Goal: Task Accomplishment & Management: Complete application form

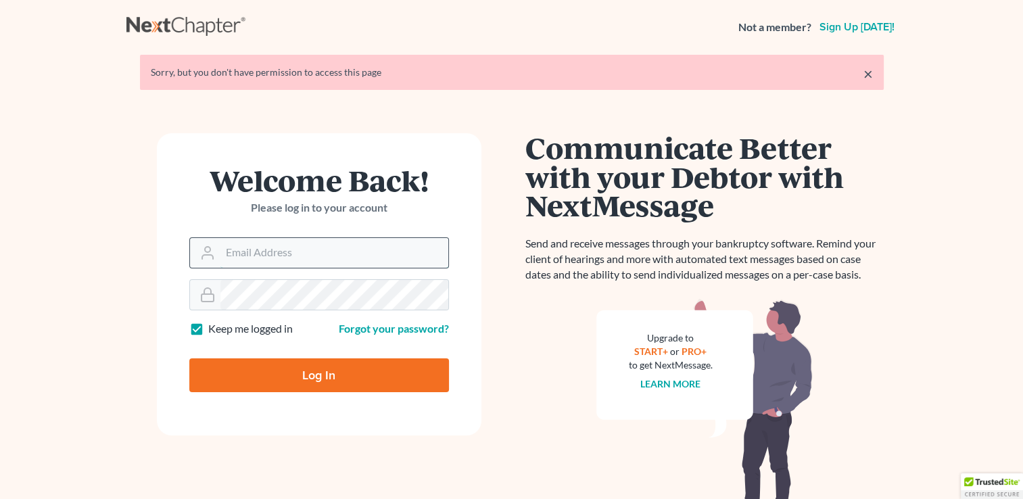
click at [266, 253] on input "Email Address" at bounding box center [334, 253] width 228 height 30
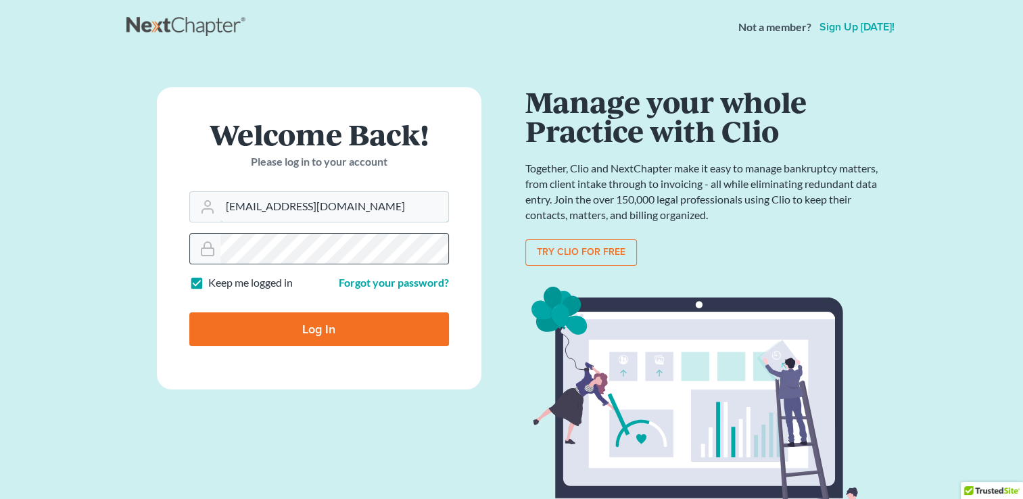
type input "[EMAIL_ADDRESS][DOMAIN_NAME]"
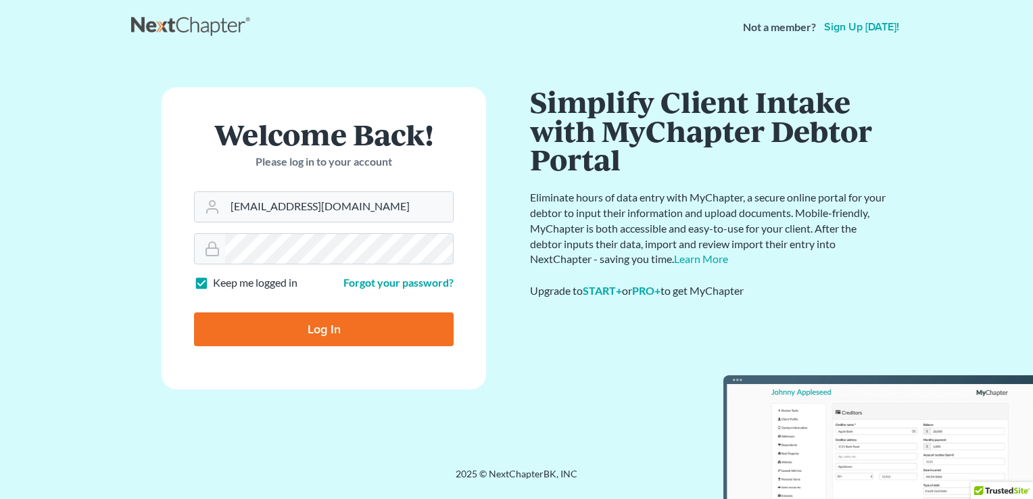
click at [340, 328] on input "Log In" at bounding box center [324, 329] width 260 height 34
type input "Thinking..."
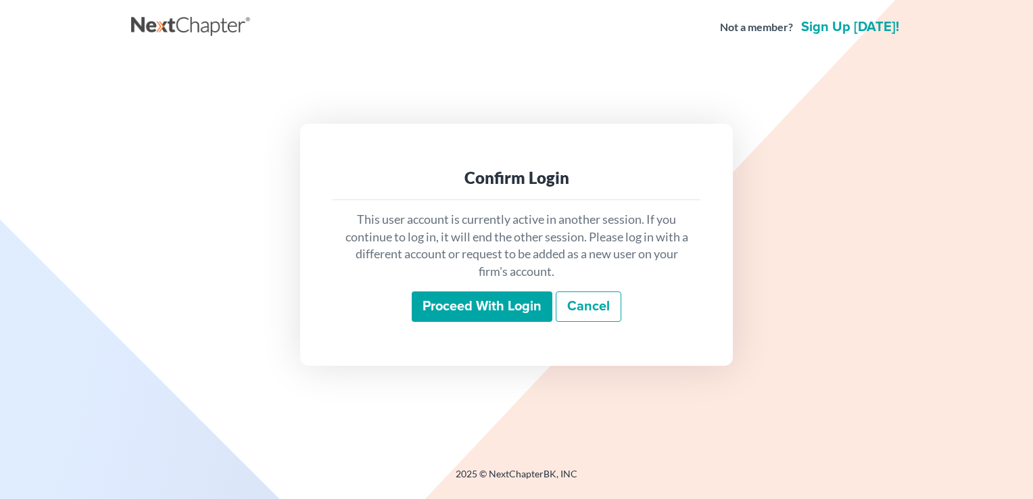
click at [462, 305] on input "Proceed with login" at bounding box center [482, 306] width 141 height 31
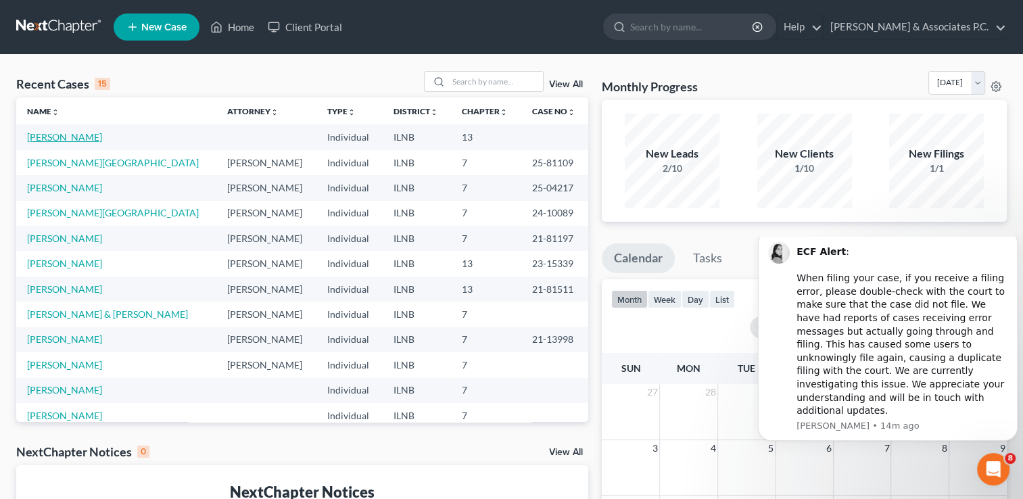
click at [64, 137] on link "[PERSON_NAME]" at bounding box center [64, 136] width 75 height 11
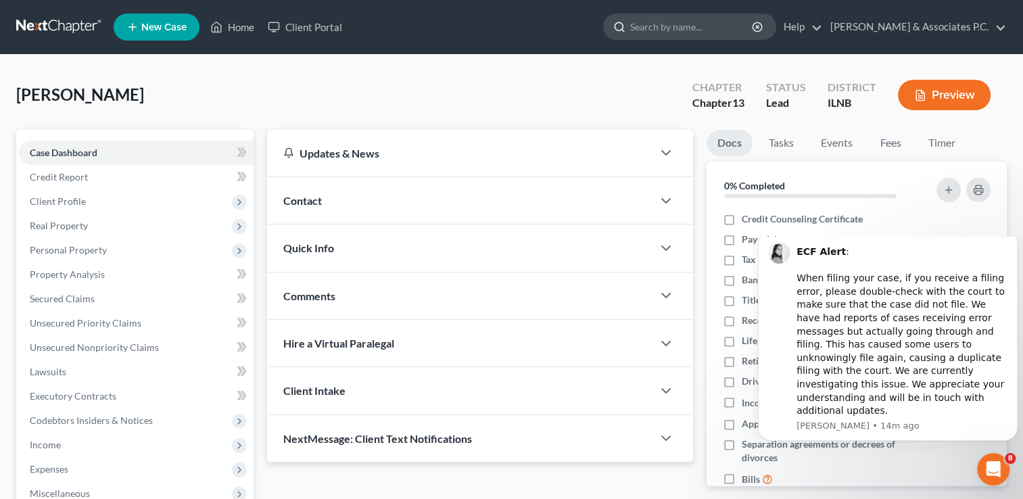
click at [695, 27] on input "search" at bounding box center [692, 26] width 124 height 25
type input "emergeny petition"
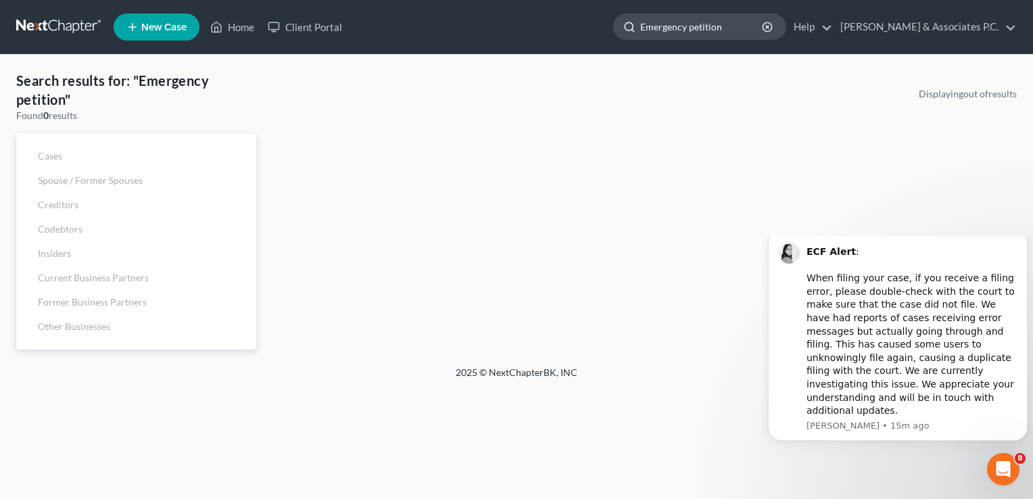
click at [764, 23] on input "Emergency petition" at bounding box center [702, 26] width 124 height 25
type input "Emergency petition"
click at [773, 24] on icon "button" at bounding box center [767, 27] width 11 height 11
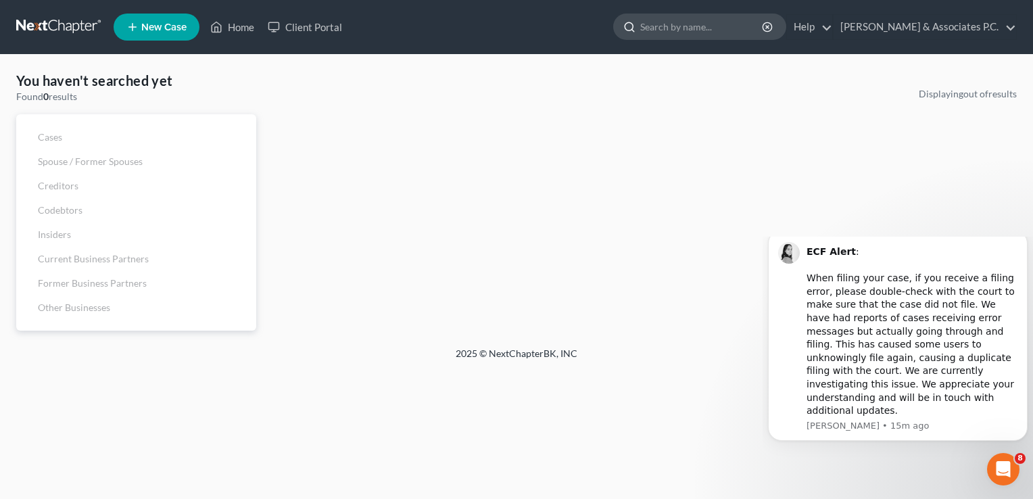
click at [764, 23] on input "search" at bounding box center [702, 26] width 124 height 25
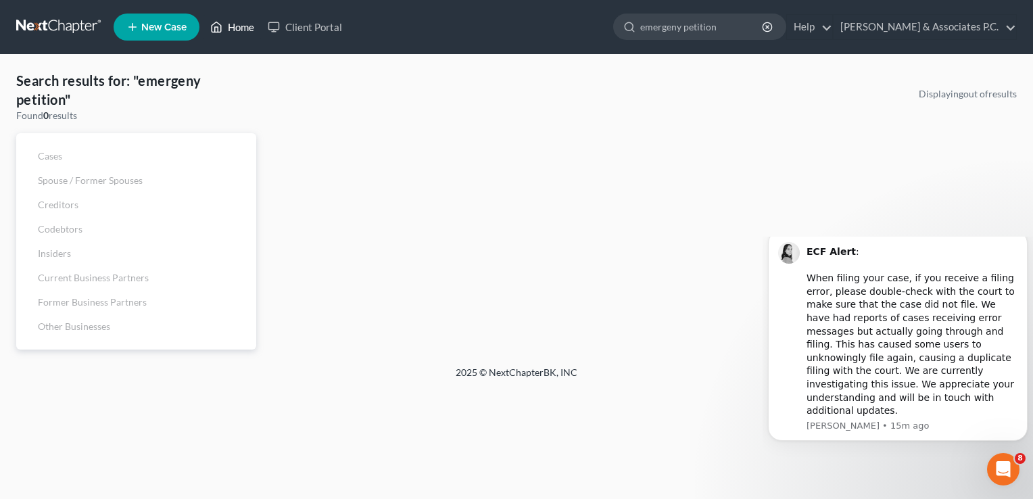
click at [247, 24] on link "Home" at bounding box center [231, 27] width 57 height 24
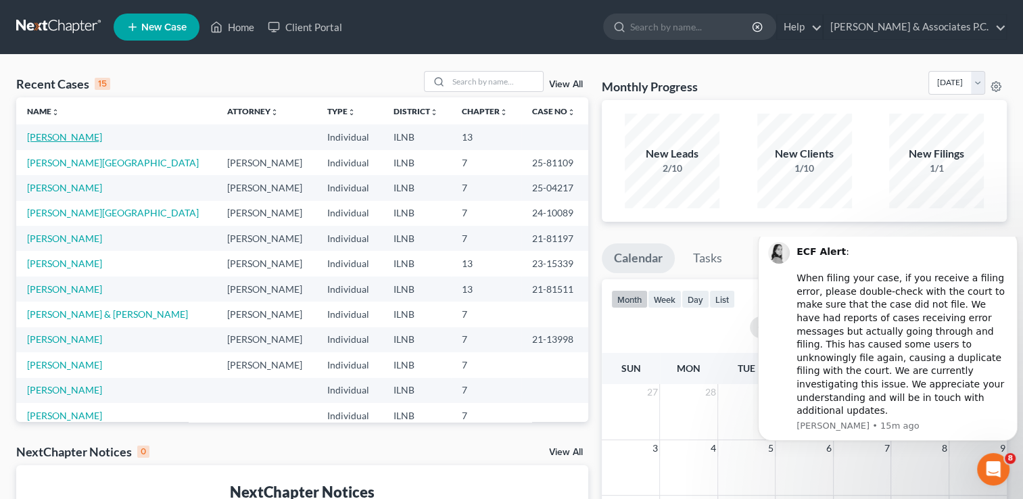
click at [54, 134] on link "[PERSON_NAME]" at bounding box center [64, 136] width 75 height 11
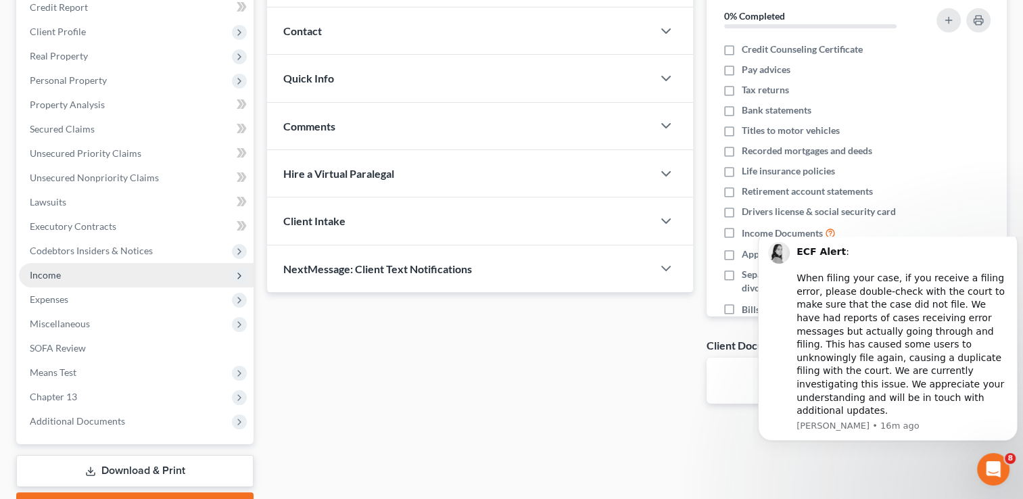
scroll to position [203, 0]
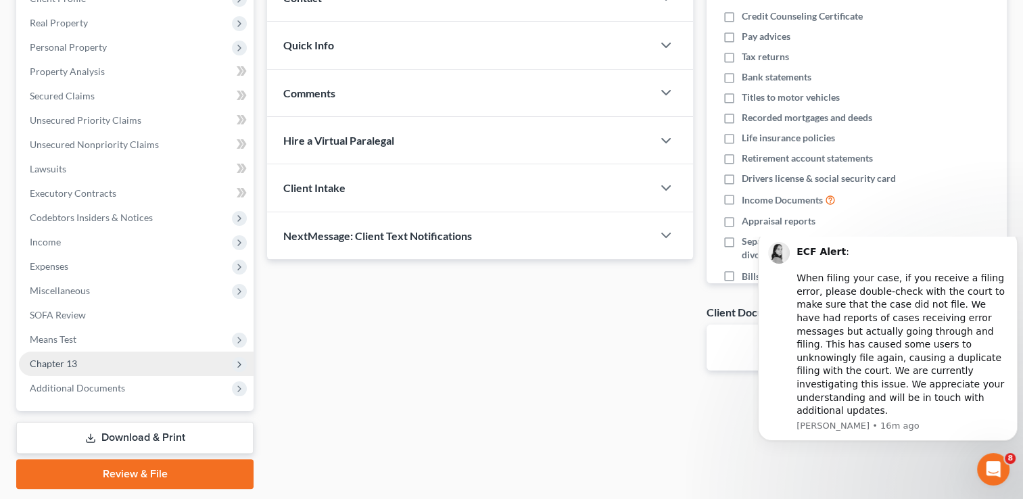
click at [230, 364] on span "Chapter 13" at bounding box center [136, 363] width 235 height 24
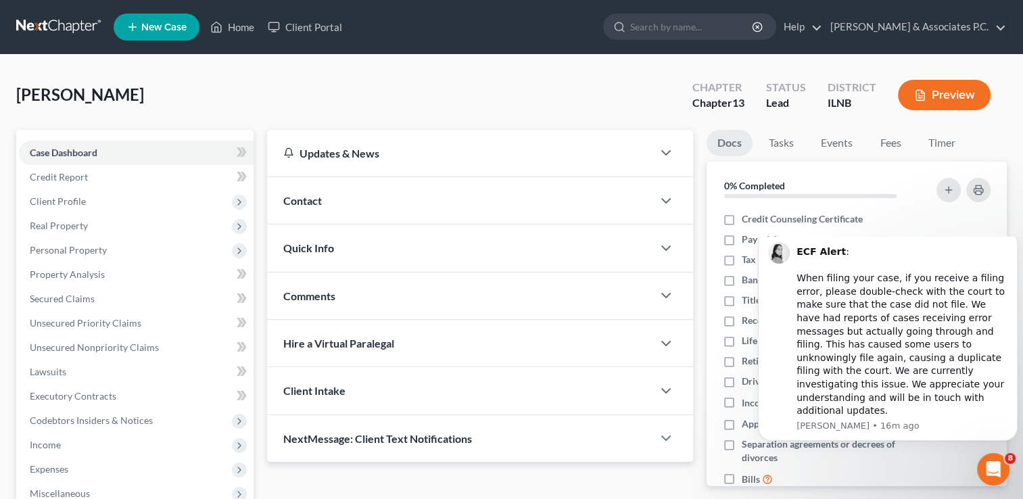
scroll to position [0, 0]
click at [683, 28] on input "search" at bounding box center [692, 26] width 124 height 25
type input "e"
click at [230, 151] on span at bounding box center [242, 154] width 24 height 20
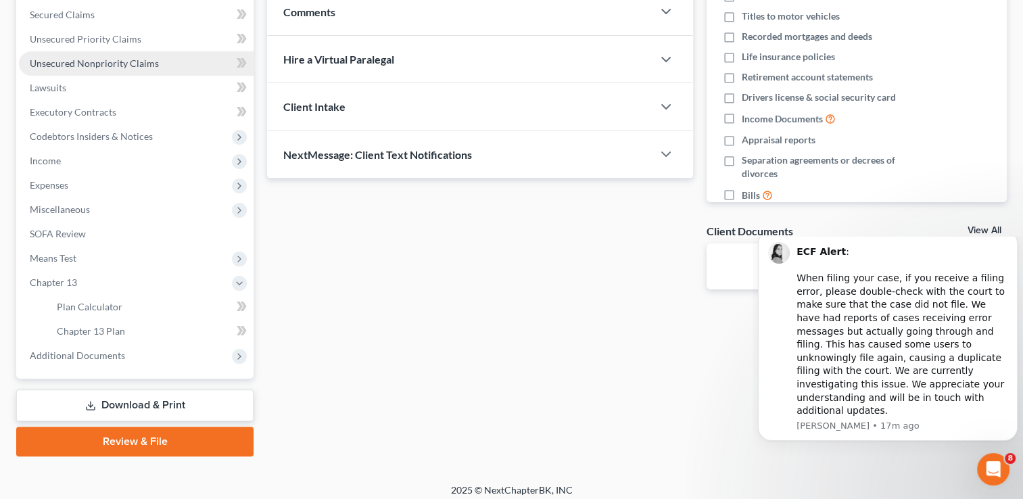
scroll to position [291, 0]
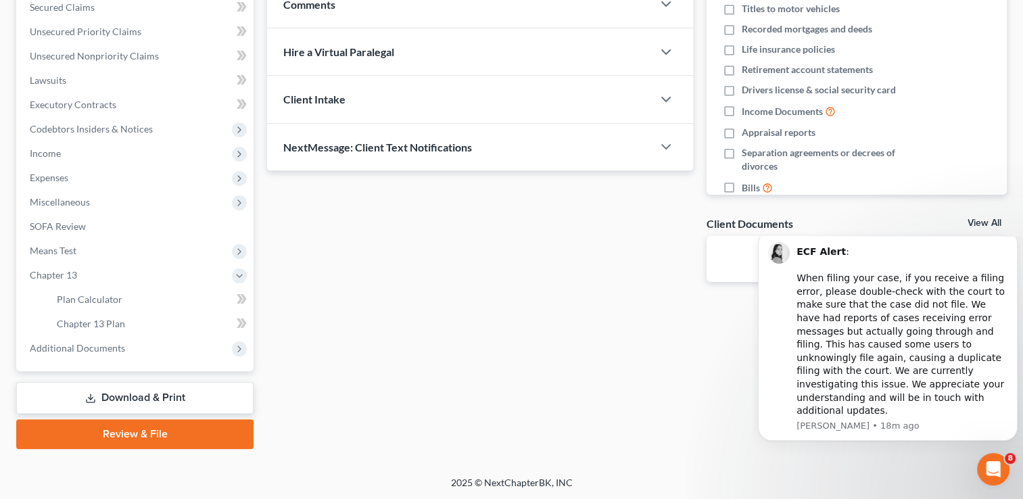
click at [154, 437] on link "Review & File" at bounding box center [134, 434] width 237 height 30
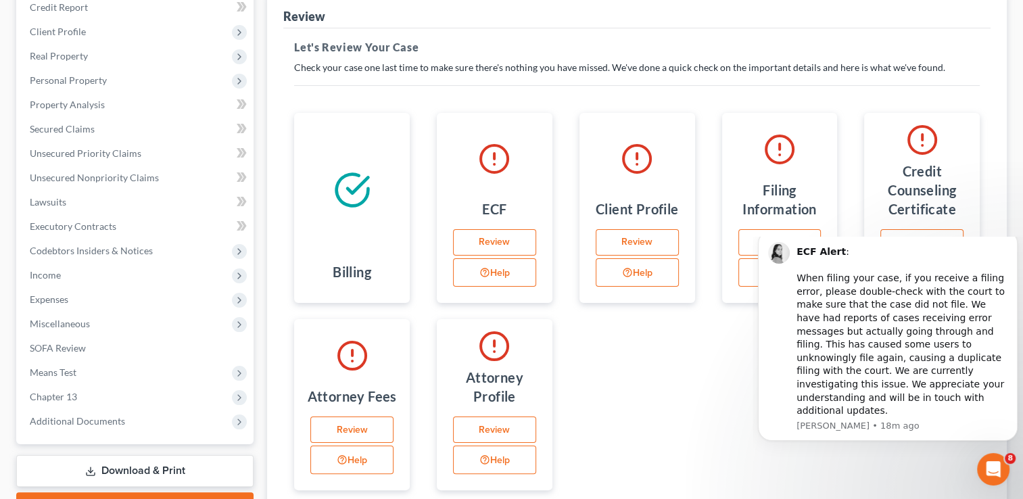
scroll to position [203, 0]
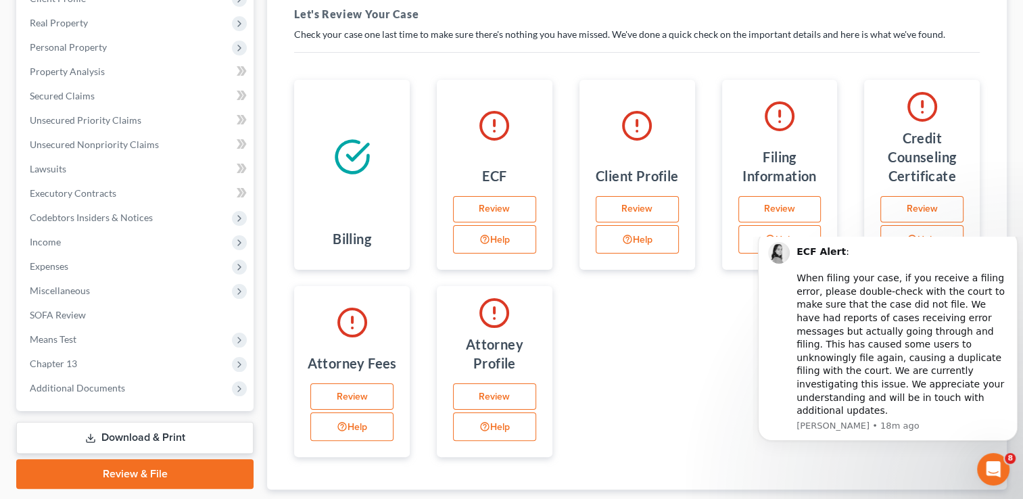
click at [491, 208] on link "Review" at bounding box center [494, 209] width 83 height 27
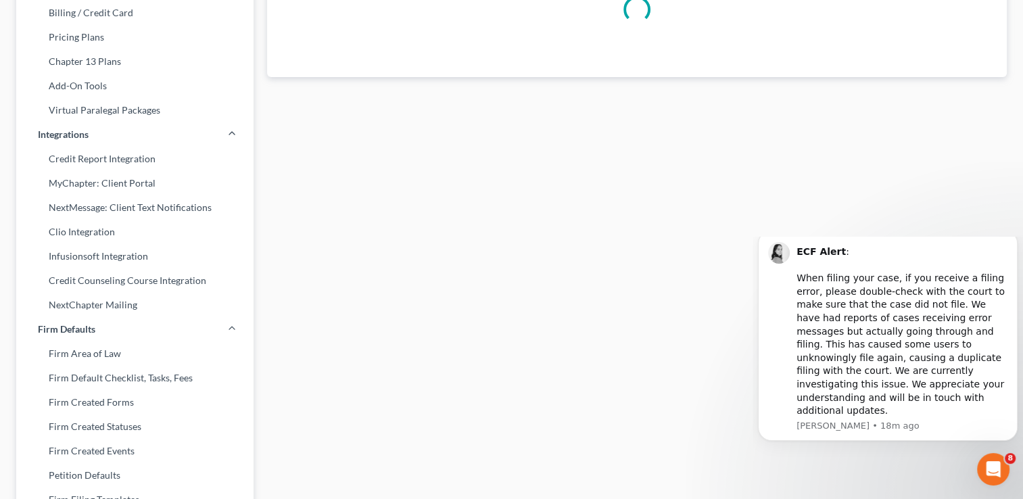
scroll to position [174, 0]
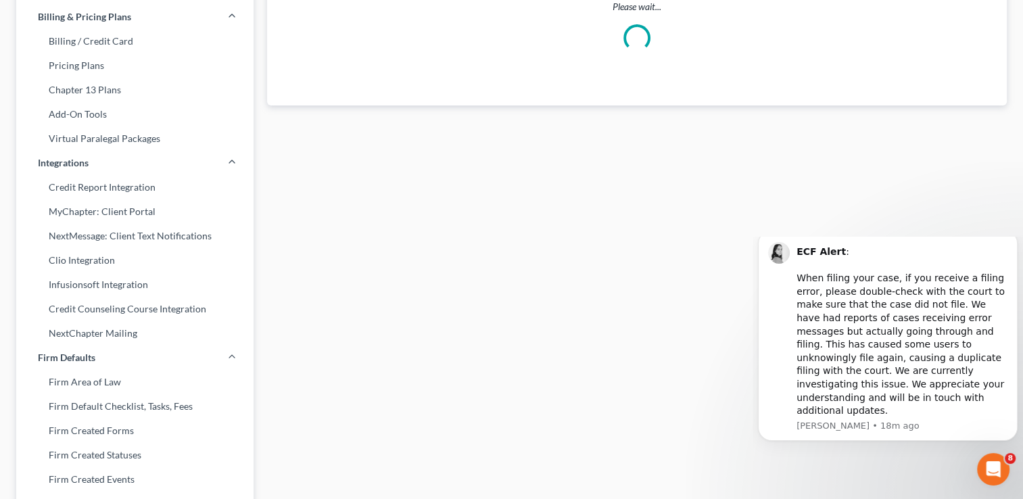
select select "14"
select select "attorney"
select select "0"
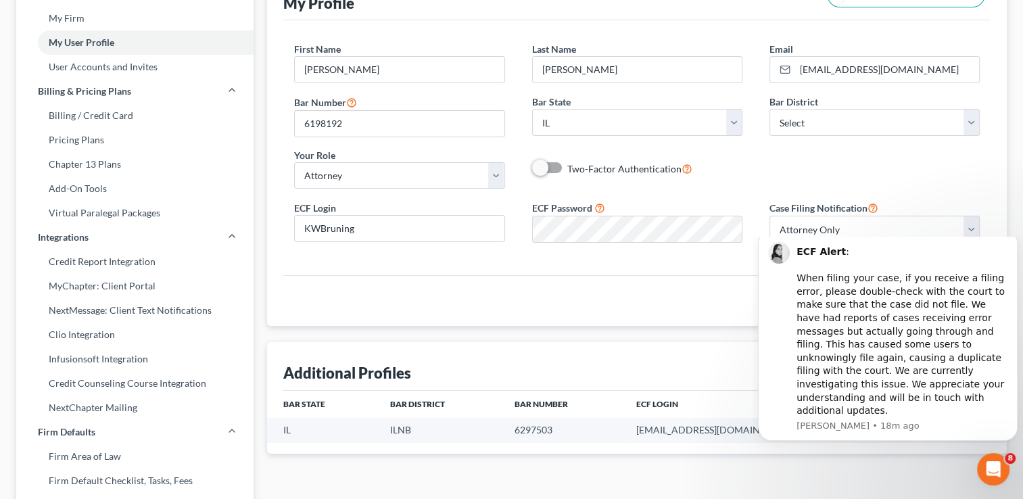
scroll to position [68, 0]
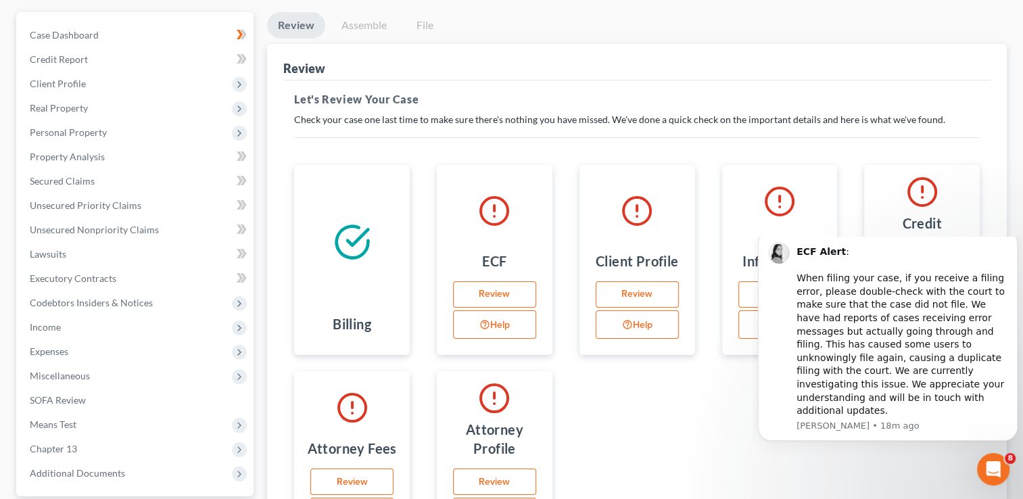
scroll to position [286, 0]
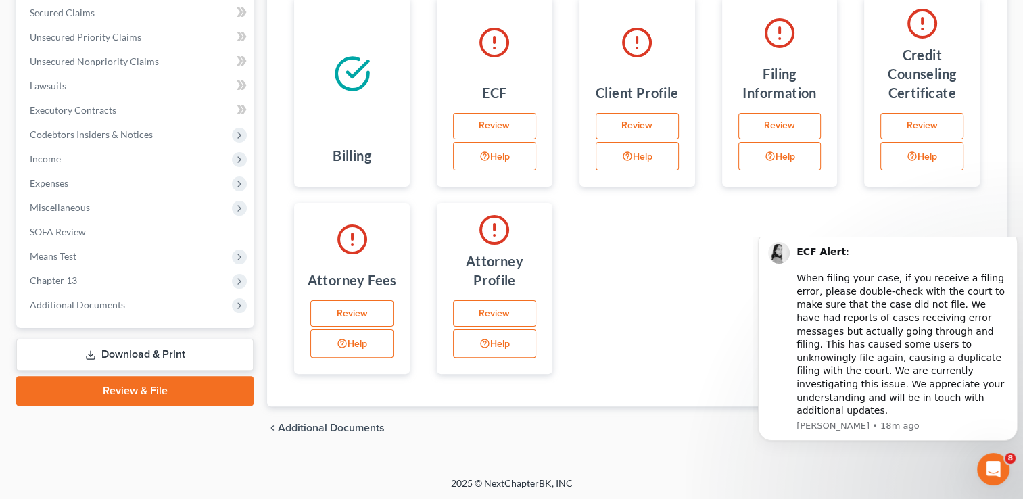
click at [160, 392] on link "Review & File" at bounding box center [134, 391] width 237 height 30
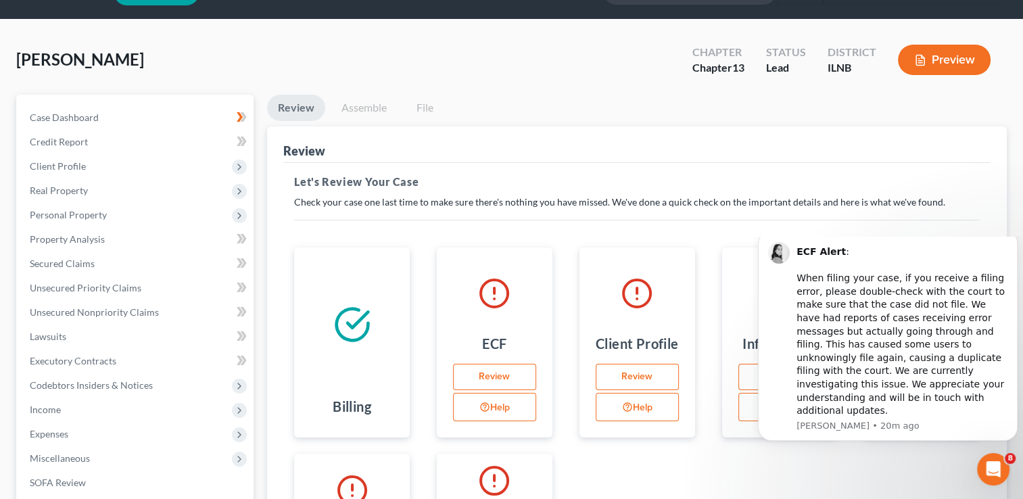
scroll to position [16, 0]
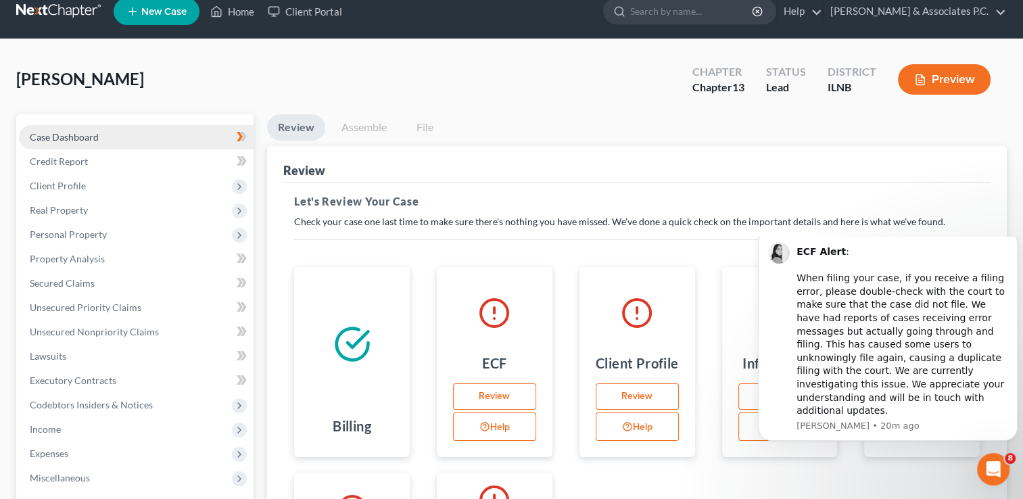
click at [92, 132] on span "Case Dashboard" at bounding box center [64, 136] width 69 height 11
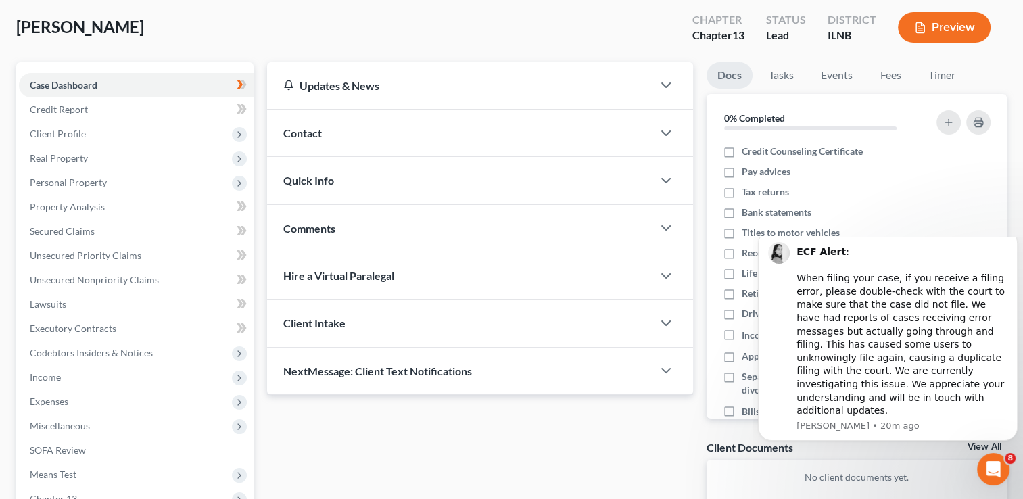
scroll to position [68, 0]
click at [1010, 238] on icon "Dismiss notification" at bounding box center [1013, 233] width 7 height 7
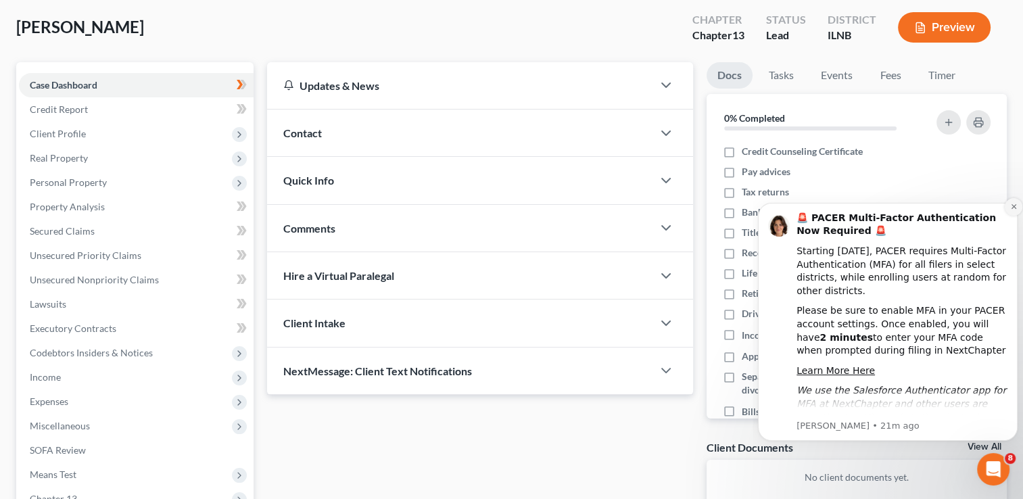
click at [1013, 206] on icon "Dismiss notification" at bounding box center [1012, 206] width 5 height 5
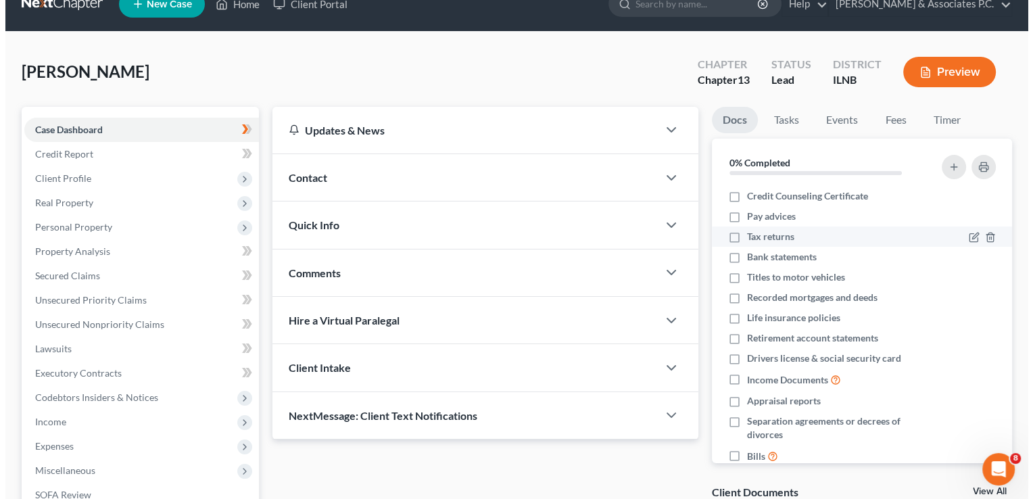
scroll to position [0, 0]
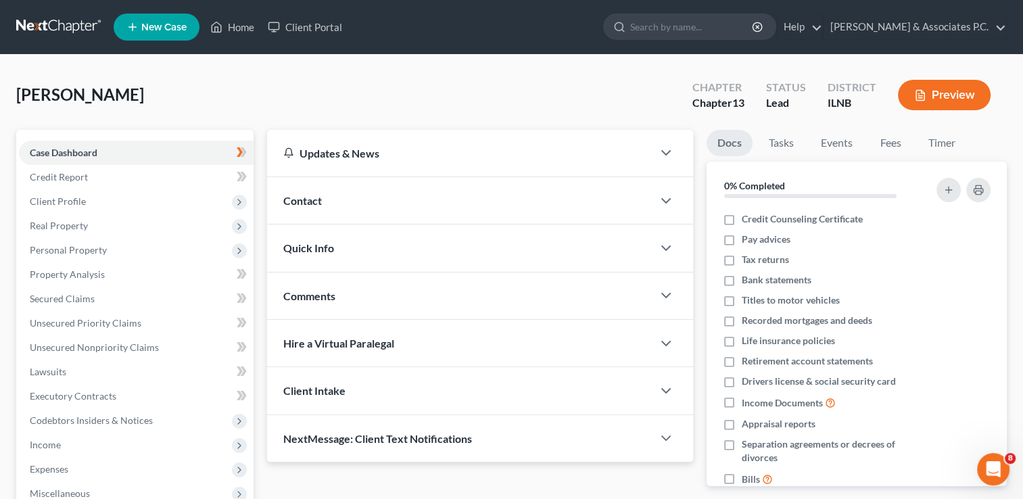
click at [945, 91] on button "Preview" at bounding box center [944, 95] width 93 height 30
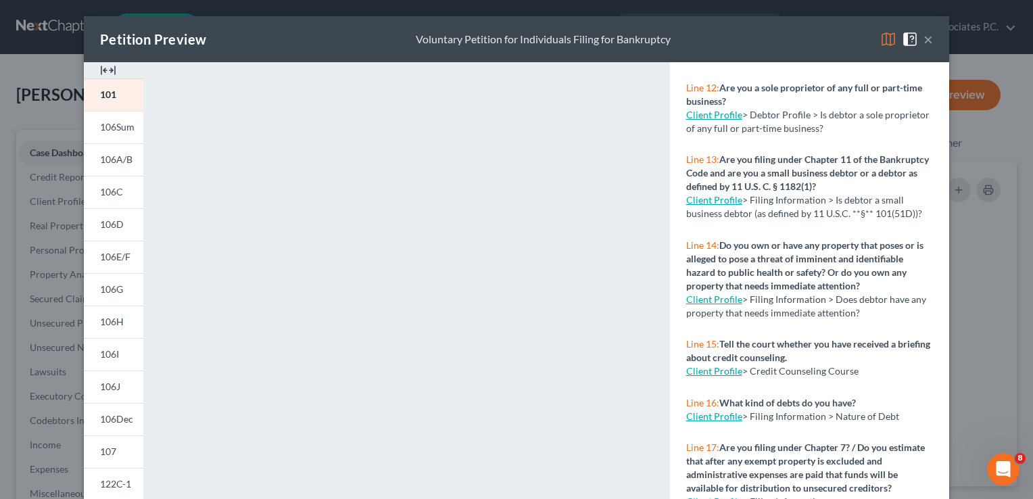
click at [705, 365] on link "Client Profile" at bounding box center [714, 370] width 56 height 11
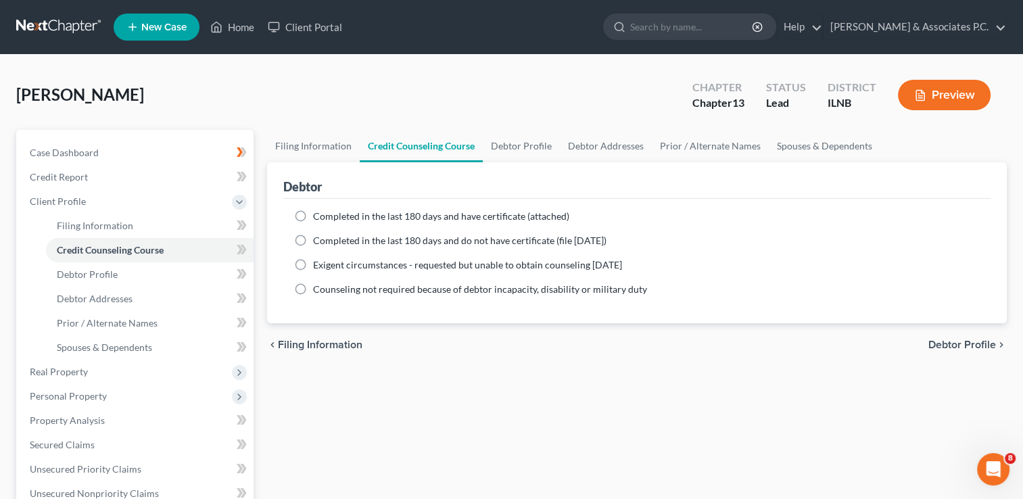
click at [313, 240] on label "Completed in the last 180 days and do not have certificate (file within 14 days)" at bounding box center [459, 241] width 293 height 14
click at [318, 240] on input "Completed in the last 180 days and do not have certificate (file within 14 days)" at bounding box center [322, 238] width 9 height 9
radio input "true"
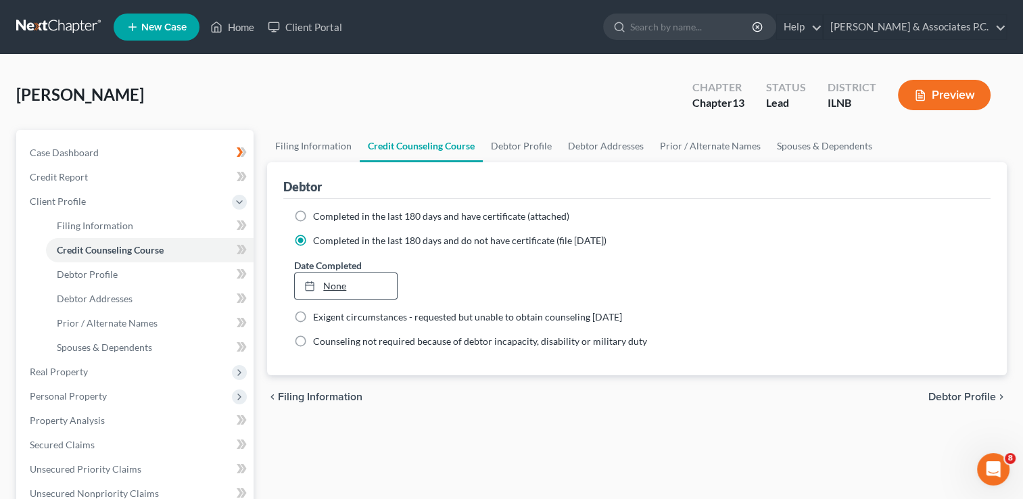
type input "8/17/2025"
click at [345, 282] on link "8/17/2025" at bounding box center [345, 286] width 101 height 26
click at [294, 141] on link "Filing Information" at bounding box center [313, 146] width 93 height 32
select select "1"
select select "0"
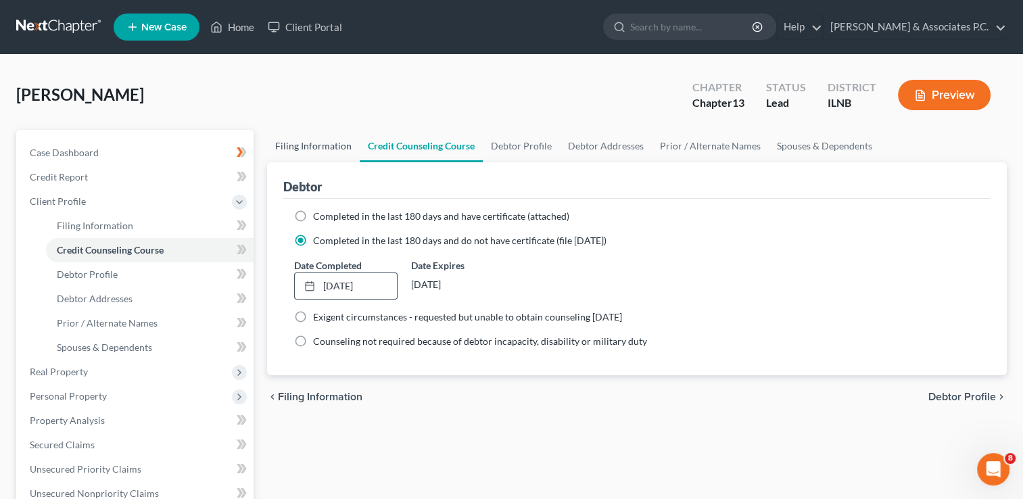
select select "3"
select select "25"
select select "14"
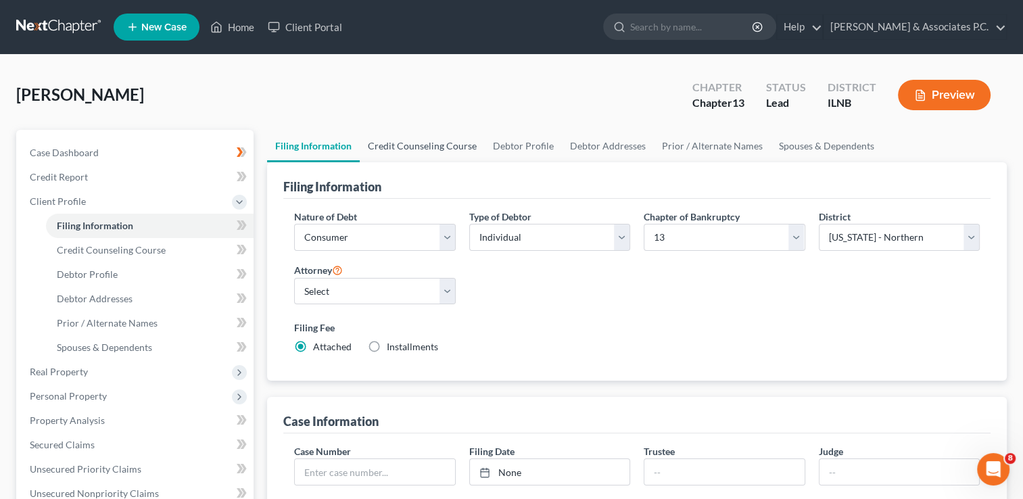
click at [396, 140] on link "Credit Counseling Course" at bounding box center [422, 146] width 125 height 32
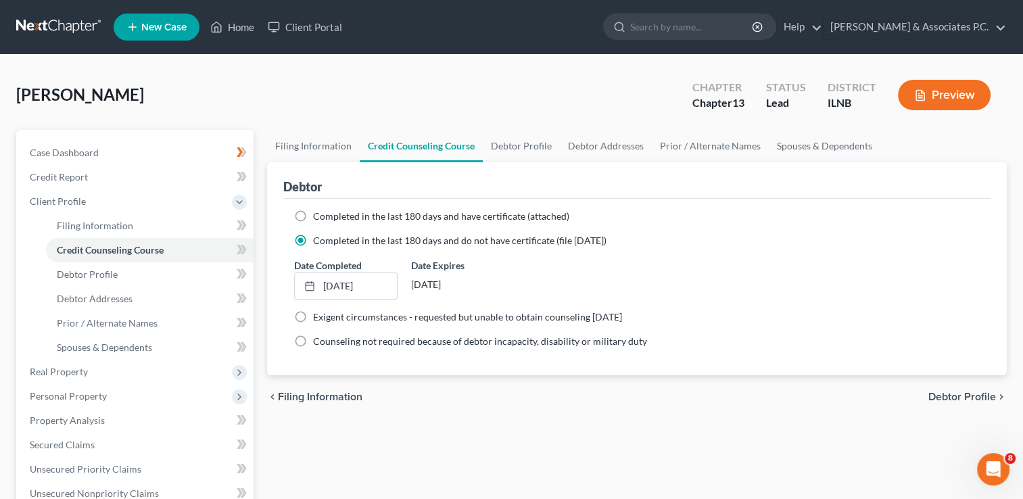
click at [935, 91] on button "Preview" at bounding box center [944, 95] width 93 height 30
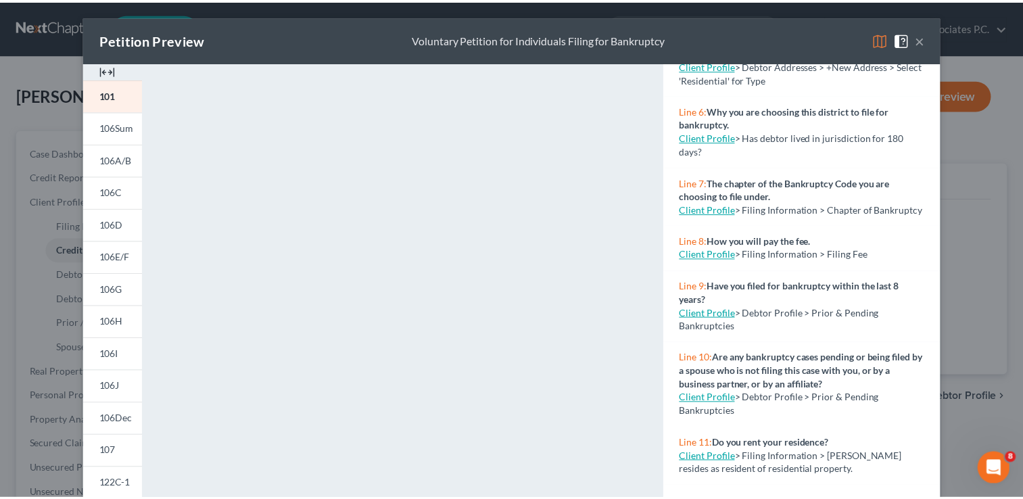
scroll to position [338, 0]
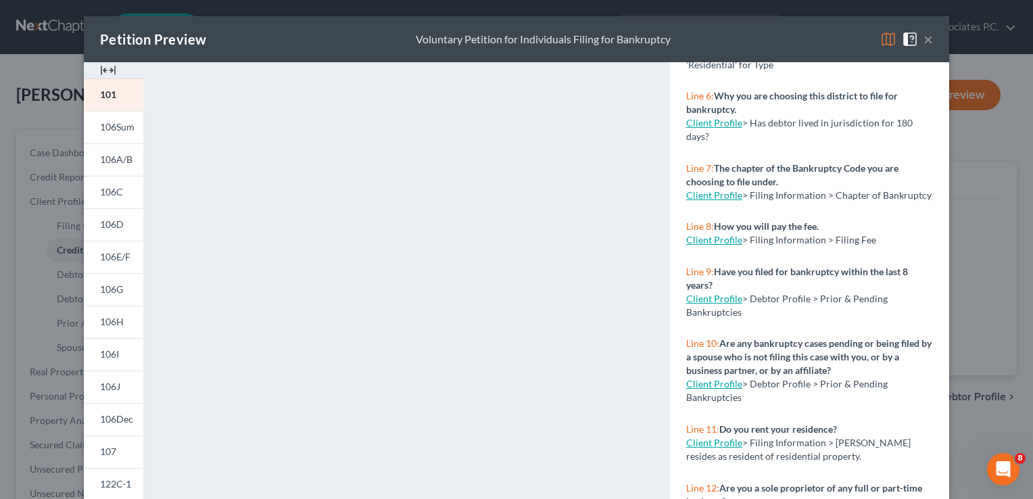
click at [698, 245] on link "Client Profile" at bounding box center [714, 239] width 56 height 11
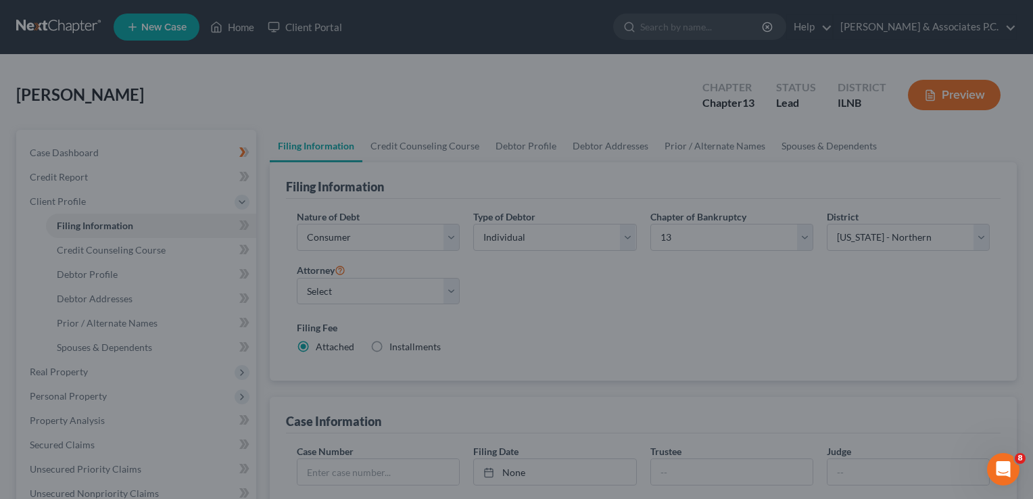
select select "1"
select select "0"
select select "3"
select select "25"
select select "14"
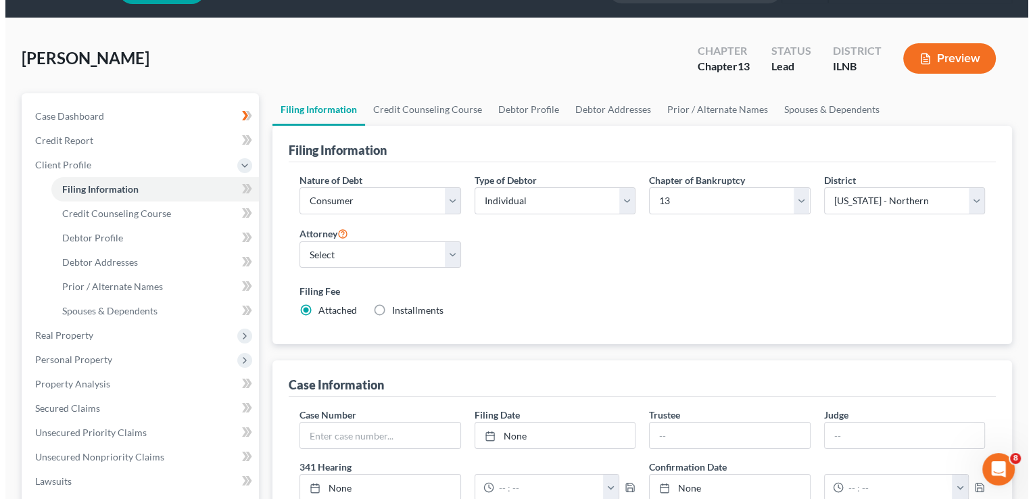
scroll to position [68, 0]
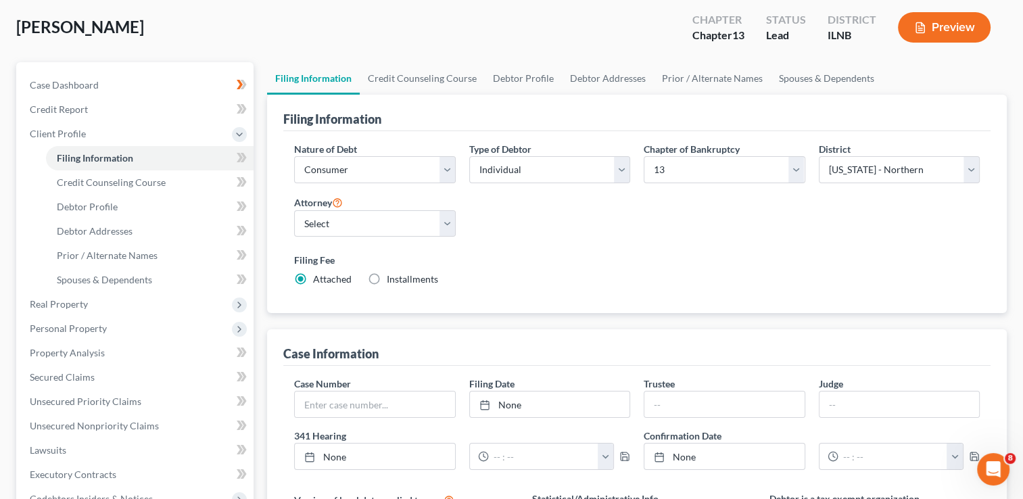
click at [938, 26] on button "Preview" at bounding box center [944, 27] width 93 height 30
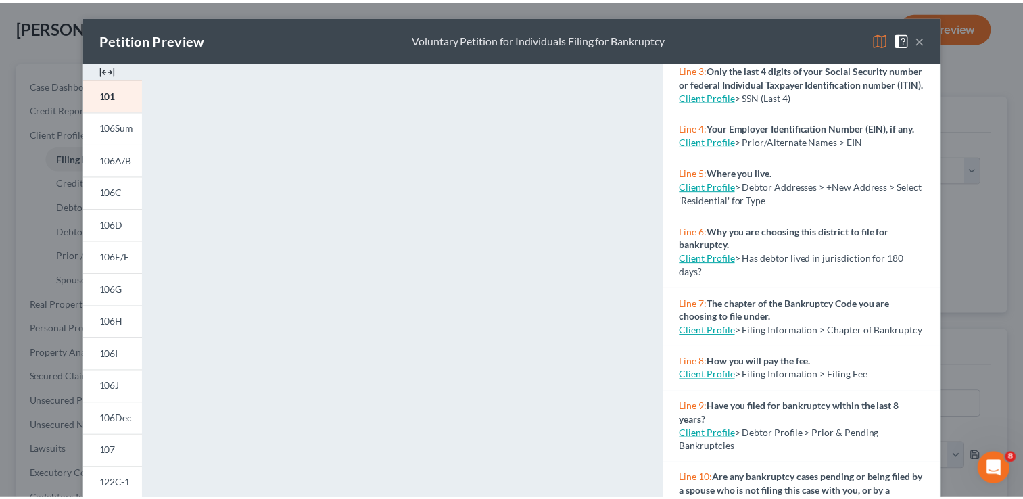
scroll to position [270, 0]
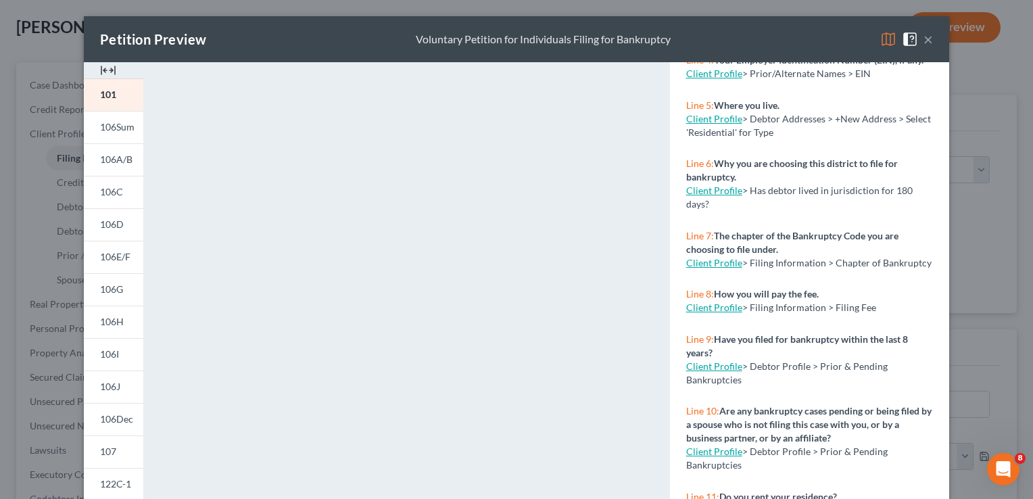
click at [703, 313] on link "Client Profile" at bounding box center [714, 306] width 56 height 11
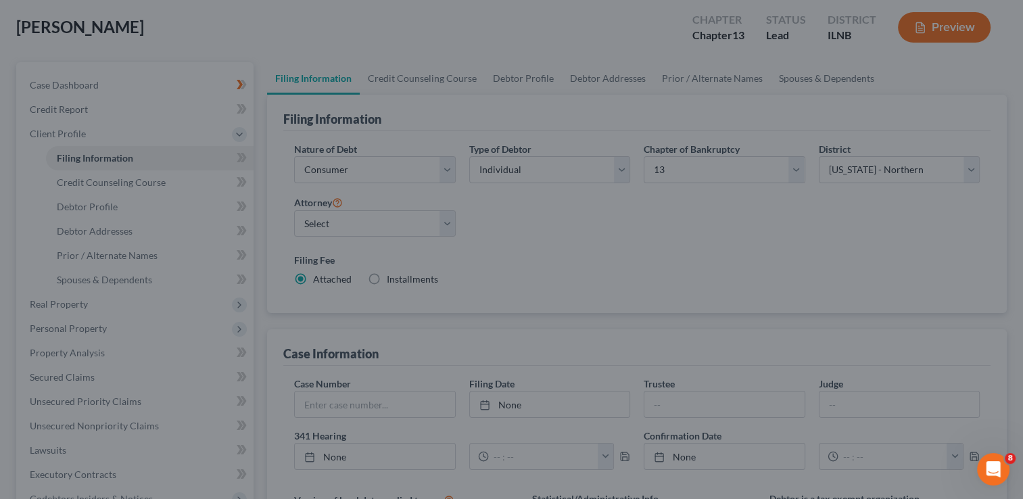
select select "1"
select select "0"
select select "3"
select select "25"
select select "14"
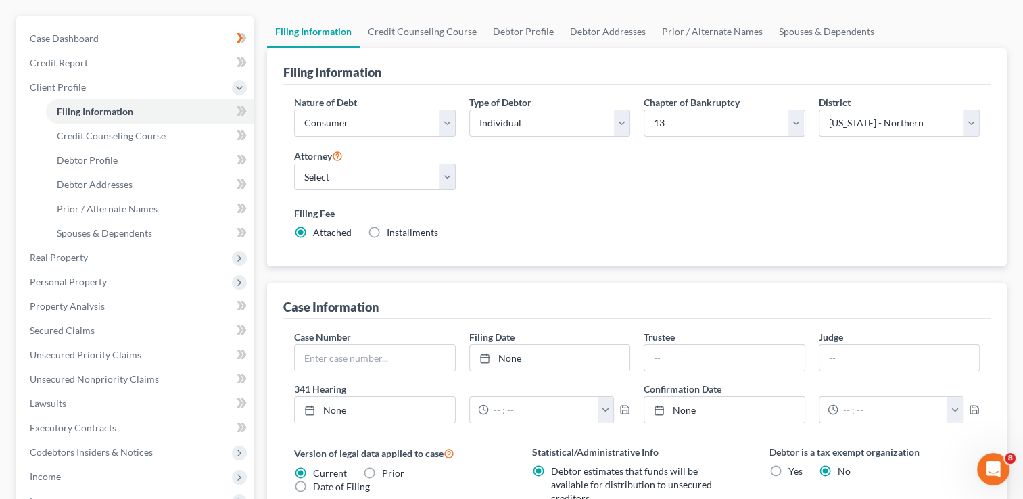
scroll to position [135, 0]
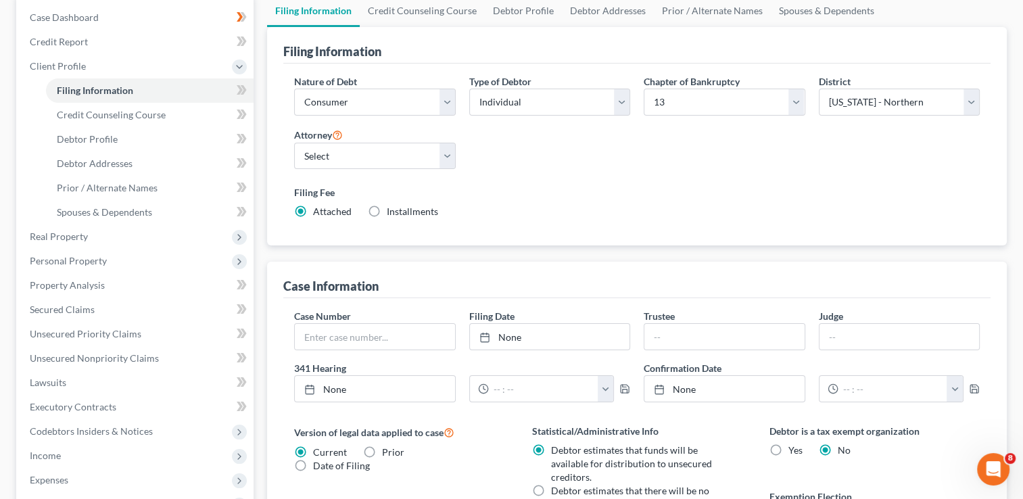
click at [387, 206] on label "Installments Installments" at bounding box center [412, 212] width 51 height 14
click at [392, 206] on input "Installments Installments" at bounding box center [396, 209] width 9 height 9
radio input "true"
radio input "false"
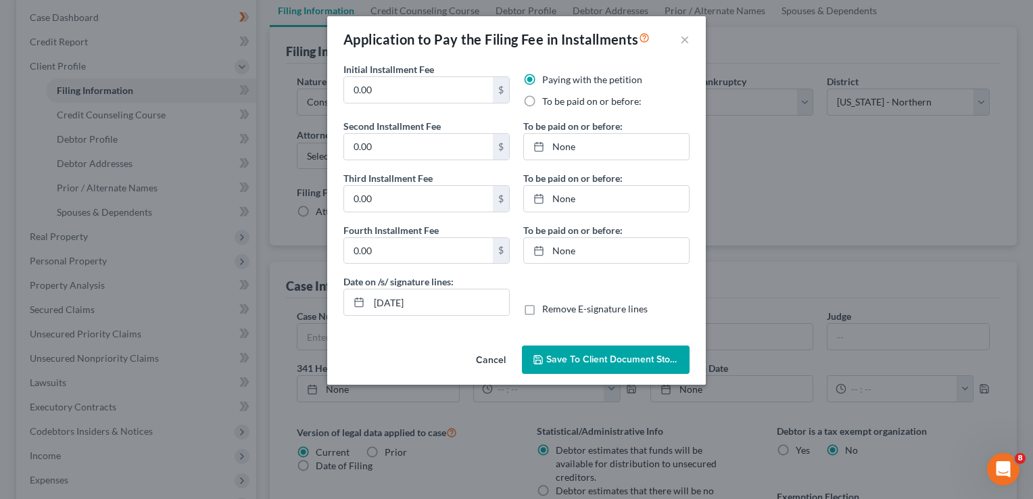
drag, startPoint x: 527, startPoint y: 97, endPoint x: 528, endPoint y: 104, distance: 6.8
click at [542, 98] on label "To be paid on or before:" at bounding box center [591, 102] width 99 height 14
click at [547, 98] on input "To be paid on or before:" at bounding box center [551, 99] width 9 height 9
radio input "true"
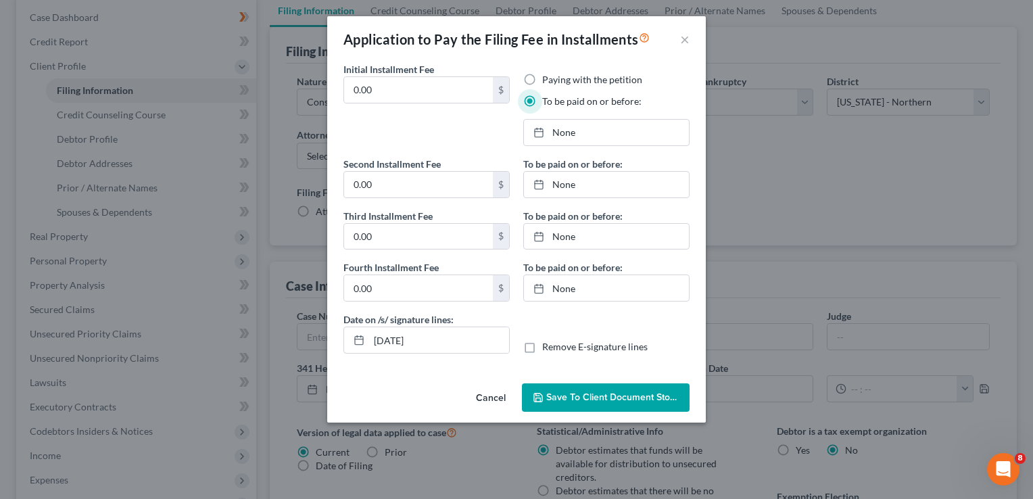
click at [487, 395] on button "Cancel" at bounding box center [490, 398] width 51 height 27
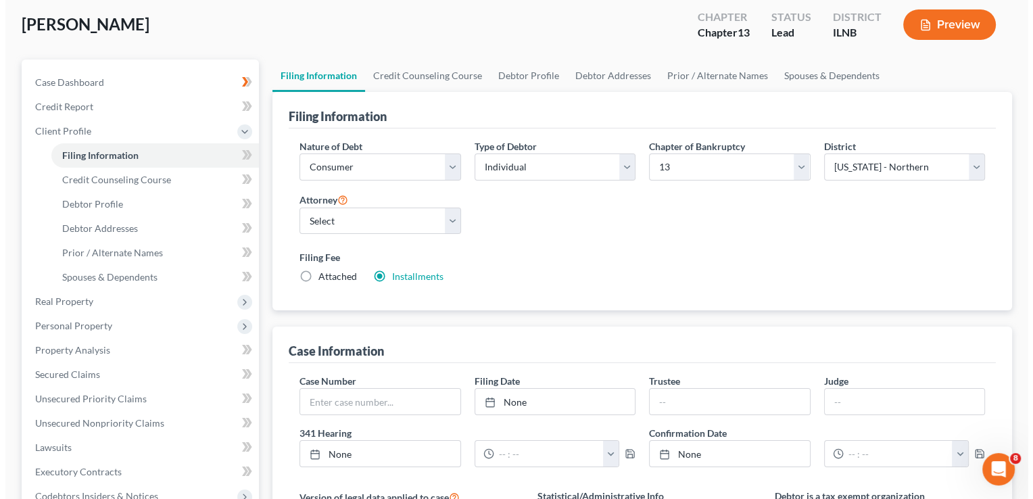
scroll to position [0, 0]
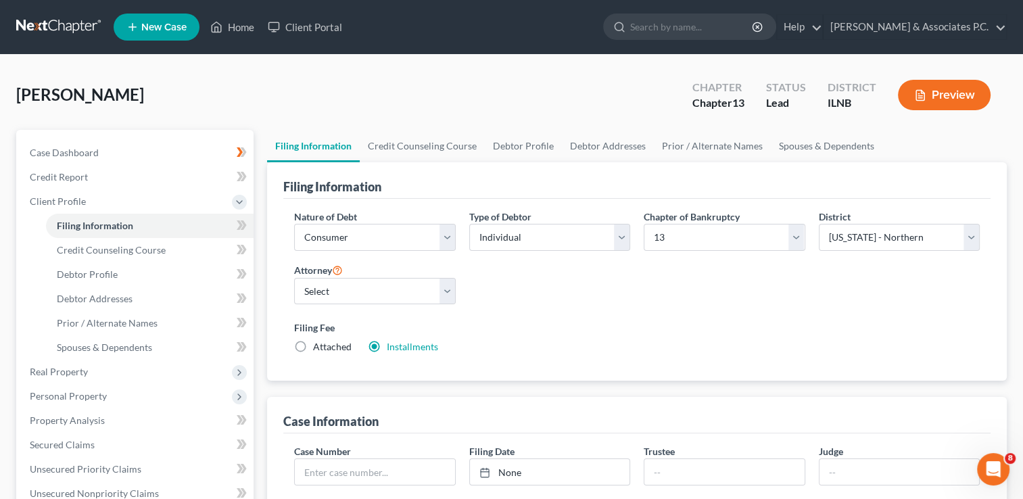
click at [940, 93] on button "Preview" at bounding box center [944, 95] width 93 height 30
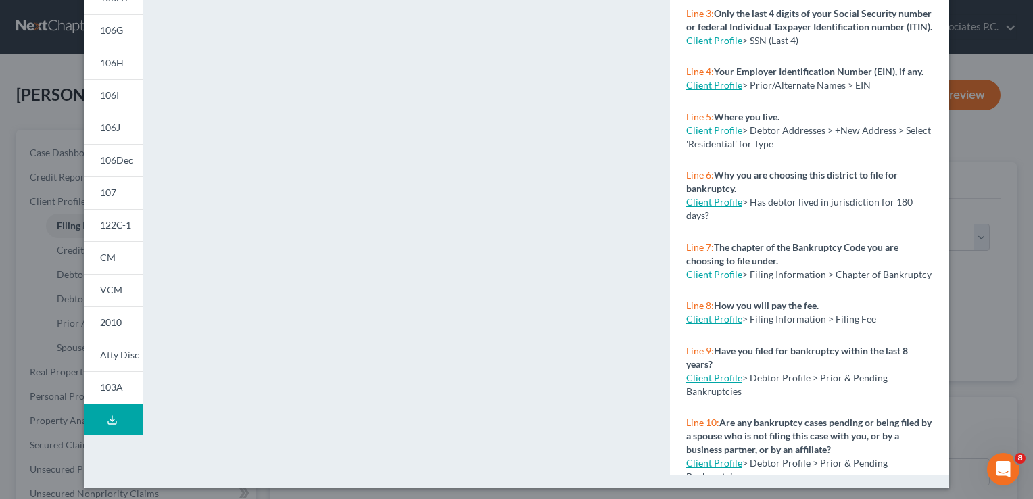
scroll to position [263, 0]
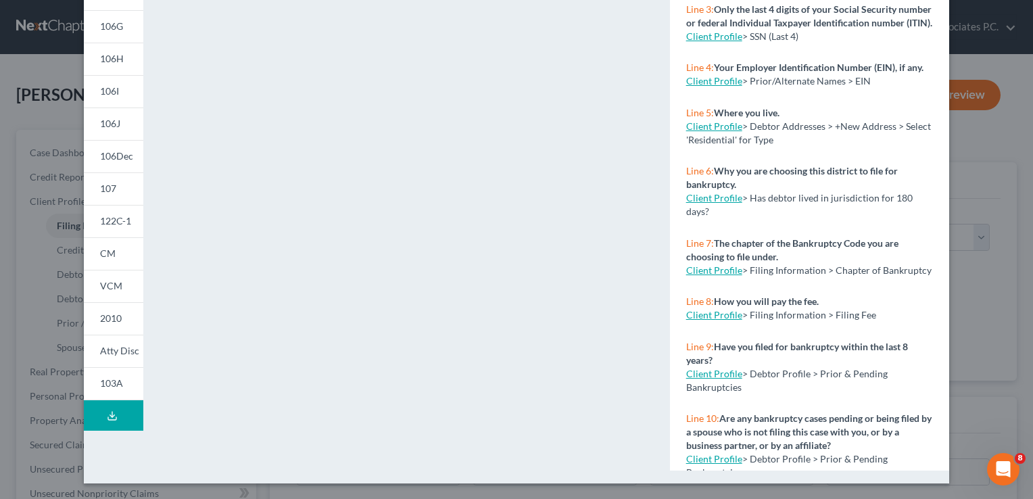
click at [1002, 470] on icon "Open Intercom Messenger" at bounding box center [1003, 469] width 22 height 22
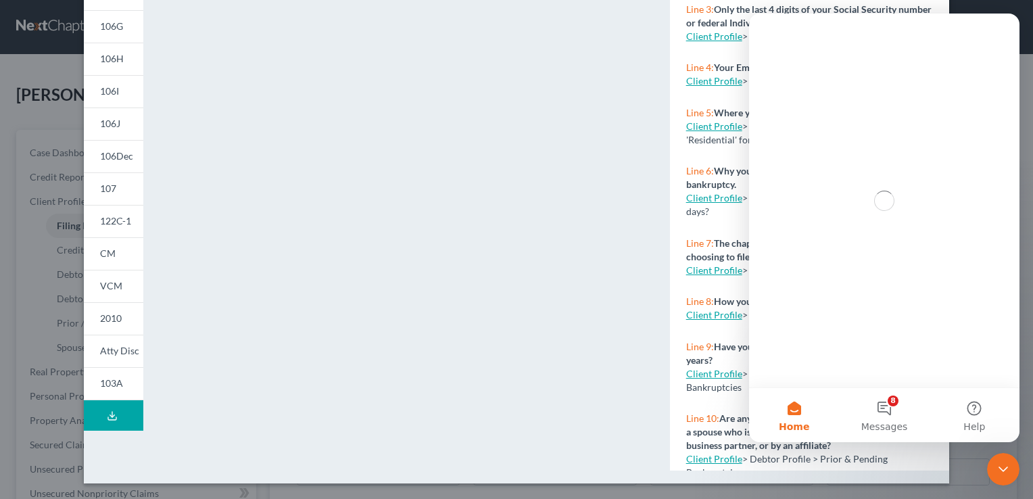
scroll to position [0, 0]
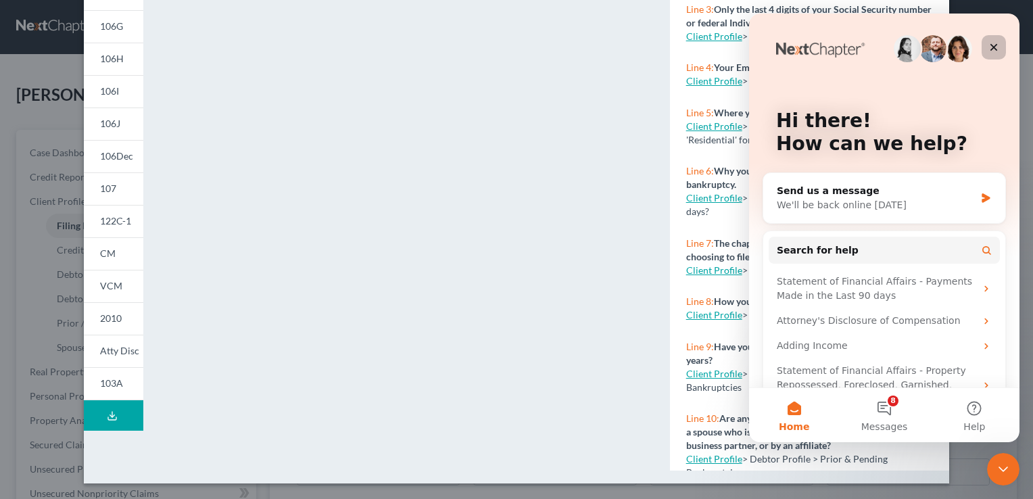
click at [992, 43] on icon "Close" at bounding box center [993, 47] width 11 height 11
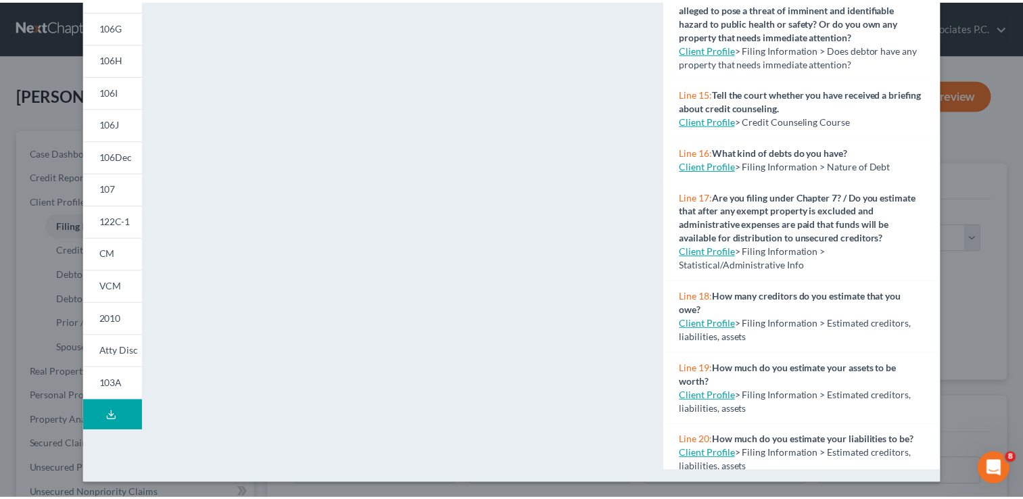
scroll to position [792, 0]
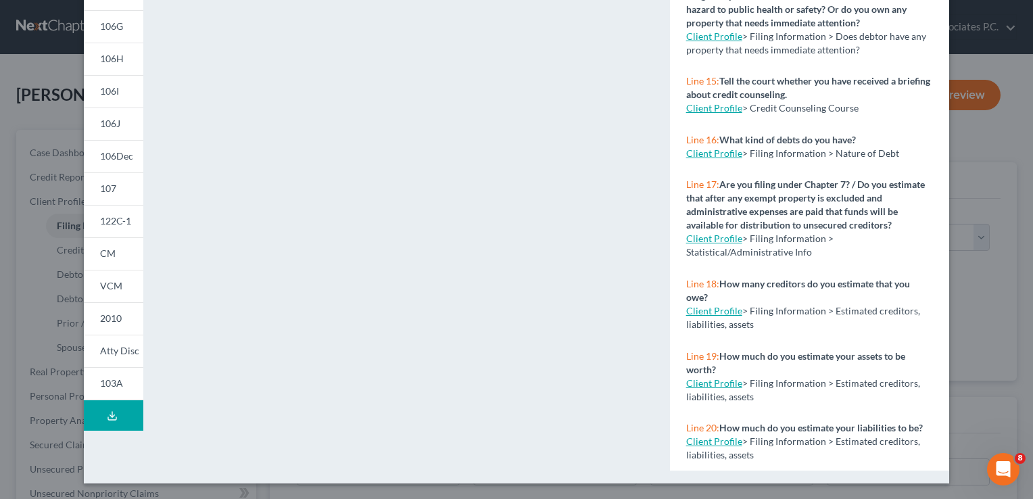
click at [700, 377] on link "Client Profile" at bounding box center [714, 382] width 56 height 11
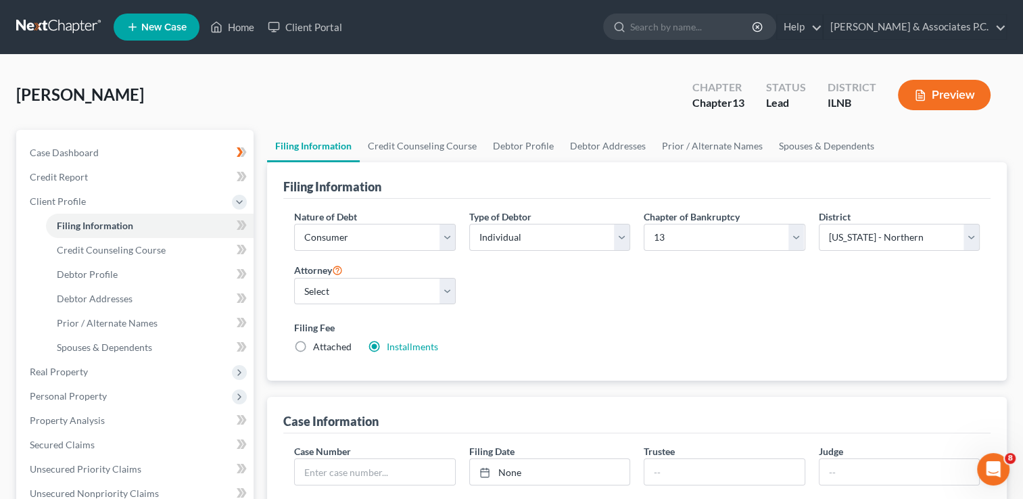
select select "1"
select select "0"
select select "3"
select select "25"
select select "14"
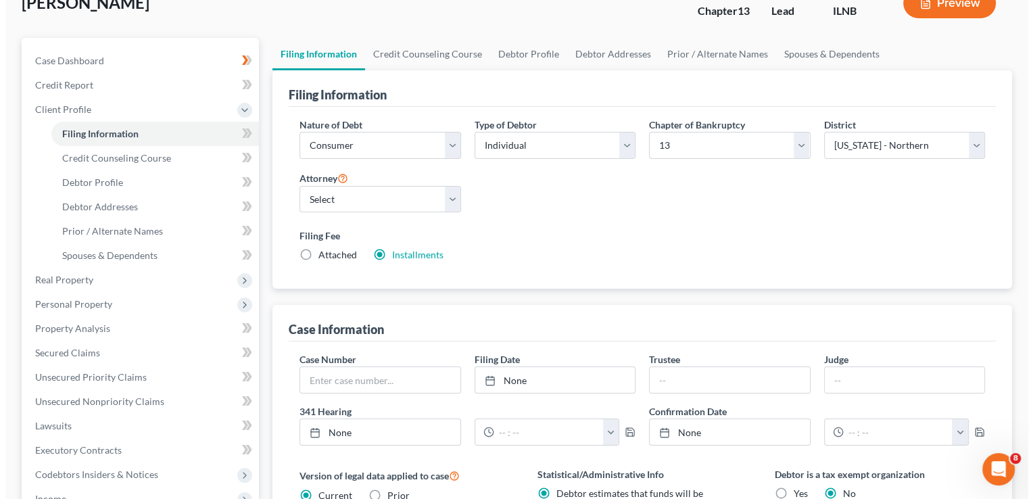
scroll to position [24, 0]
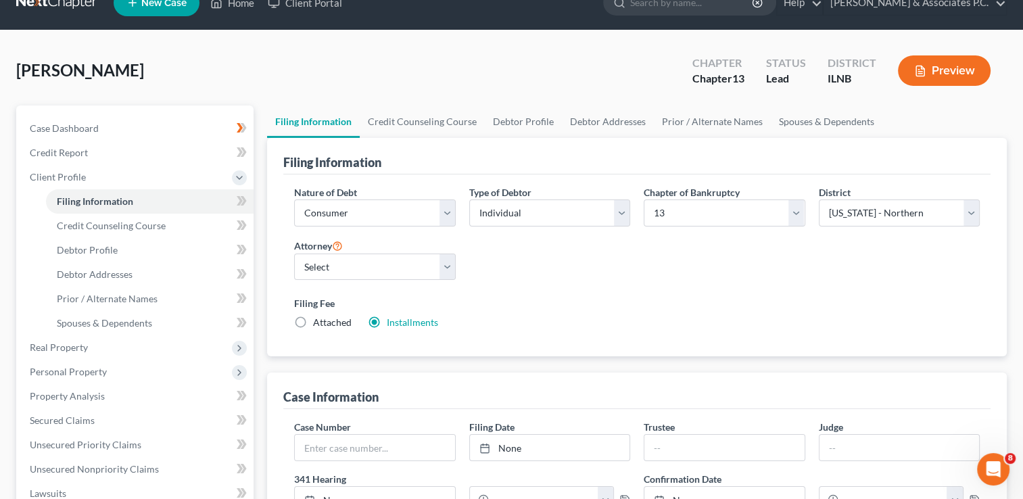
click at [942, 67] on button "Preview" at bounding box center [944, 70] width 93 height 30
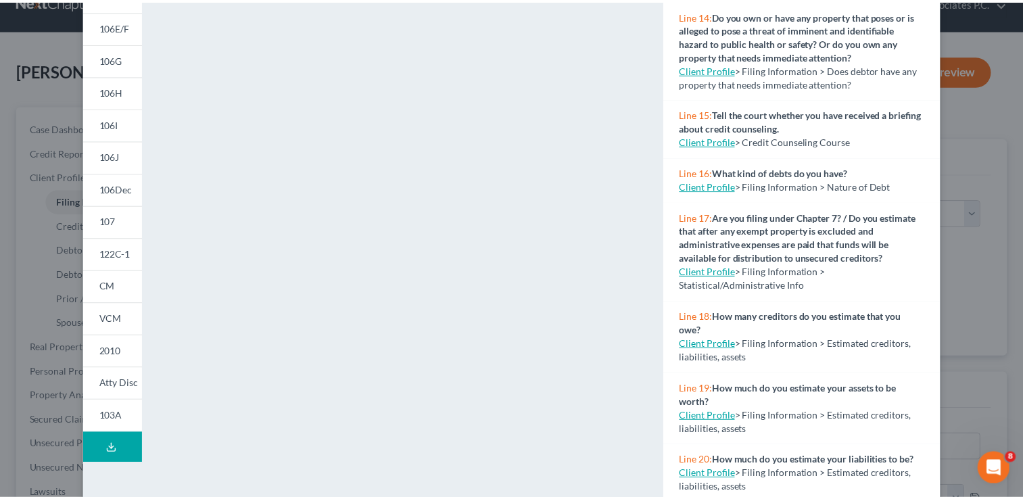
scroll to position [263, 0]
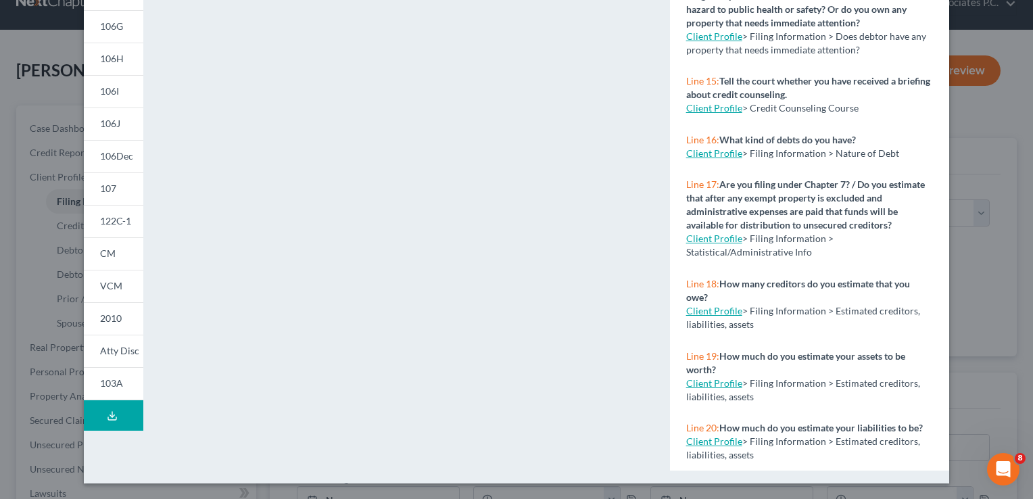
click at [700, 377] on link "Client Profile" at bounding box center [714, 382] width 56 height 11
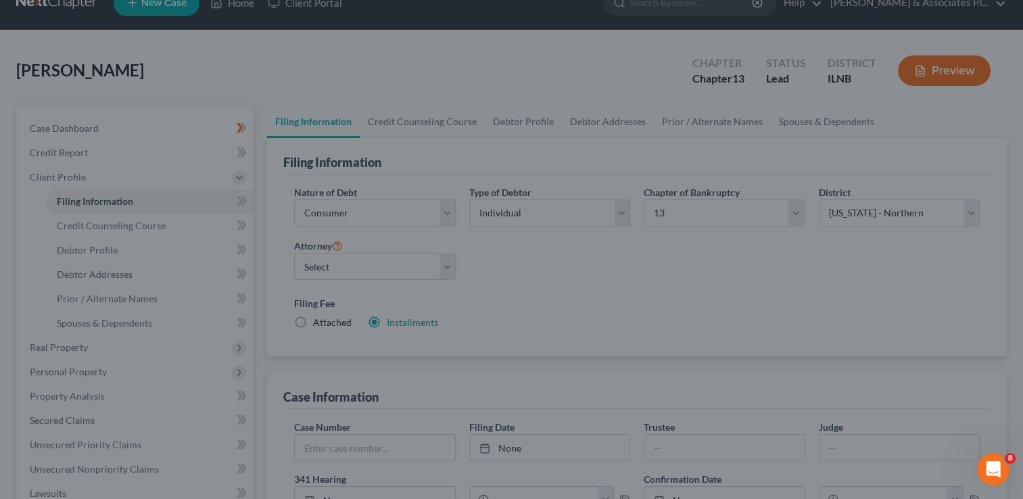
select select "1"
select select "0"
select select "3"
select select "25"
select select "14"
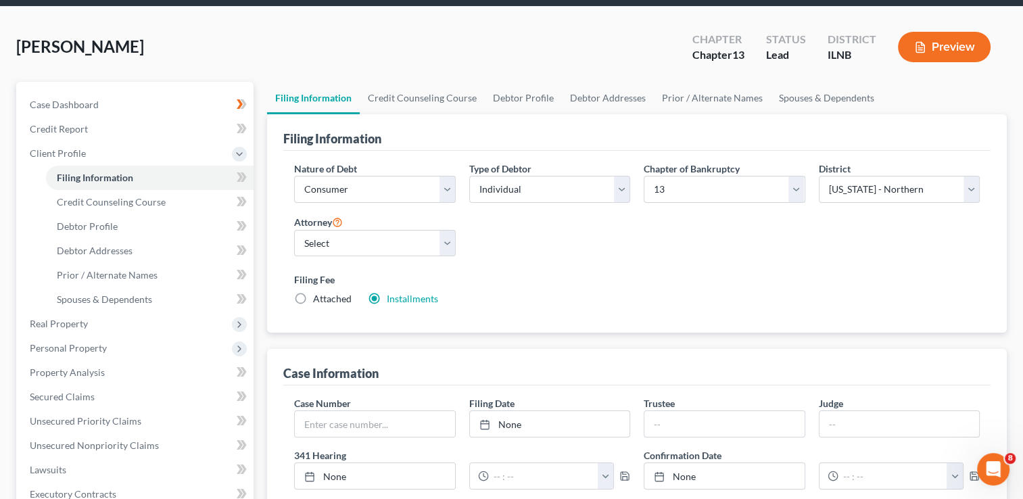
scroll to position [24, 0]
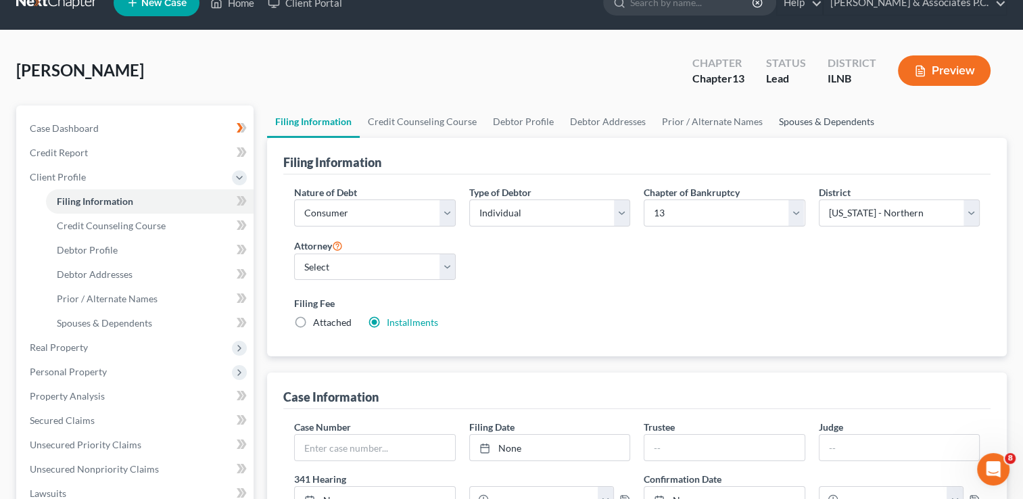
click at [798, 119] on link "Spouses & Dependents" at bounding box center [827, 121] width 112 height 32
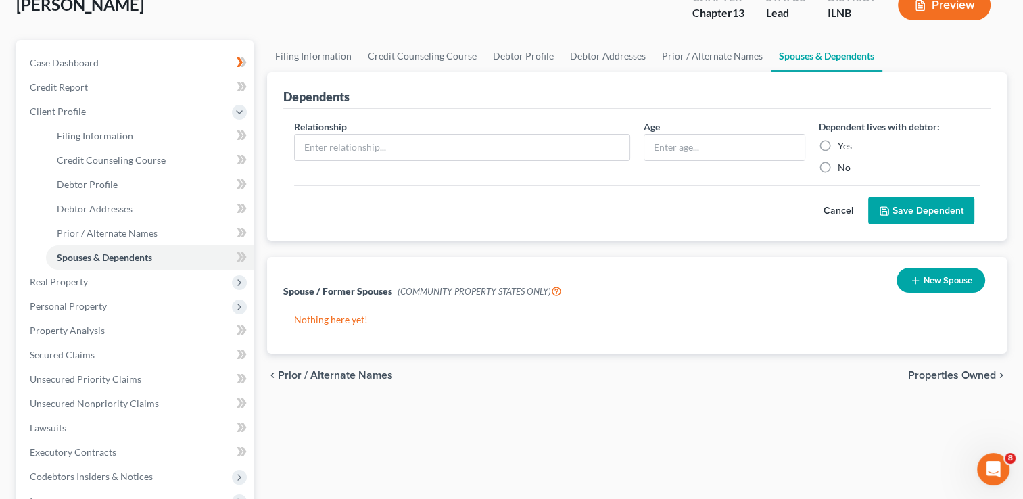
scroll to position [68, 0]
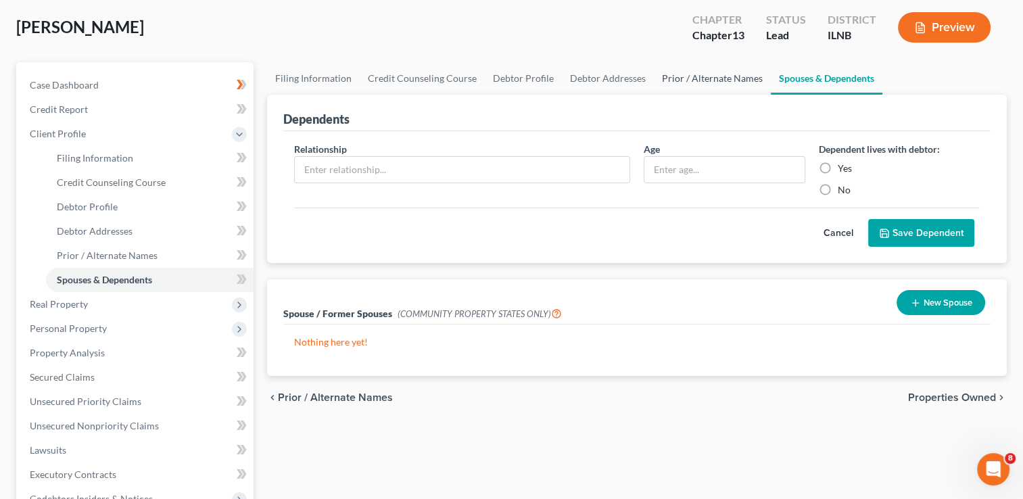
click at [704, 79] on link "Prior / Alternate Names" at bounding box center [712, 78] width 117 height 32
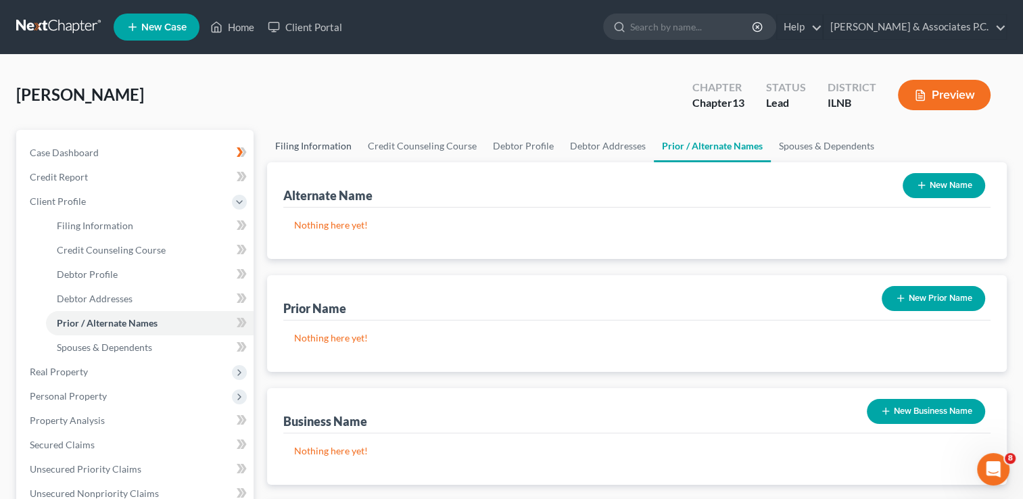
click at [311, 145] on link "Filing Information" at bounding box center [313, 146] width 93 height 32
select select "1"
select select "0"
select select "3"
select select "25"
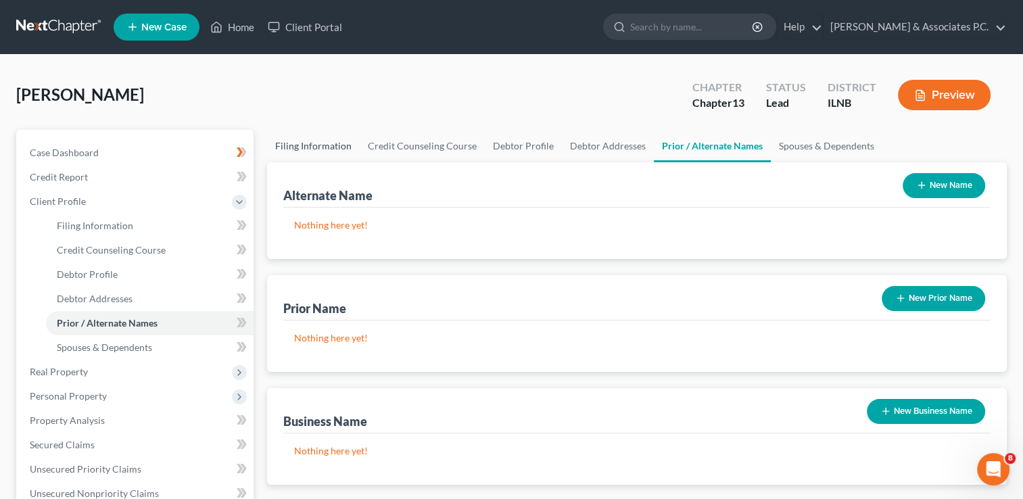
select select "14"
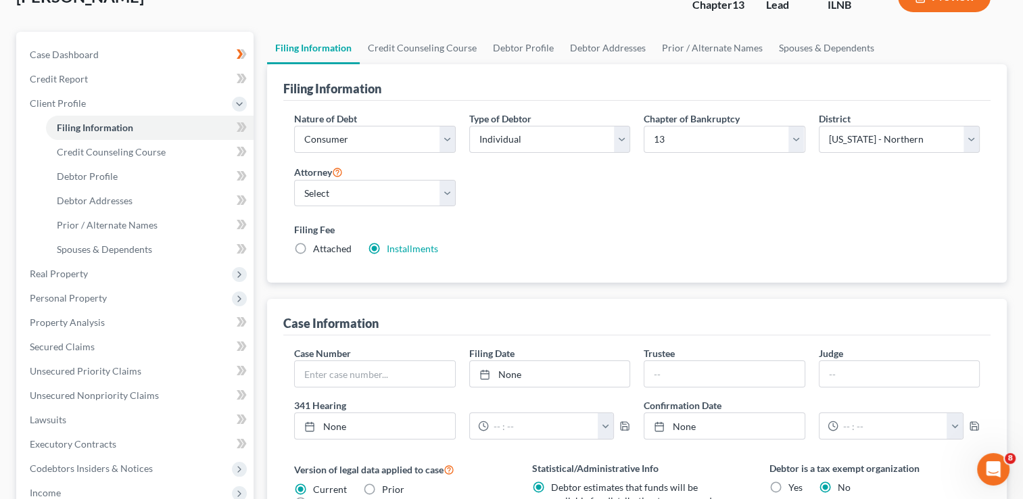
scroll to position [24, 0]
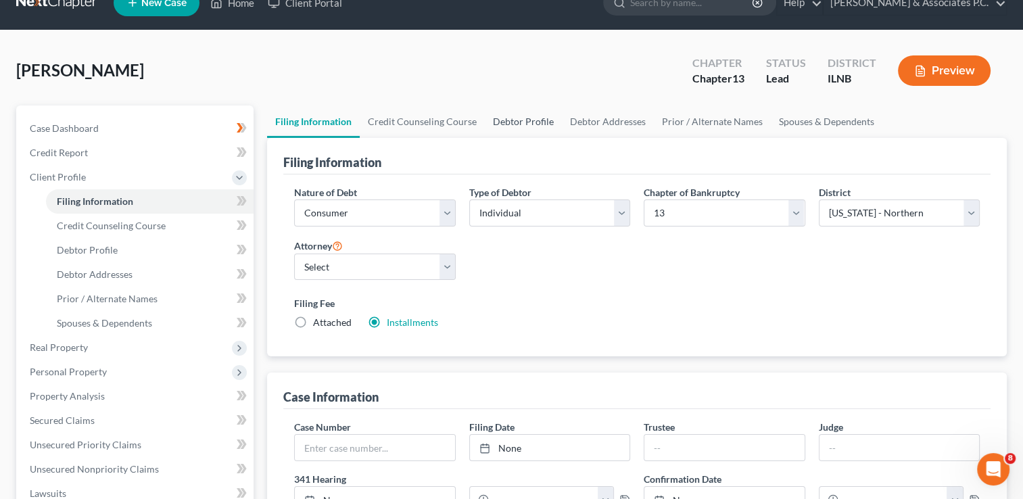
click at [520, 120] on link "Debtor Profile" at bounding box center [523, 121] width 77 height 32
select select "0"
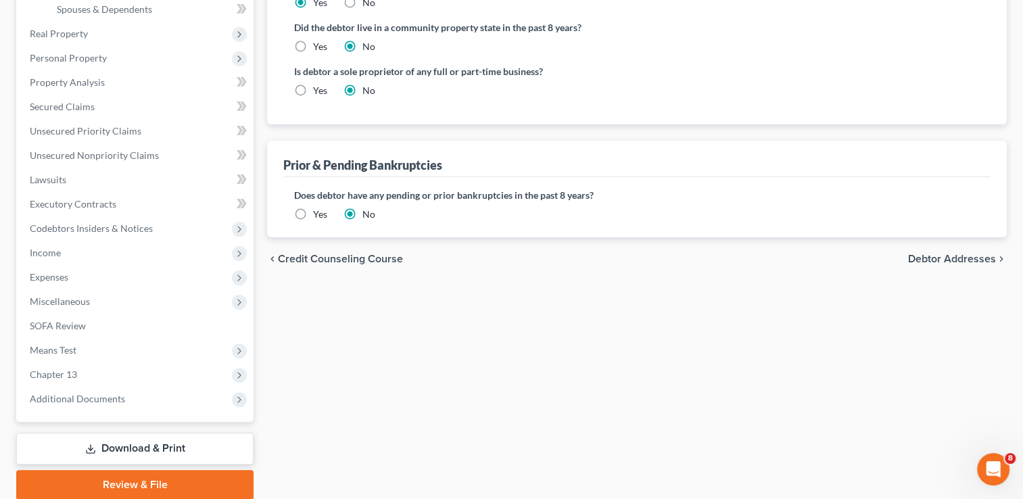
scroll to position [389, 0]
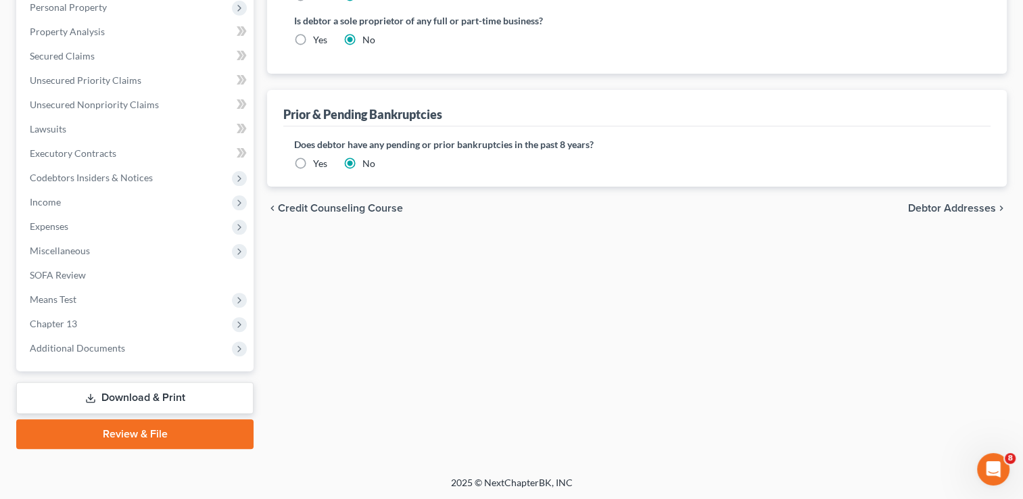
click at [937, 207] on span "Debtor Addresses" at bounding box center [952, 208] width 88 height 11
select select "0"
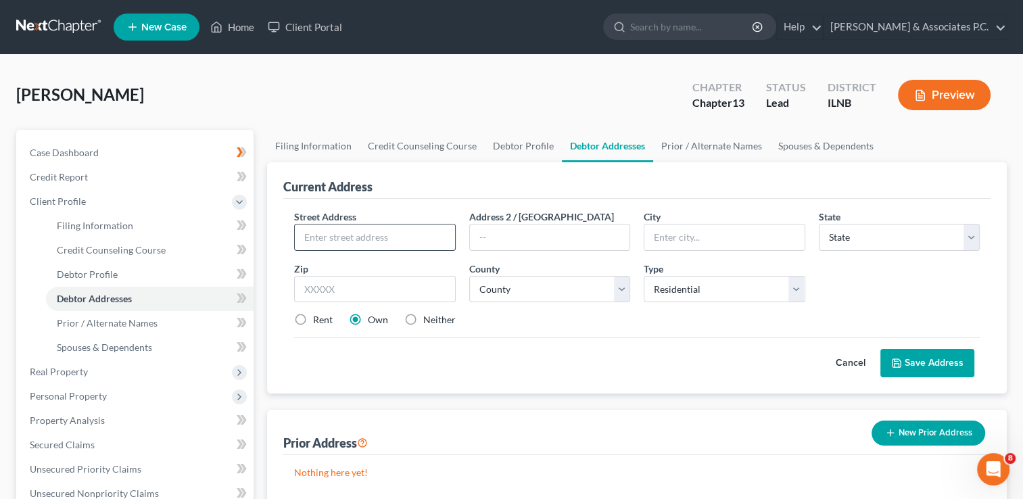
click at [322, 237] on input "text" at bounding box center [375, 237] width 160 height 26
type input "3720 South Parnell Ave"
click at [658, 231] on input "text" at bounding box center [724, 237] width 160 height 26
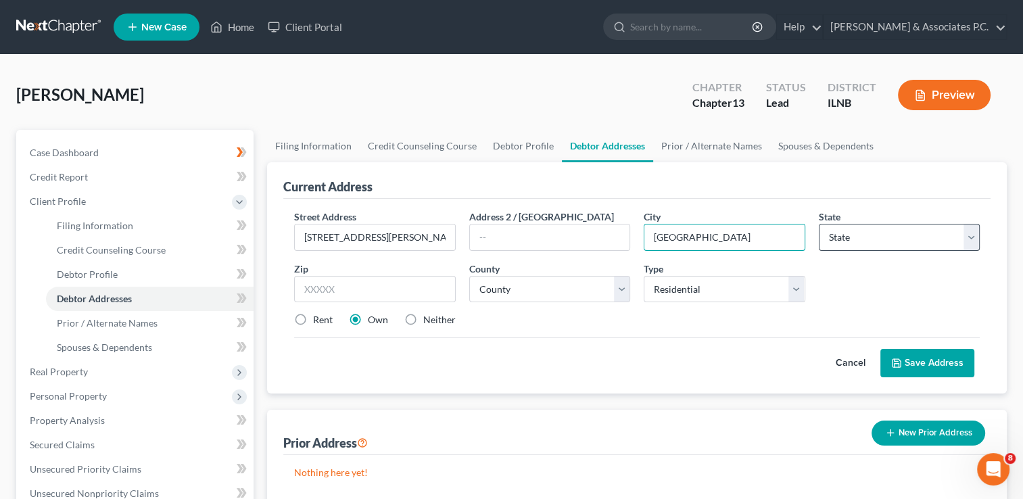
type input "Chicago"
click at [832, 235] on select "State AL AK AR AZ CA CO CT DE DC FL GA GU HI ID IL IN IA KS KY LA ME MD MA MI M…" at bounding box center [898, 237] width 161 height 27
select select "14"
click at [818, 224] on select "State AL AK AR AZ CA CO CT DE DC FL GA GU HI ID IL IN IA KS KY LA ME MD MA MI M…" at bounding box center [898, 237] width 161 height 27
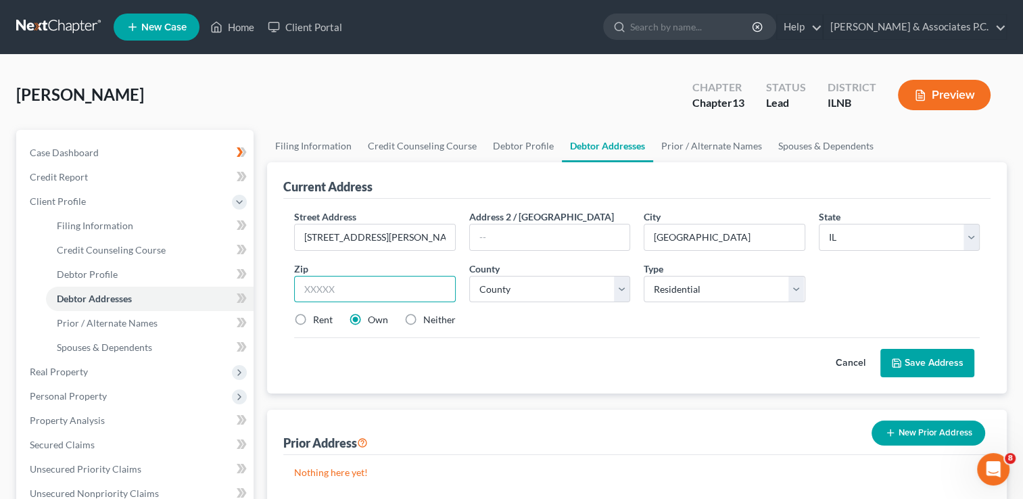
click at [364, 293] on input "text" at bounding box center [374, 289] width 161 height 27
type input "60609"
click at [499, 291] on select "County Adams County Alexander County Bond County Boone County Brown County Bure…" at bounding box center [549, 289] width 161 height 27
select select "15"
click at [469, 276] on select "County Adams County Alexander County Bond County Boone County Brown County Bure…" at bounding box center [549, 289] width 161 height 27
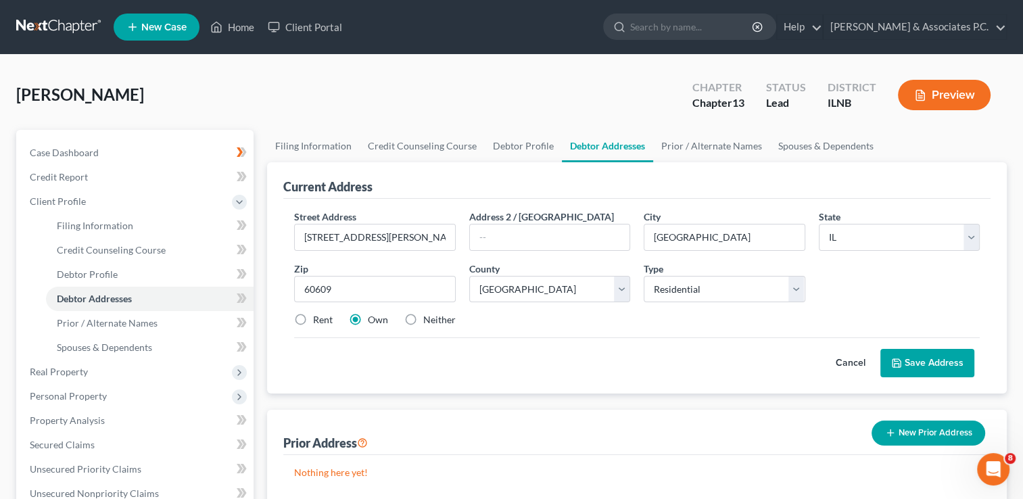
click at [927, 362] on button "Save Address" at bounding box center [927, 363] width 94 height 28
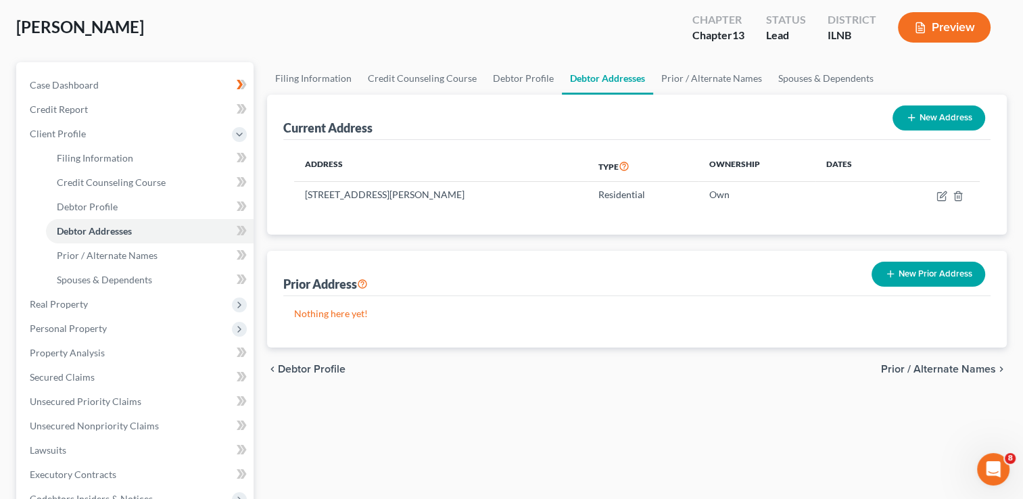
scroll to position [135, 0]
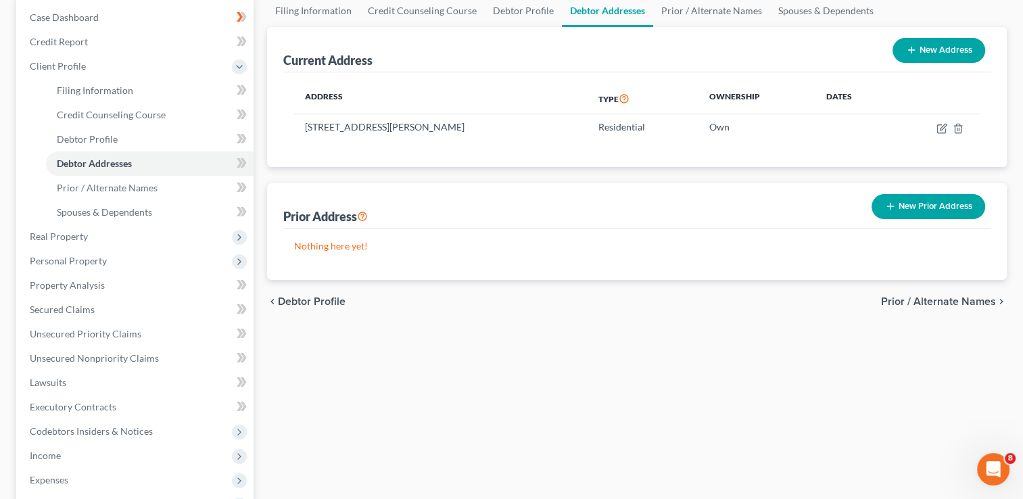
click at [926, 303] on span "Prior / Alternate Names" at bounding box center [938, 301] width 115 height 11
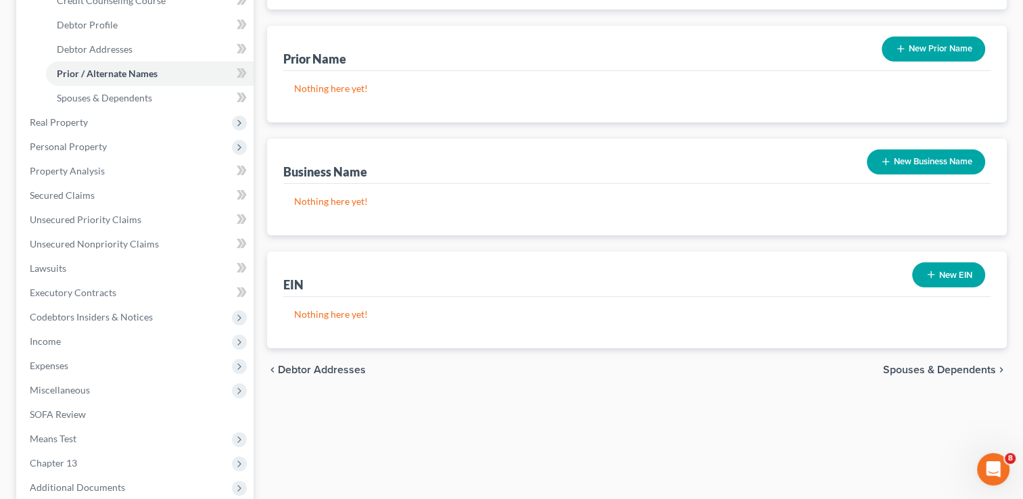
scroll to position [270, 0]
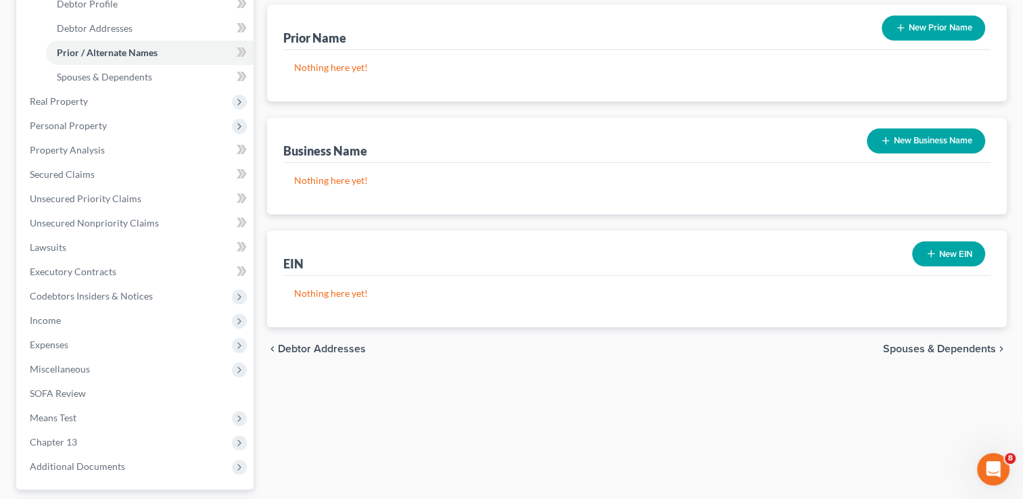
click at [929, 347] on span "Spouses & Dependents" at bounding box center [939, 348] width 113 height 11
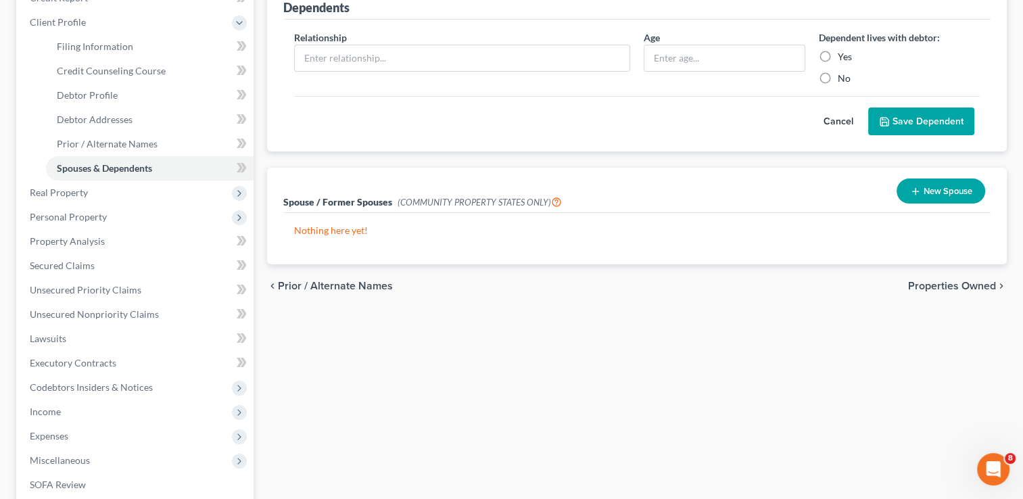
scroll to position [203, 0]
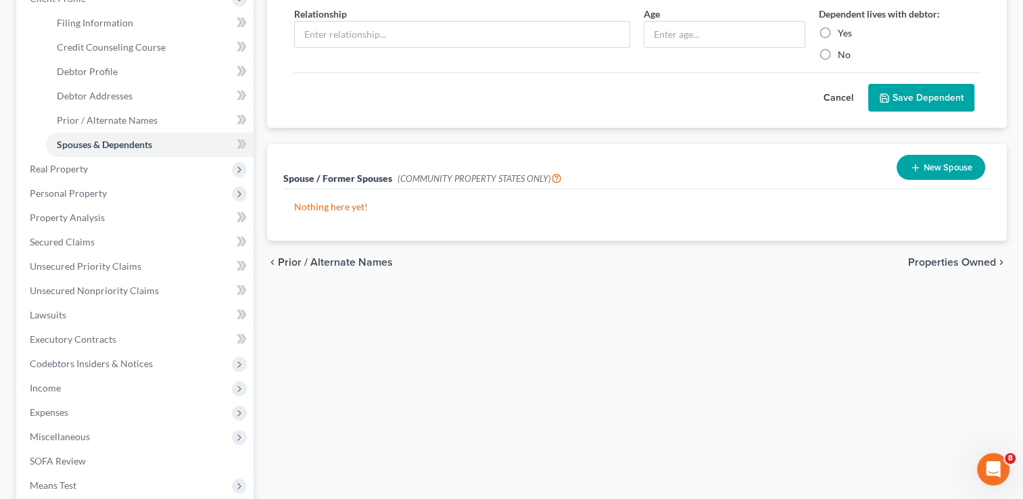
click at [931, 262] on span "Properties Owned" at bounding box center [952, 262] width 88 height 11
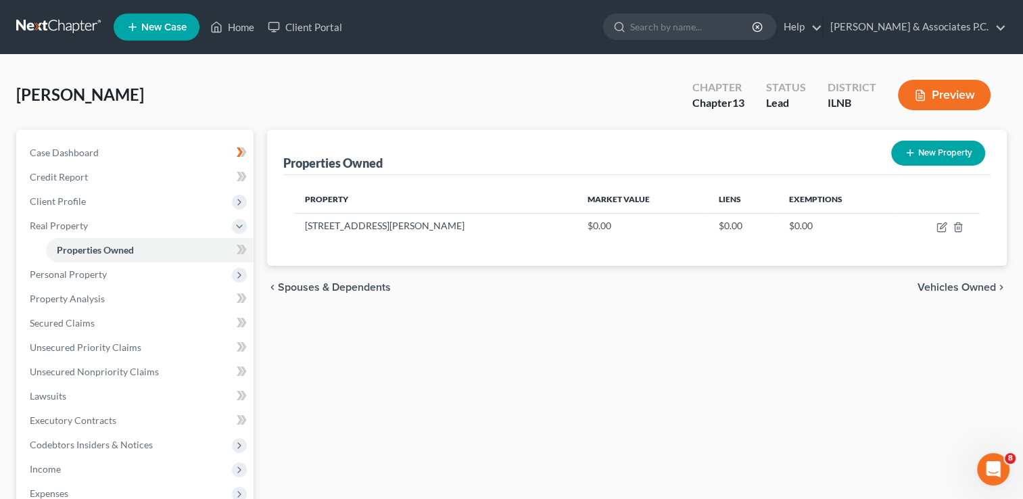
click at [941, 286] on span "Vehicles Owned" at bounding box center [956, 287] width 78 height 11
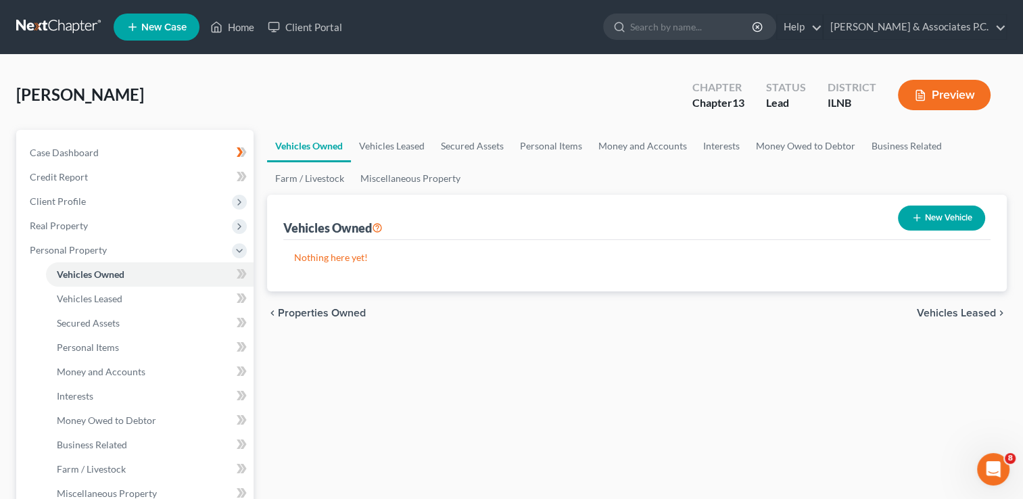
click at [341, 310] on span "Properties Owned" at bounding box center [322, 313] width 88 height 11
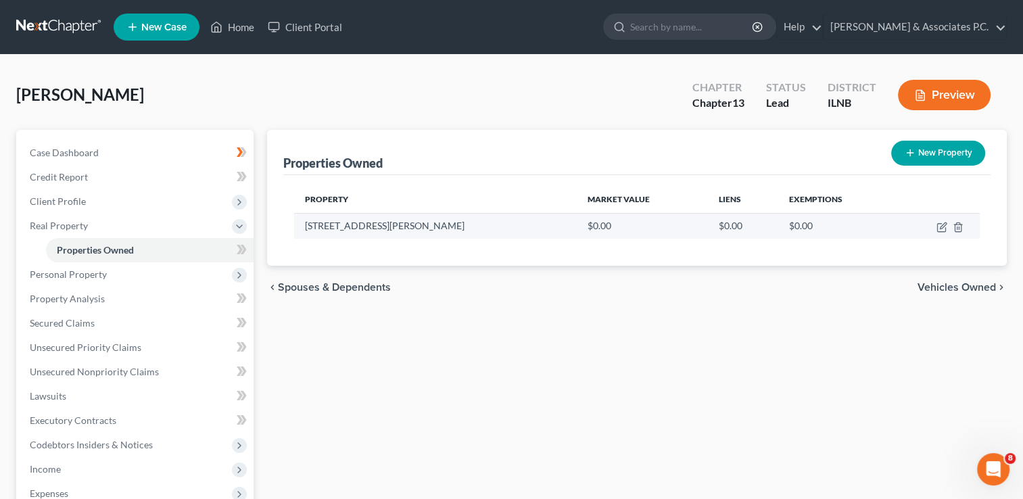
click at [577, 224] on td "$0.00" at bounding box center [642, 226] width 130 height 26
click at [577, 223] on td "$0.00" at bounding box center [642, 226] width 130 height 26
click at [577, 224] on td "$0.00" at bounding box center [642, 226] width 130 height 26
click at [708, 224] on td "$0.00" at bounding box center [743, 226] width 70 height 26
click at [577, 223] on td "$0.00" at bounding box center [642, 226] width 130 height 26
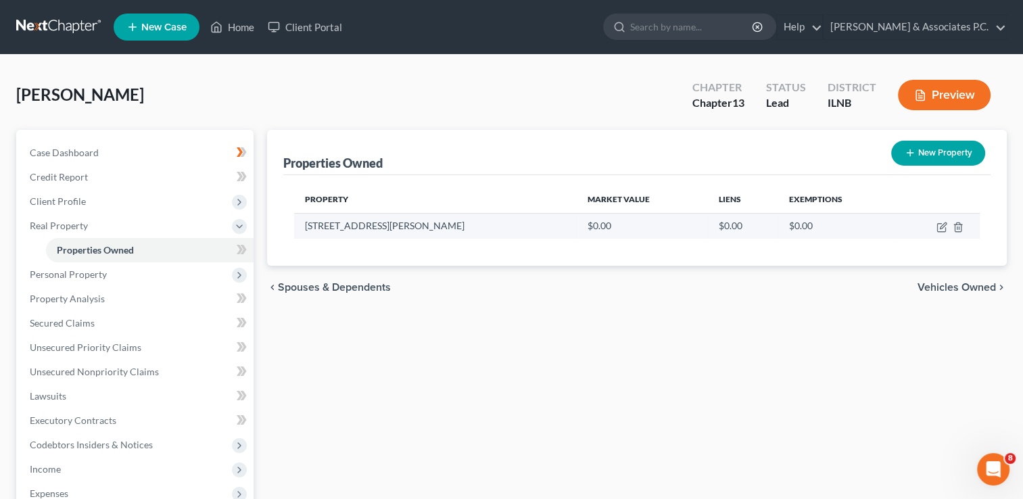
click at [577, 224] on td "$0.00" at bounding box center [642, 226] width 130 height 26
drag, startPoint x: 527, startPoint y: 224, endPoint x: 539, endPoint y: 223, distance: 12.2
click at [577, 223] on td "$0.00" at bounding box center [642, 226] width 130 height 26
click at [577, 224] on td "$0.00" at bounding box center [642, 226] width 130 height 26
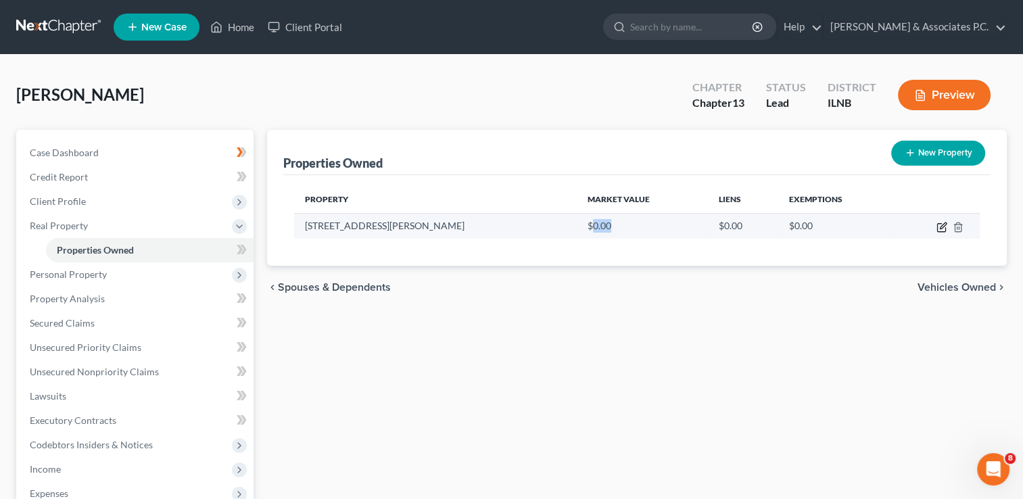
click at [941, 227] on icon "button" at bounding box center [942, 225] width 6 height 6
select select "14"
select select "15"
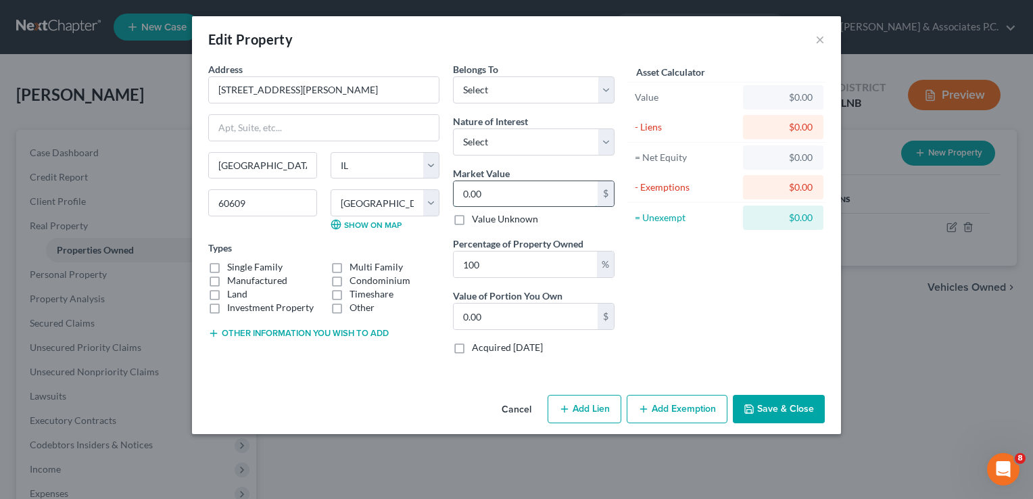
click at [462, 192] on input "0.00" at bounding box center [526, 194] width 144 height 26
type input "4"
type input "4.00"
type input "48"
type input "48.00"
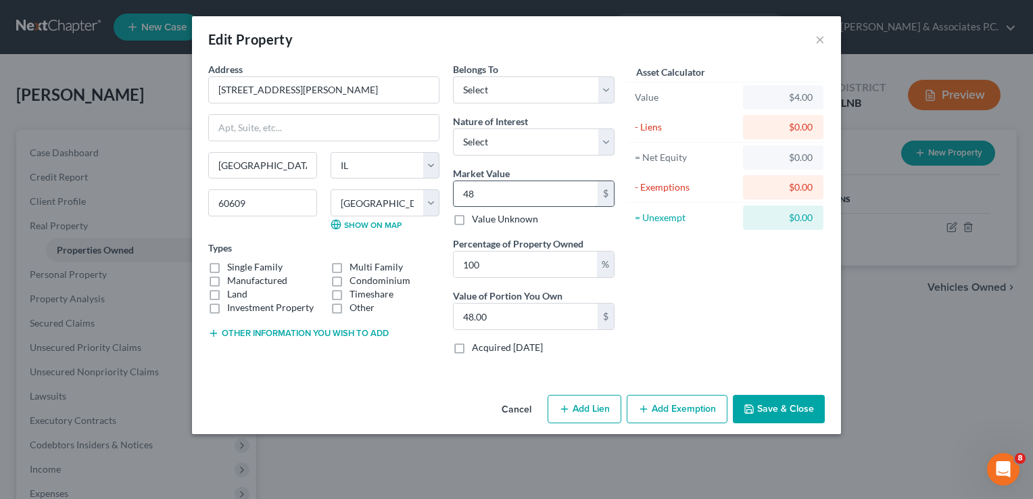
type input "480"
type input "480.00"
type input "4800"
type input "4,800.00"
type input "4,8000"
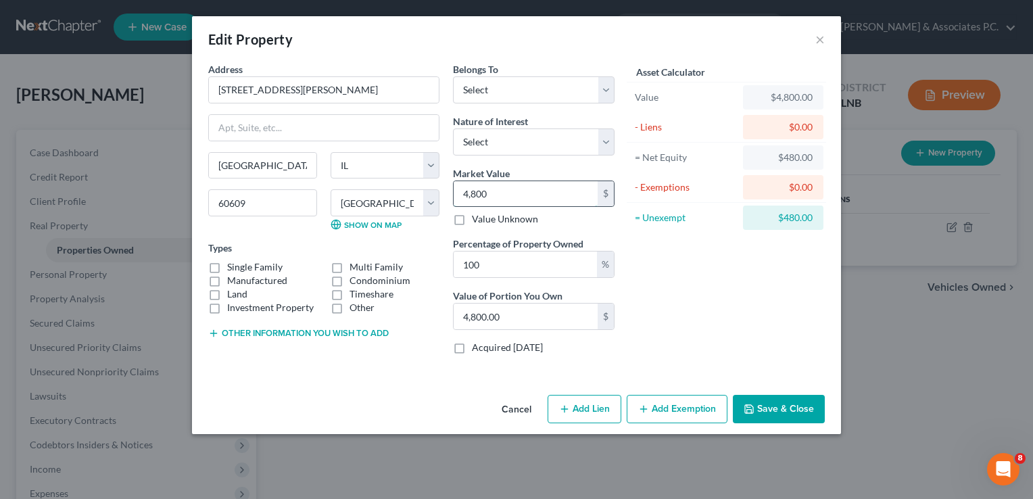
type input "48,000.00"
type input "48,0000"
type input "480,000.00"
type input "480,000"
click at [514, 137] on select "Select Fee Simple Joint Tenant Life Estate Equitable Interest Future Interest T…" at bounding box center [534, 141] width 162 height 27
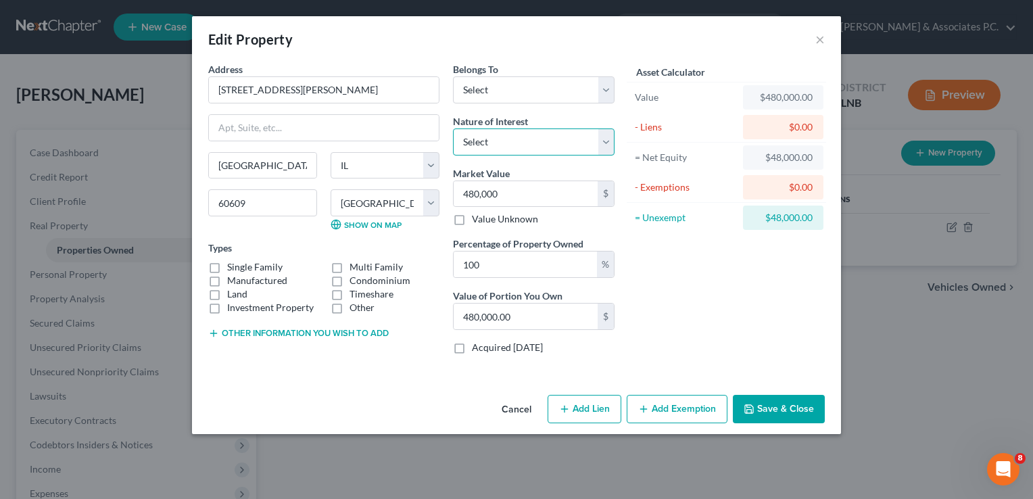
select select "5"
click at [453, 128] on select "Select Fee Simple Joint Tenant Life Estate Equitable Interest Future Interest T…" at bounding box center [534, 141] width 162 height 27
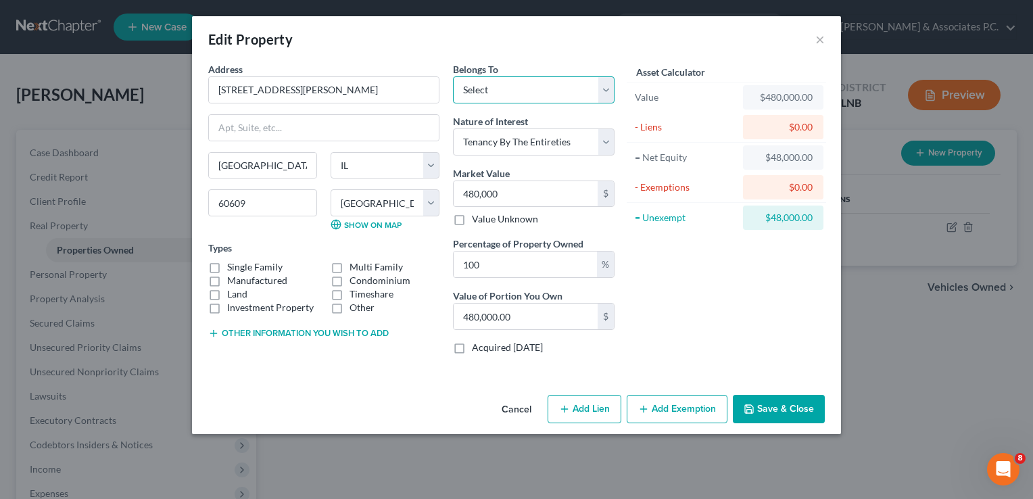
click at [605, 86] on select "Select Debtor 1 Only Debtor 2 Only Debtor 1 And Debtor 2 Only At Least One Of T…" at bounding box center [534, 89] width 162 height 27
select select "3"
click at [453, 76] on select "Select Debtor 1 Only Debtor 2 Only Debtor 1 And Debtor 2 Only At Least One Of T…" at bounding box center [534, 89] width 162 height 27
click at [768, 406] on button "Save & Close" at bounding box center [779, 409] width 92 height 28
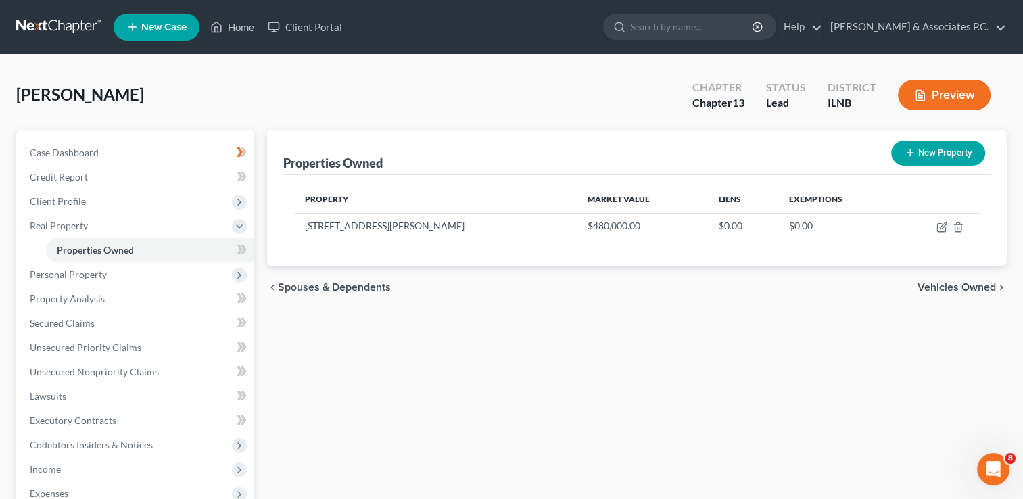
click at [938, 286] on span "Vehicles Owned" at bounding box center [956, 287] width 78 height 11
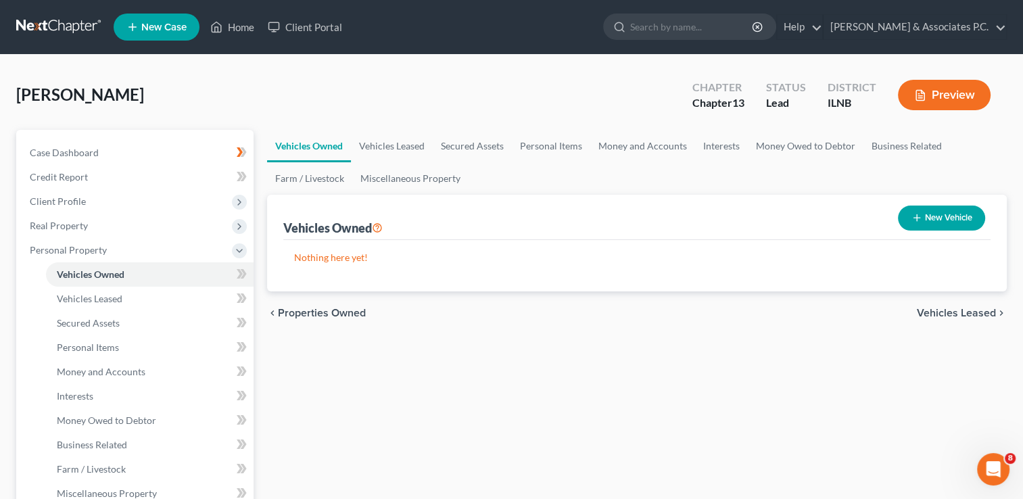
click at [941, 315] on span "Vehicles Leased" at bounding box center [955, 313] width 79 height 11
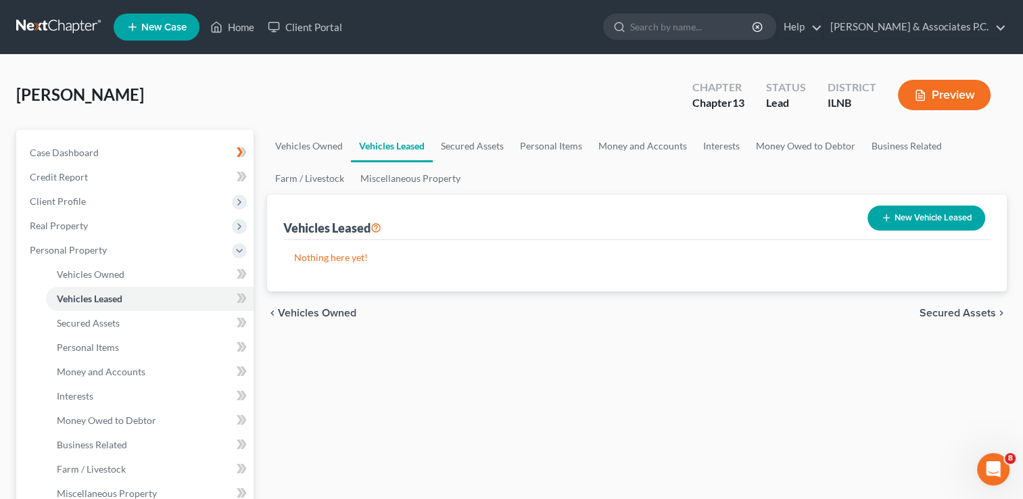
click at [941, 315] on span "Secured Assets" at bounding box center [957, 313] width 76 height 11
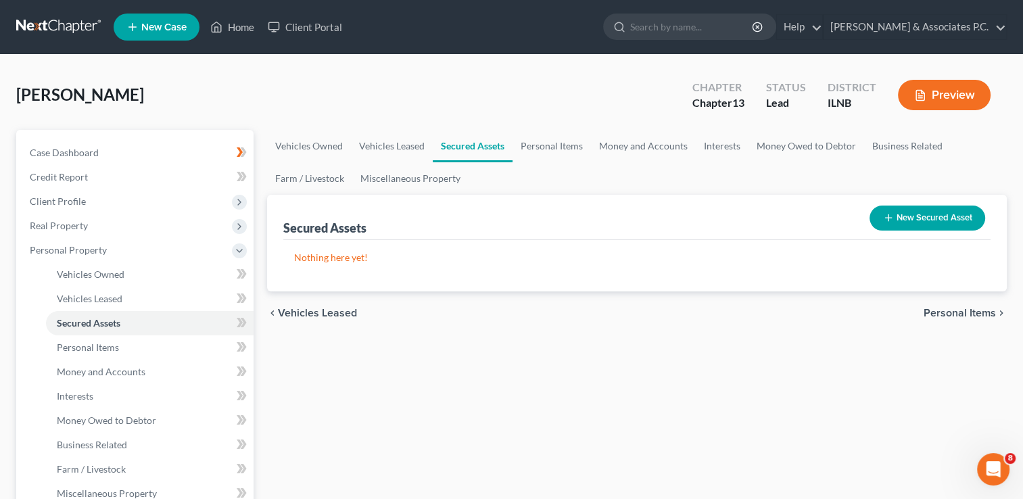
click at [941, 315] on span "Personal Items" at bounding box center [959, 313] width 72 height 11
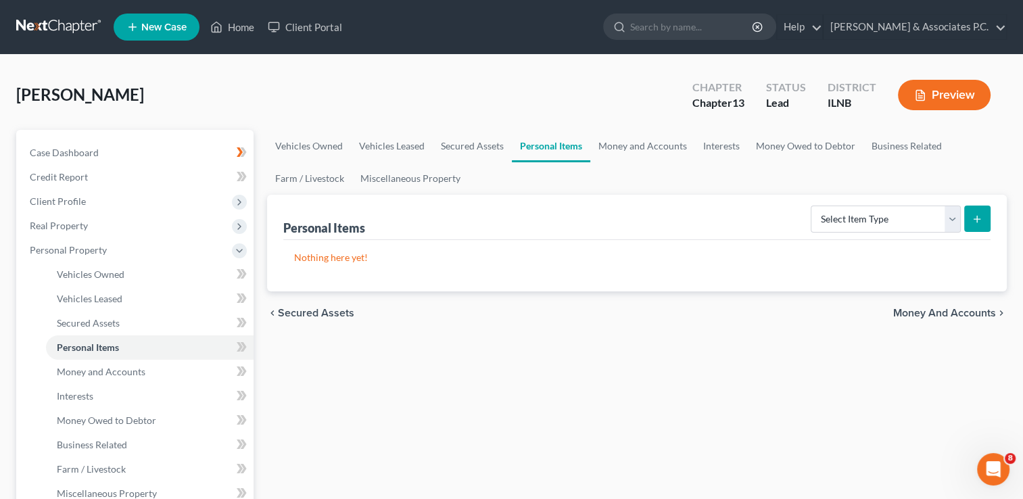
click at [941, 315] on span "Money and Accounts" at bounding box center [944, 313] width 103 height 11
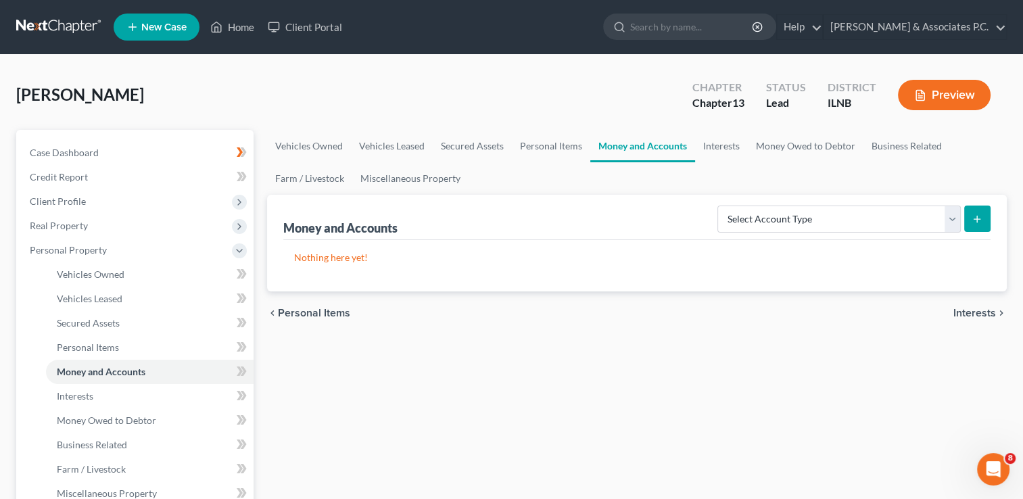
click at [967, 311] on span "Interests" at bounding box center [974, 313] width 43 height 11
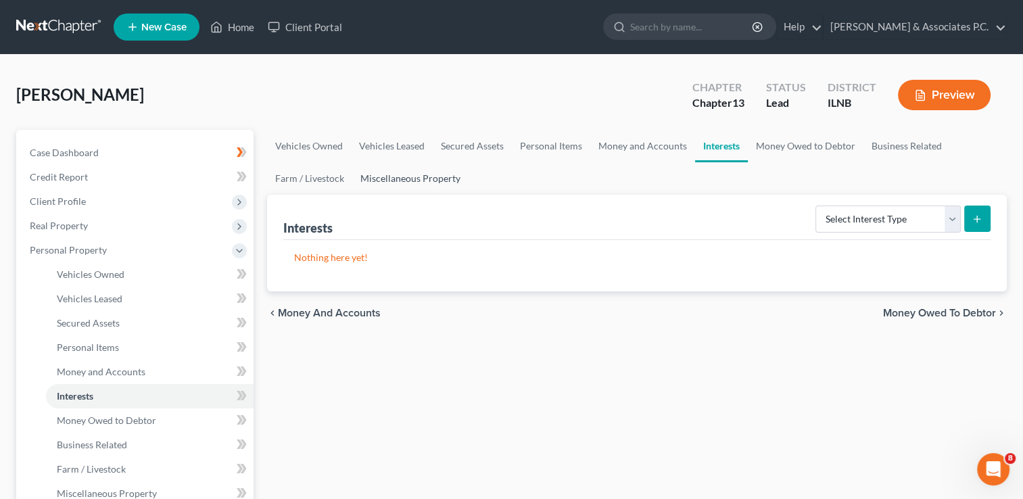
click at [389, 177] on link "Miscellaneous Property" at bounding box center [410, 178] width 116 height 32
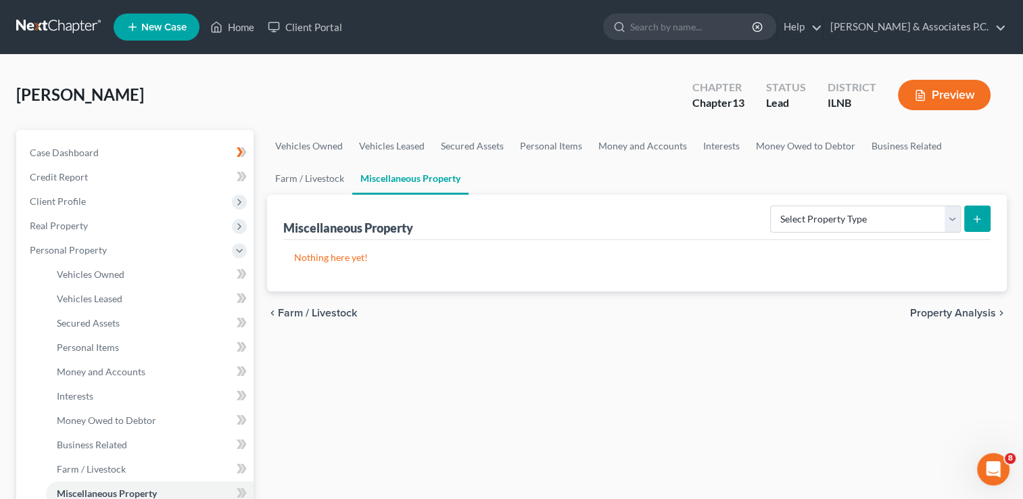
click at [950, 312] on span "Property Analysis" at bounding box center [953, 313] width 86 height 11
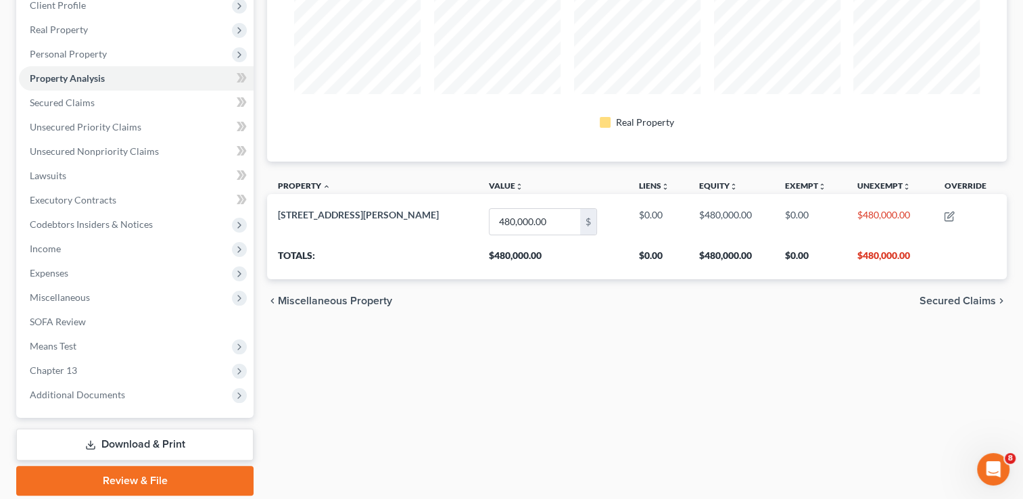
scroll to position [203, 0]
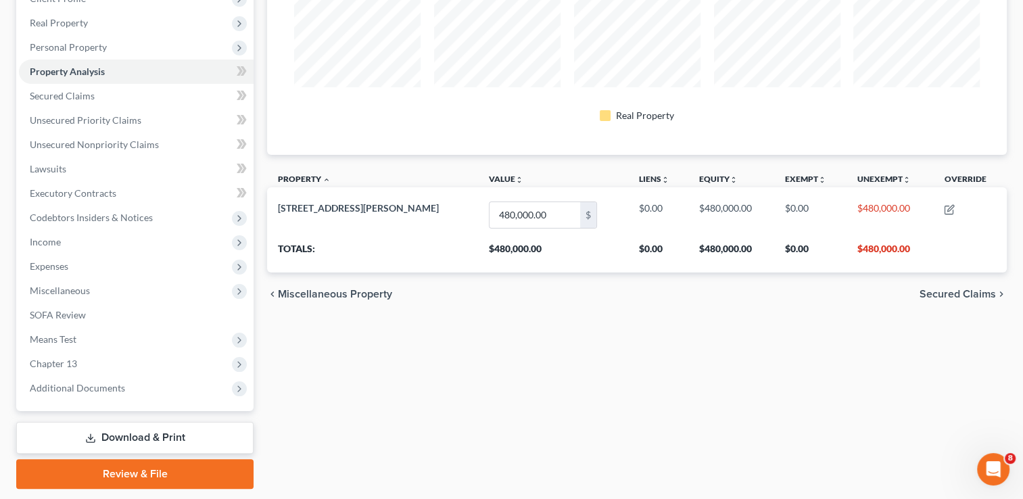
click at [957, 289] on span "Secured Claims" at bounding box center [957, 294] width 76 height 11
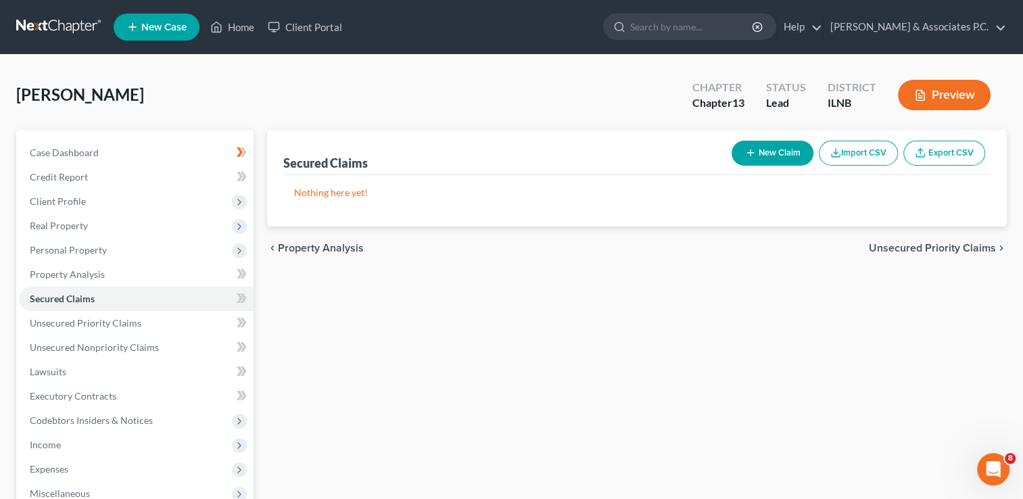
click at [944, 91] on button "Preview" at bounding box center [944, 95] width 93 height 30
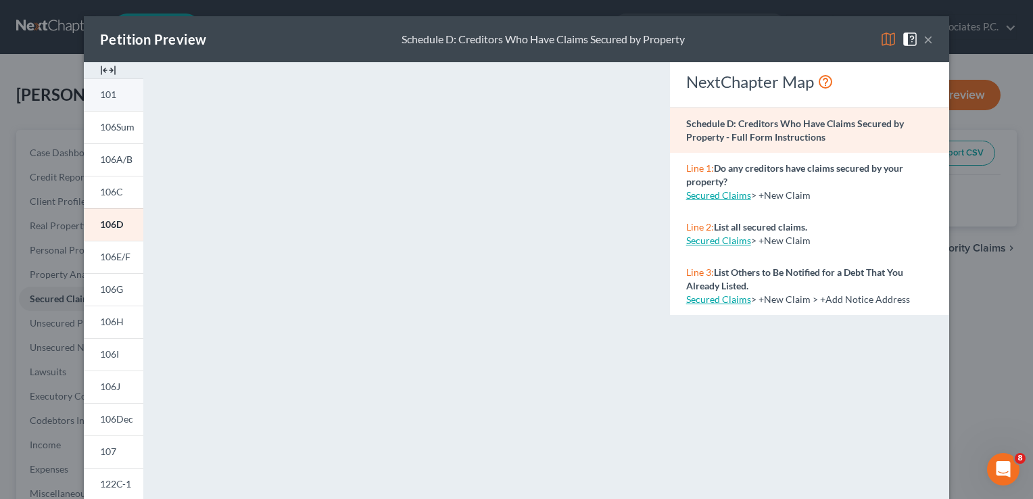
click at [109, 96] on span "101" at bounding box center [108, 94] width 16 height 11
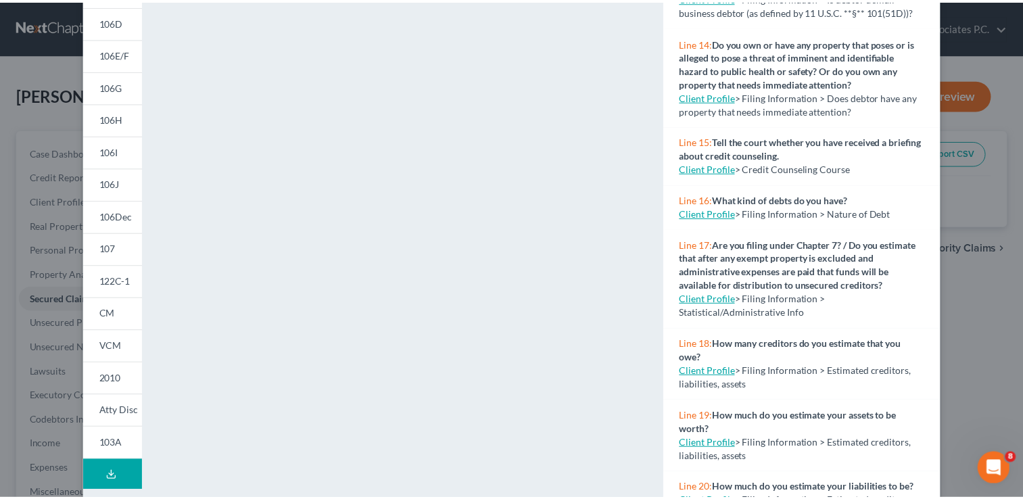
scroll to position [263, 0]
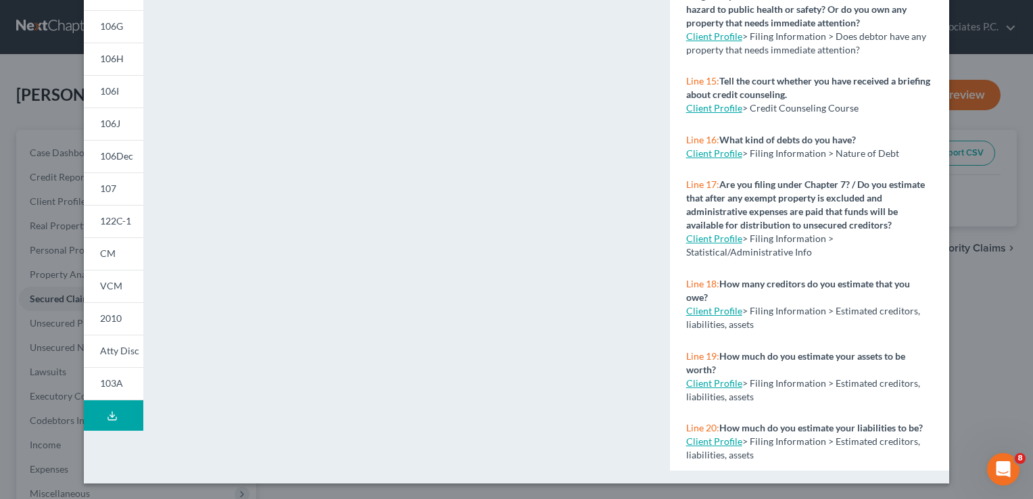
click at [698, 442] on link "Client Profile" at bounding box center [714, 440] width 56 height 11
select select "1"
select select "0"
select select "3"
select select "25"
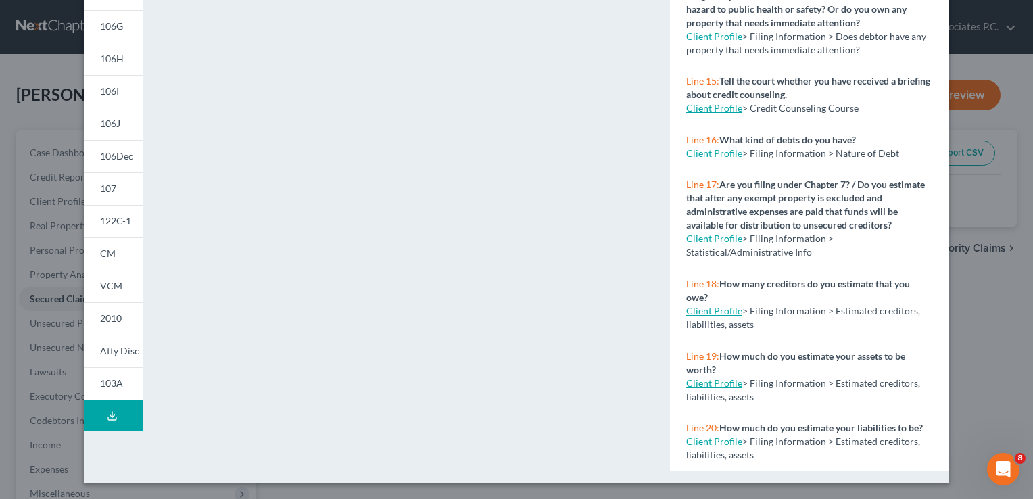
select select "14"
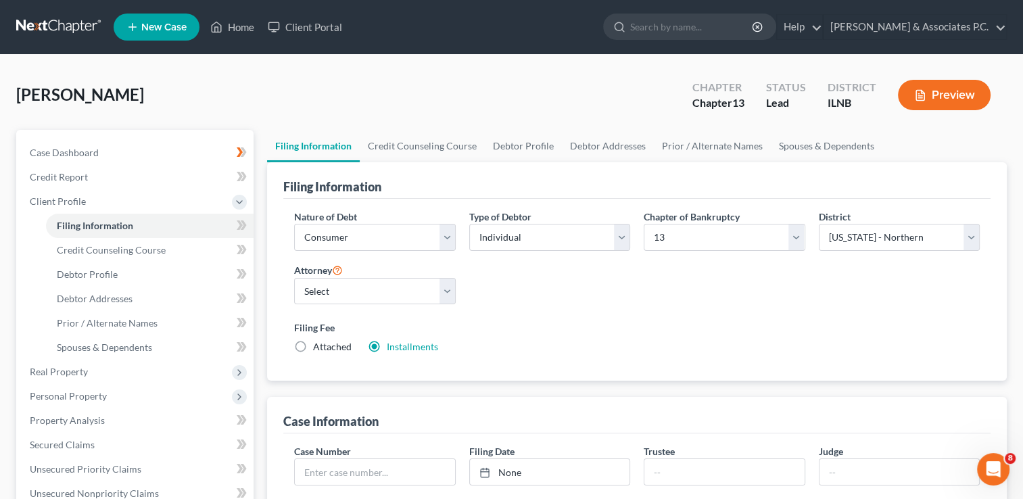
select select "1"
select select "0"
select select "3"
select select "25"
select select "14"
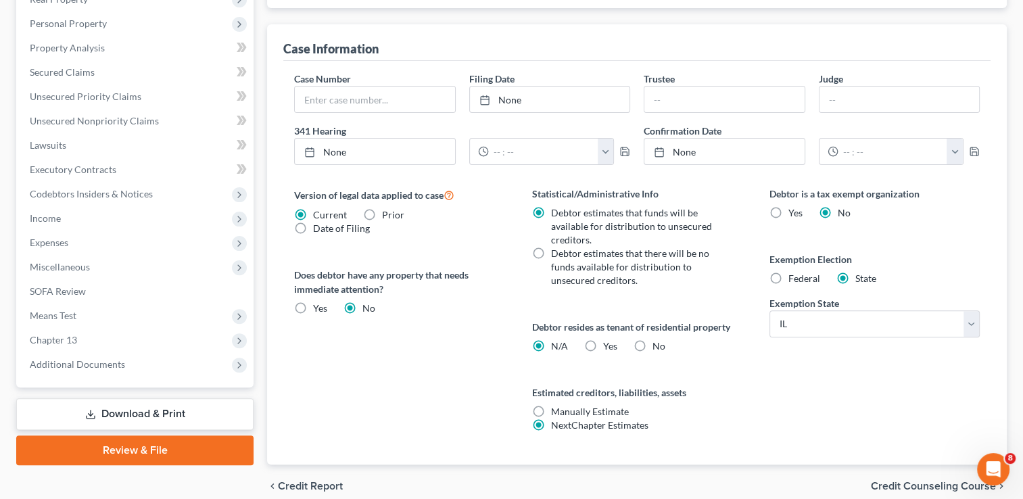
scroll to position [430, 0]
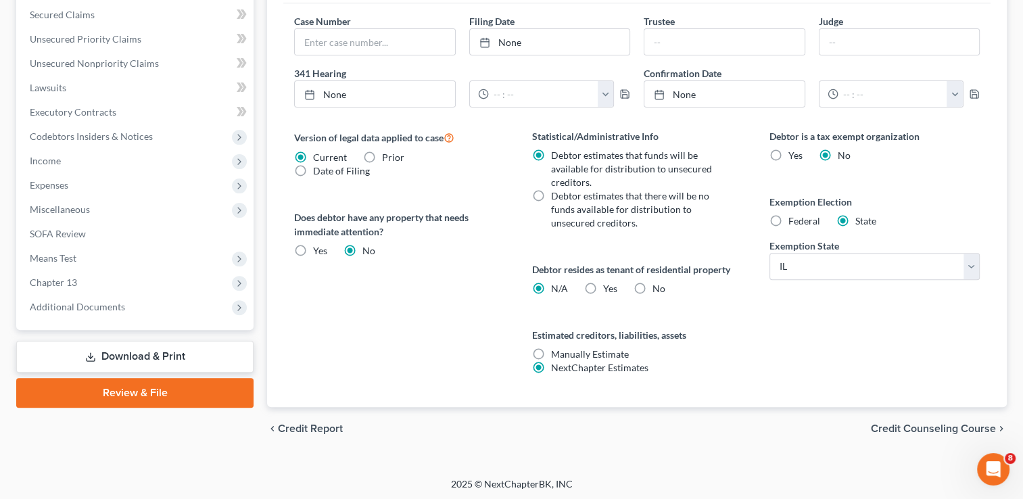
click at [935, 423] on span "Credit Counseling Course" at bounding box center [933, 428] width 125 height 11
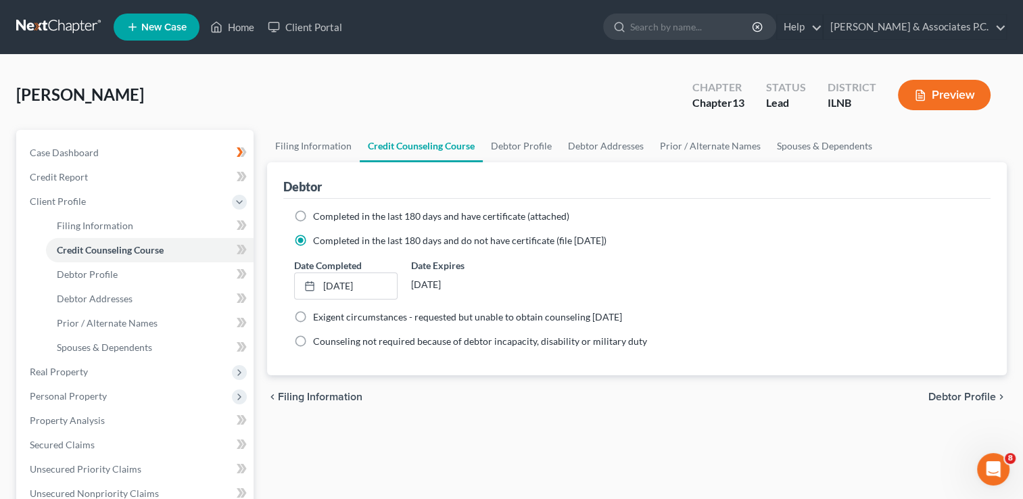
click at [955, 396] on span "Debtor Profile" at bounding box center [962, 396] width 68 height 11
select select "0"
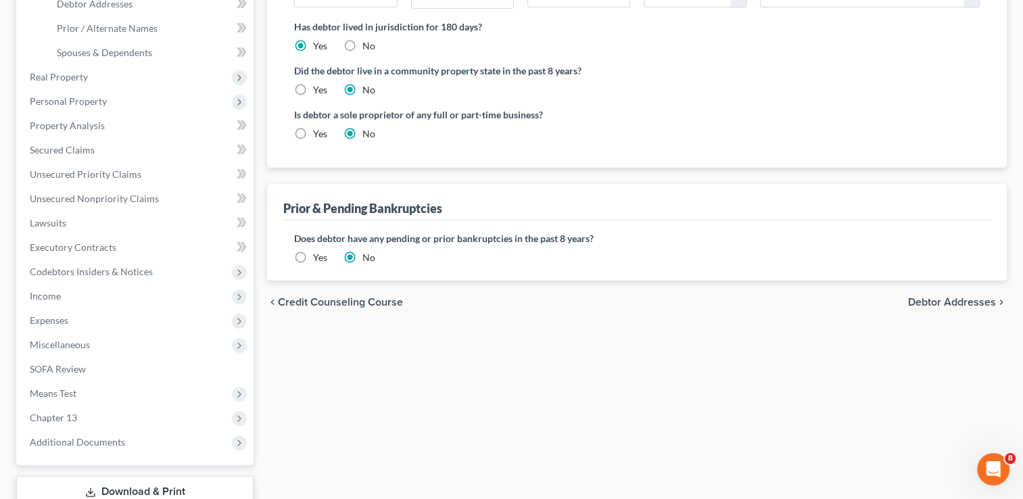
scroll to position [338, 0]
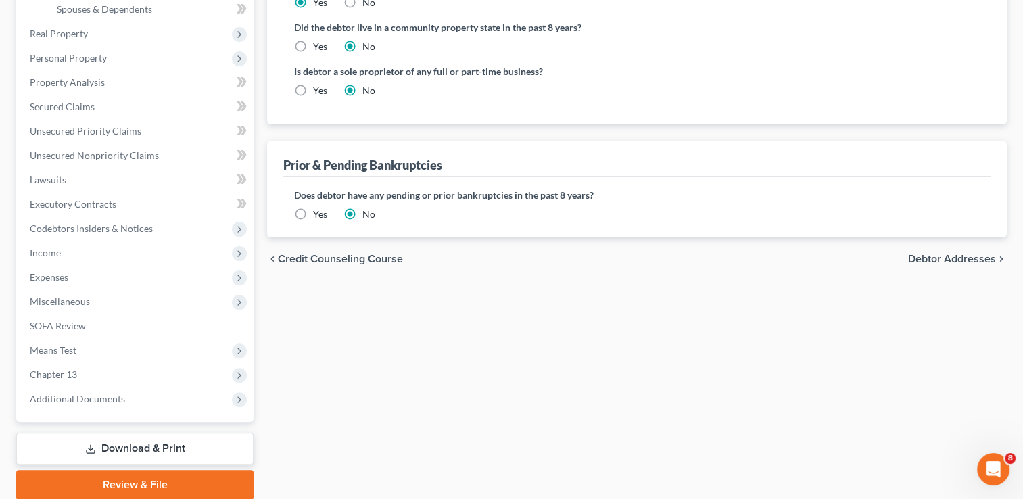
click at [933, 258] on span "Debtor Addresses" at bounding box center [952, 258] width 88 height 11
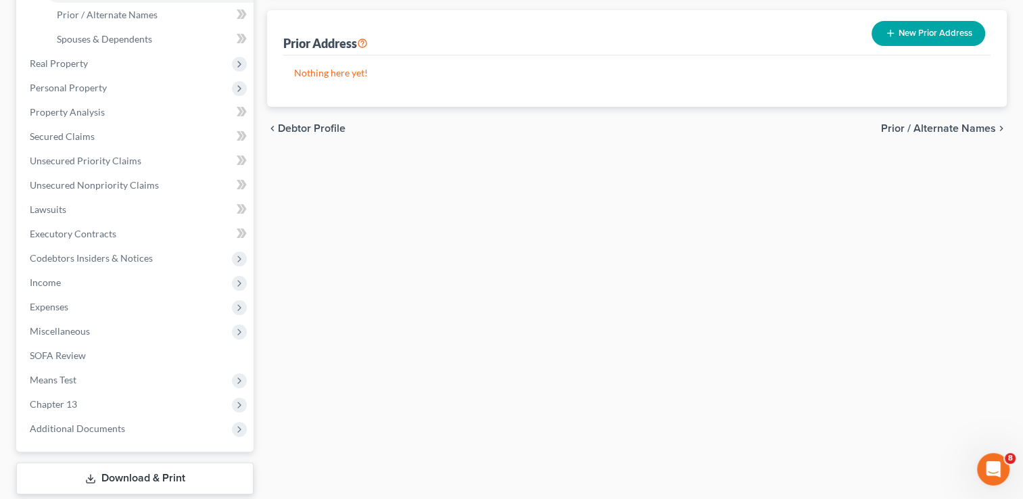
scroll to position [338, 0]
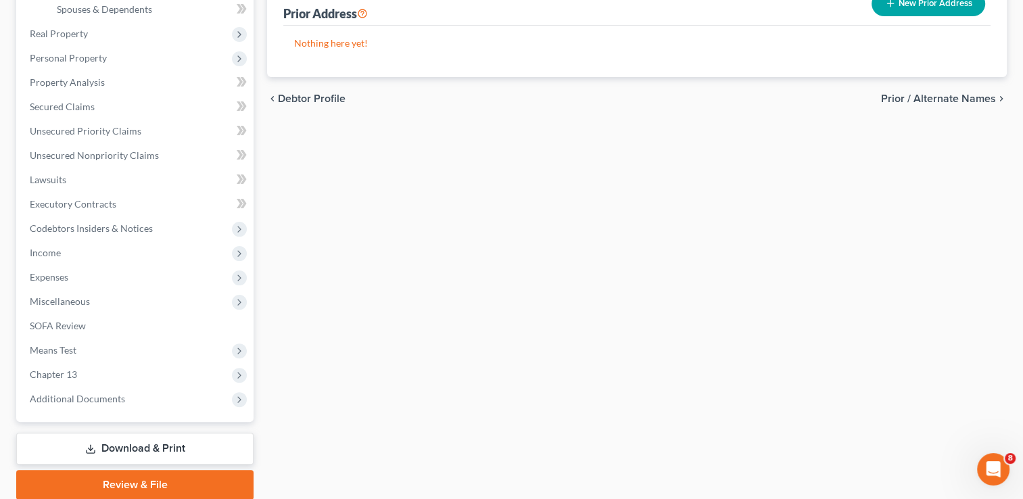
click at [939, 100] on span "Prior / Alternate Names" at bounding box center [938, 98] width 115 height 11
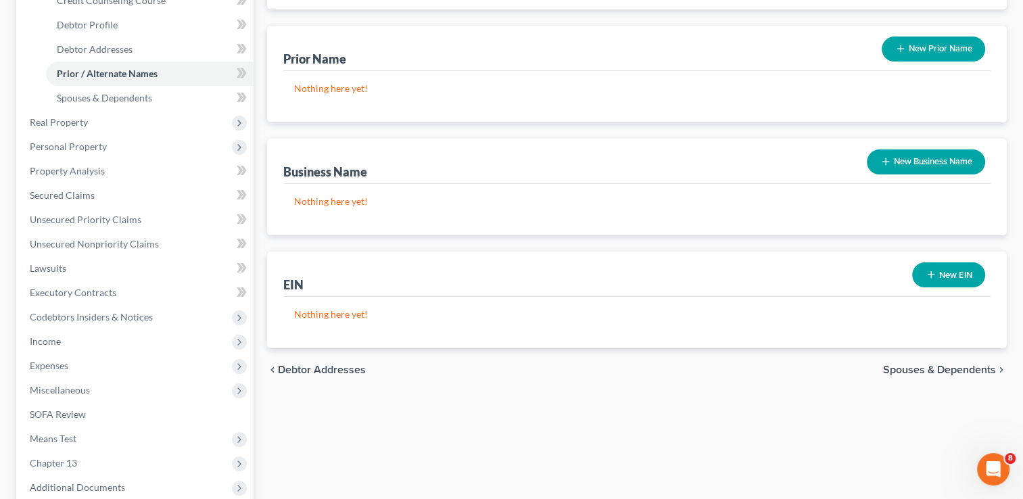
scroll to position [338, 0]
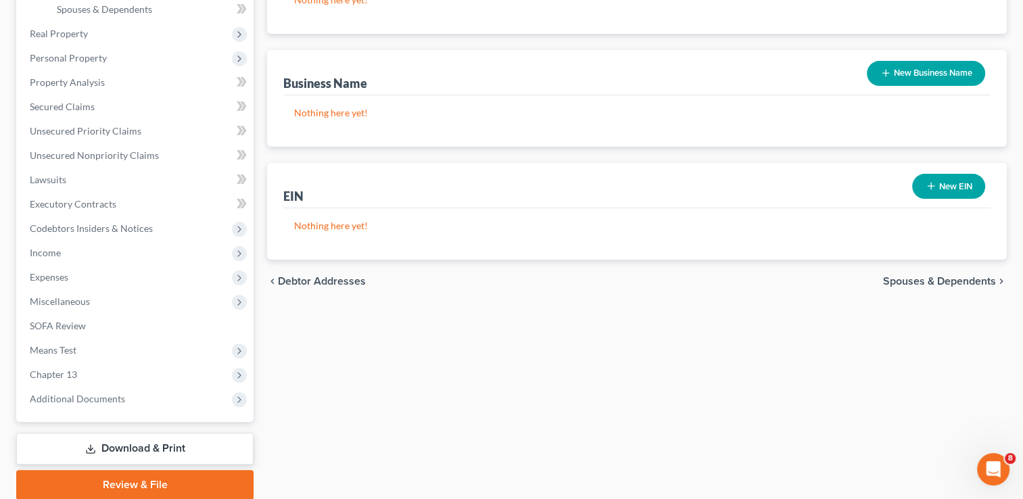
click at [925, 285] on span "Spouses & Dependents" at bounding box center [939, 281] width 113 height 11
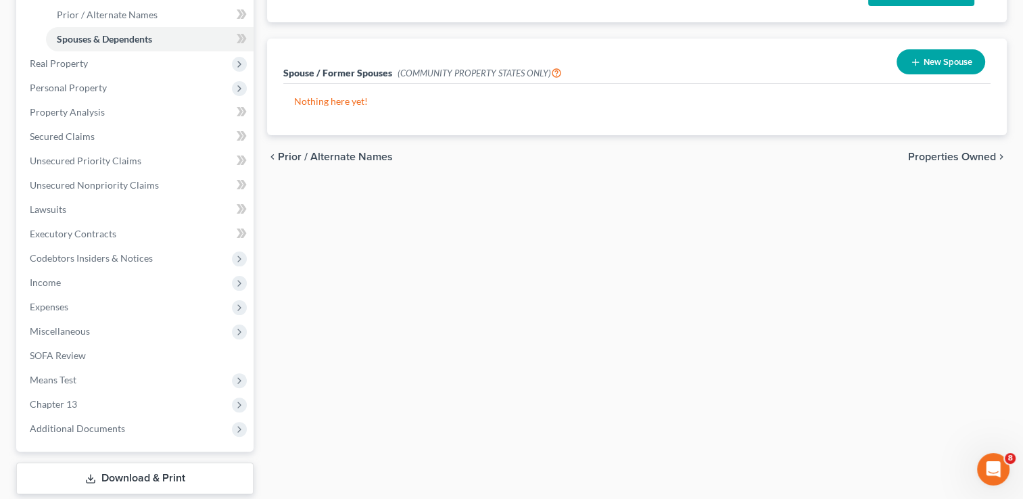
scroll to position [338, 0]
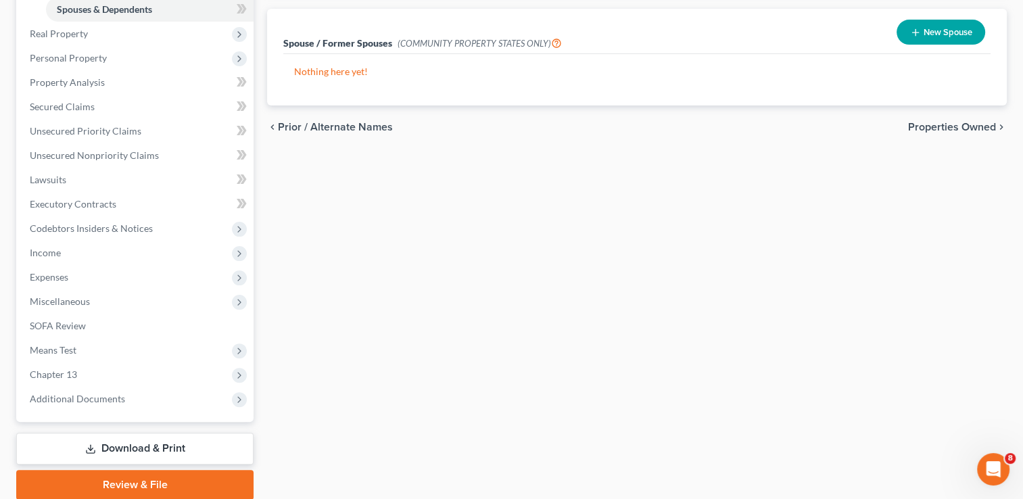
click at [936, 128] on span "Properties Owned" at bounding box center [952, 127] width 88 height 11
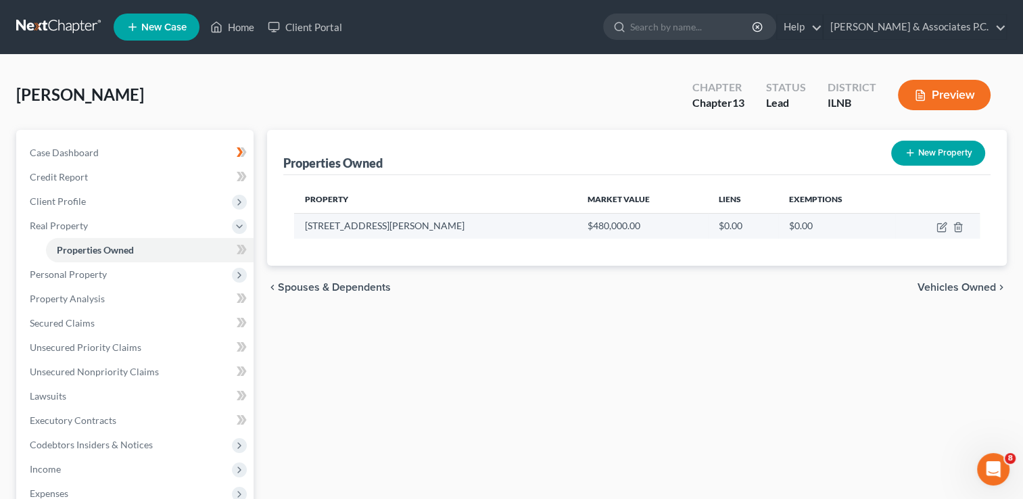
click at [708, 223] on td "$0.00" at bounding box center [743, 226] width 70 height 26
click at [708, 226] on td "$0.00" at bounding box center [743, 226] width 70 height 26
click at [939, 226] on icon "button" at bounding box center [941, 227] width 11 height 11
select select "14"
select select "15"
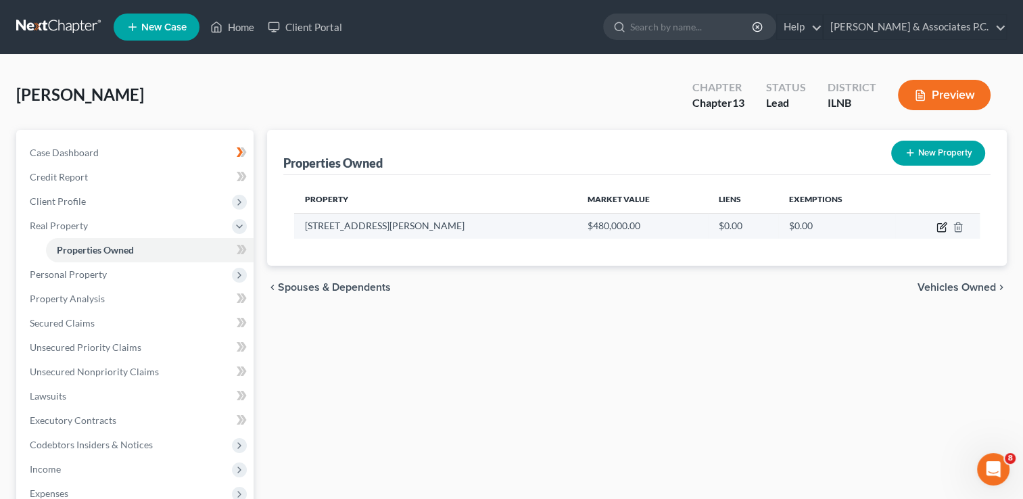
select select "3"
select select "5"
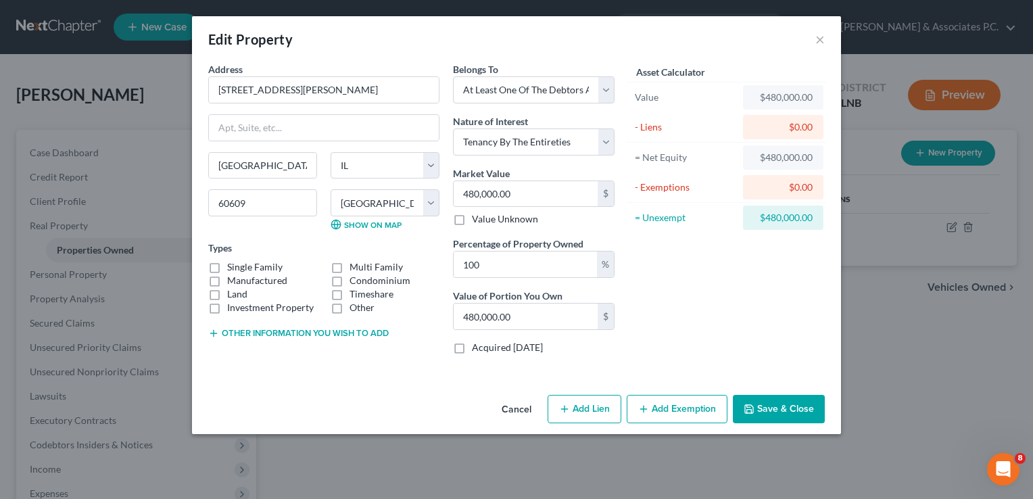
click at [227, 263] on label "Single Family" at bounding box center [254, 267] width 55 height 14
click at [233, 263] on input "Single Family" at bounding box center [237, 264] width 9 height 9
checkbox input "true"
click at [793, 125] on div "$0.00" at bounding box center [783, 127] width 59 height 14
click at [795, 125] on div "$0.00" at bounding box center [783, 127] width 59 height 14
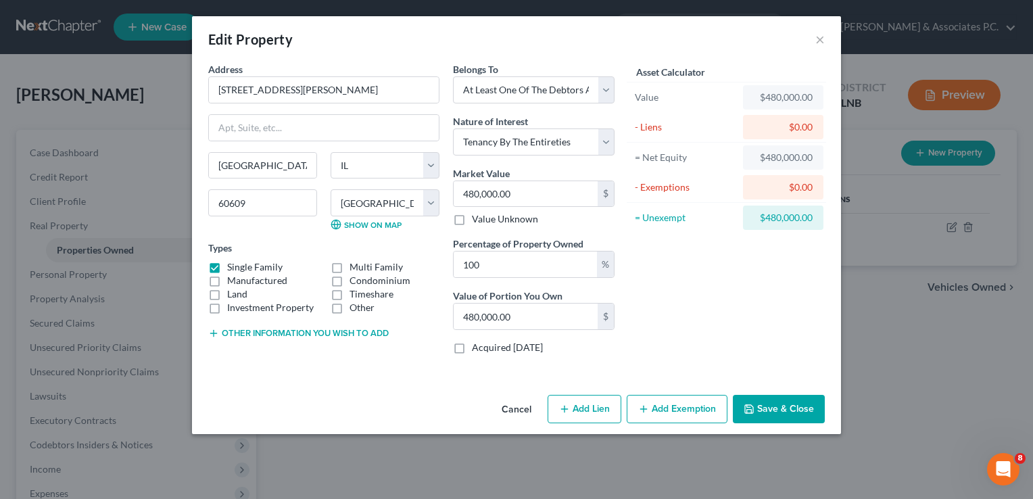
click at [792, 126] on div "$0.00" at bounding box center [783, 127] width 59 height 14
click at [579, 406] on button "Add Lien" at bounding box center [584, 409] width 74 height 28
select select "3"
select select "0"
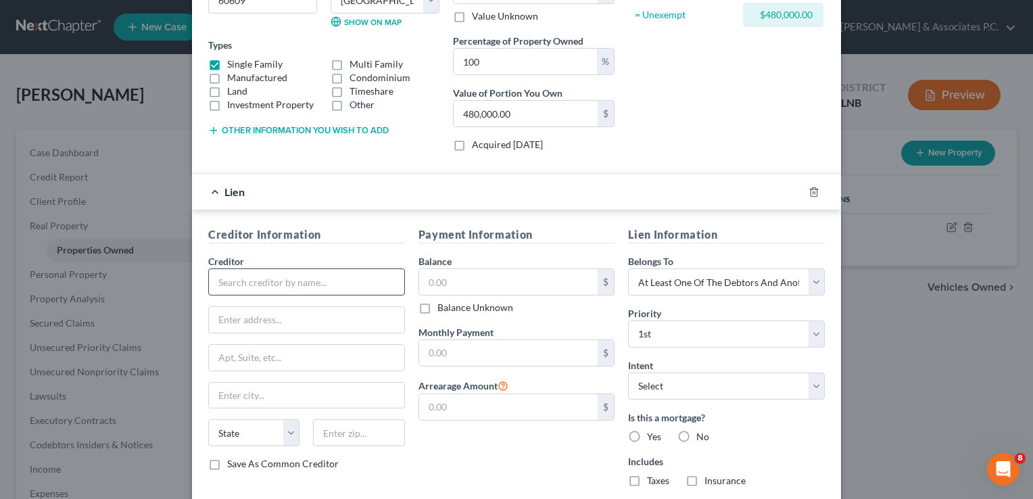
scroll to position [270, 0]
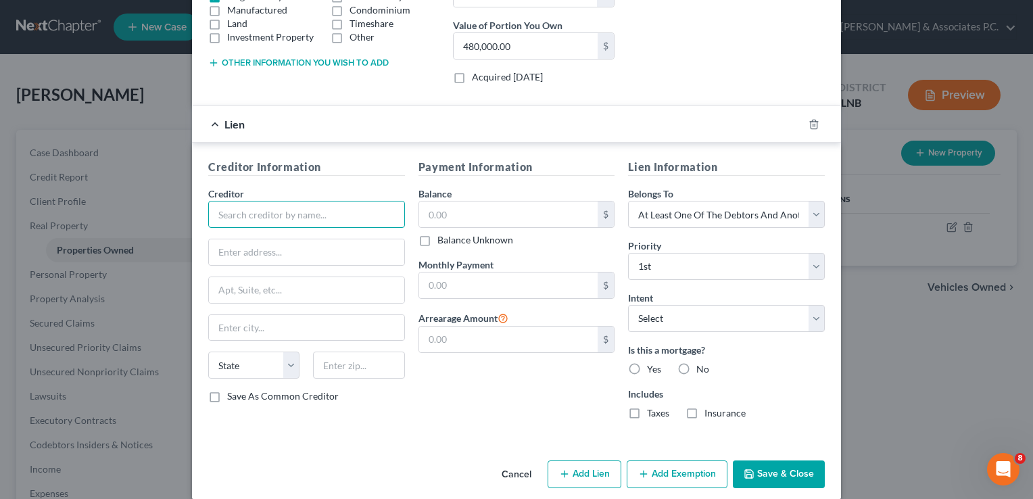
click at [220, 213] on input "text" at bounding box center [306, 214] width 197 height 27
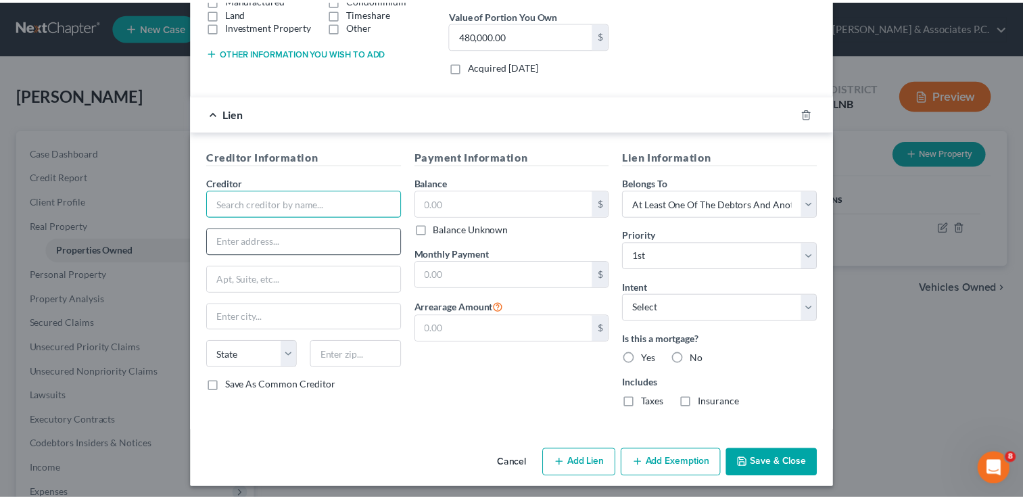
scroll to position [284, 0]
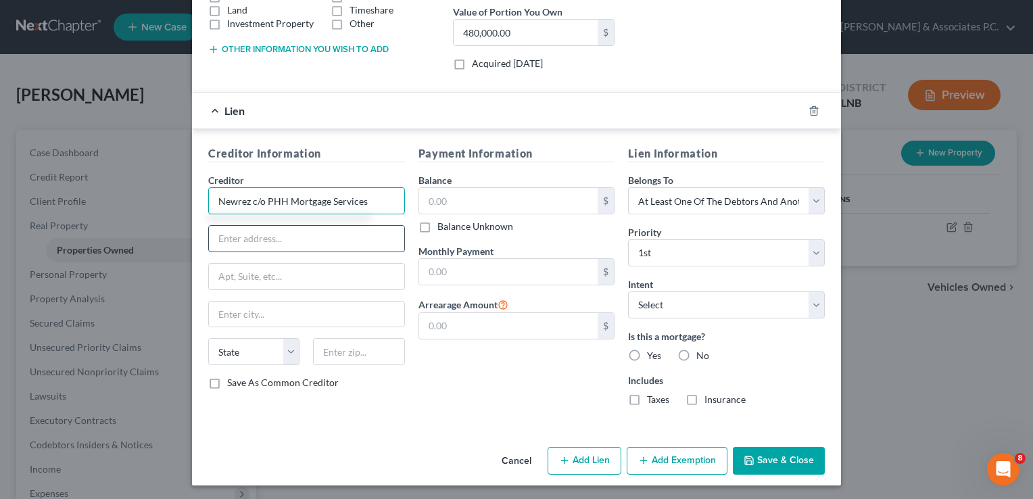
type input "Newrez c/o PHH Mortgage Services"
click at [275, 239] on input "text" at bounding box center [306, 239] width 195 height 26
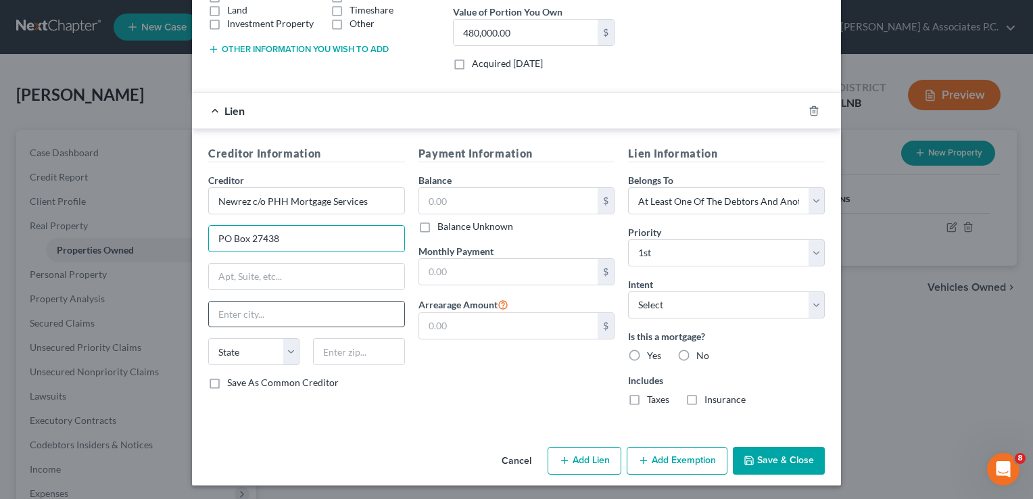
type input "PO Box 27438"
click at [228, 311] on input "text" at bounding box center [306, 314] width 195 height 26
type input "West Palm Beach"
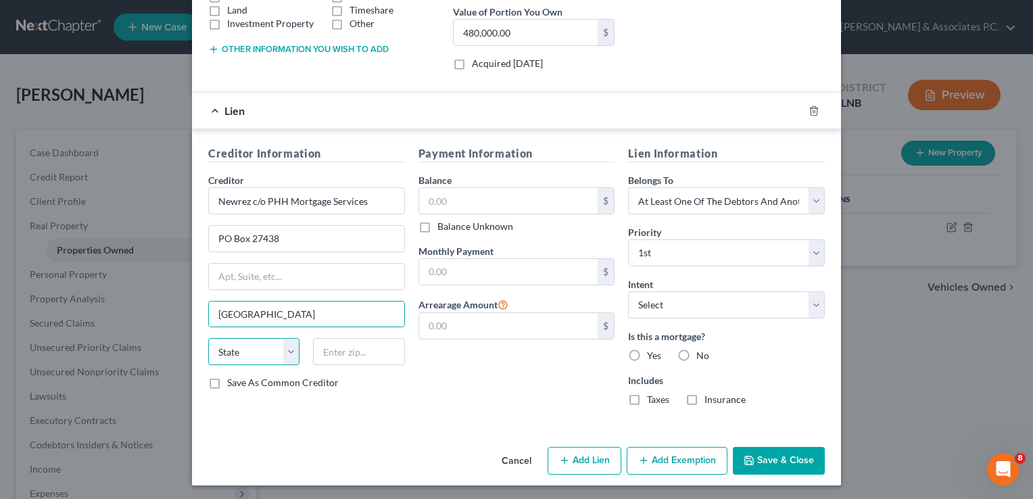
click at [270, 345] on select "State AL AK AR AZ CA CO CT DE DC FL GA GU HI ID IL IN IA KS KY LA ME MD MA MI M…" at bounding box center [253, 351] width 91 height 27
select select "9"
click at [208, 338] on select "State AL AK AR AZ CA CO CT DE DC FL GA GU HI ID IL IN IA KS KY LA ME MD MA MI M…" at bounding box center [253, 351] width 91 height 27
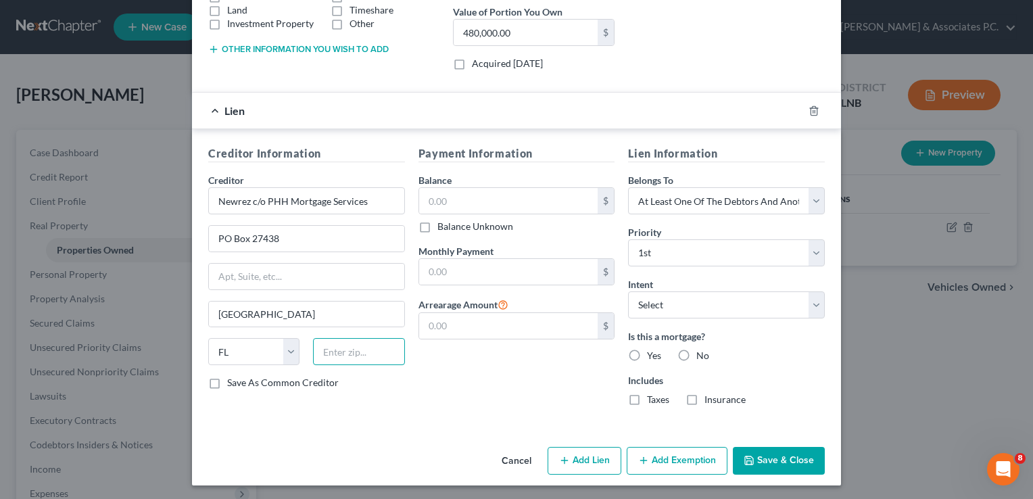
click at [346, 350] on input "text" at bounding box center [358, 351] width 91 height 27
type input "33416"
click at [426, 362] on div "Payment Information Balance $ Balance Unknown Balance Undetermined $ Balance Un…" at bounding box center [517, 280] width 210 height 271
click at [420, 197] on input "text" at bounding box center [508, 201] width 179 height 26
click at [420, 197] on input "40,000" at bounding box center [508, 201] width 179 height 26
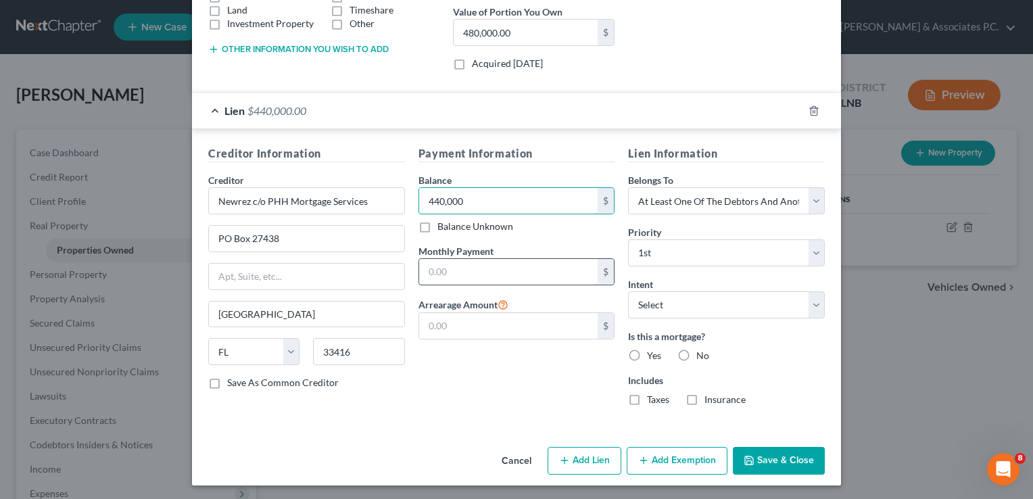
type input "440,000"
click at [422, 267] on input "text" at bounding box center [508, 272] width 179 height 26
type input "3,344.11"
click at [647, 350] on label "Yes" at bounding box center [654, 356] width 14 height 14
click at [652, 350] on input "Yes" at bounding box center [656, 353] width 9 height 9
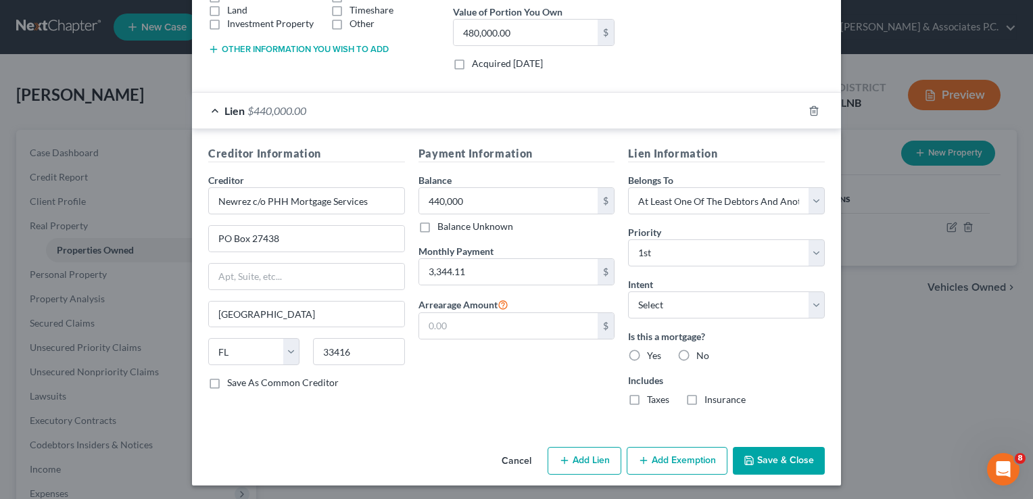
radio input "true"
click at [433, 326] on input "text" at bounding box center [508, 326] width 179 height 26
type input "6,688.22"
click at [522, 372] on div "Payment Information Balance 440,000.00 $ Balance Unknown Balance Undetermined 4…" at bounding box center [517, 280] width 210 height 271
click at [647, 395] on label "Taxes" at bounding box center [658, 400] width 22 height 14
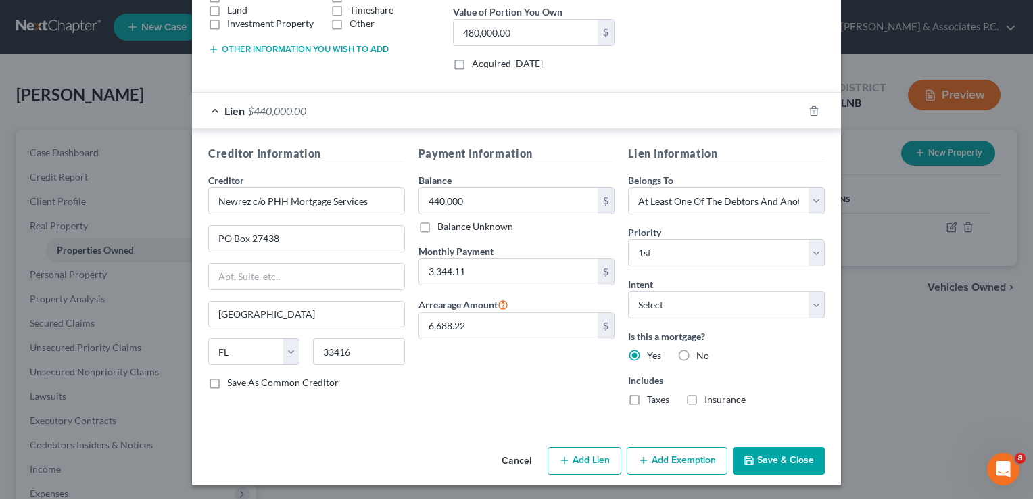
click at [652, 395] on input "Taxes" at bounding box center [656, 397] width 9 height 9
checkbox input "true"
click at [704, 396] on label "Insurance" at bounding box center [724, 400] width 41 height 14
click at [710, 396] on input "Insurance" at bounding box center [714, 397] width 9 height 9
checkbox input "true"
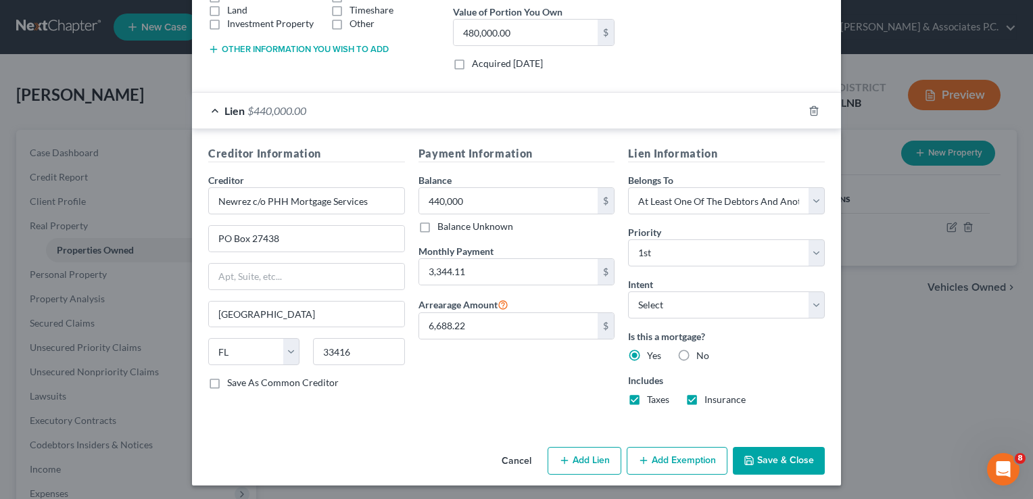
click at [773, 459] on button "Save & Close" at bounding box center [779, 461] width 92 height 28
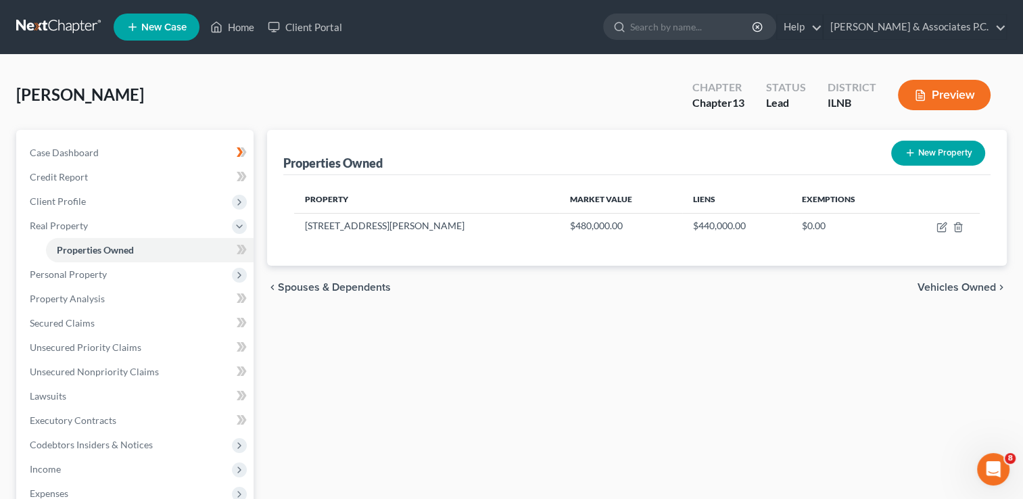
click at [941, 286] on span "Vehicles Owned" at bounding box center [956, 287] width 78 height 11
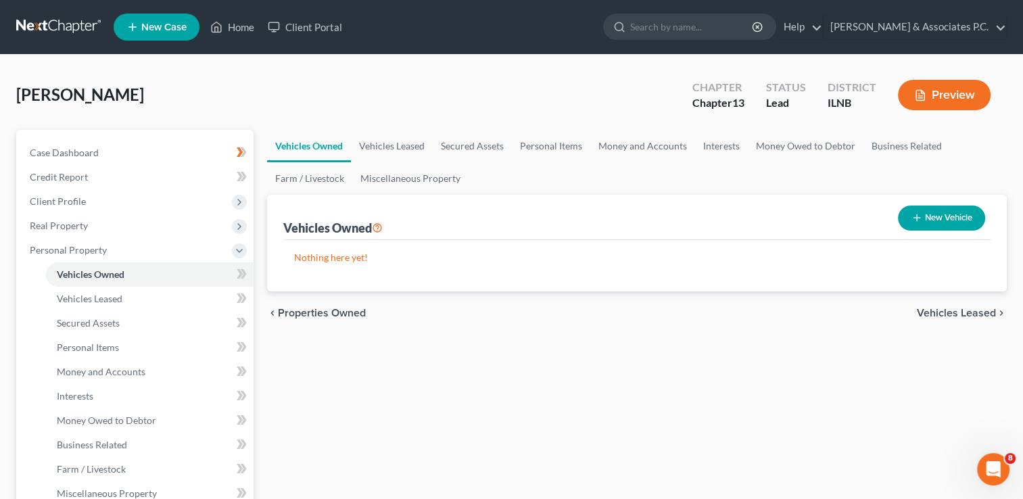
click at [312, 312] on span "Properties Owned" at bounding box center [322, 313] width 88 height 11
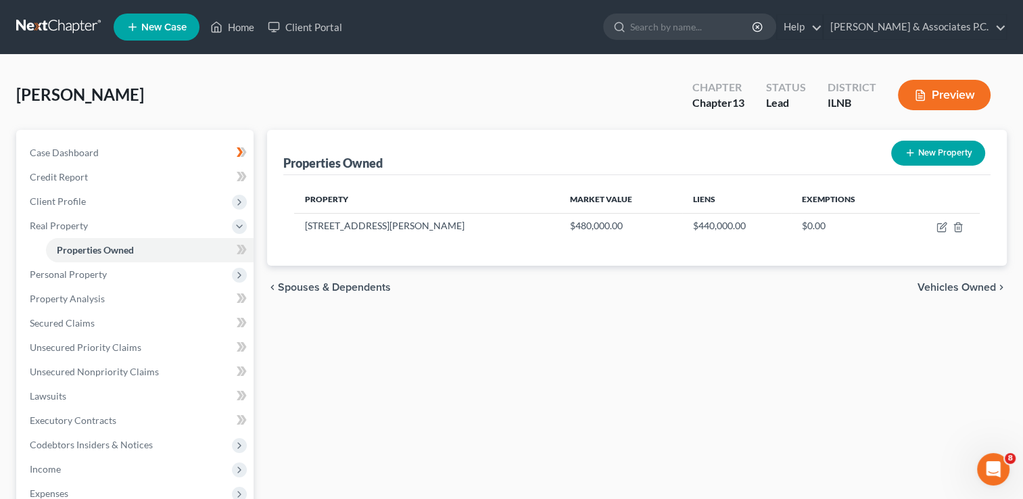
click at [335, 283] on span "Spouses & Dependents" at bounding box center [334, 287] width 113 height 11
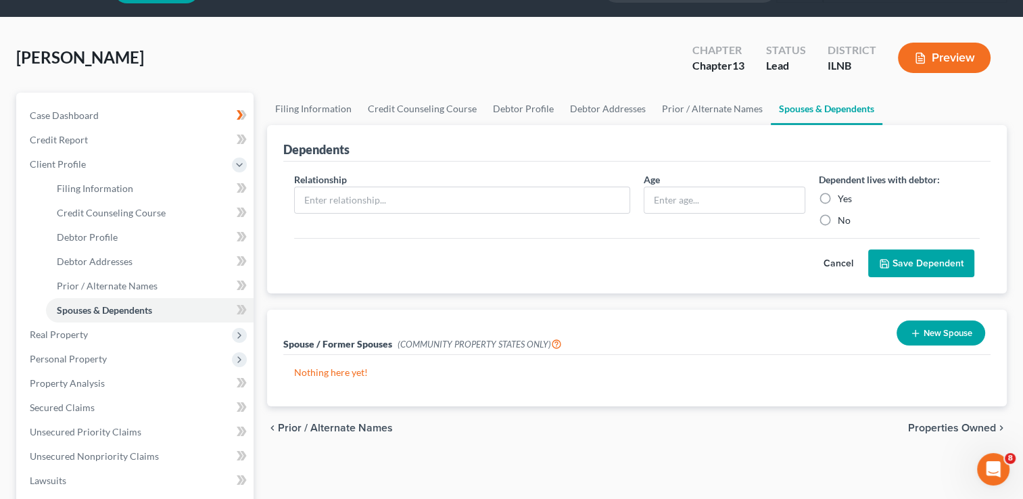
scroll to position [68, 0]
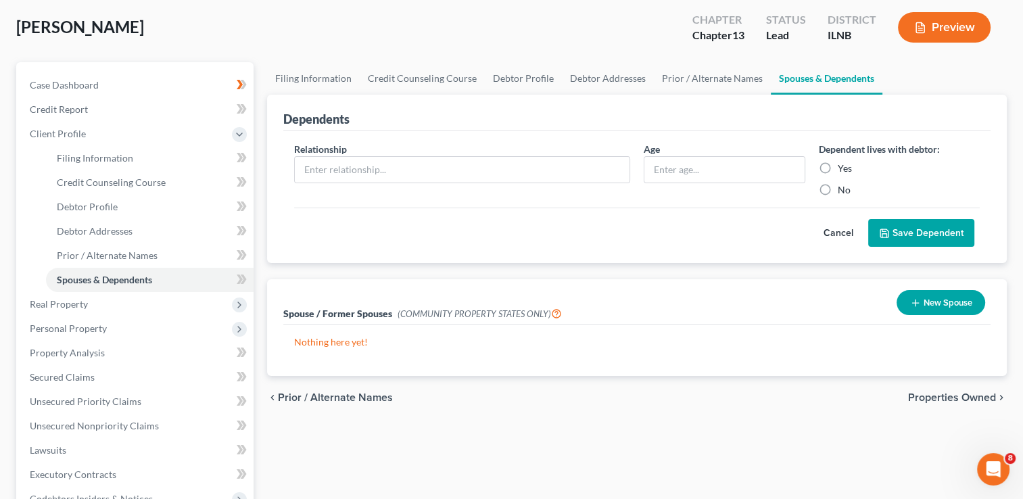
click at [935, 393] on span "Properties Owned" at bounding box center [952, 397] width 88 height 11
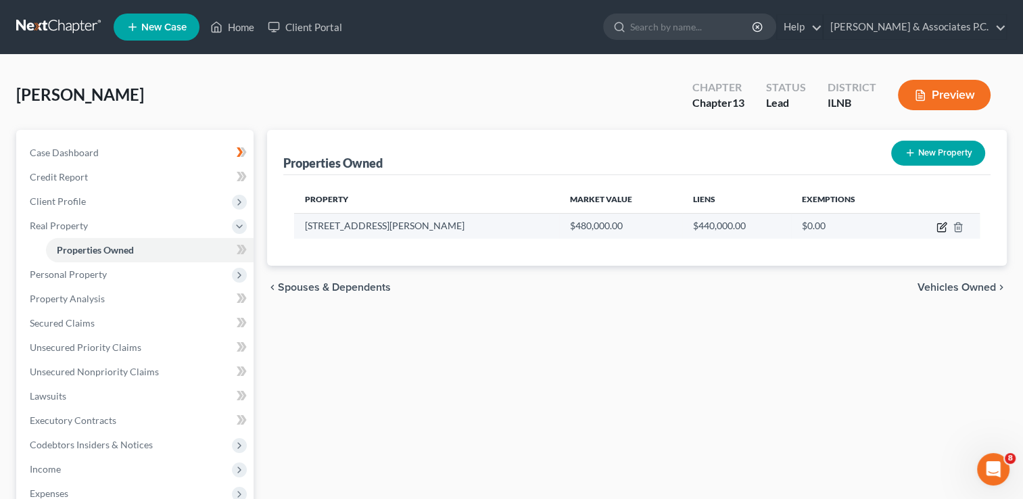
click at [939, 225] on icon "button" at bounding box center [941, 227] width 11 height 11
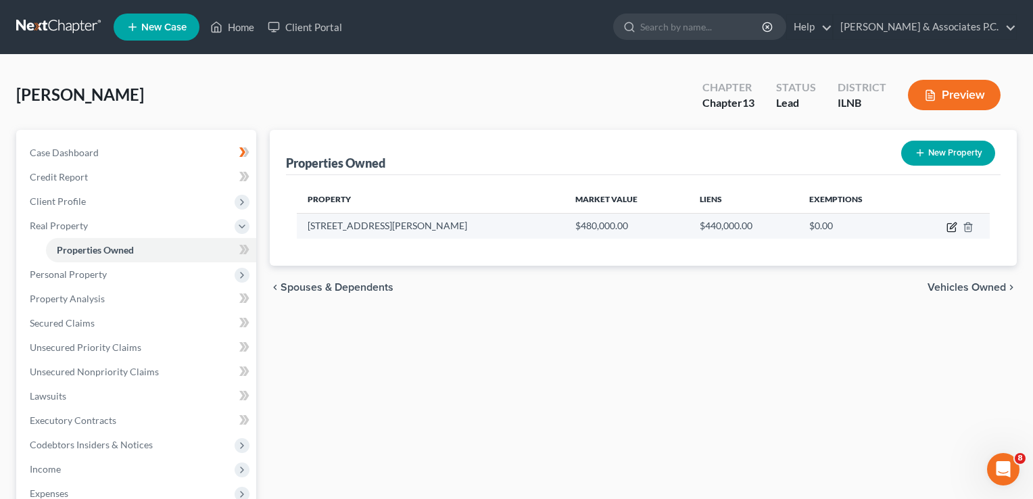
select select "14"
select select "15"
select select "3"
select select "5"
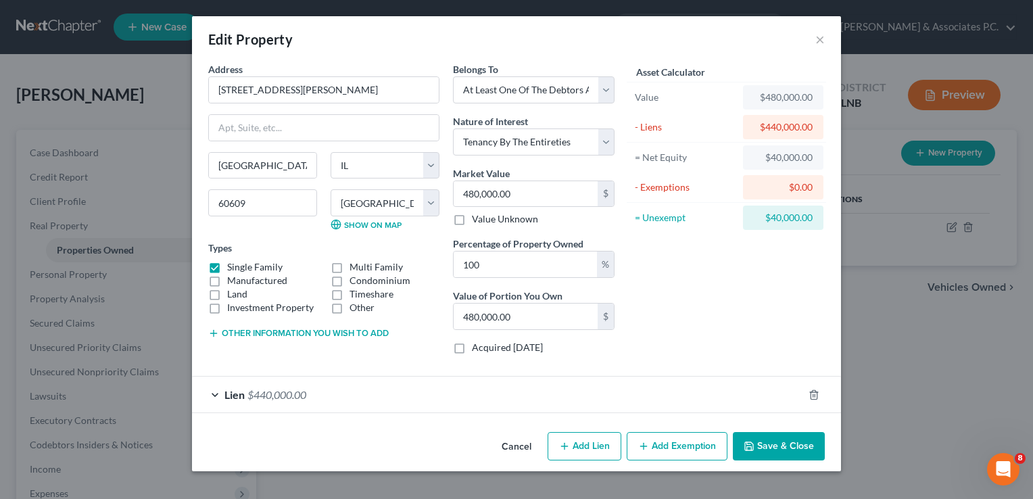
click at [585, 443] on button "Add Lien" at bounding box center [584, 446] width 74 height 28
select select "3"
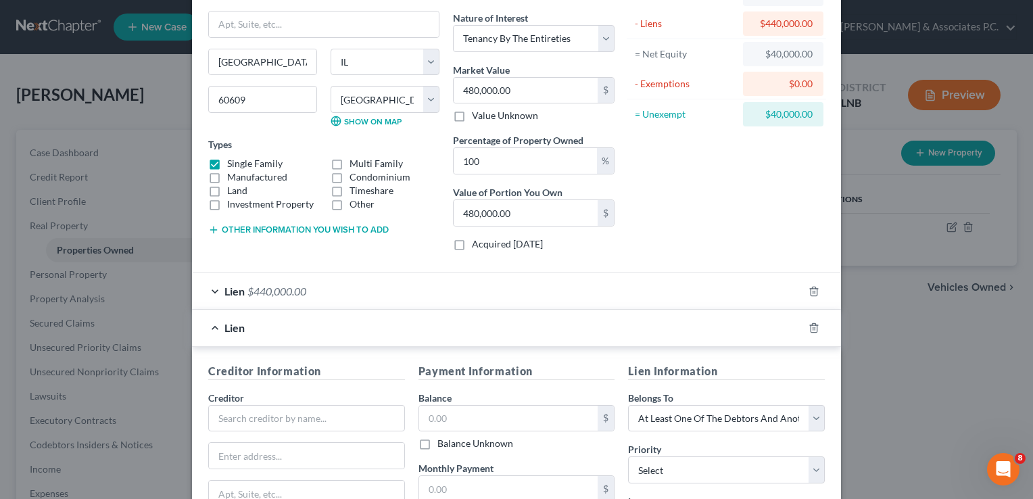
scroll to position [135, 0]
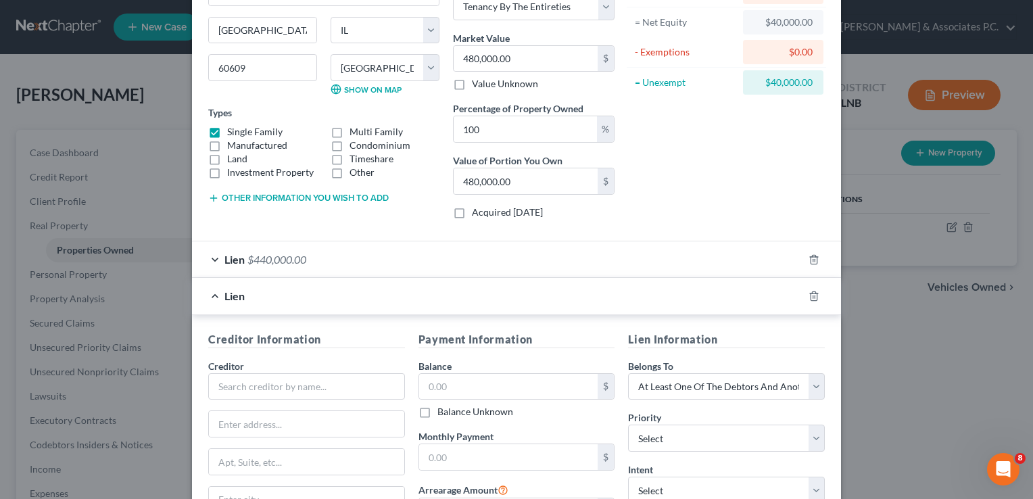
click at [226, 292] on span "Lien" at bounding box center [234, 295] width 20 height 13
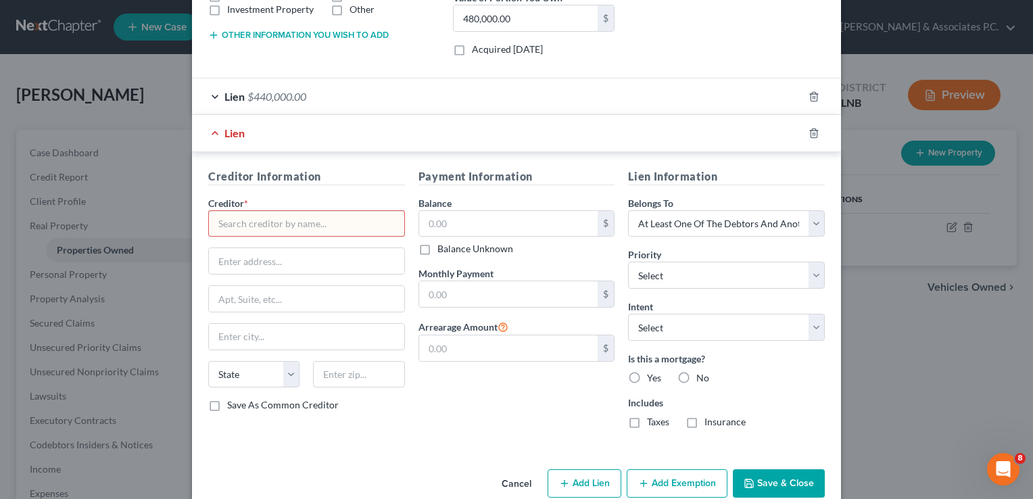
scroll to position [320, 0]
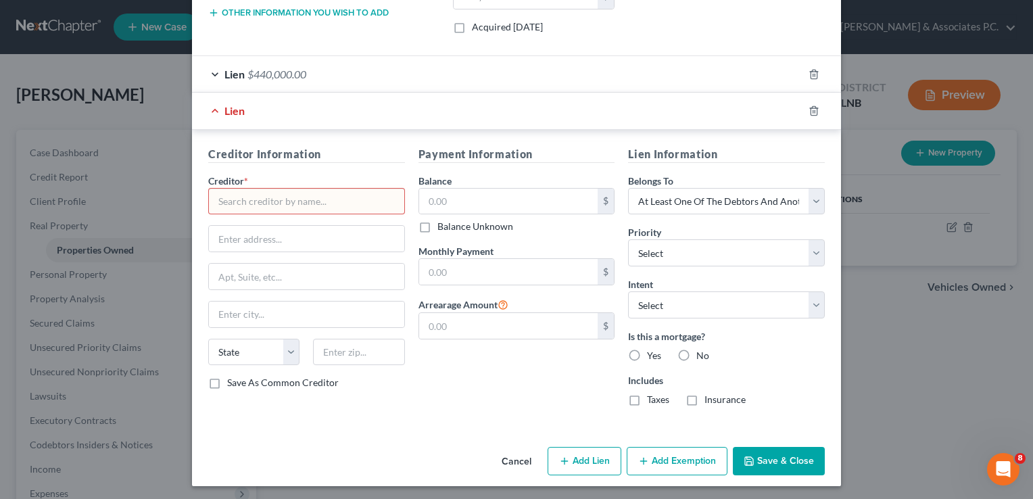
click at [243, 201] on input "text" at bounding box center [306, 201] width 197 height 27
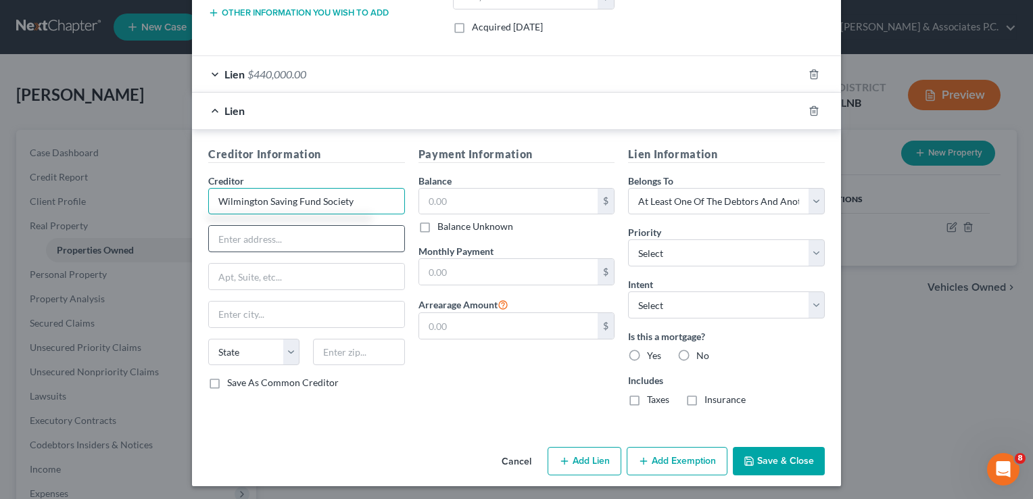
type input "Wilmington Saving Fund Society"
click at [250, 239] on input "text" at bounding box center [306, 239] width 195 height 26
click at [441, 199] on input "text" at bounding box center [508, 202] width 179 height 26
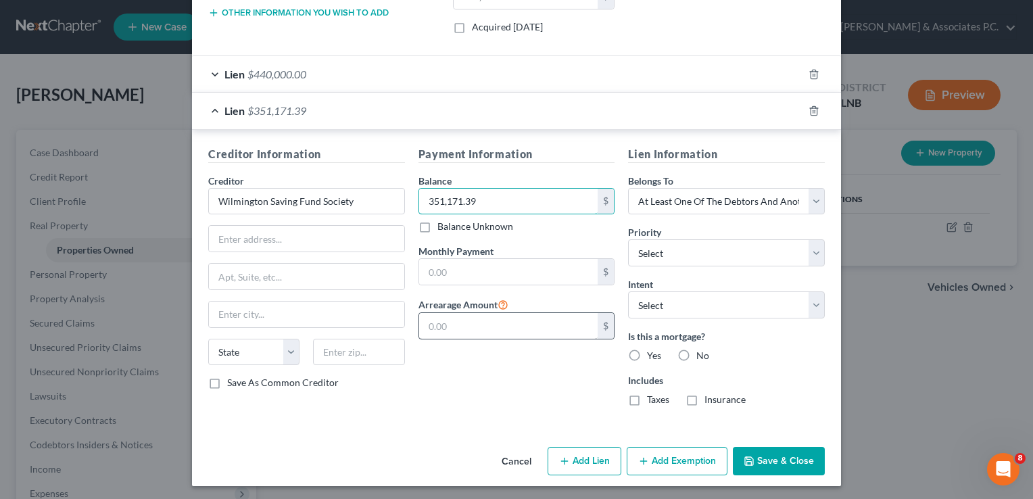
type input "351,171.39"
click at [419, 320] on input "text" at bounding box center [508, 326] width 179 height 26
type input "351,171.39"
click at [345, 264] on input "text" at bounding box center [306, 277] width 195 height 26
click at [233, 344] on select "State AL AK AR AZ CA CO CT DE DC FL GA GU HI ID IL IN IA KS KY LA ME MD MA MI M…" at bounding box center [253, 352] width 91 height 27
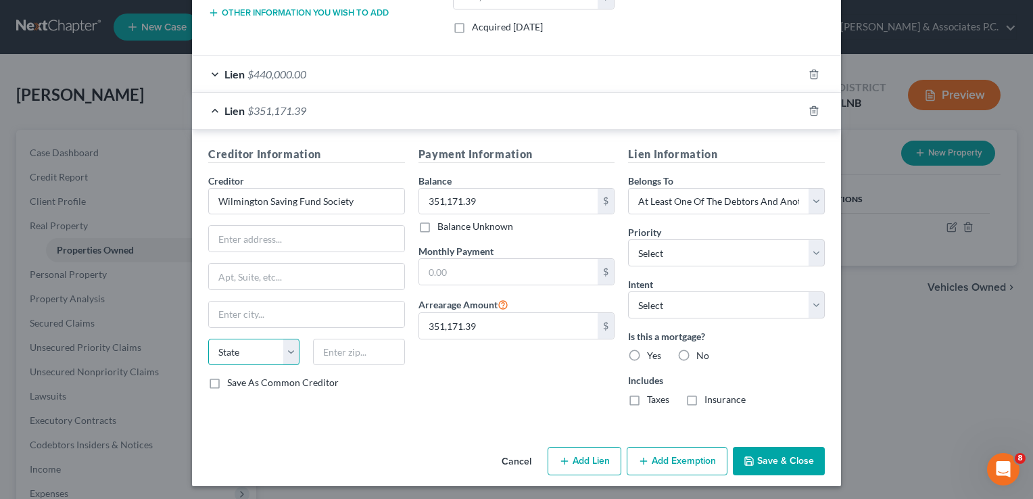
select select "14"
click at [208, 339] on select "State AL AK AR AZ CA CO CT DE DC FL GA GU HI ID IL IN IA KS KY LA ME MD MA MI M…" at bounding box center [253, 352] width 91 height 27
click at [327, 349] on input "text" at bounding box center [358, 352] width 91 height 27
type input "60601"
click at [349, 197] on input "Wilmington Saving Fund Society" at bounding box center [306, 201] width 197 height 27
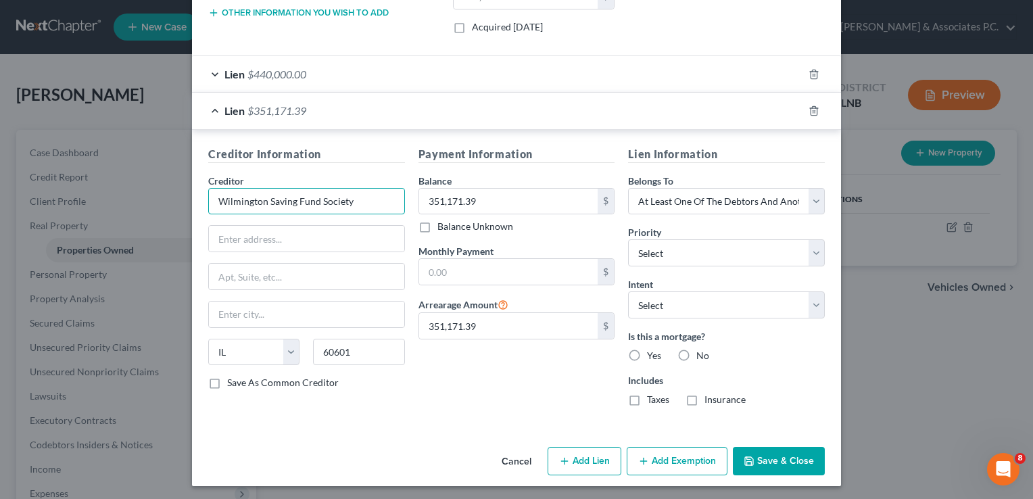
type input "Chicago"
type input "Wilmington Saving Fund Society c/o Weltman Weinberg & Reis"
click at [235, 239] on input "text" at bounding box center [306, 239] width 195 height 26
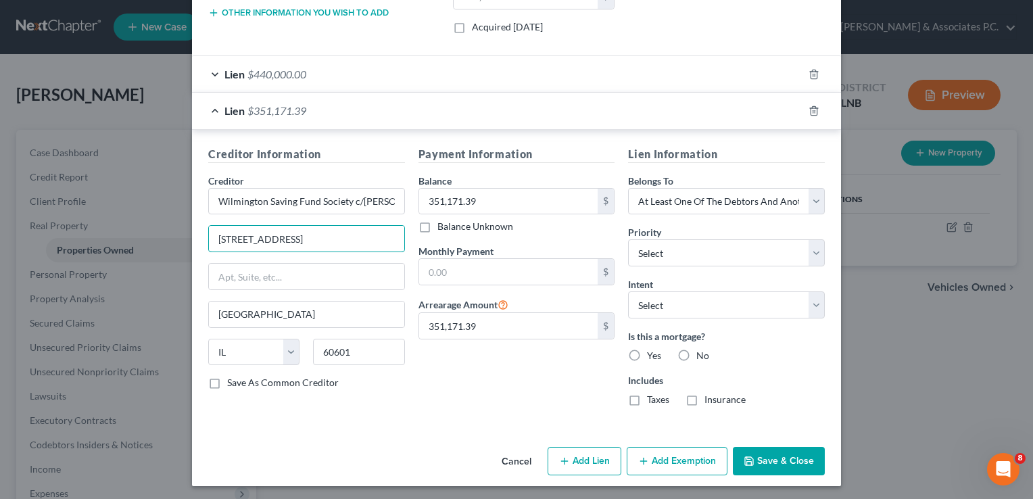
type input "180 N LaSalle St, Suite 2400"
click at [647, 351] on label "Yes" at bounding box center [654, 356] width 14 height 14
click at [652, 351] on input "Yes" at bounding box center [656, 353] width 9 height 9
radio input "true"
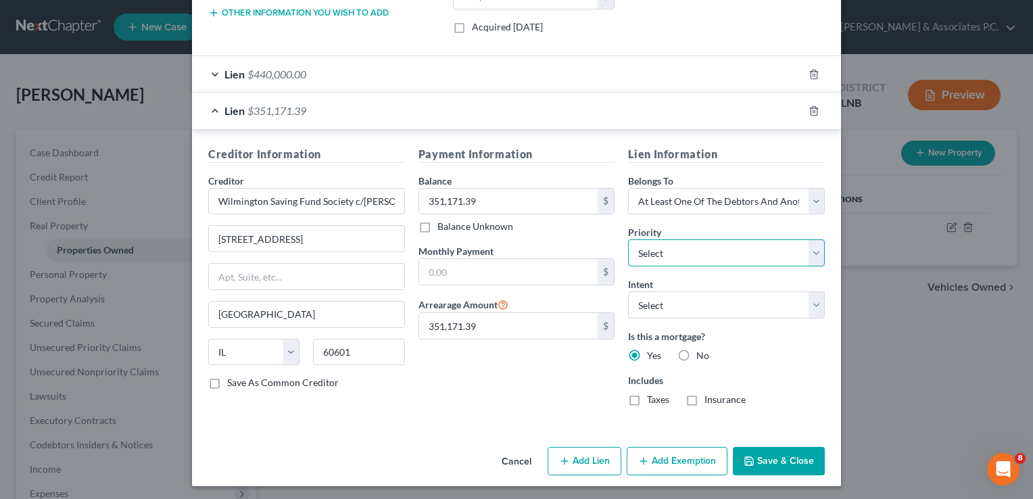
click at [668, 243] on select "Select 1st 2nd 3rd 4th 5th 6th 7th 8th 9th 10th 11th 12th 13th 14th 15th 16th 1…" at bounding box center [726, 252] width 197 height 27
select select "1"
click at [628, 239] on select "Select 1st 2nd 3rd 4th 5th 6th 7th 8th 9th 10th 11th 12th 13th 14th 15th 16th 1…" at bounding box center [726, 252] width 197 height 27
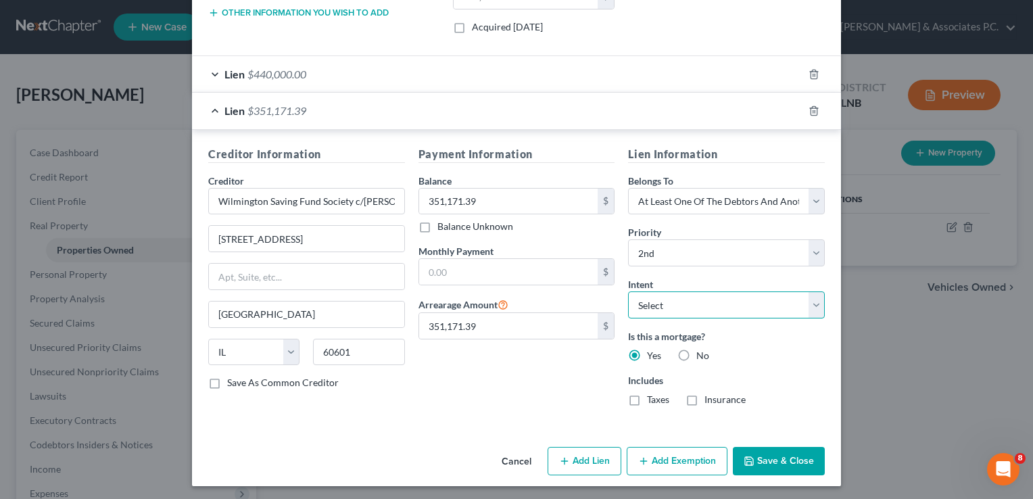
click at [738, 301] on select "Select Surrender Redeem Reaffirm Avoid Other" at bounding box center [726, 304] width 197 height 27
select select "3"
click at [628, 291] on select "Select Surrender Redeem Reaffirm Avoid Other" at bounding box center [726, 304] width 197 height 27
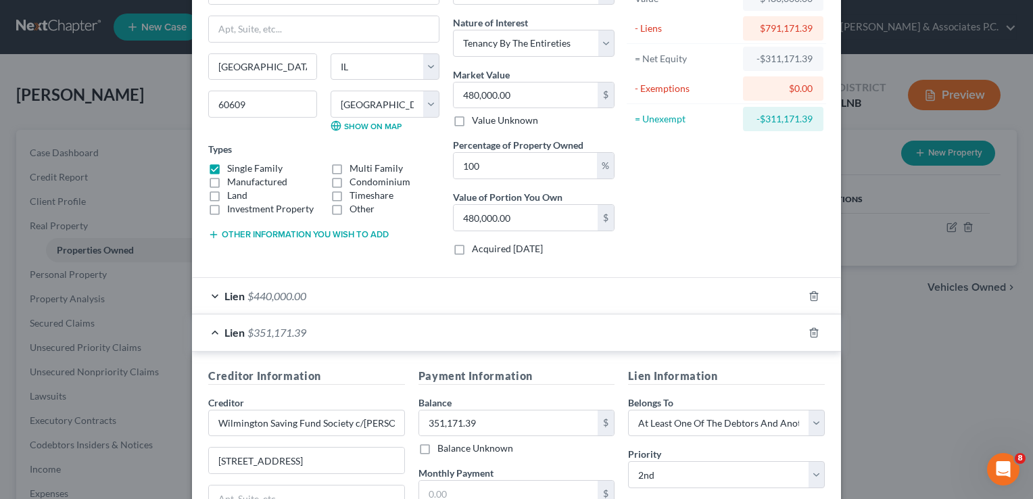
scroll to position [68, 0]
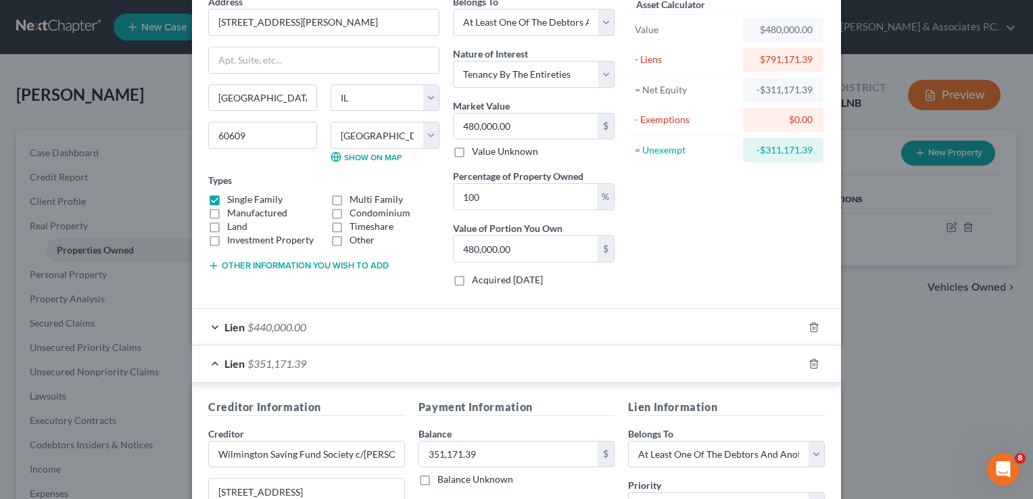
click at [717, 320] on div "Lien $440,000.00" at bounding box center [497, 327] width 611 height 36
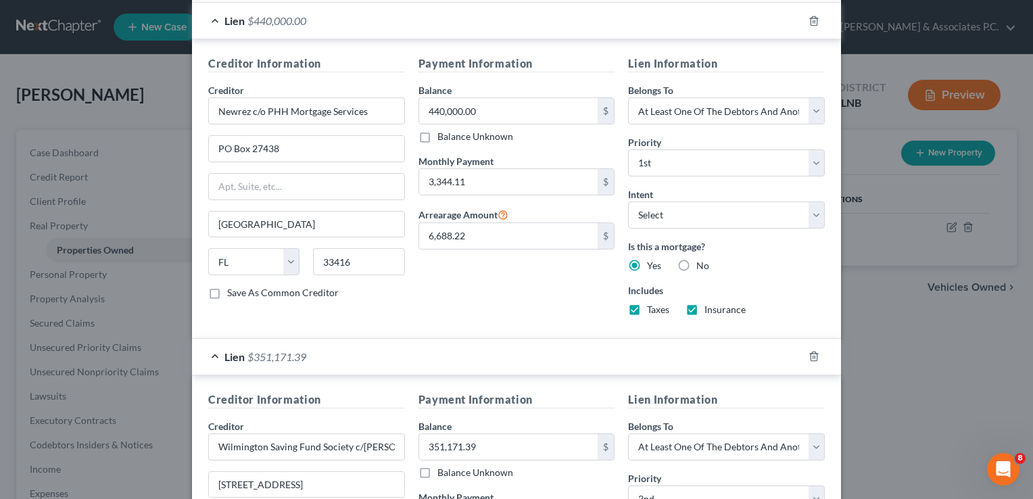
scroll to position [406, 0]
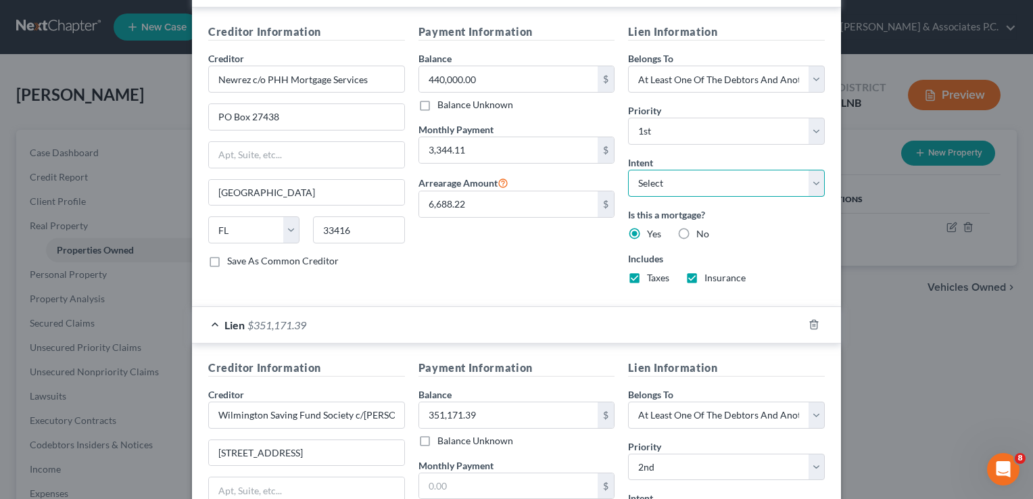
click at [762, 176] on select "Select Surrender Redeem Reaffirm Avoid Other" at bounding box center [726, 183] width 197 height 27
select select "2"
click at [628, 170] on select "Select Surrender Redeem Reaffirm Avoid Other" at bounding box center [726, 183] width 197 height 27
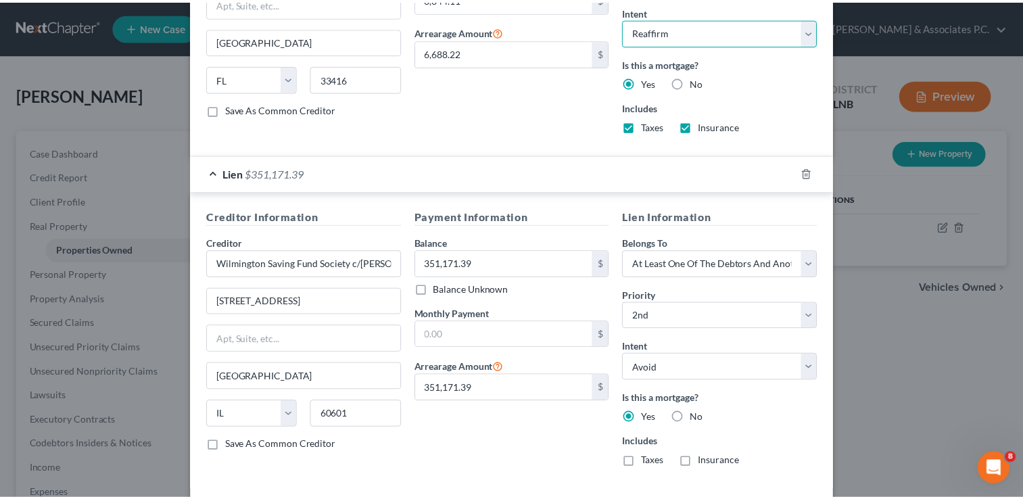
scroll to position [618, 0]
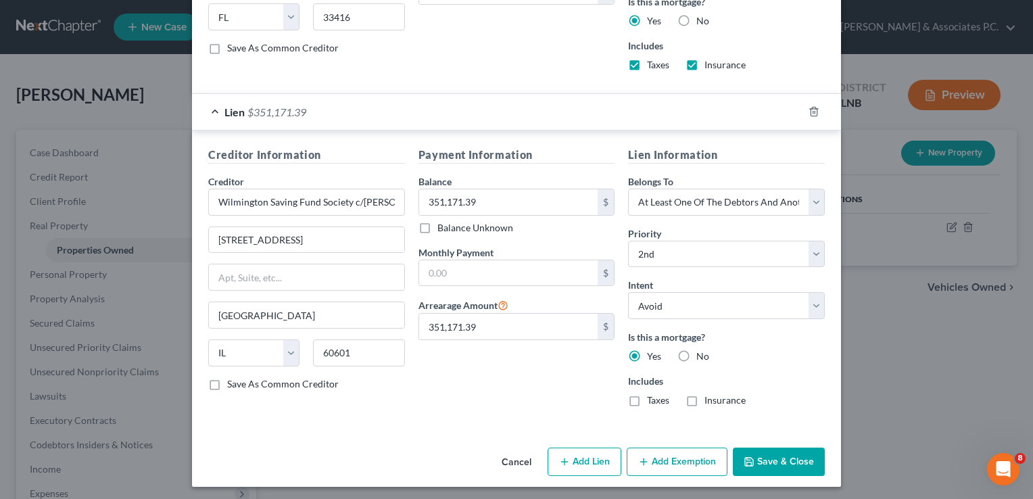
click at [773, 456] on button "Save & Close" at bounding box center [779, 461] width 92 height 28
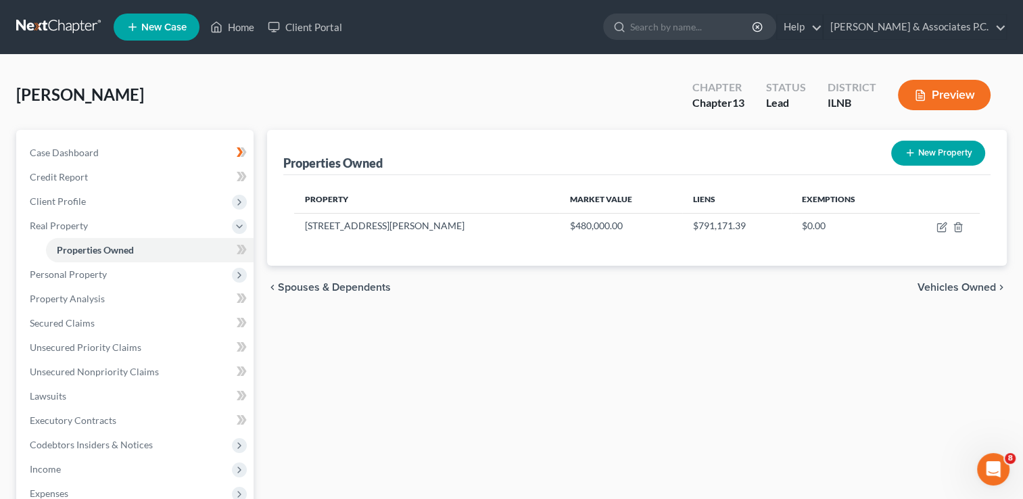
click at [946, 285] on span "Vehicles Owned" at bounding box center [956, 287] width 78 height 11
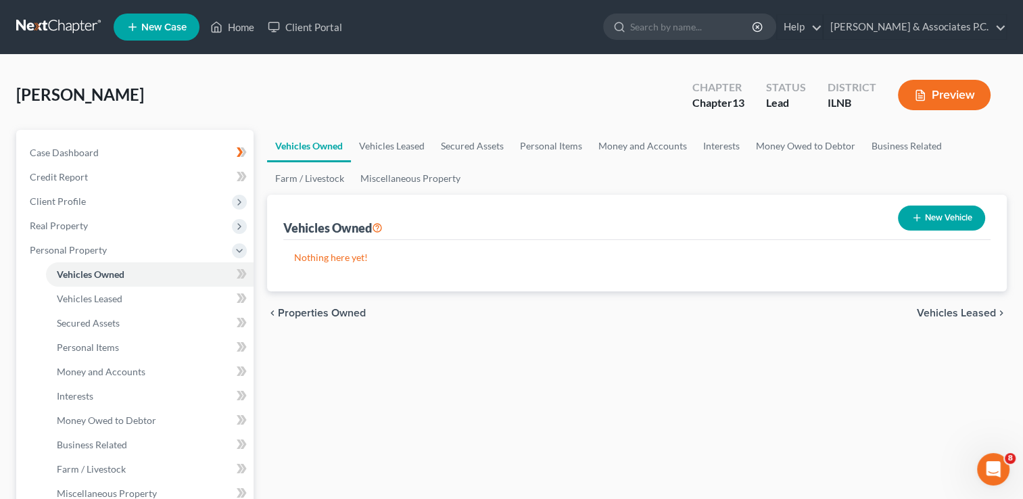
click at [955, 312] on span "Vehicles Leased" at bounding box center [955, 313] width 79 height 11
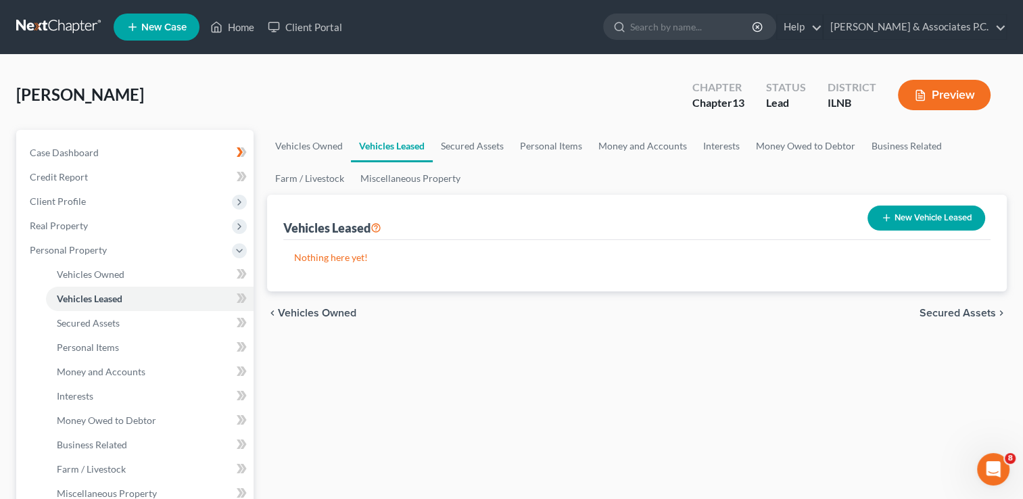
click at [955, 312] on span "Secured Assets" at bounding box center [957, 313] width 76 height 11
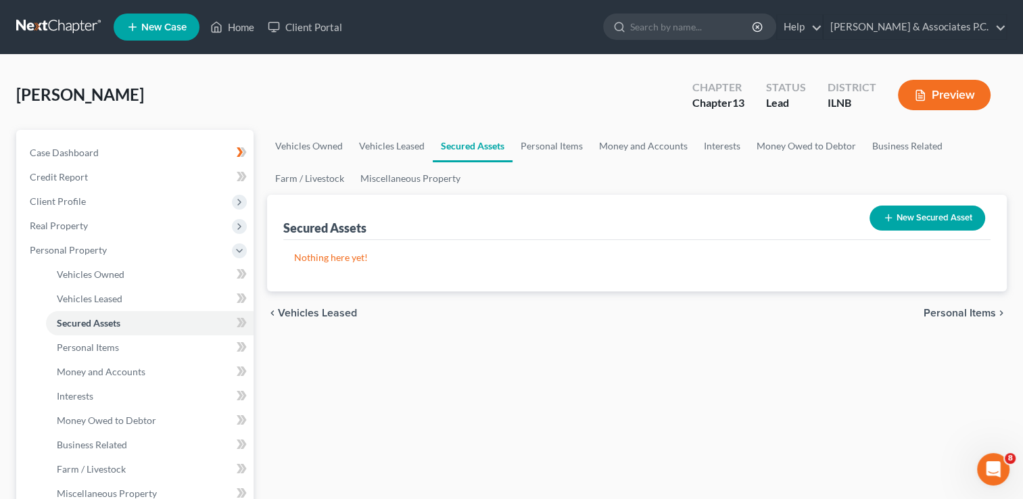
click at [955, 312] on span "Personal Items" at bounding box center [959, 313] width 72 height 11
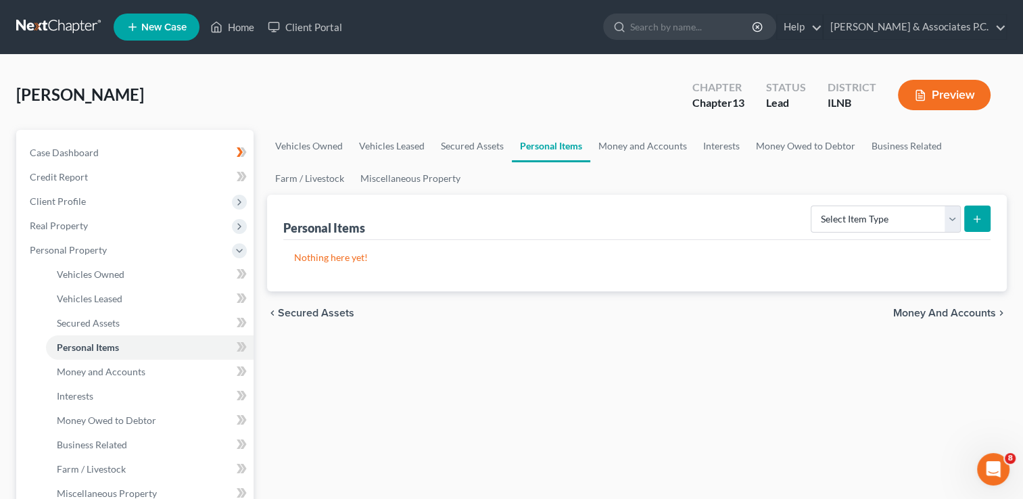
click at [955, 312] on span "Money and Accounts" at bounding box center [944, 313] width 103 height 11
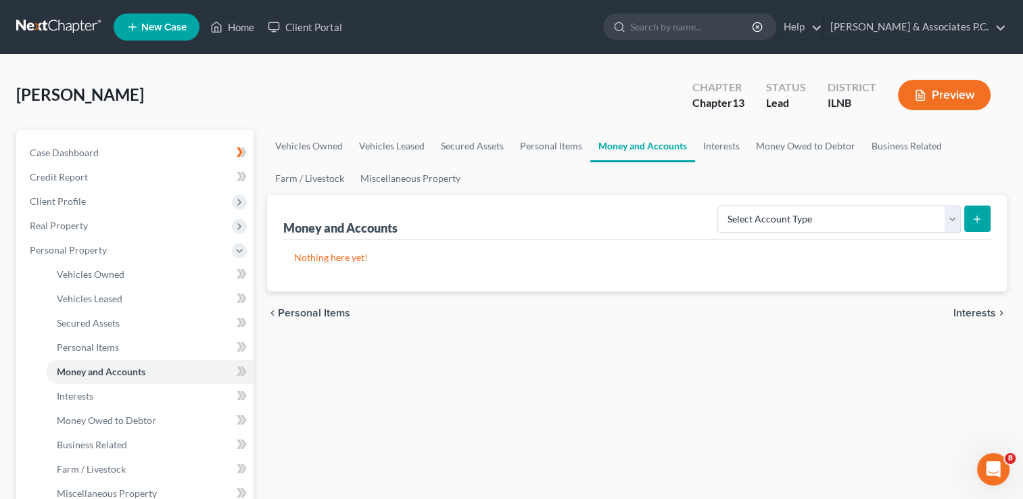
click at [961, 312] on span "Interests" at bounding box center [974, 313] width 43 height 11
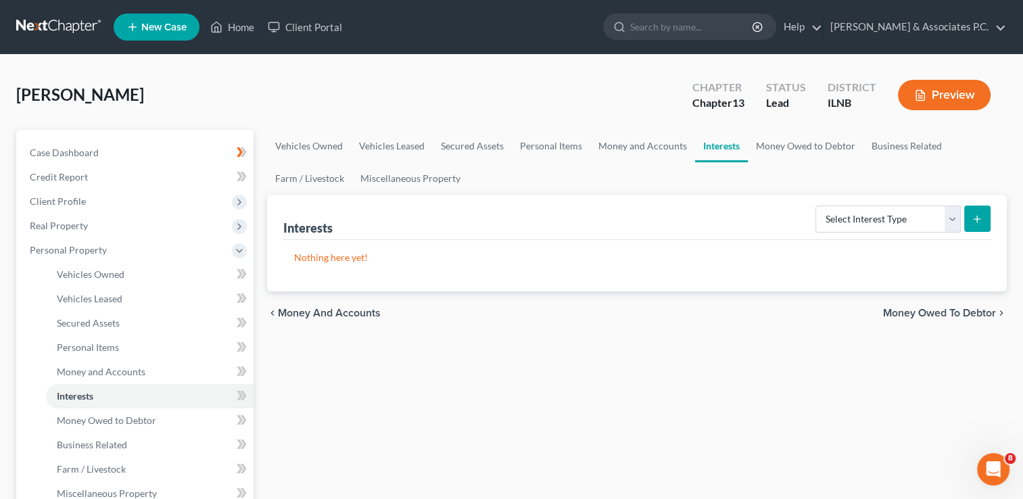
click at [910, 312] on span "Money Owed to Debtor" at bounding box center [939, 313] width 113 height 11
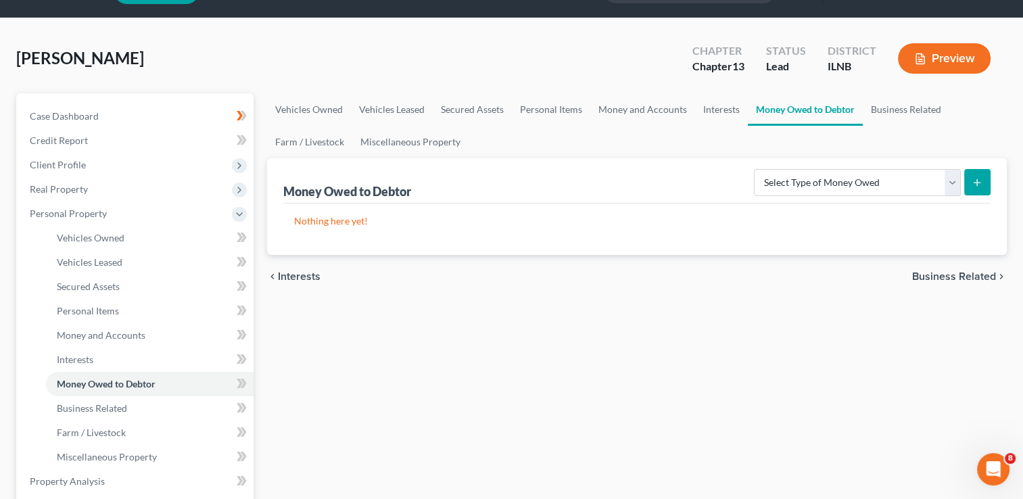
scroll to position [68, 0]
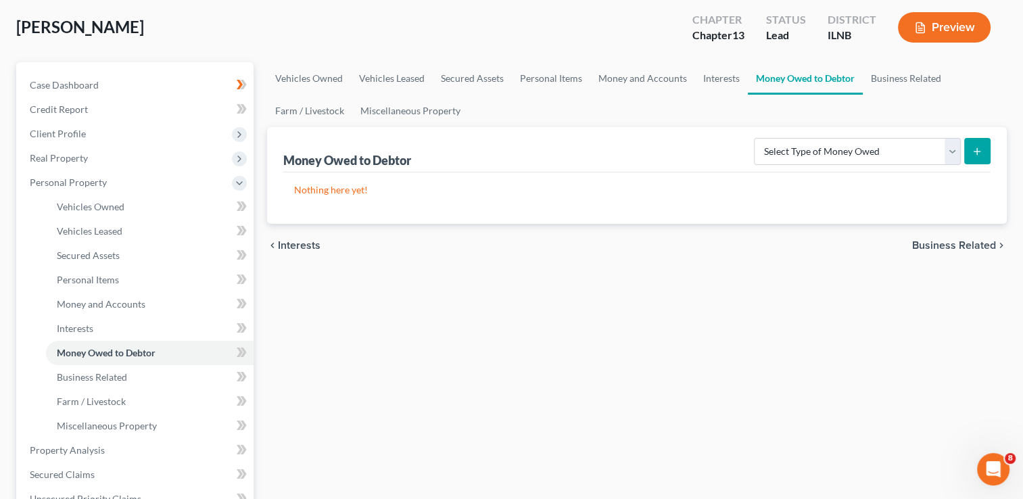
click at [956, 243] on span "Business Related" at bounding box center [954, 245] width 84 height 11
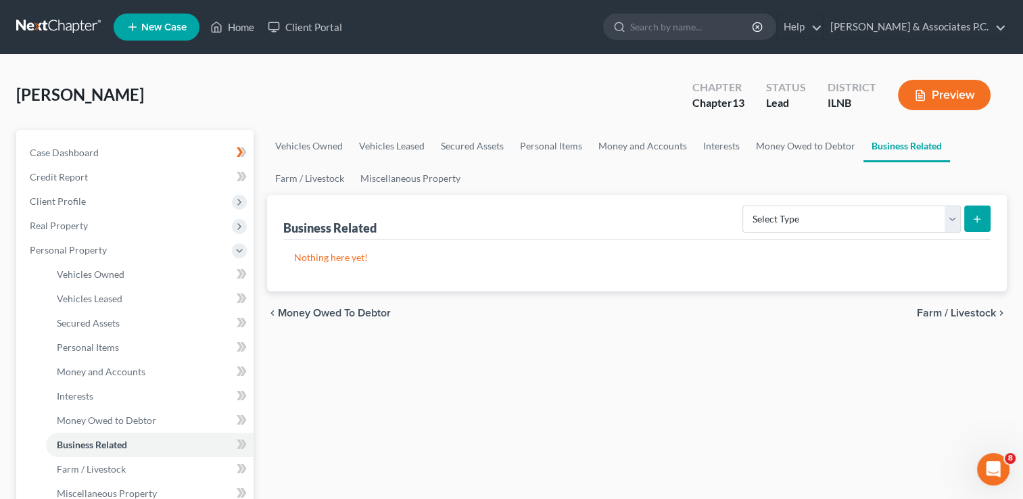
click at [952, 309] on span "Farm / Livestock" at bounding box center [955, 313] width 79 height 11
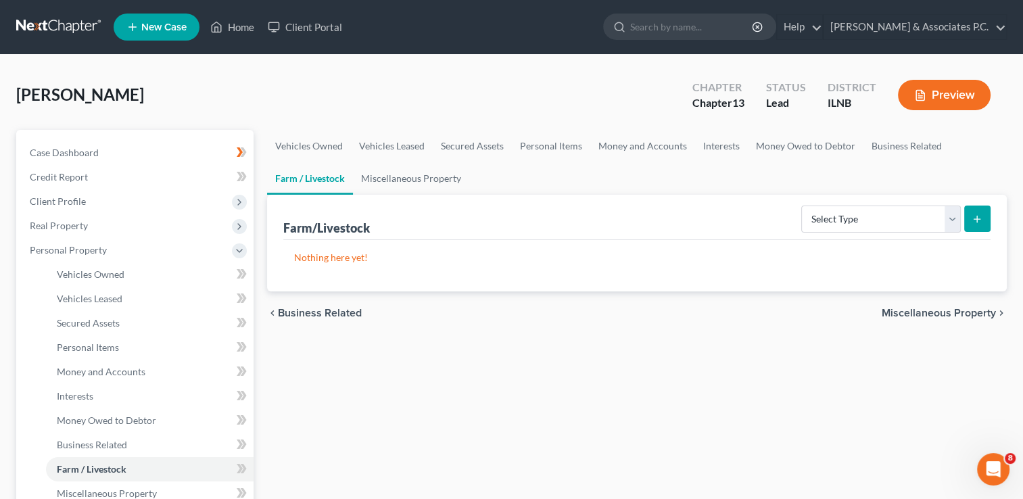
click at [938, 313] on span "Miscellaneous Property" at bounding box center [938, 313] width 114 height 11
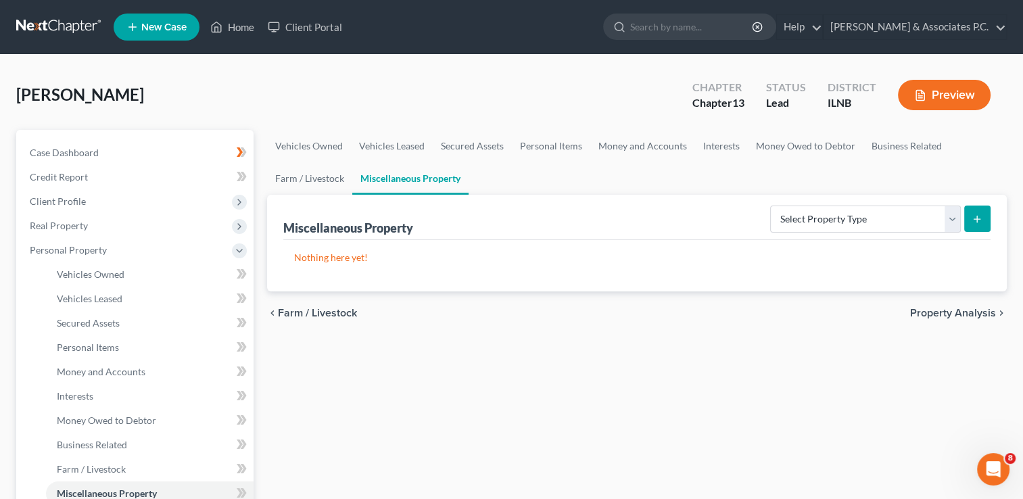
click at [960, 310] on span "Property Analysis" at bounding box center [953, 313] width 86 height 11
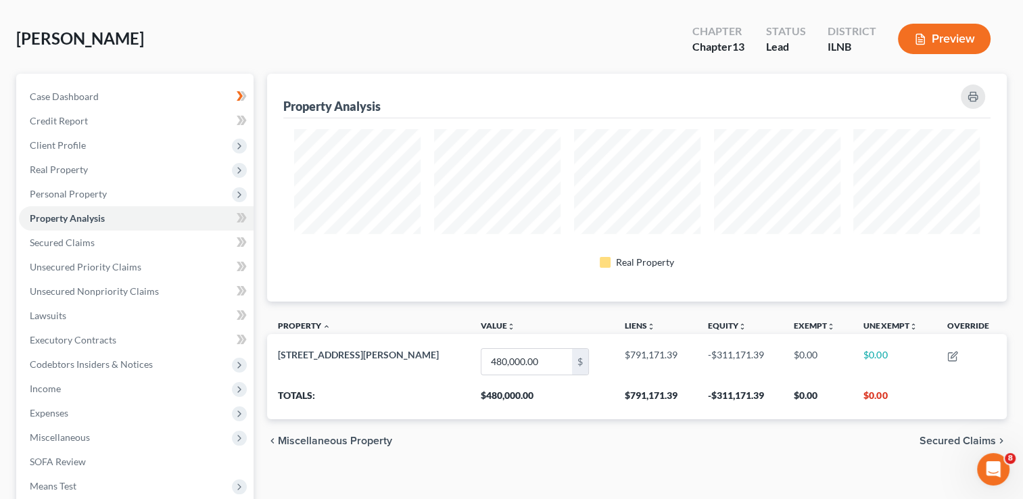
scroll to position [135, 0]
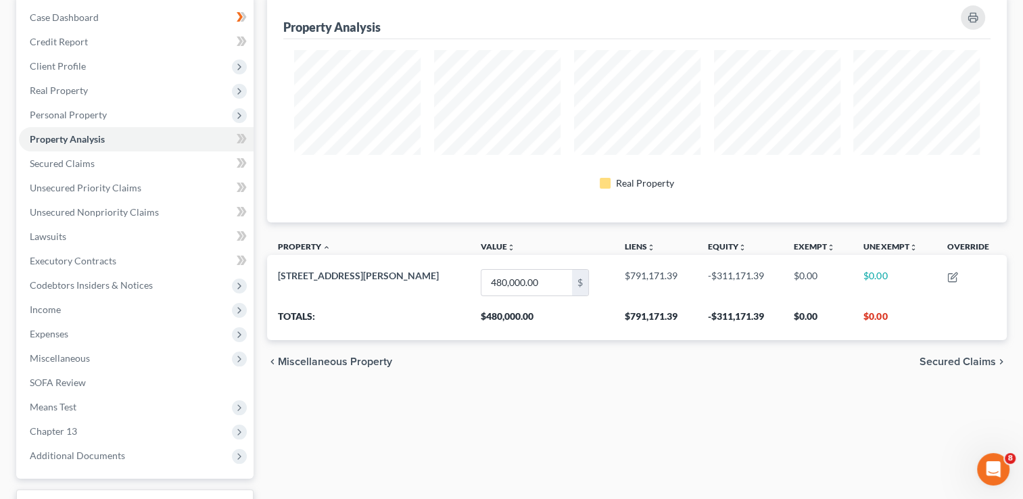
click at [955, 355] on div "chevron_left Miscellaneous Property Secured Claims chevron_right" at bounding box center [636, 361] width 739 height 43
click at [952, 362] on span "Secured Claims" at bounding box center [957, 361] width 76 height 11
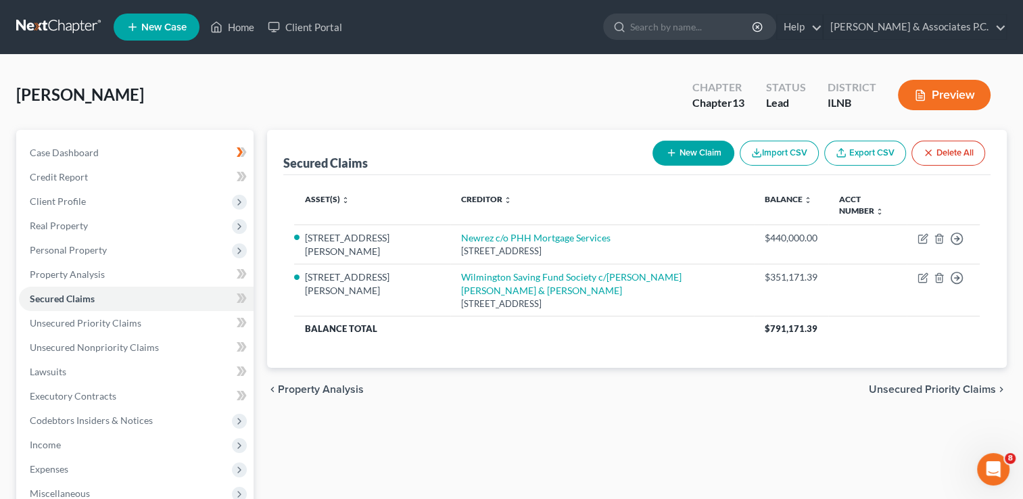
click at [945, 384] on span "Unsecured Priority Claims" at bounding box center [932, 389] width 127 height 11
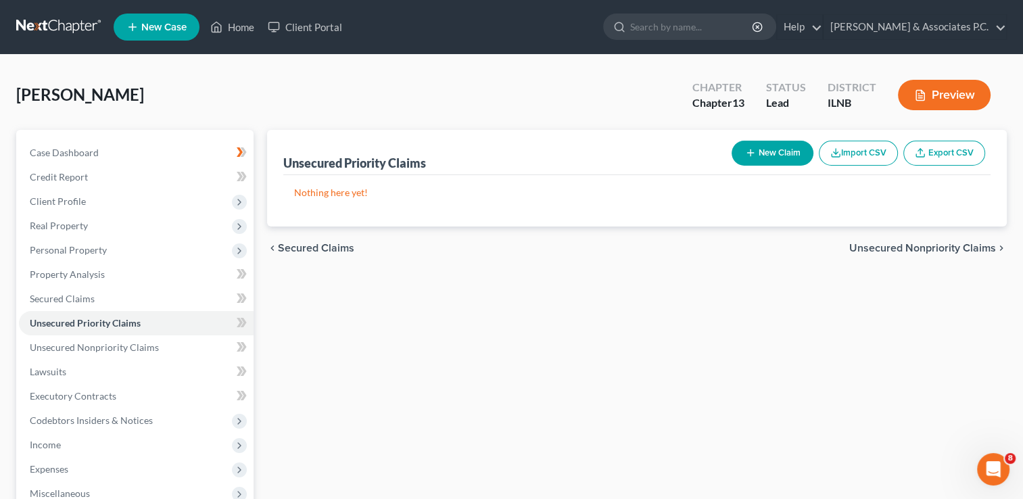
click at [289, 250] on span "Secured Claims" at bounding box center [316, 248] width 76 height 11
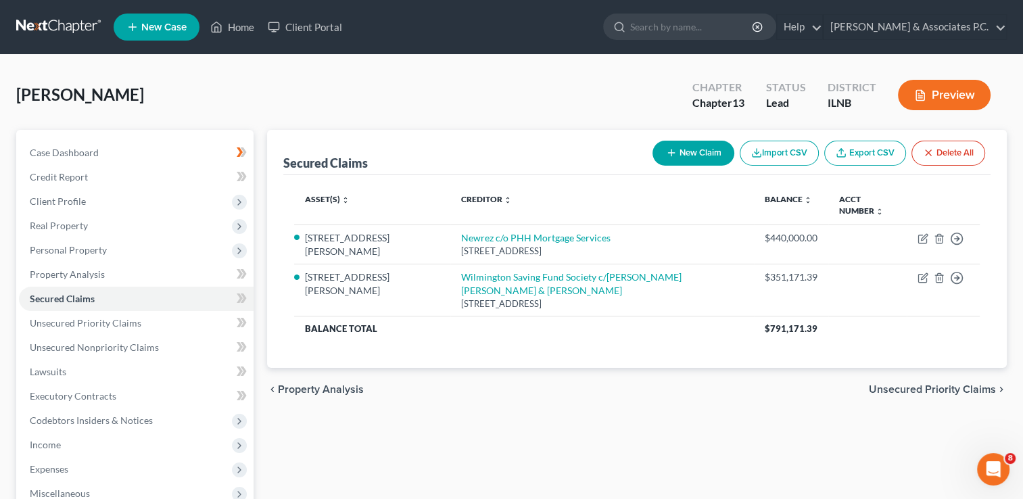
click at [924, 384] on span "Unsecured Priority Claims" at bounding box center [932, 389] width 127 height 11
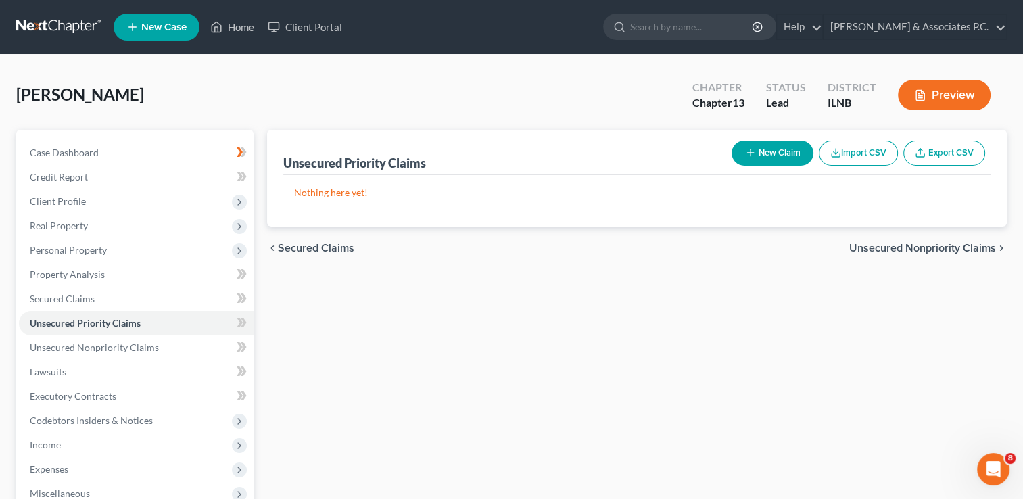
click at [892, 245] on span "Unsecured Nonpriority Claims" at bounding box center [922, 248] width 147 height 11
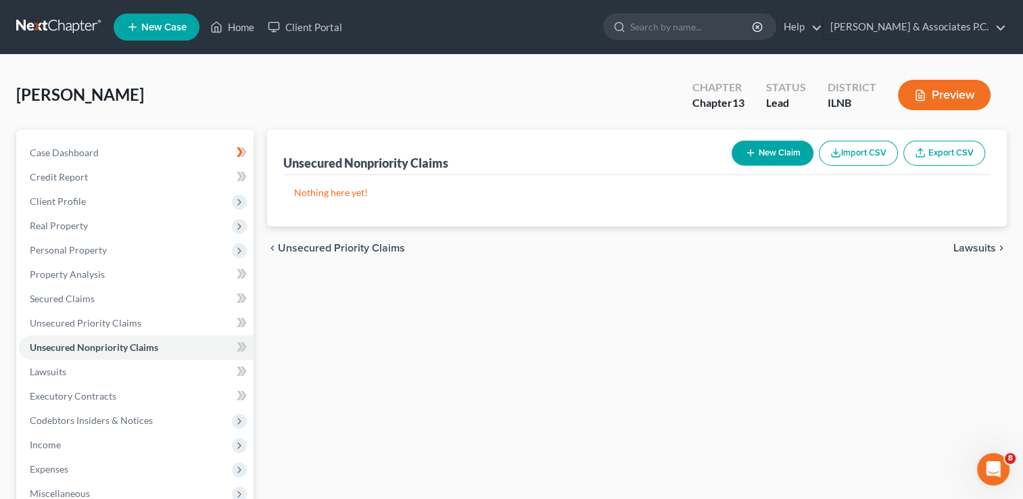
click at [967, 248] on span "Lawsuits" at bounding box center [974, 248] width 43 height 11
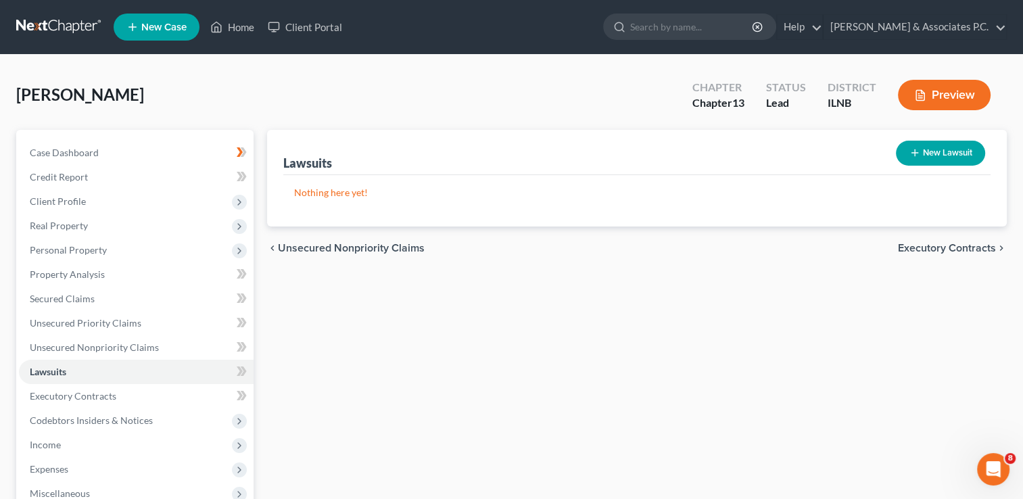
click at [928, 248] on span "Executory Contracts" at bounding box center [947, 248] width 98 height 11
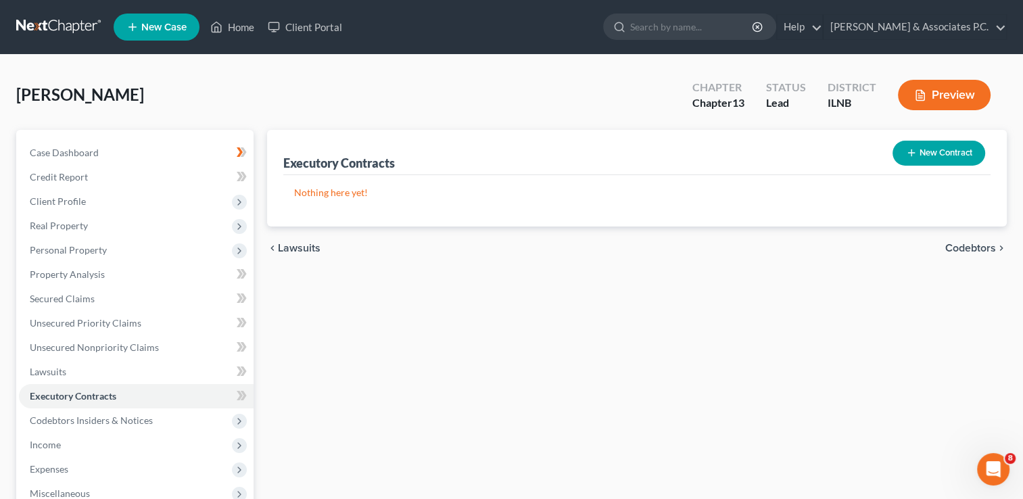
click at [969, 247] on span "Codebtors" at bounding box center [970, 248] width 51 height 11
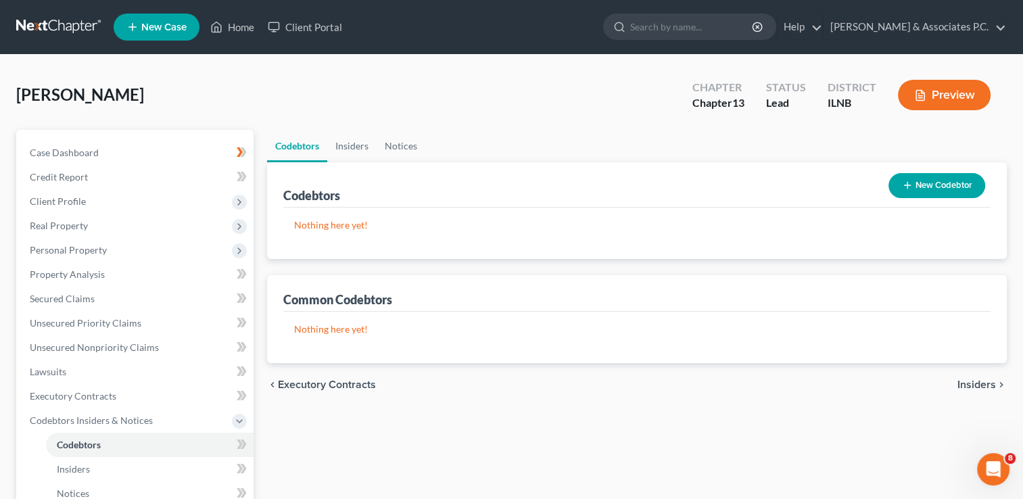
click at [975, 385] on span "Insiders" at bounding box center [976, 384] width 39 height 11
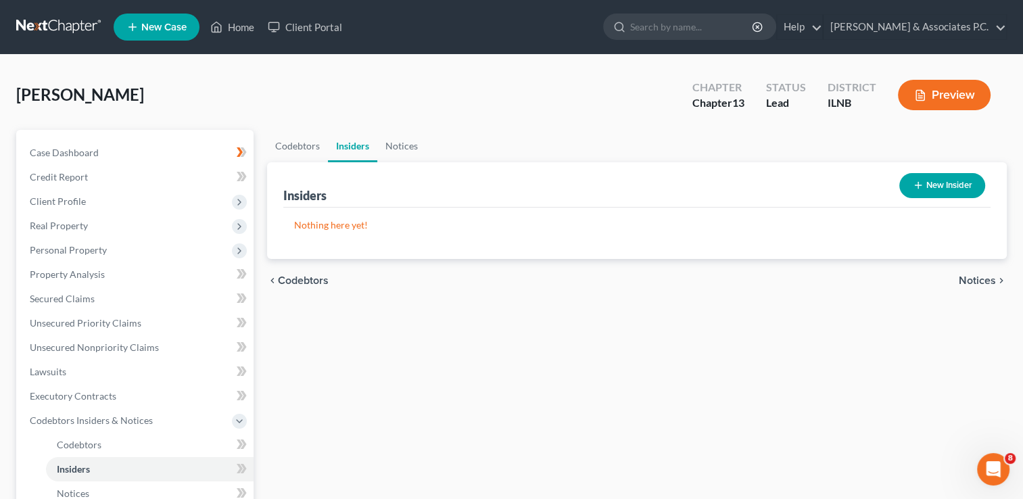
click at [964, 279] on span "Notices" at bounding box center [976, 280] width 37 height 11
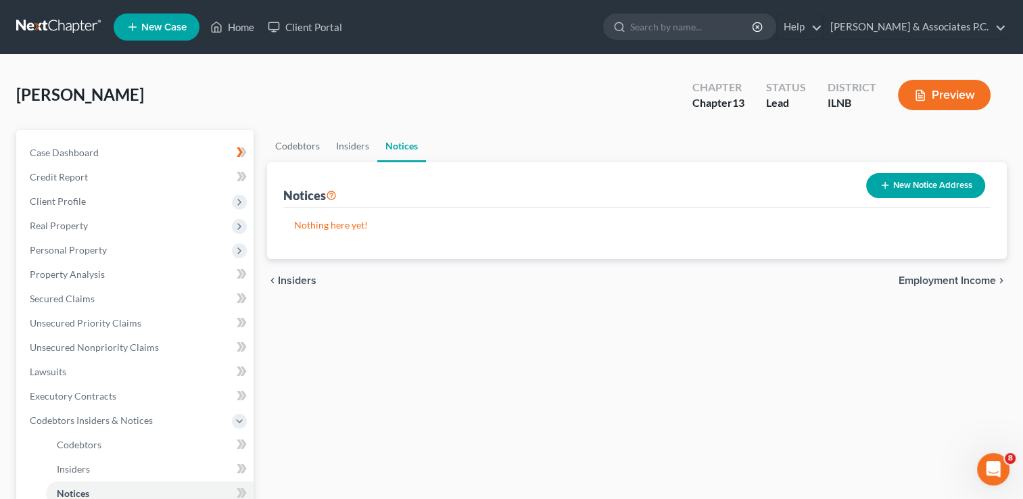
click at [946, 277] on span "Employment Income" at bounding box center [946, 280] width 97 height 11
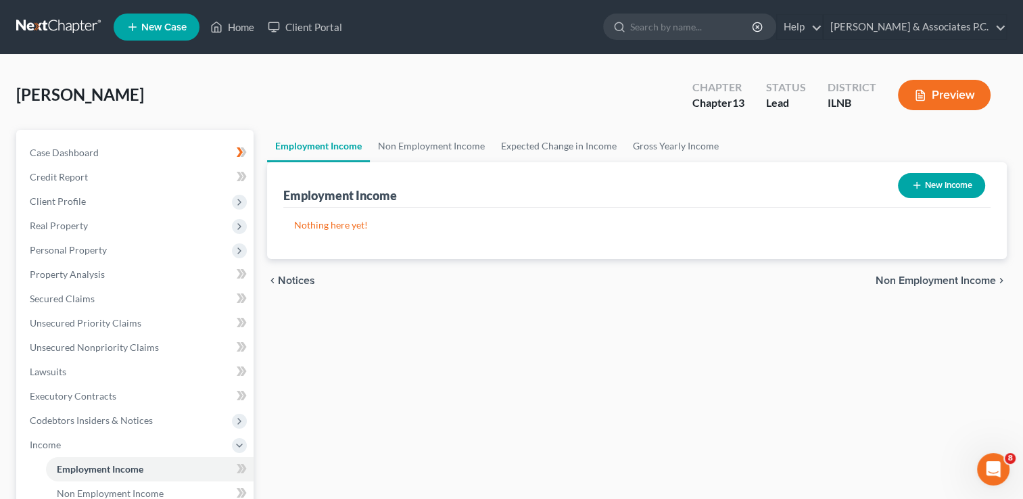
click at [925, 282] on span "Non Employment Income" at bounding box center [935, 280] width 120 height 11
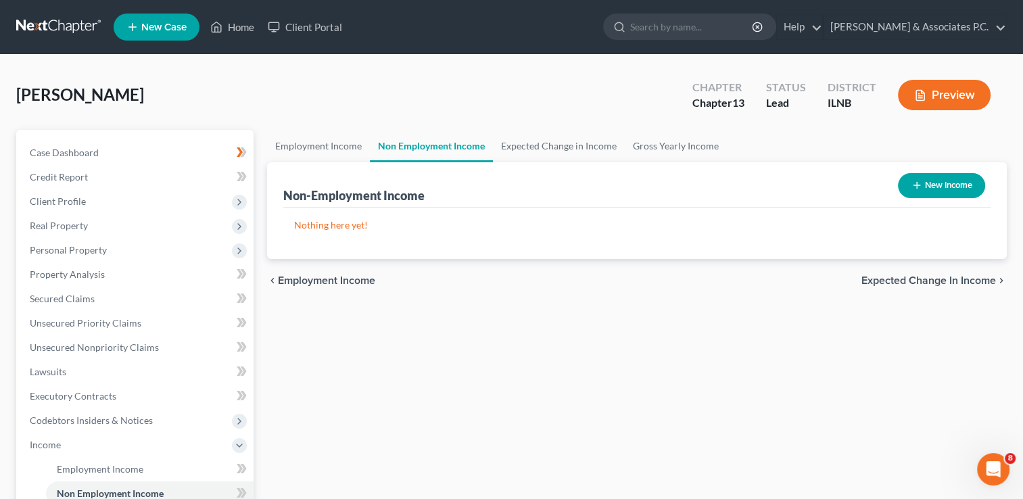
click at [318, 279] on span "Employment Income" at bounding box center [326, 280] width 97 height 11
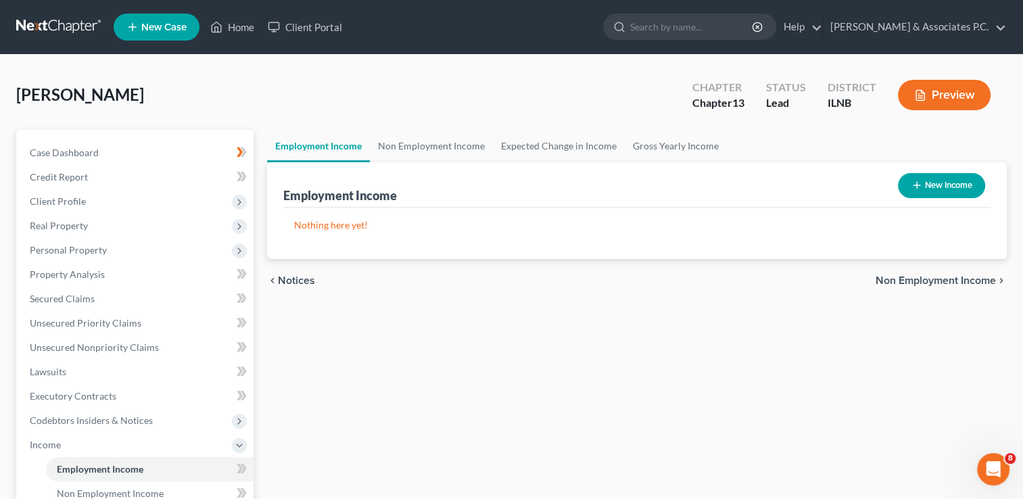
click at [318, 279] on div "chevron_left Notices Non Employment Income chevron_right" at bounding box center [636, 280] width 739 height 43
drag, startPoint x: 314, startPoint y: 279, endPoint x: 291, endPoint y: 277, distance: 22.4
click at [293, 276] on span "Notices" at bounding box center [296, 280] width 37 height 11
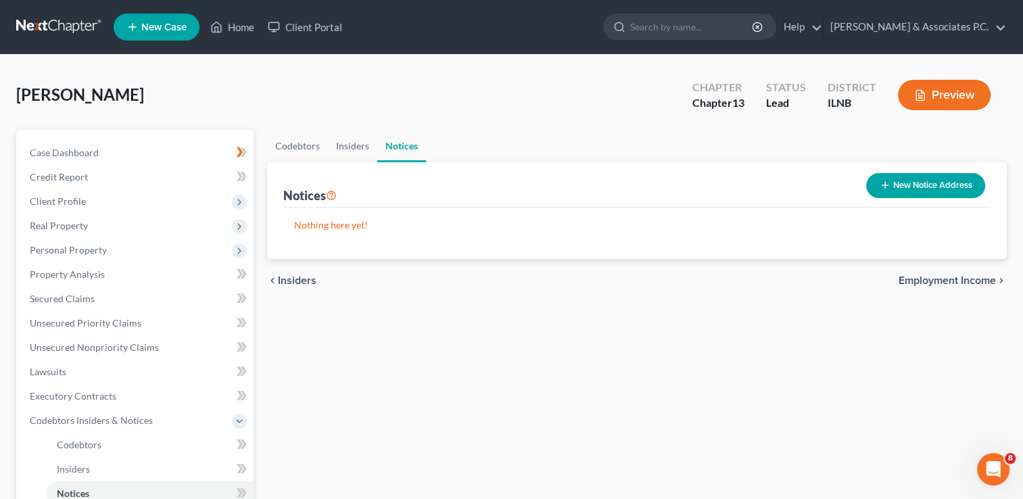
click at [291, 277] on span "Insiders" at bounding box center [297, 280] width 39 height 11
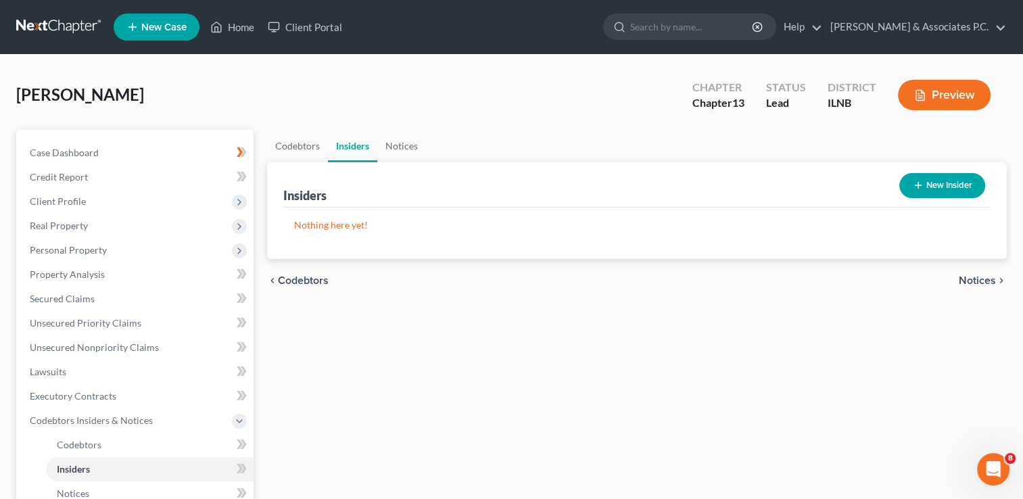
click at [291, 277] on span "Codebtors" at bounding box center [303, 280] width 51 height 11
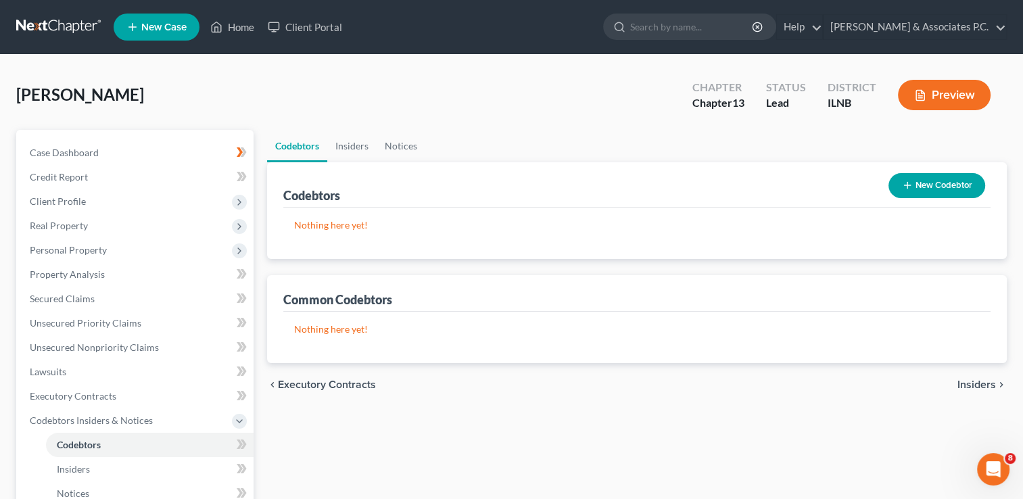
click at [305, 391] on div "chevron_left Executory Contracts Insiders chevron_right" at bounding box center [636, 384] width 739 height 43
click at [306, 385] on span "Executory Contracts" at bounding box center [327, 384] width 98 height 11
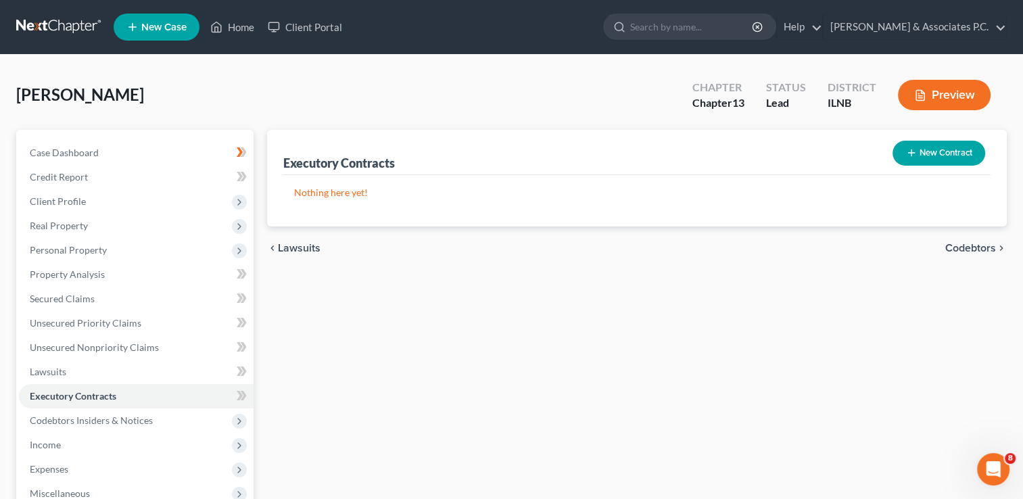
click at [295, 252] on span "Lawsuits" at bounding box center [299, 248] width 43 height 11
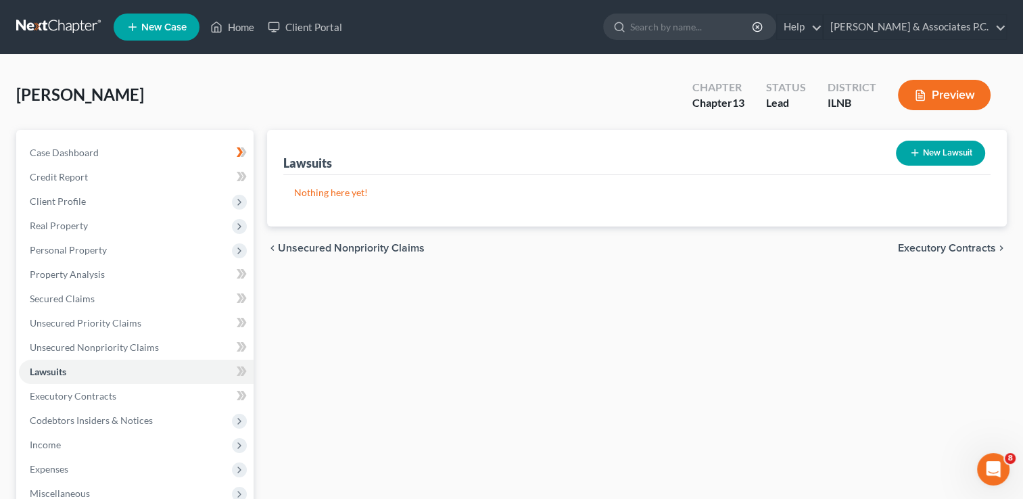
click at [311, 251] on span "Unsecured Nonpriority Claims" at bounding box center [351, 248] width 147 height 11
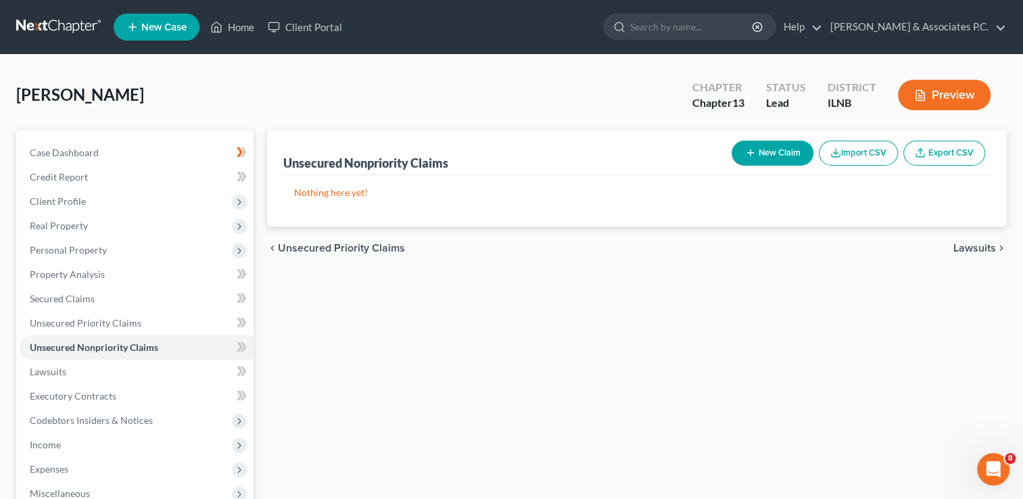
click at [305, 250] on span "Unsecured Priority Claims" at bounding box center [341, 248] width 127 height 11
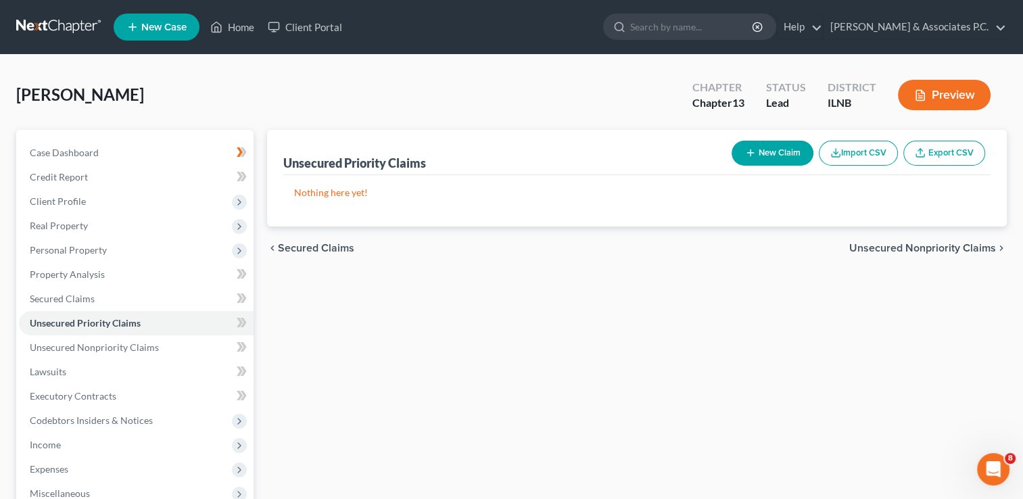
click at [299, 250] on span "Secured Claims" at bounding box center [316, 248] width 76 height 11
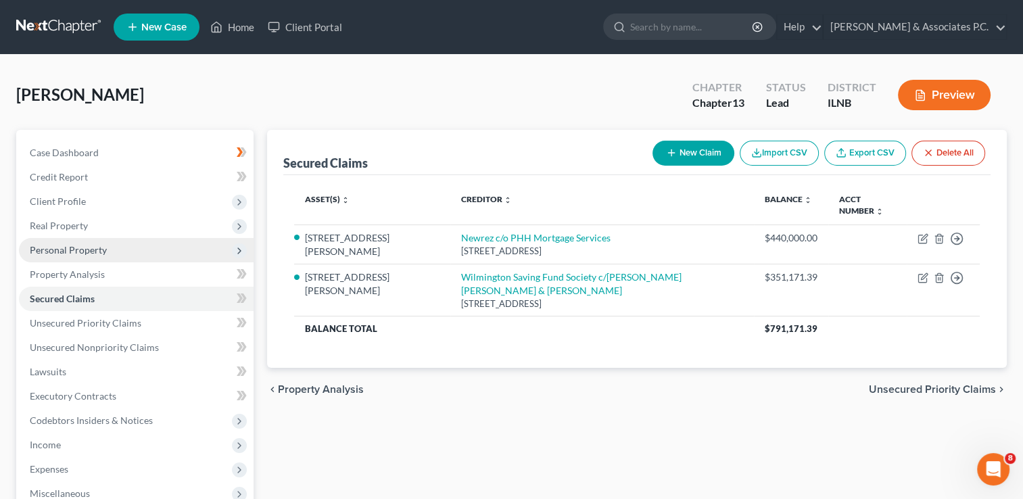
click at [186, 245] on span "Personal Property" at bounding box center [136, 250] width 235 height 24
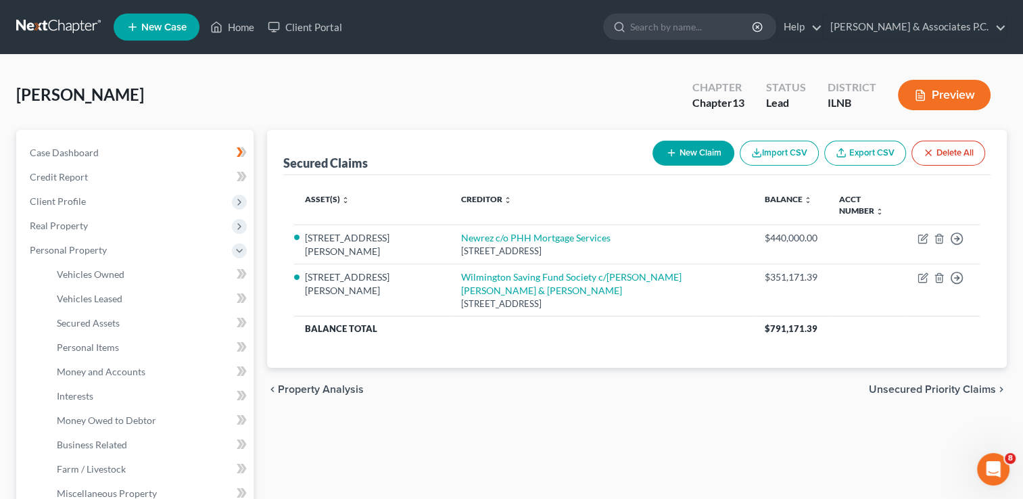
click at [904, 384] on span "Unsecured Priority Claims" at bounding box center [932, 389] width 127 height 11
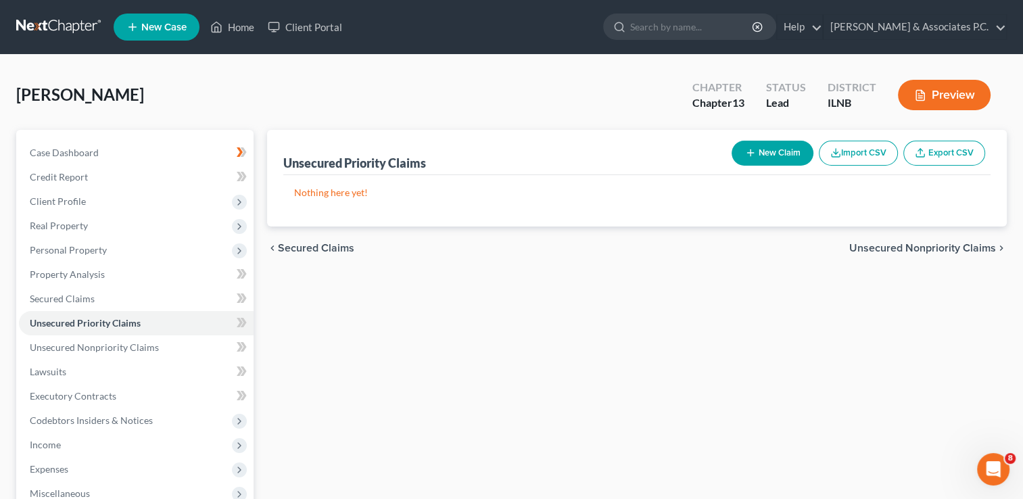
click at [885, 247] on span "Unsecured Nonpriority Claims" at bounding box center [922, 248] width 147 height 11
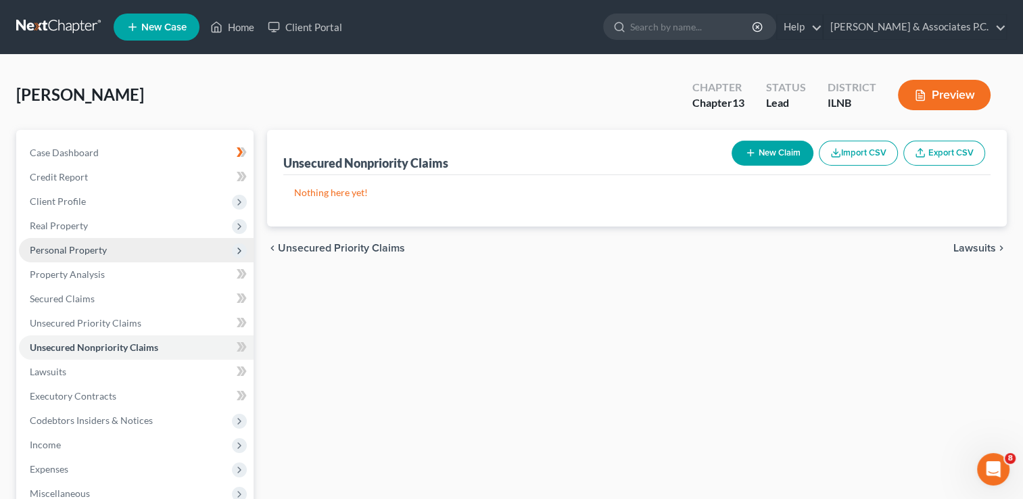
click at [191, 246] on span "Personal Property" at bounding box center [136, 250] width 235 height 24
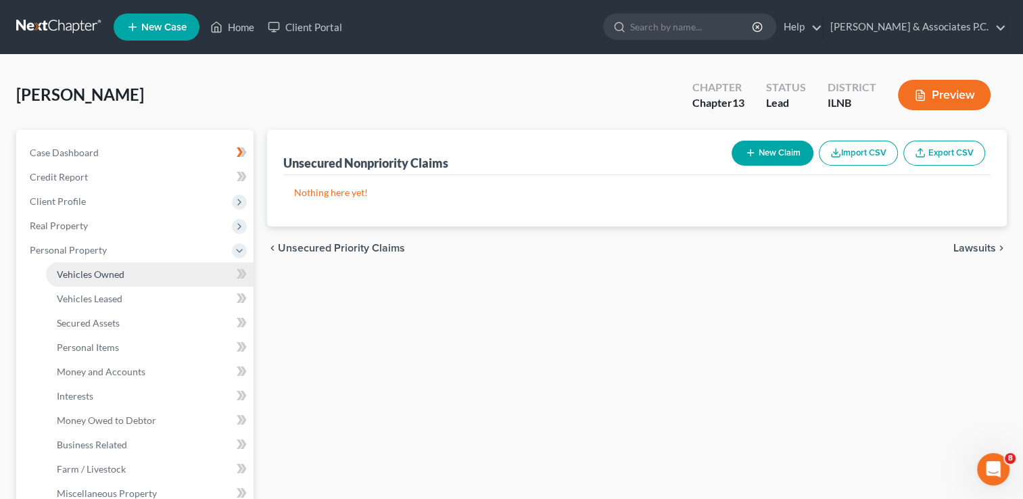
click at [109, 274] on span "Vehicles Owned" at bounding box center [91, 273] width 68 height 11
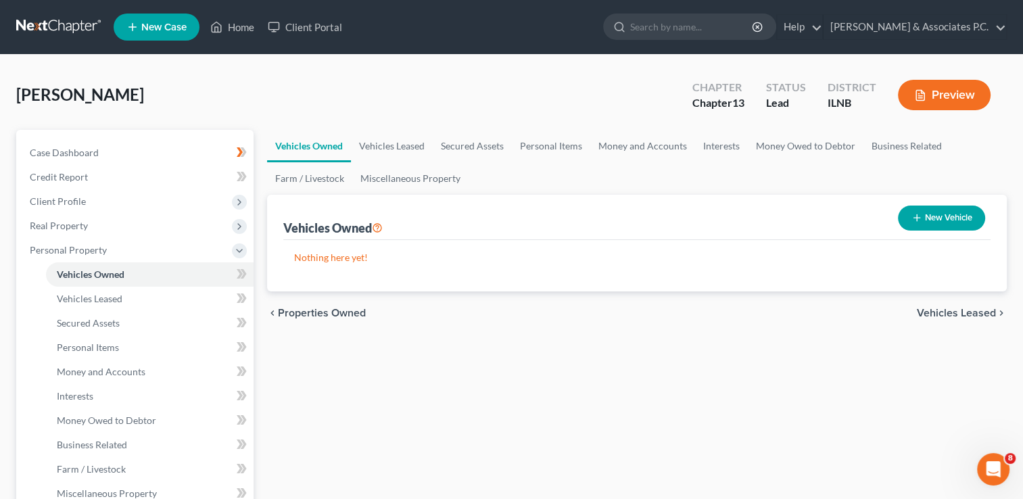
click at [933, 218] on button "New Vehicle" at bounding box center [941, 217] width 87 height 25
select select "0"
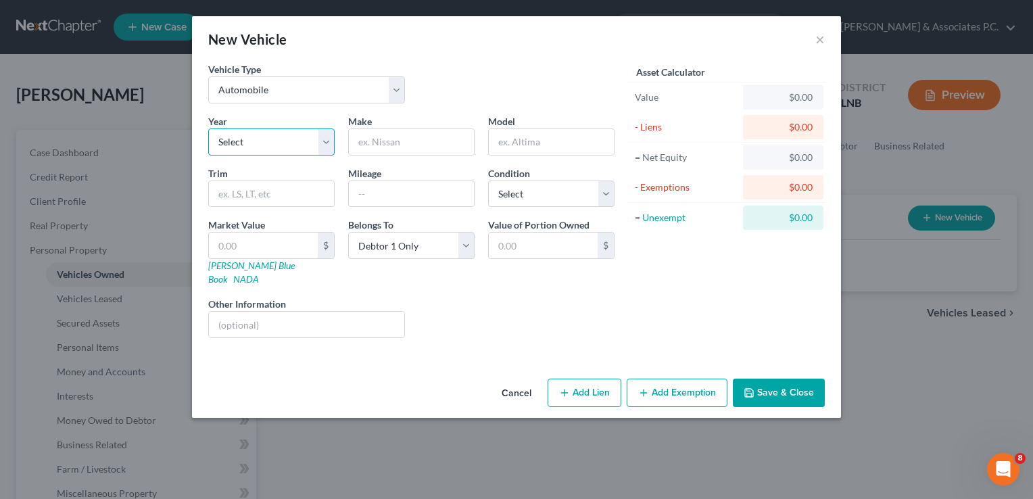
click at [260, 138] on select "Select 2026 2025 2024 2023 2022 2021 2020 2019 2018 2017 2016 2015 2014 2013 20…" at bounding box center [271, 141] width 126 height 27
select select "13"
click at [208, 128] on select "Select 2026 2025 2024 2023 2022 2021 2020 2019 2018 2017 2016 2015 2014 2013 20…" at bounding box center [271, 141] width 126 height 27
click at [381, 145] on input "text" at bounding box center [411, 142] width 125 height 26
type input "Volkwagon"
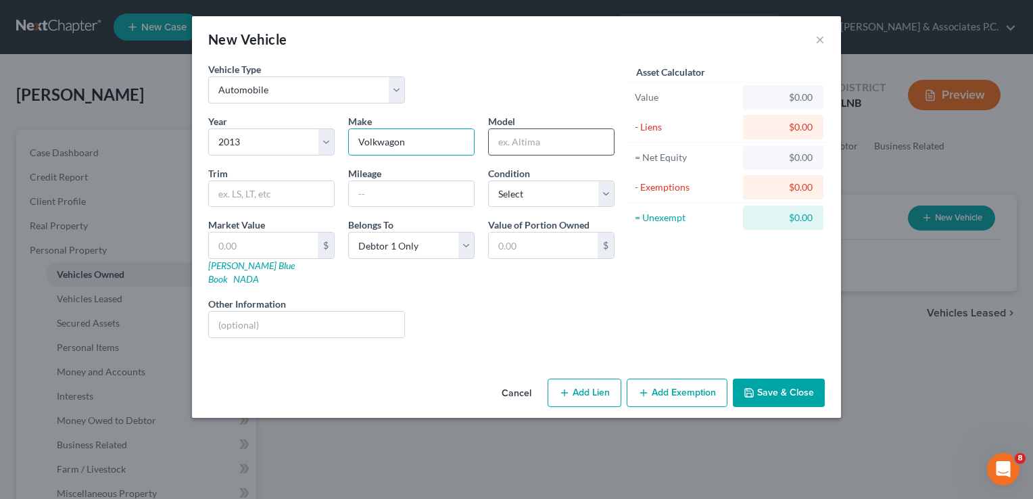
click at [526, 145] on input "text" at bounding box center [551, 142] width 125 height 26
type input "Passat"
click at [359, 193] on input "text" at bounding box center [411, 194] width 125 height 26
type input "2"
type input "123000"
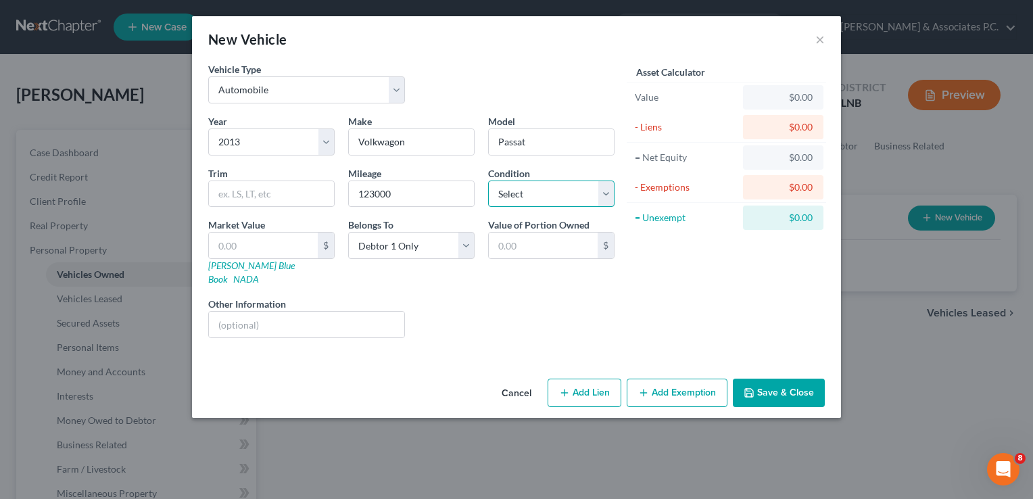
click at [531, 188] on select "Select Excellent Very Good Good Fair Poor" at bounding box center [551, 193] width 126 height 27
select select "3"
click at [488, 180] on select "Select Excellent Very Good Good Fair Poor" at bounding box center [551, 193] width 126 height 27
click at [216, 244] on input "text" at bounding box center [263, 246] width 109 height 26
type input "7"
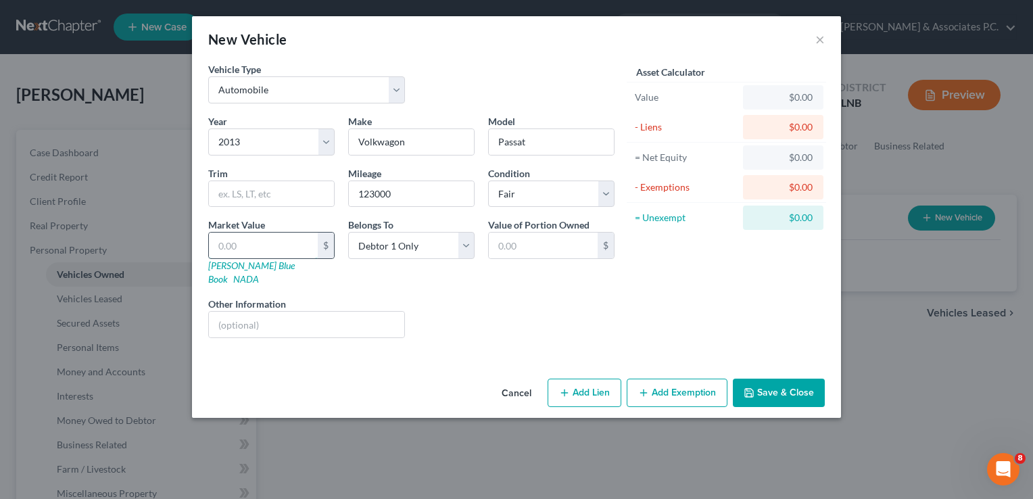
type input "7.00"
type input "70"
type input "70.00"
type input "700"
type input "700.00"
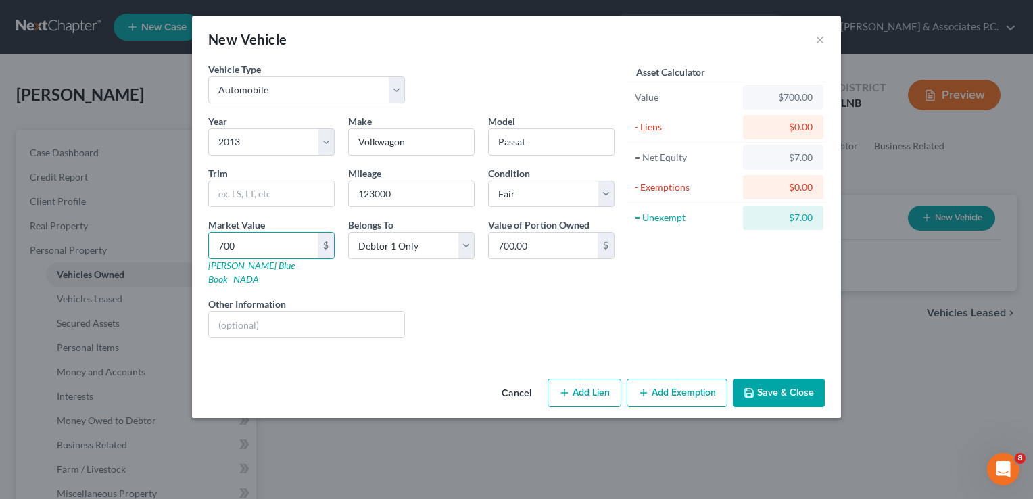
type input "700"
click at [769, 378] on button "Save & Close" at bounding box center [779, 392] width 92 height 28
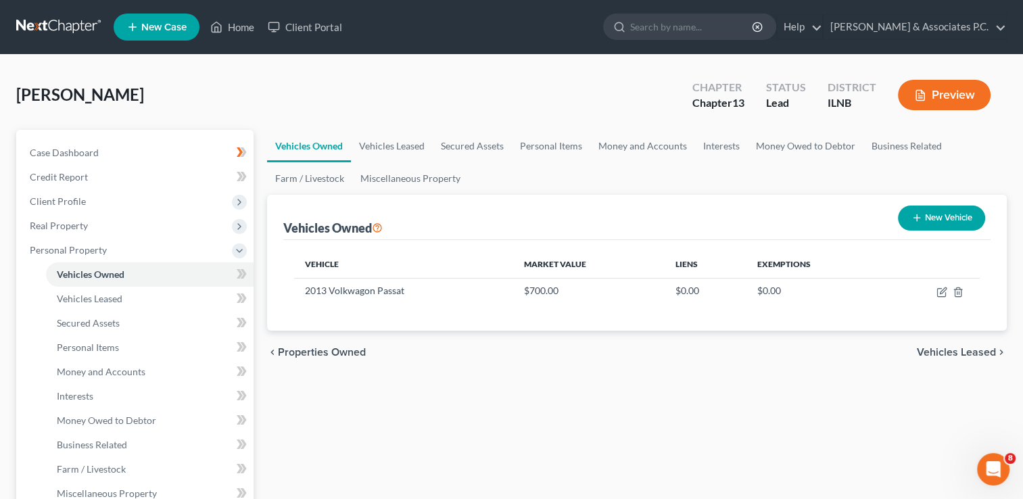
click at [937, 212] on button "New Vehicle" at bounding box center [941, 217] width 87 height 25
select select "0"
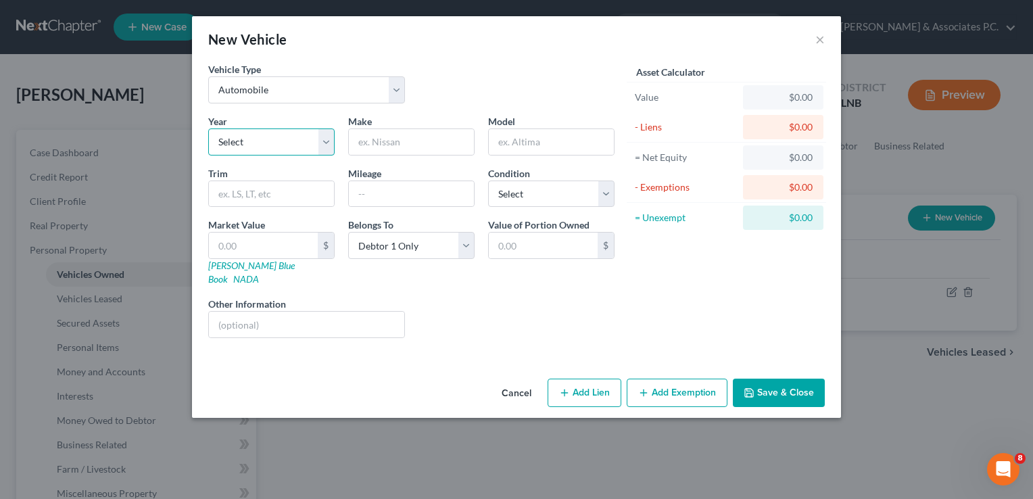
click at [322, 141] on select "Select 2026 2025 2024 2023 2022 2021 2020 2019 2018 2017 2016 2015 2014 2013 20…" at bounding box center [271, 141] width 126 height 27
select select "4"
click at [208, 128] on select "Select 2026 2025 2024 2023 2022 2021 2020 2019 2018 2017 2016 2015 2014 2013 20…" at bounding box center [271, 141] width 126 height 27
click at [376, 145] on input "text" at bounding box center [411, 142] width 125 height 26
type input "Volkwagon"
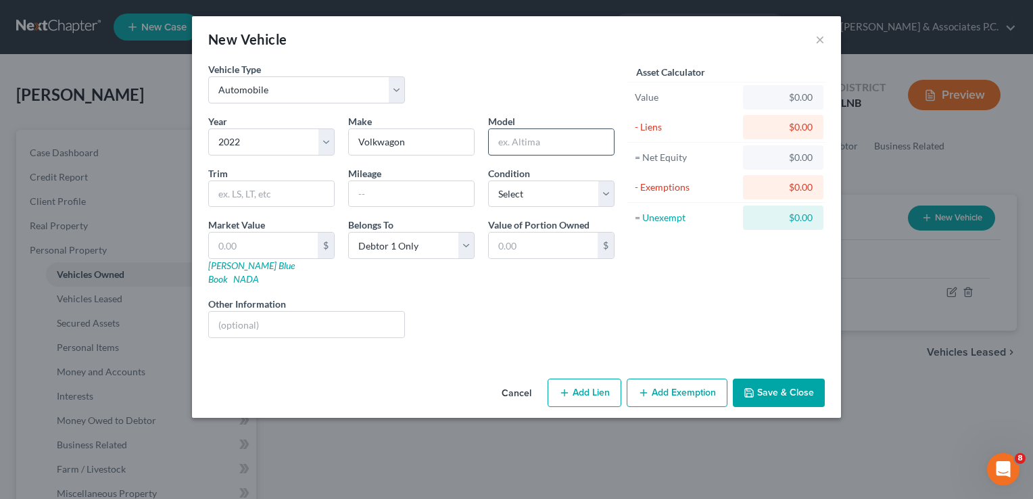
click at [523, 138] on input "text" at bounding box center [551, 142] width 125 height 26
type input "Jetta"
click at [385, 193] on input "text" at bounding box center [411, 194] width 125 height 26
type input "35000"
click at [559, 187] on select "Select Excellent Very Good Good Fair Poor" at bounding box center [551, 193] width 126 height 27
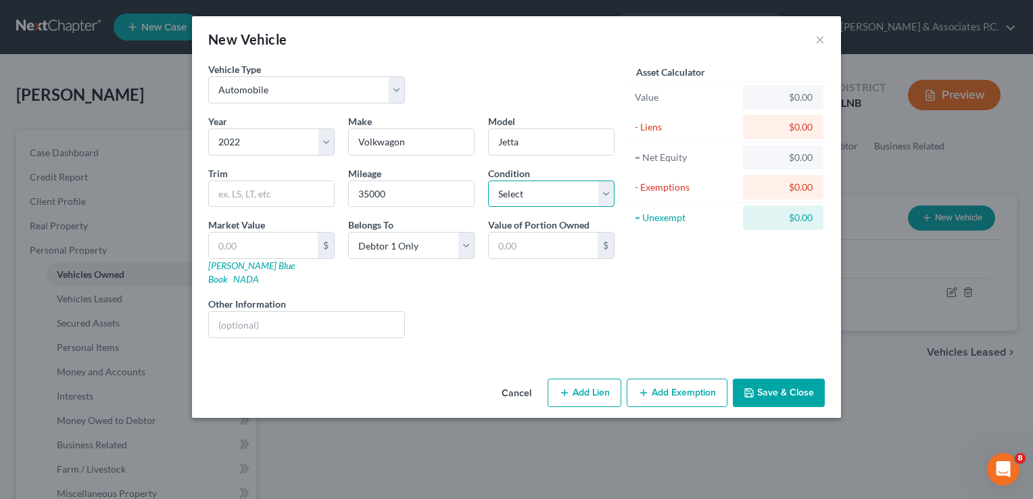
select select "2"
click at [488, 180] on select "Select Excellent Very Good Good Fair Poor" at bounding box center [551, 193] width 126 height 27
click at [218, 245] on input "text" at bounding box center [263, 246] width 109 height 26
type input "1"
type input "1.00"
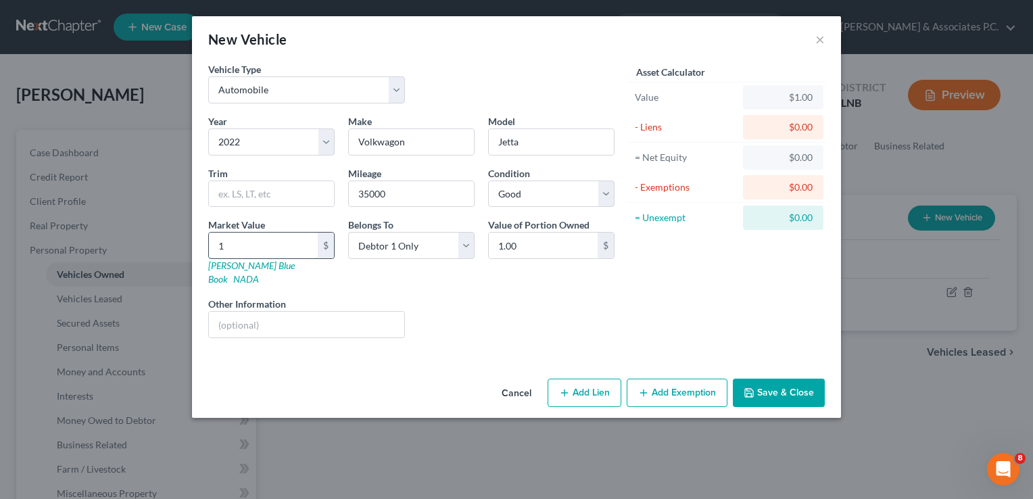
type input "11"
type input "11.00"
type input "110"
type input "110.00"
type input "1100"
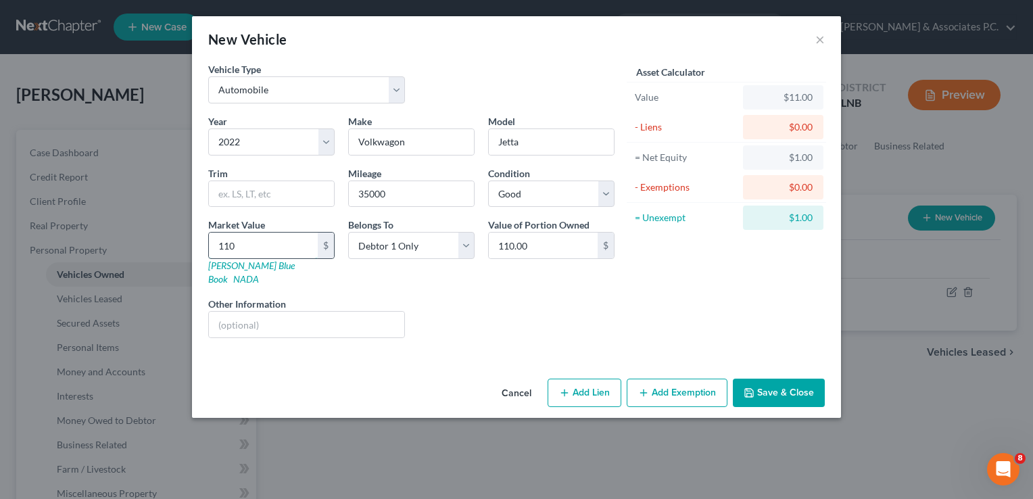
type input "1,100.00"
type input "1,1000"
type input "11,000.00"
type input "11,000"
click at [773, 378] on button "Save & Close" at bounding box center [779, 392] width 92 height 28
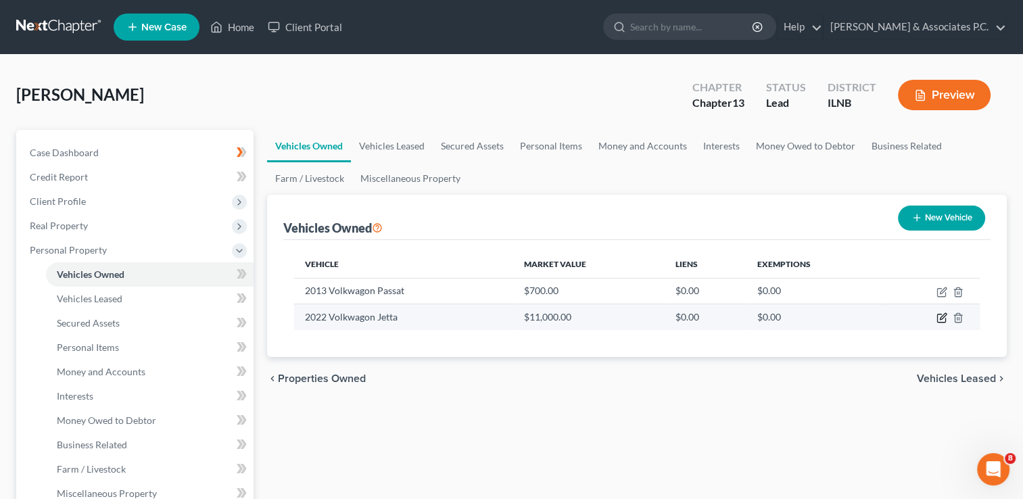
click at [938, 315] on icon "button" at bounding box center [941, 317] width 11 height 11
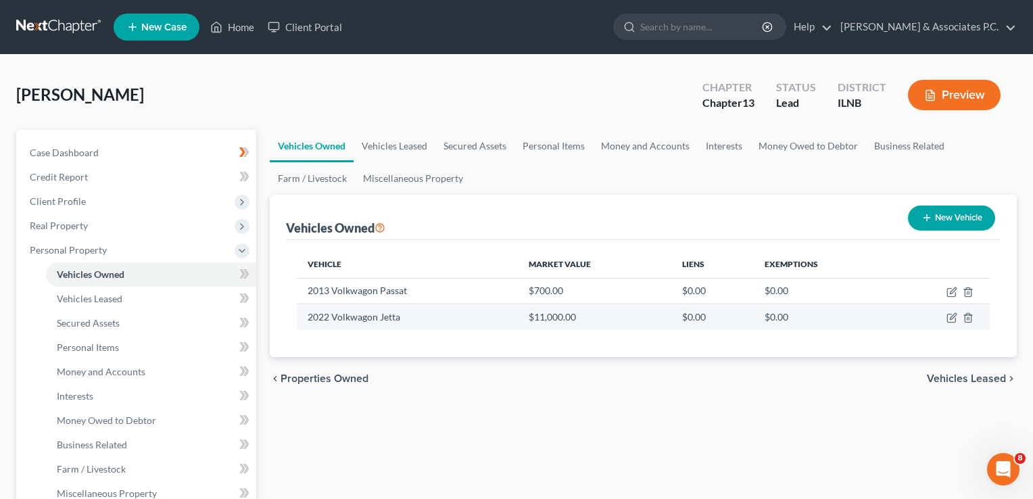
select select "0"
select select "4"
select select "2"
select select "0"
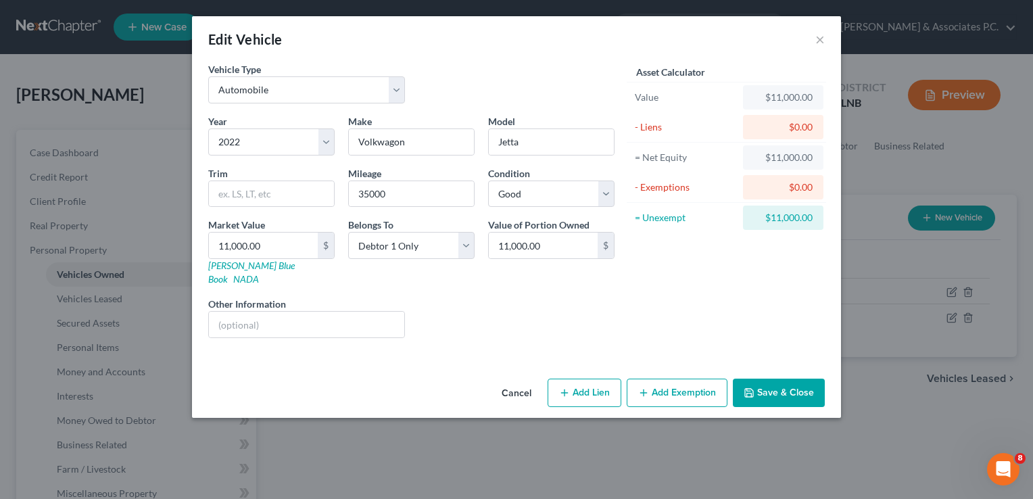
click at [796, 126] on div "$0.00" at bounding box center [783, 127] width 59 height 14
click at [790, 128] on div "$0.00" at bounding box center [783, 127] width 59 height 14
click at [579, 378] on button "Add Lien" at bounding box center [584, 392] width 74 height 28
select select "0"
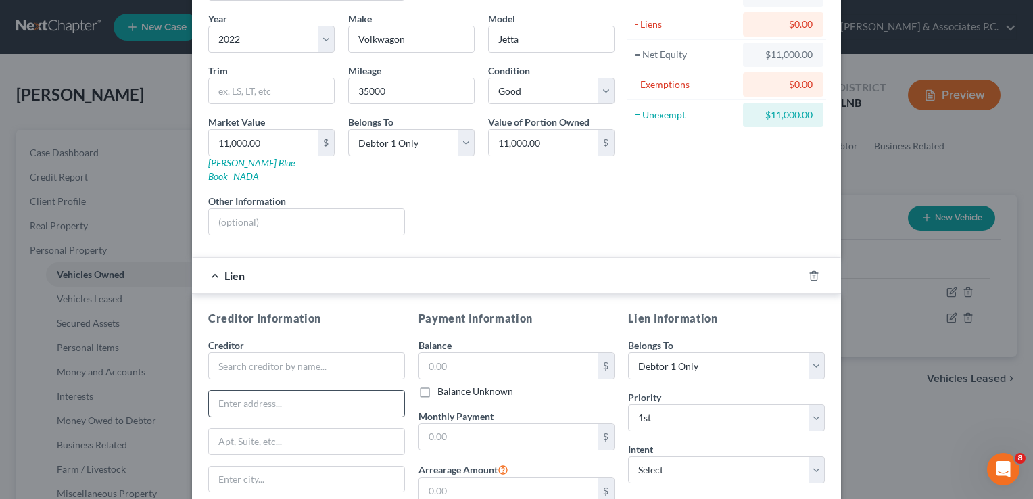
scroll to position [135, 0]
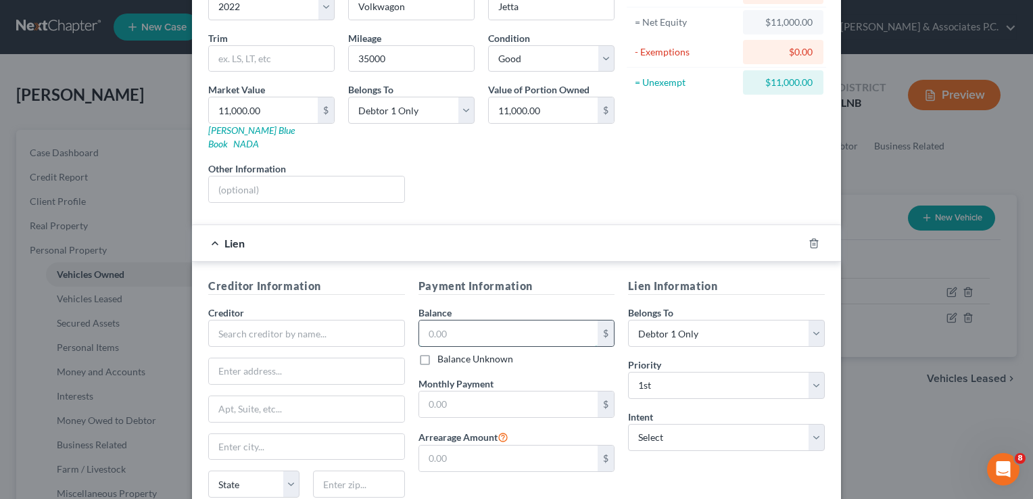
drag, startPoint x: 422, startPoint y: 318, endPoint x: 433, endPoint y: 322, distance: 10.9
click at [422, 320] on input "text" at bounding box center [508, 333] width 179 height 26
type input "16,674"
click at [299, 323] on input "text" at bounding box center [306, 333] width 197 height 27
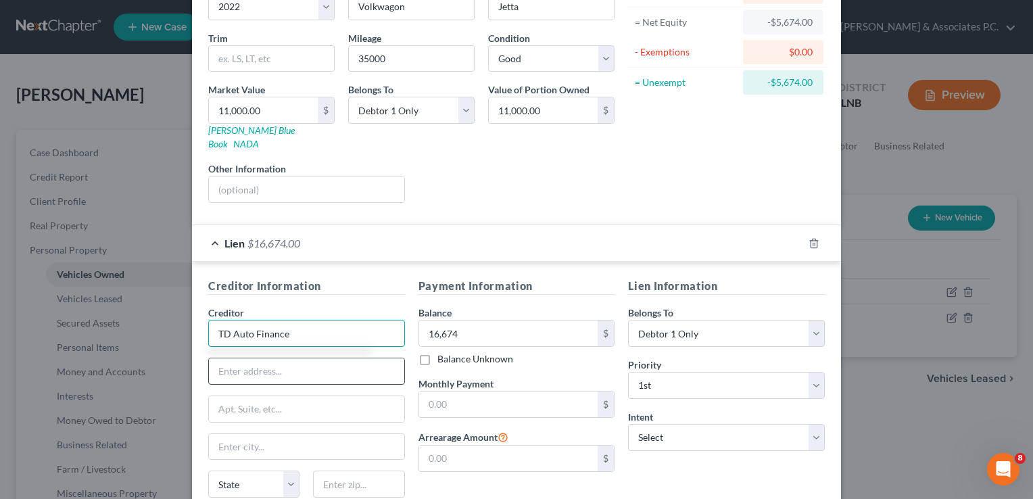
type input "TD Auto Finance"
click at [230, 358] on input "text" at bounding box center [306, 371] width 195 height 26
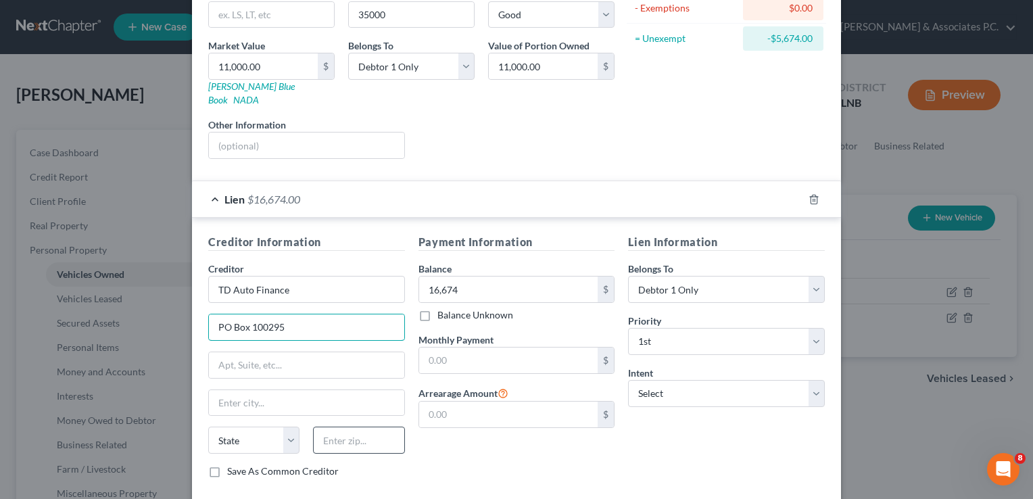
scroll to position [203, 0]
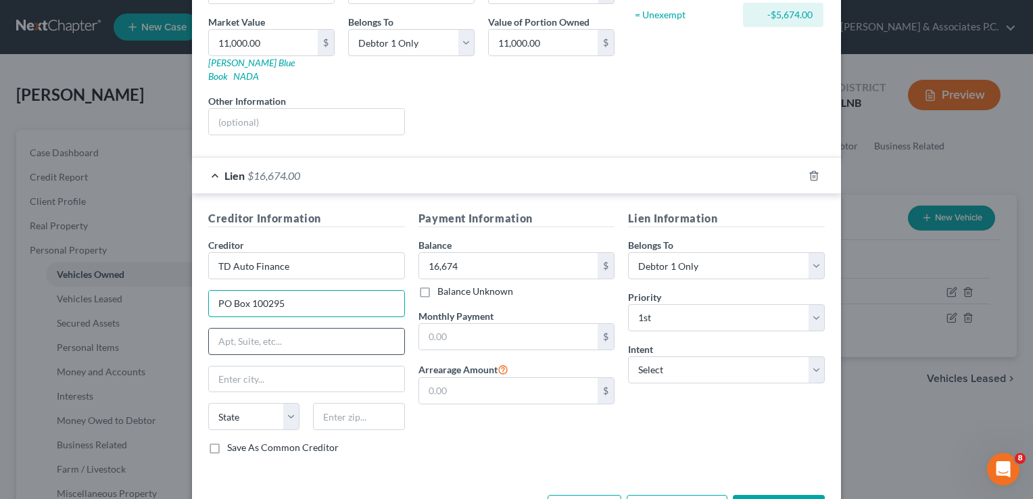
type input "PO Box 100295"
click at [247, 328] on input "text" at bounding box center [306, 341] width 195 height 26
click at [236, 366] on input "text" at bounding box center [306, 379] width 195 height 26
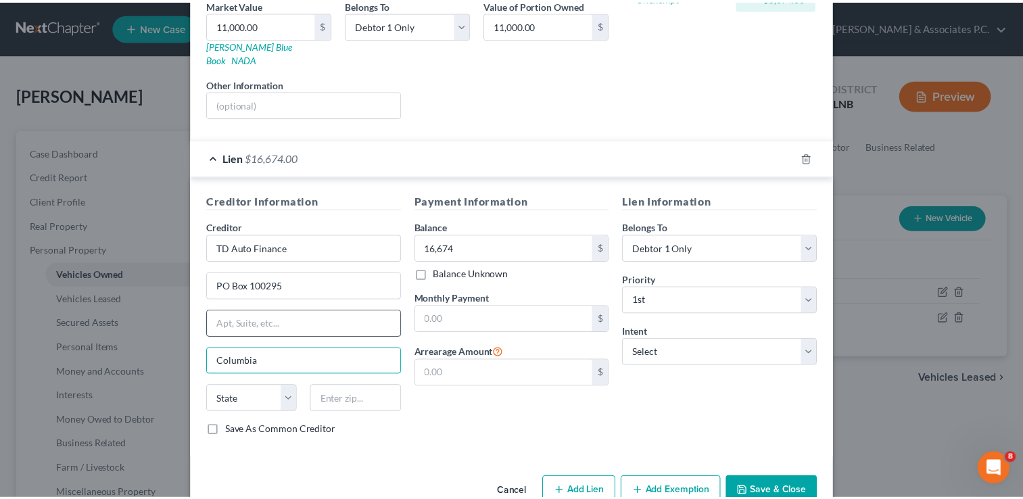
scroll to position [237, 0]
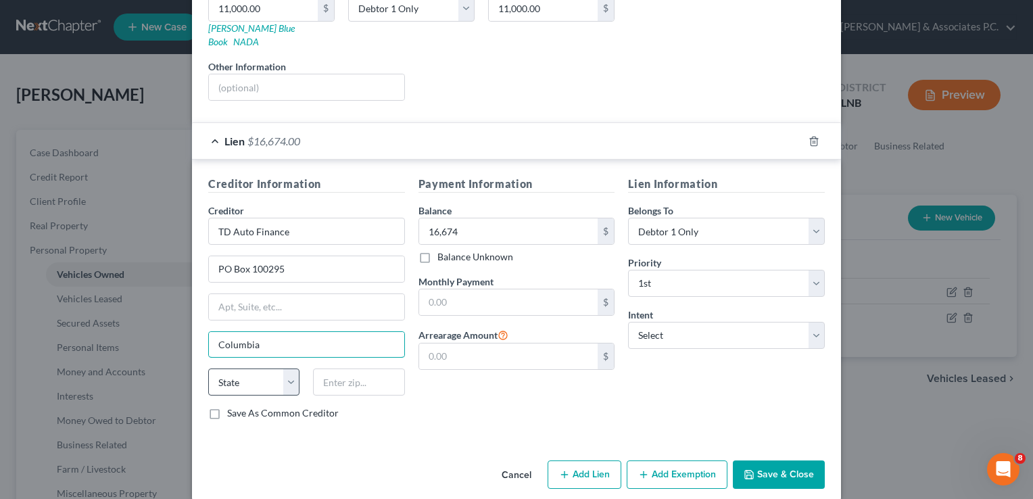
type input "Columbia"
click at [239, 368] on select "State AL AK AR AZ CA CO CT DE DC FL GA GU HI ID IL IN IA KS KY LA ME MD MA MI M…" at bounding box center [253, 381] width 91 height 27
select select "42"
click at [208, 368] on select "State AL AK AR AZ CA CO CT DE DC FL GA GU HI ID IL IN IA KS KY LA ME MD MA MI M…" at bounding box center [253, 381] width 91 height 27
click at [330, 368] on input "text" at bounding box center [358, 381] width 91 height 27
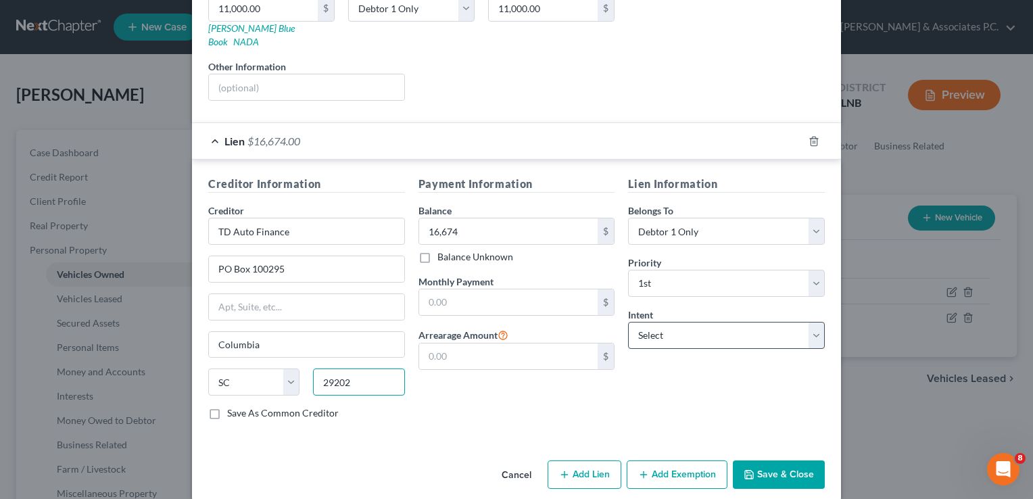
type input "29202"
click at [754, 322] on select "Select Surrender Redeem Reaffirm Avoid Other" at bounding box center [726, 335] width 197 height 27
click at [459, 289] on input "text" at bounding box center [508, 302] width 179 height 26
type input "350"
click at [644, 322] on select "Select Surrender Redeem Reaffirm Avoid Other" at bounding box center [726, 335] width 197 height 27
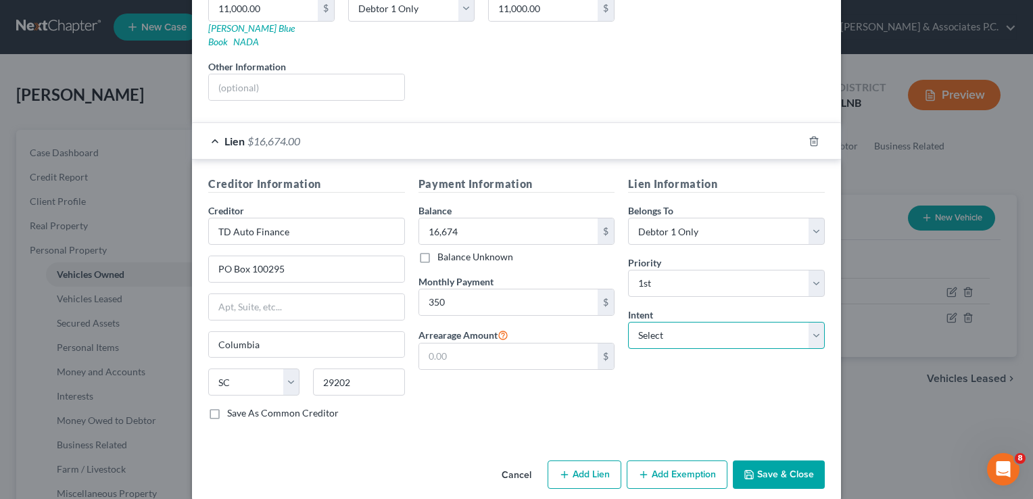
select select "2"
click at [628, 322] on select "Select Surrender Redeem Reaffirm Avoid Other" at bounding box center [726, 335] width 197 height 27
click at [771, 460] on button "Save & Close" at bounding box center [779, 474] width 92 height 28
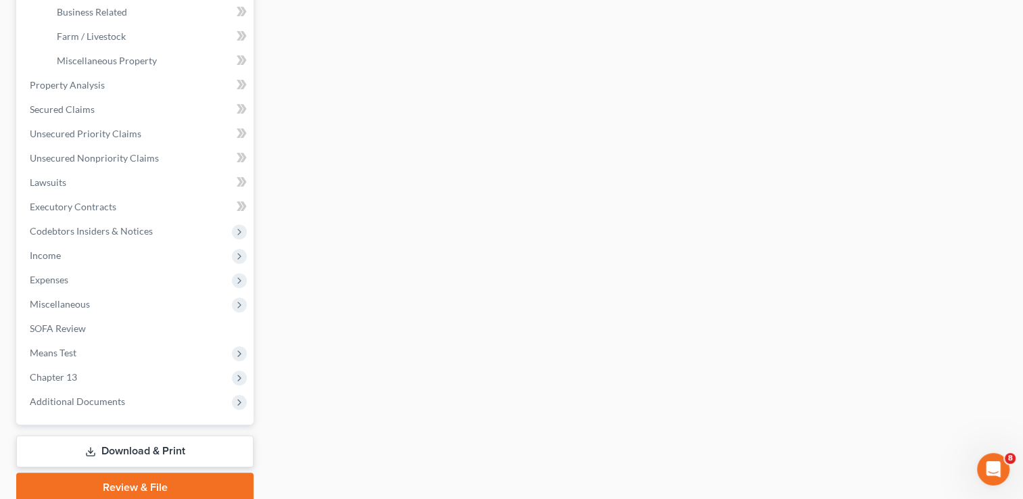
scroll to position [473, 0]
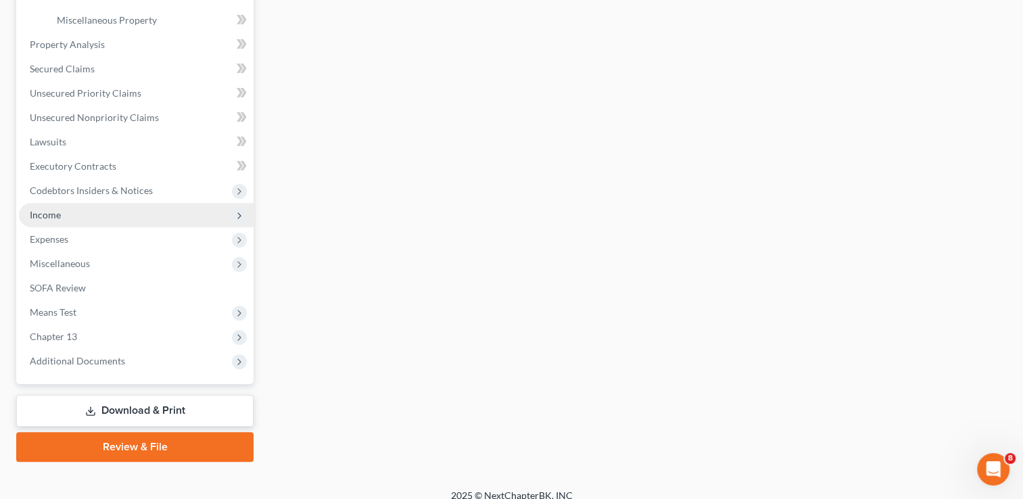
click at [147, 215] on span "Income" at bounding box center [136, 215] width 235 height 24
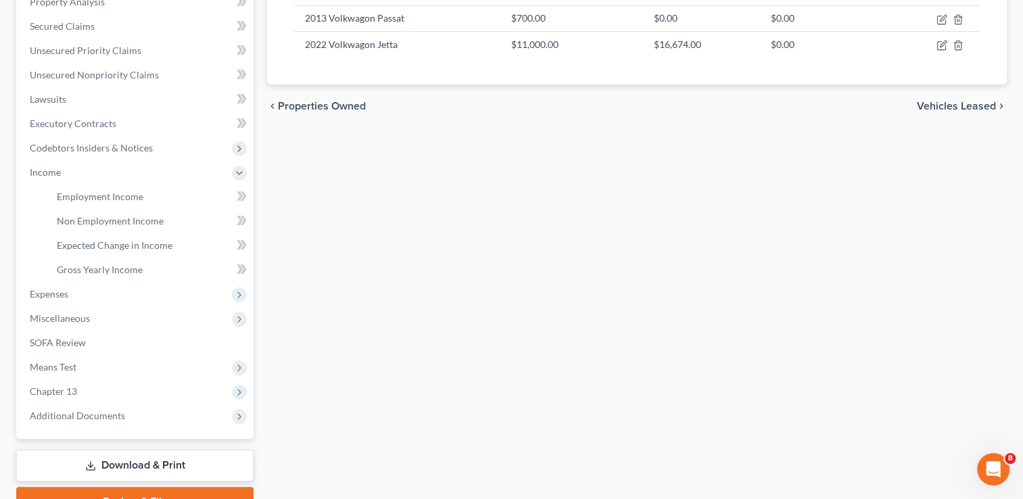
scroll to position [340, 0]
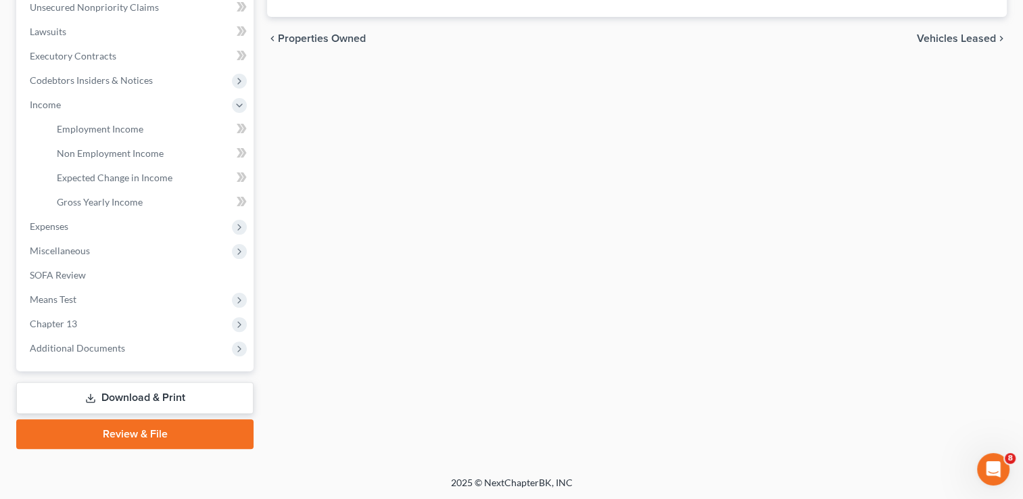
click at [141, 434] on link "Review & File" at bounding box center [134, 434] width 237 height 30
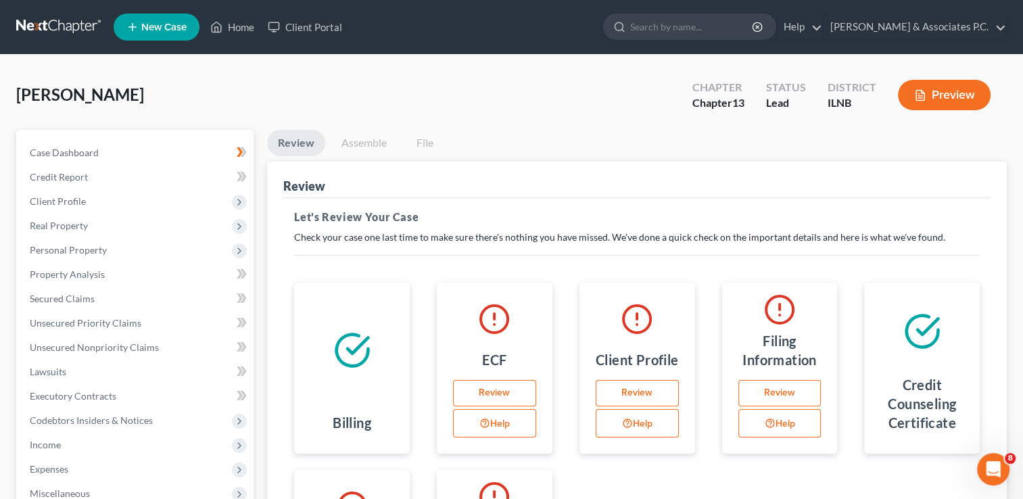
click at [943, 95] on button "Preview" at bounding box center [944, 95] width 93 height 30
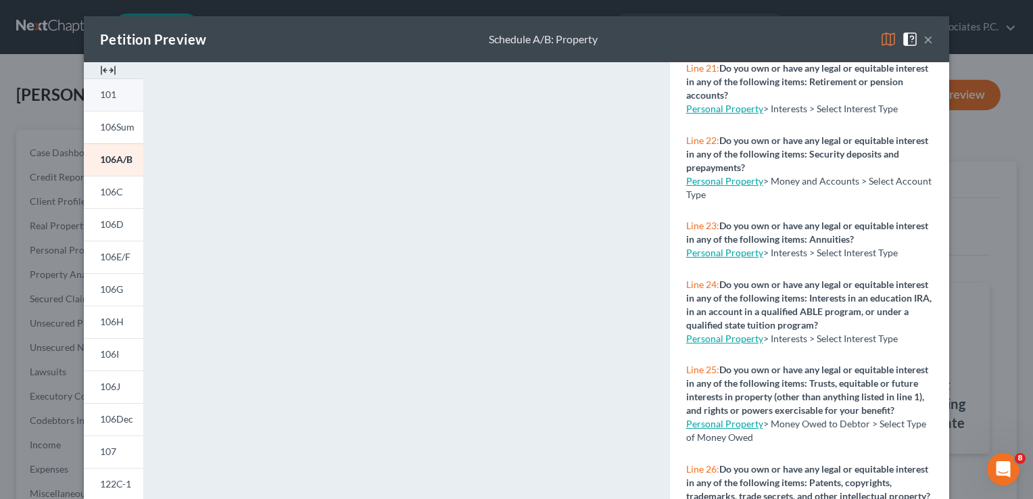
click at [108, 95] on span "101" at bounding box center [108, 94] width 16 height 11
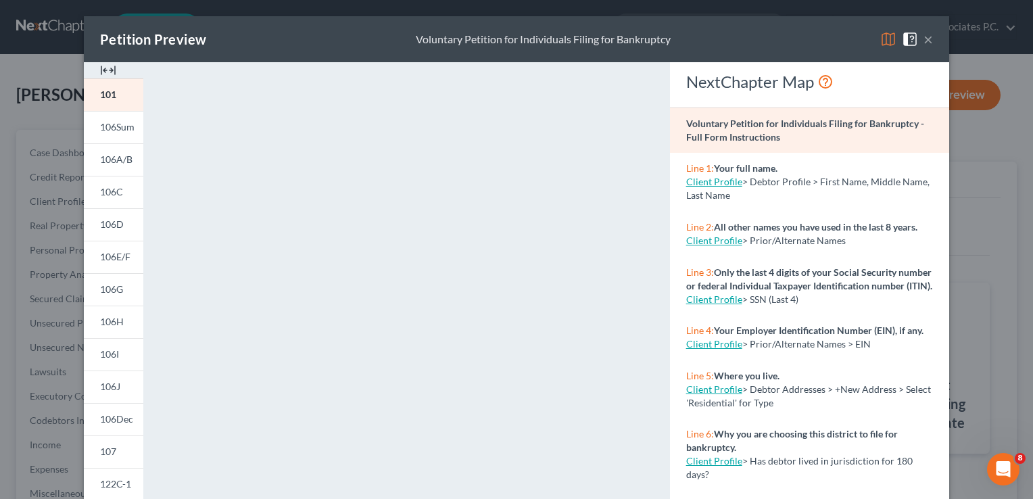
click at [706, 180] on link "Client Profile" at bounding box center [714, 181] width 56 height 11
select select "0"
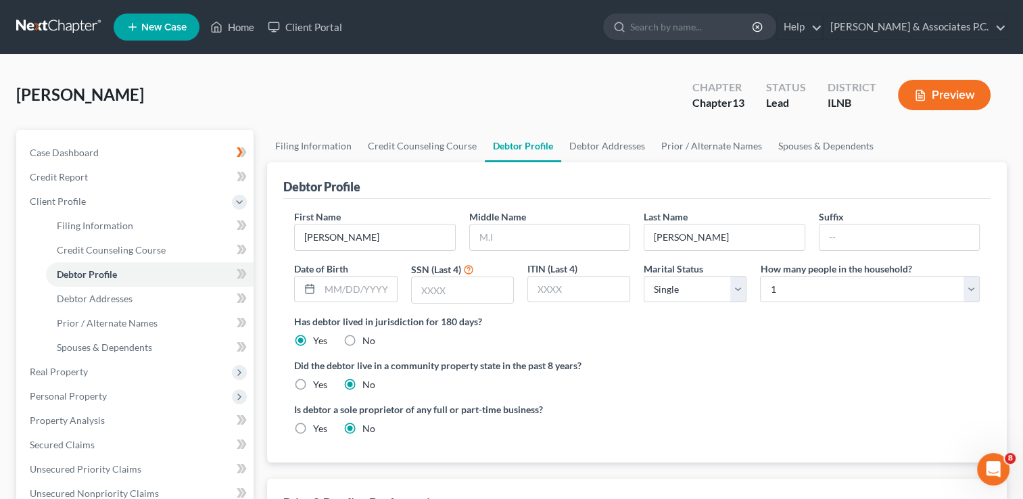
select select "0"
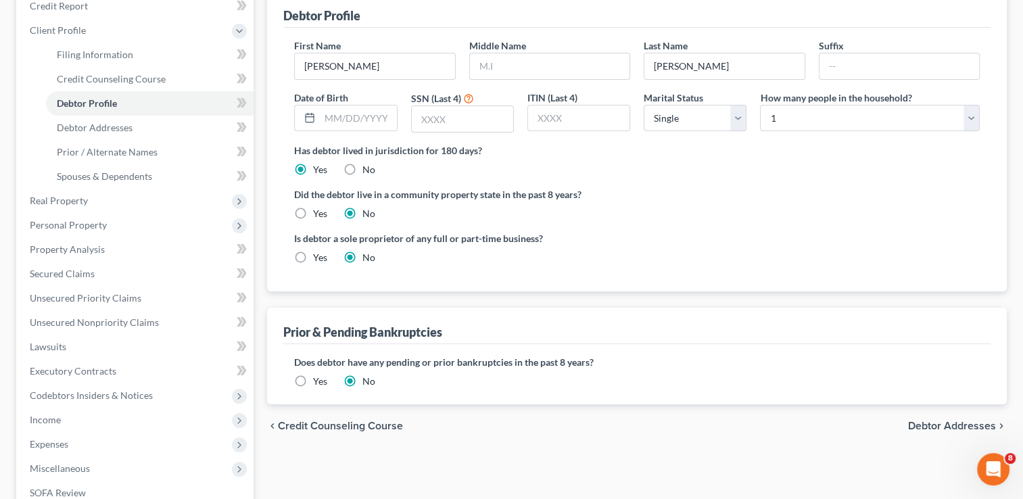
scroll to position [203, 0]
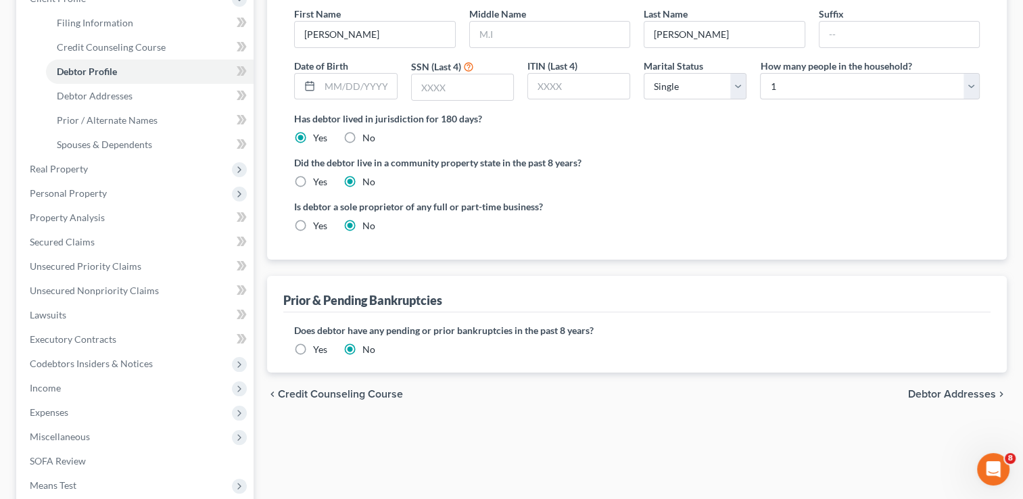
click at [931, 393] on span "Debtor Addresses" at bounding box center [952, 394] width 88 height 11
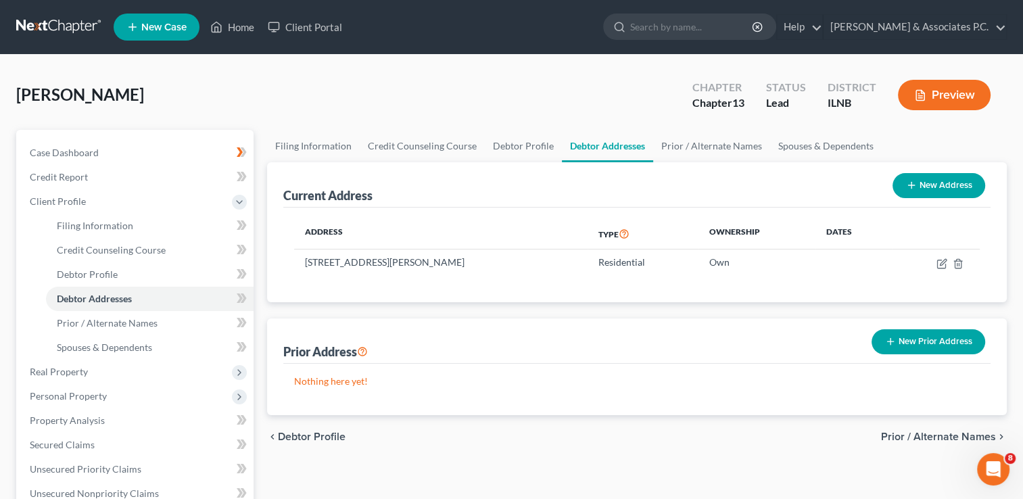
click at [916, 436] on span "Prior / Alternate Names" at bounding box center [938, 436] width 115 height 11
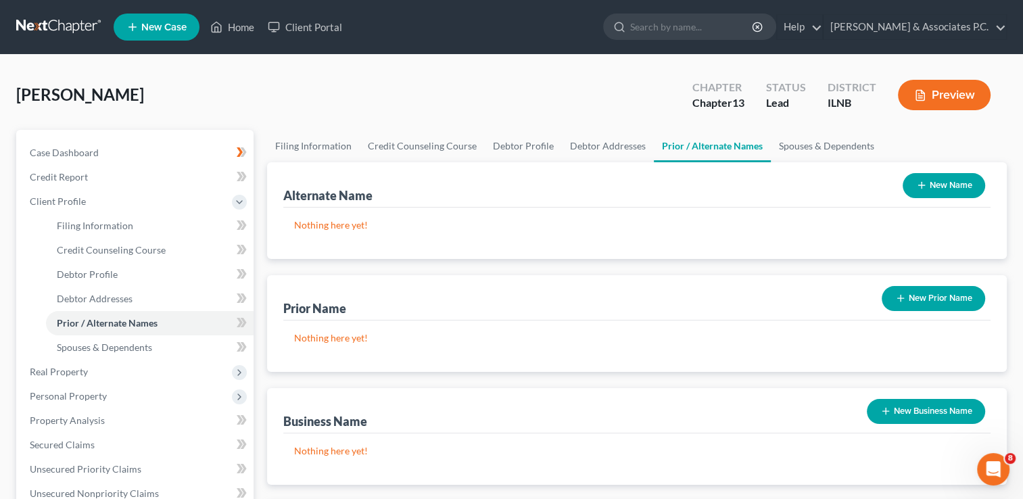
click at [916, 436] on div "Nothing here yet!" at bounding box center [636, 458] width 707 height 51
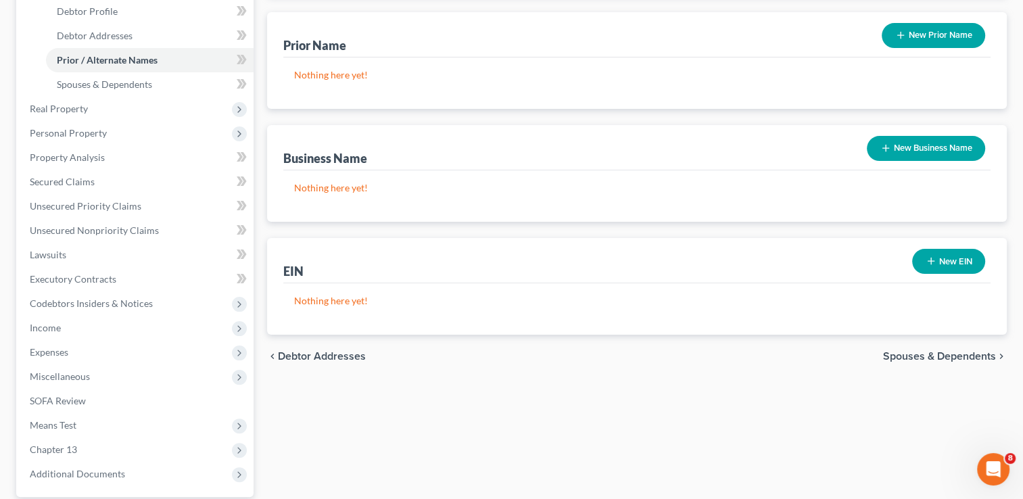
scroll to position [270, 0]
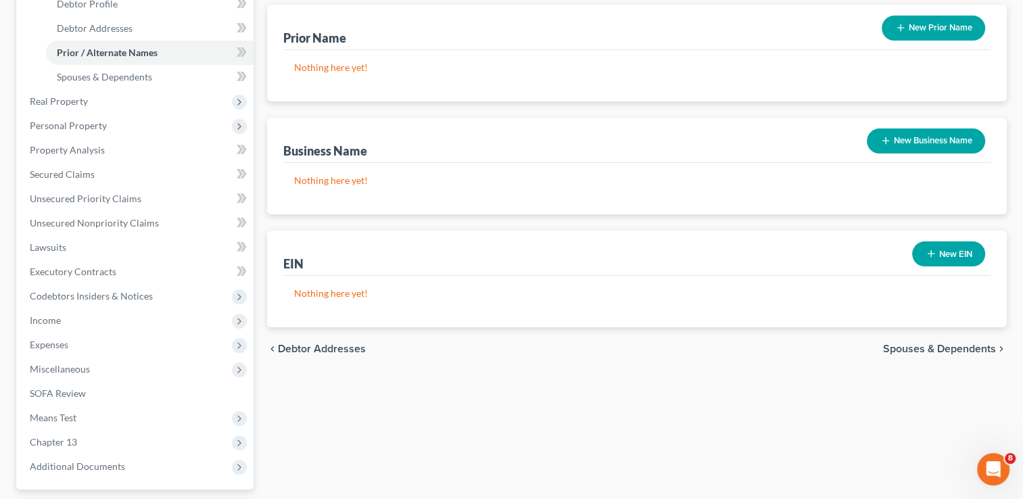
click at [911, 347] on span "Spouses & Dependents" at bounding box center [939, 348] width 113 height 11
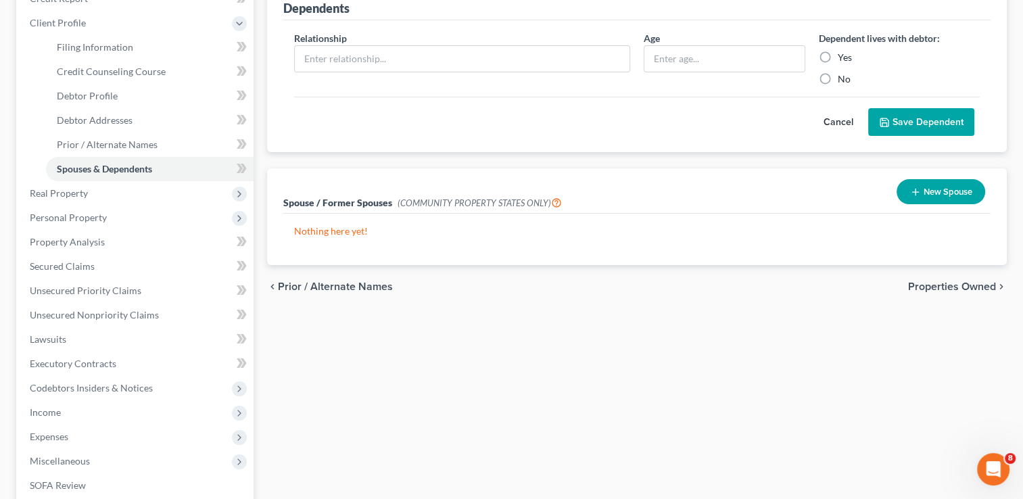
scroll to position [203, 0]
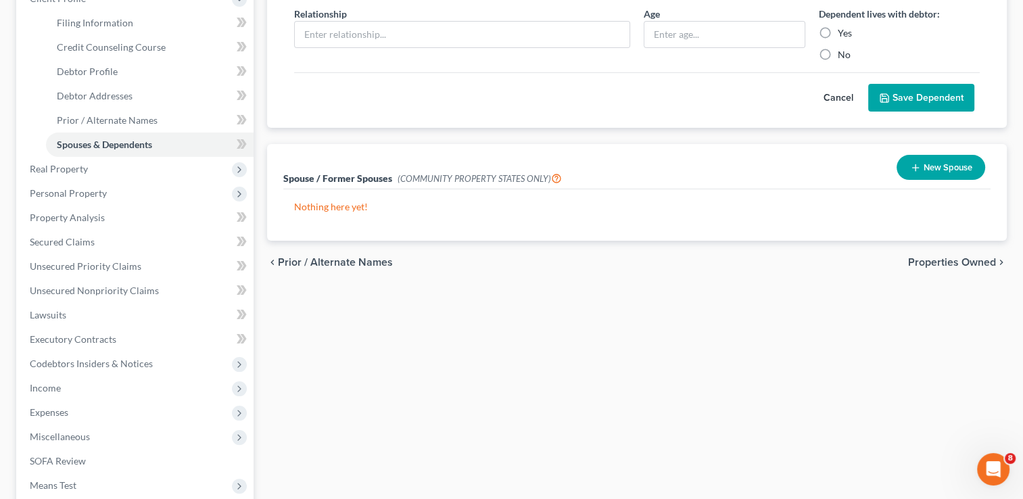
click at [928, 262] on span "Properties Owned" at bounding box center [952, 262] width 88 height 11
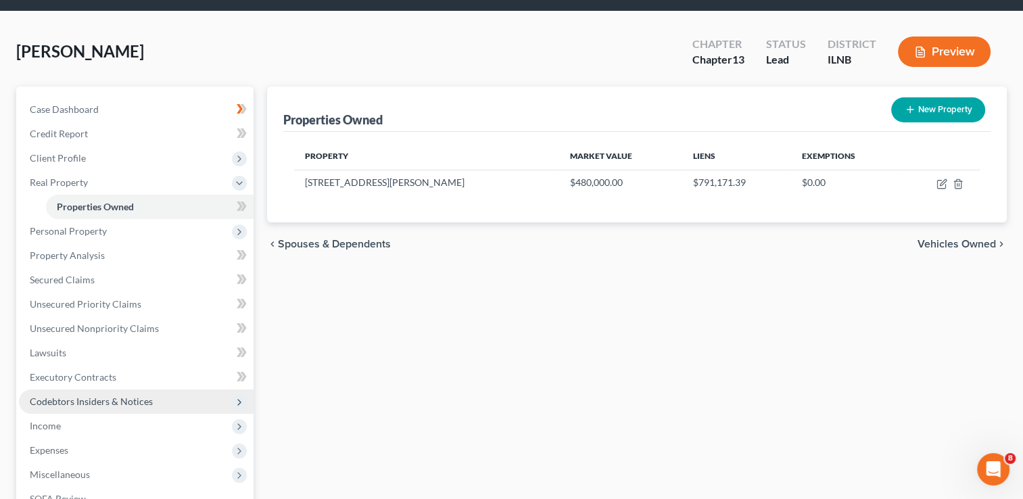
scroll to position [68, 0]
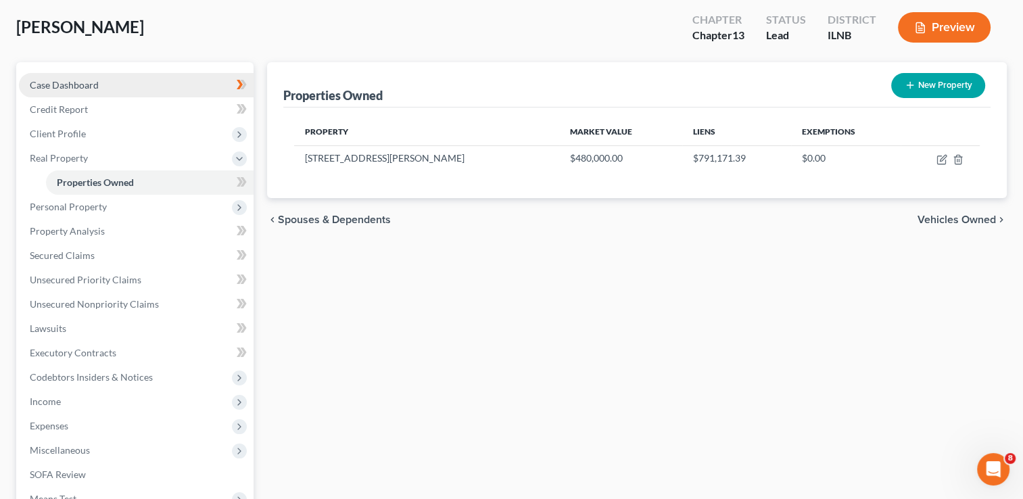
click at [127, 80] on link "Case Dashboard" at bounding box center [136, 85] width 235 height 24
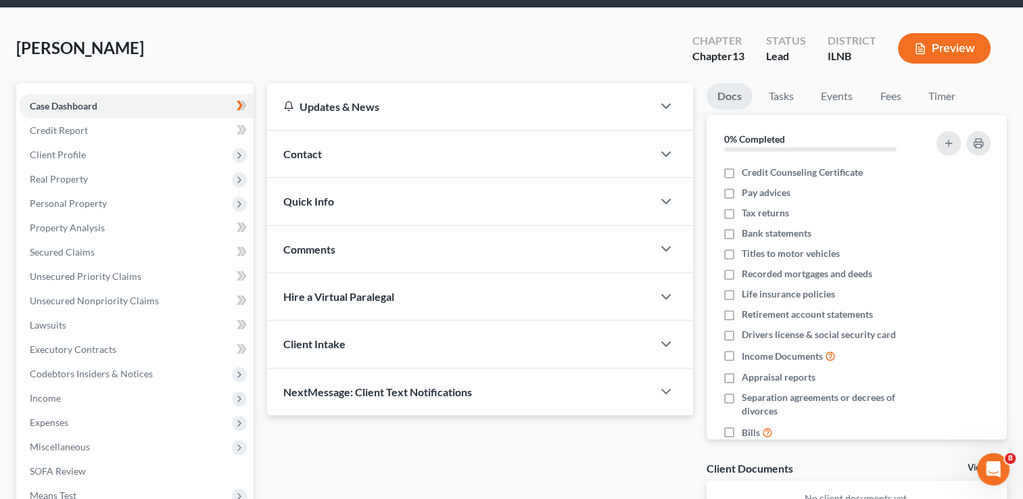
scroll to position [68, 0]
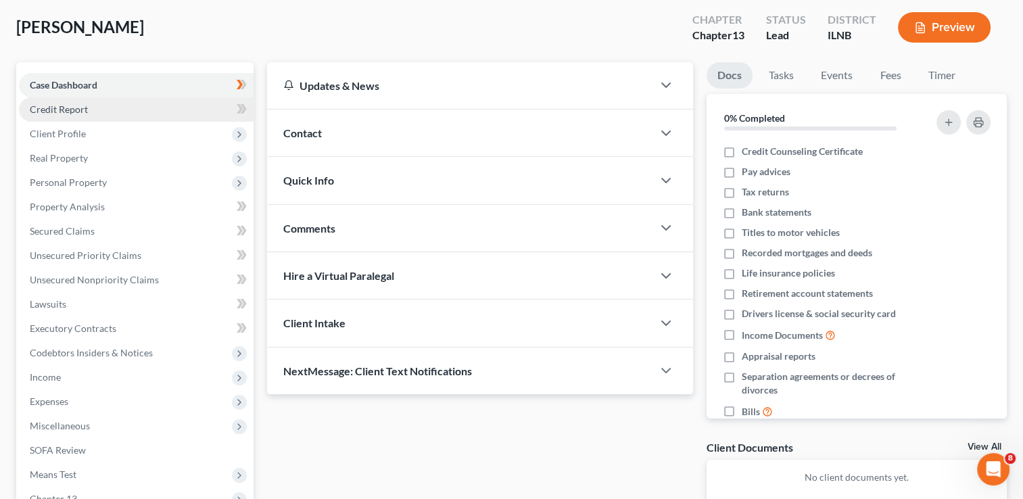
click at [89, 107] on link "Credit Report" at bounding box center [136, 109] width 235 height 24
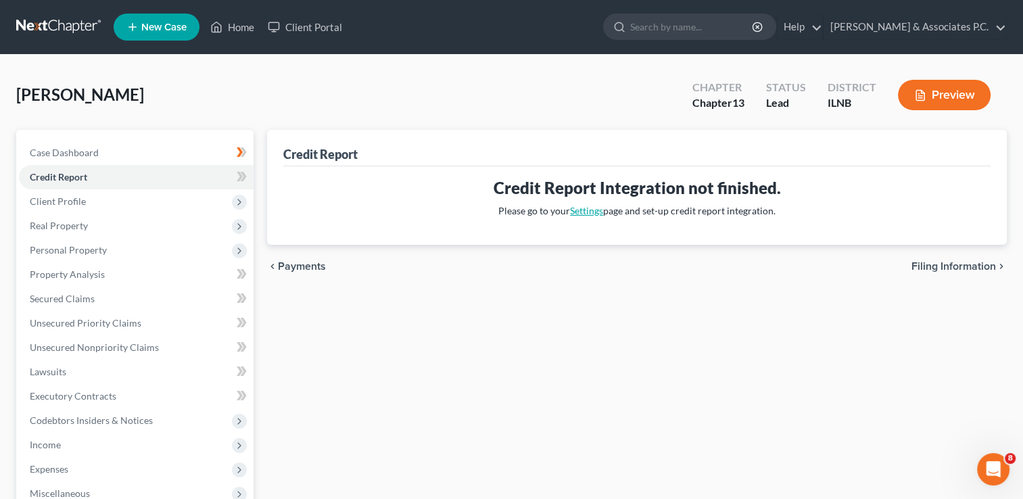
click at [588, 210] on link "Settings" at bounding box center [586, 210] width 33 height 11
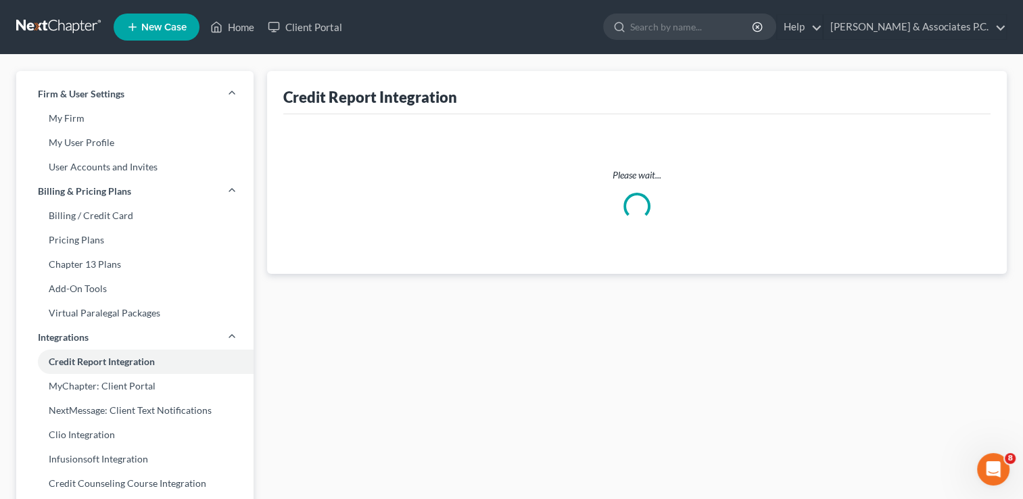
select select "14"
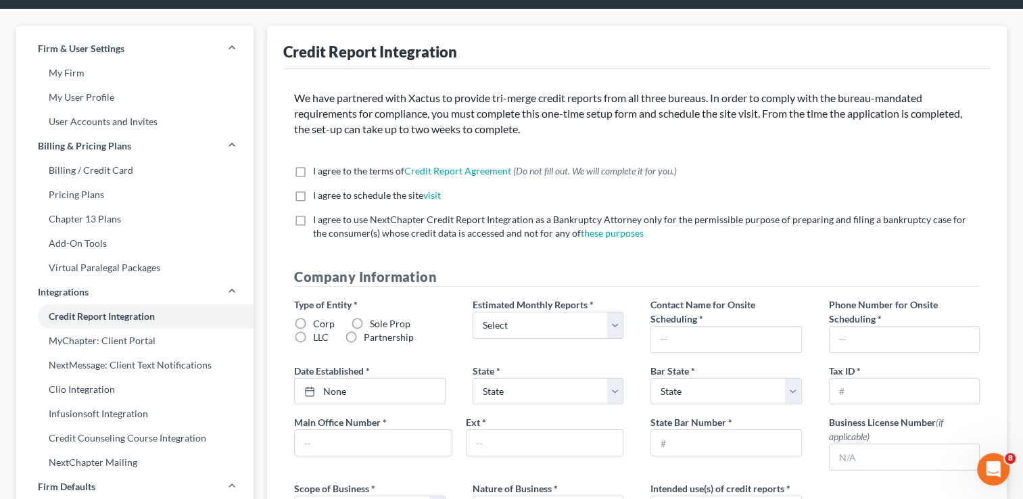
scroll to position [68, 0]
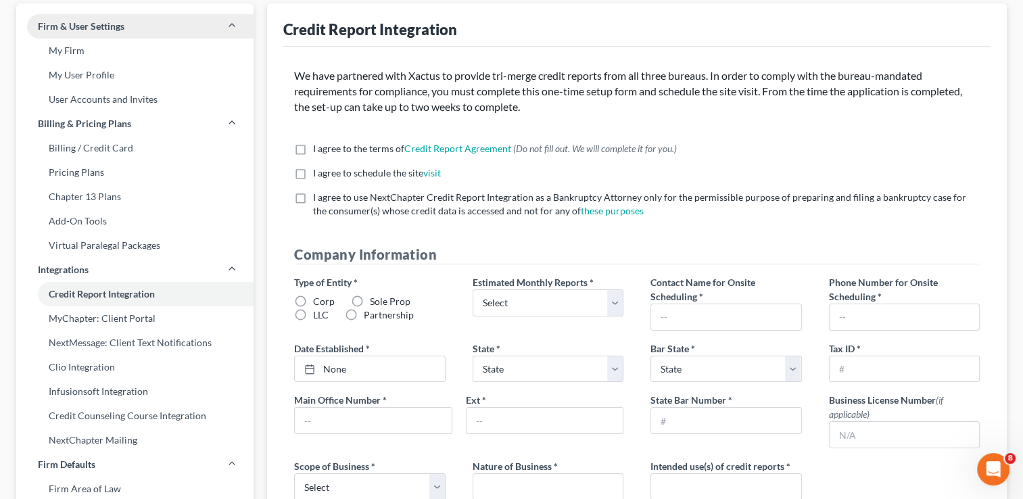
click at [62, 24] on span "Firm & User Settings" at bounding box center [81, 27] width 87 height 14
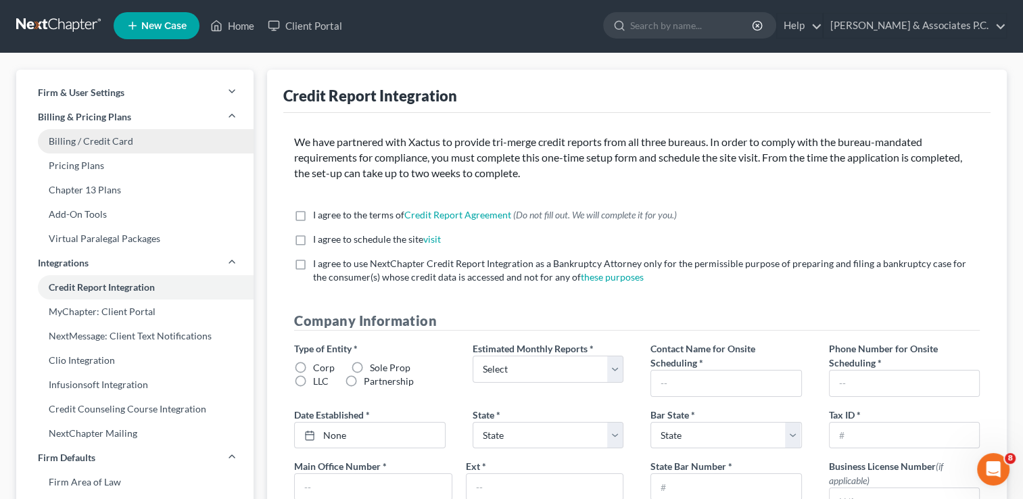
scroll to position [0, 0]
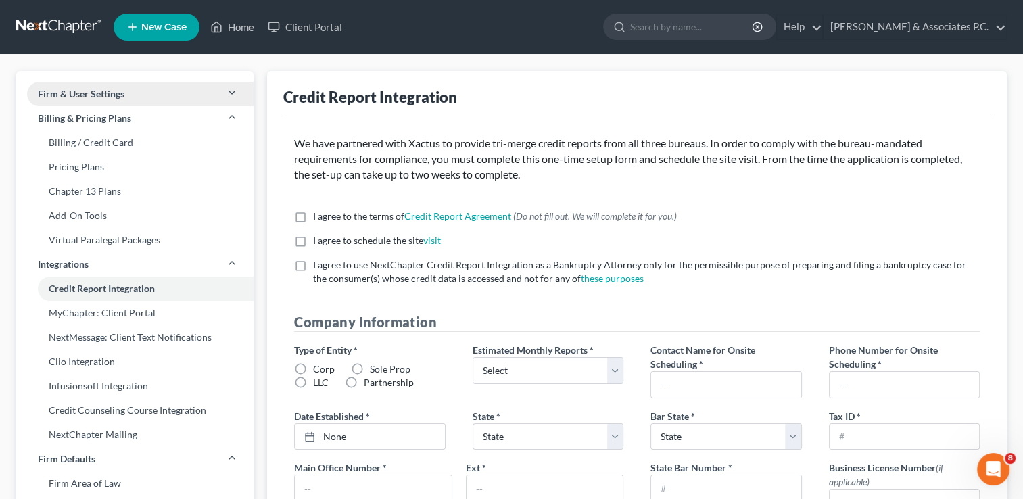
click at [65, 91] on span "Firm & User Settings" at bounding box center [81, 94] width 87 height 14
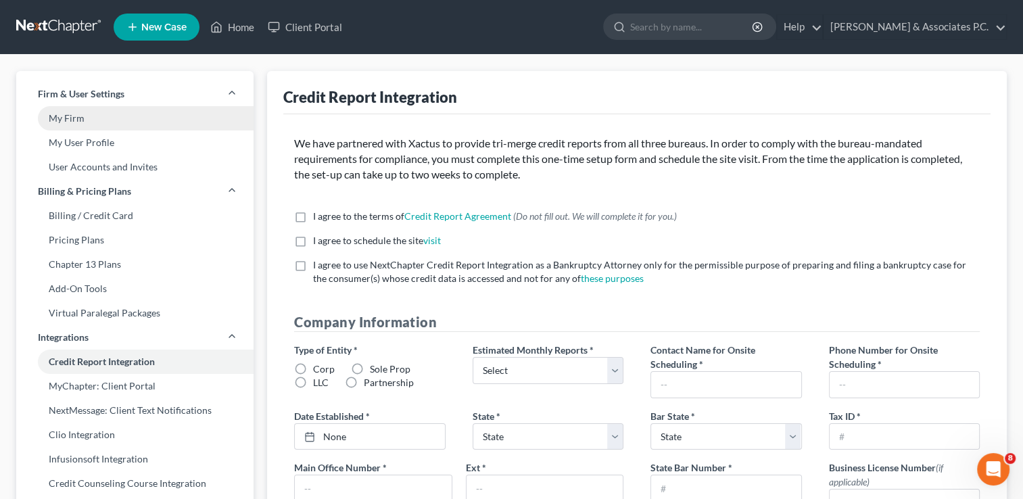
click at [65, 116] on link "My Firm" at bounding box center [134, 118] width 237 height 24
select select "25"
select select "24"
select select "14"
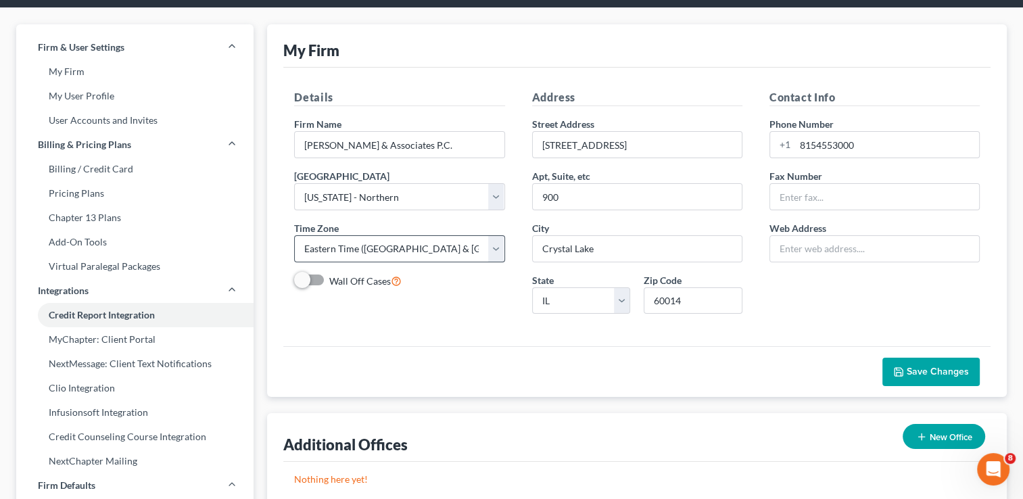
scroll to position [68, 0]
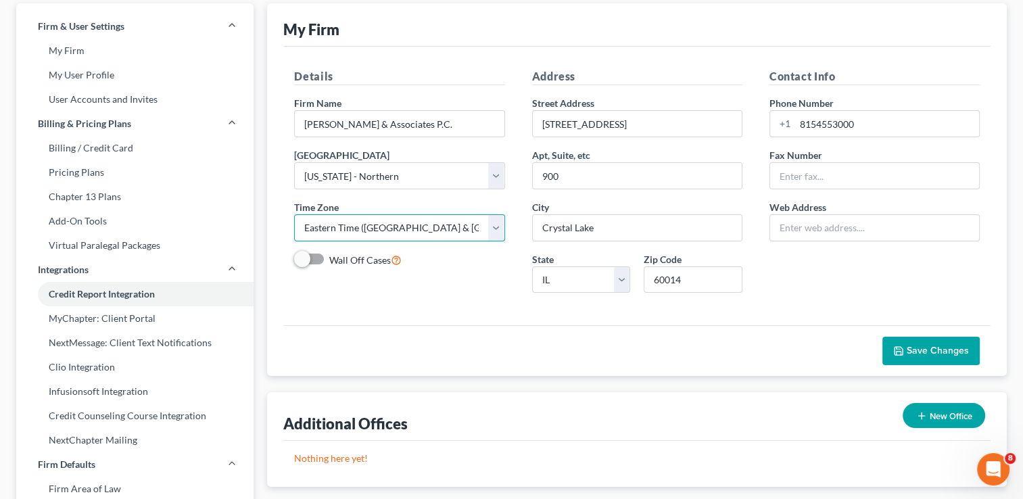
click at [468, 220] on select "Select Alaska America/ Adak America/ Anchorage America/ Boise America/ Detroit …" at bounding box center [399, 227] width 210 height 27
select select "23"
click at [294, 214] on select "Select Alaska America/ Adak America/ Anchorage America/ Boise America/ Detroit …" at bounding box center [399, 227] width 210 height 27
click at [795, 225] on input "text" at bounding box center [874, 228] width 209 height 26
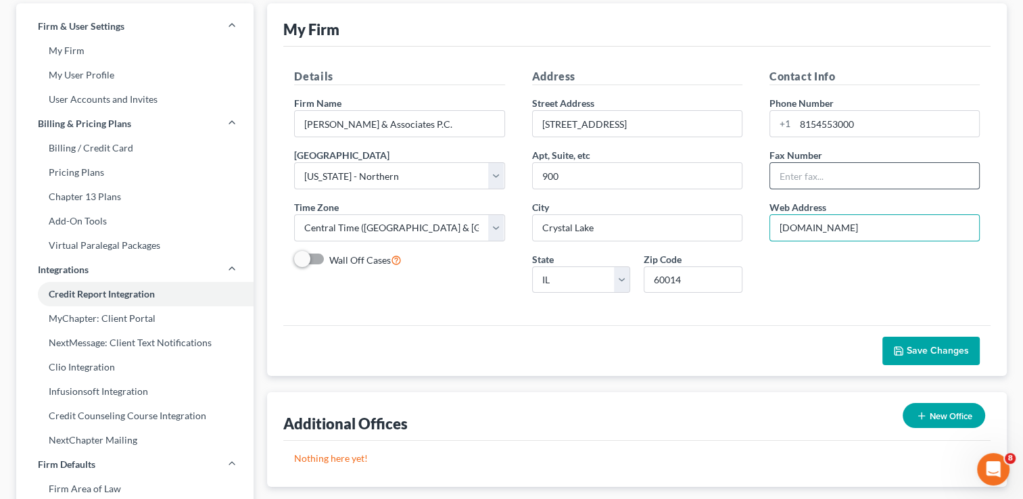
type input "bruninglaw.com"
click at [778, 169] on input "text" at bounding box center [874, 176] width 209 height 26
type input "8154553049"
click at [919, 351] on span "Save Changes" at bounding box center [937, 350] width 62 height 11
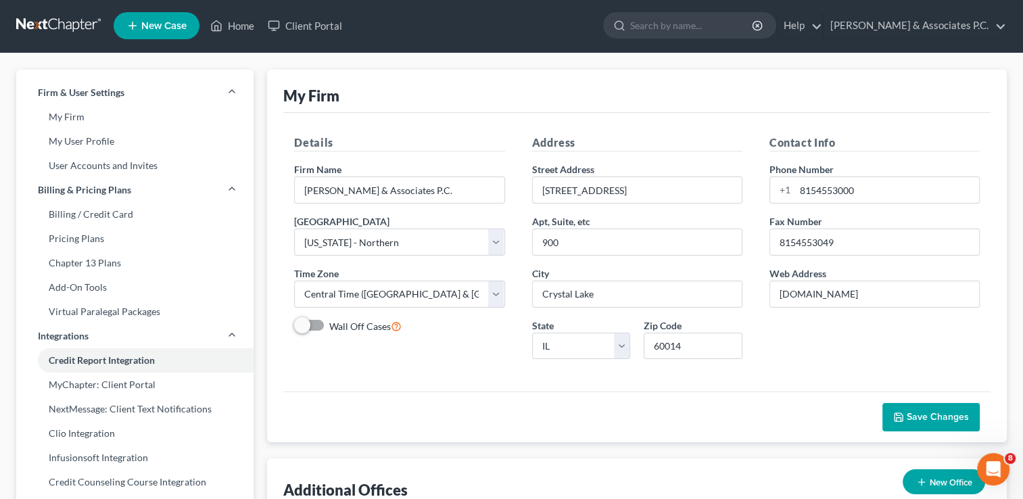
scroll to position [0, 0]
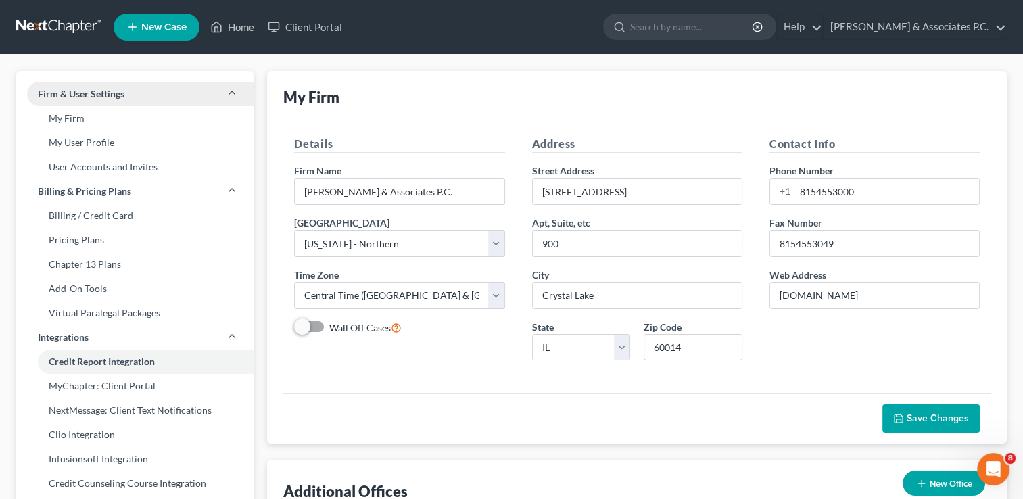
click at [128, 91] on link "Firm & User Settings" at bounding box center [134, 94] width 237 height 24
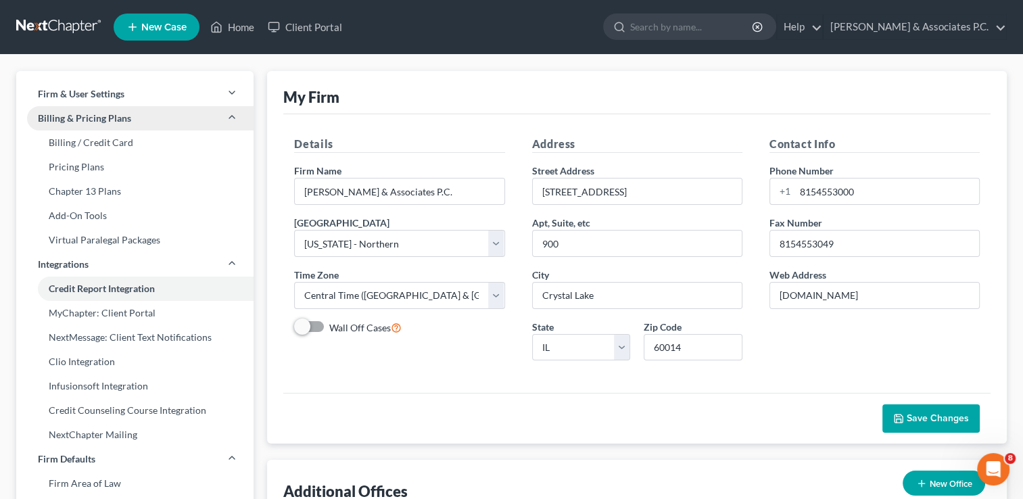
click at [201, 118] on link "Billing & Pricing Plans" at bounding box center [134, 118] width 237 height 24
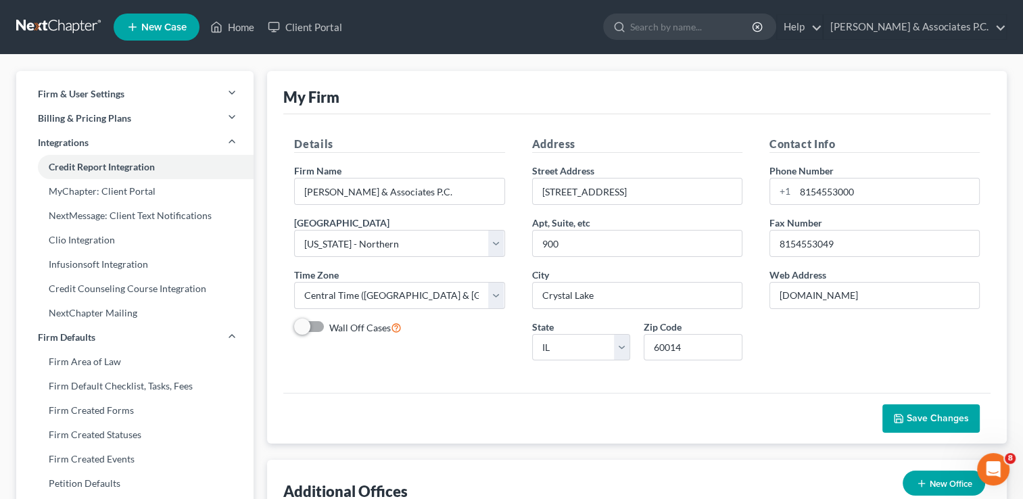
click at [933, 416] on span "Save Changes" at bounding box center [937, 417] width 62 height 11
click at [233, 22] on link "Home" at bounding box center [231, 27] width 57 height 24
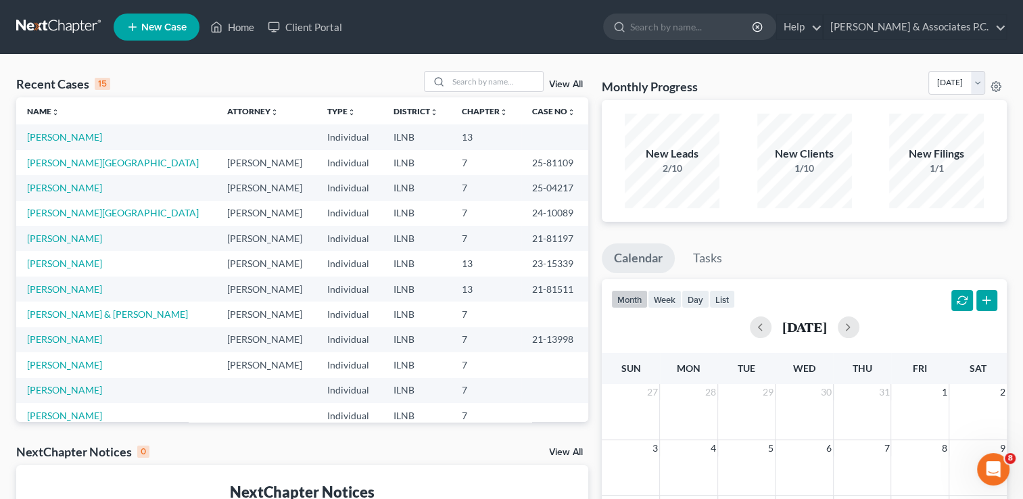
click at [216, 135] on td at bounding box center [266, 136] width 100 height 25
click at [270, 113] on icon "unfold_more" at bounding box center [274, 112] width 8 height 8
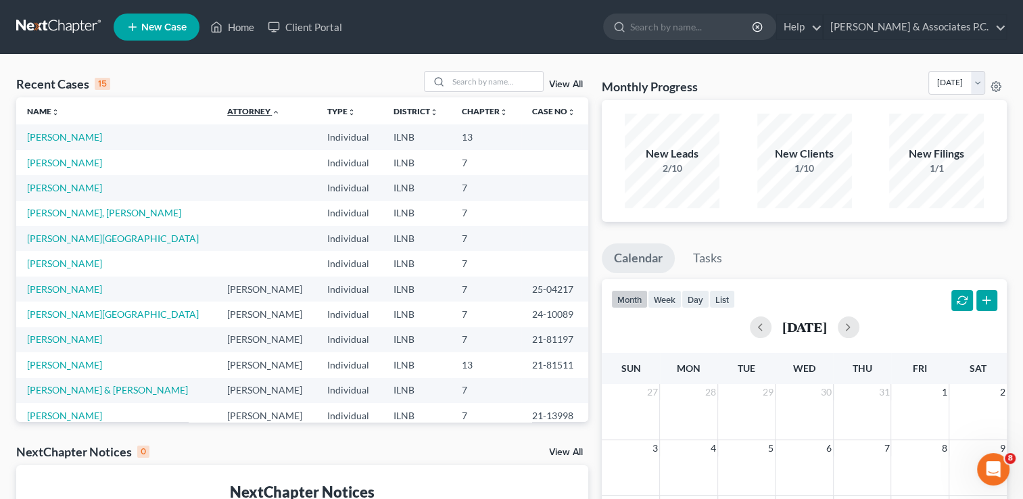
click at [272, 112] on icon "expand_less" at bounding box center [276, 112] width 8 height 8
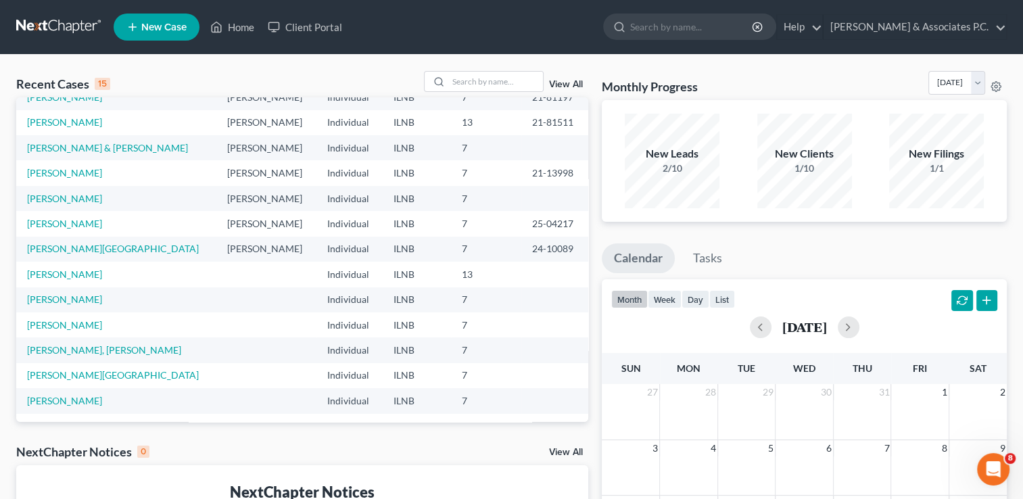
scroll to position [93, 0]
click at [47, 269] on link "Fedele, Maria" at bounding box center [64, 271] width 75 height 11
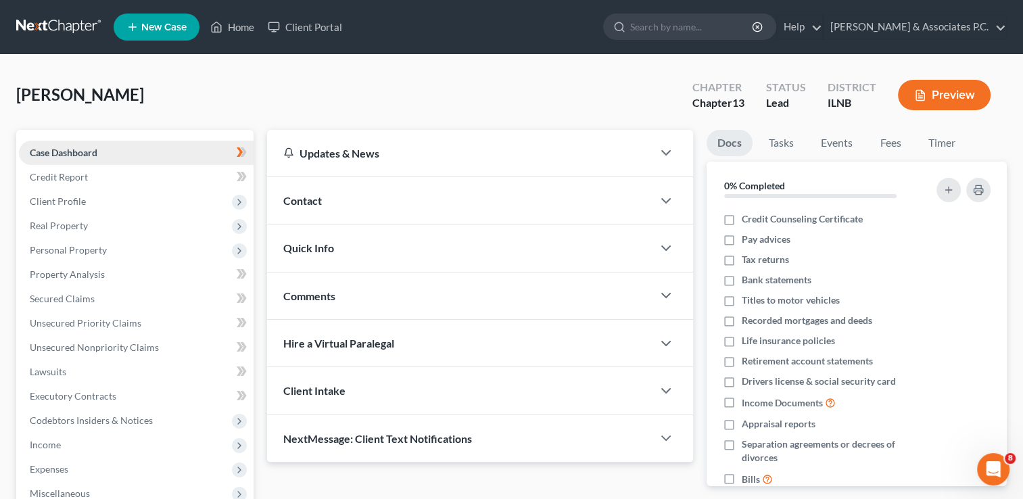
click at [173, 150] on link "Case Dashboard" at bounding box center [136, 153] width 235 height 24
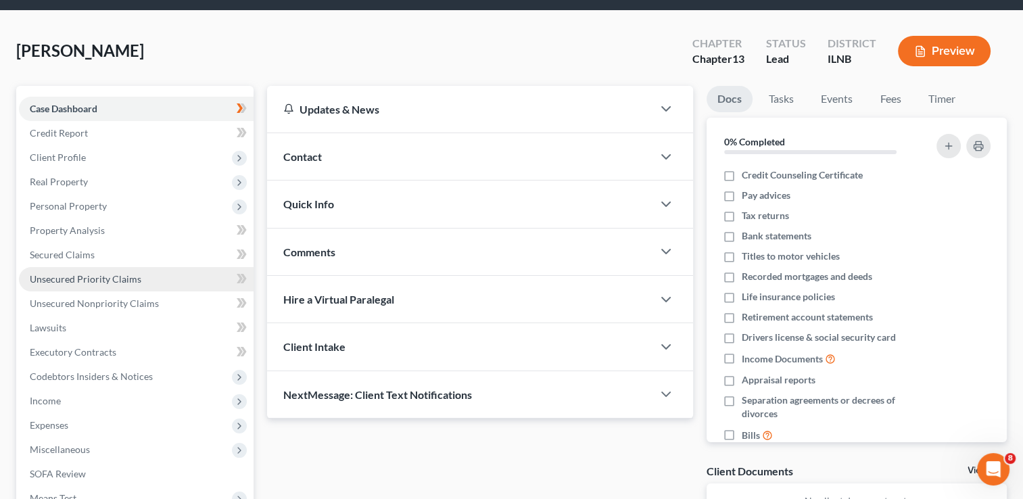
scroll to position [68, 0]
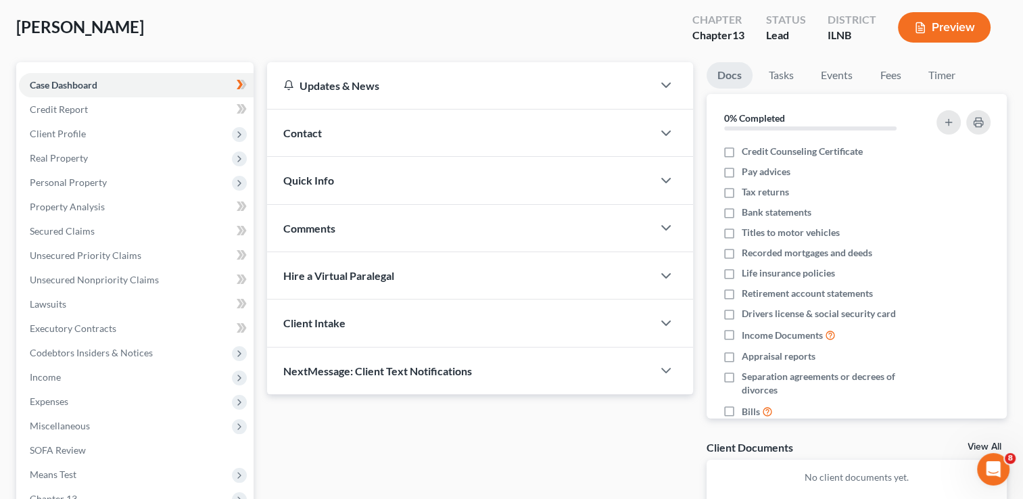
click at [314, 180] on span "Quick Info" at bounding box center [308, 180] width 51 height 13
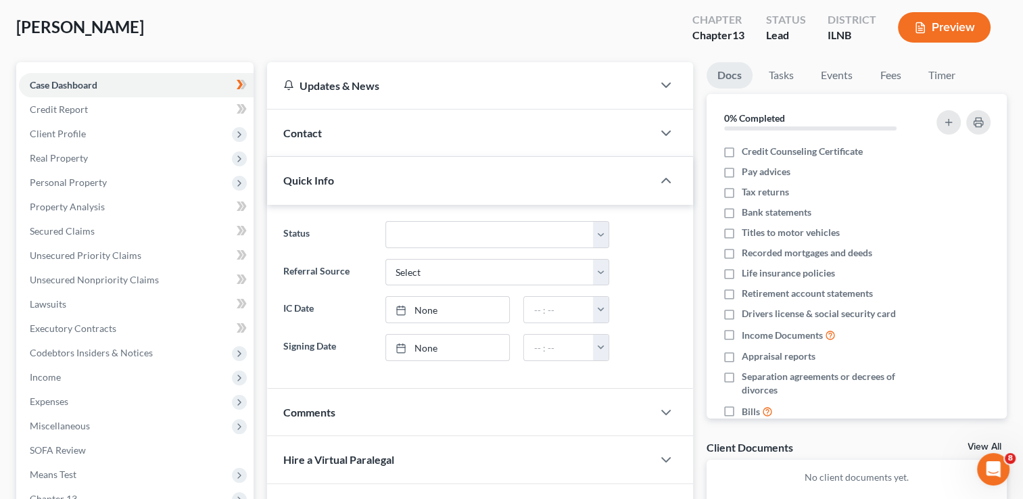
scroll to position [135, 0]
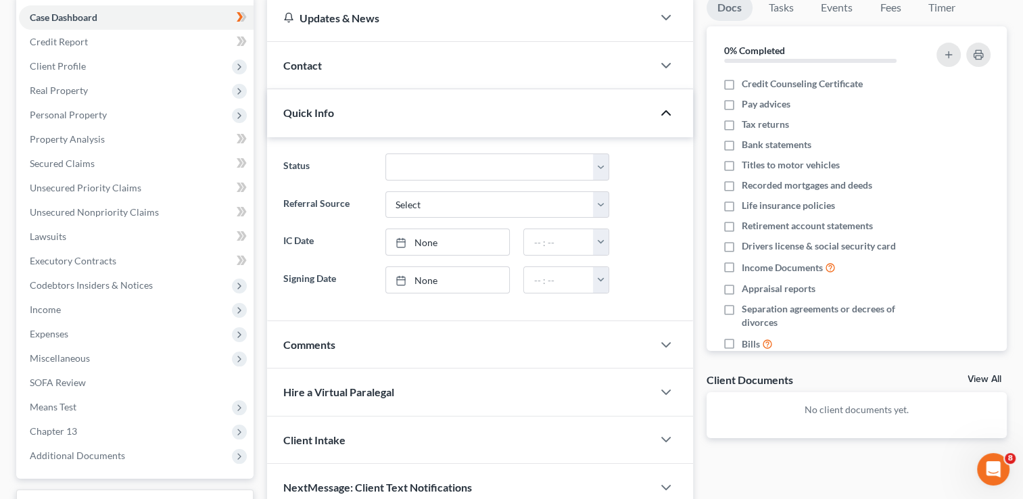
click at [664, 112] on polyline "button" at bounding box center [666, 113] width 8 height 4
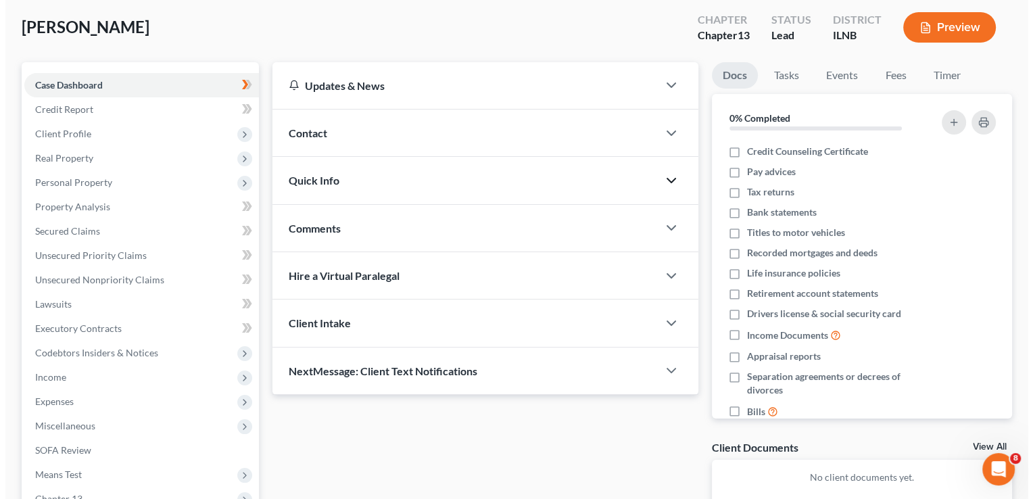
scroll to position [0, 0]
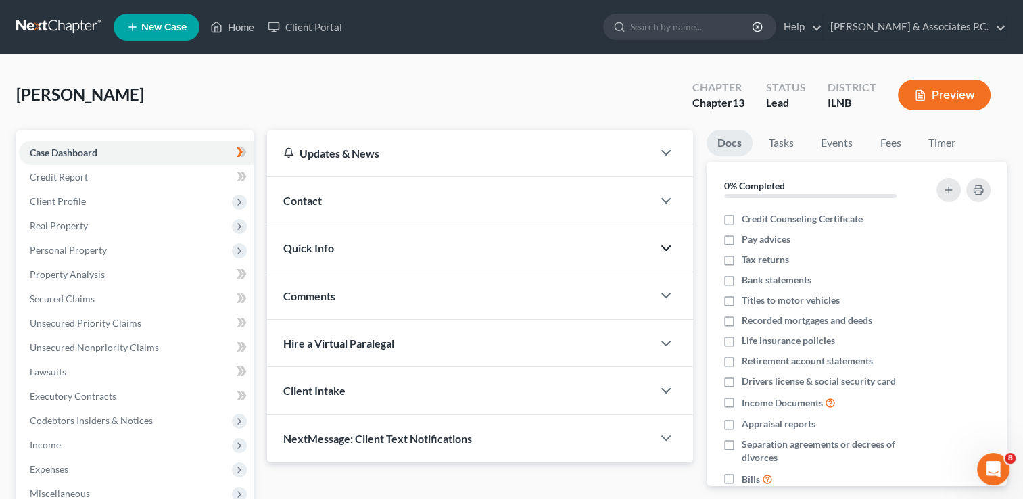
click at [941, 91] on button "Preview" at bounding box center [944, 95] width 93 height 30
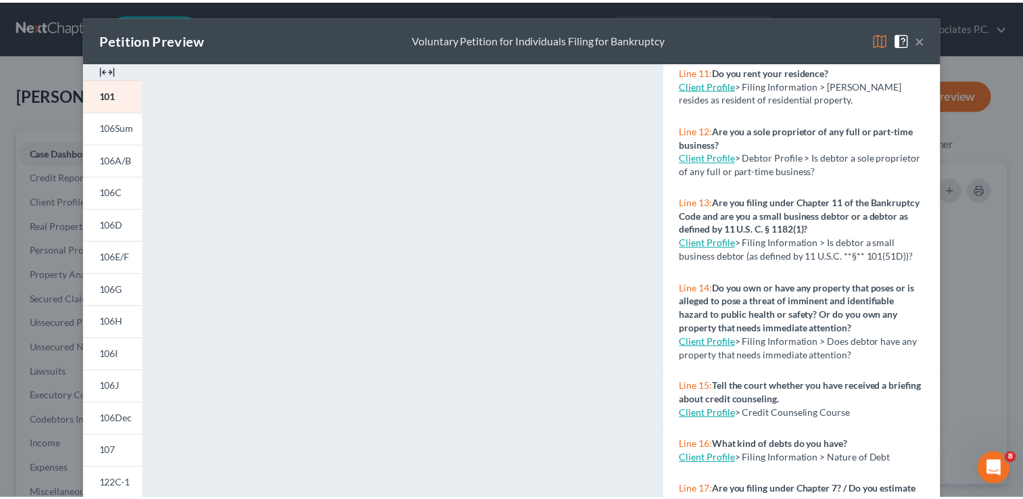
scroll to position [743, 0]
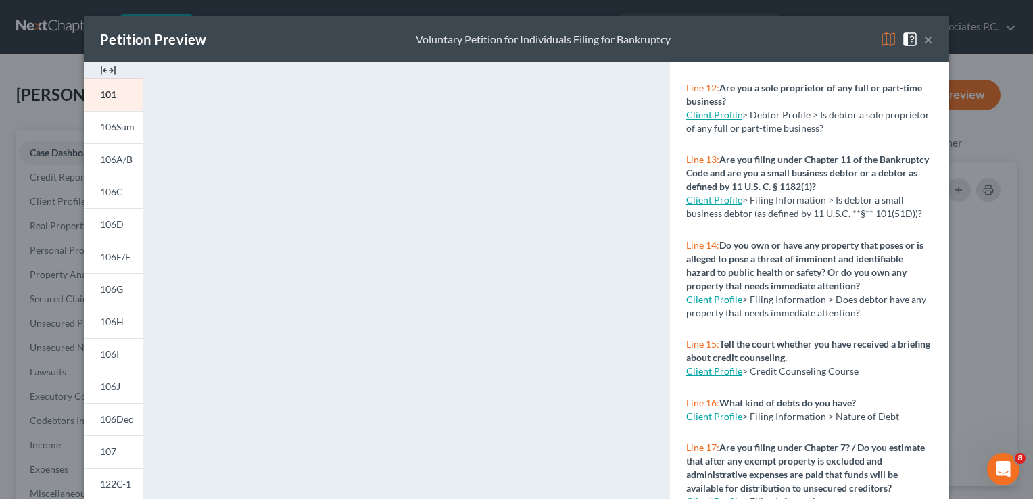
click at [702, 376] on link "Client Profile" at bounding box center [714, 370] width 56 height 11
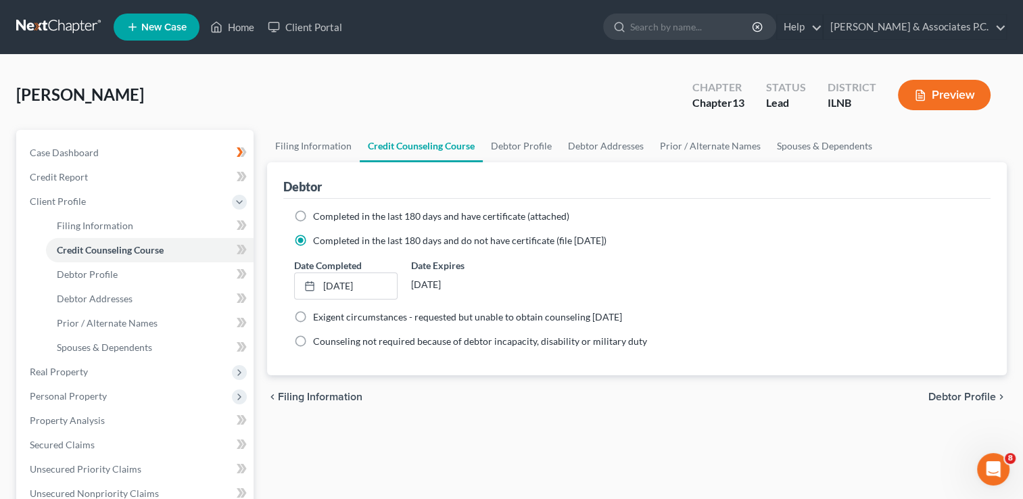
click at [313, 212] on label "Completed in the last 180 days and have certificate (attached)" at bounding box center [441, 217] width 256 height 14
click at [318, 212] on input "Completed in the last 180 days and have certificate (attached)" at bounding box center [322, 214] width 9 height 9
radio input "true"
radio input "false"
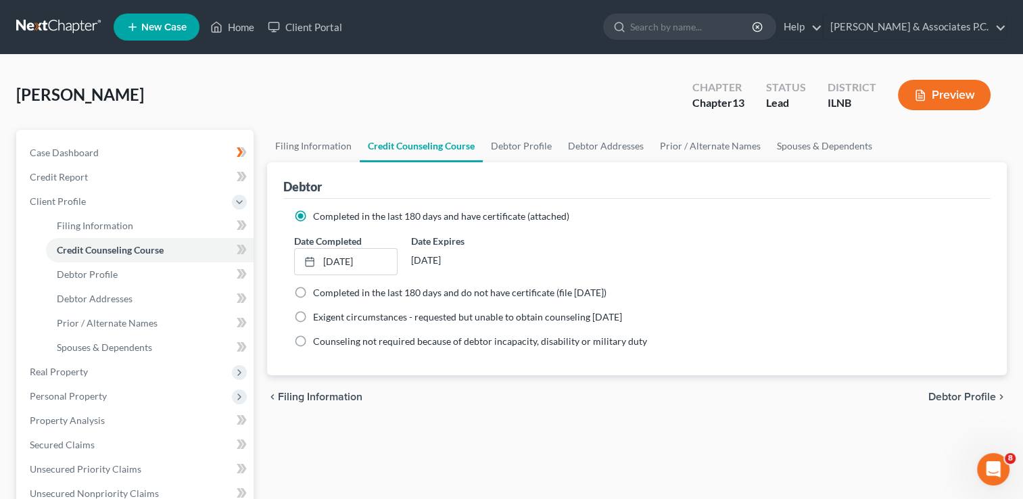
click at [935, 89] on button "Preview" at bounding box center [944, 95] width 93 height 30
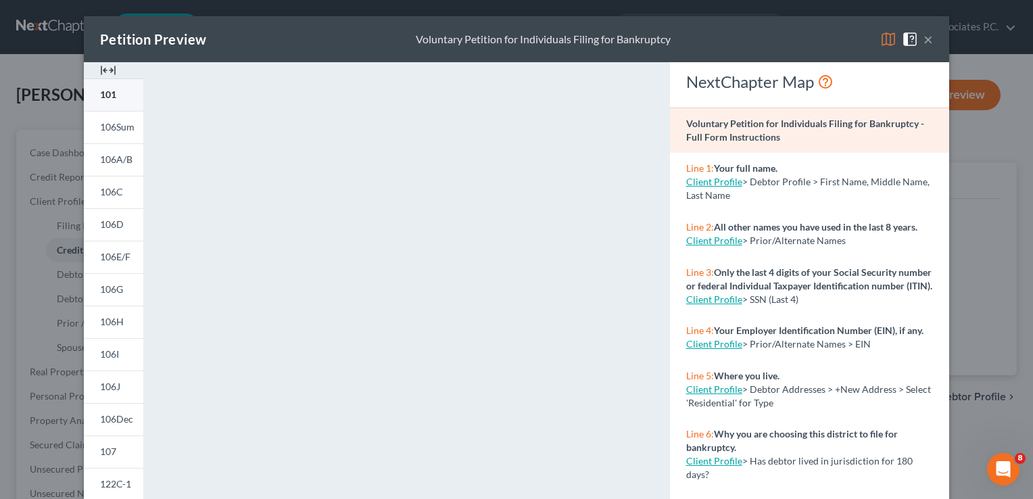
click at [109, 96] on span "101" at bounding box center [108, 94] width 16 height 11
click at [923, 39] on button "×" at bounding box center [927, 39] width 9 height 16
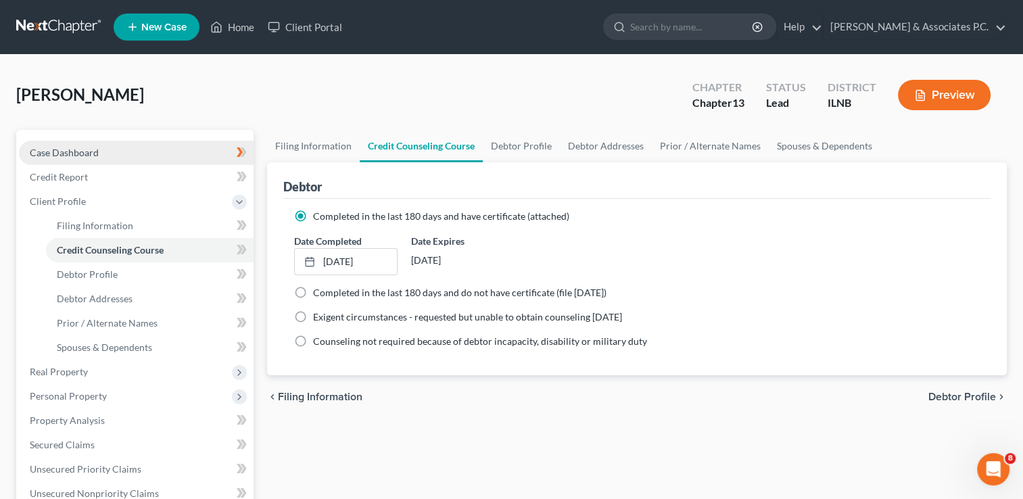
click at [78, 149] on span "Case Dashboard" at bounding box center [64, 152] width 69 height 11
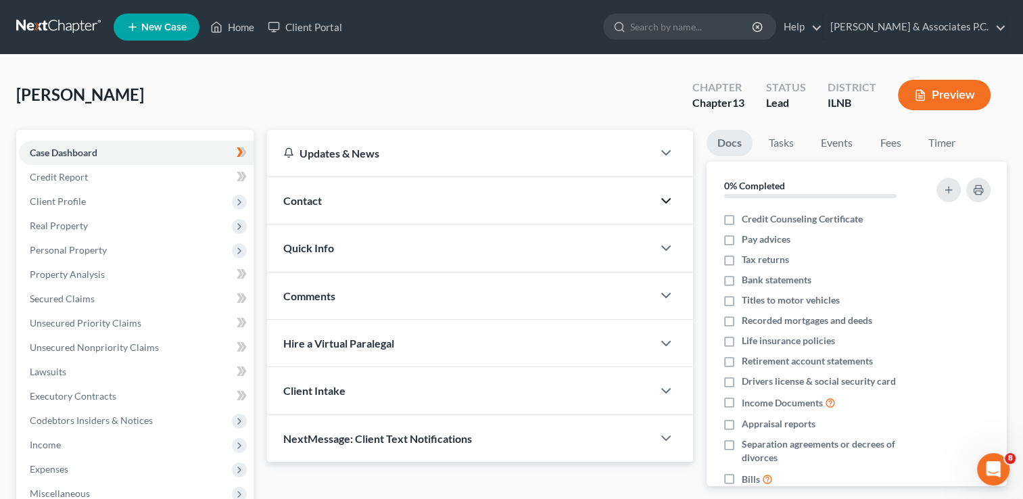
click at [666, 195] on icon "button" at bounding box center [666, 201] width 16 height 16
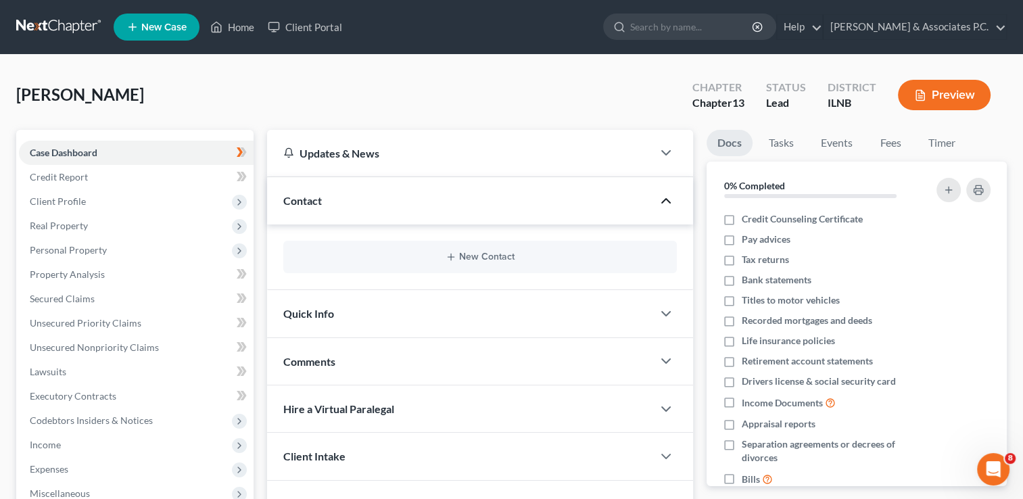
click at [667, 197] on icon "button" at bounding box center [666, 201] width 16 height 16
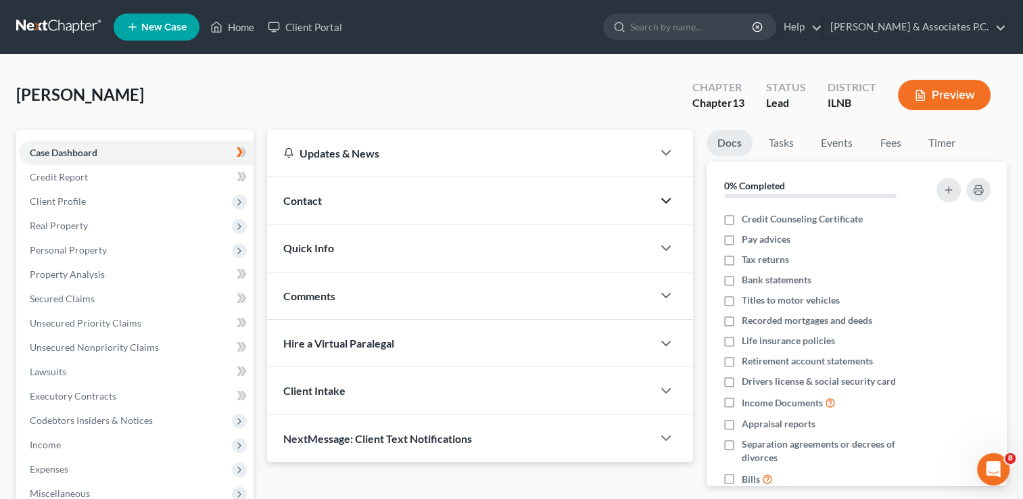
scroll to position [68, 0]
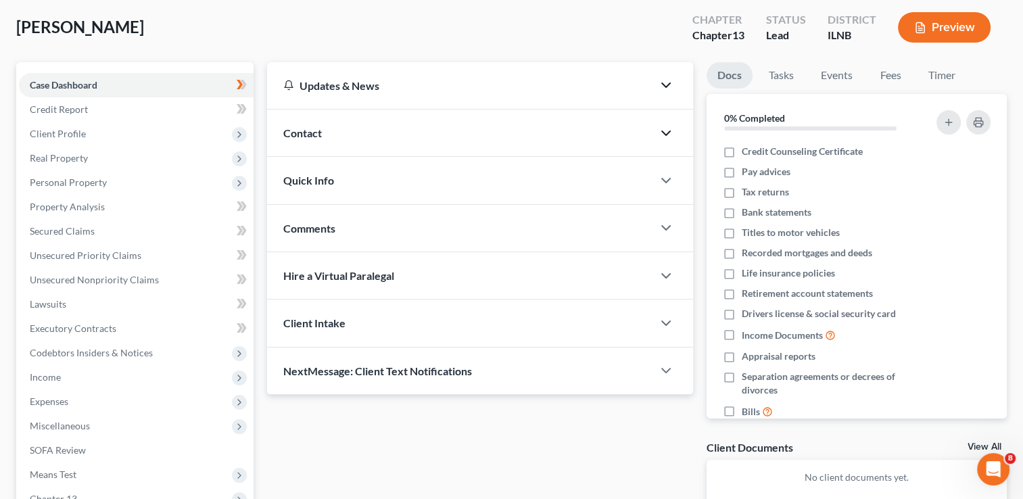
click at [663, 82] on icon "button" at bounding box center [666, 85] width 16 height 16
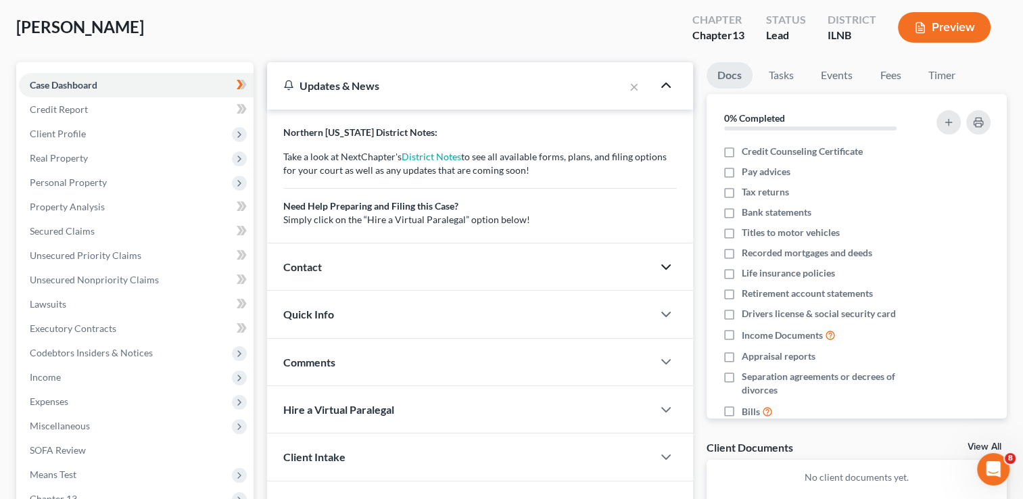
click at [665, 85] on icon "button" at bounding box center [666, 85] width 16 height 16
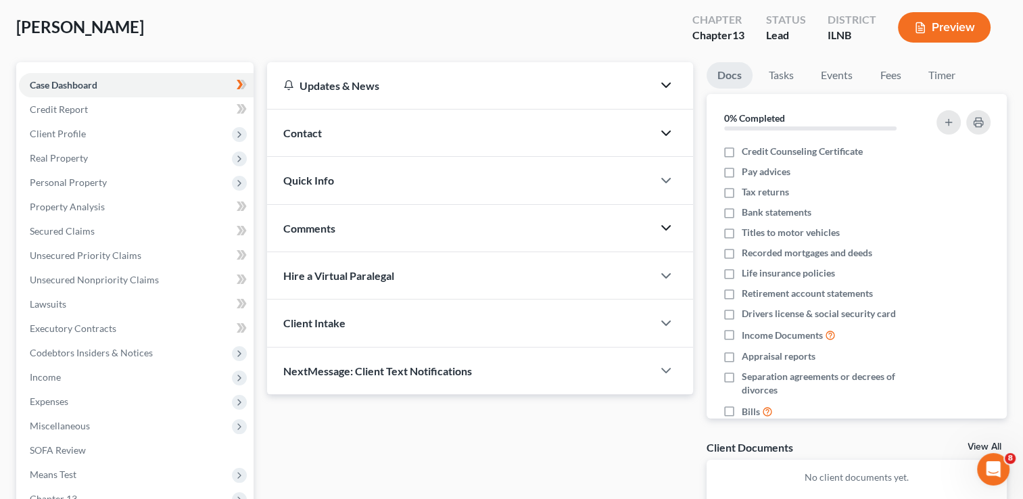
click at [664, 223] on icon "button" at bounding box center [666, 228] width 16 height 16
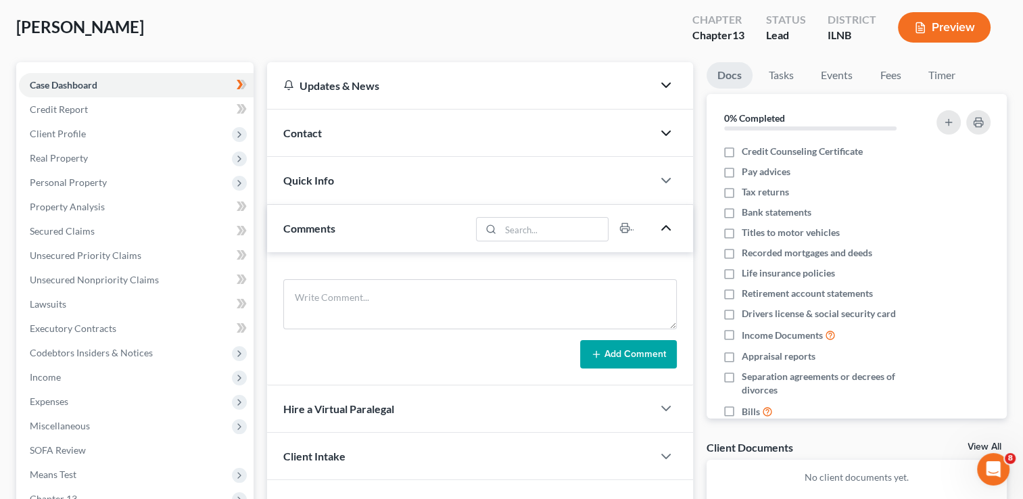
drag, startPoint x: 664, startPoint y: 226, endPoint x: 588, endPoint y: 305, distance: 109.5
click at [664, 226] on icon "button" at bounding box center [666, 228] width 16 height 16
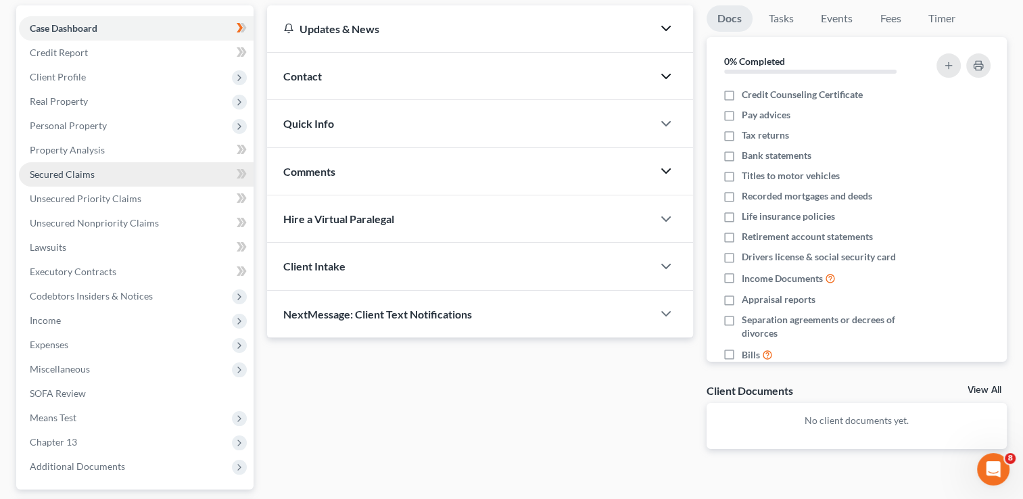
scroll to position [0, 0]
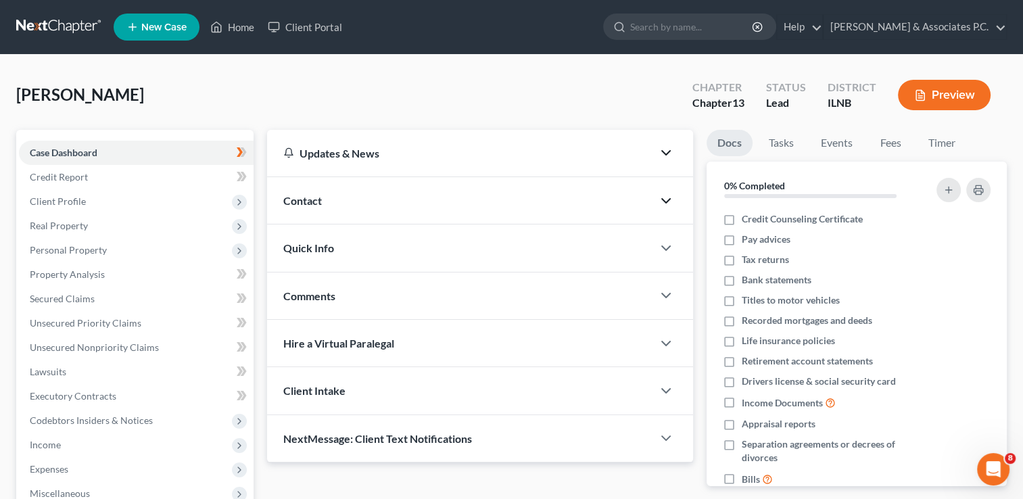
click at [780, 101] on div "Lead" at bounding box center [786, 103] width 40 height 16
click at [784, 104] on div "Lead" at bounding box center [786, 103] width 40 height 16
drag, startPoint x: 781, startPoint y: 103, endPoint x: 775, endPoint y: 132, distance: 29.7
click at [781, 102] on div "Lead" at bounding box center [786, 103] width 40 height 16
click at [153, 27] on span "New Case" at bounding box center [163, 27] width 45 height 10
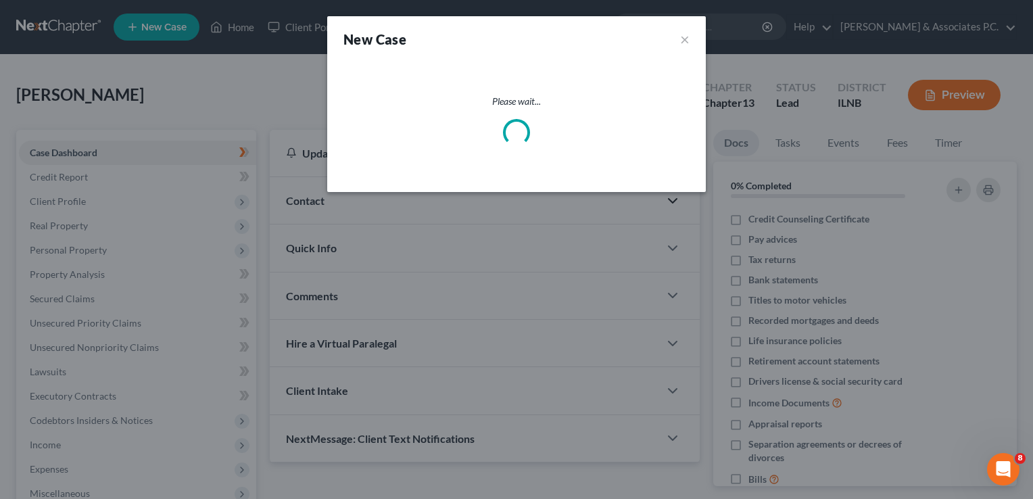
select select "25"
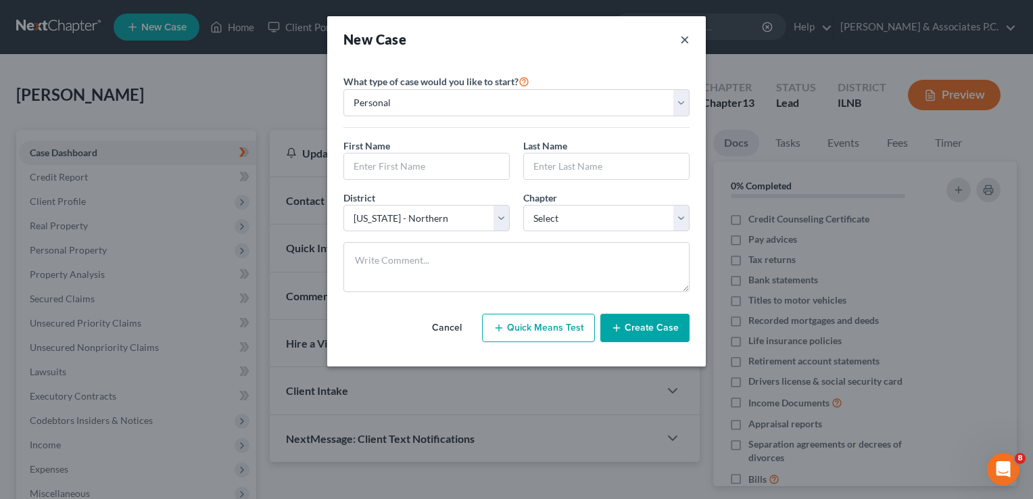
drag, startPoint x: 684, startPoint y: 34, endPoint x: 683, endPoint y: 43, distance: 8.8
click at [684, 34] on button "×" at bounding box center [684, 39] width 9 height 19
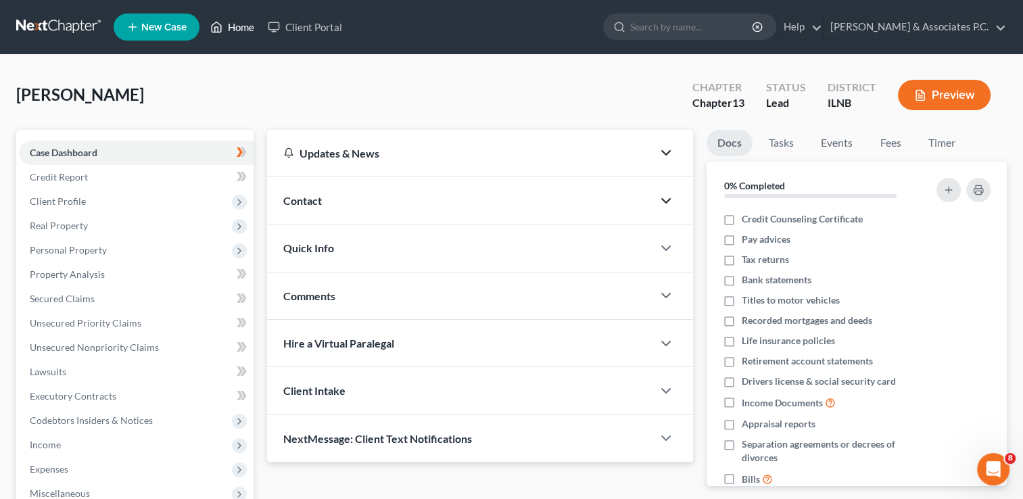
click at [233, 26] on link "Home" at bounding box center [231, 27] width 57 height 24
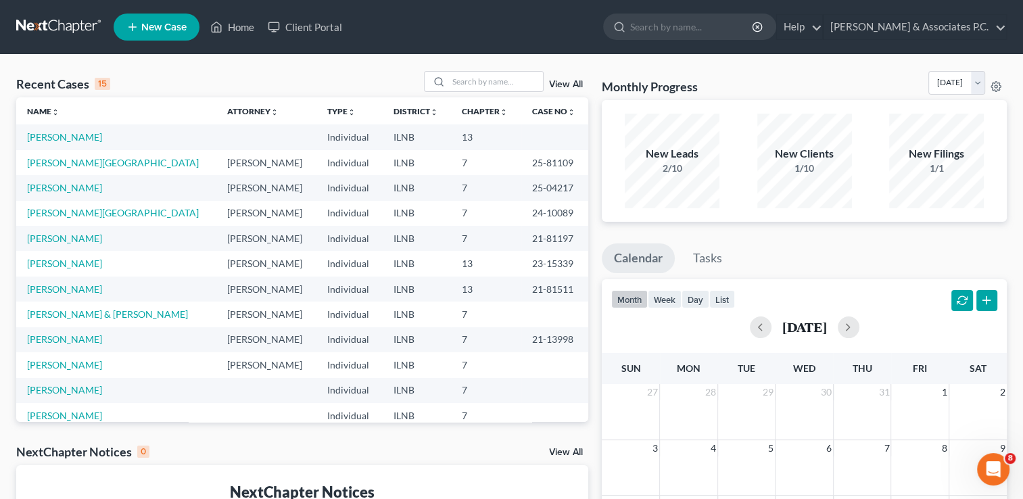
click at [216, 135] on td at bounding box center [266, 136] width 100 height 25
click at [216, 137] on td at bounding box center [266, 136] width 100 height 25
click at [216, 139] on td at bounding box center [266, 136] width 100 height 25
click at [216, 138] on td at bounding box center [266, 136] width 100 height 25
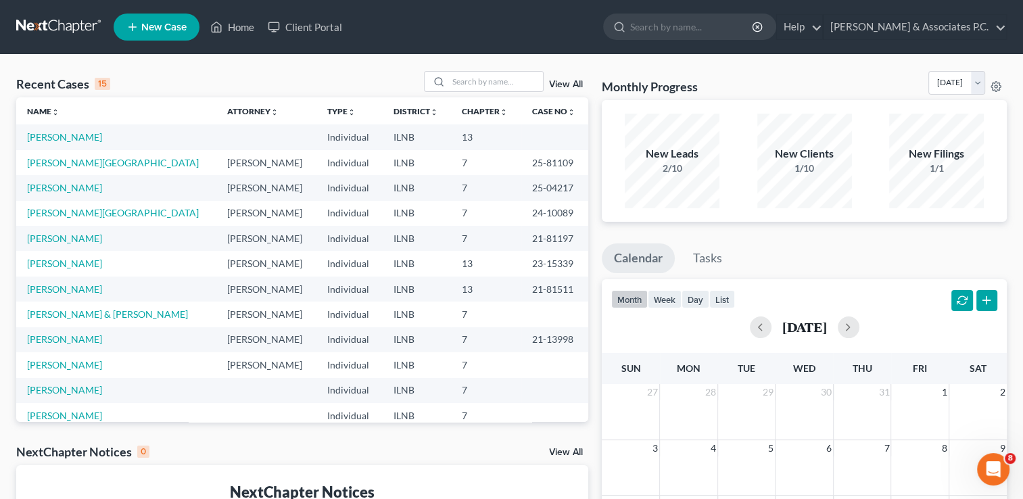
click at [216, 137] on td at bounding box center [266, 136] width 100 height 25
click at [216, 139] on td at bounding box center [266, 136] width 100 height 25
click at [70, 136] on link "Fedele, Maria" at bounding box center [64, 136] width 75 height 11
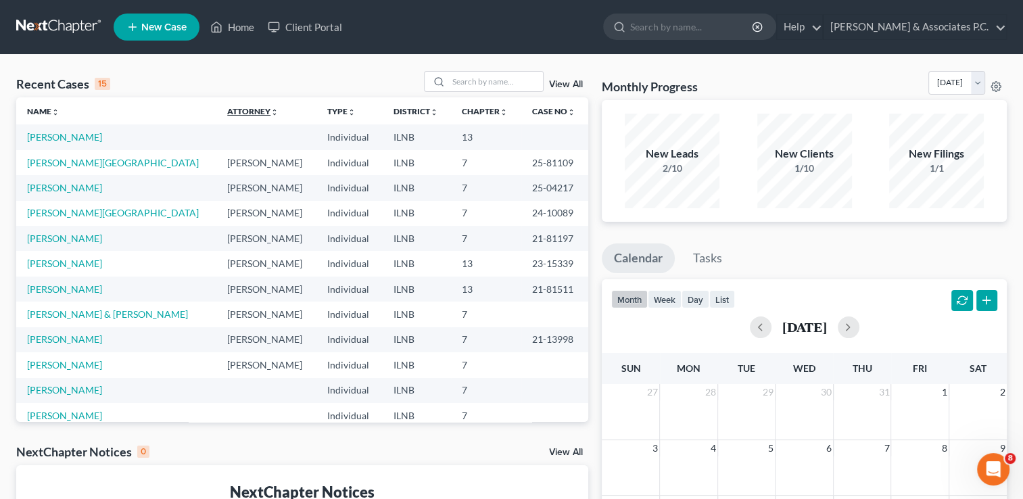
click at [270, 115] on icon "unfold_more" at bounding box center [274, 112] width 8 height 8
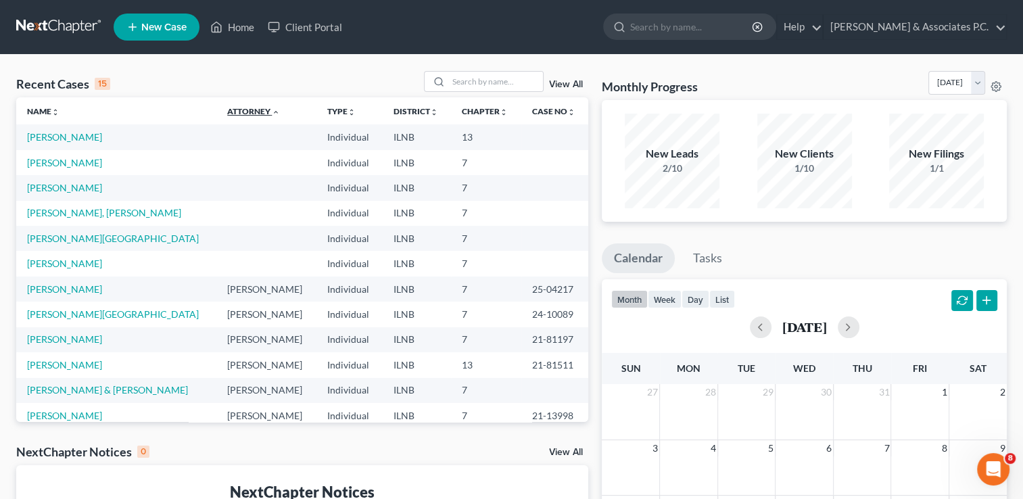
click at [272, 112] on icon "expand_less" at bounding box center [276, 112] width 8 height 8
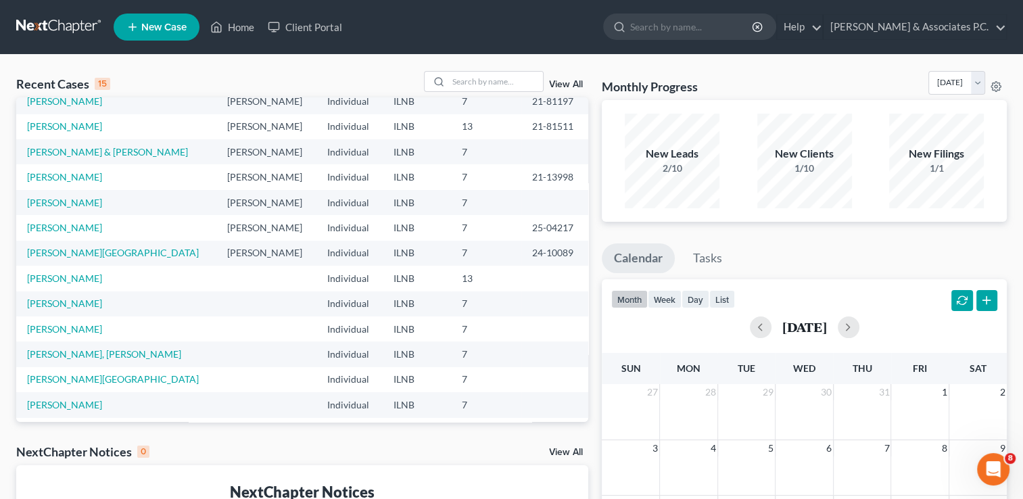
scroll to position [93, 0]
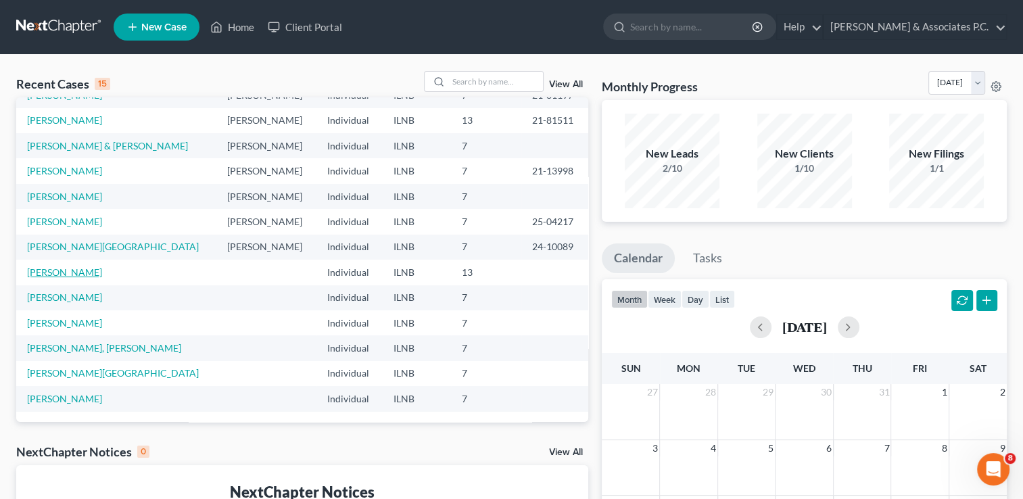
click at [60, 272] on link "Fedele, Maria" at bounding box center [64, 271] width 75 height 11
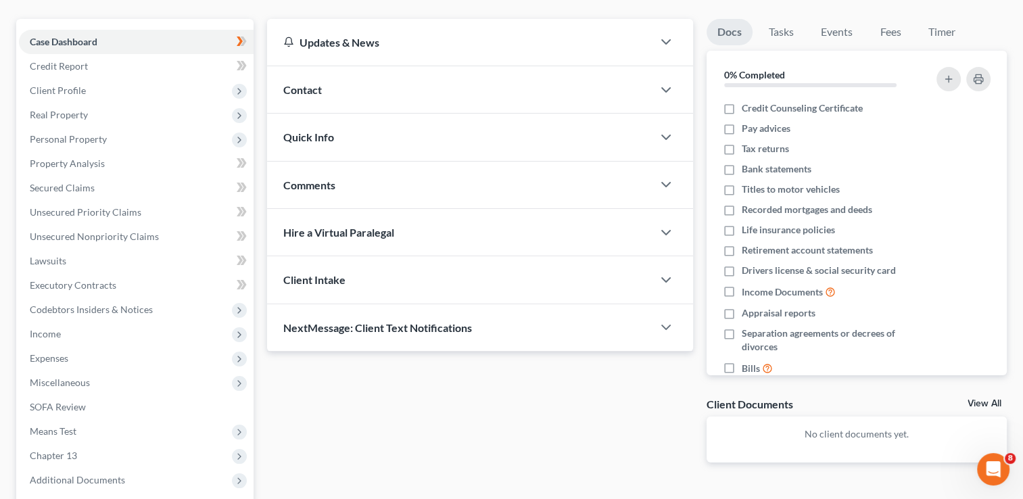
scroll to position [135, 0]
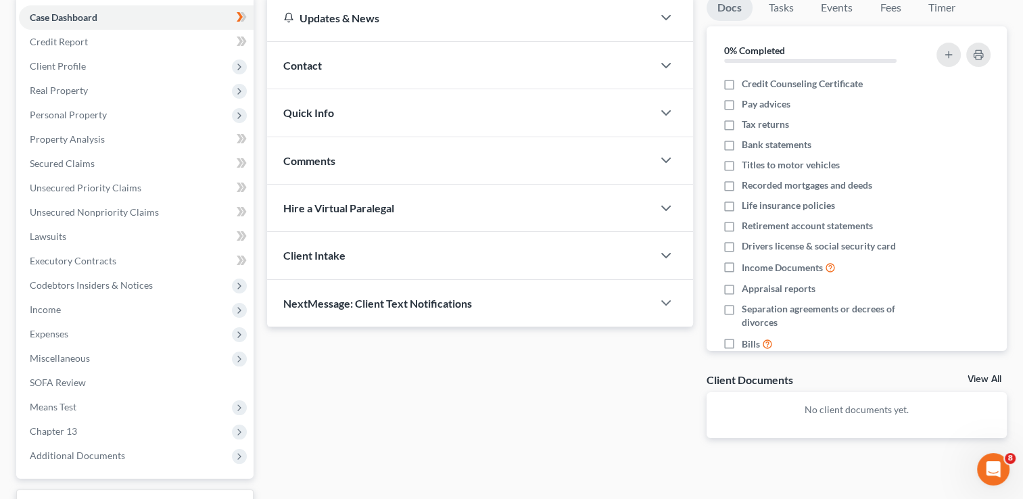
click at [320, 253] on span "Client Intake" at bounding box center [314, 255] width 62 height 13
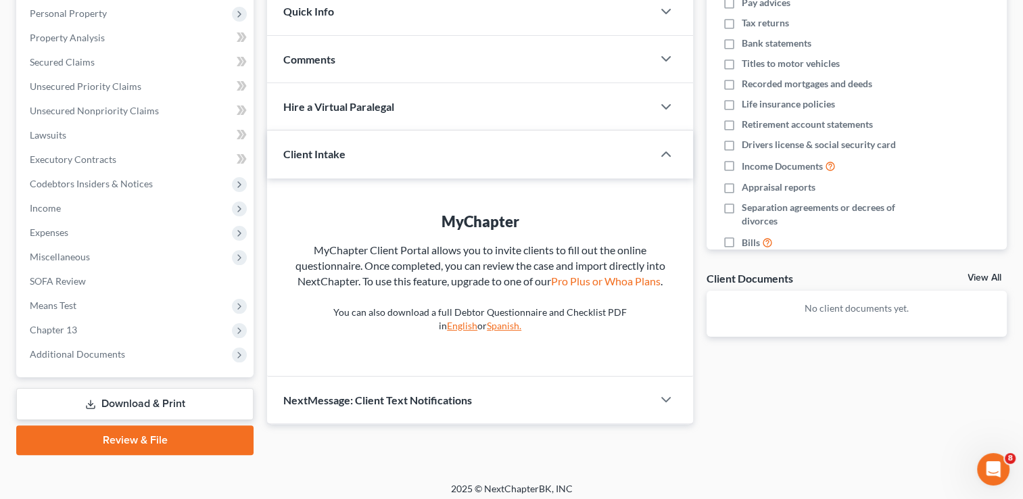
scroll to position [243, 0]
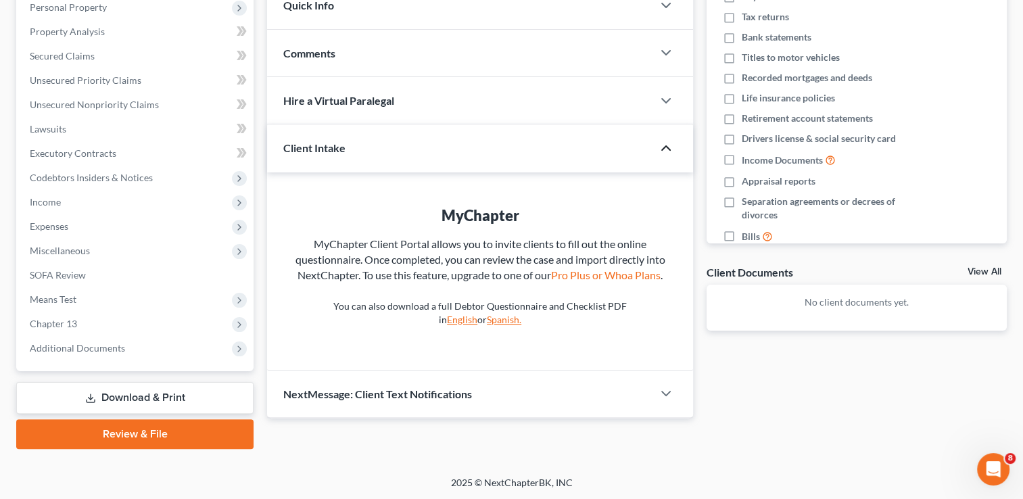
click at [662, 149] on icon "button" at bounding box center [666, 148] width 16 height 16
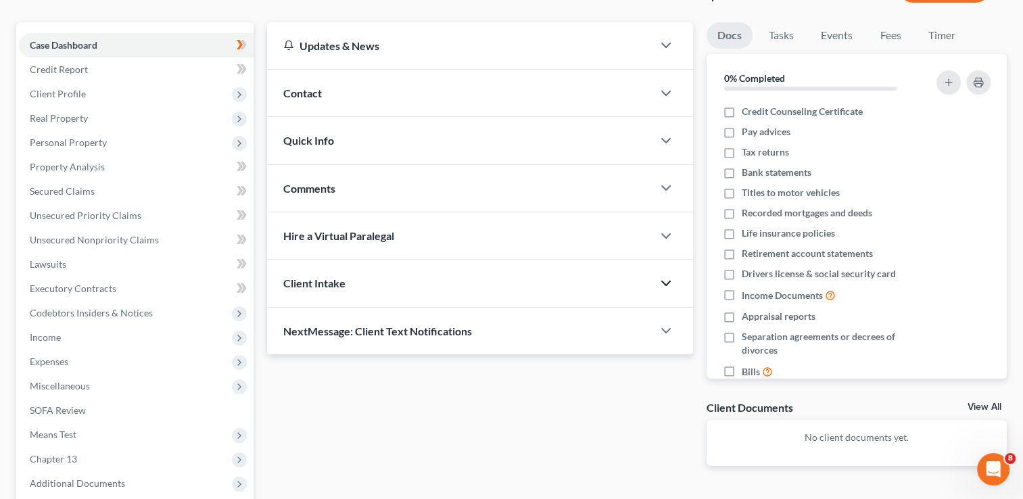
scroll to position [40, 0]
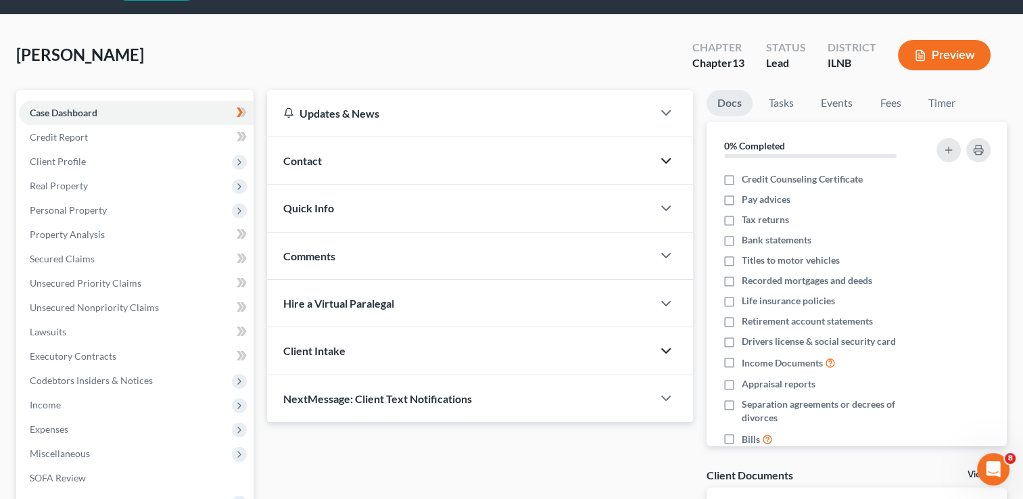
click at [662, 160] on icon "button" at bounding box center [666, 161] width 16 height 16
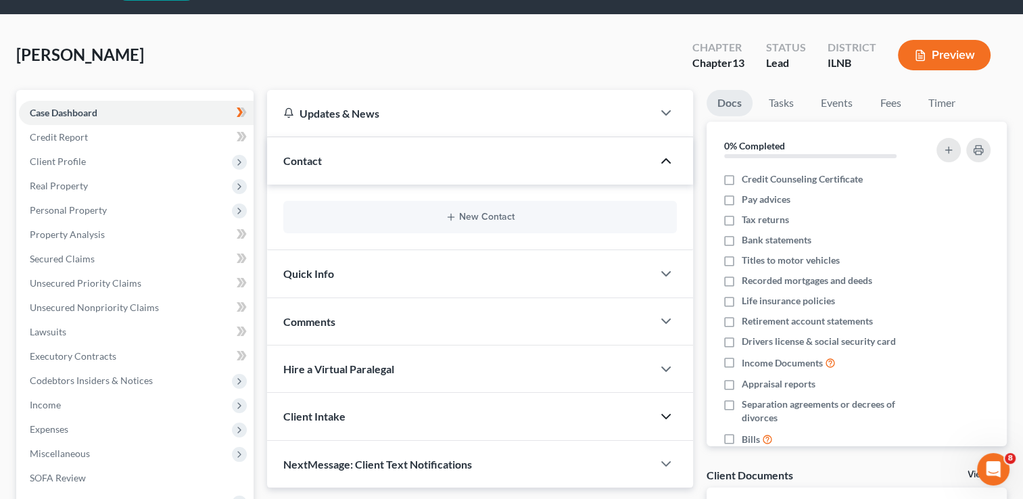
drag, startPoint x: 662, startPoint y: 161, endPoint x: 635, endPoint y: 176, distance: 31.8
click at [662, 160] on polyline "button" at bounding box center [666, 161] width 8 height 4
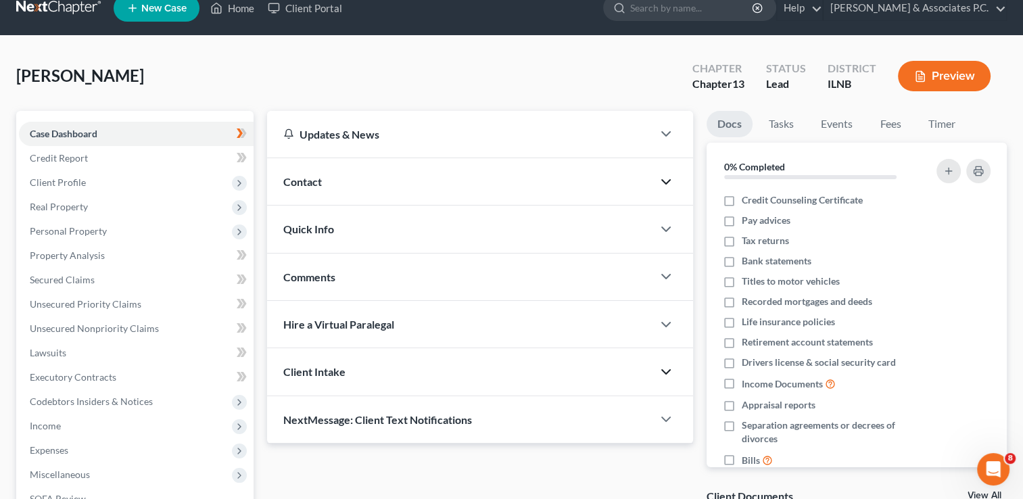
scroll to position [0, 0]
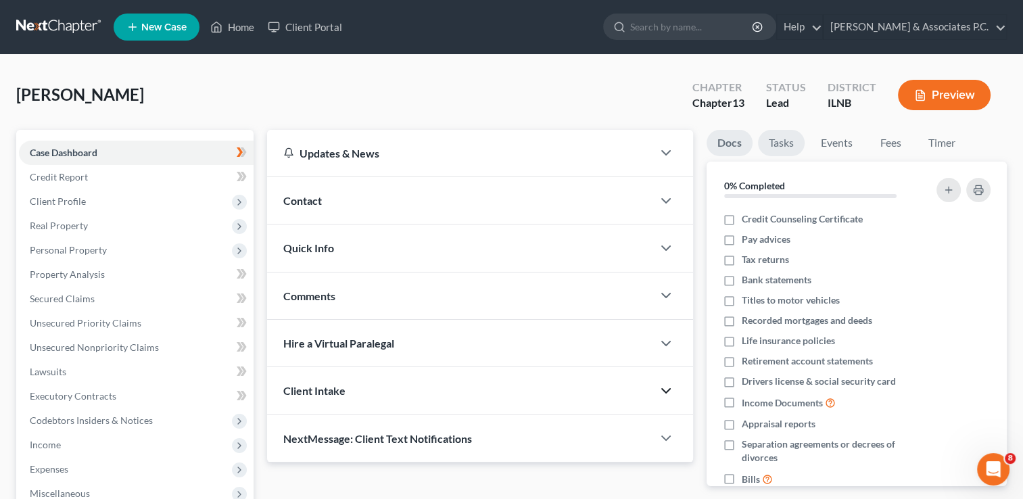
click at [781, 135] on link "Tasks" at bounding box center [781, 143] width 47 height 26
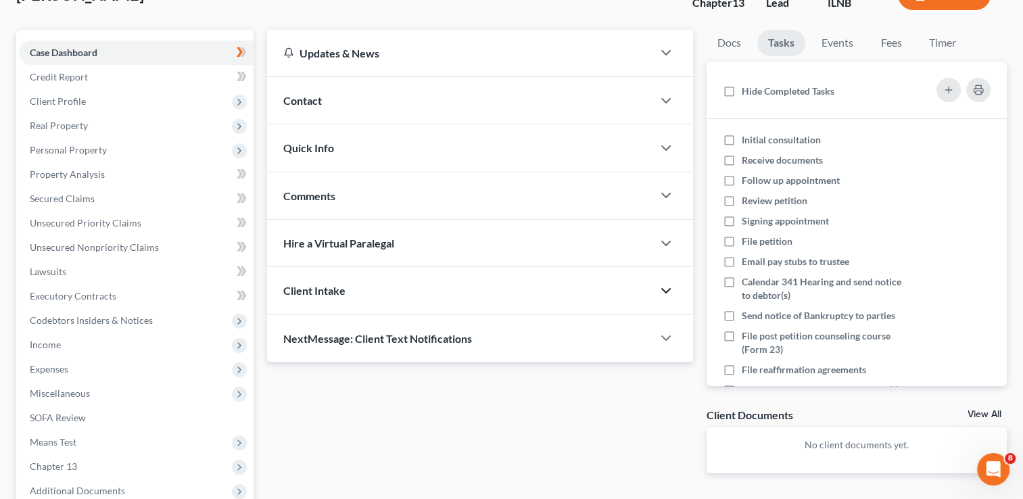
scroll to position [68, 0]
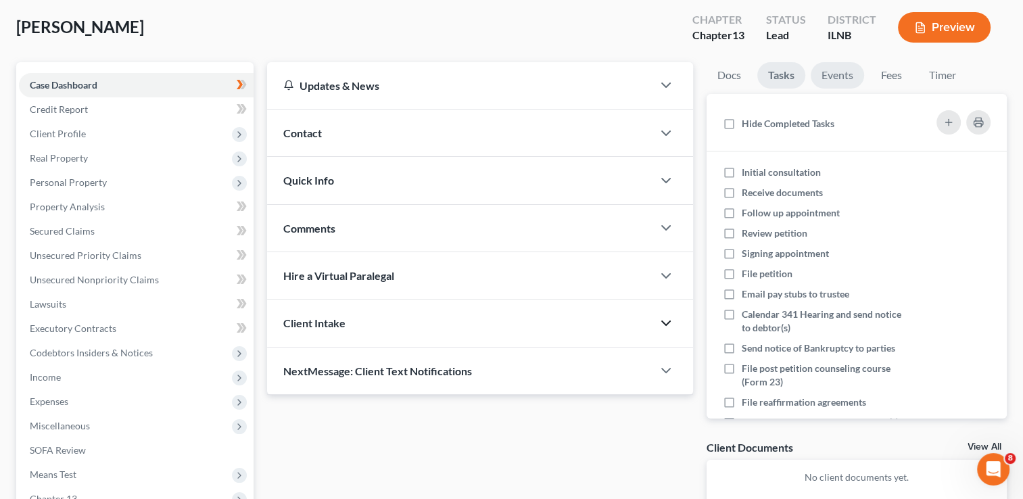
click at [837, 76] on link "Events" at bounding box center [836, 75] width 53 height 26
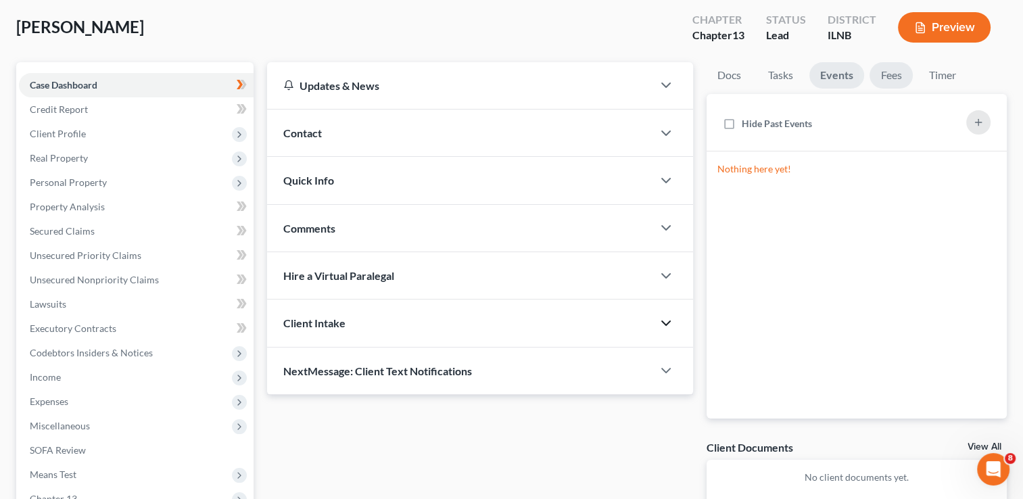
click at [891, 74] on link "Fees" at bounding box center [890, 75] width 43 height 26
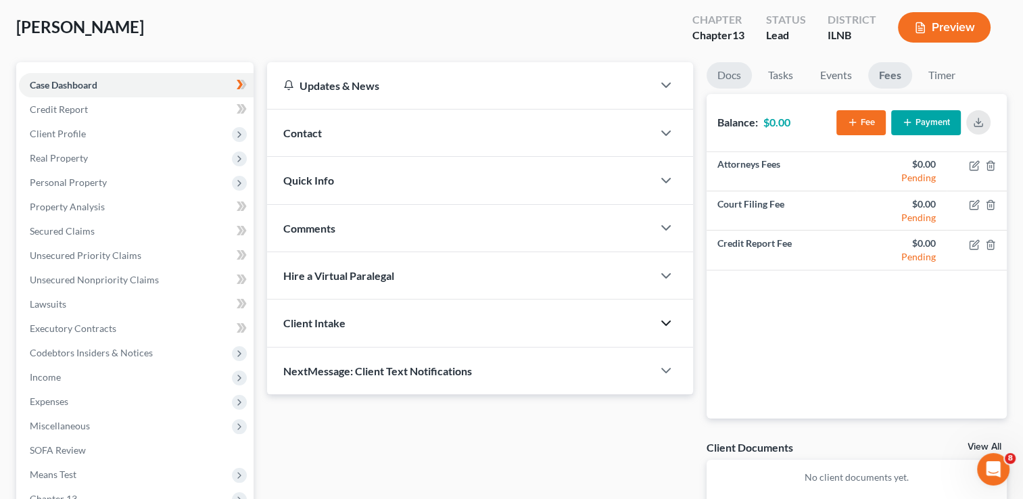
drag, startPoint x: 725, startPoint y: 74, endPoint x: 445, endPoint y: 358, distance: 398.1
click at [725, 74] on link "Docs" at bounding box center [728, 75] width 45 height 26
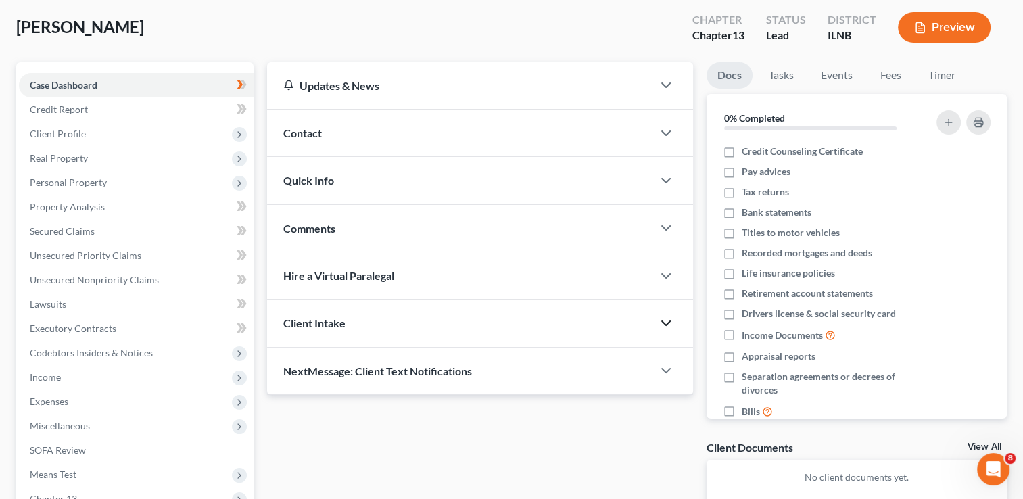
scroll to position [0, 0]
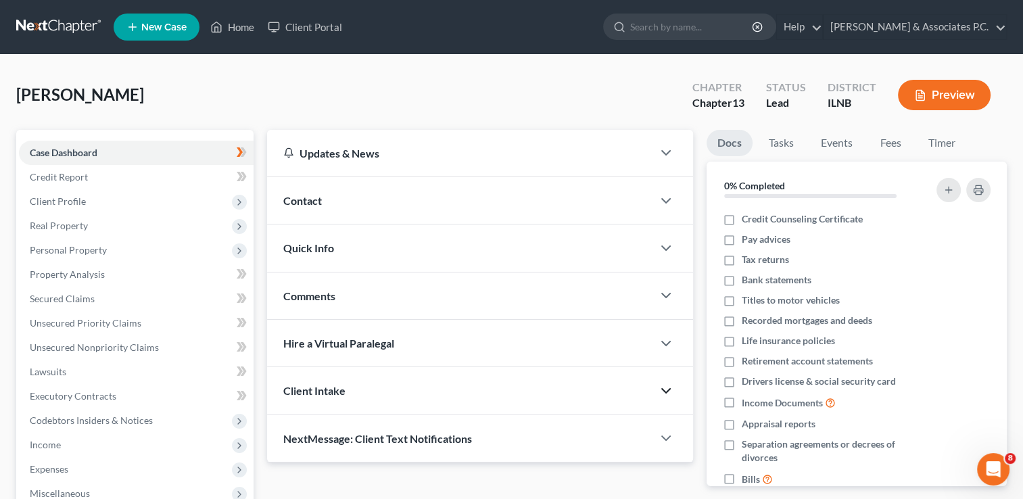
click at [73, 93] on span "Fedele, Maria" at bounding box center [80, 94] width 128 height 20
click at [71, 93] on span "Fedele, Maria" at bounding box center [80, 94] width 128 height 20
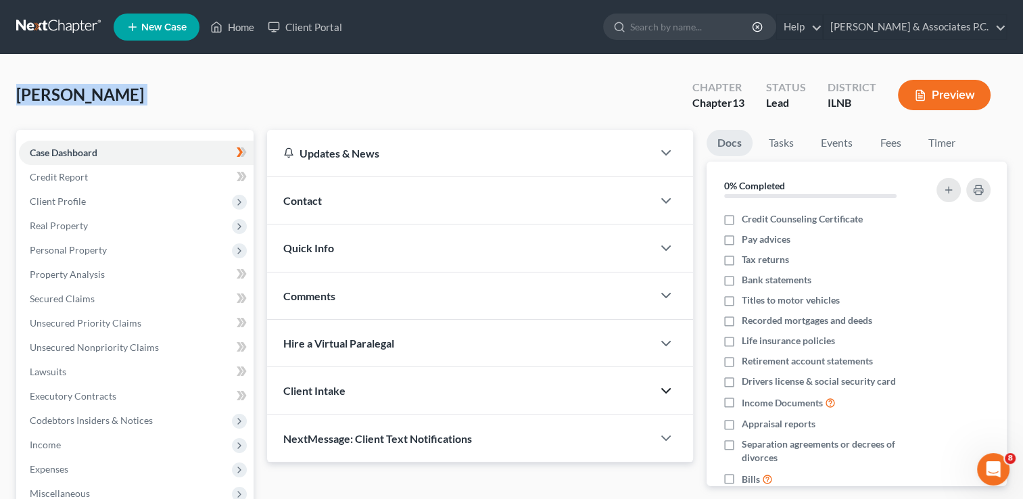
click at [939, 94] on button "Preview" at bounding box center [944, 95] width 93 height 30
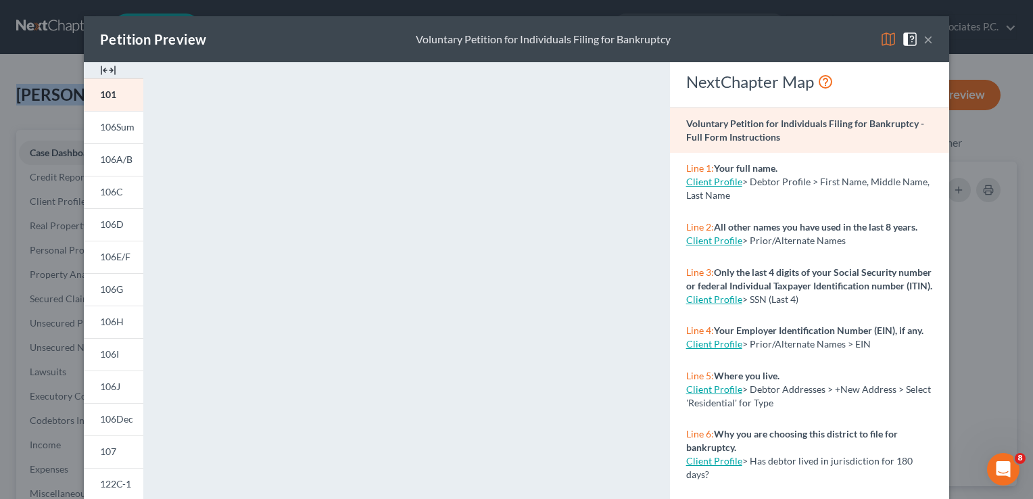
click at [714, 180] on link "Client Profile" at bounding box center [714, 181] width 56 height 11
select select "0"
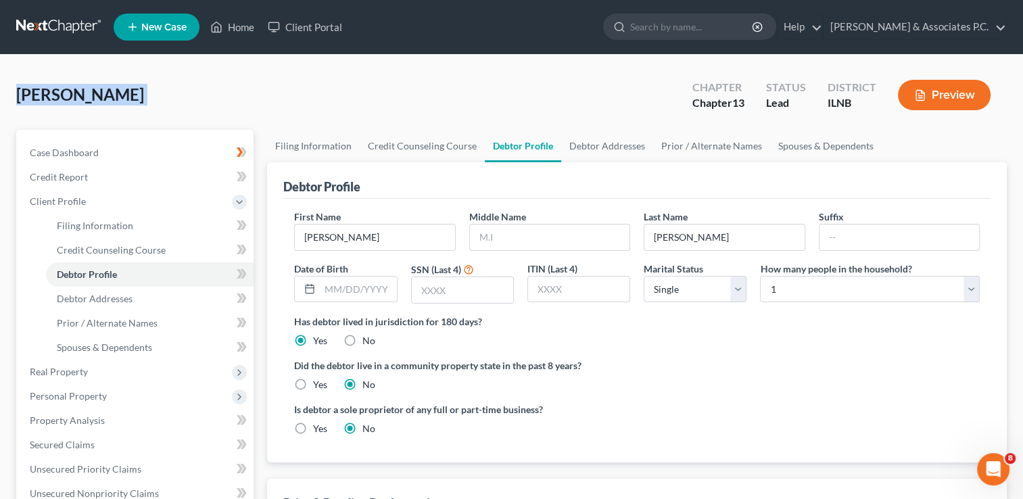
select select "0"
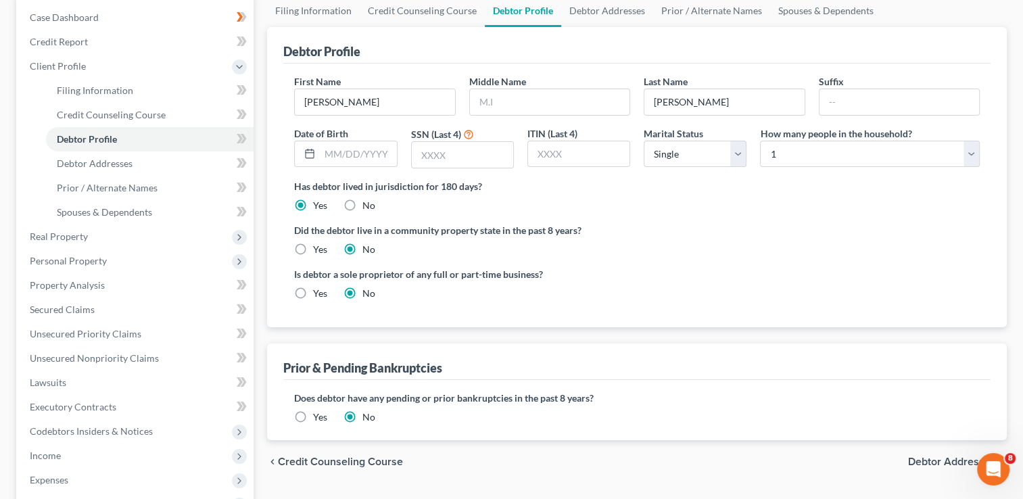
scroll to position [68, 0]
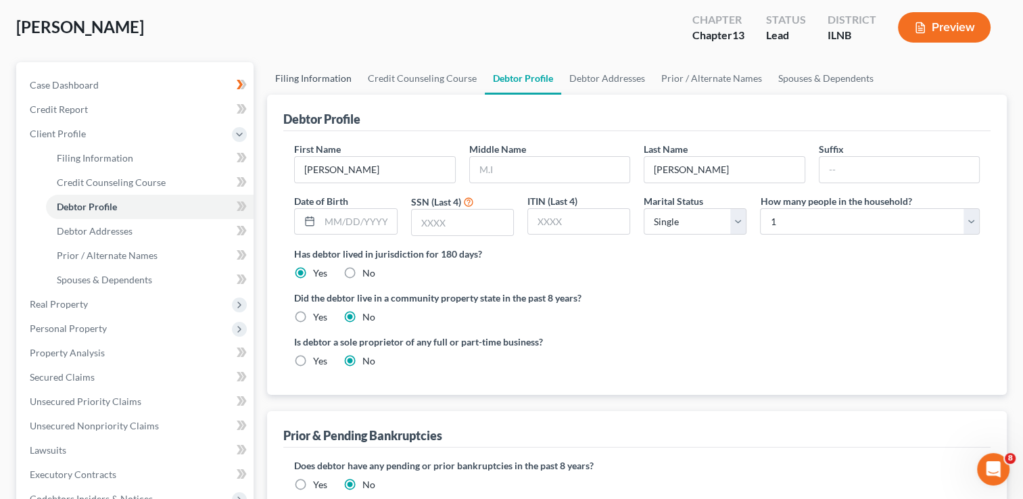
click at [318, 78] on link "Filing Information" at bounding box center [313, 78] width 93 height 32
select select "1"
select select "0"
select select "3"
select select "25"
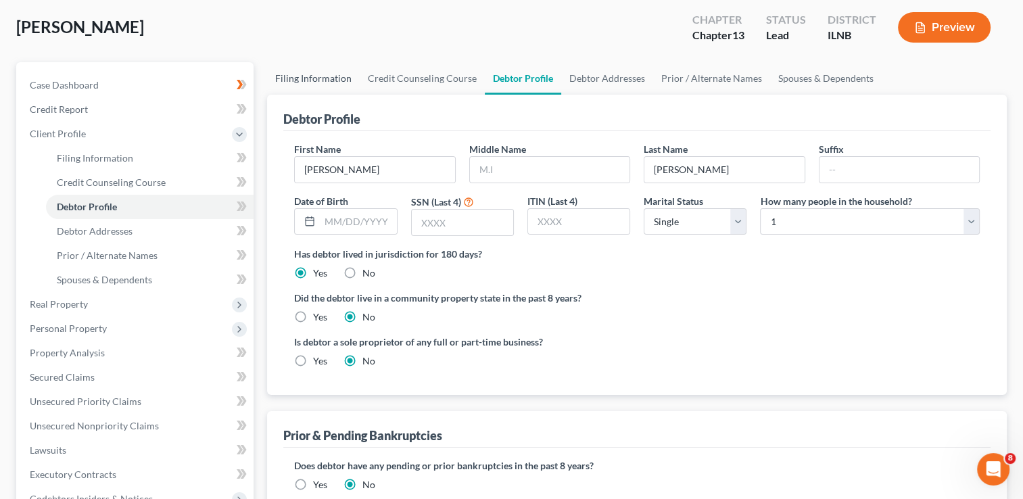
select select "14"
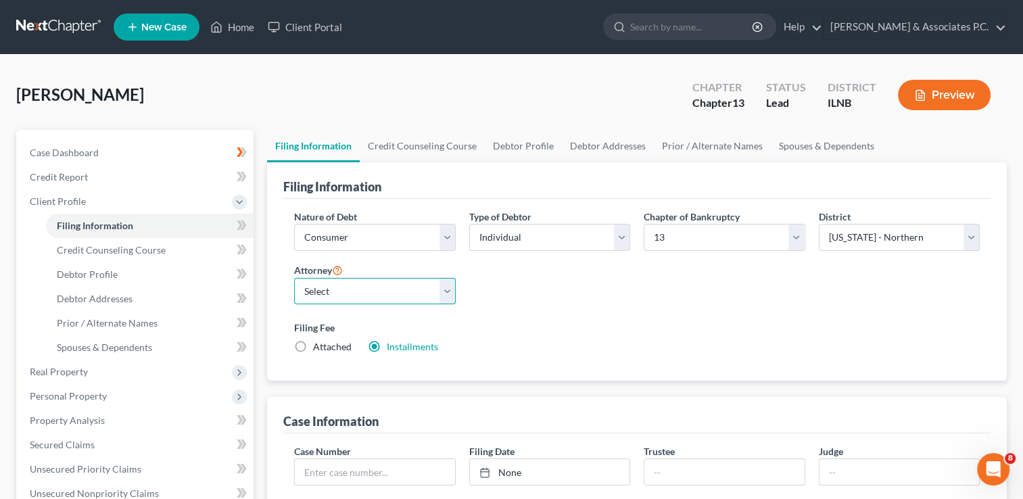
click at [447, 288] on select "Select Kevin Bruning - ILNB Kevin Bruning - ILNB Nicole Vernagallo - ILNB Nicol…" at bounding box center [374, 291] width 161 height 27
select select "0"
click at [294, 278] on select "Select Kevin Bruning - ILNB Kevin Bruning - ILNB Nicole Vernagallo - ILNB Nicol…" at bounding box center [374, 291] width 161 height 27
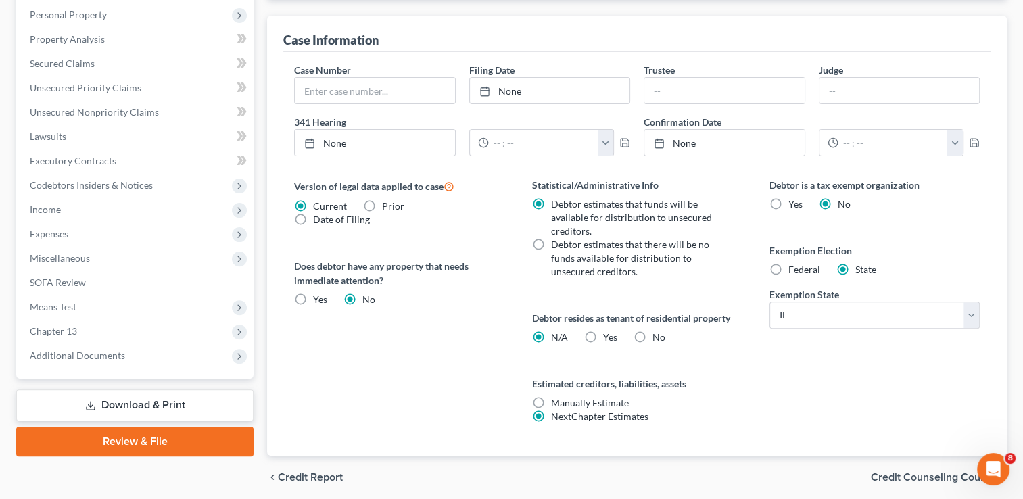
scroll to position [406, 0]
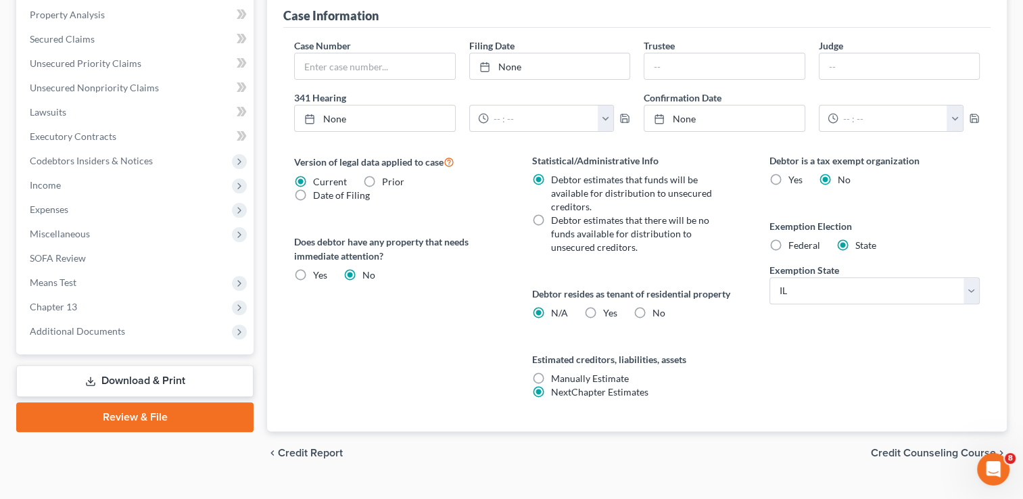
click at [313, 274] on label "Yes Yes" at bounding box center [320, 275] width 14 height 14
click at [318, 274] on input "Yes Yes" at bounding box center [322, 272] width 9 height 9
radio input "true"
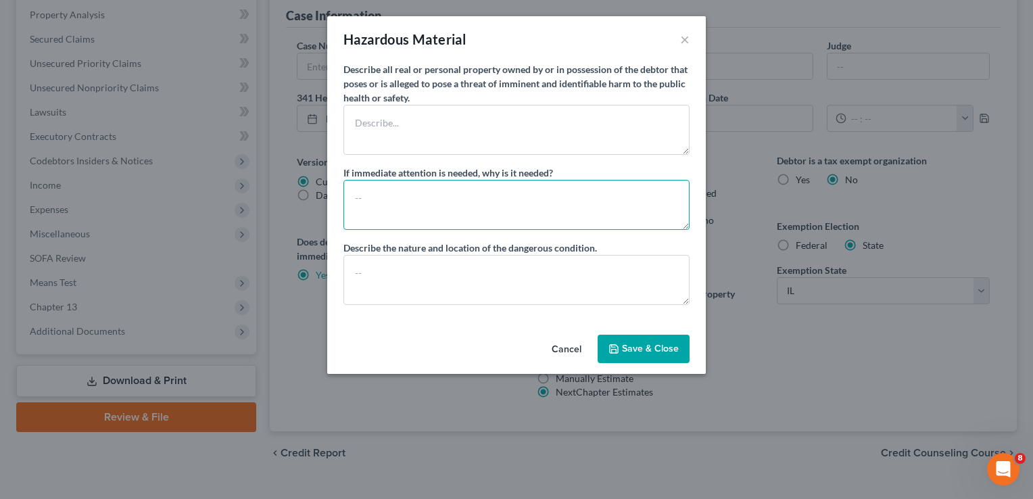
click at [369, 199] on textarea at bounding box center [516, 205] width 346 height 50
click at [563, 347] on button "Cancel" at bounding box center [566, 349] width 51 height 27
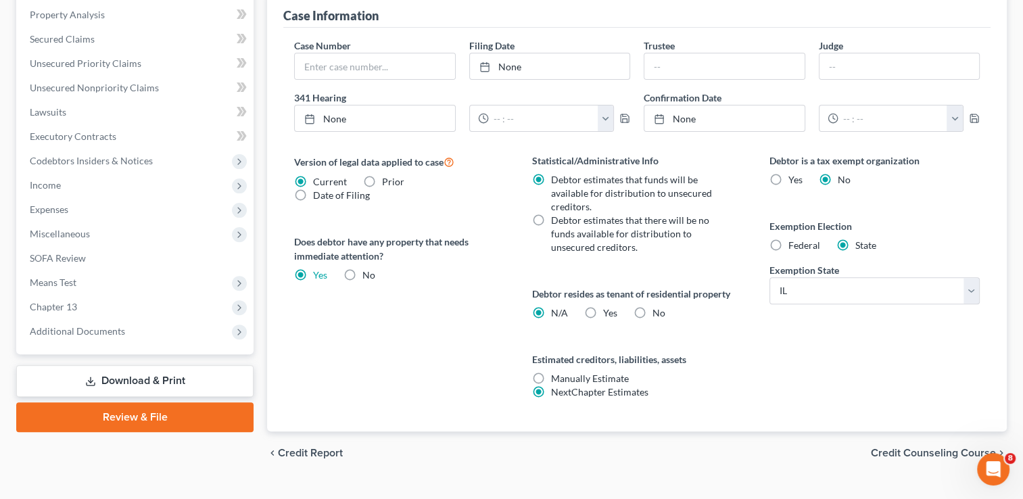
click at [362, 272] on label "No" at bounding box center [368, 275] width 13 height 14
click at [368, 272] on input "No" at bounding box center [372, 272] width 9 height 9
radio input "true"
radio input "false"
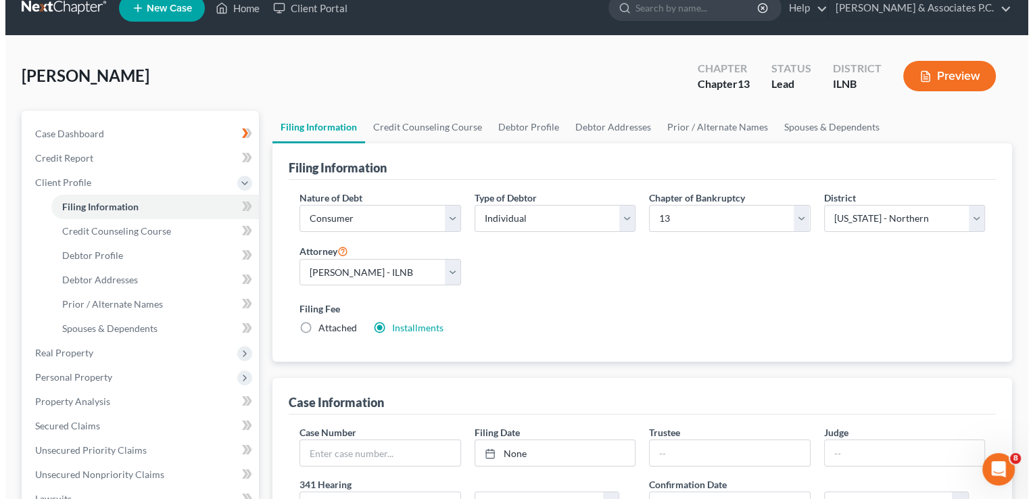
scroll to position [0, 0]
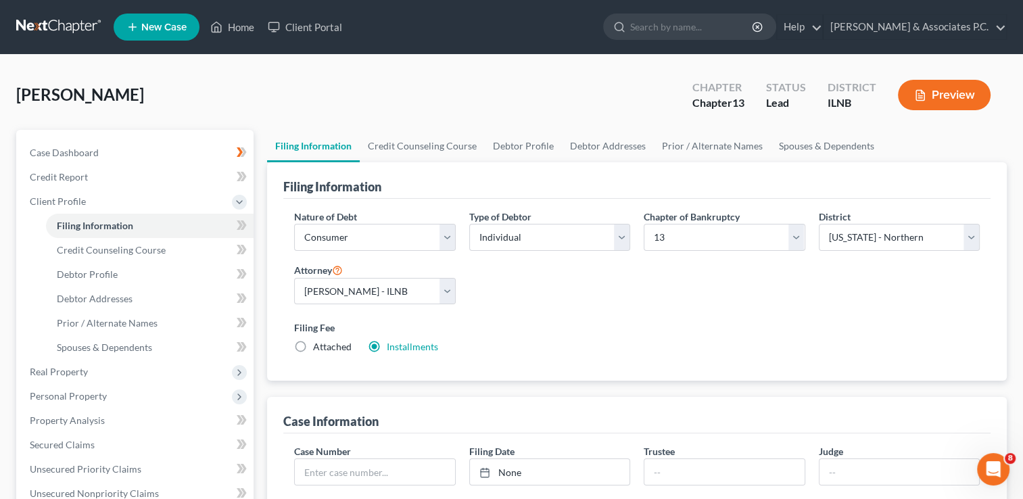
click at [945, 93] on button "Preview" at bounding box center [944, 95] width 93 height 30
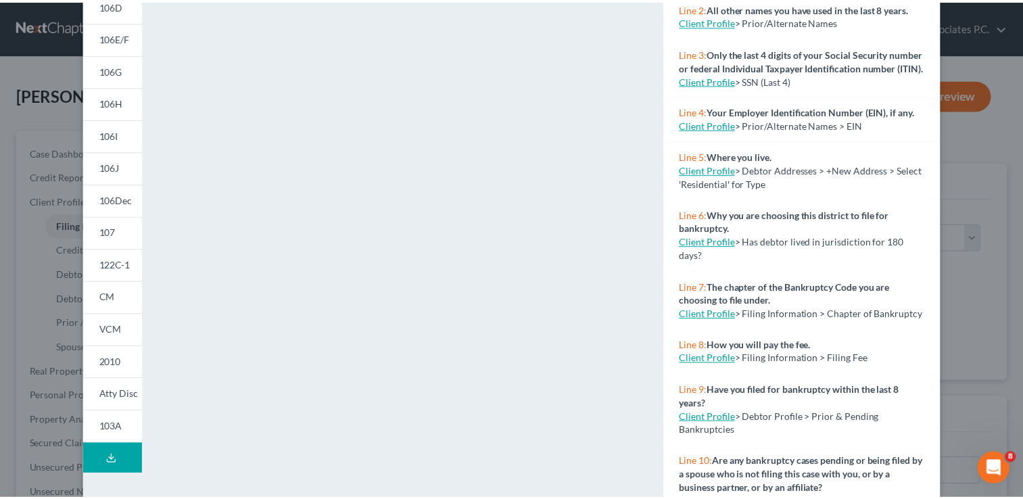
scroll to position [195, 0]
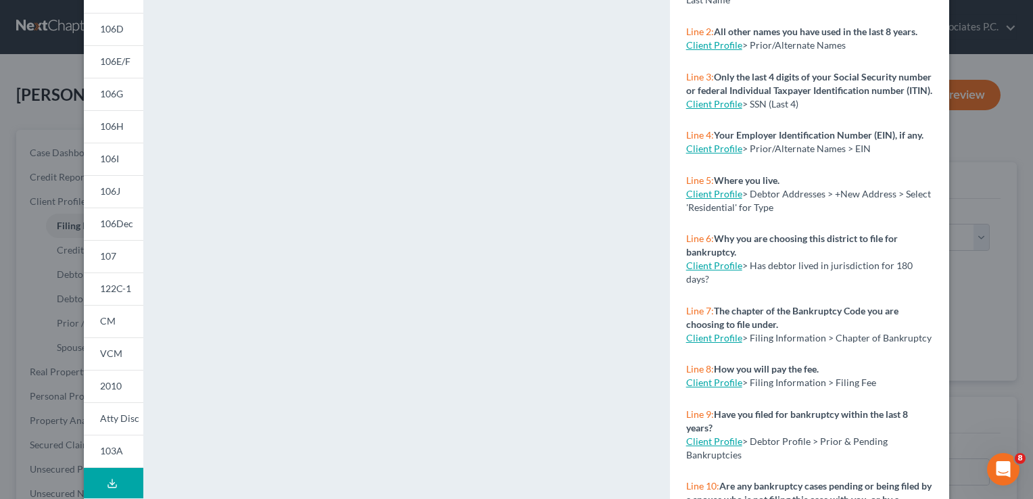
click at [706, 109] on link "Client Profile" at bounding box center [714, 103] width 56 height 11
select select "0"
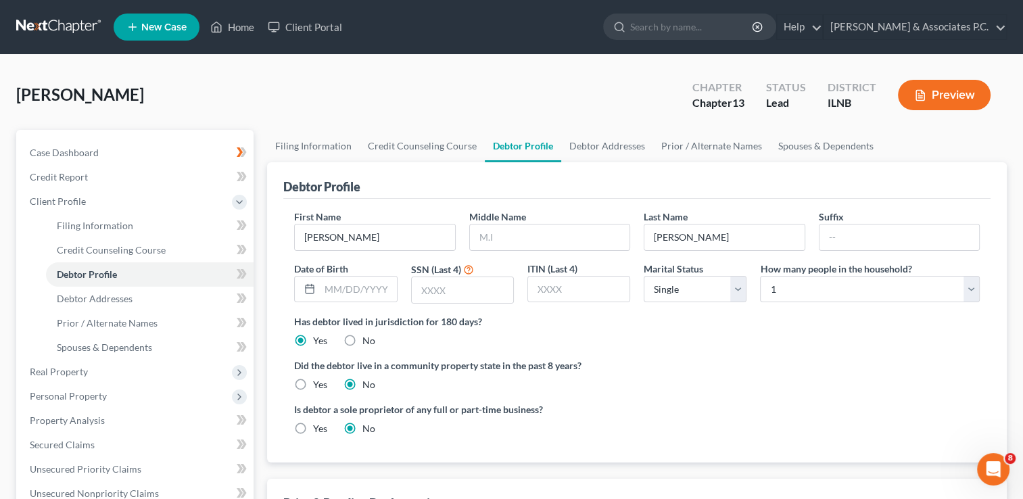
select select "0"
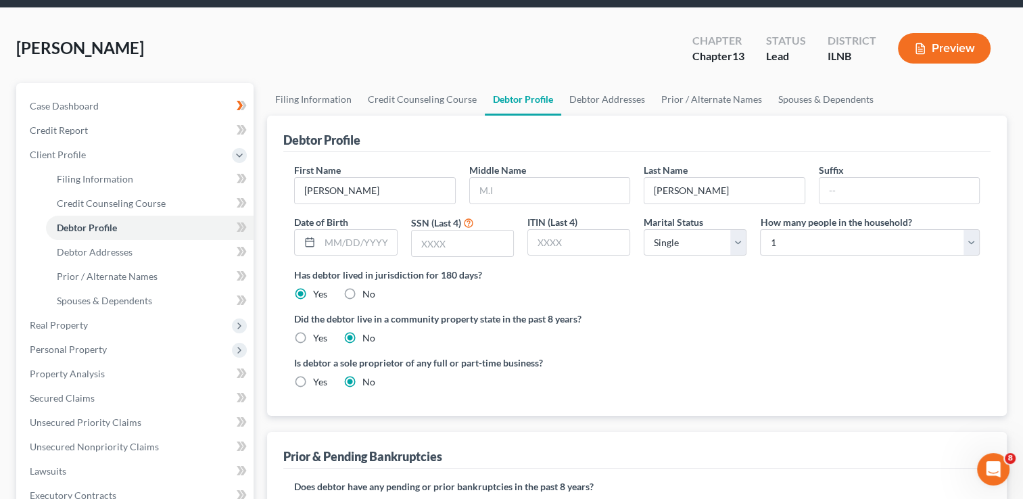
scroll to position [68, 0]
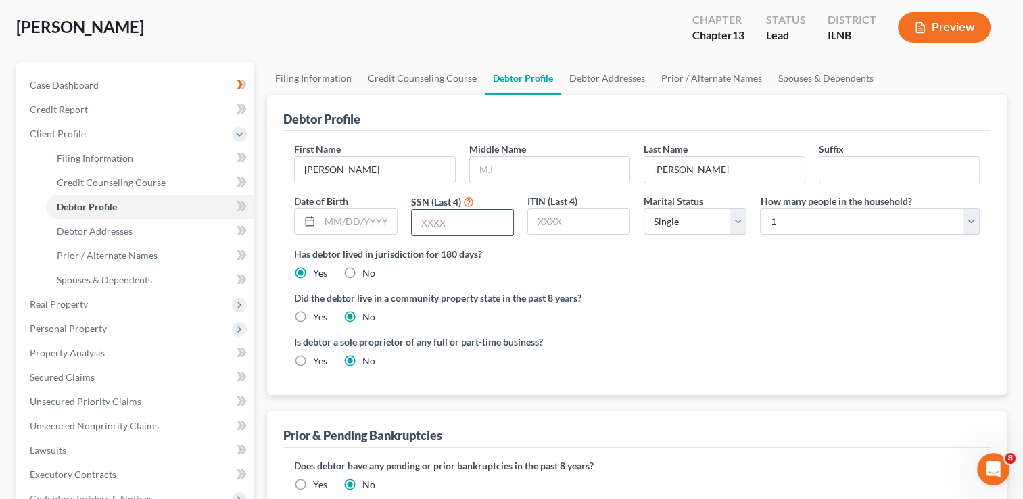
click at [424, 220] on input "text" at bounding box center [462, 223] width 101 height 26
type input "2917"
click at [519, 274] on div "Has debtor lived in jurisdiction for 180 days? Yes No Debtor must reside in jur…" at bounding box center [636, 263] width 685 height 33
click at [739, 218] on select "Select Single Married Separated Divorced Widowed" at bounding box center [694, 221] width 103 height 27
select select "1"
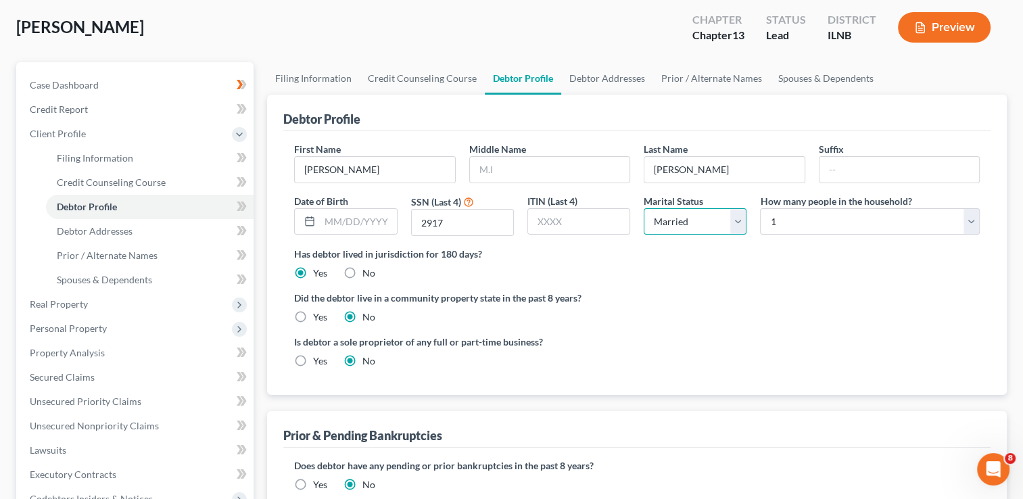
click at [643, 208] on select "Select Single Married Separated Divorced Widowed" at bounding box center [694, 221] width 103 height 27
click at [804, 218] on select "Select 1 2 3 4 5 6 7 8 9 10 11 12 13 14 15 16 17 18 19 20" at bounding box center [870, 221] width 220 height 27
select select "1"
click at [760, 208] on select "Select 1 2 3 4 5 6 7 8 9 10 11 12 13 14 15 16 17 18 19 20" at bounding box center [870, 221] width 220 height 27
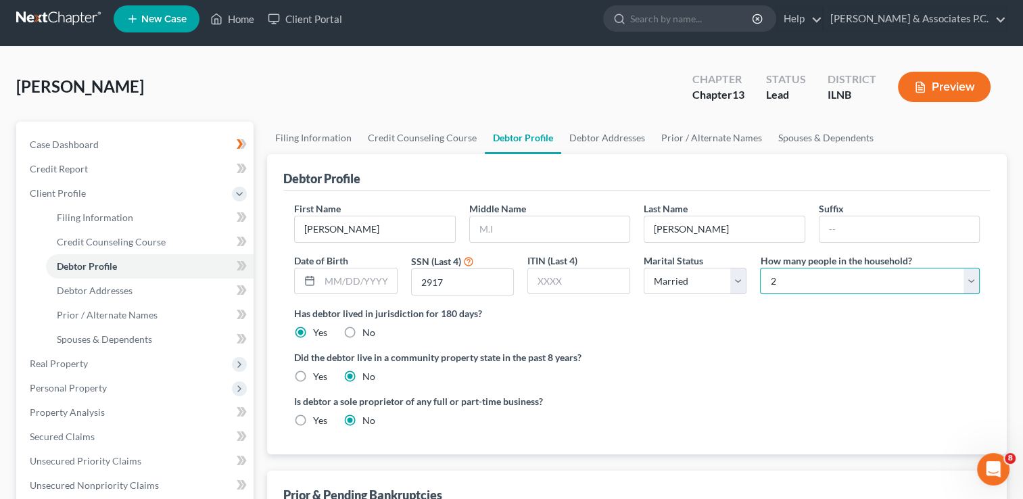
scroll to position [0, 0]
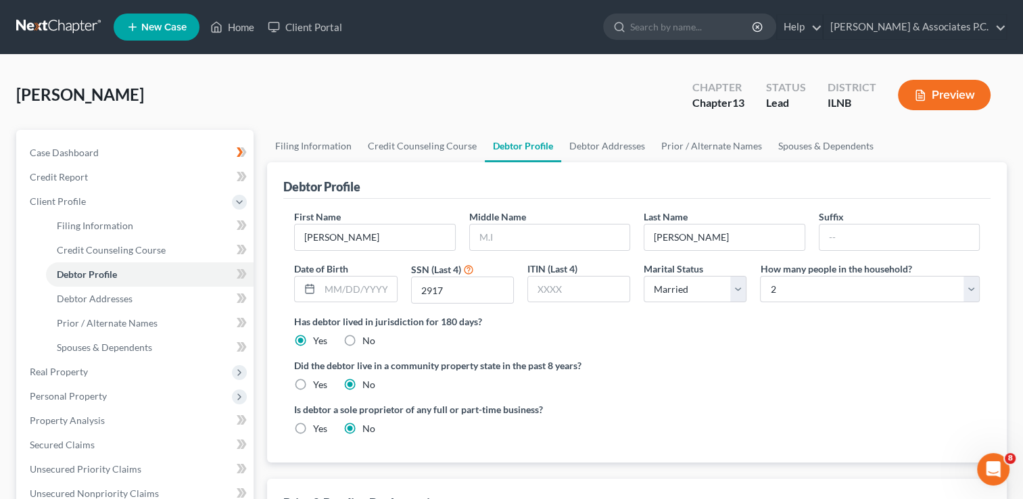
click at [937, 95] on button "Preview" at bounding box center [944, 95] width 93 height 30
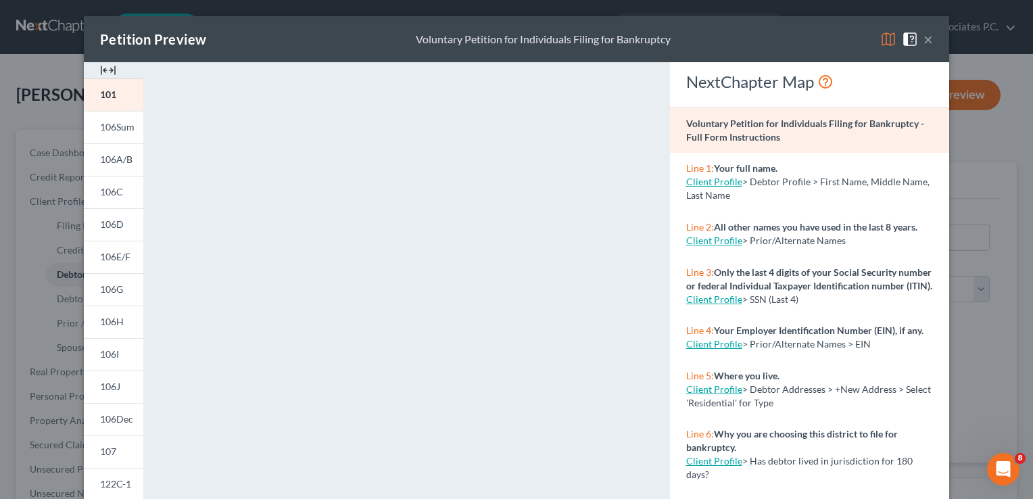
click at [708, 305] on link "Client Profile" at bounding box center [714, 298] width 56 height 11
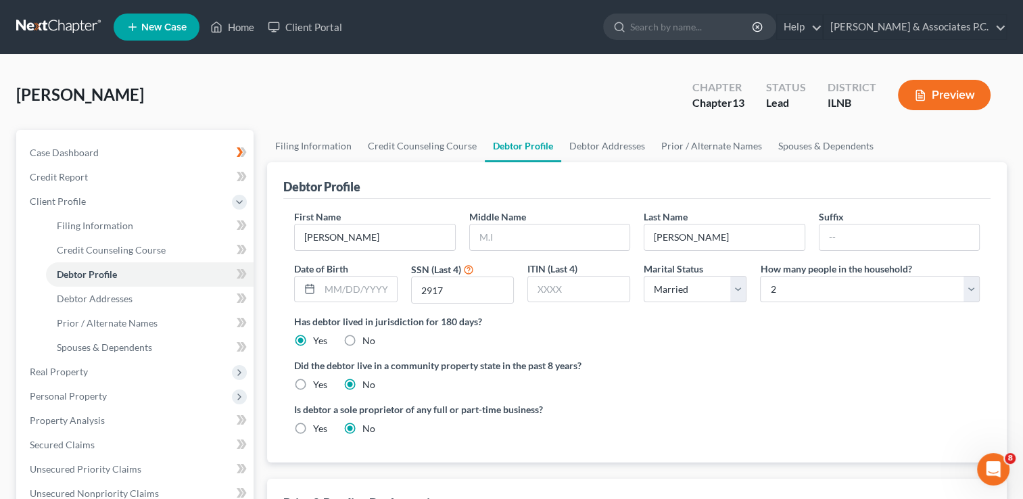
select select "1"
click at [328, 287] on input "text" at bounding box center [358, 289] width 76 height 26
click at [453, 441] on div "Is debtor a sole proprietor of any full or part-time business? Yes No" at bounding box center [636, 424] width 699 height 44
click at [331, 286] on input "text" at bounding box center [358, 289] width 76 height 26
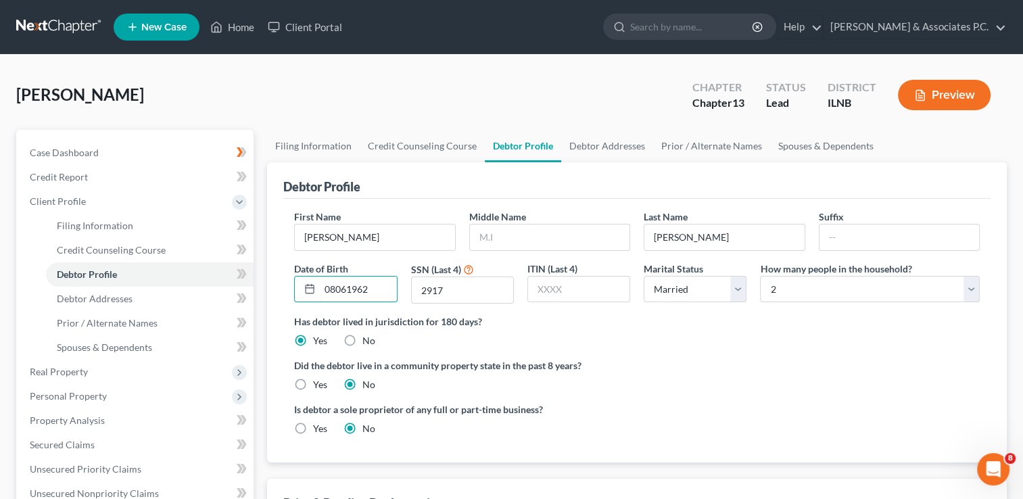
type input "08061962"
click at [606, 362] on label "Did the debtor live in a community property state in the past 8 years?" at bounding box center [636, 365] width 685 height 14
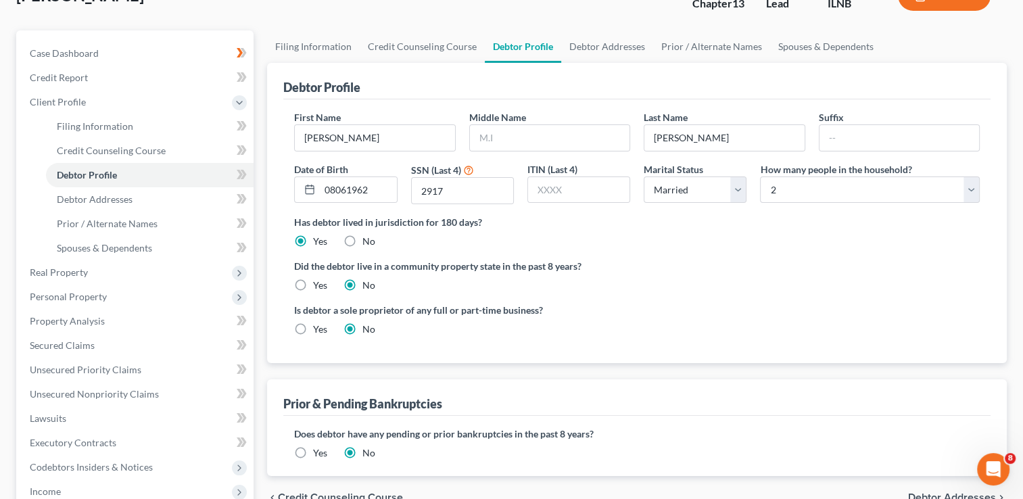
scroll to position [68, 0]
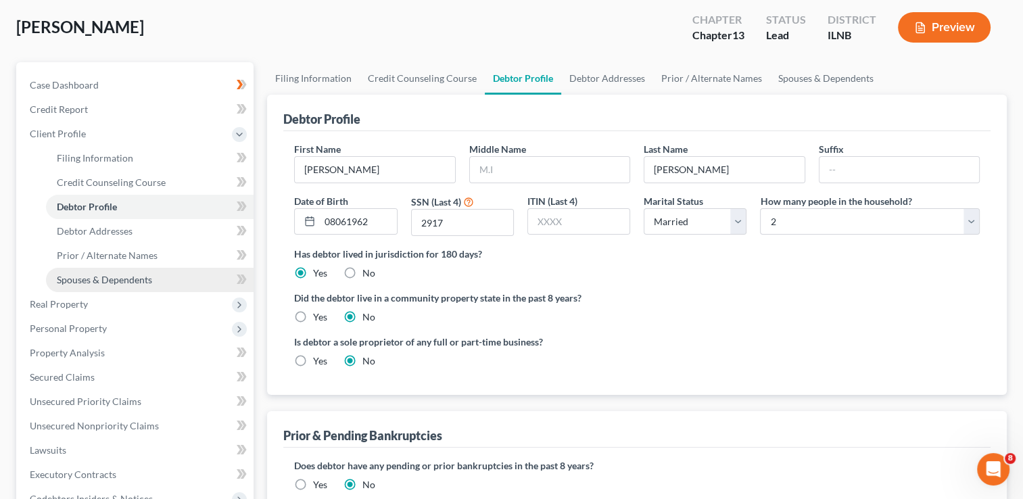
click at [107, 279] on span "Spouses & Dependents" at bounding box center [104, 279] width 95 height 11
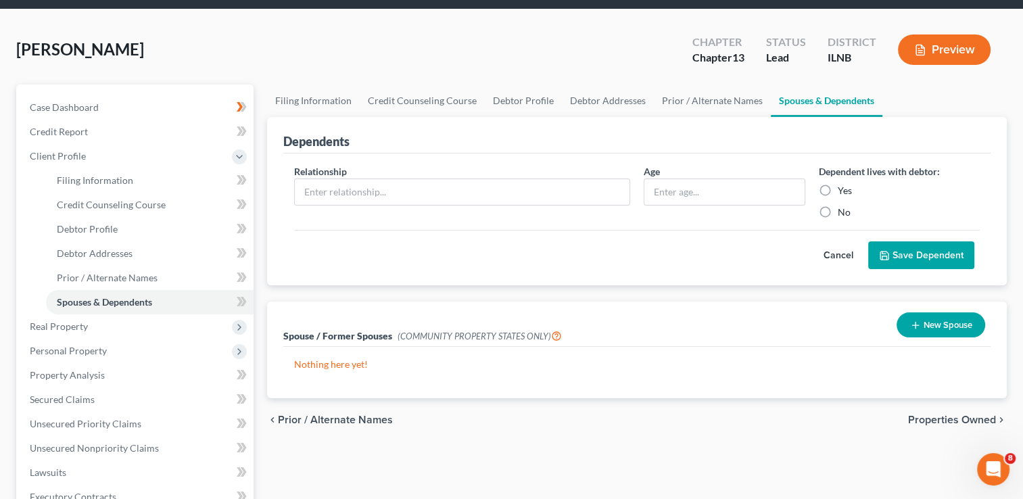
scroll to position [68, 0]
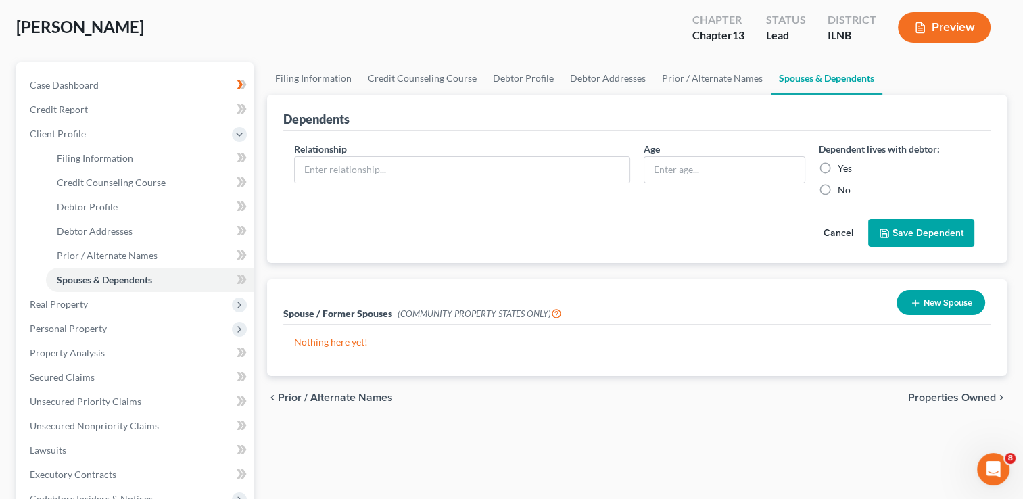
click at [938, 303] on button "New Spouse" at bounding box center [940, 302] width 89 height 25
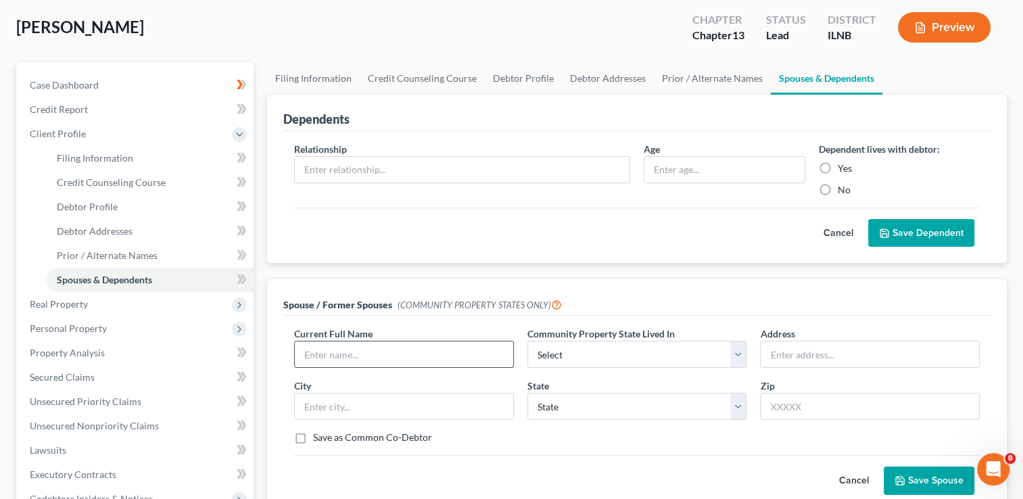
click at [326, 348] on input "text" at bounding box center [404, 354] width 218 height 26
type input "G"
click at [365, 356] on input "Gennaro" at bounding box center [404, 354] width 218 height 26
click at [777, 353] on input "text" at bounding box center [869, 354] width 218 height 26
click at [346, 408] on input "text" at bounding box center [404, 406] width 218 height 26
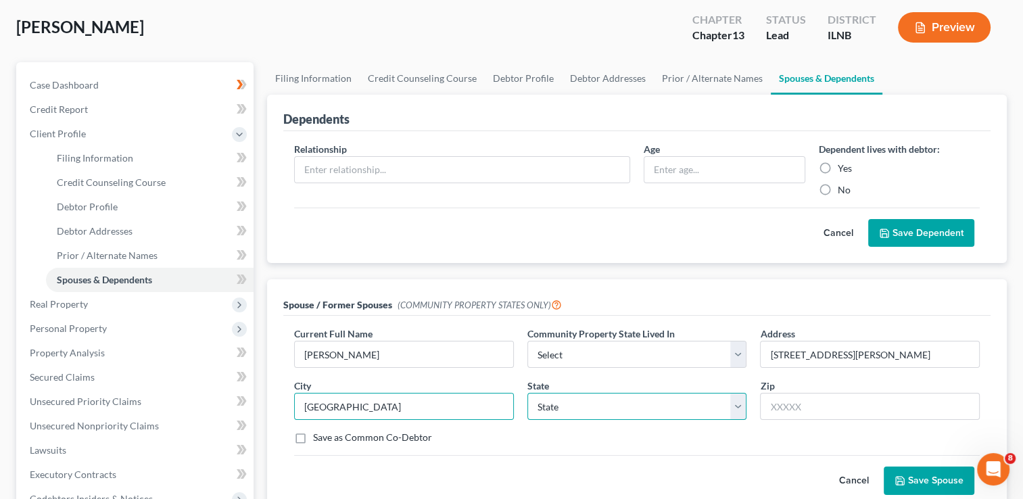
click at [556, 403] on select "State AL AK AR AZ CA CO CT DE DC FL GA GU HI ID IL IN IA KS KY LA ME MD MA MI M…" at bounding box center [637, 406] width 220 height 27
click at [527, 393] on select "State AL AK AR AZ CA CO CT DE DC FL GA GU HI ID IL IN IA KS KY LA ME MD MA MI M…" at bounding box center [637, 406] width 220 height 27
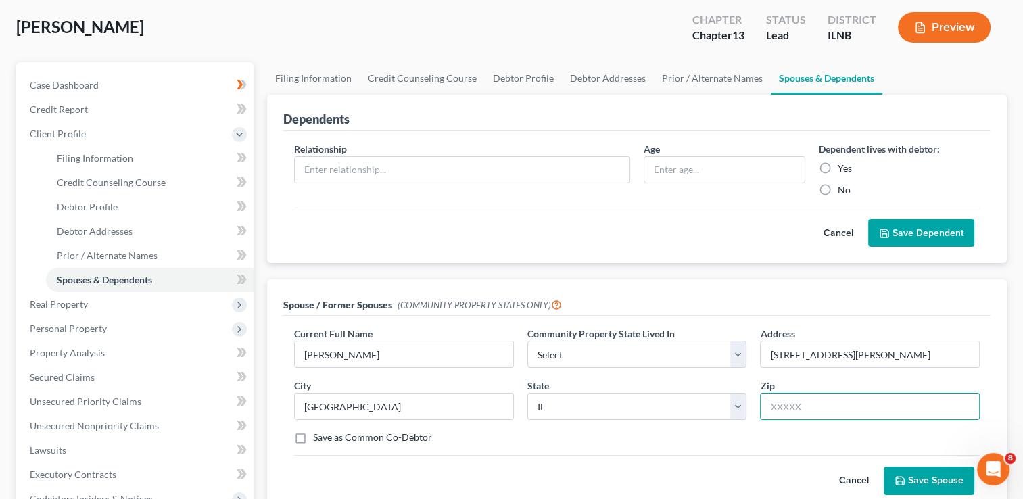
click at [778, 401] on input "text" at bounding box center [870, 406] width 220 height 27
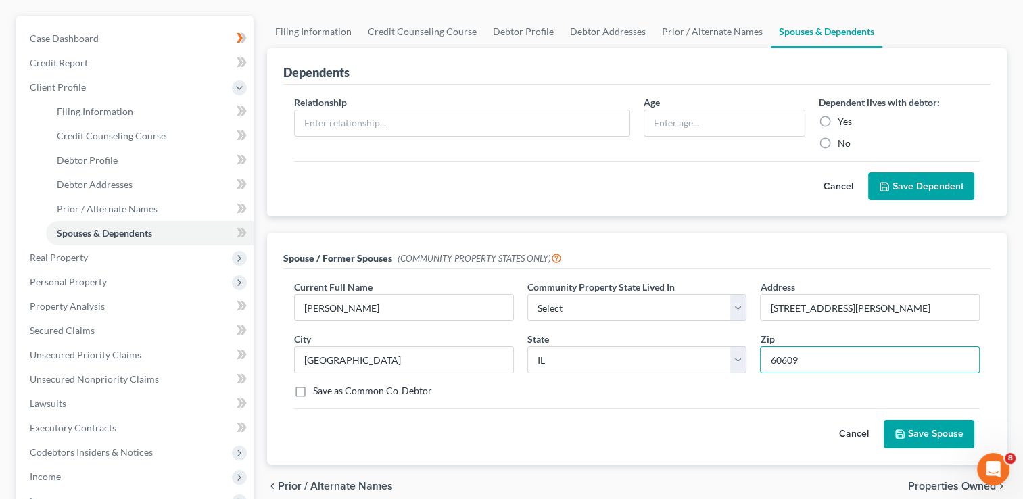
scroll to position [135, 0]
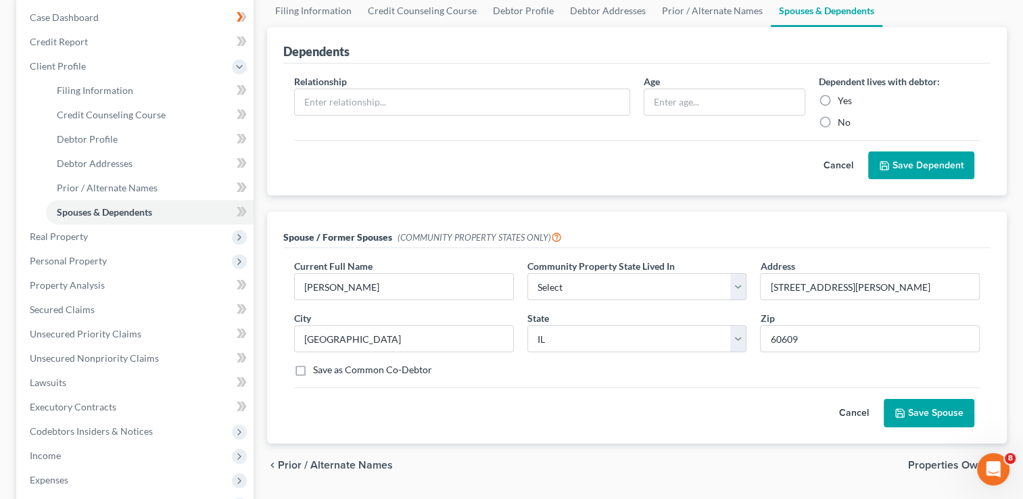
click at [933, 412] on button "Save Spouse" at bounding box center [928, 413] width 91 height 28
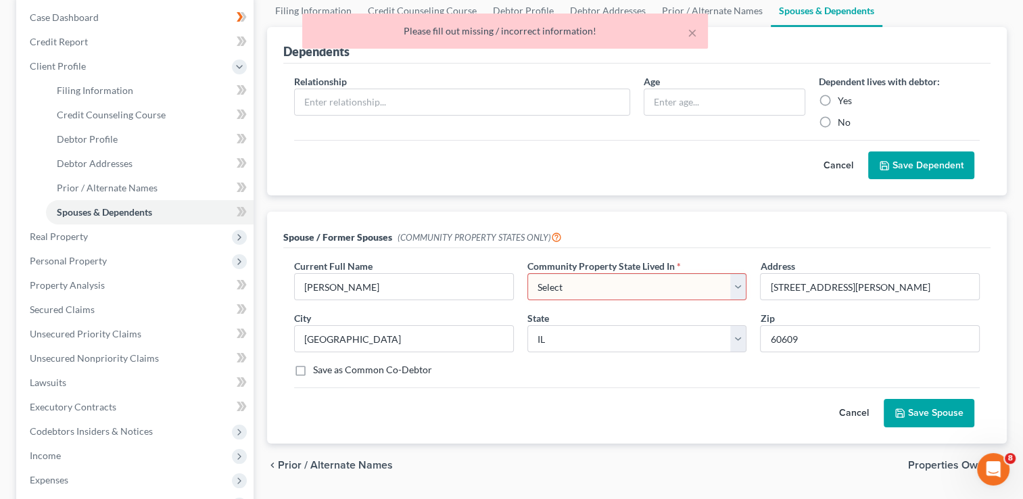
click at [570, 283] on select "Select AZ CA GU ID LA NV NM PR TX WA WI" at bounding box center [637, 286] width 220 height 27
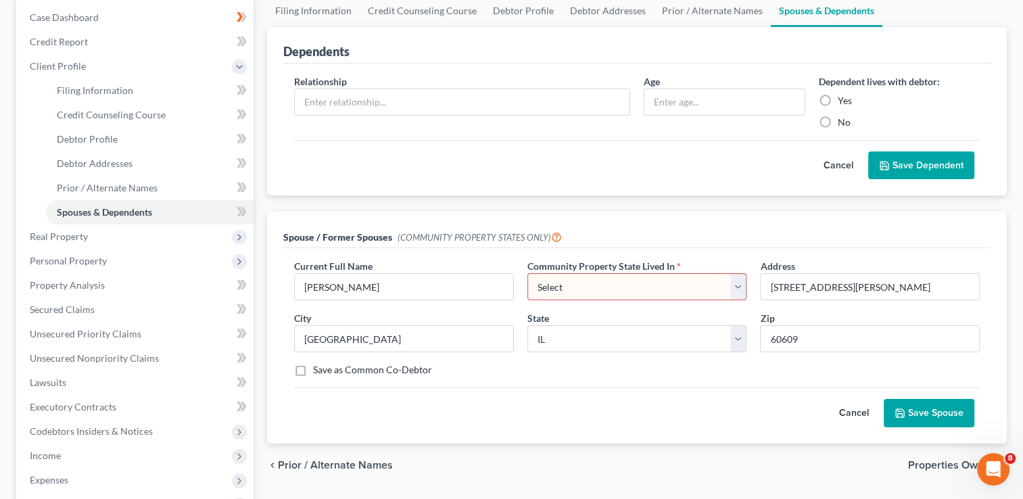
click at [527, 273] on select "Select AZ CA GU ID LA NV NM PR TX WA WI" at bounding box center [637, 286] width 220 height 27
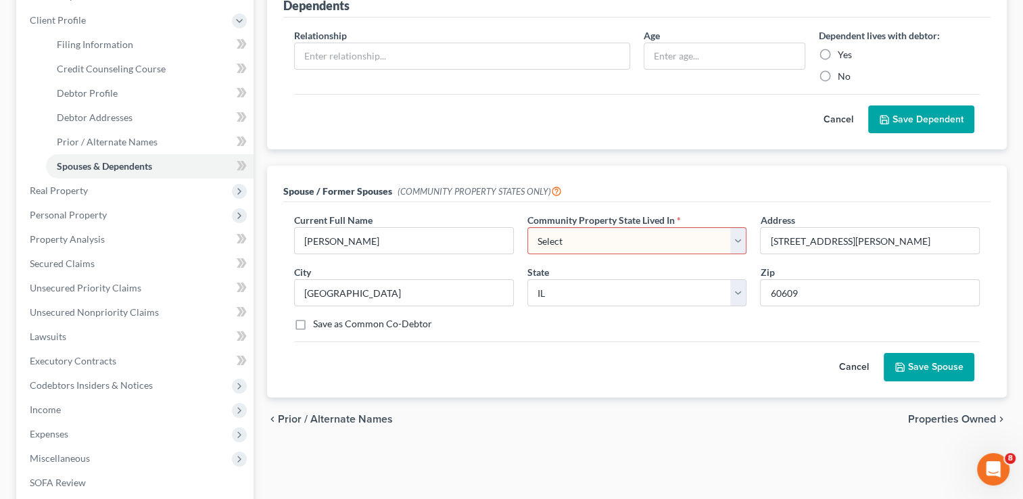
scroll to position [203, 0]
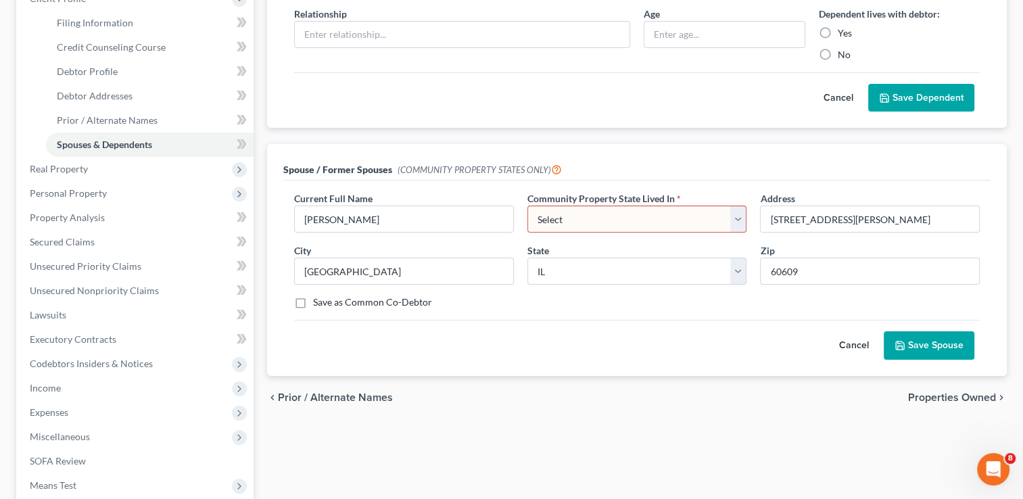
click at [735, 215] on select "Select AZ CA GU ID LA NV NM PR TX WA WI" at bounding box center [637, 218] width 220 height 27
click at [718, 223] on select "Select AZ CA GU ID LA NV NM PR TX WA WI" at bounding box center [637, 218] width 220 height 27
click at [927, 345] on button "Save Spouse" at bounding box center [928, 345] width 91 height 28
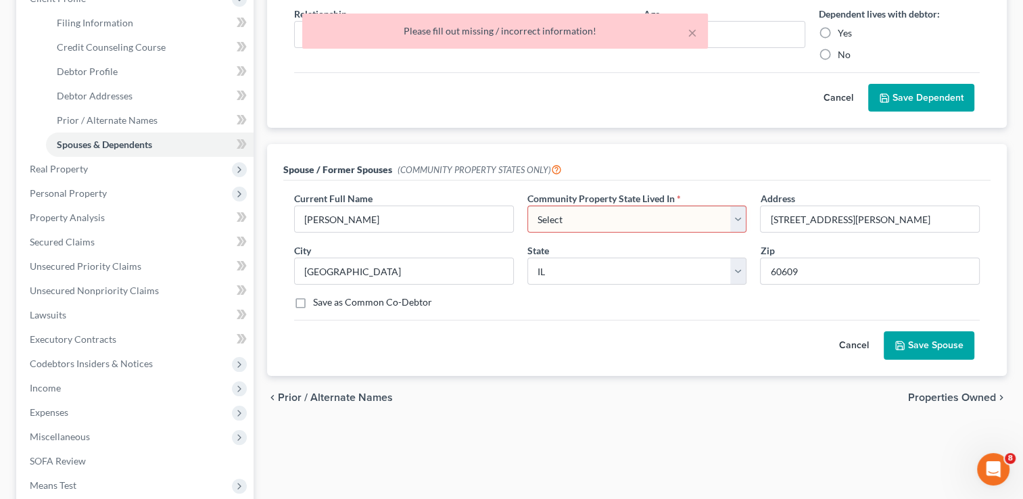
click at [535, 316] on div "Current Full Name * Gennaro Fedele Community Property State Lived In * Select A…" at bounding box center [636, 255] width 699 height 128
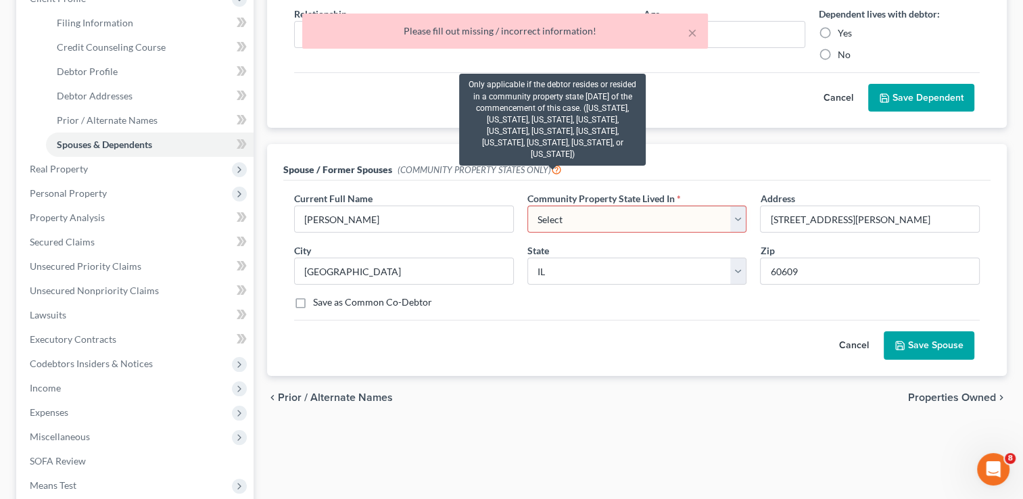
click at [551, 166] on icon at bounding box center [556, 168] width 11 height 13
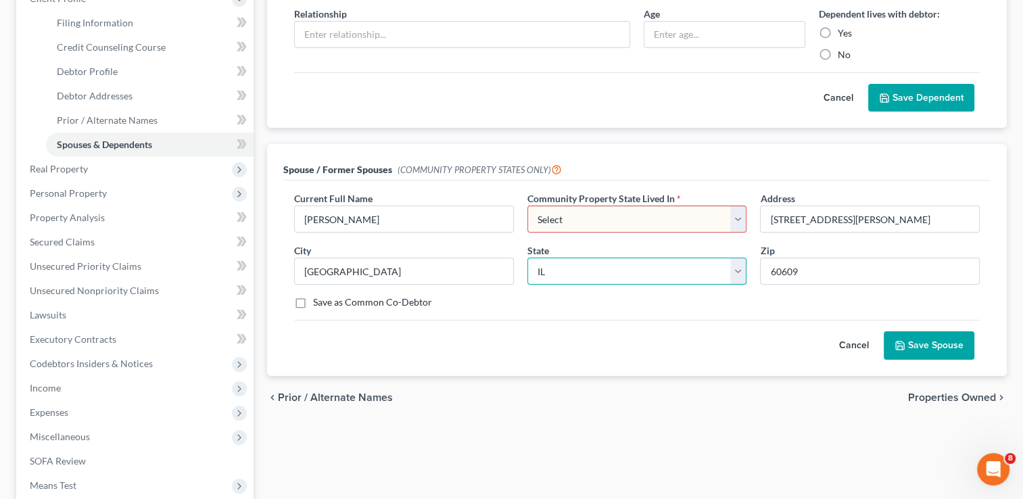
click at [737, 265] on select "State AL AK AR AZ CA CO CT DE DC FL GA GU HI ID IL IN IA KS KY LA ME MD MA MI M…" at bounding box center [637, 271] width 220 height 27
click at [679, 193] on span "*" at bounding box center [679, 198] width 4 height 14
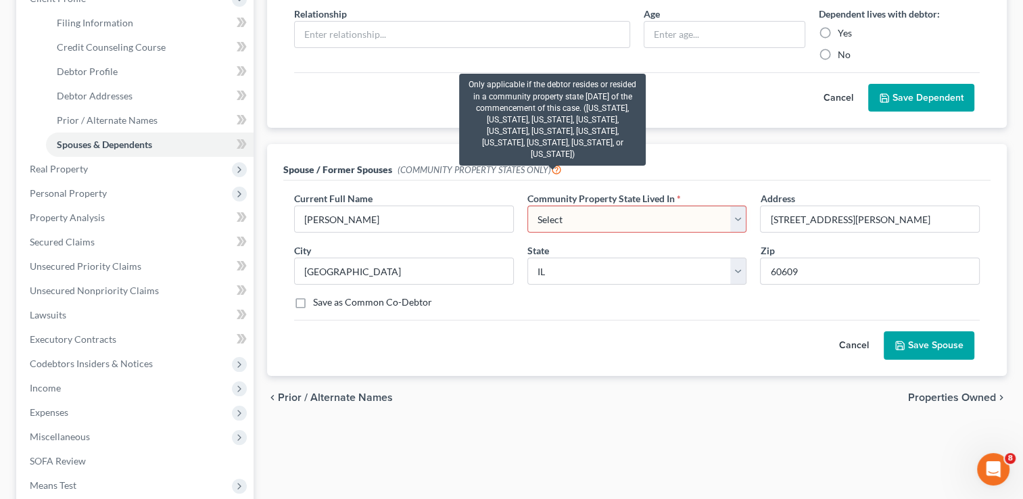
click at [552, 168] on icon at bounding box center [556, 168] width 11 height 13
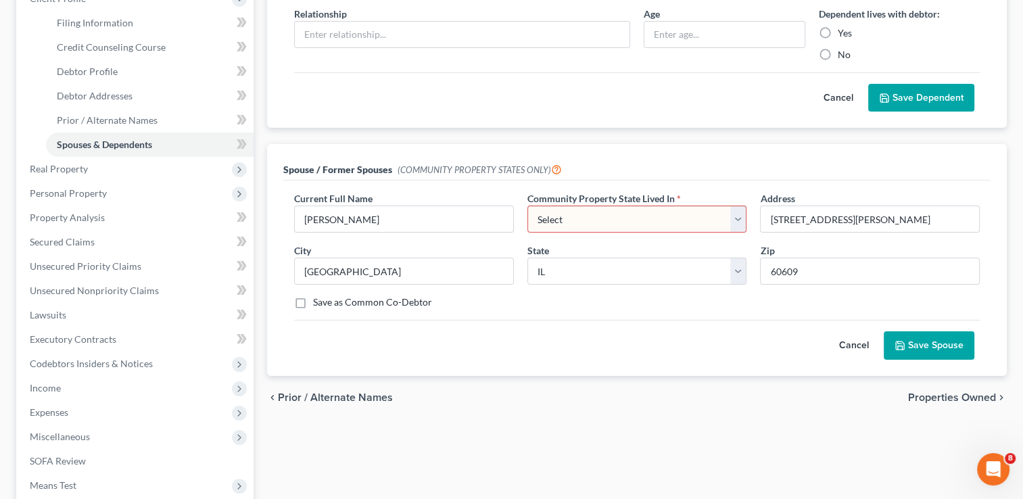
click at [854, 342] on button "Cancel" at bounding box center [853, 345] width 59 height 27
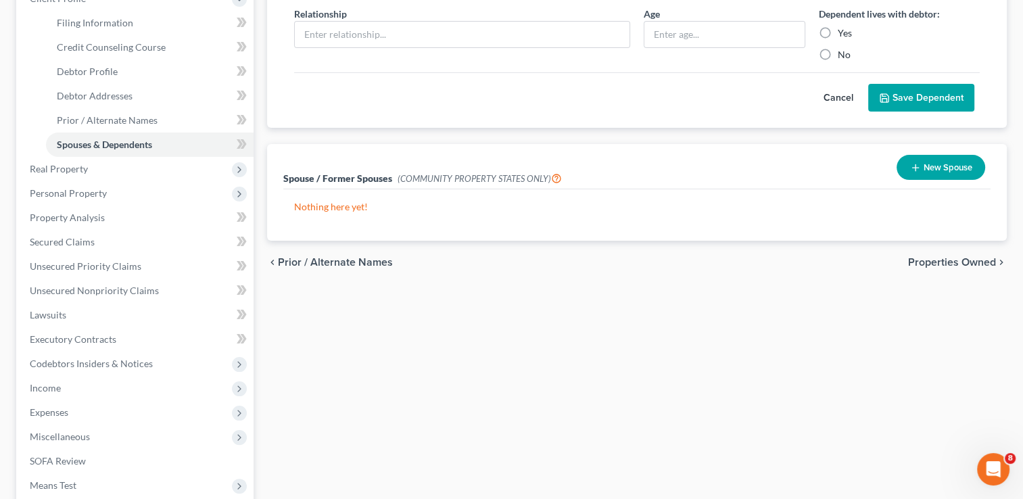
scroll to position [135, 0]
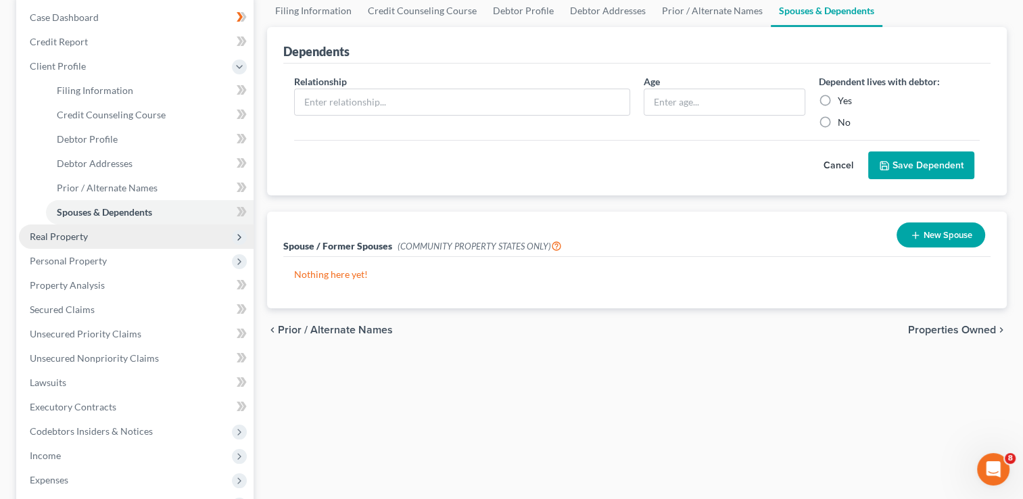
click at [78, 235] on span "Real Property" at bounding box center [59, 235] width 58 height 11
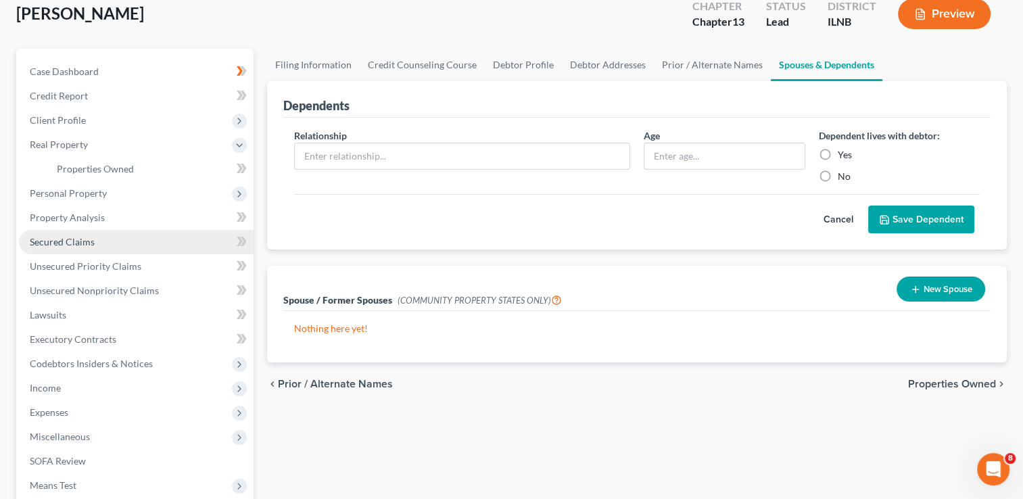
scroll to position [68, 0]
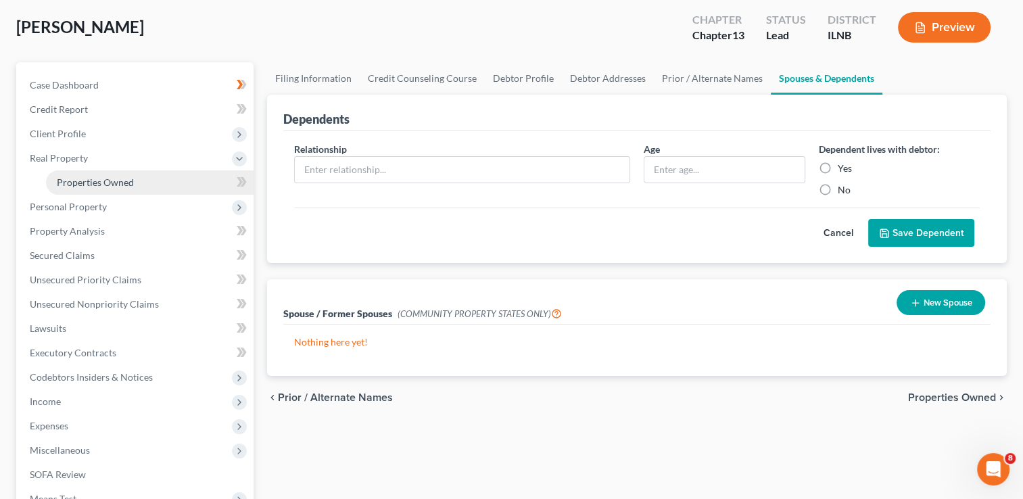
click at [110, 180] on span "Properties Owned" at bounding box center [95, 181] width 77 height 11
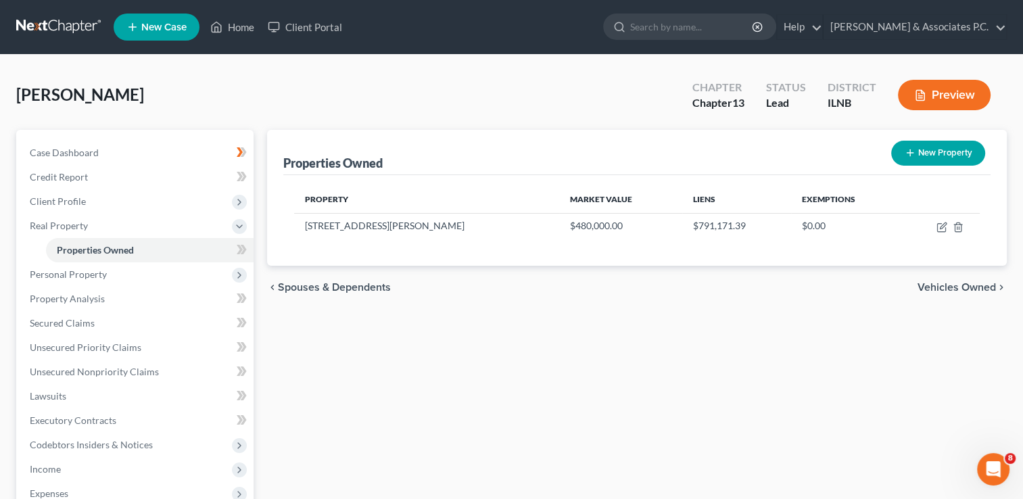
click at [937, 285] on span "Vehicles Owned" at bounding box center [956, 287] width 78 height 11
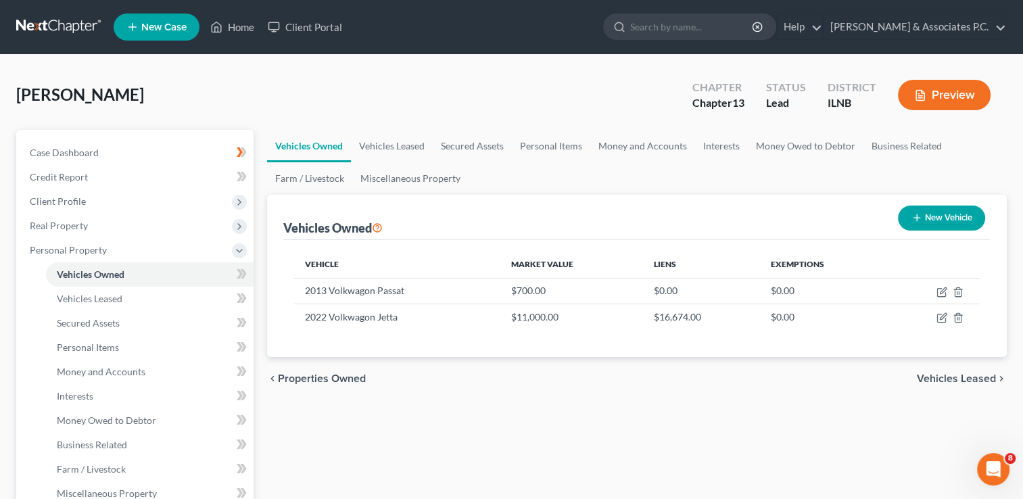
click at [952, 378] on span "Vehicles Leased" at bounding box center [955, 378] width 79 height 11
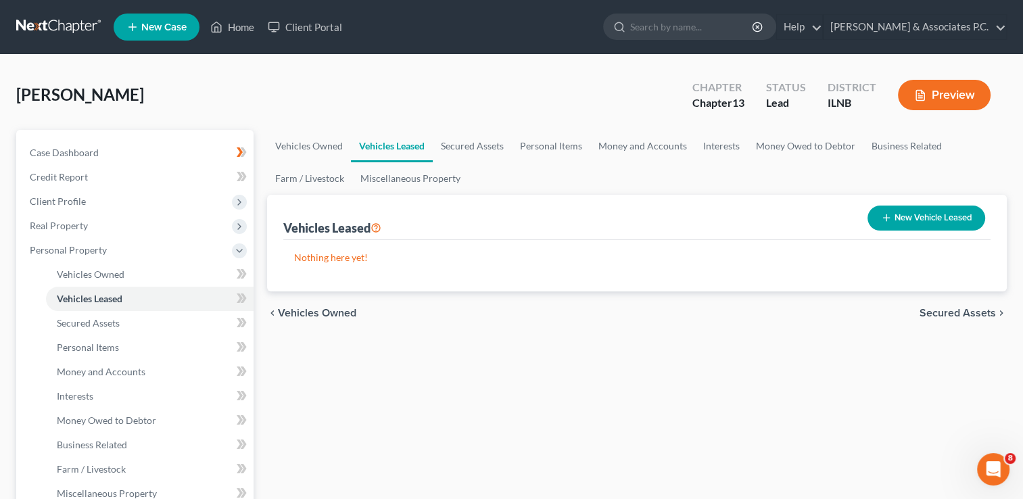
click at [954, 314] on span "Secured Assets" at bounding box center [957, 313] width 76 height 11
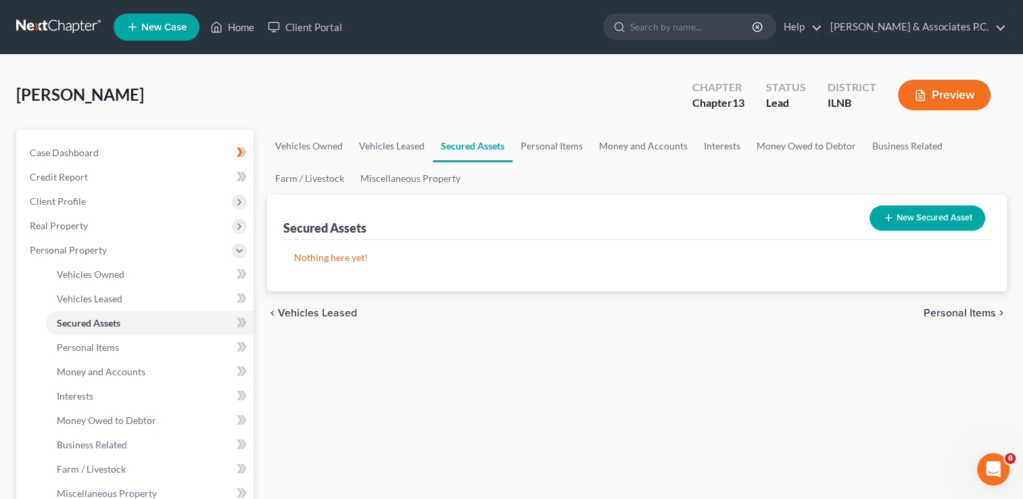
click at [954, 314] on span "Personal Items" at bounding box center [959, 313] width 72 height 11
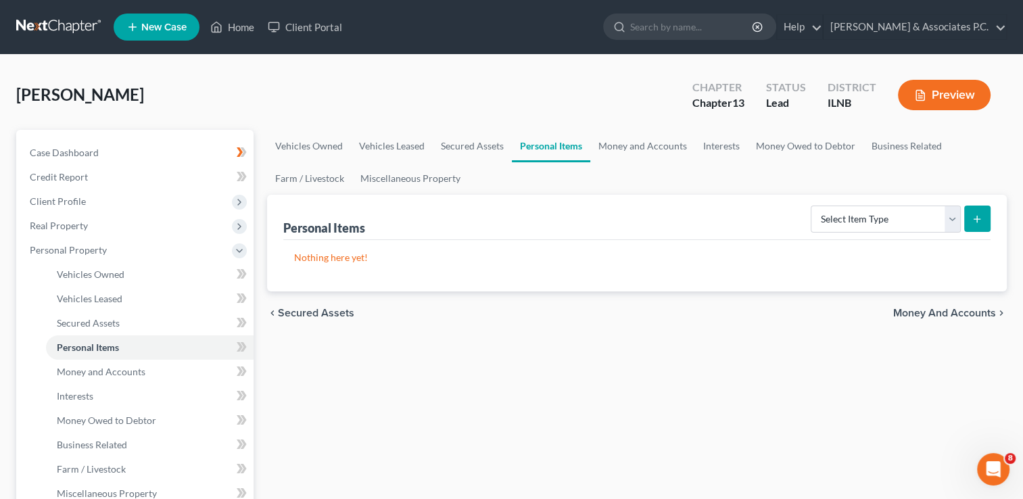
click at [954, 314] on span "Money and Accounts" at bounding box center [944, 313] width 103 height 11
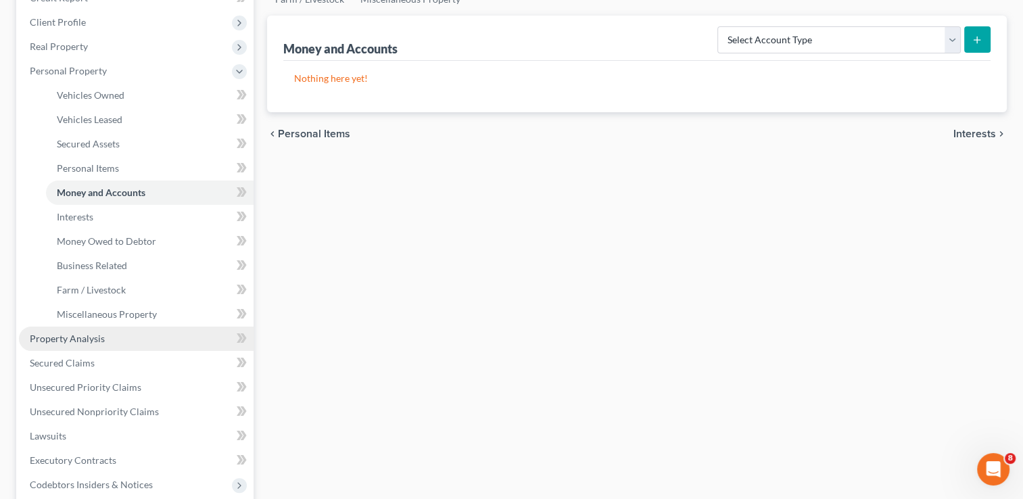
scroll to position [203, 0]
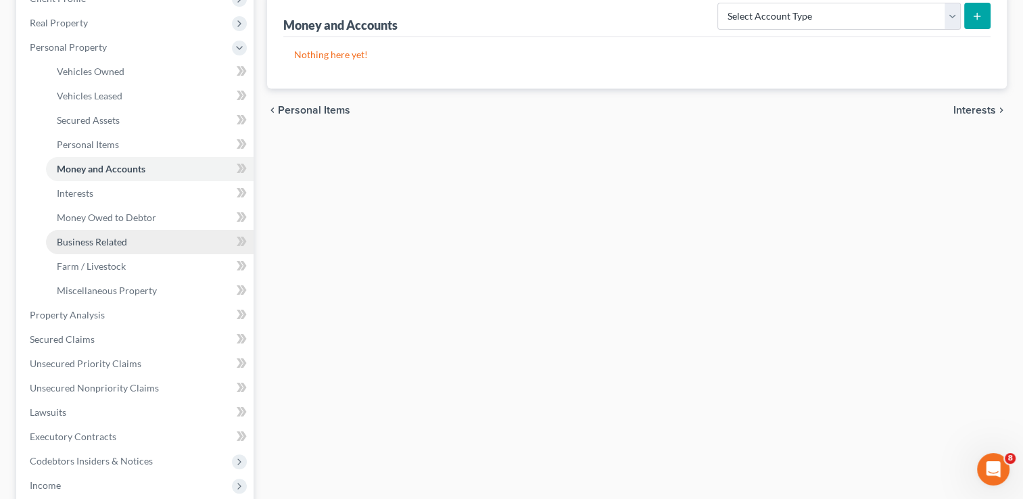
click at [112, 239] on span "Business Related" at bounding box center [92, 241] width 70 height 11
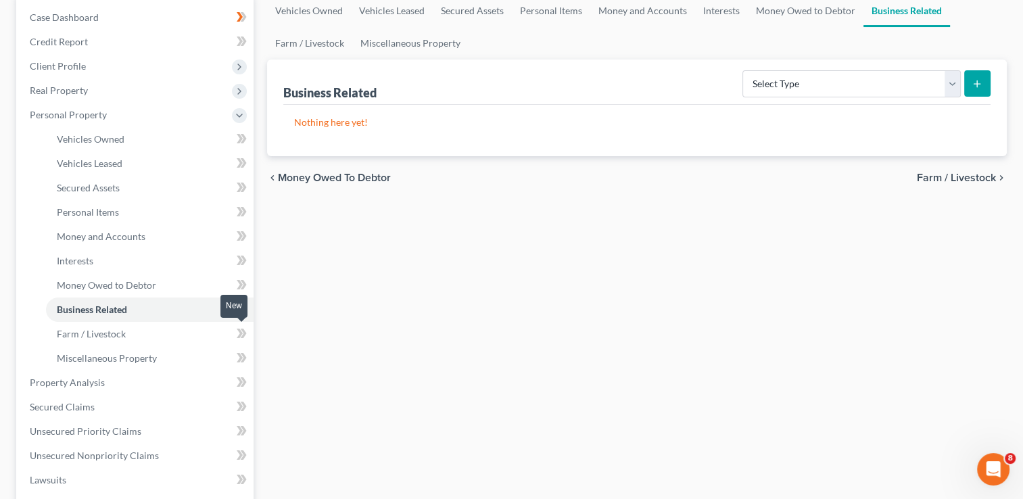
scroll to position [203, 0]
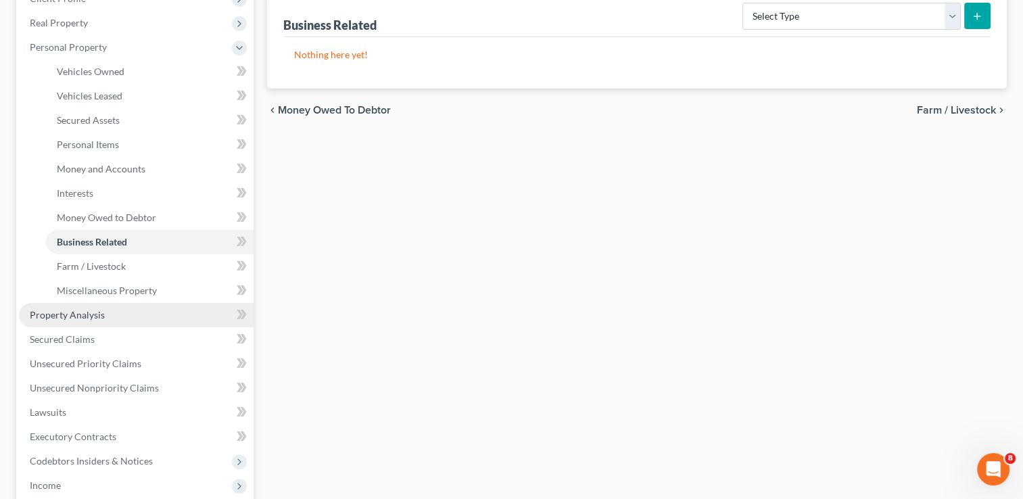
click at [80, 316] on span "Property Analysis" at bounding box center [67, 314] width 75 height 11
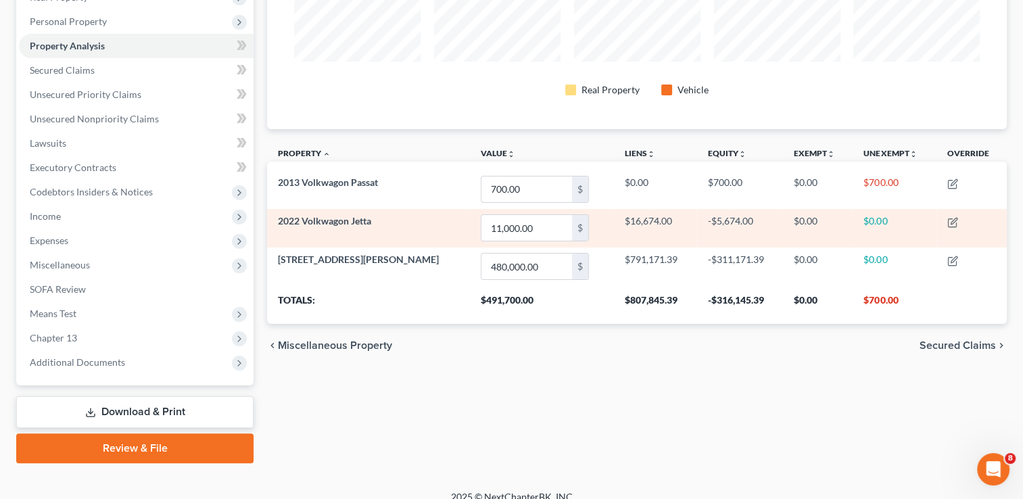
scroll to position [243, 0]
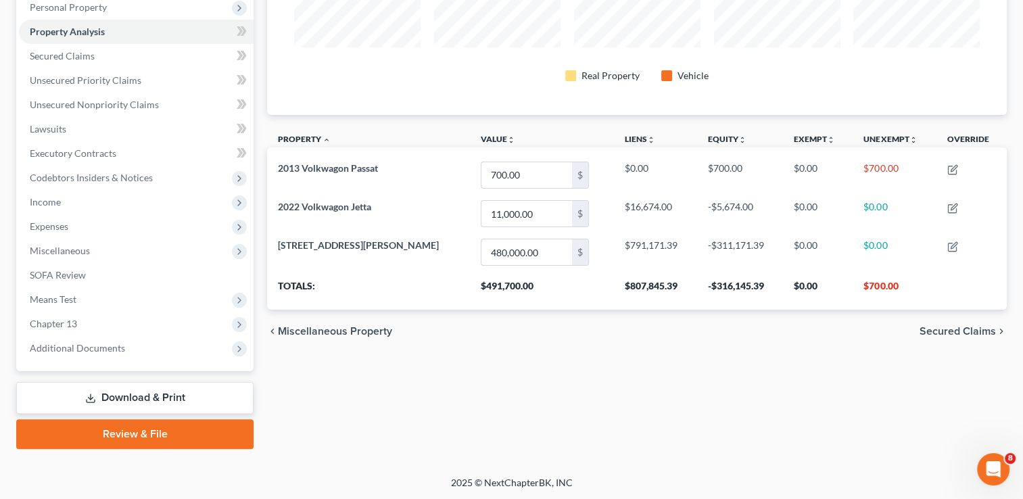
click at [952, 332] on span "Secured Claims" at bounding box center [957, 331] width 76 height 11
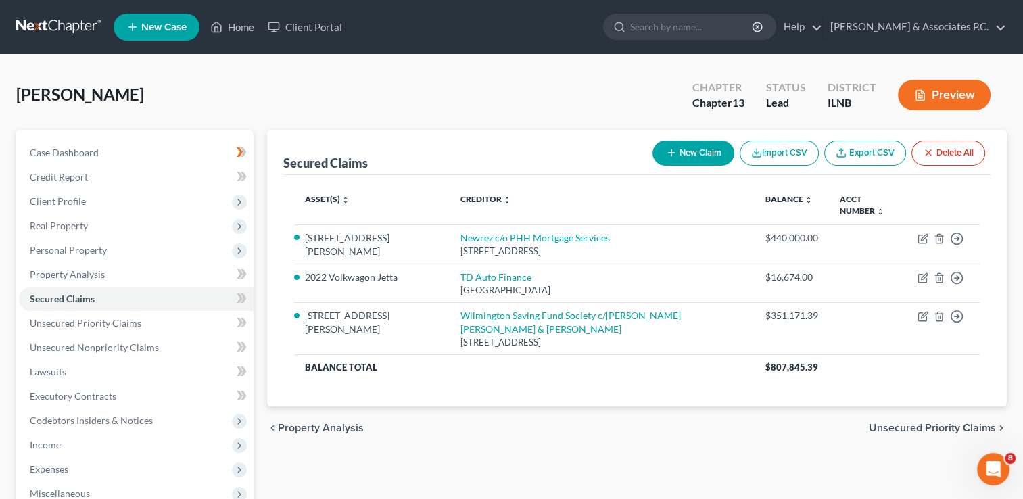
click at [934, 422] on span "Unsecured Priority Claims" at bounding box center [932, 427] width 127 height 11
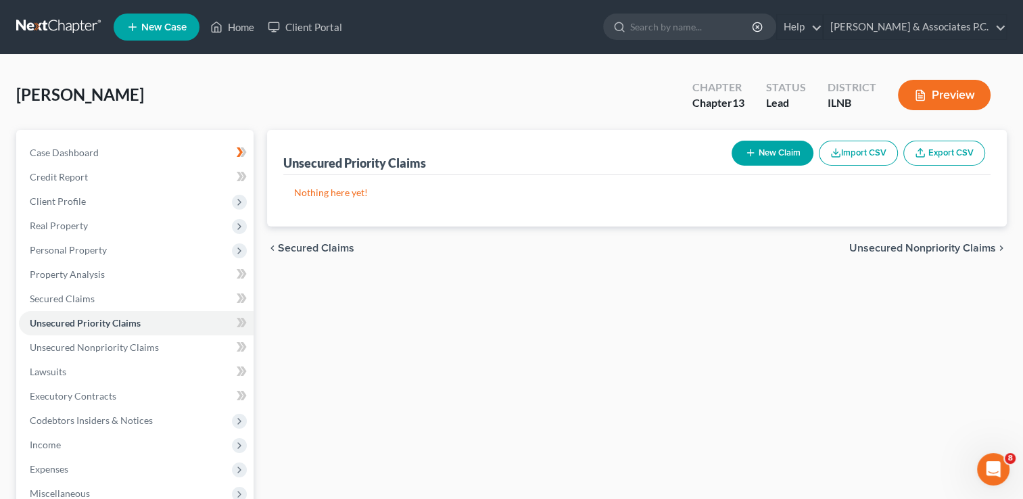
click at [905, 245] on span "Unsecured Nonpriority Claims" at bounding box center [922, 248] width 147 height 11
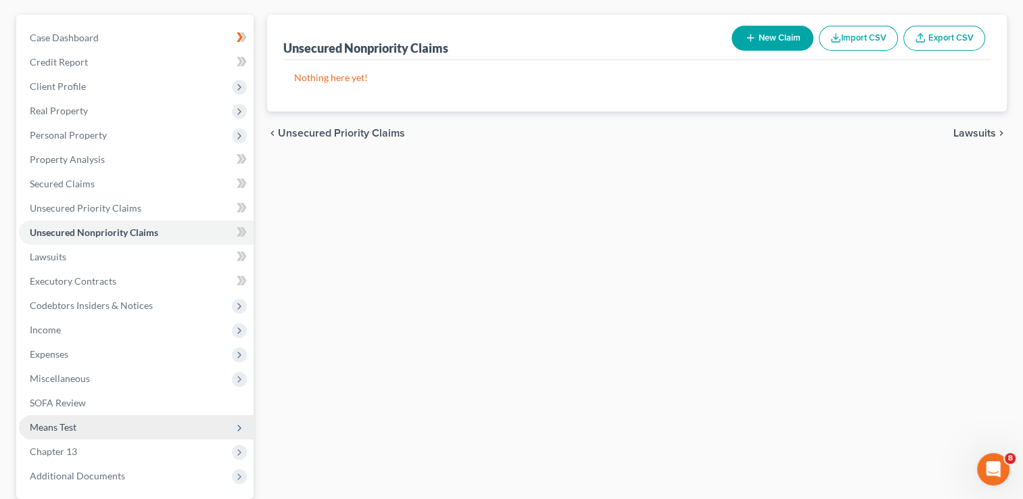
scroll to position [135, 0]
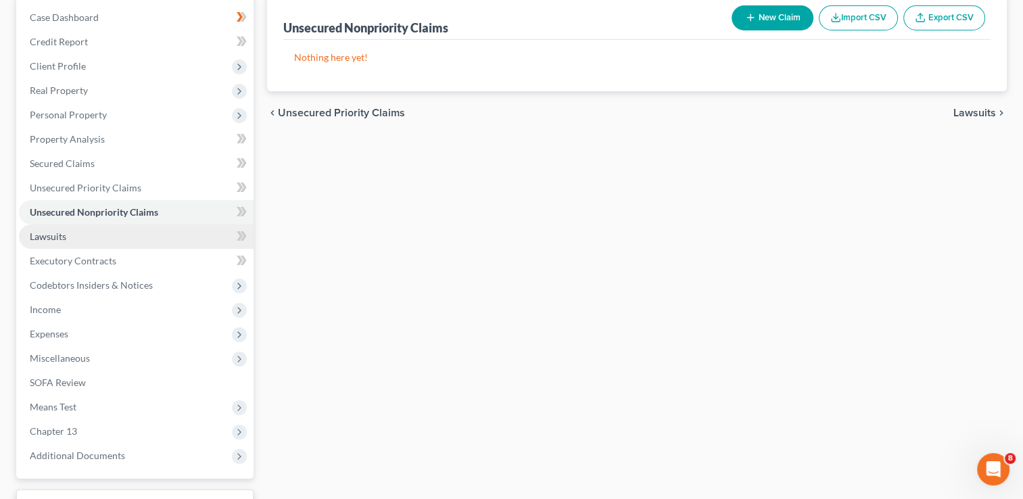
click at [95, 234] on link "Lawsuits" at bounding box center [136, 236] width 235 height 24
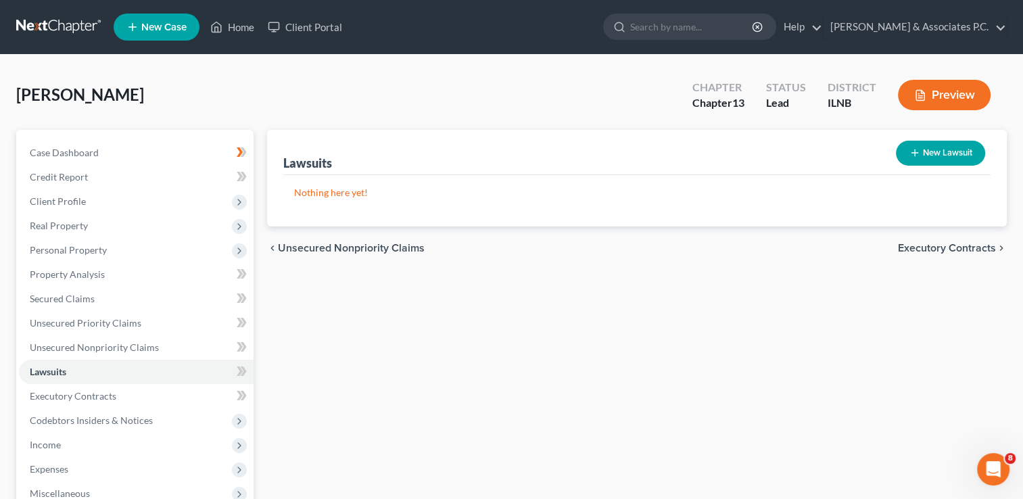
click at [935, 149] on button "New Lawsuit" at bounding box center [940, 153] width 89 height 25
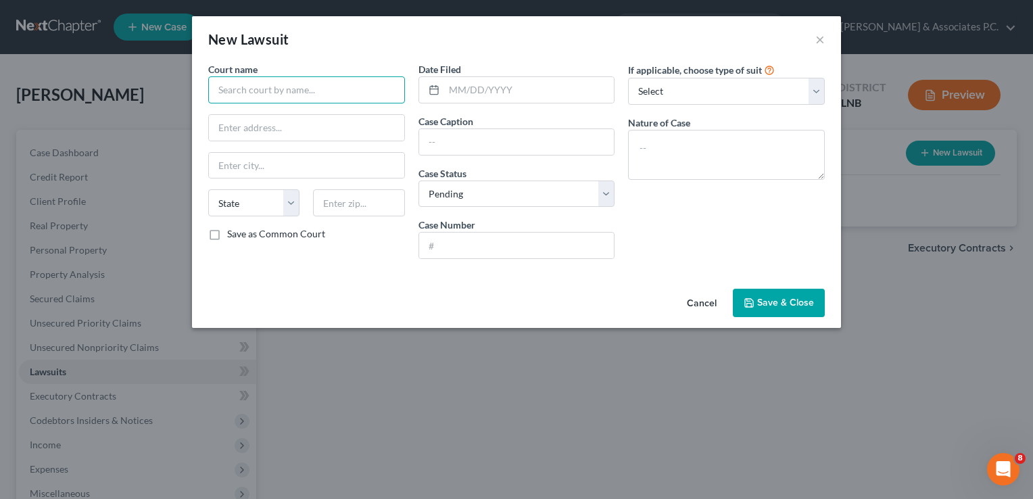
click at [224, 88] on input "text" at bounding box center [306, 89] width 197 height 27
click at [433, 88] on icon at bounding box center [434, 89] width 11 height 11
click at [448, 86] on input "text" at bounding box center [529, 90] width 170 height 26
click at [460, 87] on input "04052024" at bounding box center [529, 90] width 170 height 26
drag, startPoint x: 476, startPoint y: 87, endPoint x: 485, endPoint y: 88, distance: 9.6
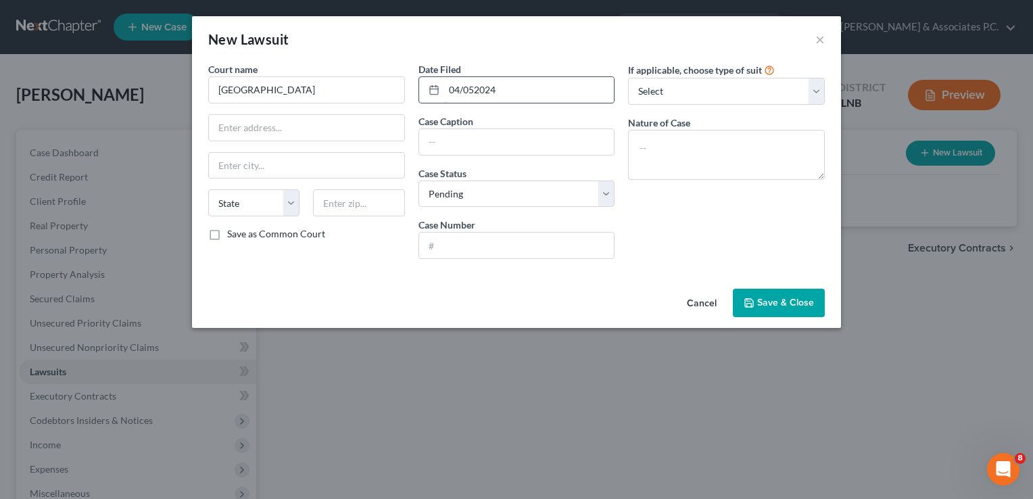
click at [475, 87] on input "04/052024" at bounding box center [529, 90] width 170 height 26
click at [689, 90] on select "Select Repossession Garnishment Foreclosure Attached, Seized, Or Levied Other" at bounding box center [726, 91] width 197 height 27
click at [628, 78] on select "Select Repossession Garnishment Foreclosure Attached, Seized, Or Levied Other" at bounding box center [726, 91] width 197 height 27
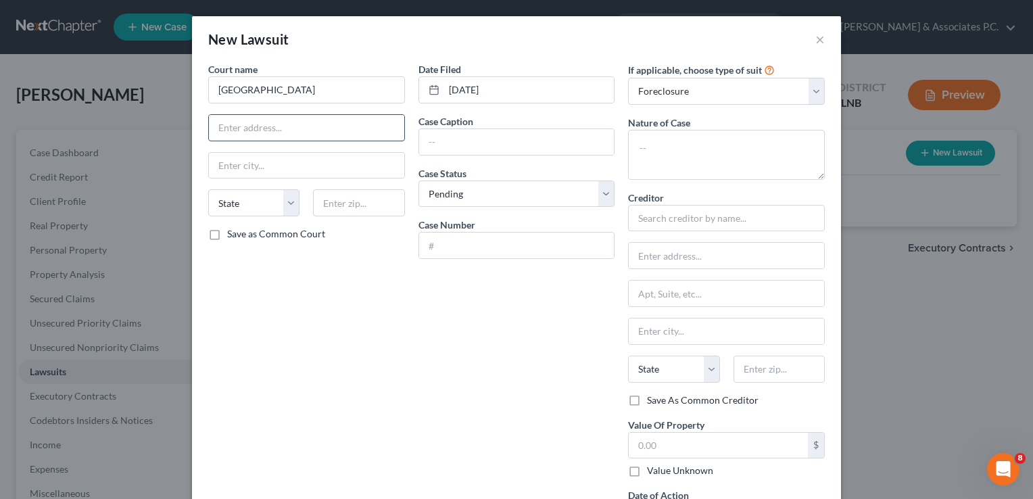
click at [239, 128] on input "text" at bounding box center [306, 128] width 195 height 26
click at [231, 166] on input "text" at bounding box center [306, 166] width 195 height 26
click at [437, 142] on input "text" at bounding box center [516, 142] width 195 height 26
click at [491, 143] on input "text" at bounding box center [516, 142] width 195 height 26
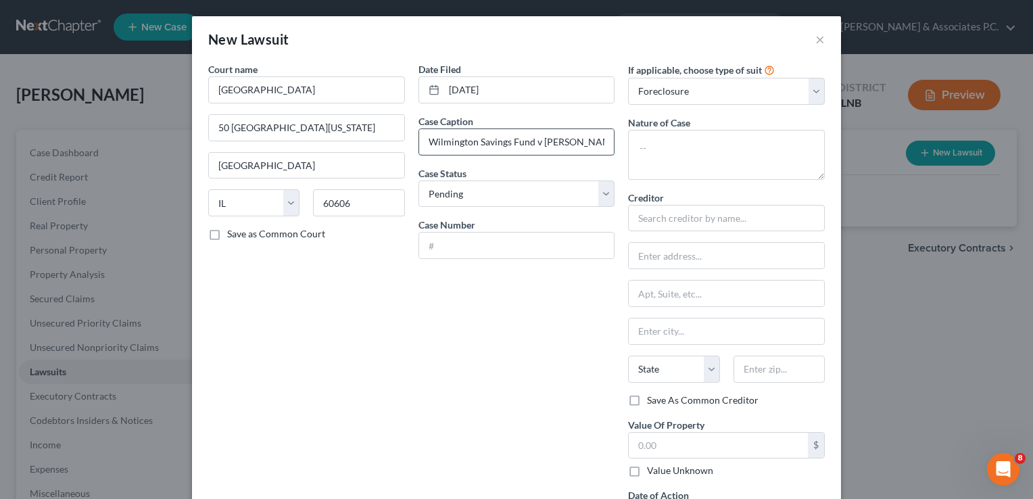
click at [562, 139] on input "Wilmington Savings Fund v Maria Fedele" at bounding box center [516, 142] width 195 height 26
click at [602, 142] on input "Wilmington Savings Fund v Maria R. Fedele" at bounding box center [516, 142] width 195 height 26
click at [581, 190] on select "Select Pending On Appeal Concluded" at bounding box center [516, 193] width 197 height 27
click at [418, 180] on select "Select Pending On Appeal Concluded" at bounding box center [516, 193] width 197 height 27
click at [427, 248] on input "text" at bounding box center [516, 246] width 195 height 26
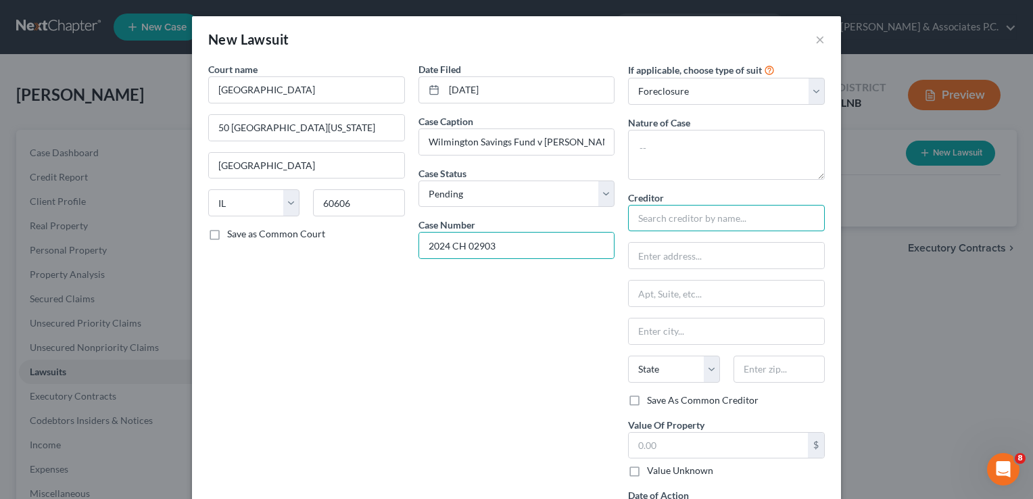
click at [659, 218] on input "text" at bounding box center [726, 218] width 197 height 27
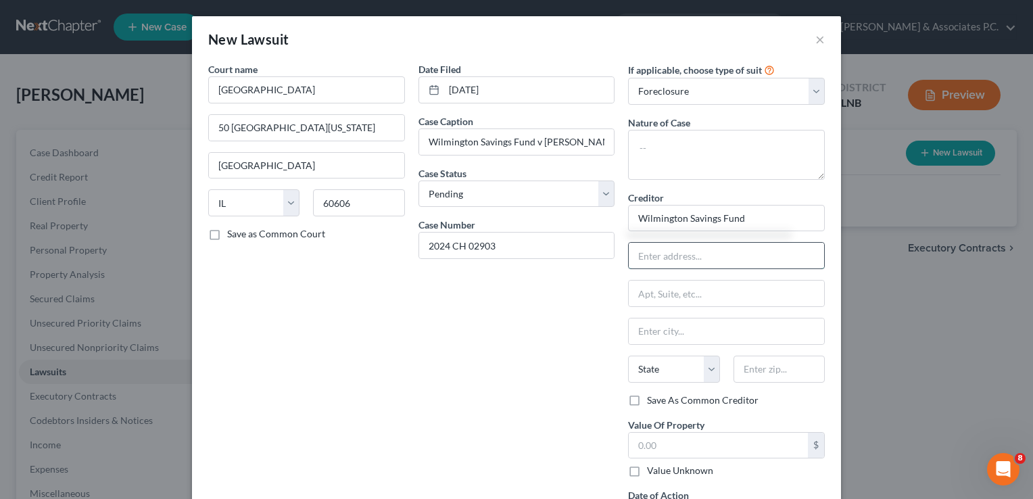
click at [639, 255] on input "text" at bounding box center [726, 256] width 195 height 26
click at [646, 285] on input "text" at bounding box center [726, 293] width 195 height 26
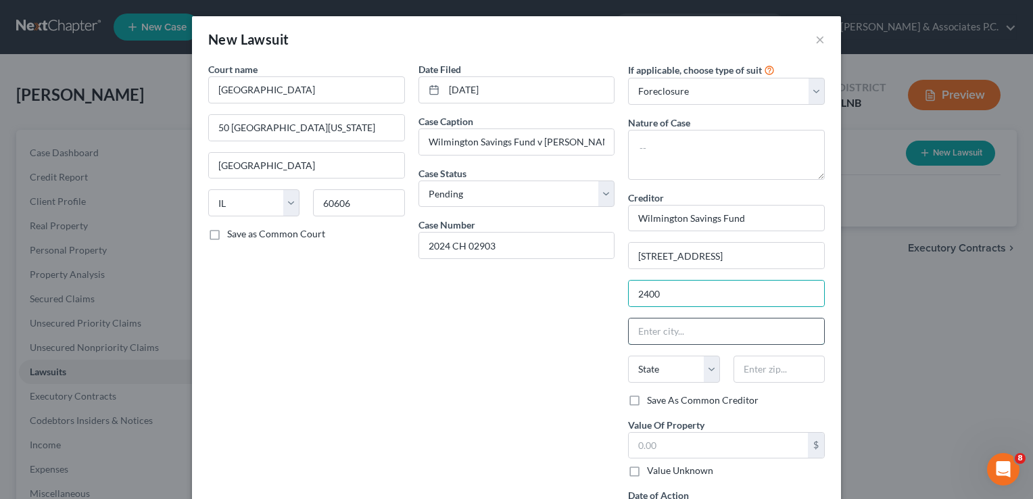
click at [643, 331] on input "text" at bounding box center [726, 331] width 195 height 26
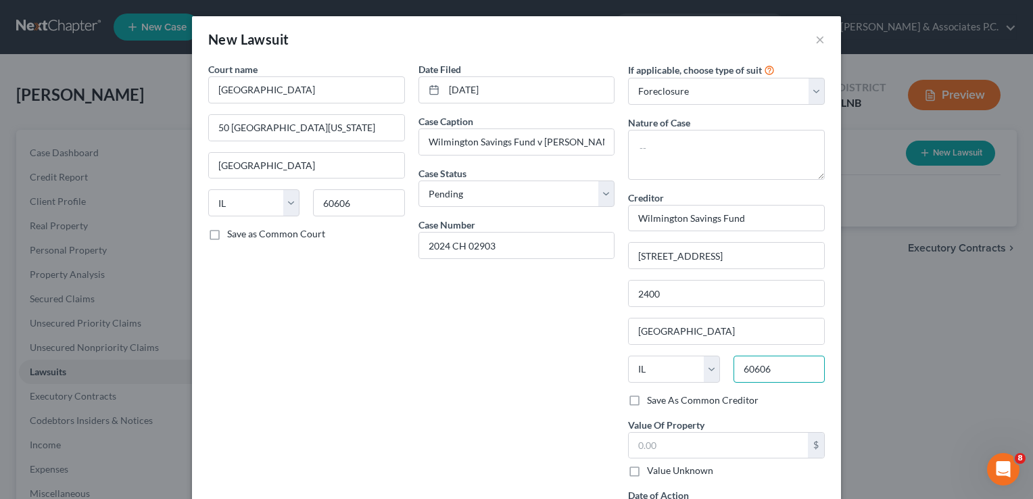
click at [769, 366] on input "60606" at bounding box center [778, 369] width 91 height 27
click at [647, 395] on label "Save As Common Creditor" at bounding box center [703, 400] width 112 height 14
click at [652, 395] on input "Save As Common Creditor" at bounding box center [656, 397] width 9 height 9
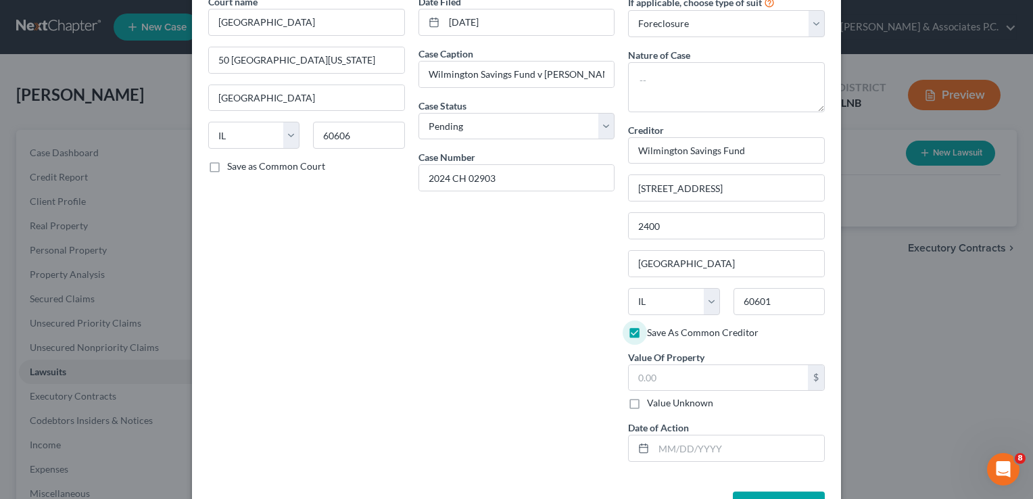
scroll to position [113, 0]
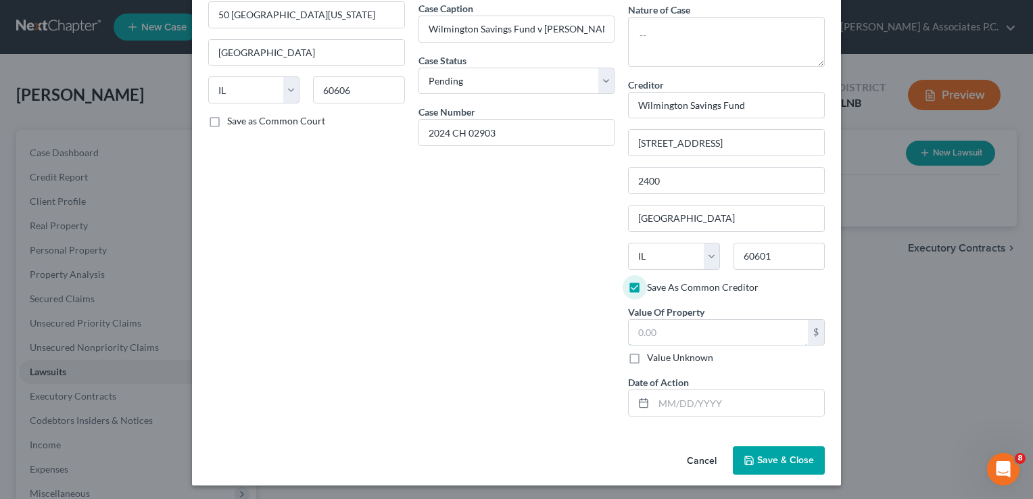
click at [633, 331] on input "text" at bounding box center [718, 333] width 179 height 26
click at [771, 454] on span "Save & Close" at bounding box center [785, 459] width 57 height 11
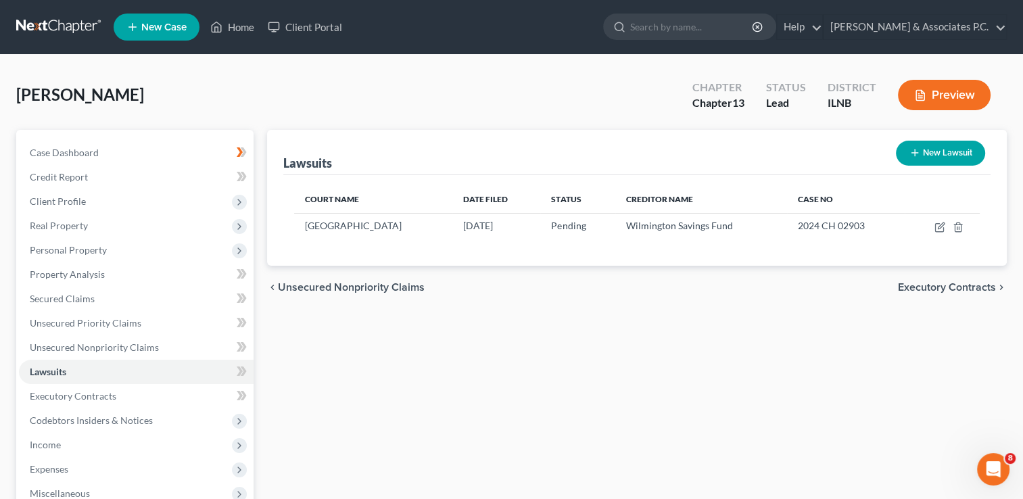
click at [938, 287] on span "Executory Contracts" at bounding box center [947, 287] width 98 height 11
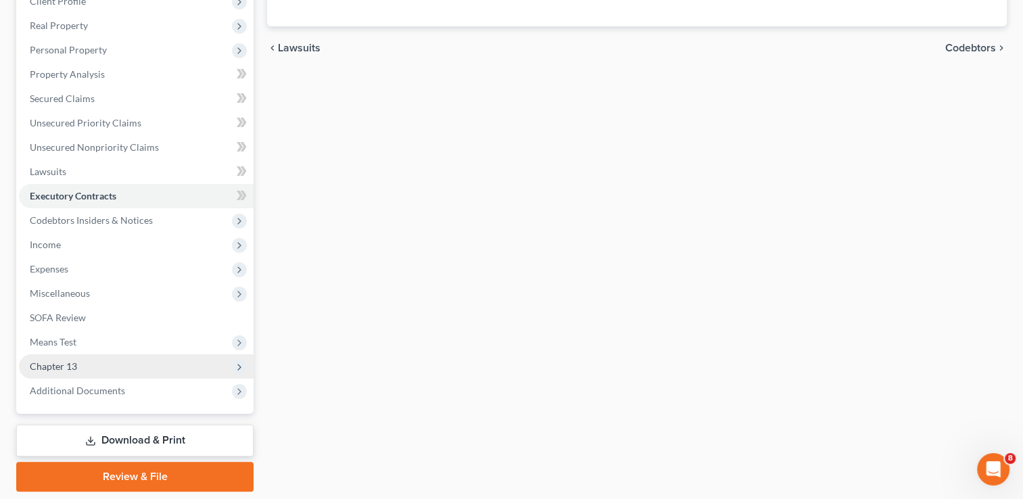
scroll to position [203, 0]
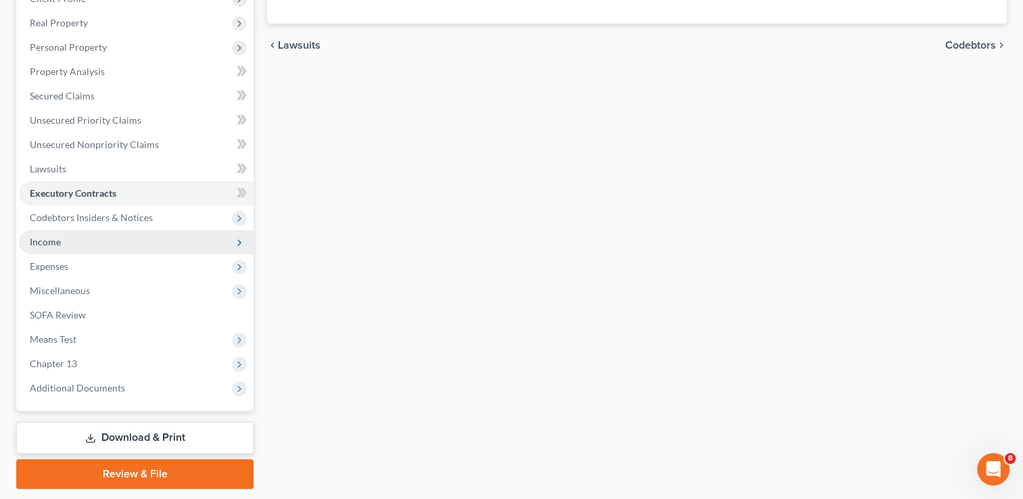
click at [75, 243] on span "Income" at bounding box center [136, 242] width 235 height 24
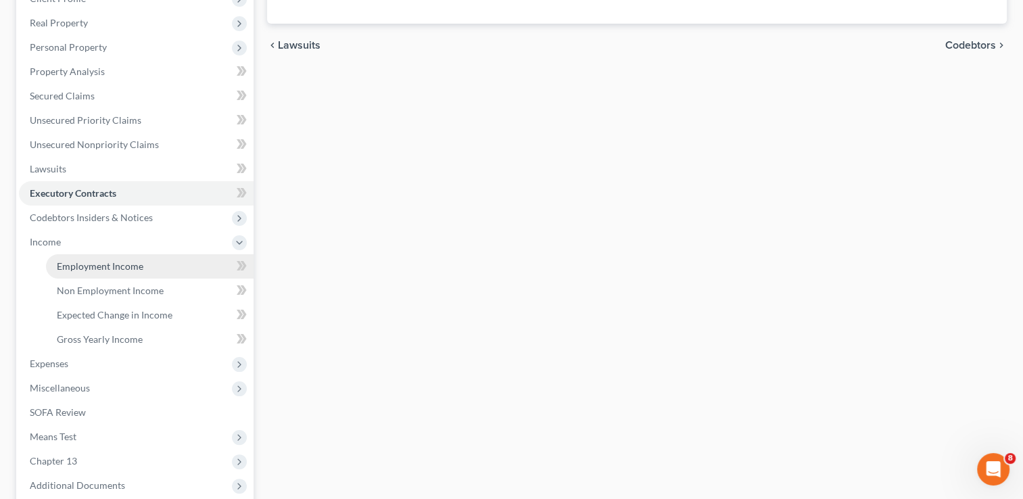
click at [105, 264] on span "Employment Income" at bounding box center [100, 265] width 87 height 11
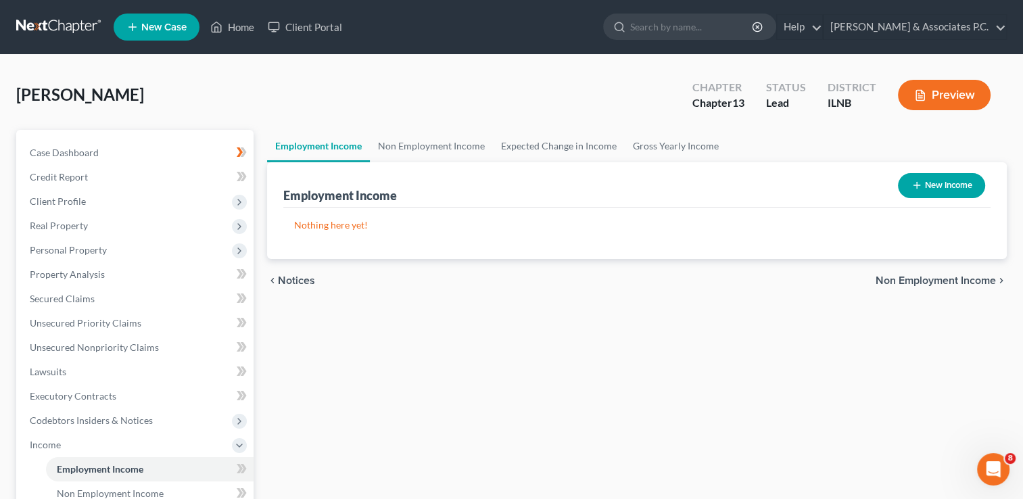
click at [906, 277] on span "Non Employment Income" at bounding box center [935, 280] width 120 height 11
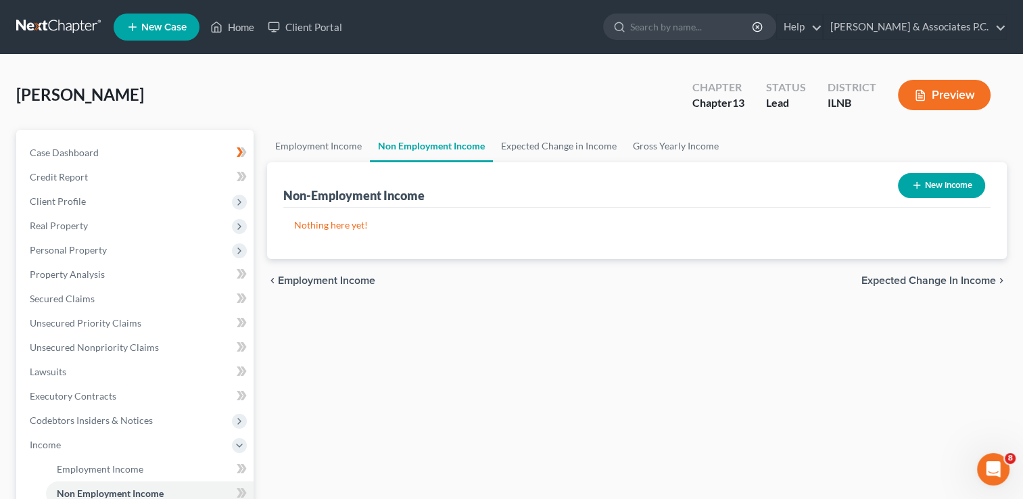
click at [925, 182] on button "New Income" at bounding box center [941, 185] width 87 height 25
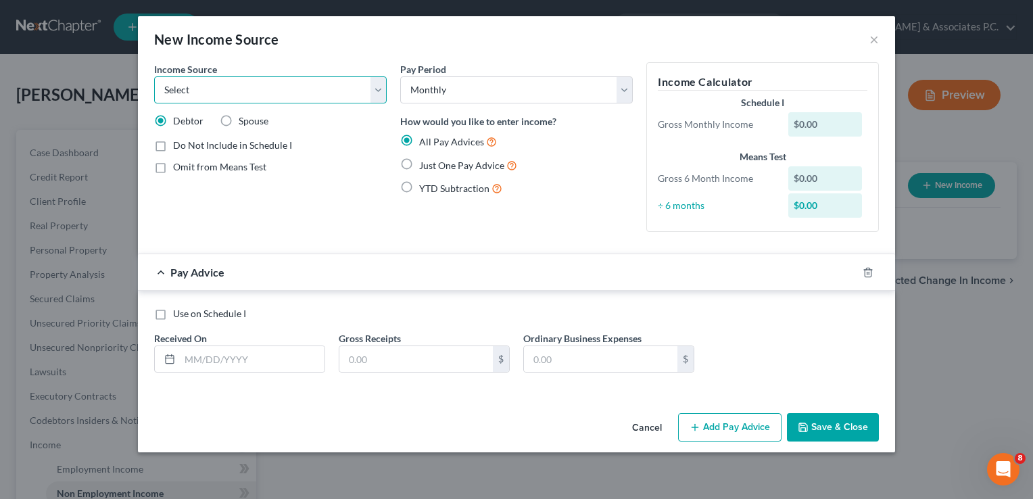
click at [383, 89] on select "Select Unemployment Disability (from employer) Pension Retirement Social Securi…" at bounding box center [270, 89] width 233 height 27
click at [154, 76] on select "Select Unemployment Disability (from employer) Pension Retirement Social Securi…" at bounding box center [270, 89] width 233 height 27
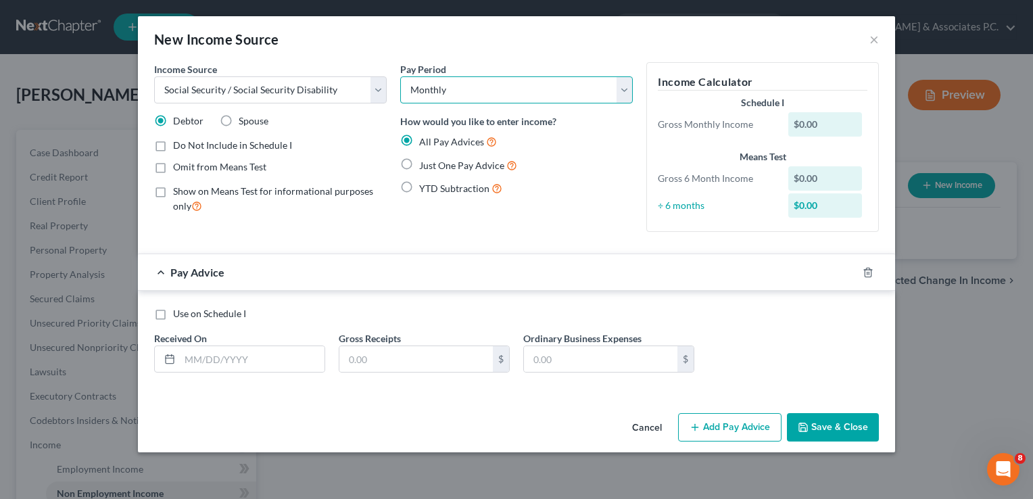
click at [426, 89] on select "Select Monthly Twice Monthly Every Other Week Weekly" at bounding box center [516, 89] width 233 height 27
click at [400, 76] on select "Select Monthly Twice Monthly Every Other Week Weekly" at bounding box center [516, 89] width 233 height 27
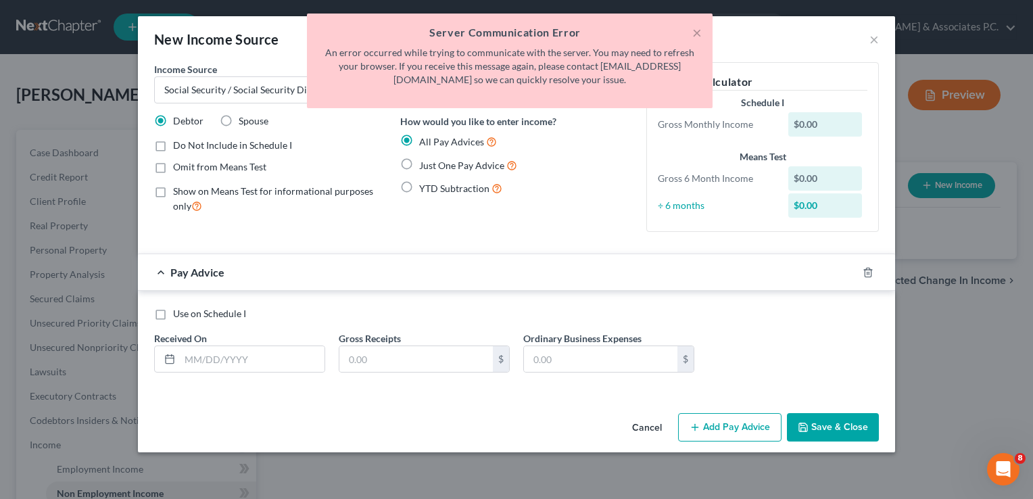
click at [562, 180] on div "All Pay Advices Just One Pay Advice YTD Subtraction" at bounding box center [516, 165] width 233 height 63
click at [704, 31] on div "× Server Communication Error An error occurred while trying to communicate with…" at bounding box center [510, 61] width 406 height 95
click at [581, 180] on div "YTD Subtraction" at bounding box center [516, 188] width 233 height 16
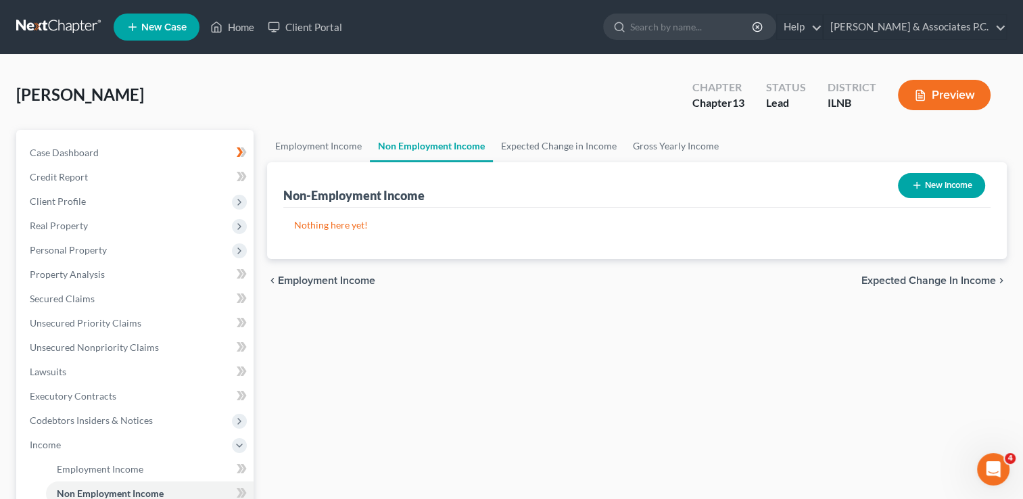
click at [929, 183] on button "New Income" at bounding box center [941, 185] width 87 height 25
select select "0"
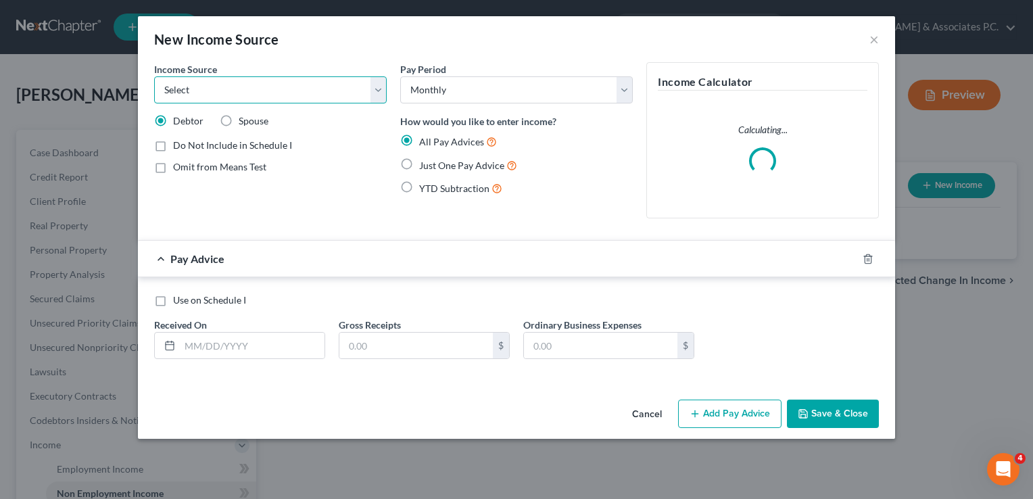
click at [374, 89] on select "Select Unemployment Disability (from employer) Pension Retirement Social Securi…" at bounding box center [270, 89] width 233 height 27
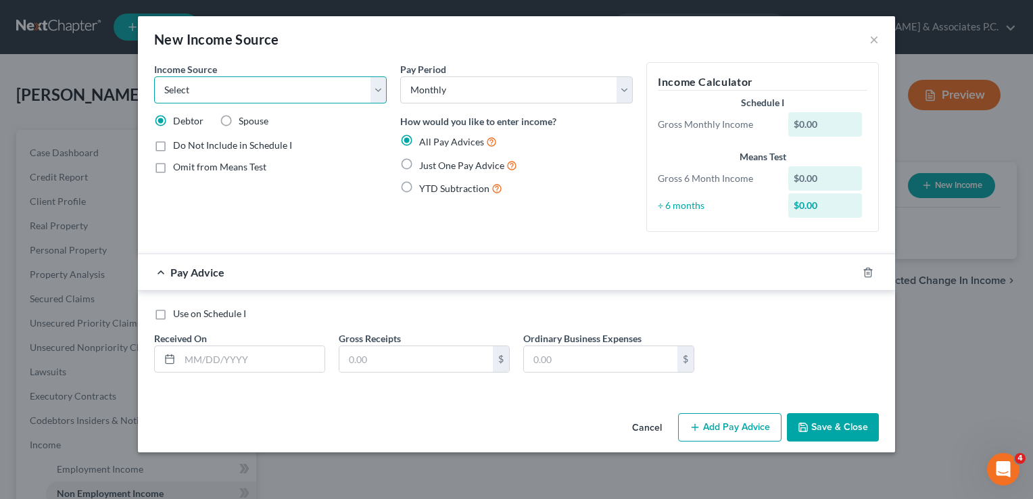
select select "4"
click at [154, 76] on select "Select Unemployment Disability (from employer) Pension Retirement Social Securi…" at bounding box center [270, 89] width 233 height 27
click at [798, 122] on div "$0.00" at bounding box center [825, 124] width 74 height 24
click at [799, 120] on div "$0.00" at bounding box center [825, 124] width 74 height 24
click at [800, 130] on div "$0.00" at bounding box center [825, 124] width 74 height 24
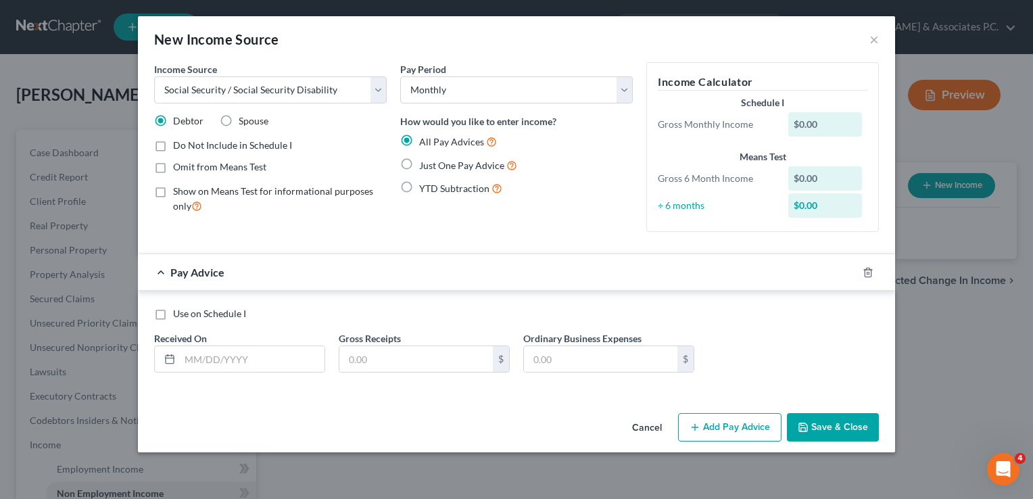
click at [799, 126] on div "$0.00" at bounding box center [825, 124] width 74 height 24
click at [798, 120] on div "$0.00" at bounding box center [825, 124] width 74 height 24
click at [802, 126] on div "$0.00" at bounding box center [825, 124] width 74 height 24
click at [798, 123] on div "$0.00" at bounding box center [825, 124] width 74 height 24
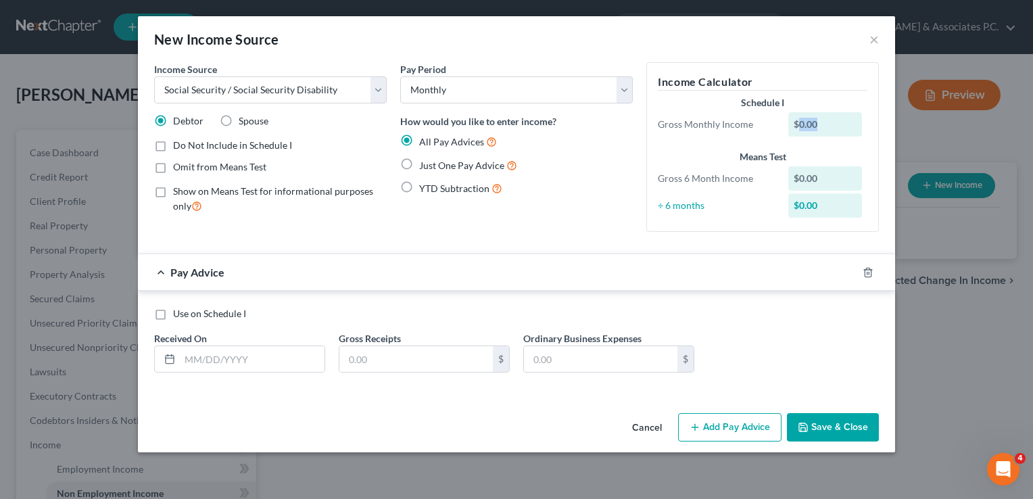
click at [800, 121] on div "$0.00" at bounding box center [825, 124] width 74 height 24
click at [825, 122] on div "$0.00" at bounding box center [825, 124] width 74 height 24
click at [823, 130] on div "$0.00" at bounding box center [825, 124] width 74 height 24
click at [812, 120] on div "$0.00" at bounding box center [825, 124] width 74 height 24
click at [808, 122] on div "$0.00" at bounding box center [825, 124] width 74 height 24
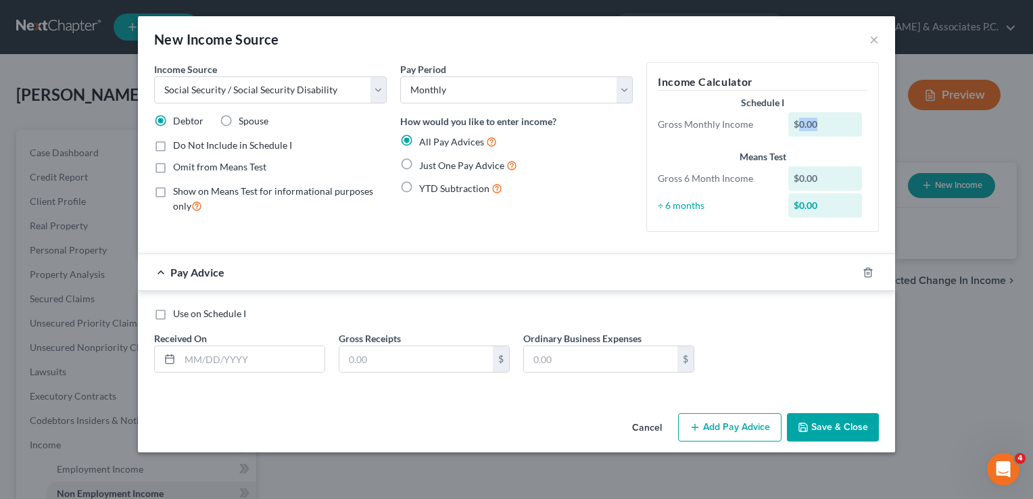
click at [808, 122] on div "$0.00" at bounding box center [825, 124] width 74 height 24
click at [806, 123] on div "$0.00" at bounding box center [825, 124] width 74 height 24
click at [798, 124] on div "$0.00" at bounding box center [825, 124] width 74 height 24
click at [798, 125] on div "$0.00" at bounding box center [825, 124] width 74 height 24
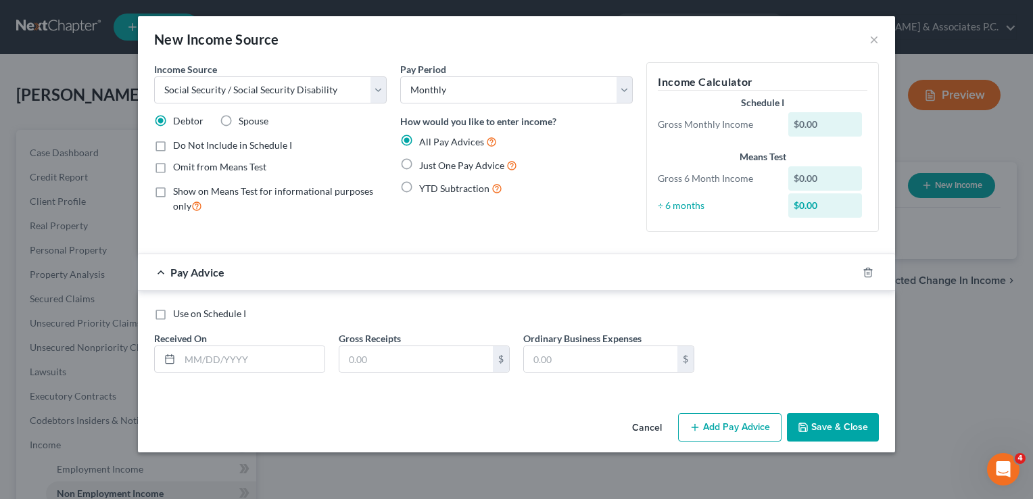
click at [178, 272] on span "Pay Advice" at bounding box center [197, 272] width 54 height 13
click at [162, 270] on div "Pay Advice" at bounding box center [497, 272] width 719 height 36
click at [301, 193] on span "Show on Means Test for informational purposes only" at bounding box center [273, 198] width 200 height 26
click at [187, 193] on input "Show on Means Test for informational purposes only" at bounding box center [182, 189] width 9 height 9
checkbox input "true"
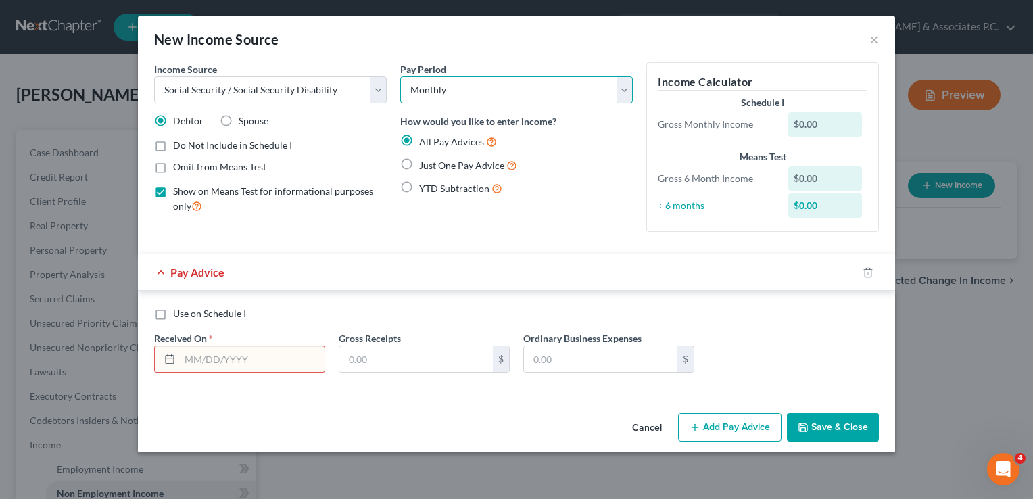
click at [489, 88] on select "Select Monthly Twice Monthly Every Other Week Weekly" at bounding box center [516, 89] width 233 height 27
click at [400, 76] on select "Select Monthly Twice Monthly Every Other Week Weekly" at bounding box center [516, 89] width 233 height 27
click at [786, 118] on div "$0.00" at bounding box center [827, 124] width 93 height 24
click at [806, 125] on div "$0.00" at bounding box center [825, 124] width 74 height 24
click at [825, 118] on div "$0.00" at bounding box center [825, 124] width 74 height 24
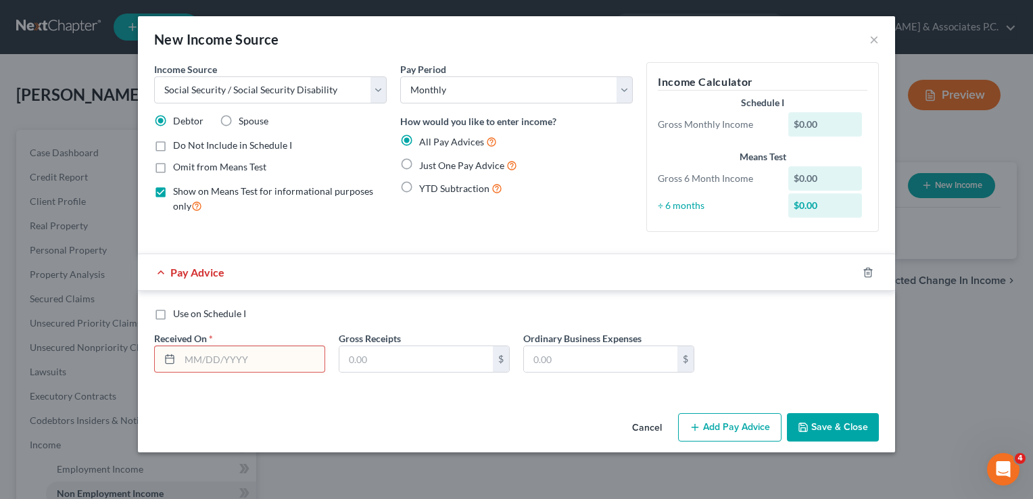
click at [824, 118] on div "$0.00" at bounding box center [825, 124] width 74 height 24
click at [823, 118] on div "$0.00" at bounding box center [825, 124] width 74 height 24
click at [819, 117] on div "$0.00" at bounding box center [825, 124] width 74 height 24
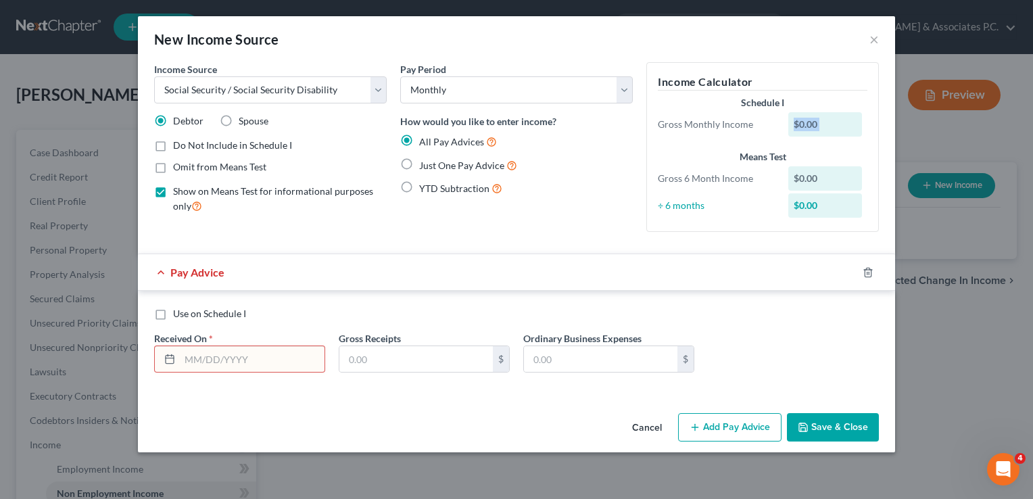
click at [833, 133] on div "$0.00" at bounding box center [825, 124] width 74 height 24
drag, startPoint x: 835, startPoint y: 120, endPoint x: 825, endPoint y: 103, distance: 19.4
click at [825, 103] on div "Schedule I" at bounding box center [763, 103] width 210 height 14
drag, startPoint x: 816, startPoint y: 122, endPoint x: 799, endPoint y: 120, distance: 17.0
click at [799, 120] on div "$0.00" at bounding box center [825, 124] width 74 height 24
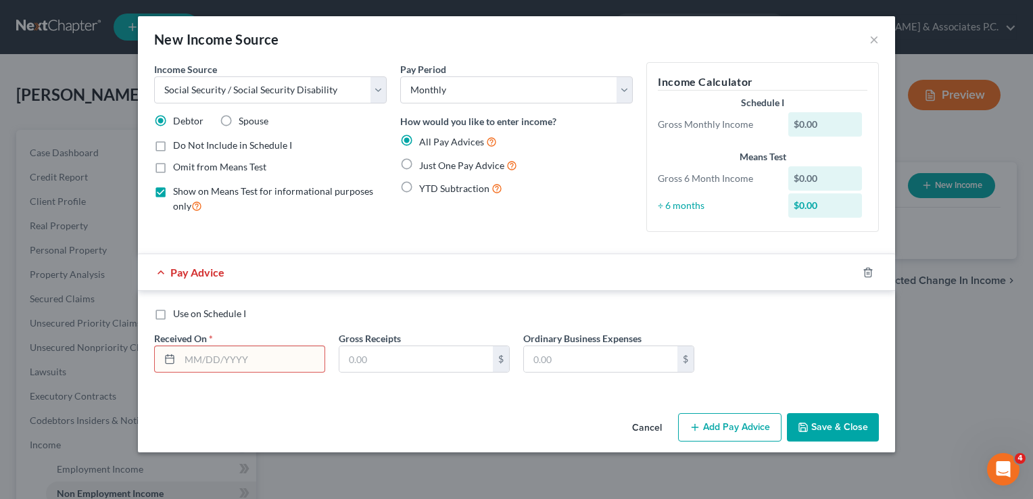
click at [516, 179] on div "All Pay Advices Just One Pay Advice YTD Subtraction" at bounding box center [516, 165] width 233 height 63
click at [819, 426] on button "Save & Close" at bounding box center [833, 427] width 92 height 28
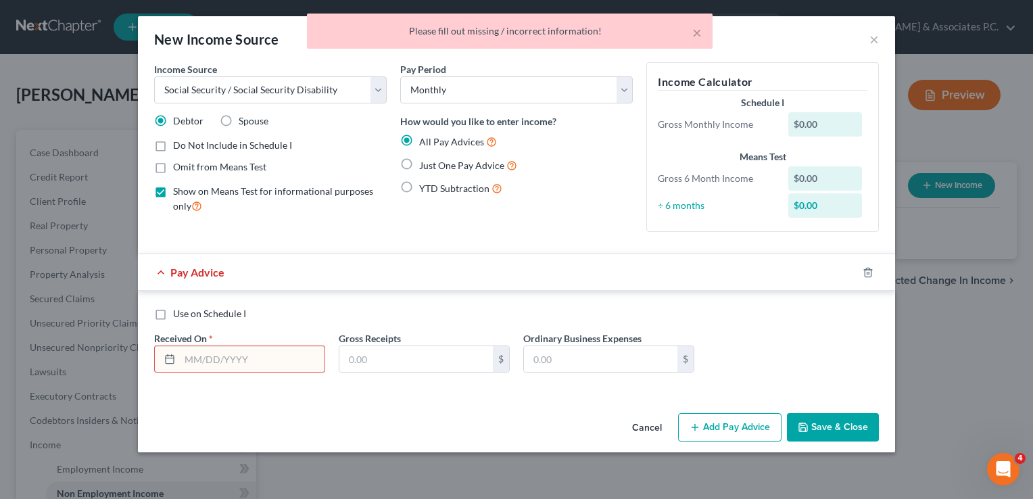
click at [597, 167] on div "Just One Pay Advice" at bounding box center [516, 165] width 233 height 16
click at [695, 31] on button "×" at bounding box center [696, 32] width 9 height 16
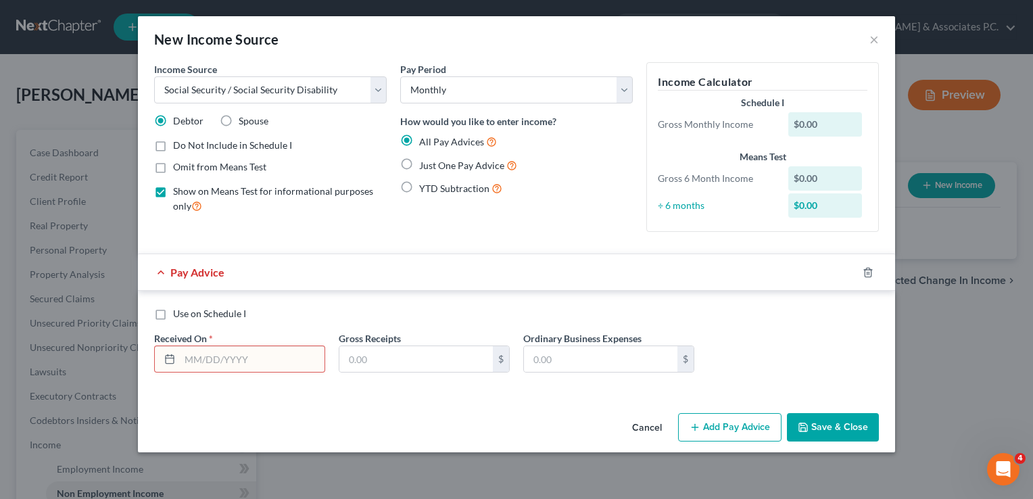
click at [821, 121] on div "$0.00" at bounding box center [825, 124] width 74 height 24
click at [376, 85] on select "Select Unemployment Disability (from employer) Pension Retirement Social Securi…" at bounding box center [270, 89] width 233 height 27
click at [154, 76] on select "Select Unemployment Disability (from employer) Pension Retirement Social Securi…" at bounding box center [270, 89] width 233 height 27
click at [802, 120] on div "$0.00" at bounding box center [825, 124] width 74 height 24
click at [235, 366] on input "text" at bounding box center [252, 359] width 145 height 26
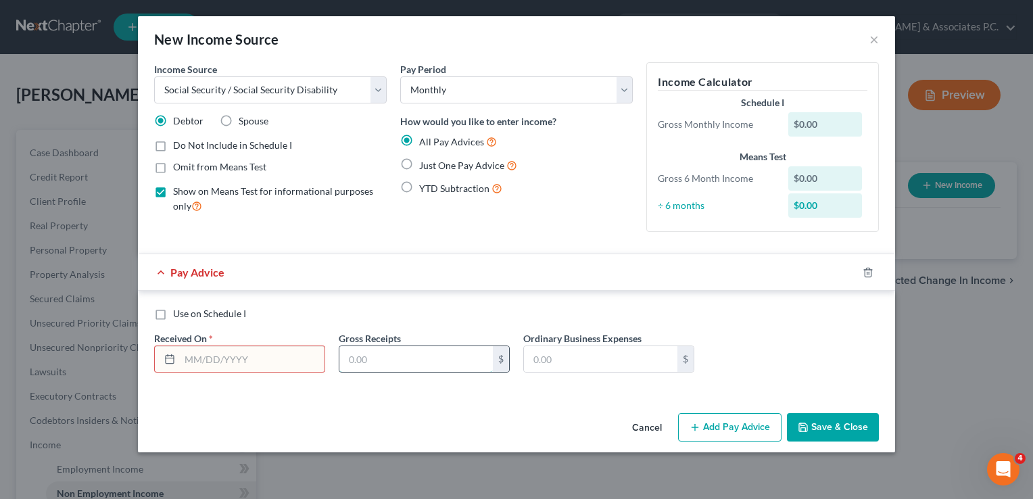
click at [354, 356] on input "text" at bounding box center [415, 359] width 153 height 26
type input "2,000"
click at [835, 423] on button "Save & Close" at bounding box center [833, 427] width 92 height 28
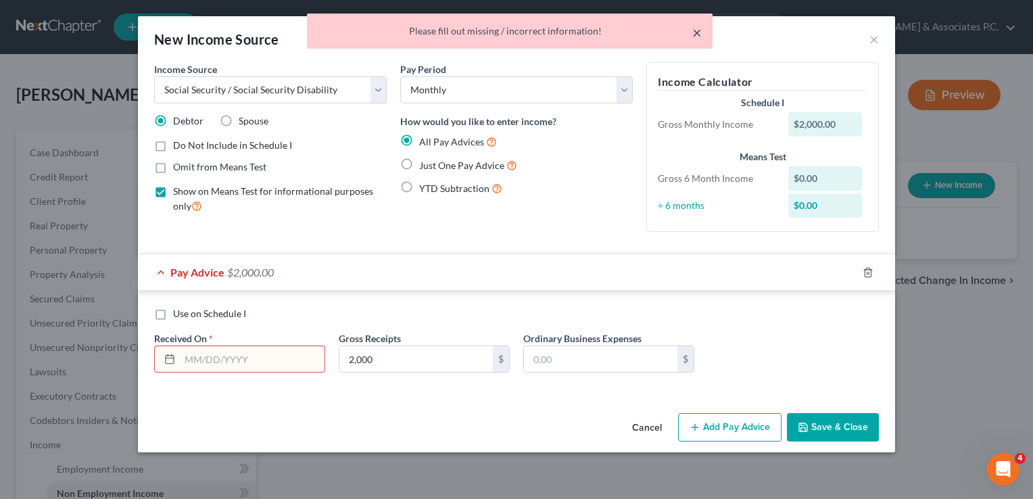
click at [698, 28] on button "×" at bounding box center [696, 32] width 9 height 16
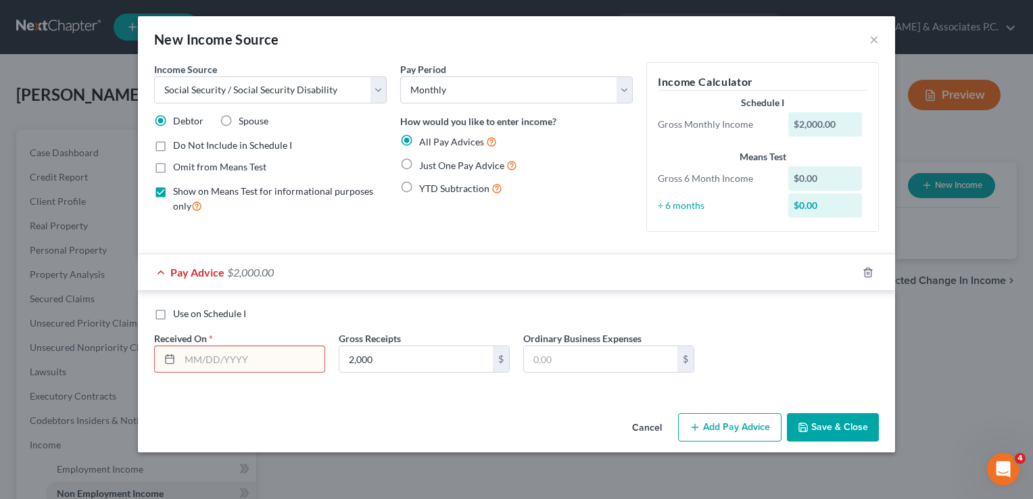
click at [166, 356] on icon at bounding box center [169, 358] width 11 height 11
click at [189, 360] on input "text" at bounding box center [252, 359] width 145 height 26
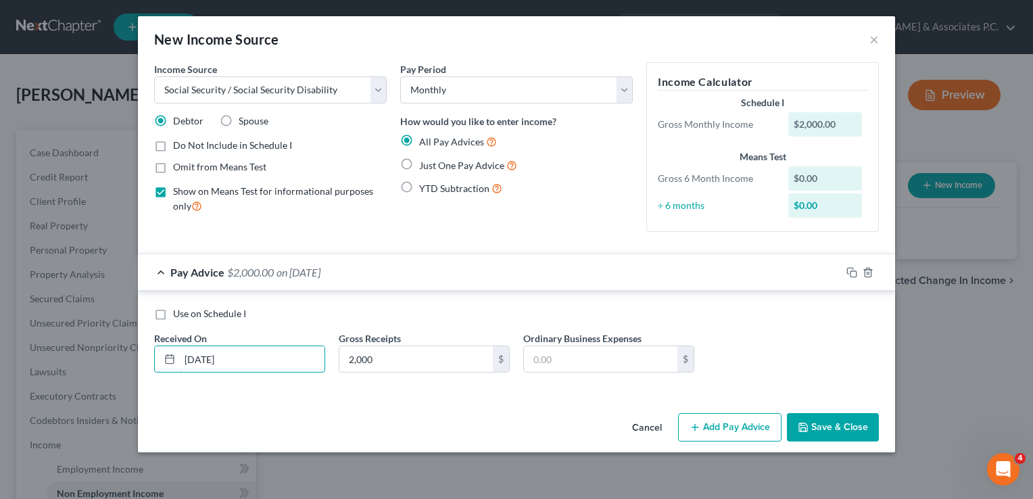
type input "08/05/2025"
click at [818, 424] on button "Save & Close" at bounding box center [833, 427] width 92 height 28
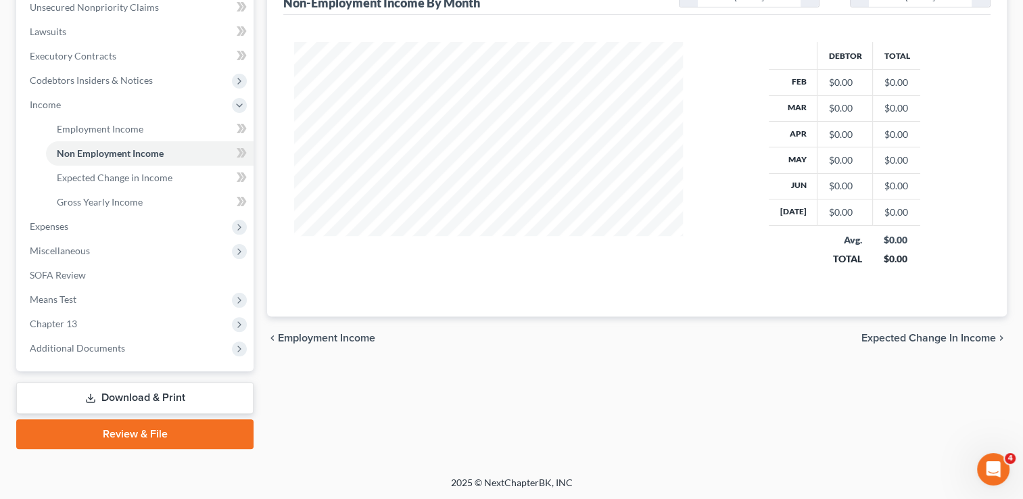
scroll to position [272, 0]
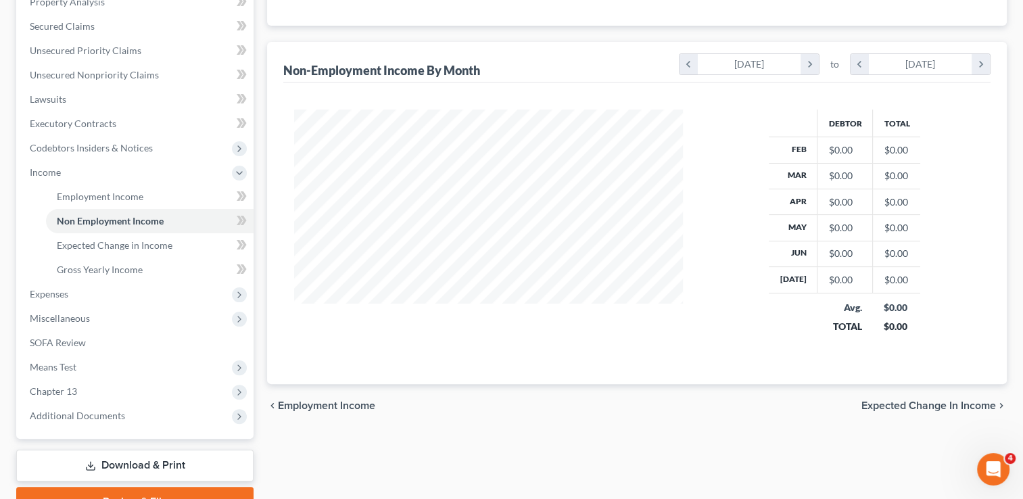
click at [916, 406] on span "Expected Change in Income" at bounding box center [928, 405] width 135 height 11
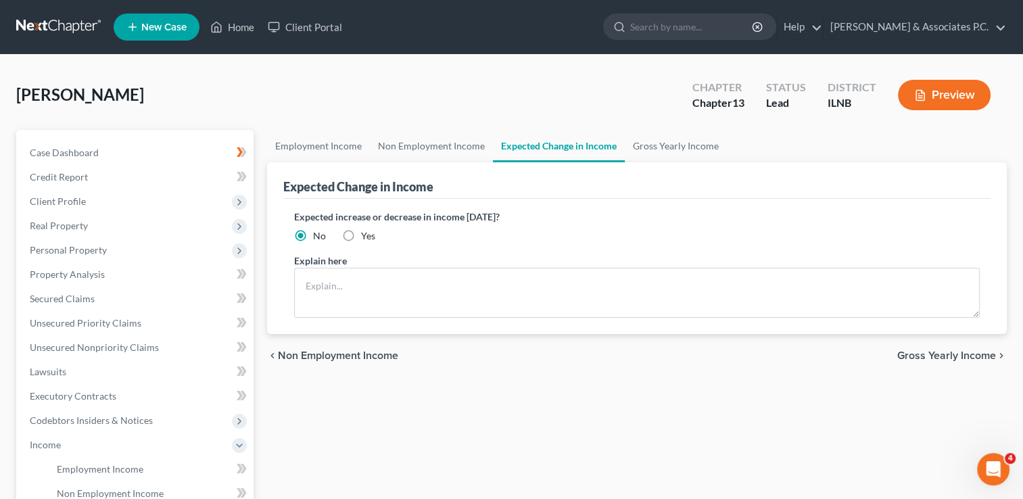
click at [945, 352] on span "Gross Yearly Income" at bounding box center [946, 355] width 99 height 11
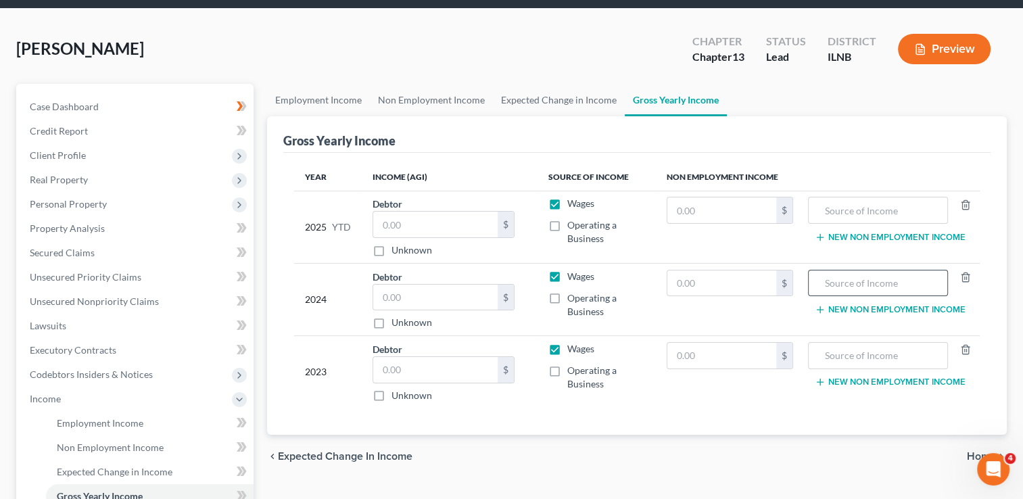
scroll to position [68, 0]
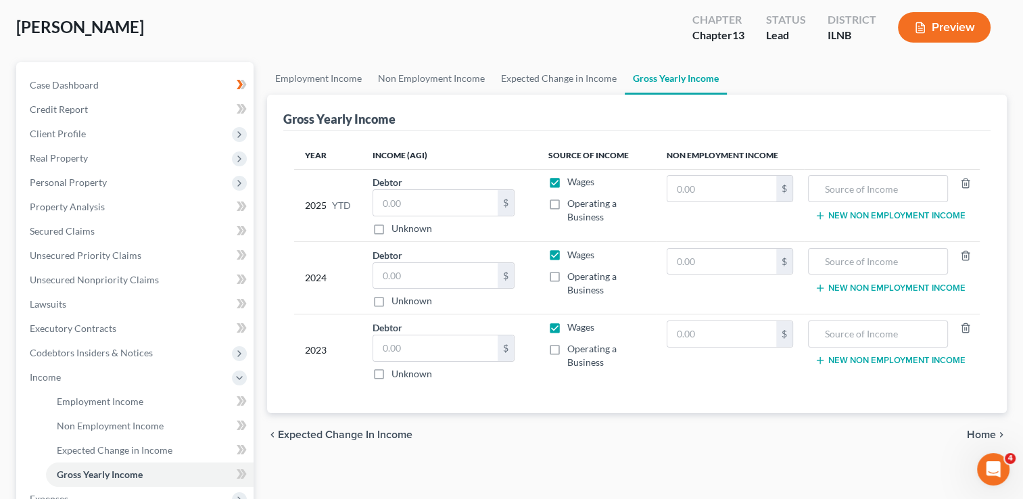
click at [979, 433] on span "Home" at bounding box center [981, 434] width 29 height 11
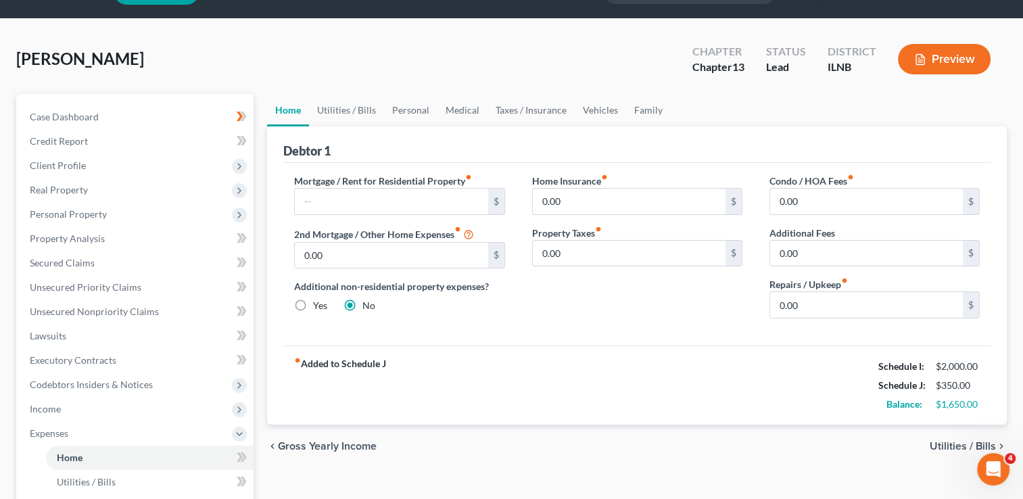
scroll to position [68, 0]
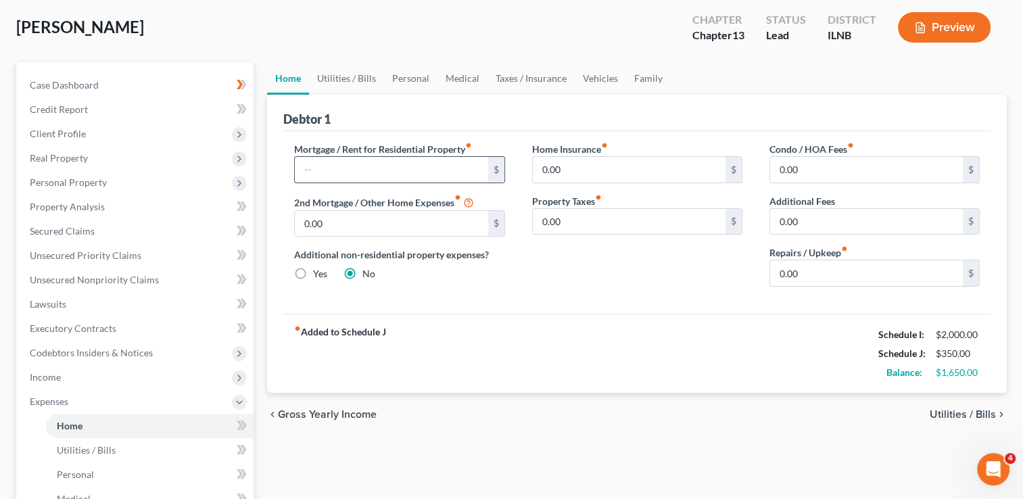
click at [318, 169] on input "text" at bounding box center [391, 170] width 193 height 26
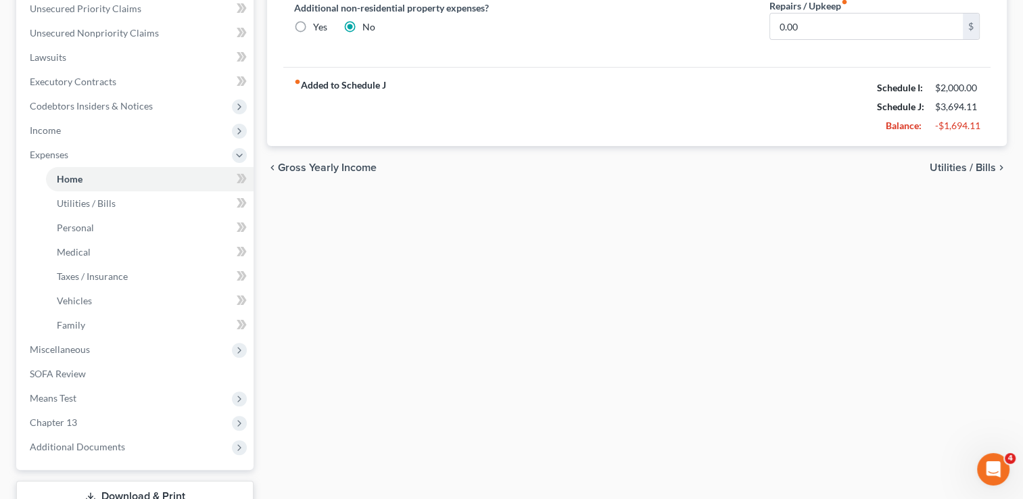
scroll to position [338, 0]
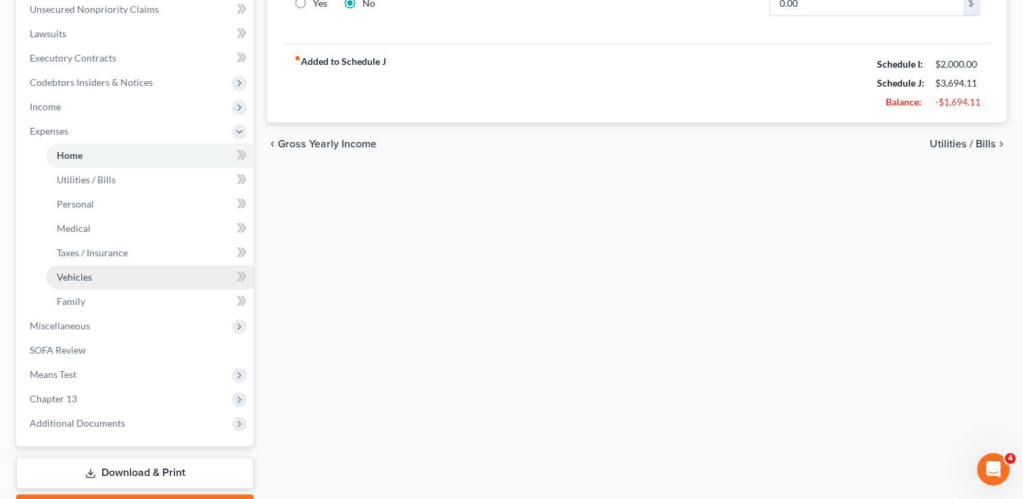
type input "3,344.11"
click at [80, 276] on span "Vehicles" at bounding box center [74, 276] width 35 height 11
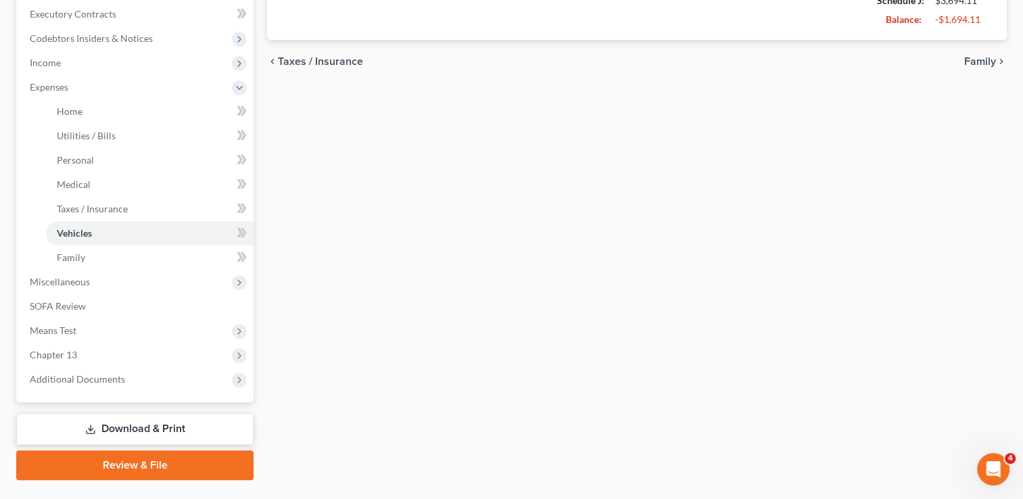
scroll to position [406, 0]
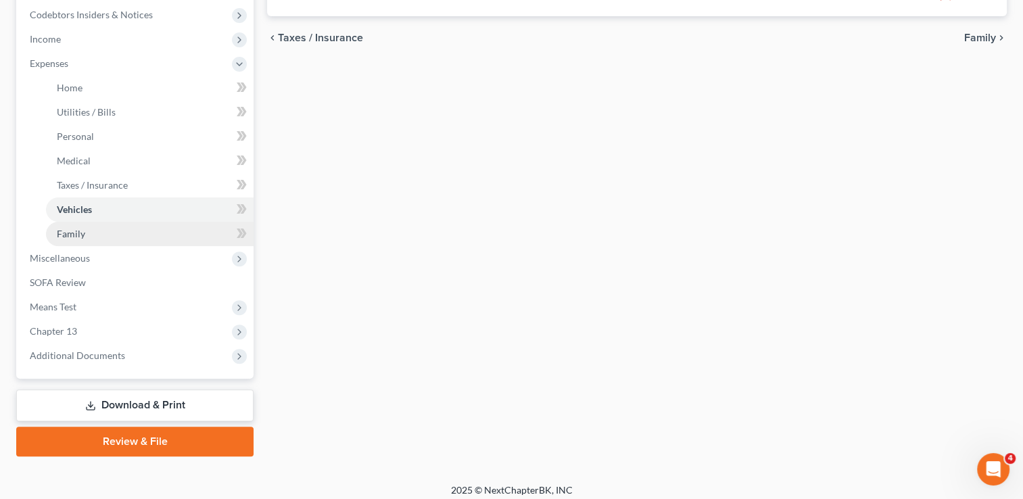
click at [74, 234] on span "Family" at bounding box center [71, 233] width 28 height 11
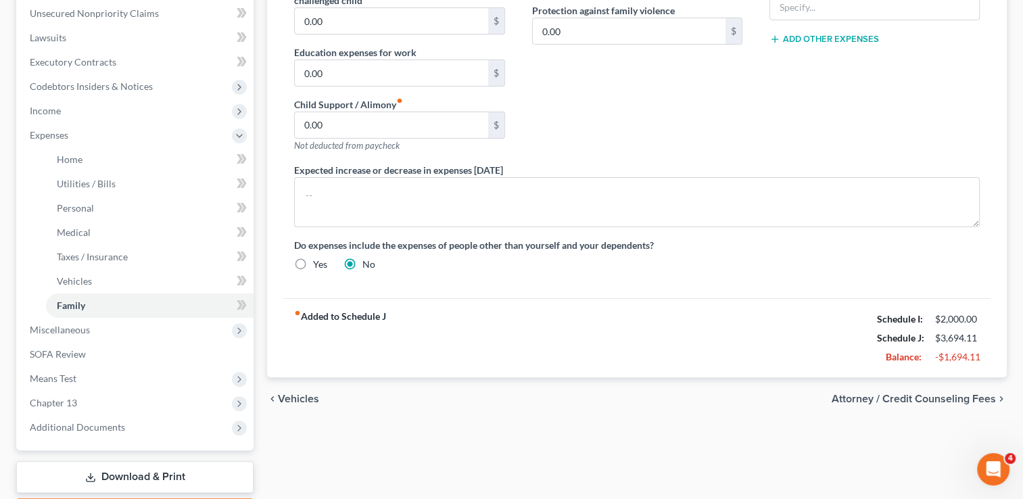
scroll to position [338, 0]
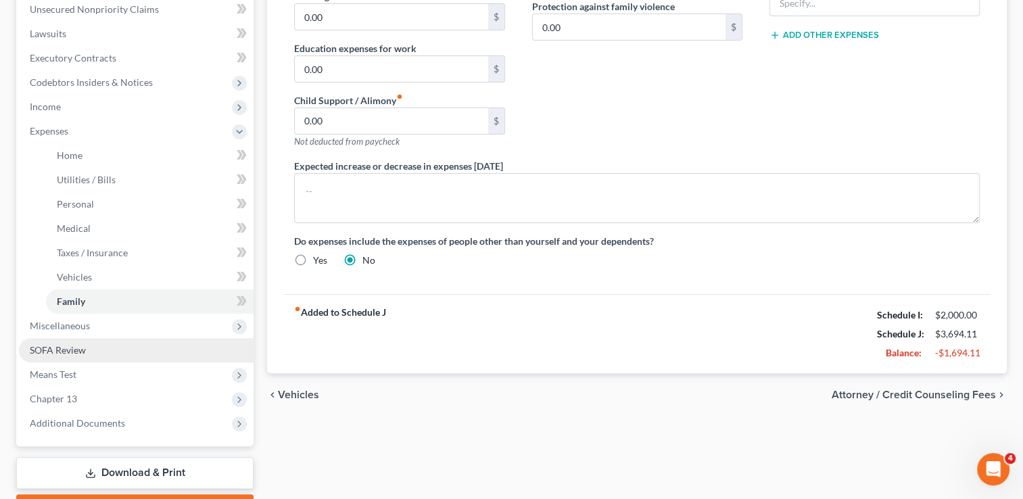
click at [50, 350] on span "SOFA Review" at bounding box center [58, 349] width 56 height 11
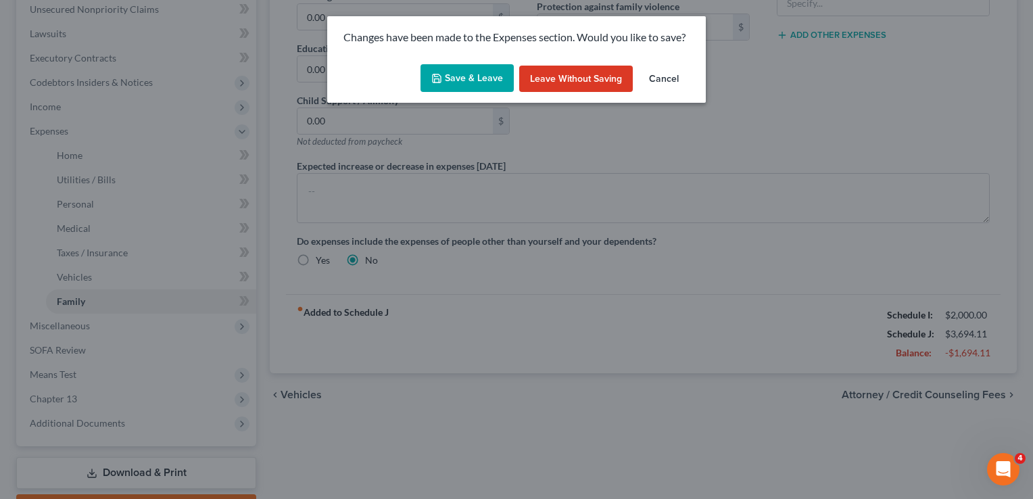
click at [474, 78] on button "Save & Leave" at bounding box center [466, 78] width 93 height 28
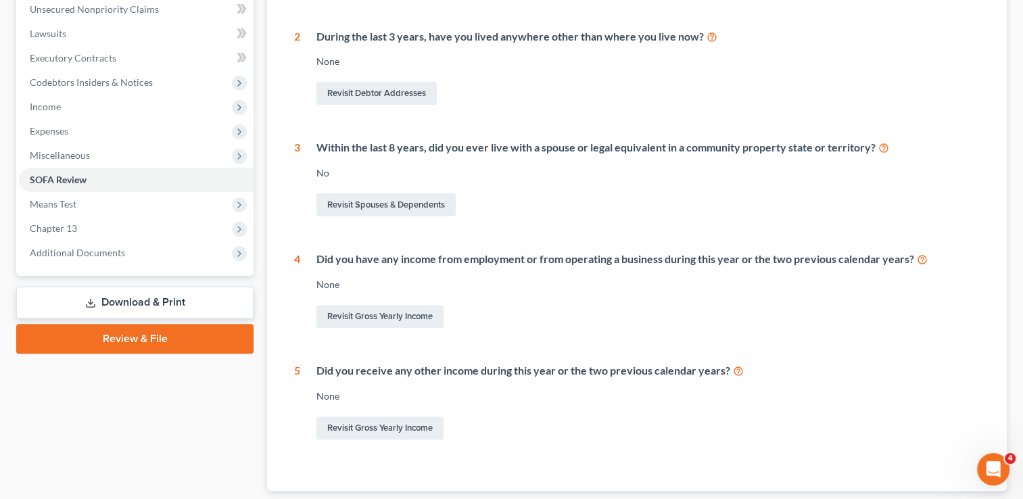
scroll to position [406, 0]
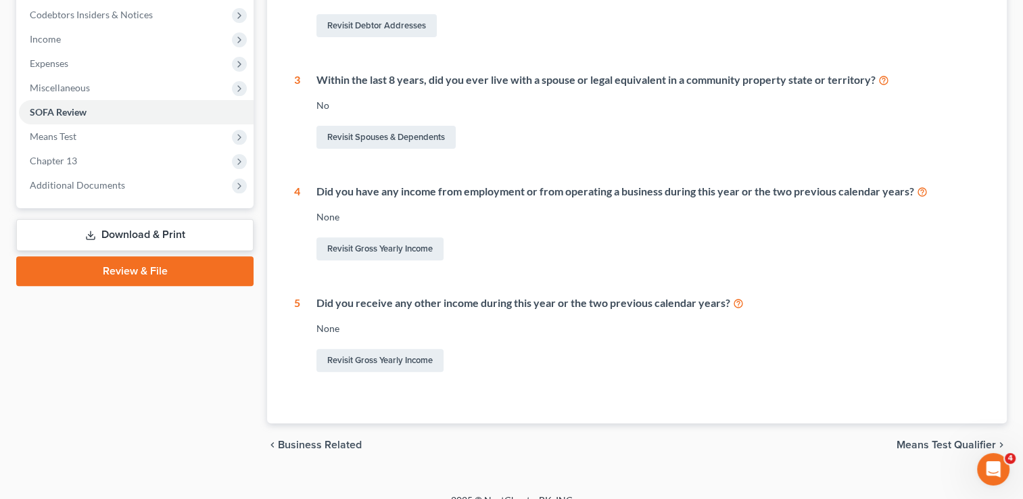
click at [926, 443] on span "Means Test Qualifier" at bounding box center [945, 444] width 99 height 11
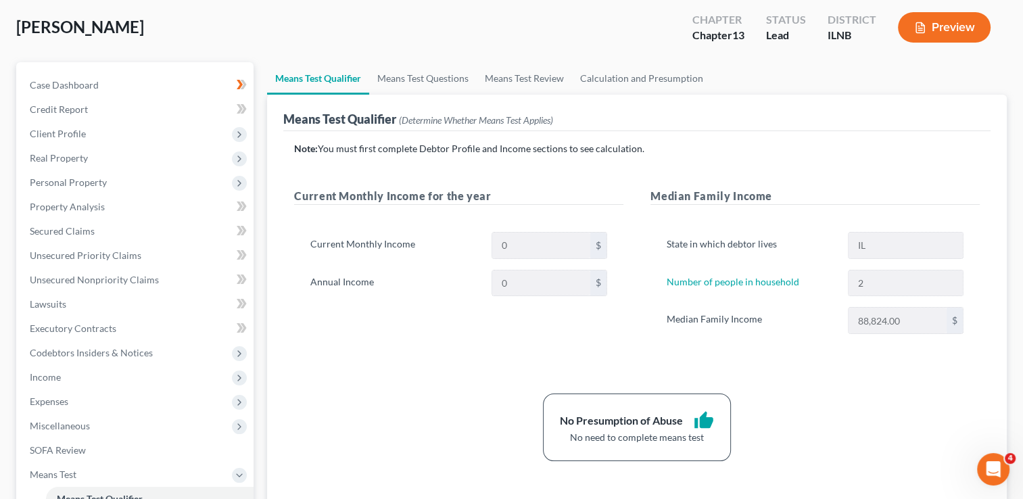
scroll to position [135, 0]
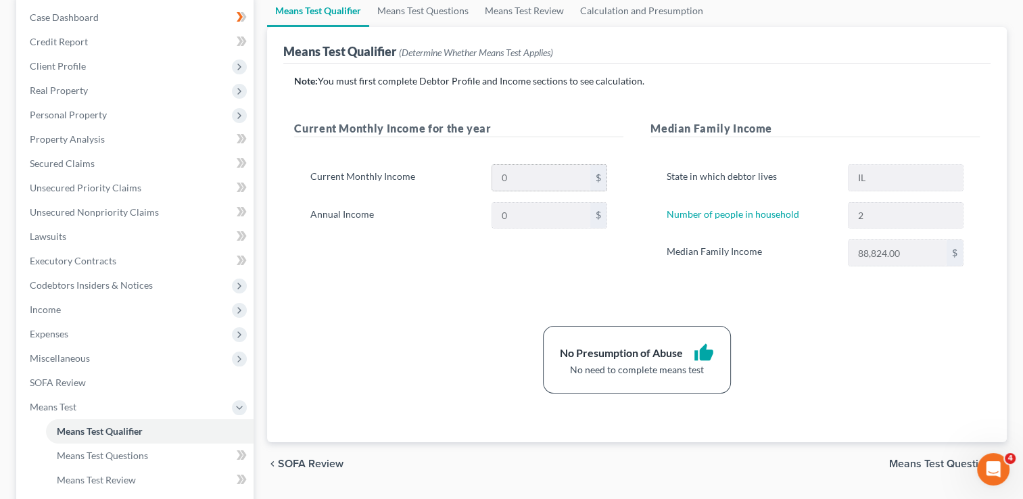
click at [597, 176] on div "$" at bounding box center [598, 178] width 16 height 26
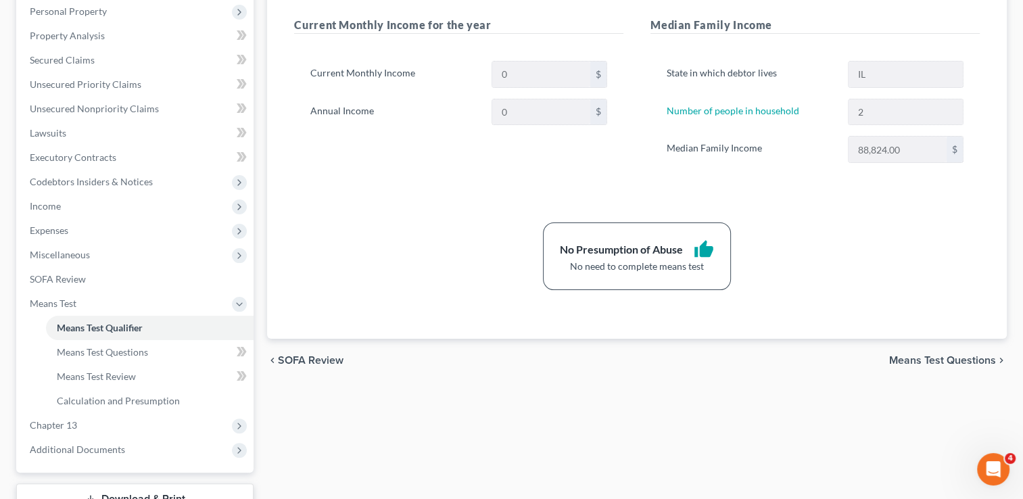
scroll to position [270, 0]
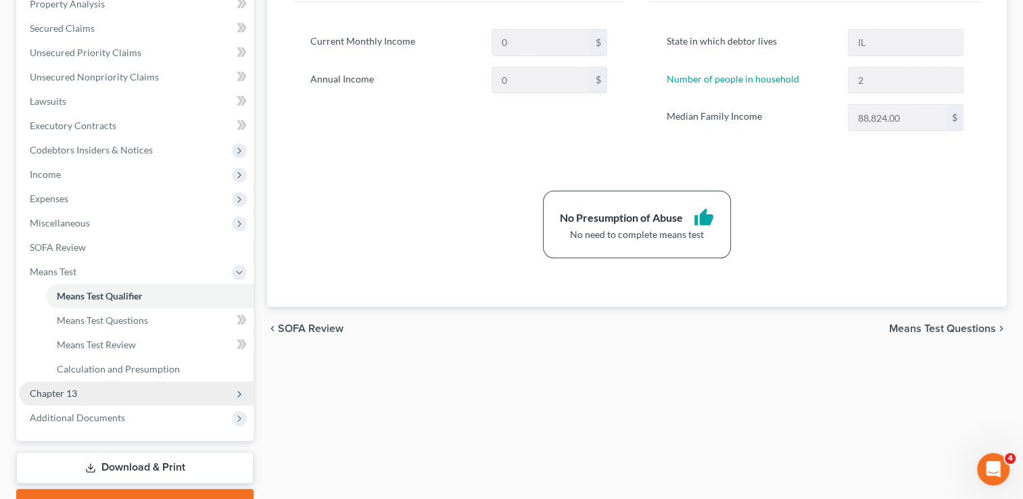
click at [76, 393] on span "Chapter 13" at bounding box center [53, 392] width 47 height 11
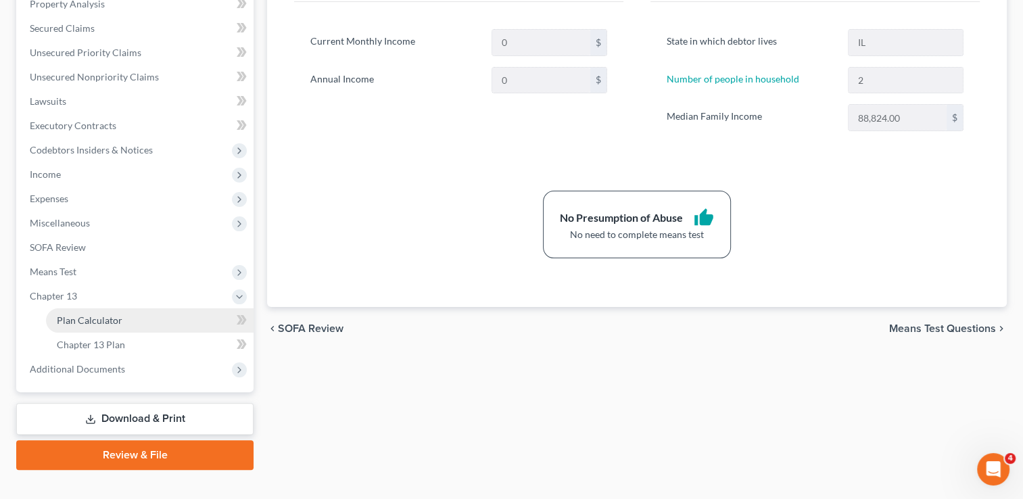
click at [135, 323] on link "Plan Calculator" at bounding box center [149, 320] width 207 height 24
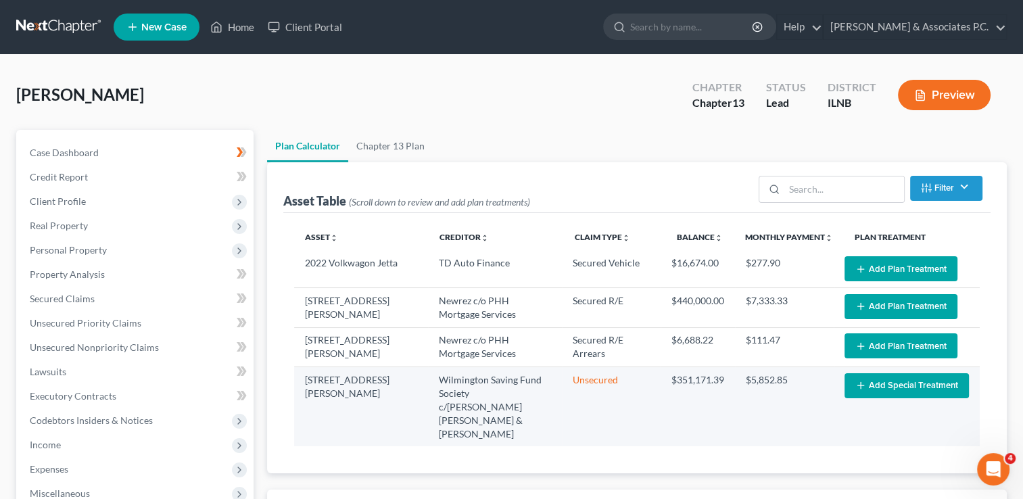
select select "59"
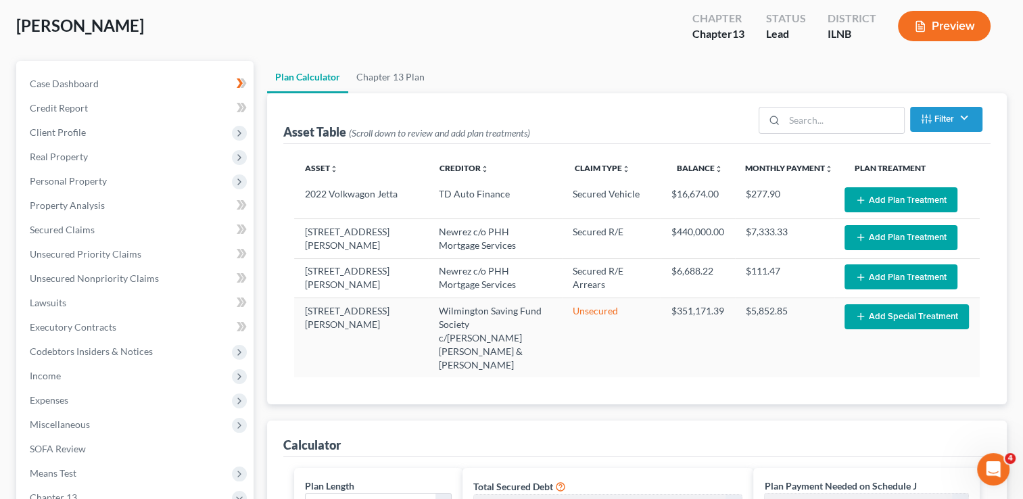
scroll to position [68, 0]
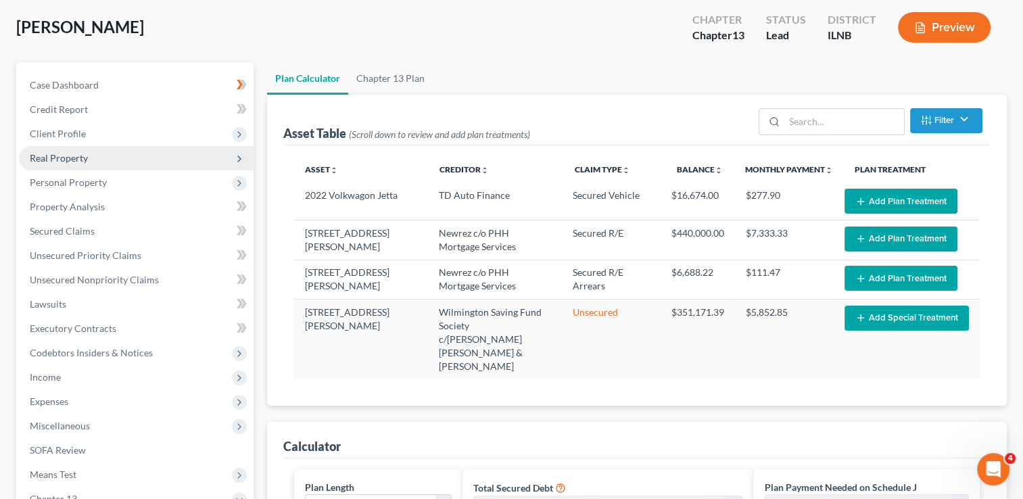
click at [141, 162] on span "Real Property" at bounding box center [136, 158] width 235 height 24
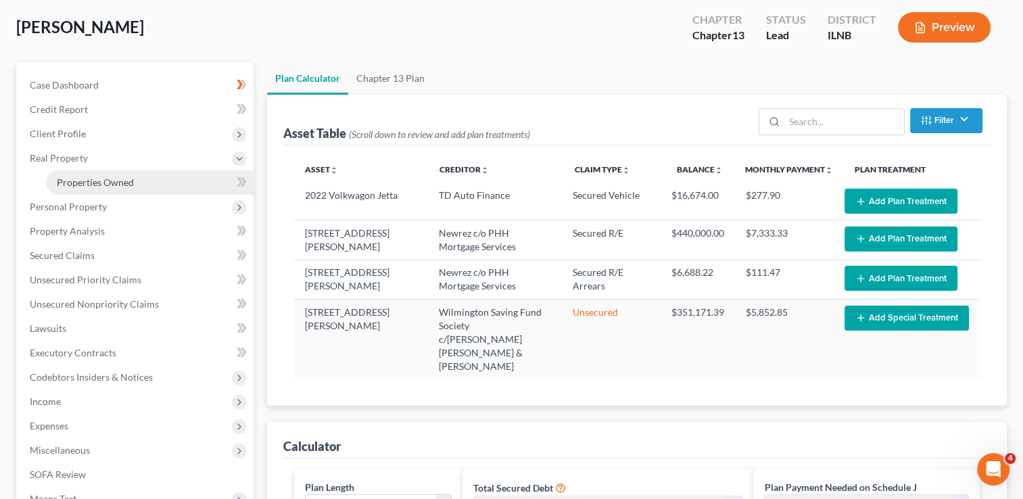
click at [138, 185] on link "Properties Owned" at bounding box center [149, 182] width 207 height 24
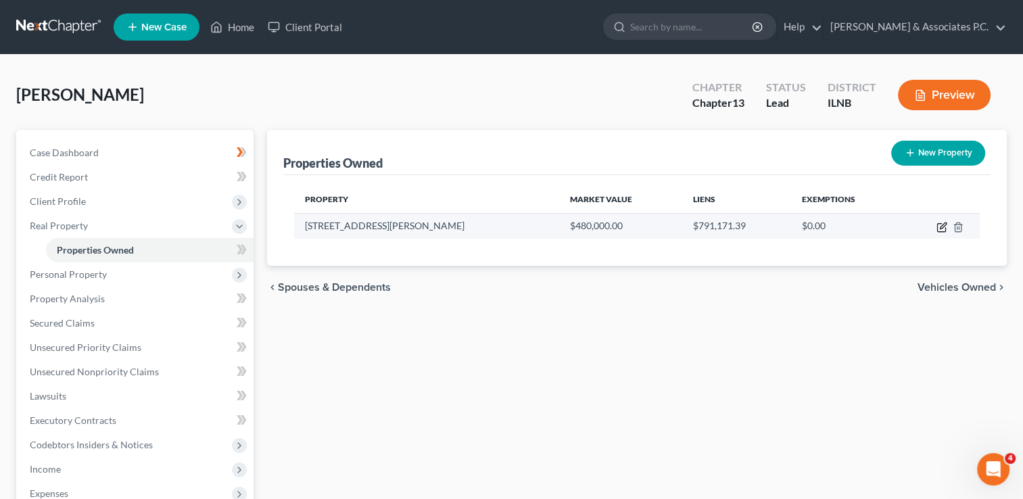
click at [940, 226] on icon "button" at bounding box center [942, 225] width 6 height 6
select select "14"
select select "3"
select select "5"
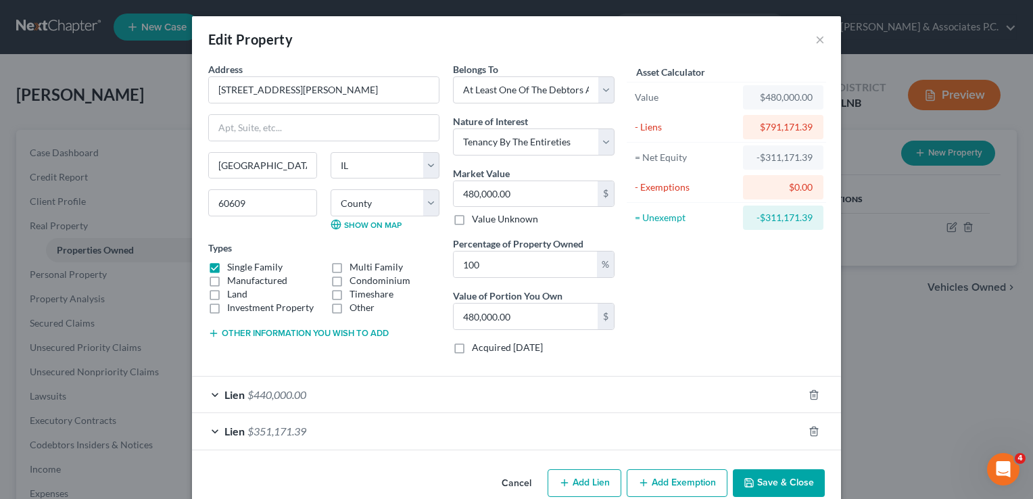
scroll to position [23, 0]
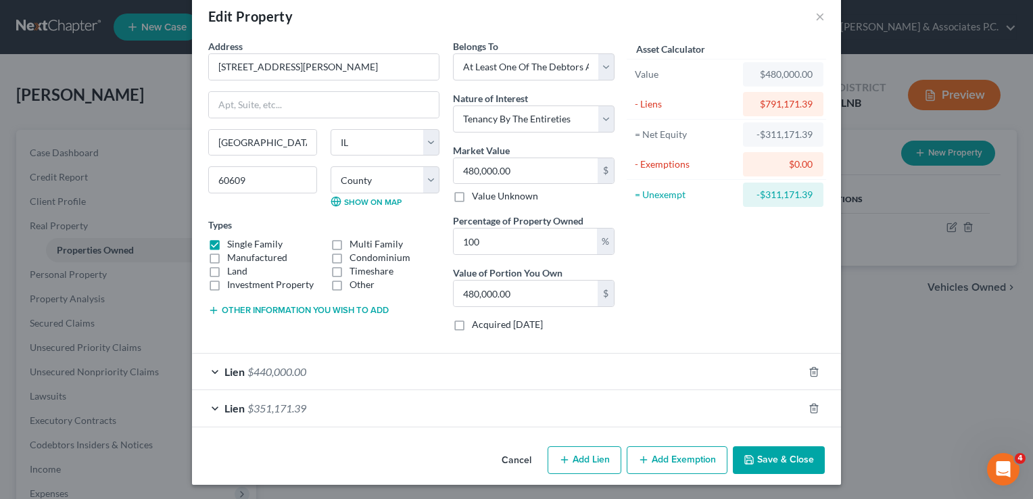
click at [676, 460] on button "Add Exemption" at bounding box center [677, 460] width 101 height 28
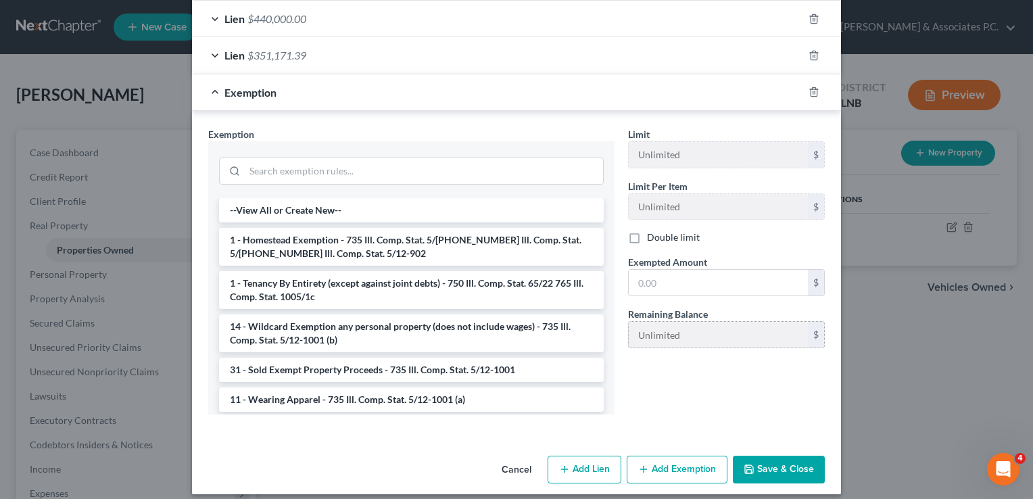
scroll to position [385, 0]
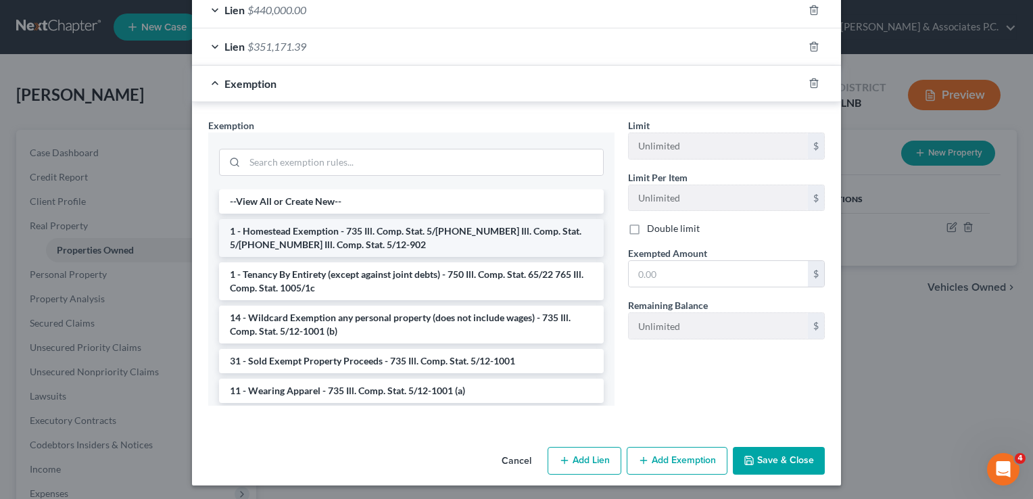
click at [364, 229] on li "1 - Homestead Exemption - 735 Ill. Comp. Stat. 5/12-901 735 Ill. Comp. Stat. 5/…" at bounding box center [411, 238] width 385 height 38
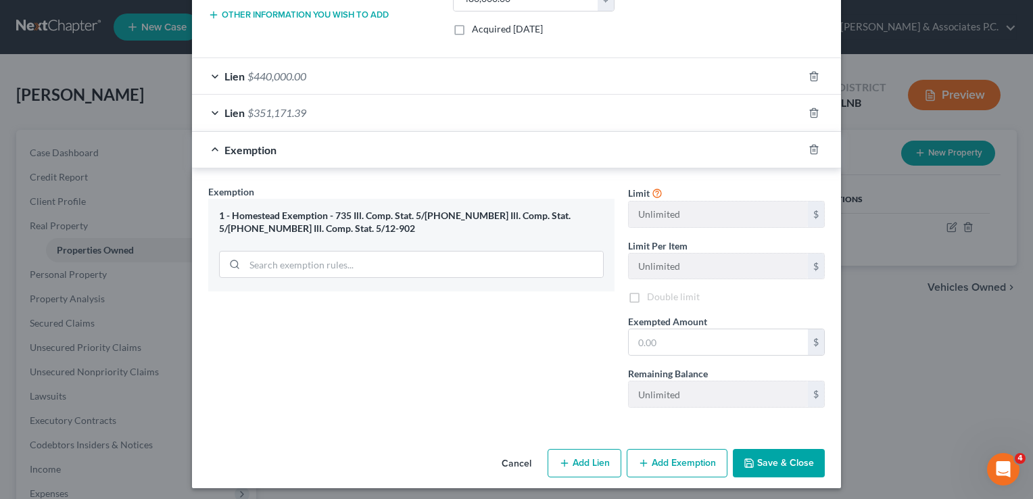
scroll to position [320, 0]
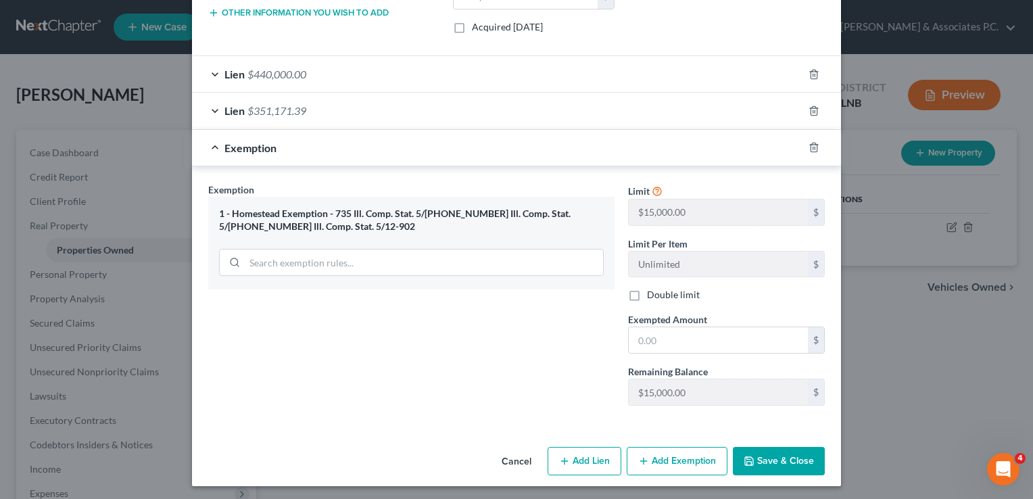
click at [654, 461] on button "Add Exemption" at bounding box center [677, 461] width 101 height 28
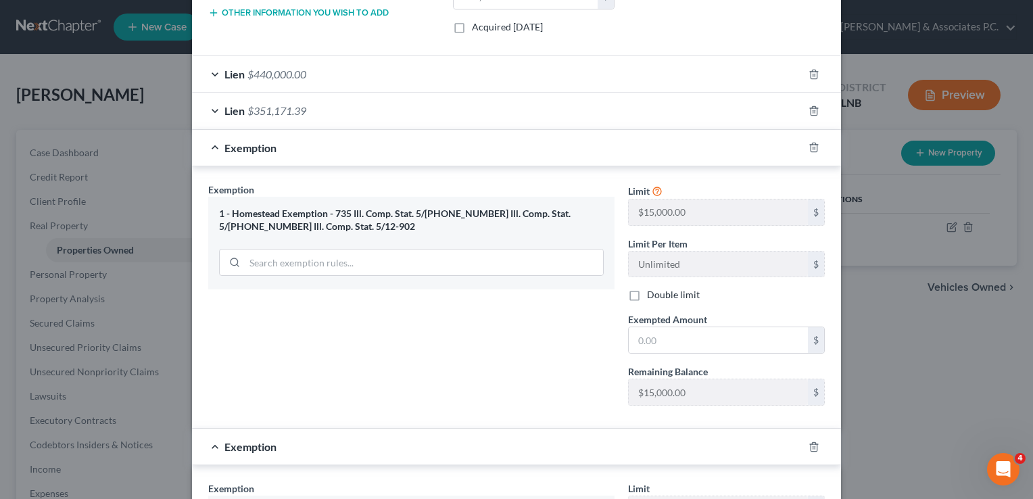
click at [647, 291] on label "Double limit" at bounding box center [673, 295] width 53 height 14
click at [652, 291] on input "Double limit" at bounding box center [656, 292] width 9 height 9
checkbox input "true"
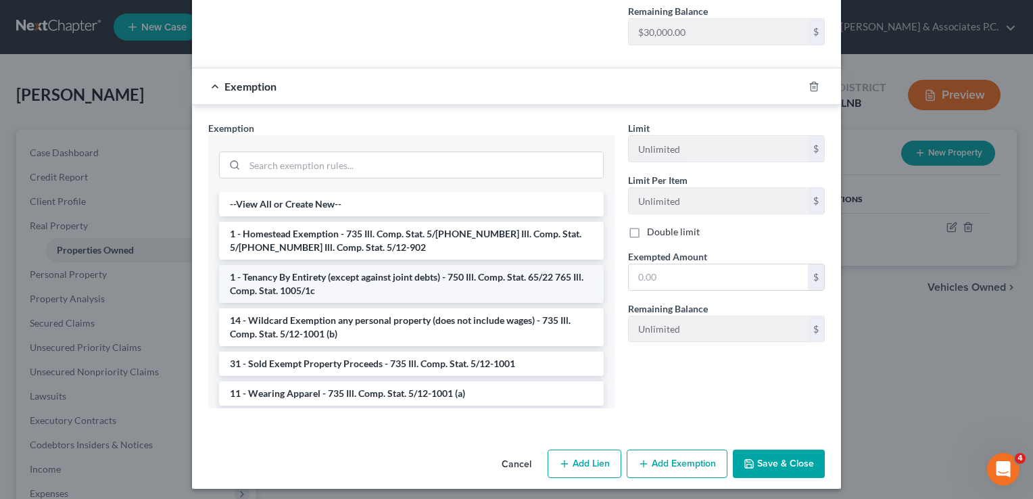
scroll to position [683, 0]
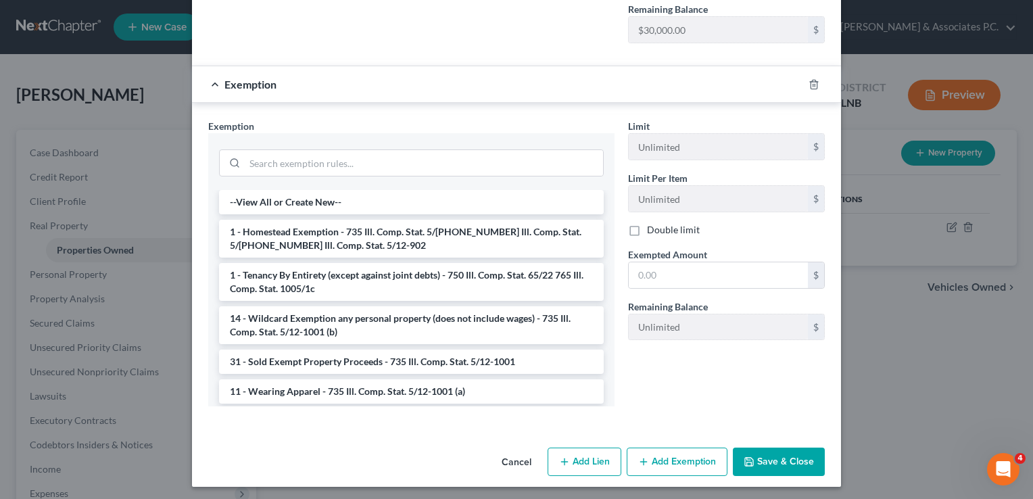
click at [765, 462] on button "Save & Close" at bounding box center [779, 461] width 92 height 28
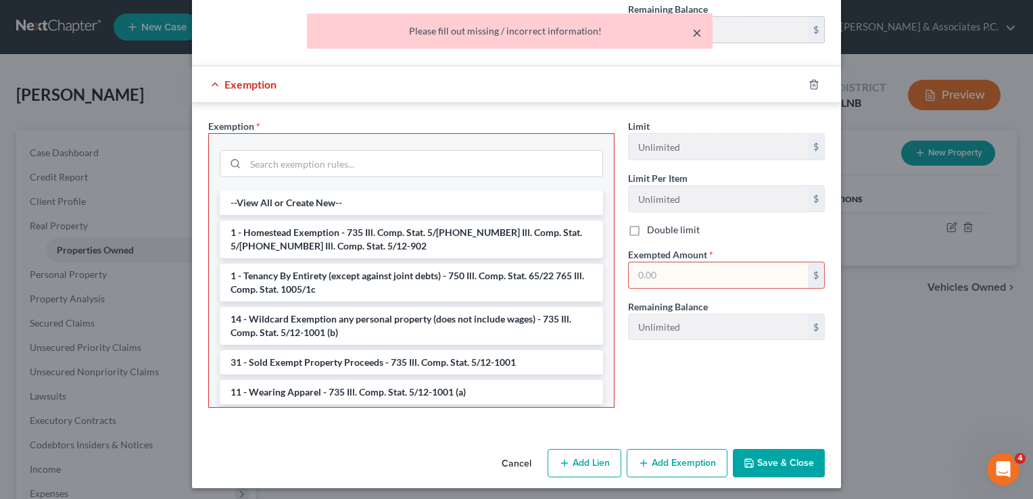
click at [695, 34] on button "×" at bounding box center [696, 32] width 9 height 16
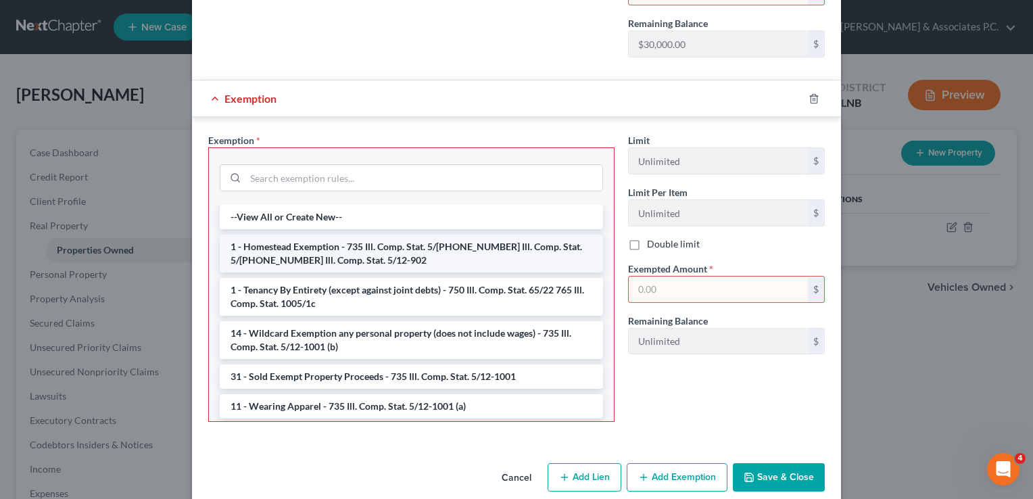
scroll to position [684, 0]
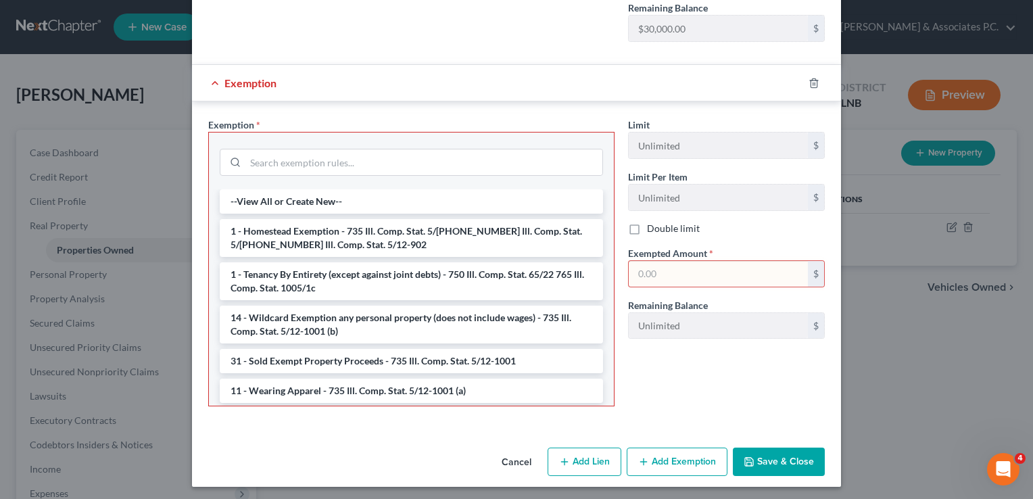
click at [518, 459] on button "Cancel" at bounding box center [516, 462] width 51 height 27
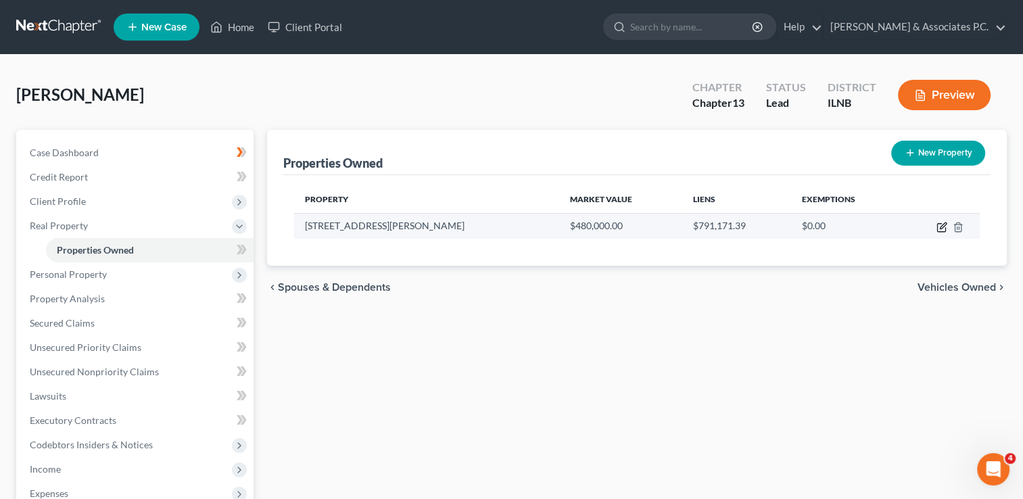
click at [941, 225] on icon "button" at bounding box center [942, 225] width 6 height 6
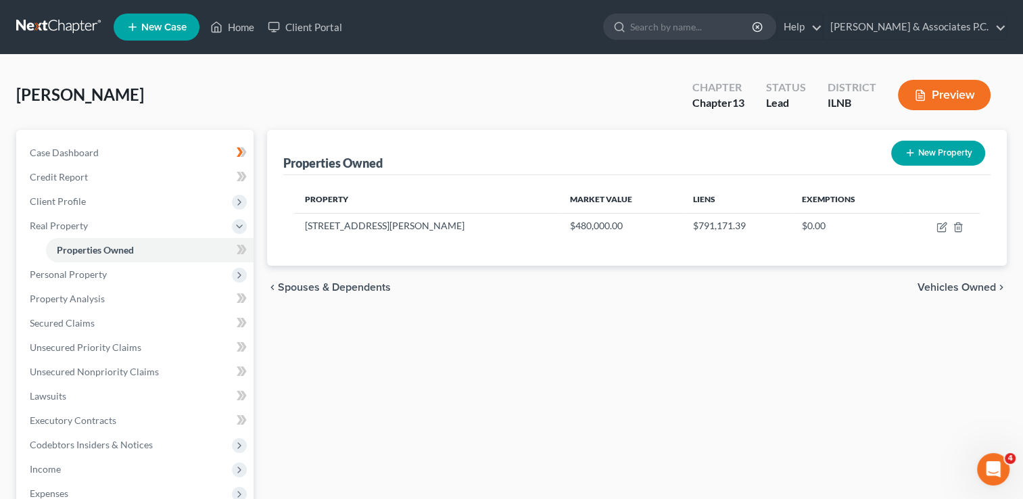
select select "14"
select select "15"
select select "3"
select select "5"
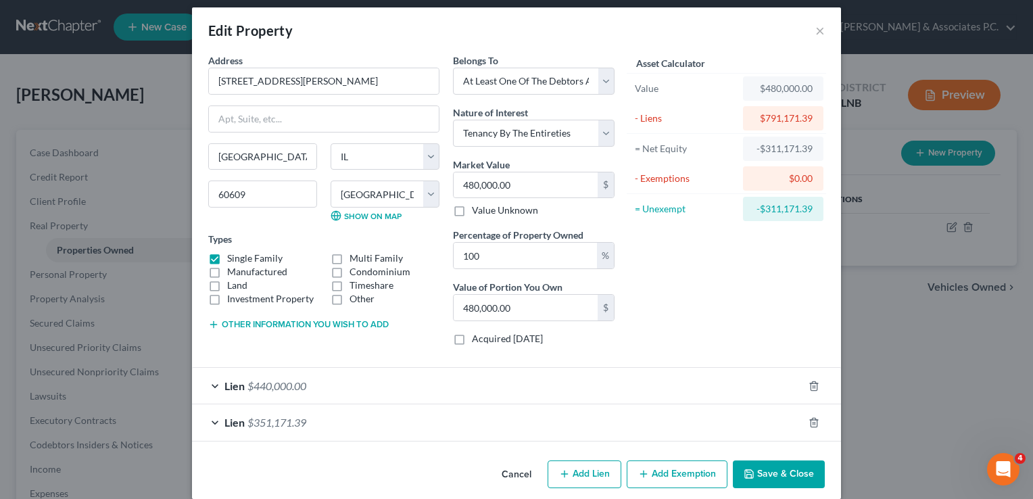
scroll to position [23, 0]
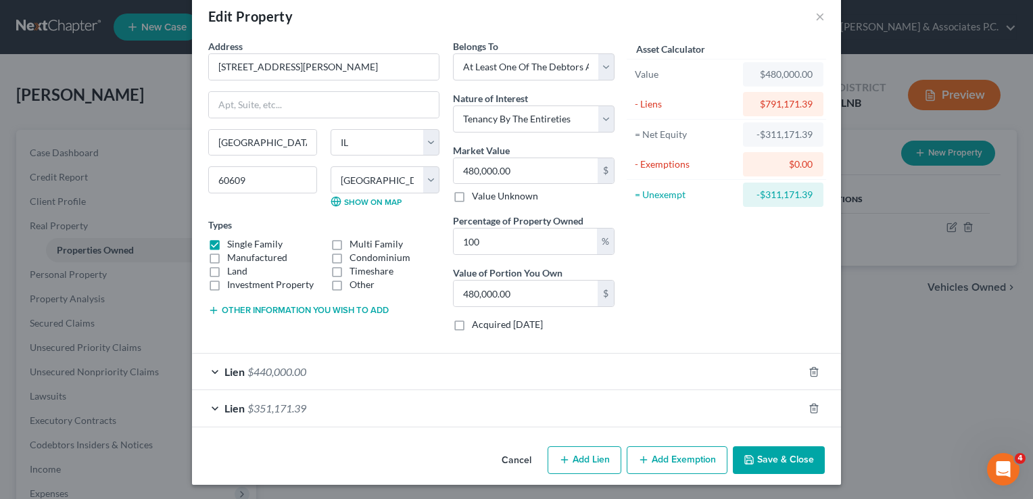
click at [672, 459] on button "Add Exemption" at bounding box center [677, 460] width 101 height 28
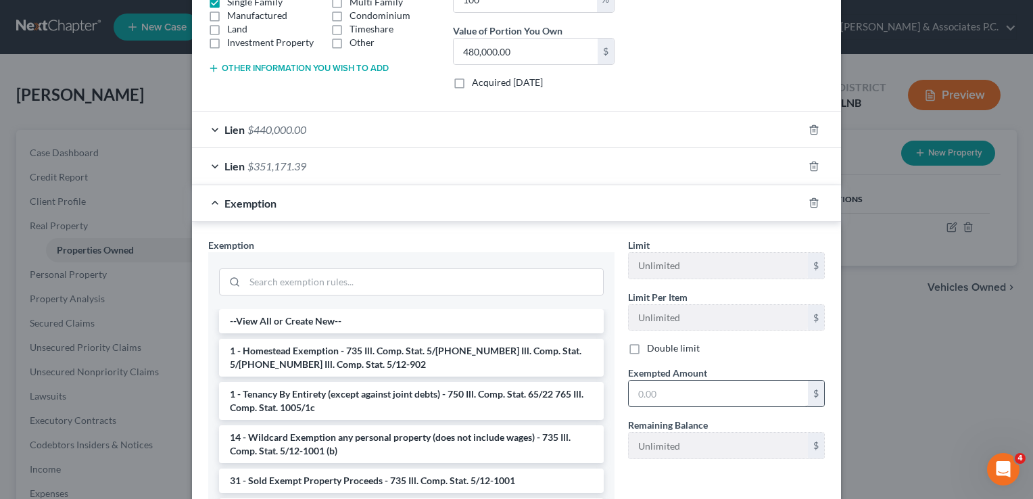
scroll to position [361, 0]
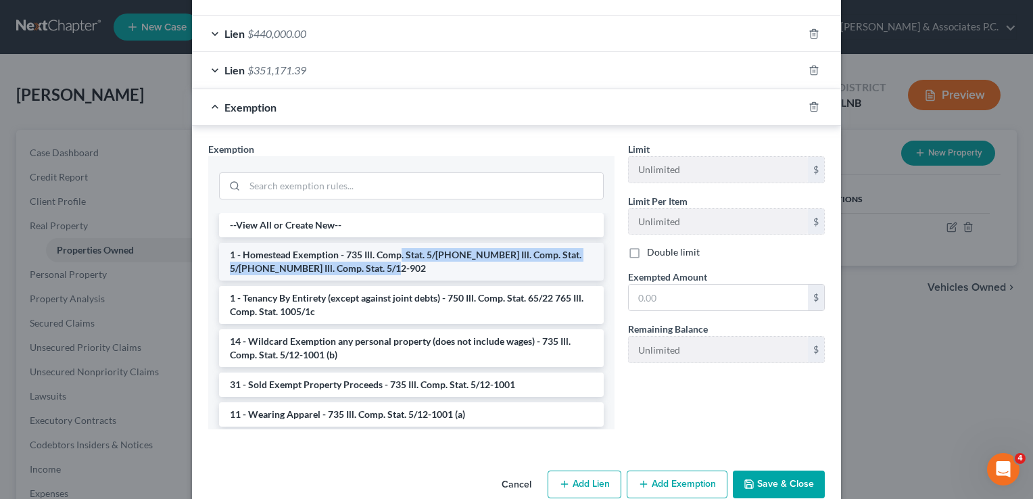
click at [397, 258] on li "1 - Homestead Exemption - 735 Ill. Comp. Stat. 5/12-901 735 Ill. Comp. Stat. 5/…" at bounding box center [411, 262] width 385 height 38
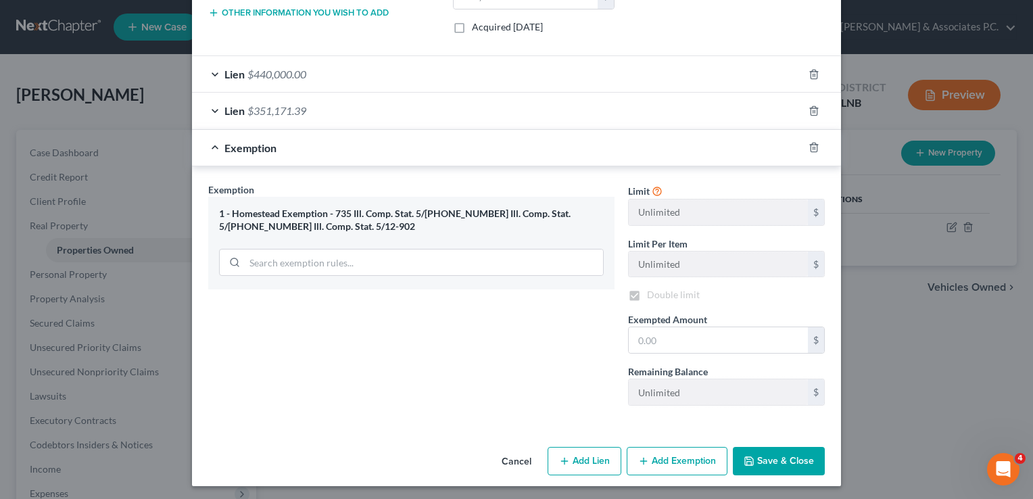
checkbox input "true"
click at [772, 457] on button "Save & Close" at bounding box center [779, 461] width 92 height 28
click at [629, 339] on input "text" at bounding box center [718, 340] width 179 height 26
type input "30,000"
click at [765, 457] on button "Save & Close" at bounding box center [779, 461] width 92 height 28
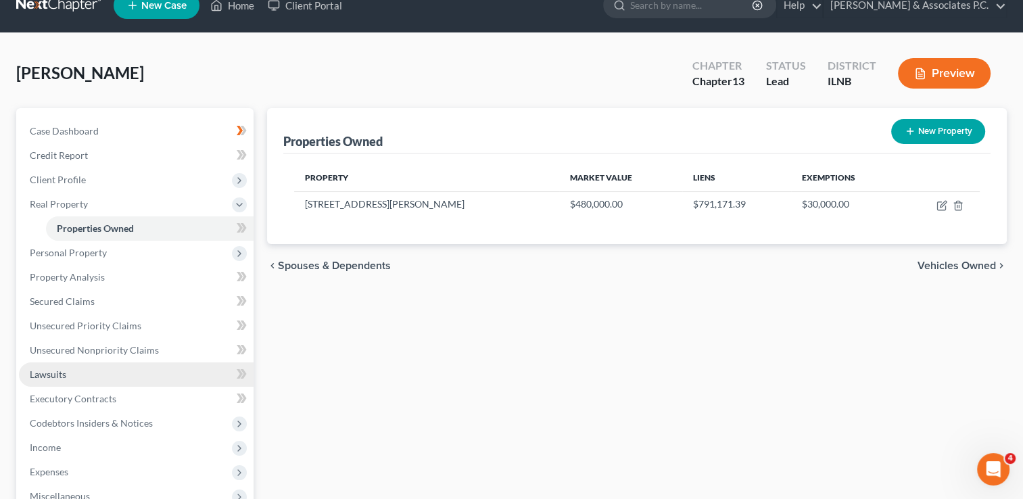
scroll to position [267, 0]
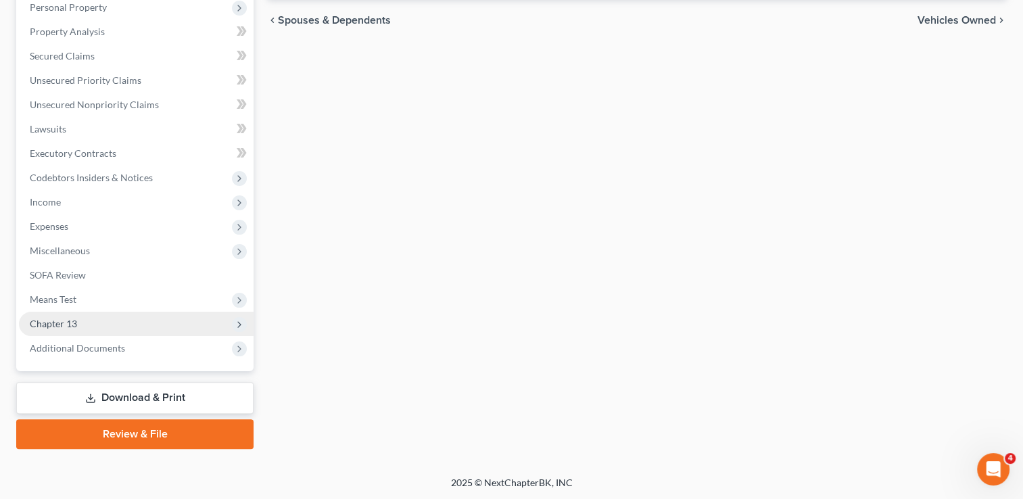
click at [75, 320] on span "Chapter 13" at bounding box center [53, 323] width 47 height 11
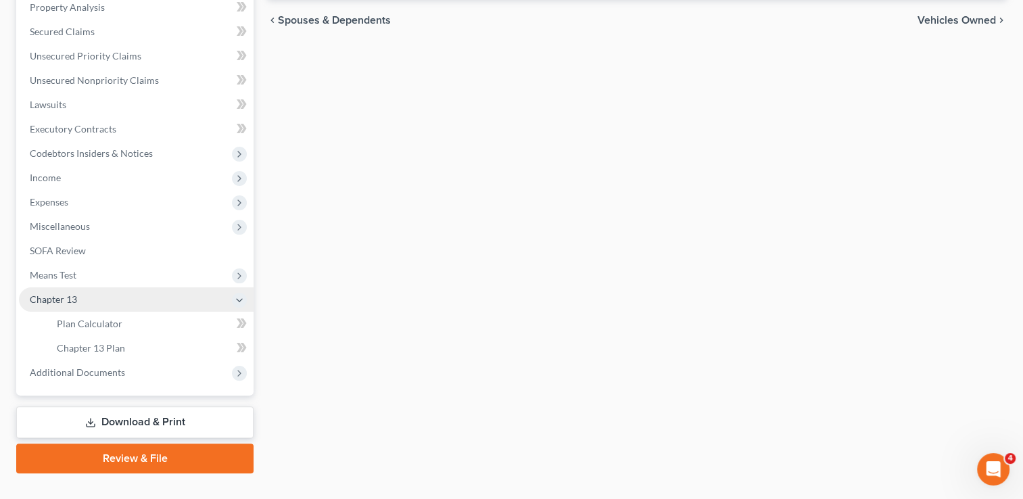
scroll to position [243, 0]
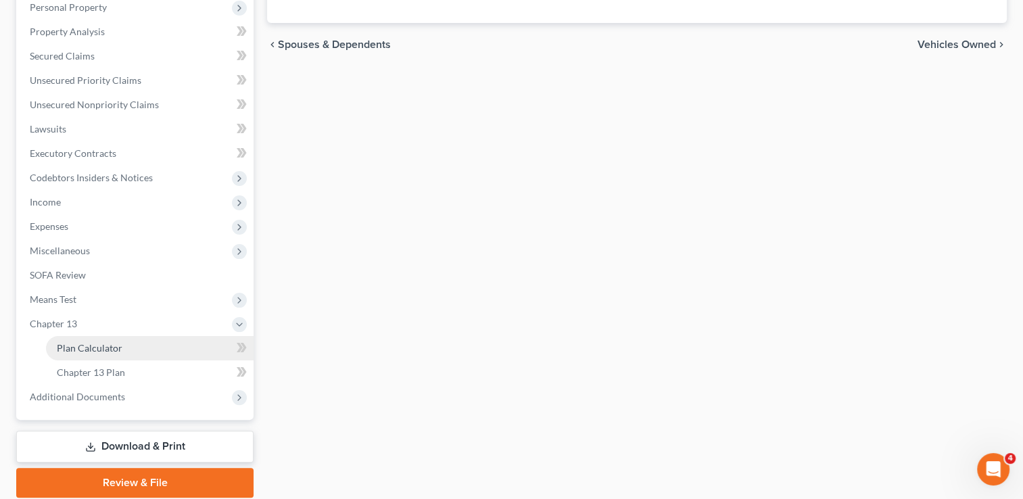
click at [90, 351] on span "Plan Calculator" at bounding box center [90, 347] width 66 height 11
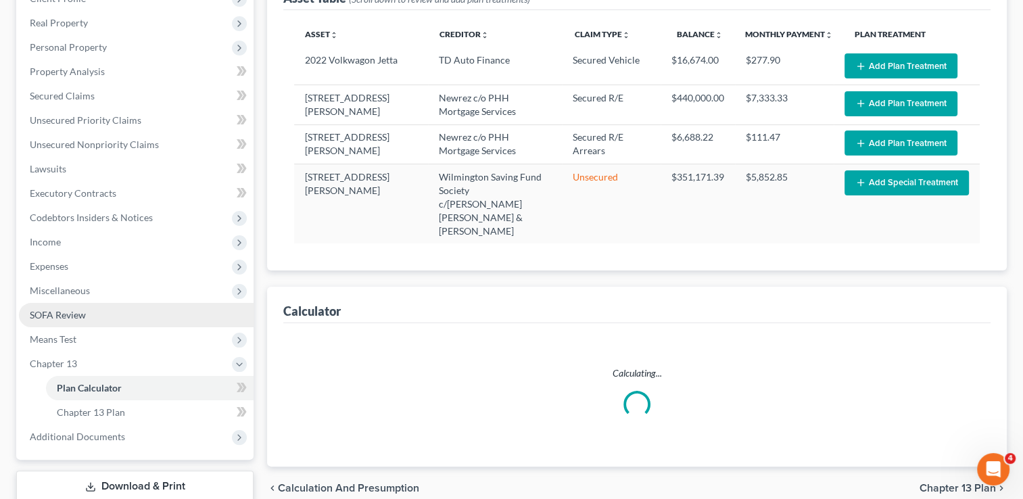
select select "59"
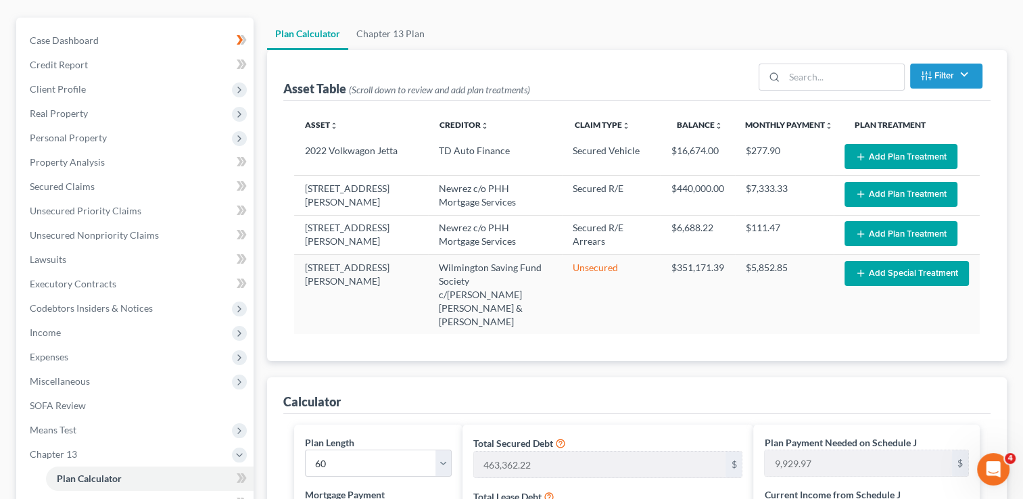
scroll to position [135, 0]
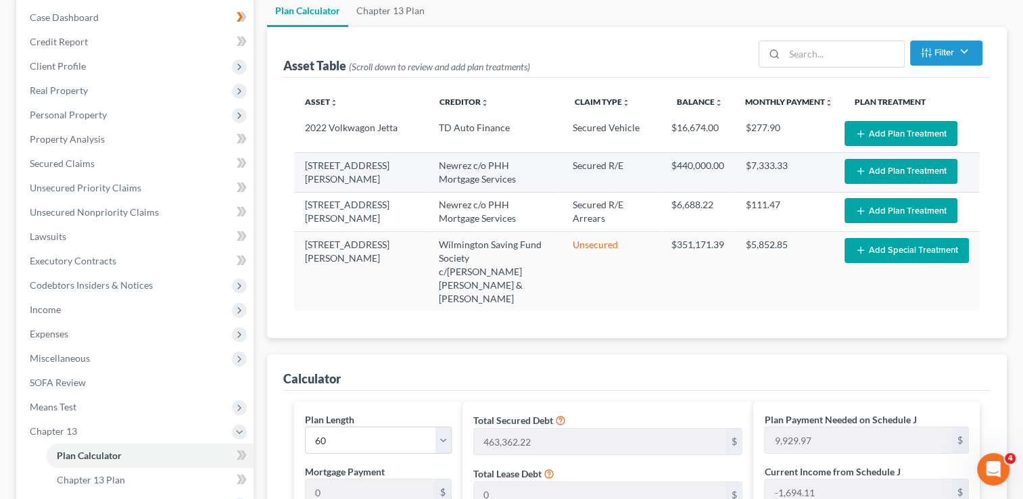
click at [888, 167] on button "Add Plan Treatment" at bounding box center [900, 171] width 113 height 25
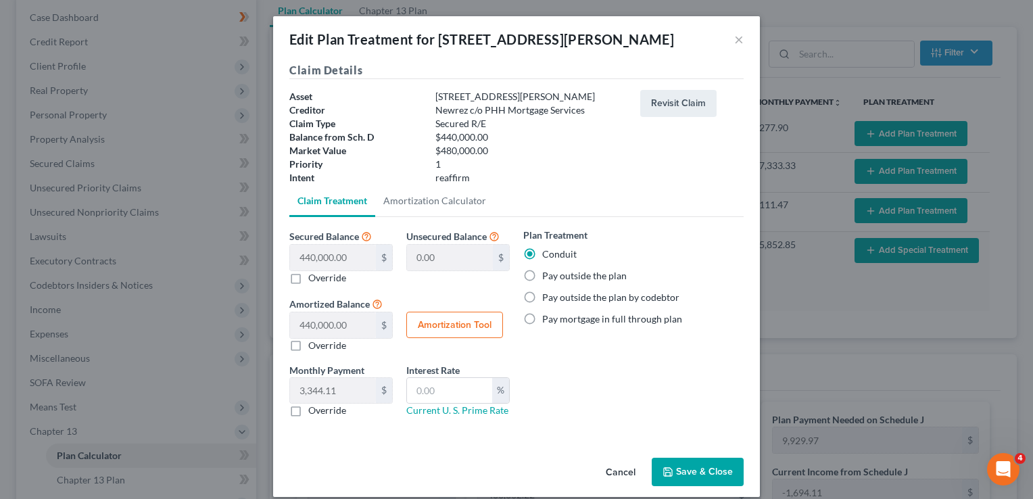
click at [542, 278] on label "Pay outside the plan" at bounding box center [584, 276] width 84 height 14
click at [547, 278] on input "Pay outside the plan" at bounding box center [551, 273] width 9 height 9
radio input "true"
click at [542, 295] on label "Pay outside the plan by codebtor" at bounding box center [610, 298] width 137 height 14
click at [547, 295] on input "Pay outside the plan by codebtor" at bounding box center [551, 295] width 9 height 9
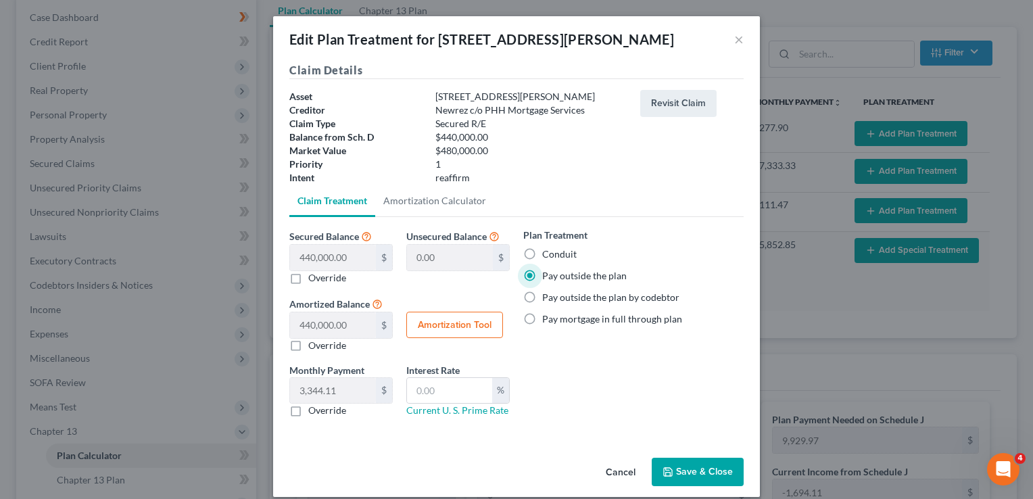
radio input "true"
click at [697, 474] on button "Save & Close" at bounding box center [698, 472] width 92 height 28
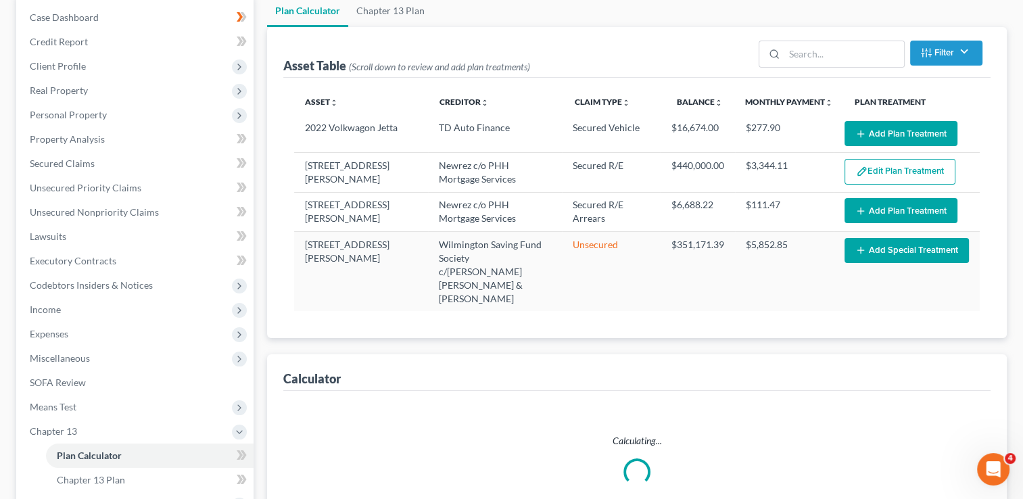
select select "59"
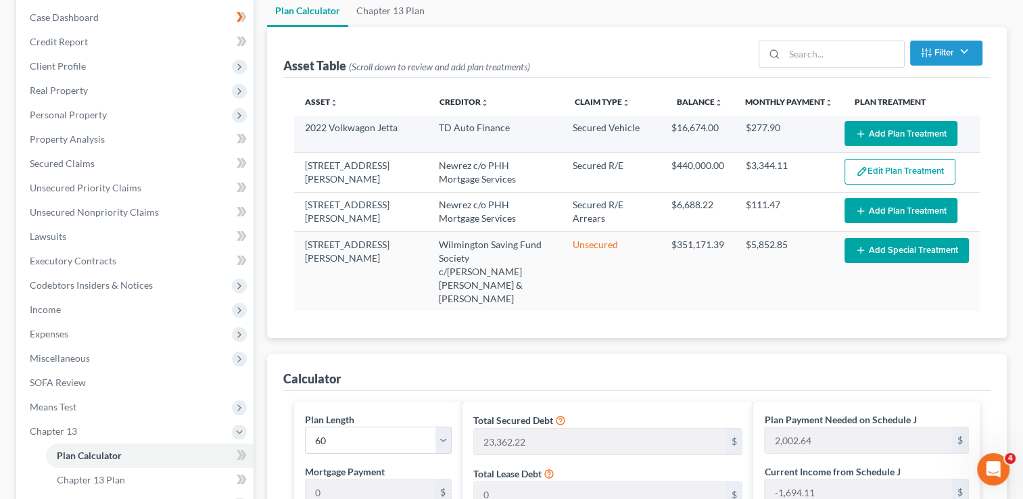
click at [913, 128] on button "Add Plan Treatment" at bounding box center [900, 133] width 113 height 25
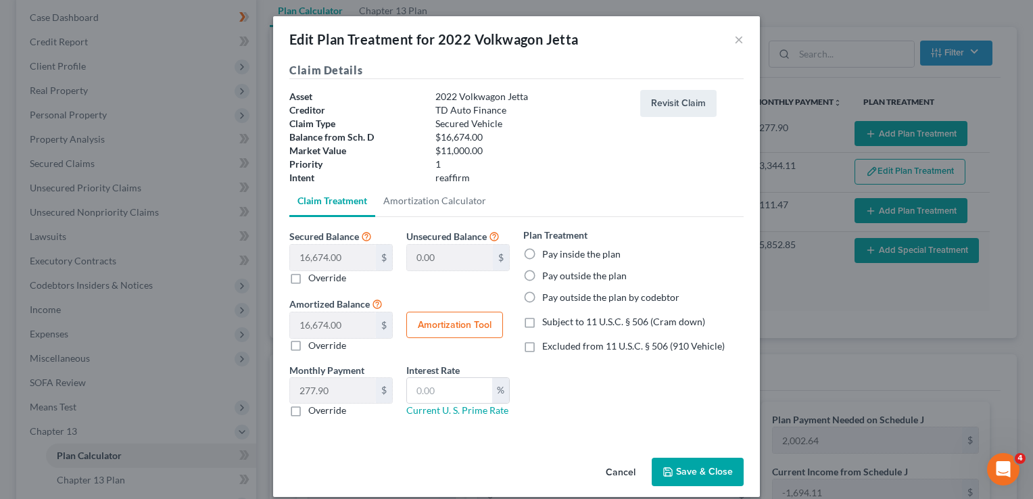
click at [542, 296] on label "Pay outside the plan by codebtor" at bounding box center [610, 298] width 137 height 14
click at [547, 296] on input "Pay outside the plan by codebtor" at bounding box center [551, 295] width 9 height 9
radio input "true"
click at [684, 471] on button "Save & Close" at bounding box center [698, 472] width 92 height 28
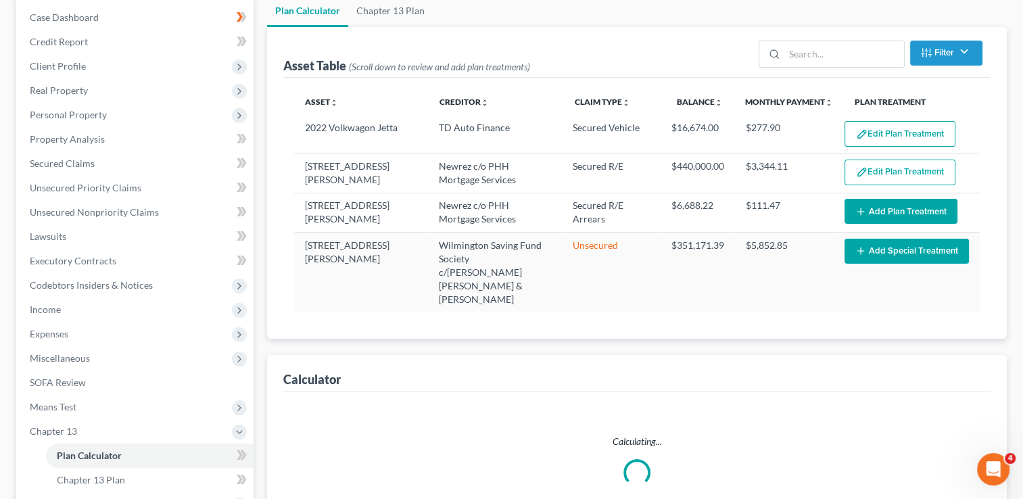
select select "59"
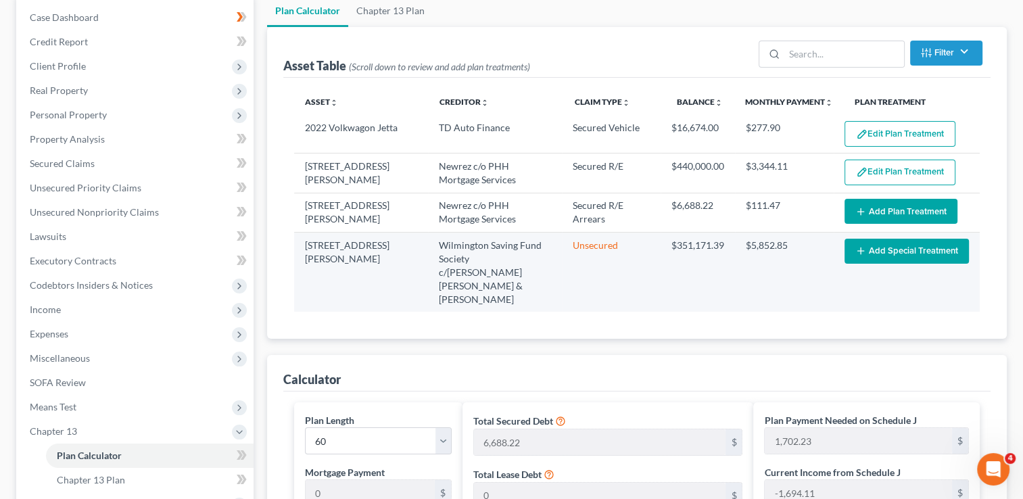
click at [873, 250] on button "Add Special Treatment" at bounding box center [906, 251] width 124 height 25
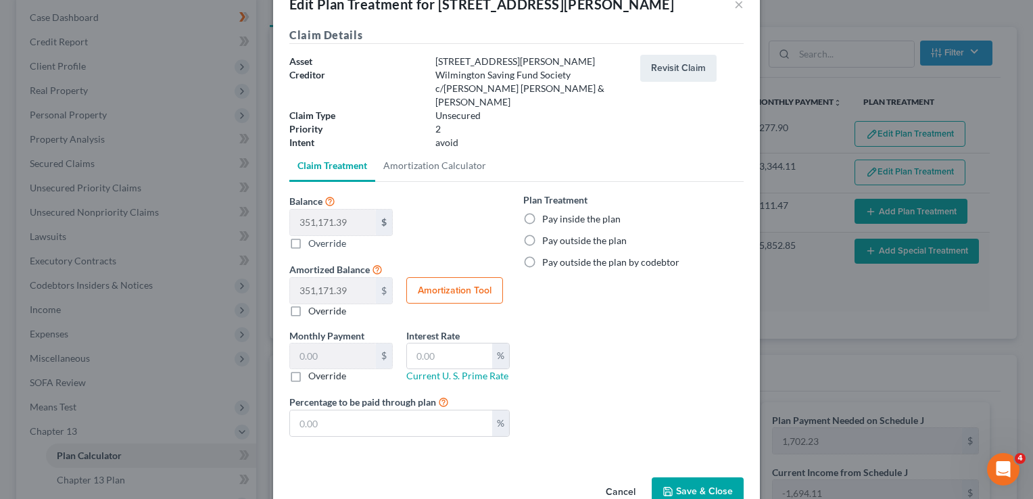
scroll to position [54, 0]
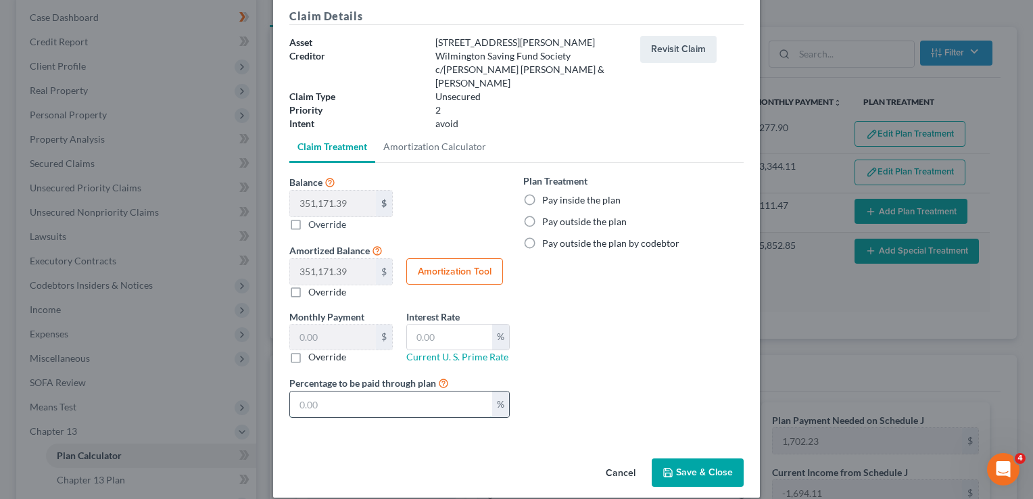
click at [293, 391] on input "text" at bounding box center [391, 404] width 202 height 26
type input "58.52"
type input "1"
type input "585.28"
type input "10"
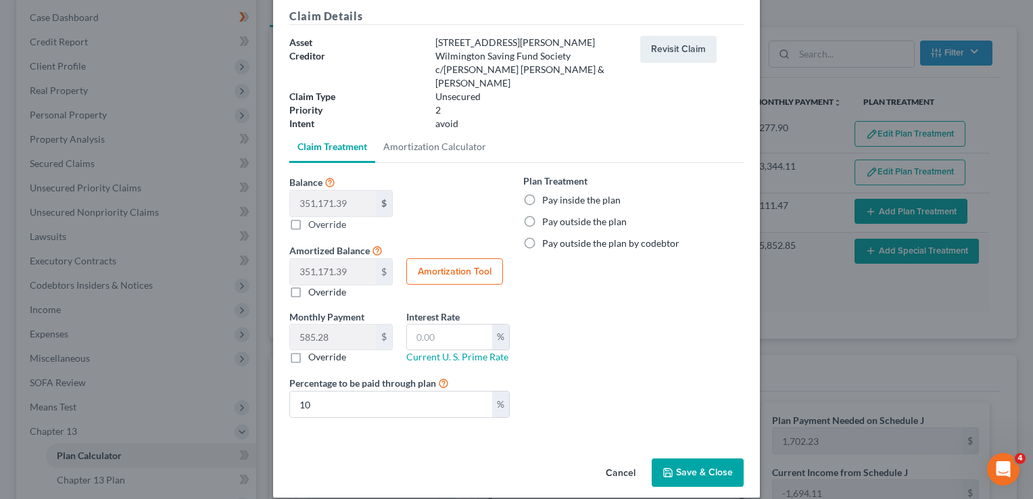
click at [687, 458] on button "Save & Close" at bounding box center [698, 472] width 92 height 28
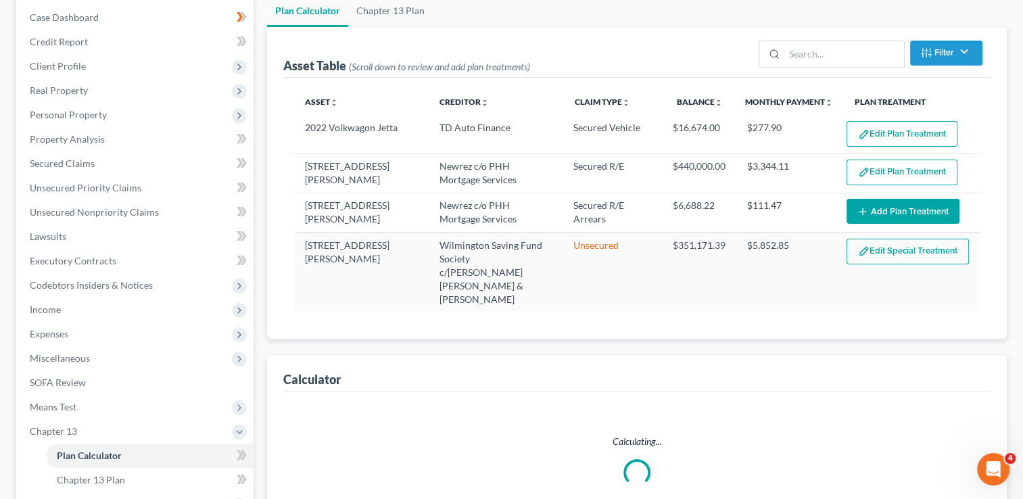
select select "59"
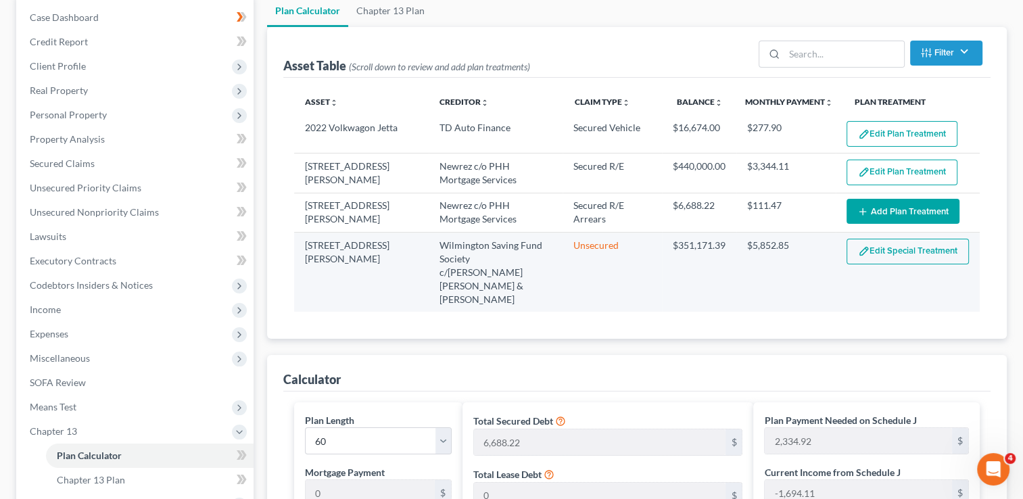
click at [892, 251] on button "Edit Special Treatment" at bounding box center [907, 252] width 122 height 26
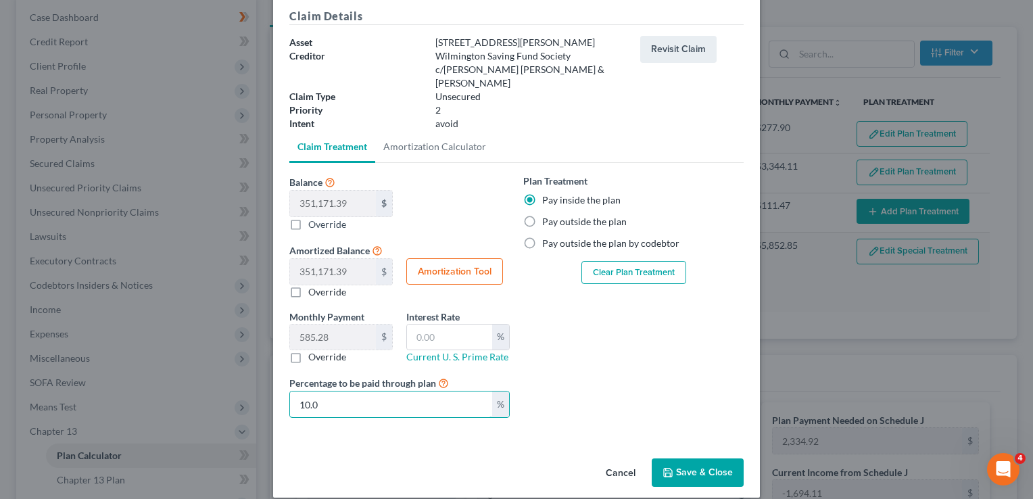
drag, startPoint x: 312, startPoint y: 389, endPoint x: 276, endPoint y: 396, distance: 35.8
click at [273, 394] on div "Claim Details Asset 3720 South Parnell Ave Creditor Wilmington Saving Fund Soci…" at bounding box center [516, 230] width 487 height 445
click at [695, 460] on button "Save & Close" at bounding box center [698, 472] width 92 height 28
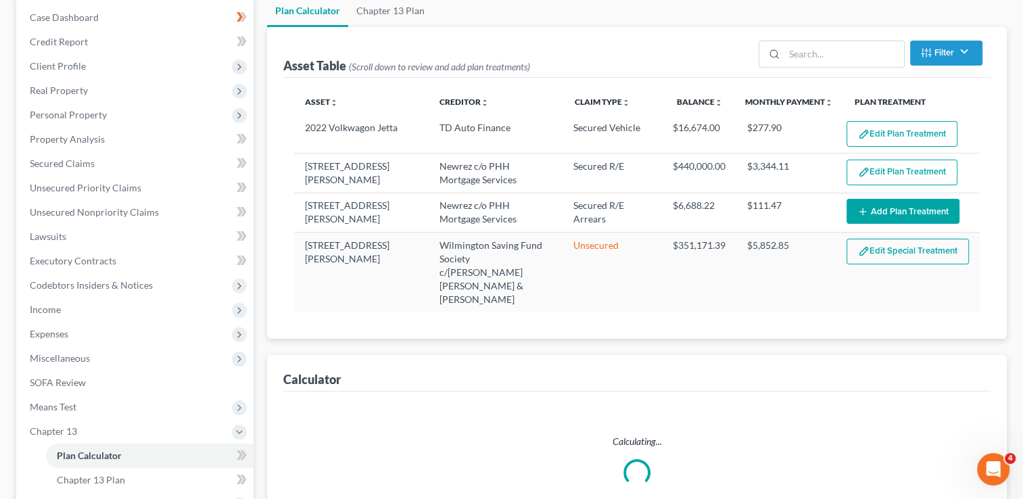
select select "59"
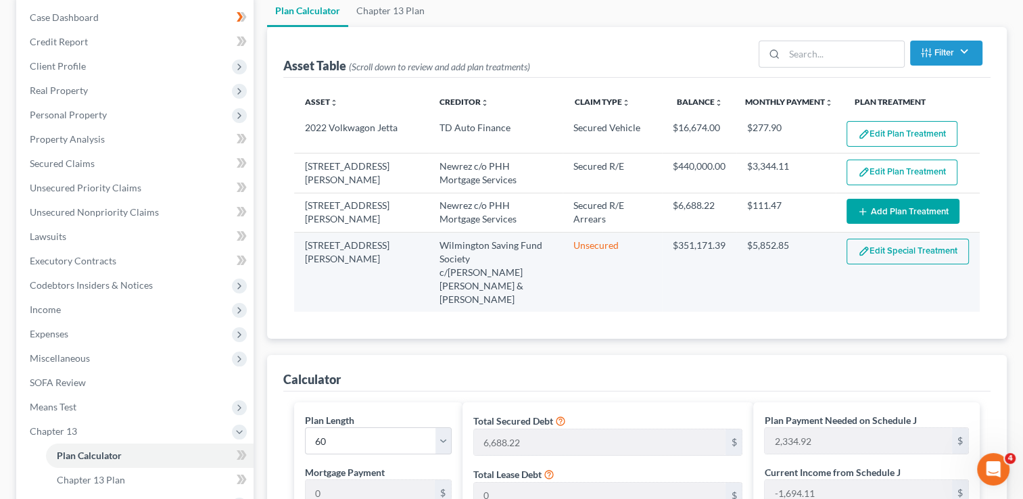
click at [880, 253] on button "Edit Special Treatment" at bounding box center [907, 252] width 122 height 26
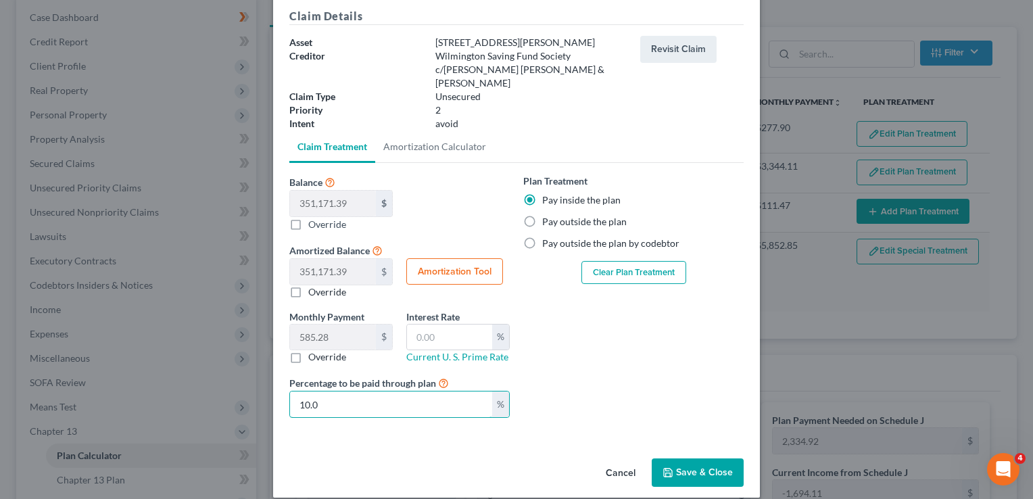
drag, startPoint x: 330, startPoint y: 389, endPoint x: 303, endPoint y: 404, distance: 30.9
click at [283, 394] on div "Percentage to be paid through plan 10.0 %" at bounding box center [400, 395] width 234 height 43
click at [574, 365] on div "Plan Treatment Pay inside the plan Pay outside the plan Pay outside the plan by…" at bounding box center [633, 301] width 234 height 255
click at [308, 350] on label "Override" at bounding box center [327, 357] width 38 height 14
click at [314, 350] on input "Override" at bounding box center [318, 354] width 9 height 9
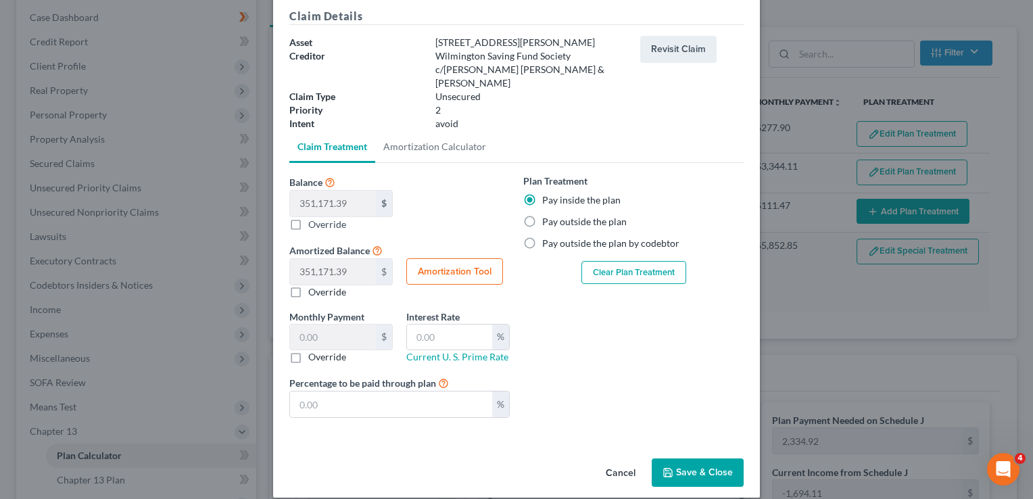
checkbox input "true"
click at [292, 324] on input "0.00" at bounding box center [333, 337] width 86 height 26
type input "530"
click at [682, 458] on button "Save & Close" at bounding box center [698, 472] width 92 height 28
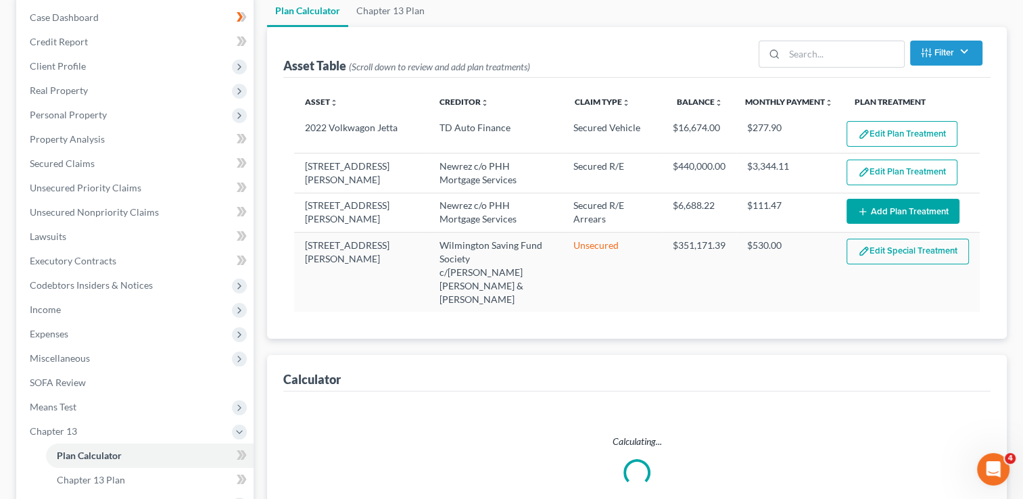
select select "59"
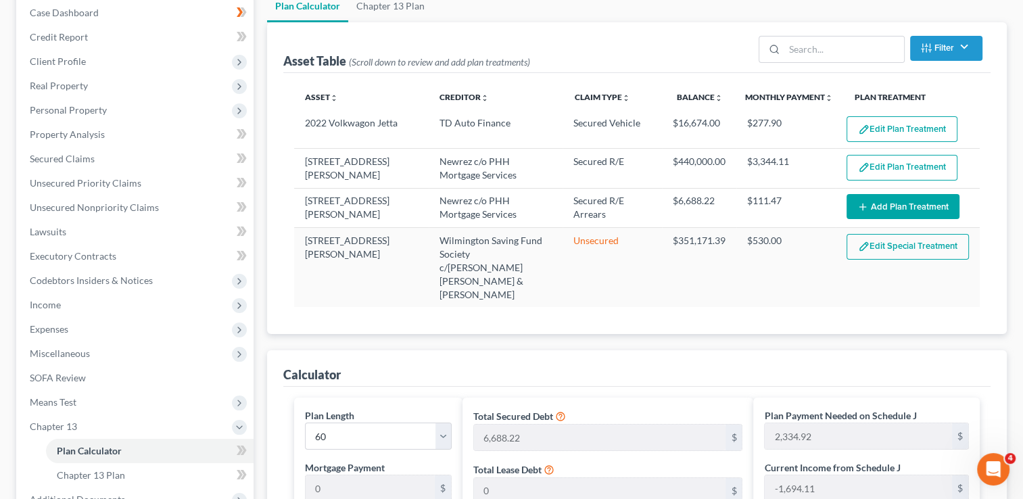
scroll to position [68, 0]
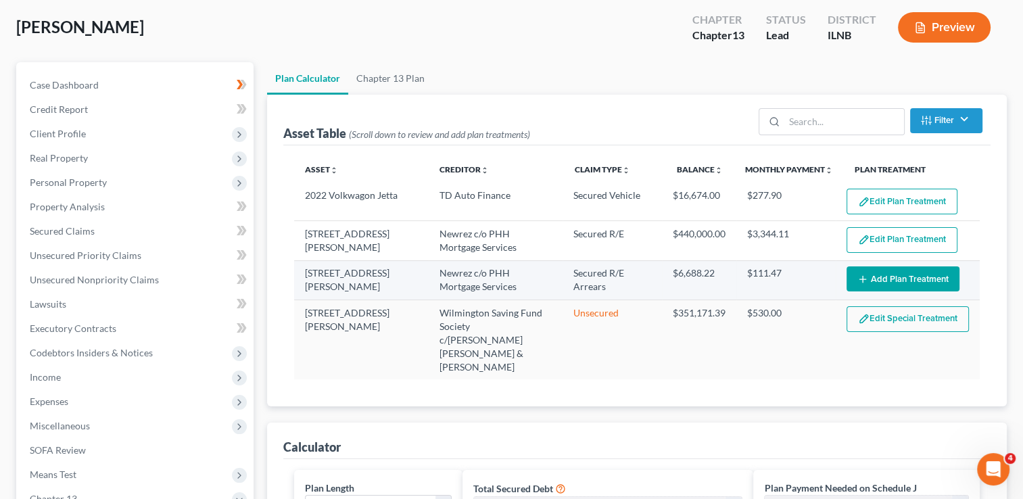
click at [881, 276] on button "Add Plan Treatment" at bounding box center [902, 278] width 113 height 25
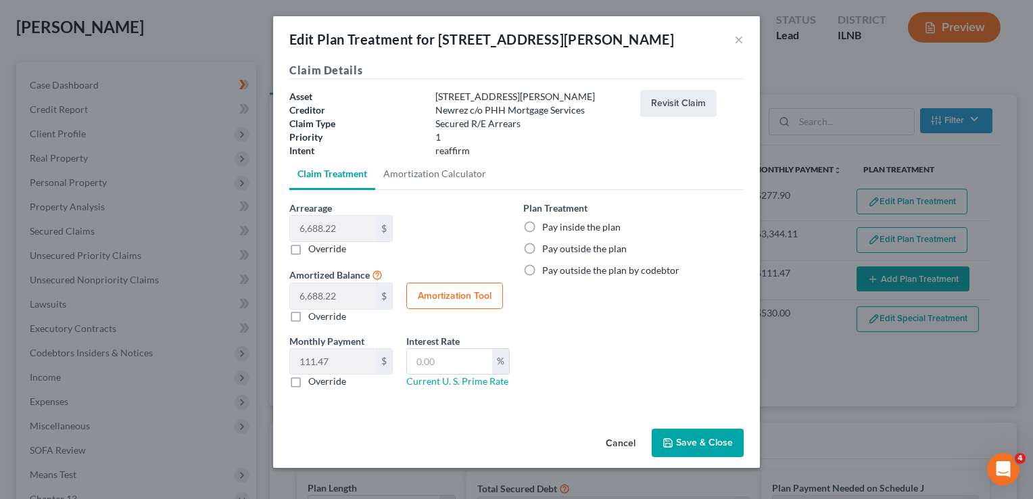
click at [542, 224] on label "Pay inside the plan" at bounding box center [581, 227] width 78 height 14
click at [547, 224] on input "Pay inside the plan" at bounding box center [551, 224] width 9 height 9
radio input "true"
click at [689, 443] on button "Save & Close" at bounding box center [698, 443] width 92 height 28
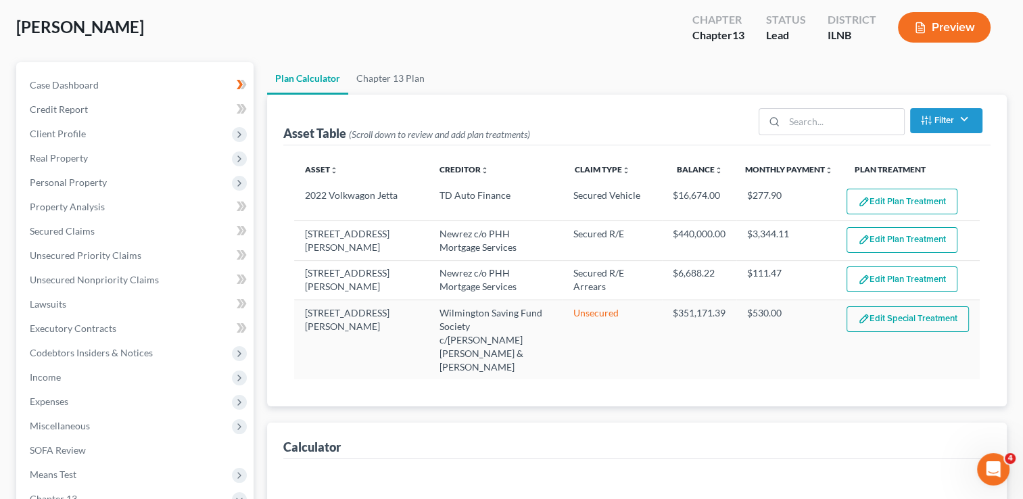
select select "59"
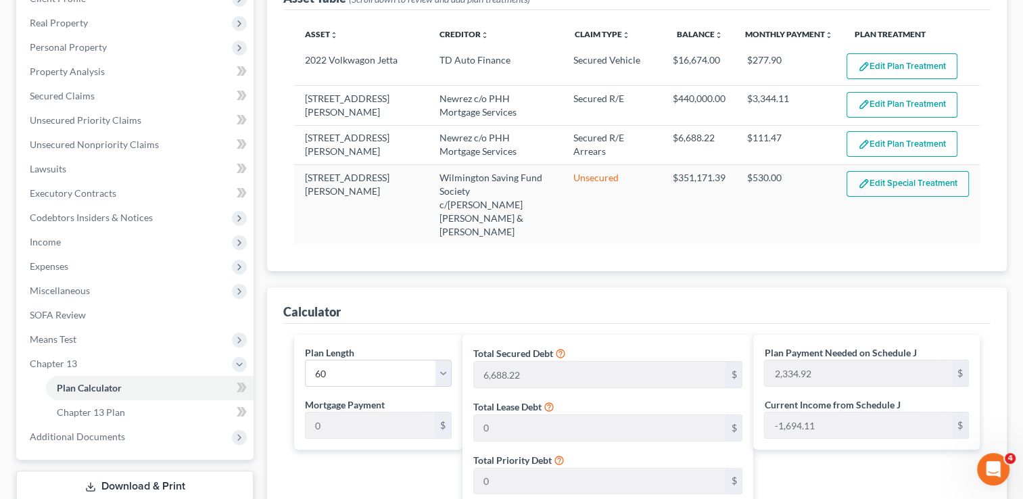
scroll to position [135, 0]
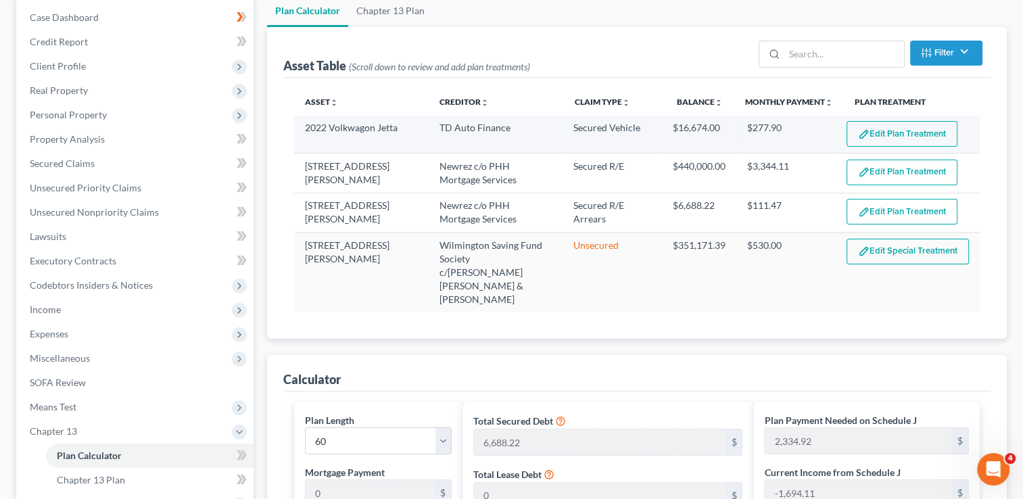
click at [887, 130] on button "Edit Plan Treatment" at bounding box center [901, 134] width 111 height 26
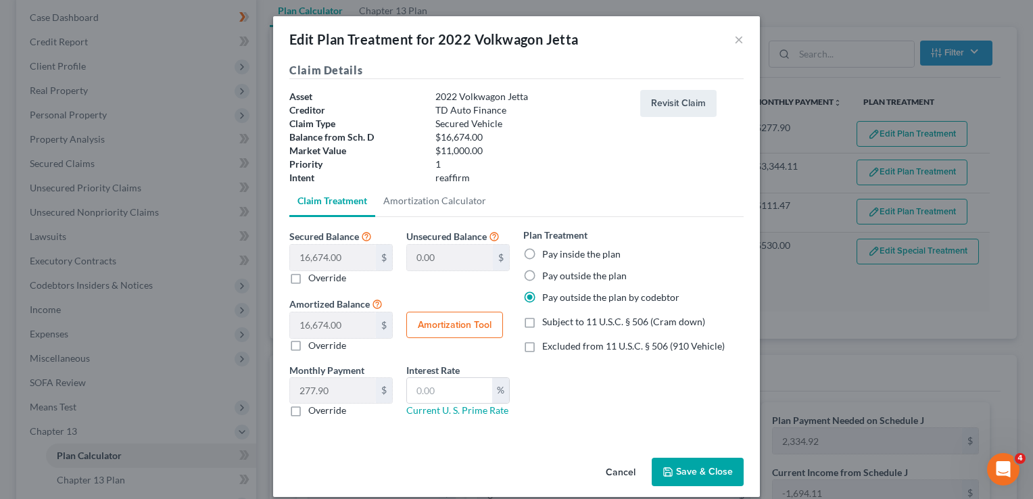
click at [542, 275] on label "Pay outside the plan" at bounding box center [584, 276] width 84 height 14
click at [547, 275] on input "Pay outside the plan" at bounding box center [551, 273] width 9 height 9
radio input "true"
click at [688, 468] on button "Save & Close" at bounding box center [698, 472] width 92 height 28
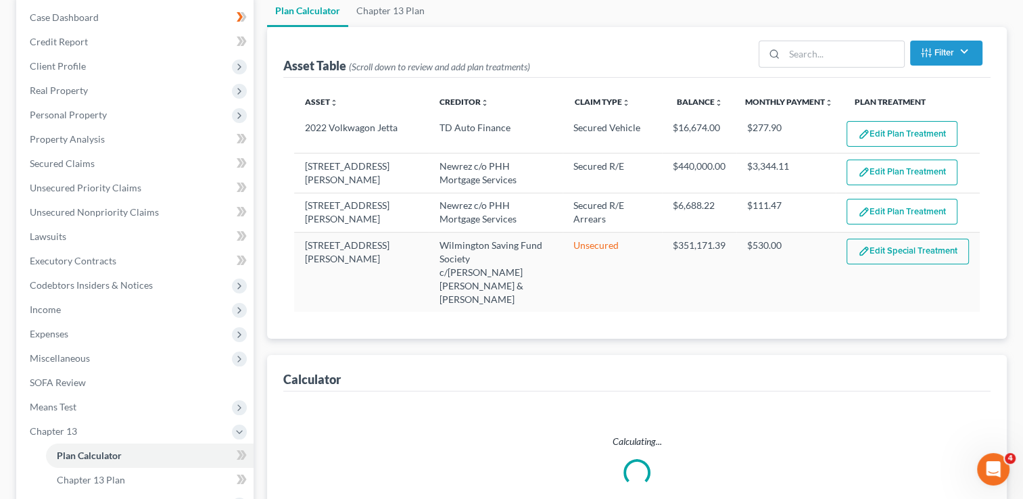
select select "59"
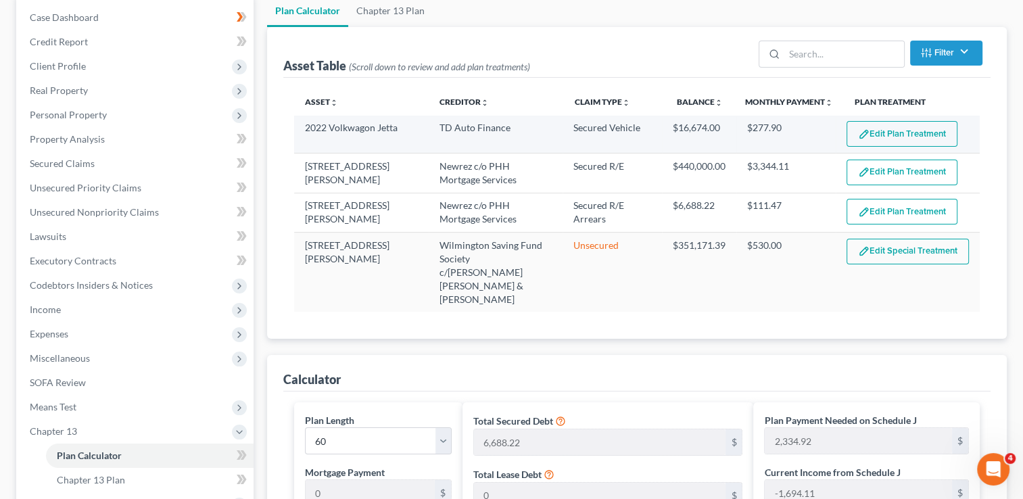
click at [901, 134] on button "Edit Plan Treatment" at bounding box center [901, 134] width 111 height 26
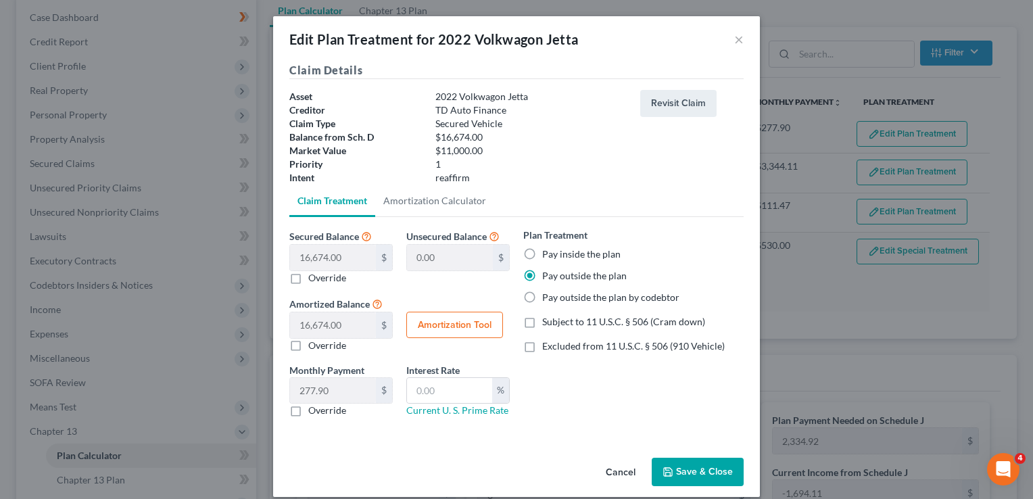
click at [308, 281] on label "Override" at bounding box center [327, 278] width 38 height 14
click at [314, 280] on input "Override" at bounding box center [318, 275] width 9 height 9
checkbox input "true"
type input "16,674.00"
type input "0.00"
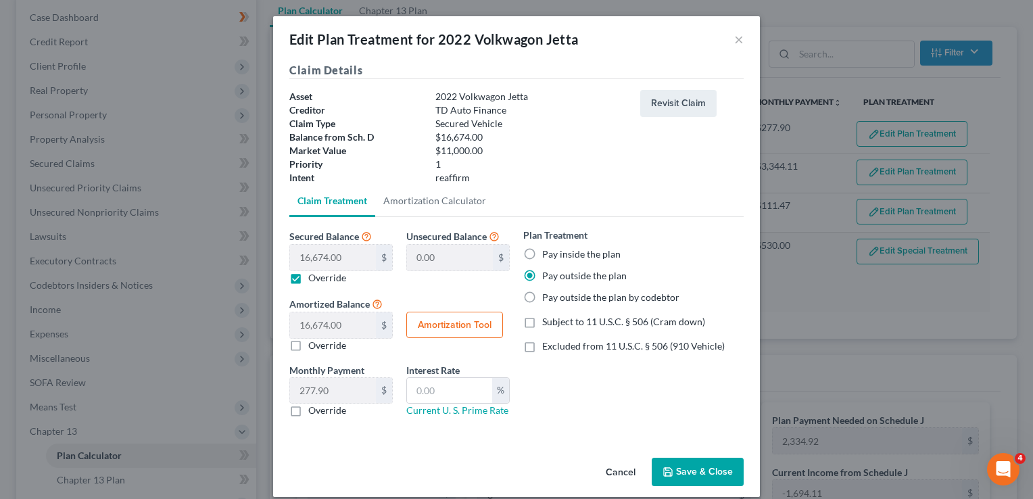
type input "0"
click at [293, 255] on input "0.00" at bounding box center [333, 258] width 86 height 26
type input "1"
type input "16,673.00"
type input "1.00"
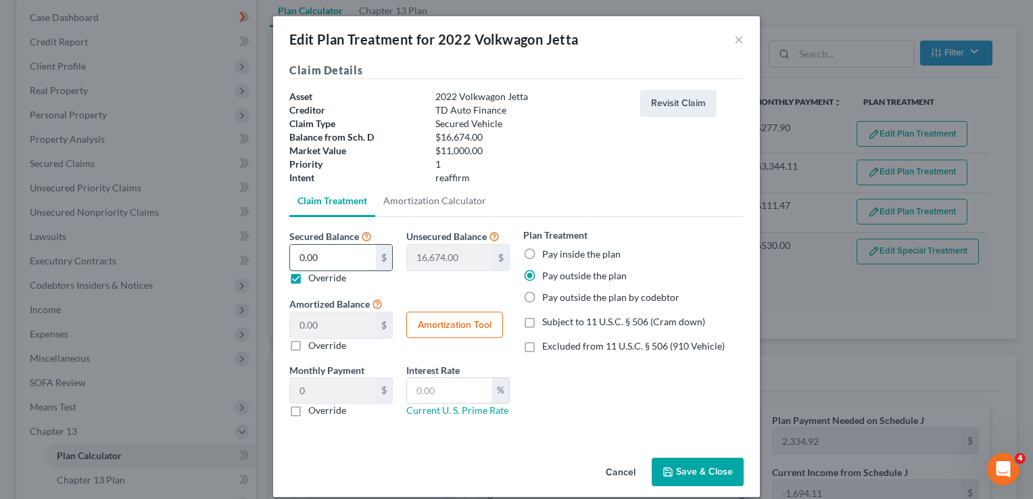
type input "0.01"
type input "11"
type input "16,663.00"
type input "11.00"
type input "0.18"
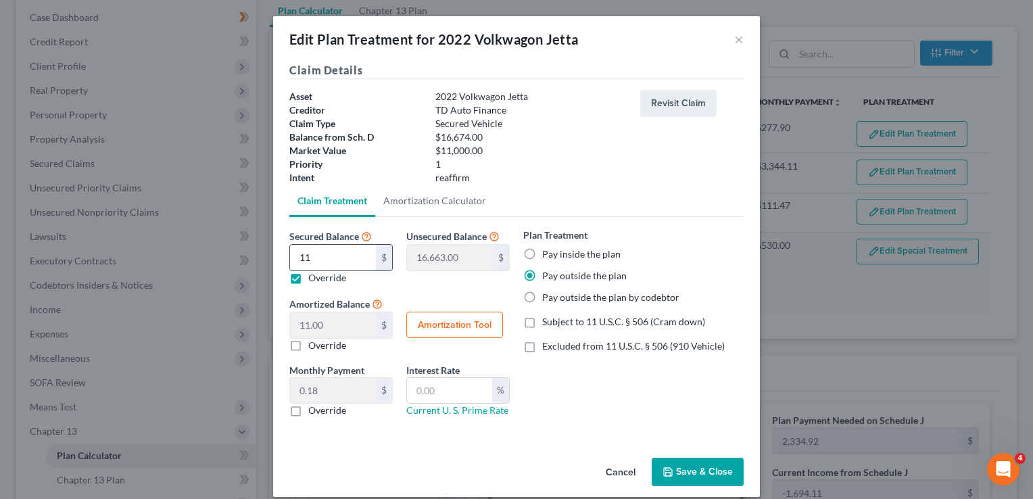
type input "110"
type input "16,564.00"
type input "110.00"
type input "1.83"
type input "1100"
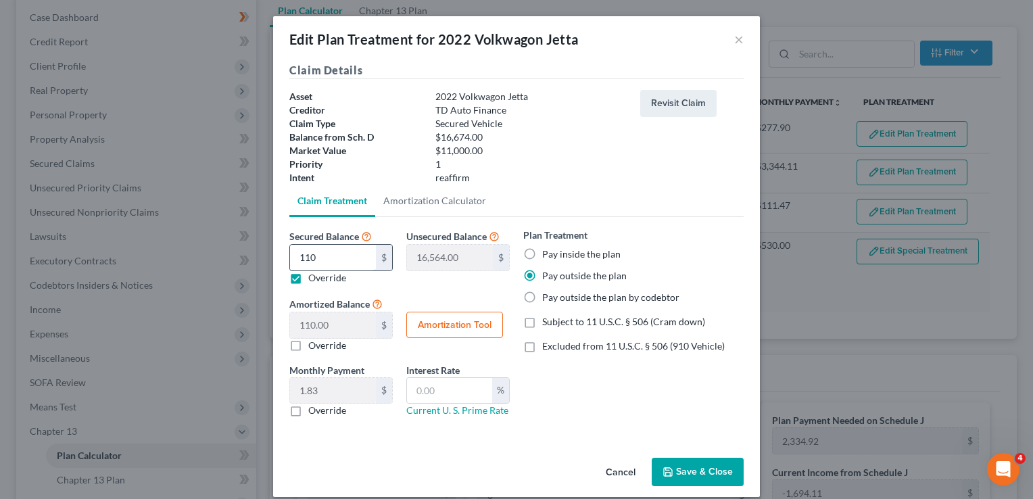
type input "15,574.00"
type input "1,100.00"
type input "18.33"
type input "1,1000"
type input "5,674.00"
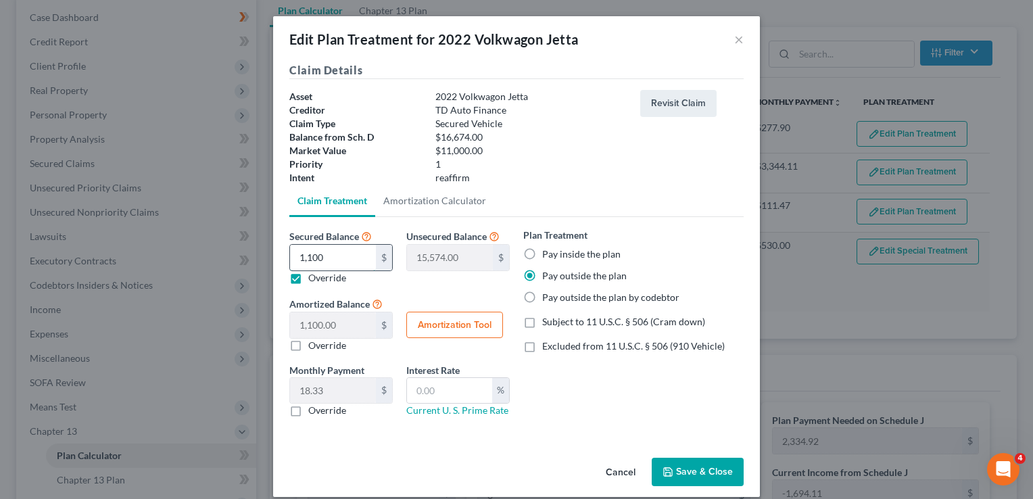
type input "11,000.00"
type input "183.33"
type input "11,000"
click at [689, 471] on button "Save & Close" at bounding box center [698, 472] width 92 height 28
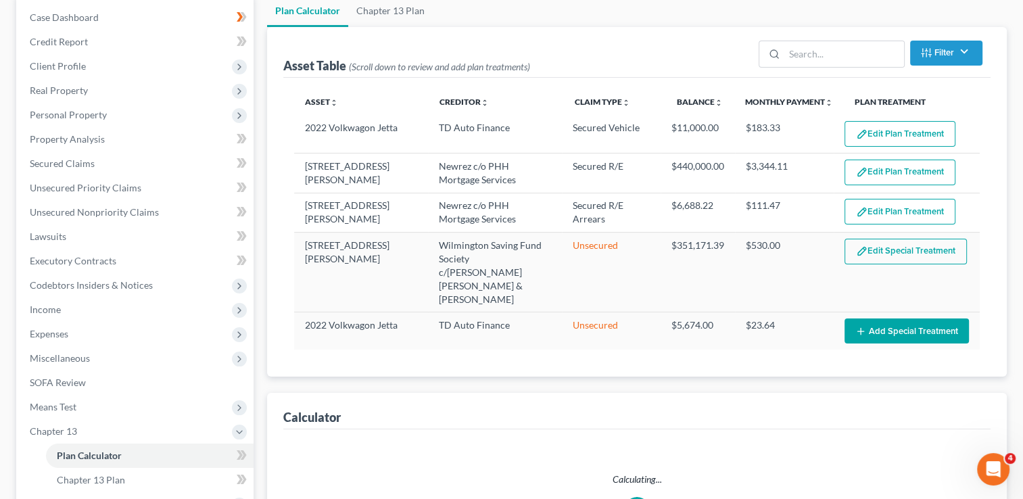
select select "59"
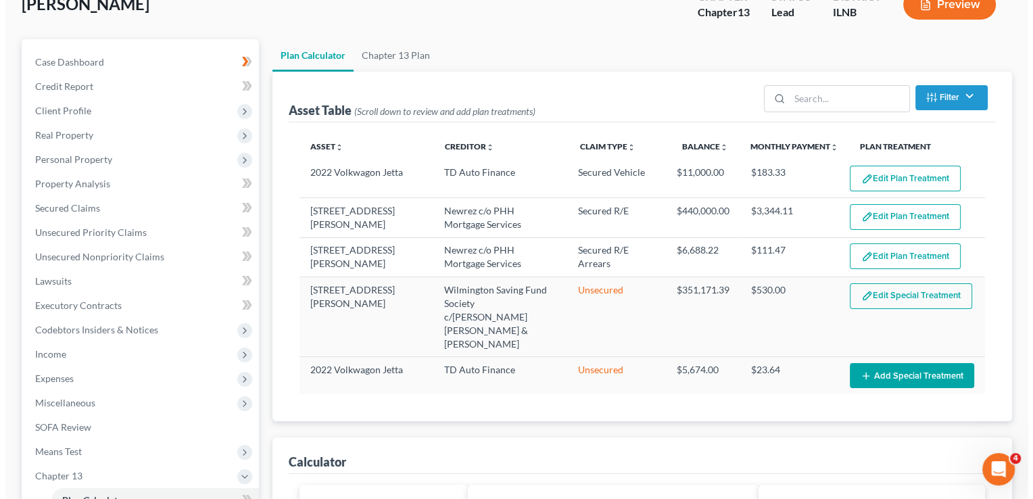
scroll to position [68, 0]
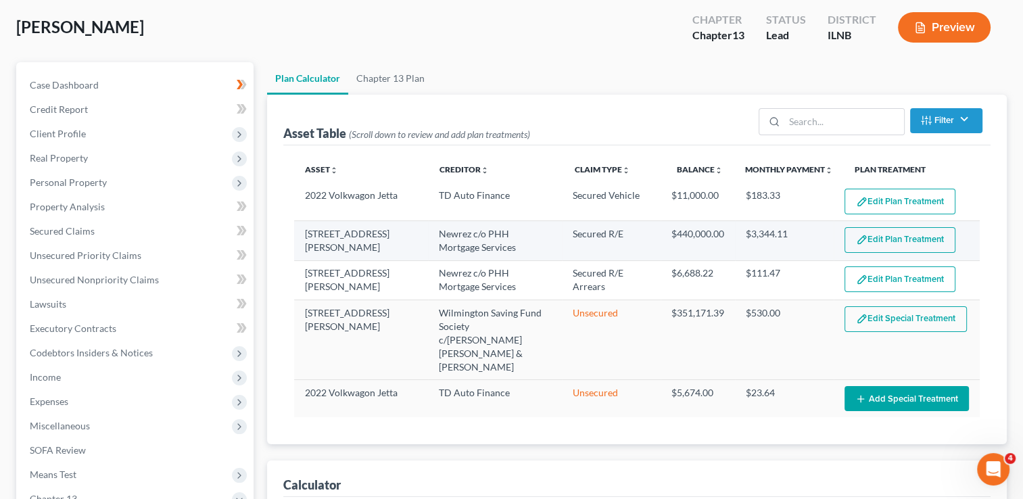
click at [881, 237] on button "Edit Plan Treatment" at bounding box center [899, 240] width 111 height 26
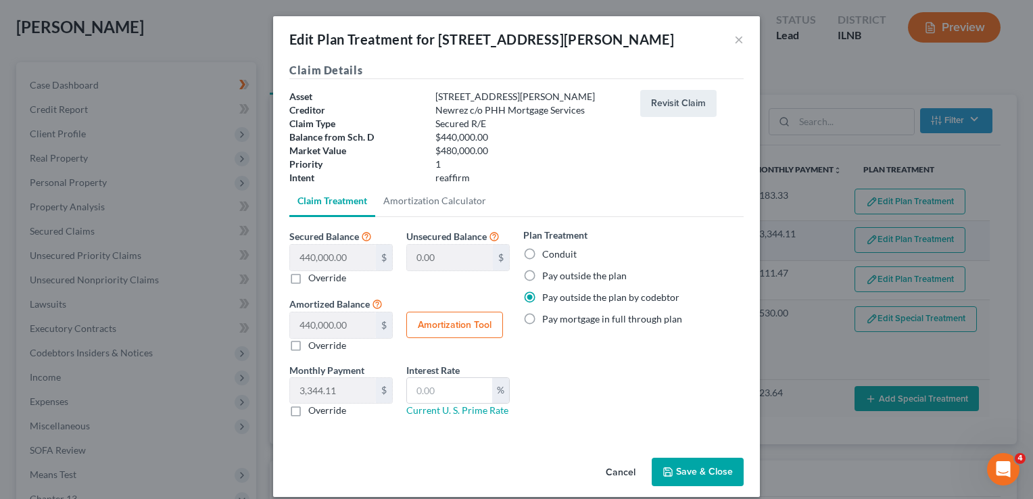
click at [881, 237] on div "Edit Plan Treatment for 3720 South Parnell Ave × Claim Details Asset 3720 South…" at bounding box center [516, 249] width 1033 height 499
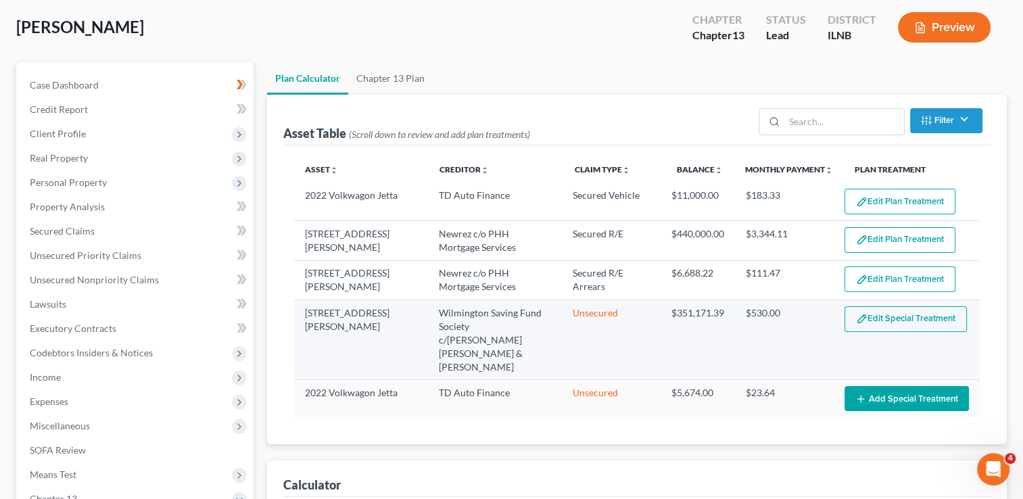
click at [894, 317] on button "Edit Special Treatment" at bounding box center [905, 319] width 122 height 26
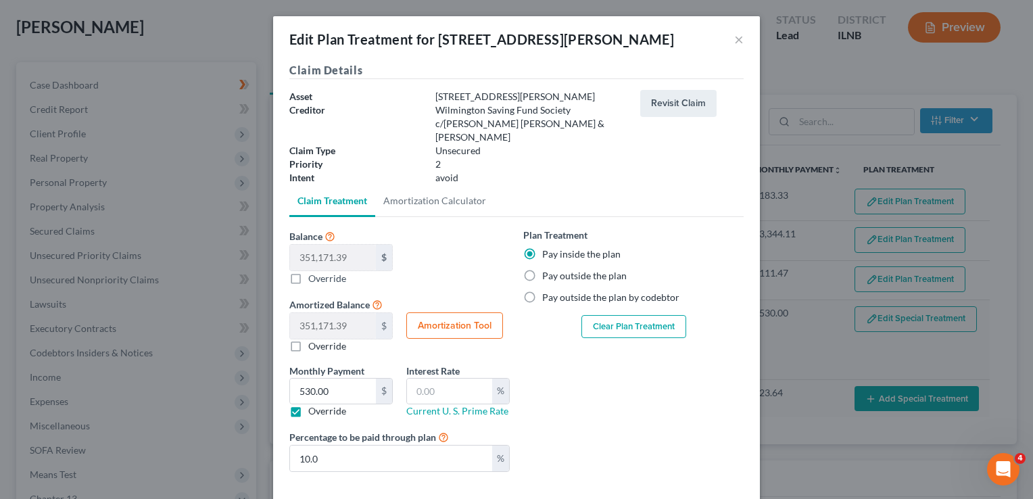
scroll to position [54, 0]
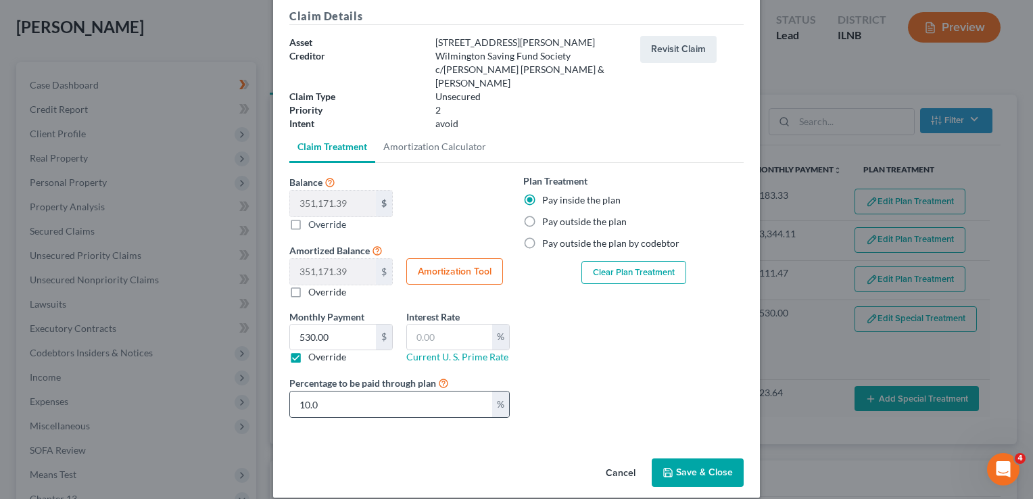
click at [497, 391] on div "%" at bounding box center [500, 404] width 17 height 26
drag, startPoint x: 369, startPoint y: 387, endPoint x: 295, endPoint y: 388, distance: 74.4
click at [293, 391] on input "10.0" at bounding box center [391, 404] width 202 height 26
click at [335, 391] on input "text" at bounding box center [391, 404] width 202 height 26
click at [364, 391] on input "text" at bounding box center [391, 404] width 202 height 26
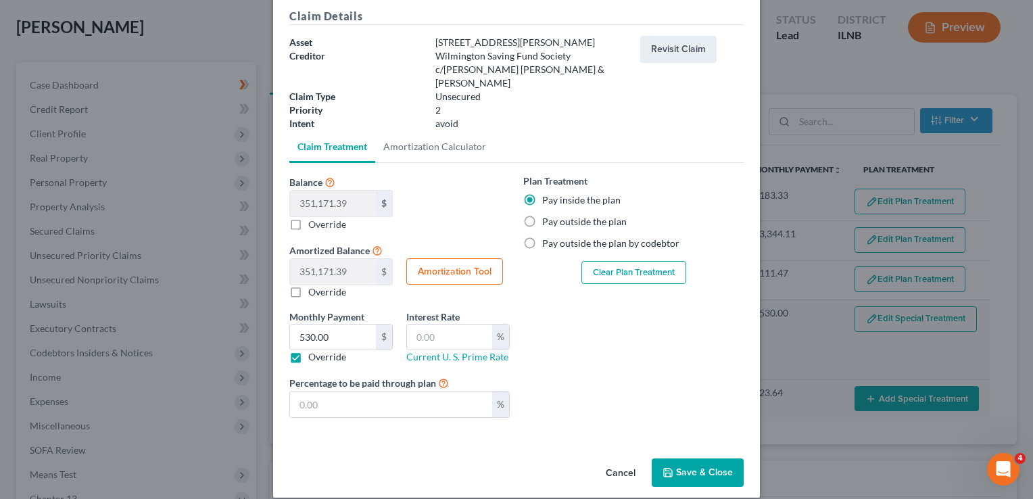
click at [308, 217] on label "Override" at bounding box center [327, 224] width 38 height 14
click at [314, 217] on input "Balance 351,171.39 $ 0.00 $ Override" at bounding box center [318, 221] width 9 height 9
checkbox input "true"
type input "0.00"
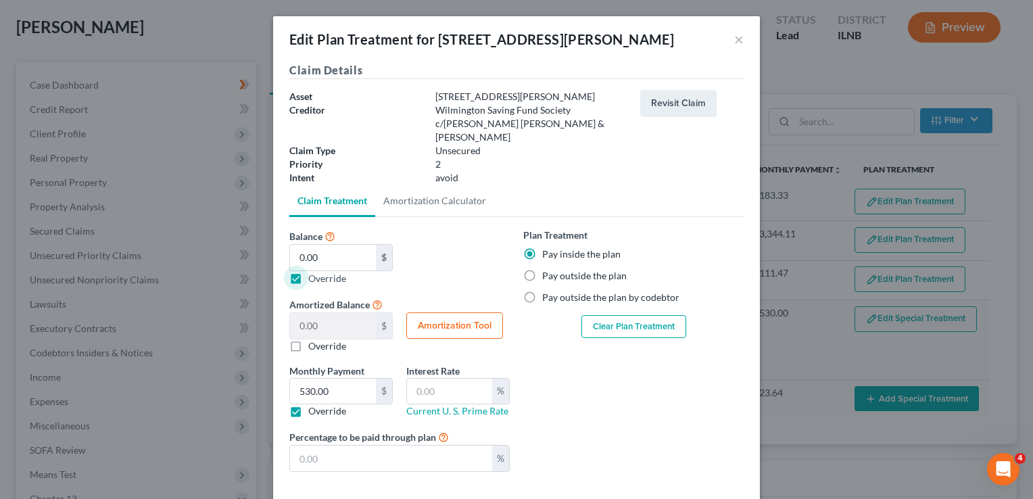
click at [308, 271] on label "Override" at bounding box center [327, 278] width 38 height 14
click at [314, 271] on input "Balance 351,171.39 $ 0.00 $ Override" at bounding box center [318, 275] width 9 height 9
checkbox input "false"
type input "351,171.39"
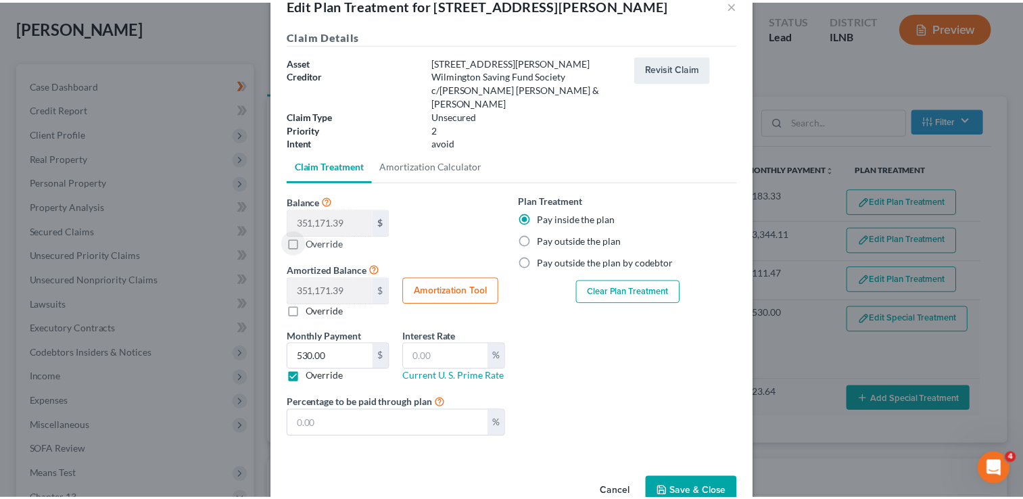
scroll to position [54, 0]
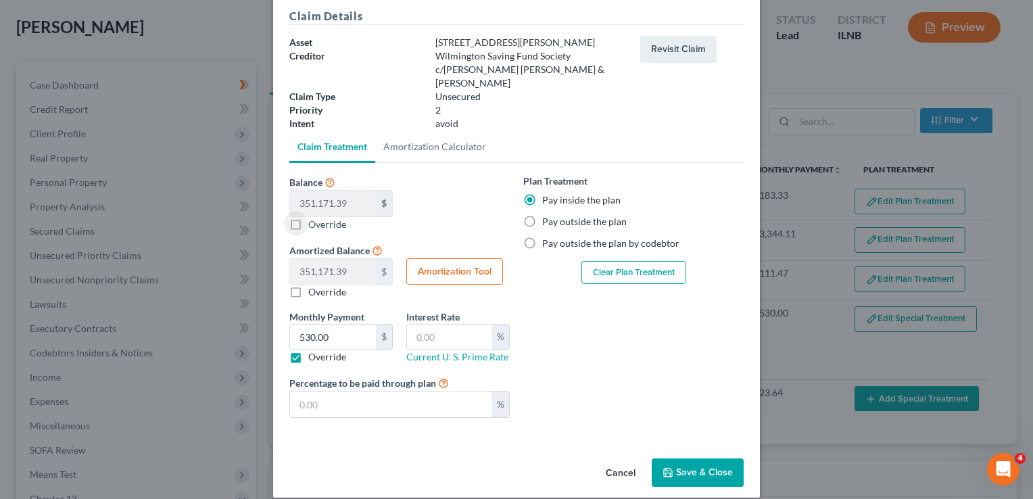
click at [308, 350] on label "Override" at bounding box center [327, 357] width 38 height 14
click at [314, 350] on input "Override" at bounding box center [318, 354] width 9 height 9
checkbox input "false"
click at [691, 458] on button "Save & Close" at bounding box center [698, 472] width 92 height 28
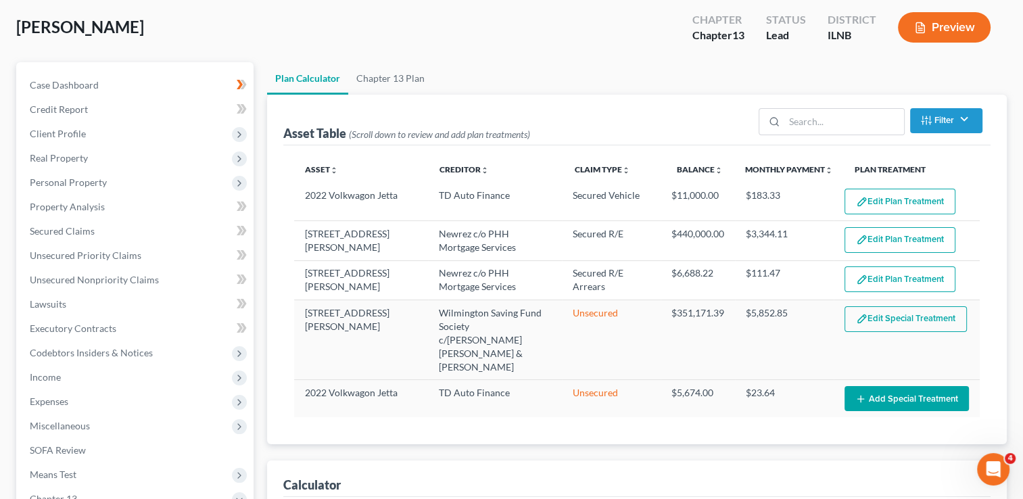
select select "59"
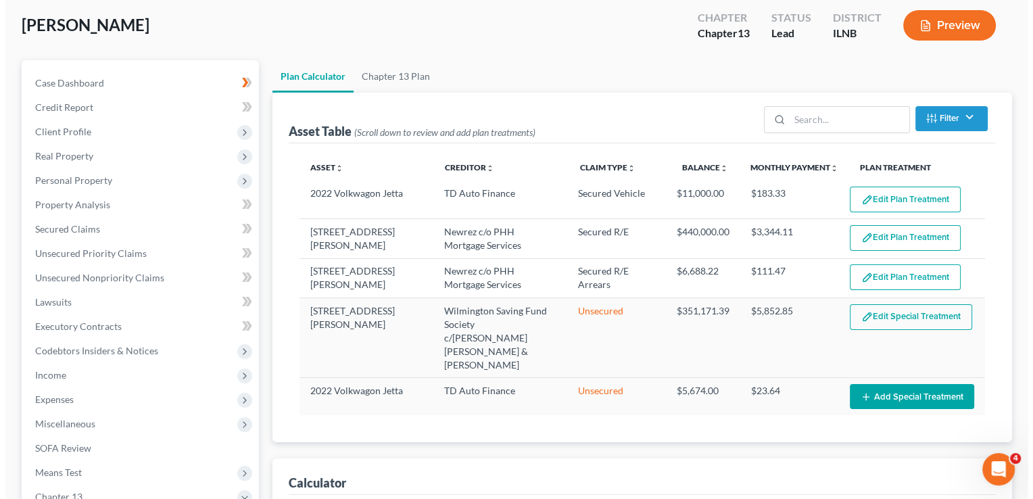
scroll to position [0, 0]
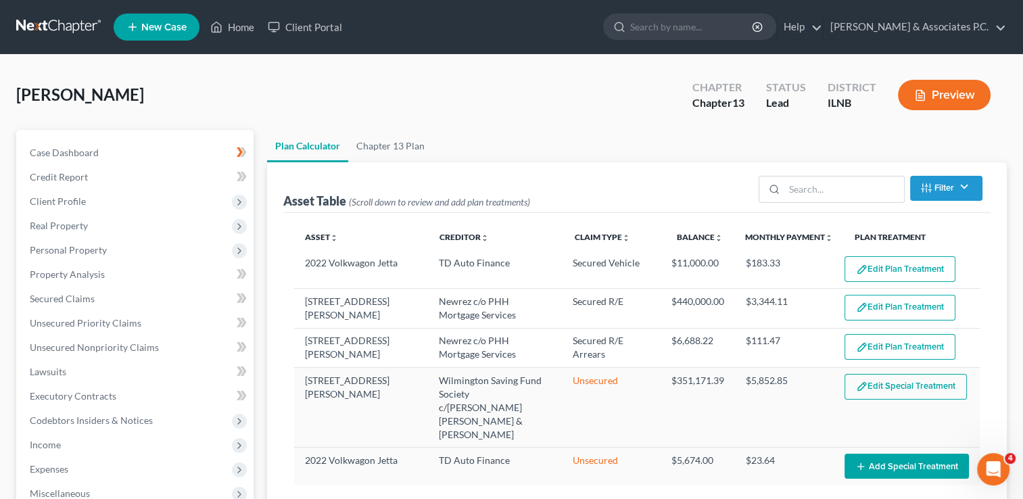
click at [954, 92] on button "Preview" at bounding box center [944, 95] width 93 height 30
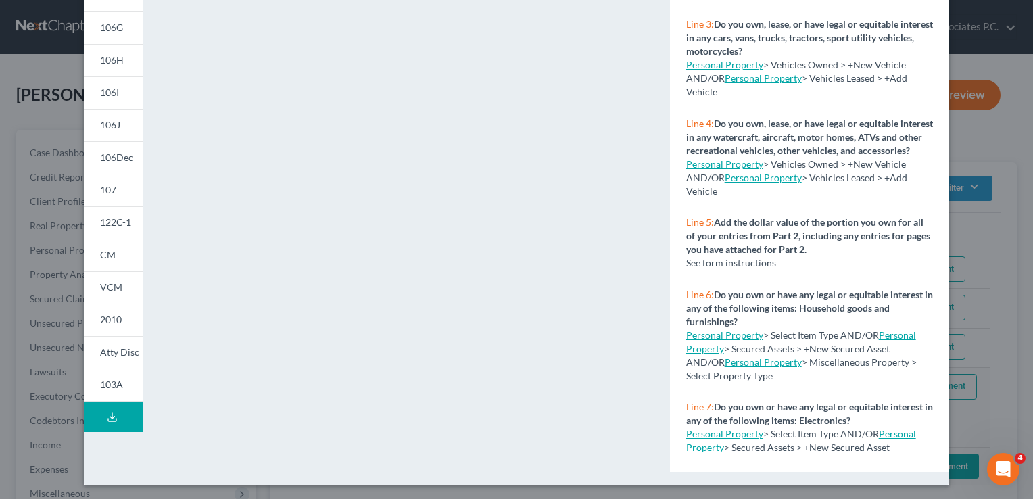
scroll to position [263, 0]
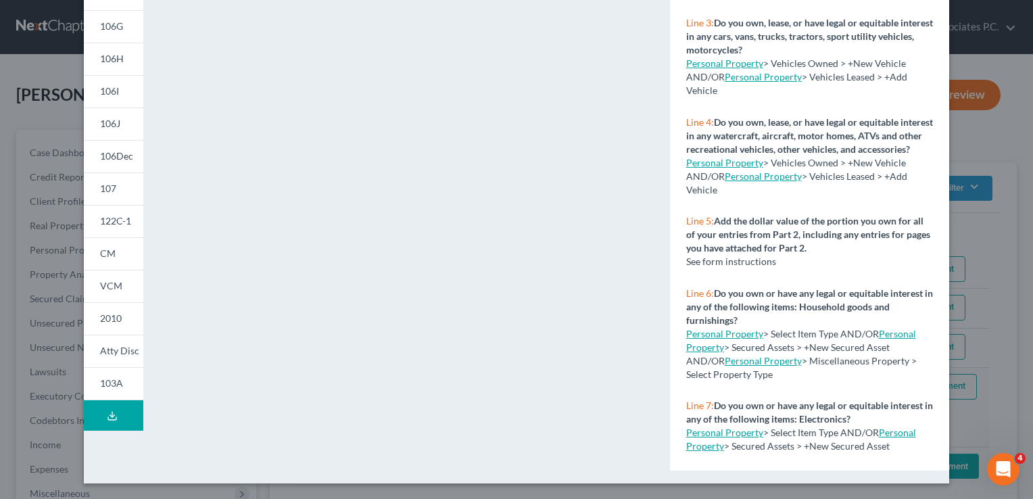
click at [108, 413] on icon at bounding box center [112, 415] width 11 height 11
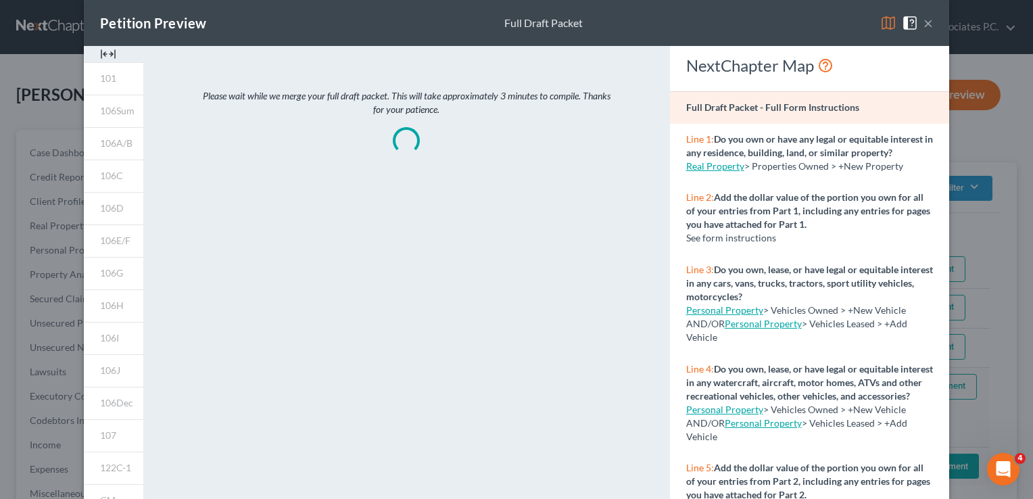
scroll to position [0, 0]
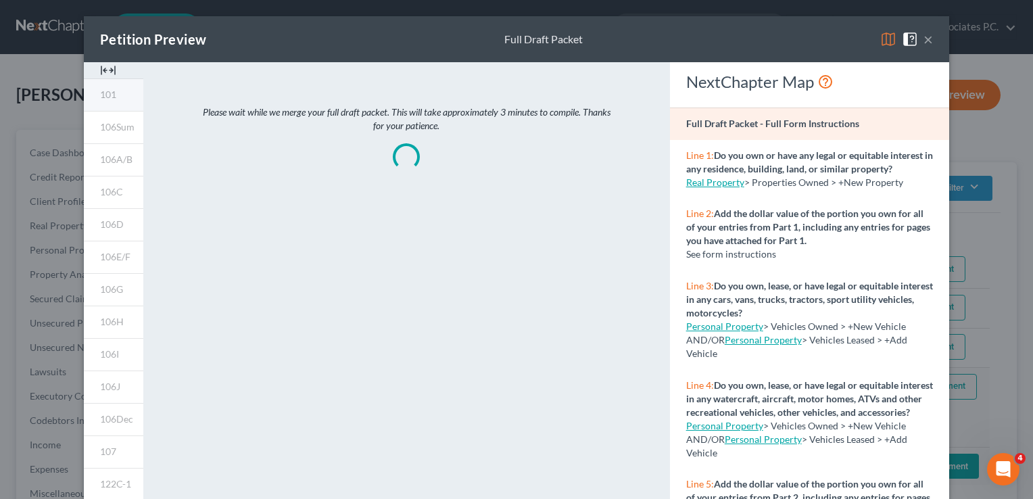
click at [101, 91] on span "101" at bounding box center [108, 94] width 16 height 11
click at [100, 91] on span "101" at bounding box center [108, 94] width 16 height 11
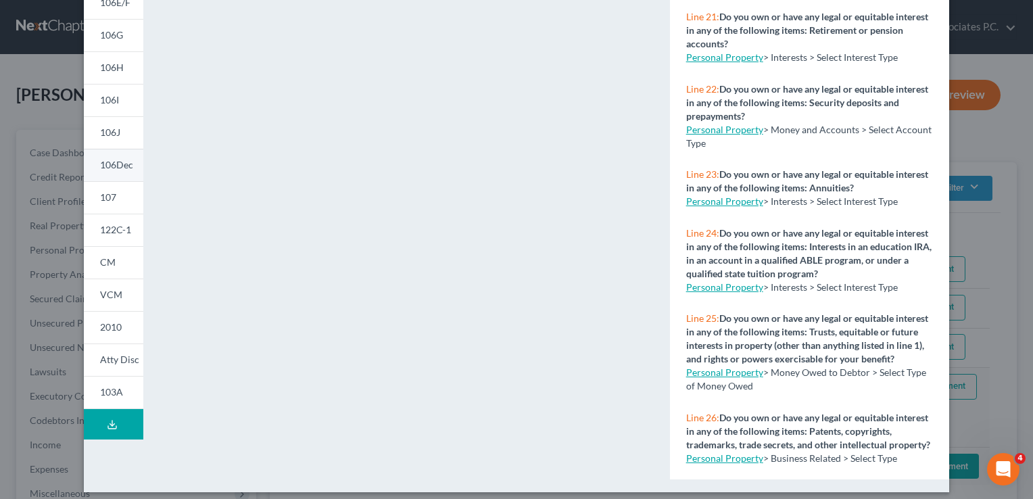
scroll to position [263, 0]
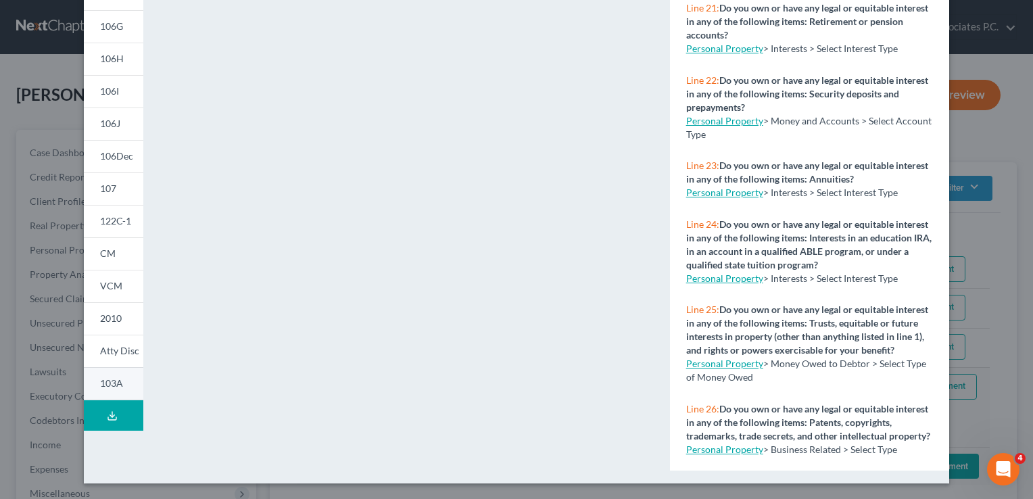
click at [112, 387] on span "103A" at bounding box center [111, 382] width 23 height 11
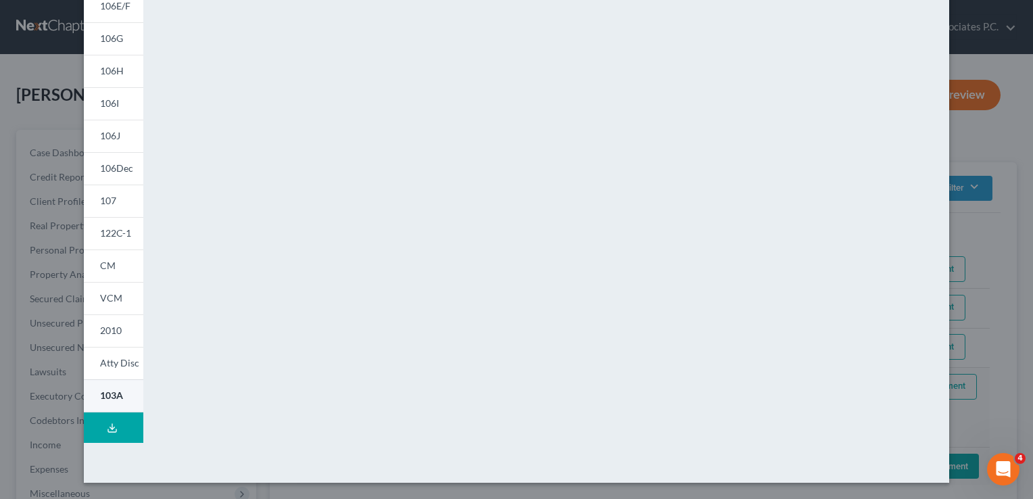
scroll to position [250, 0]
click at [121, 360] on span "Atty Disc" at bounding box center [119, 363] width 39 height 11
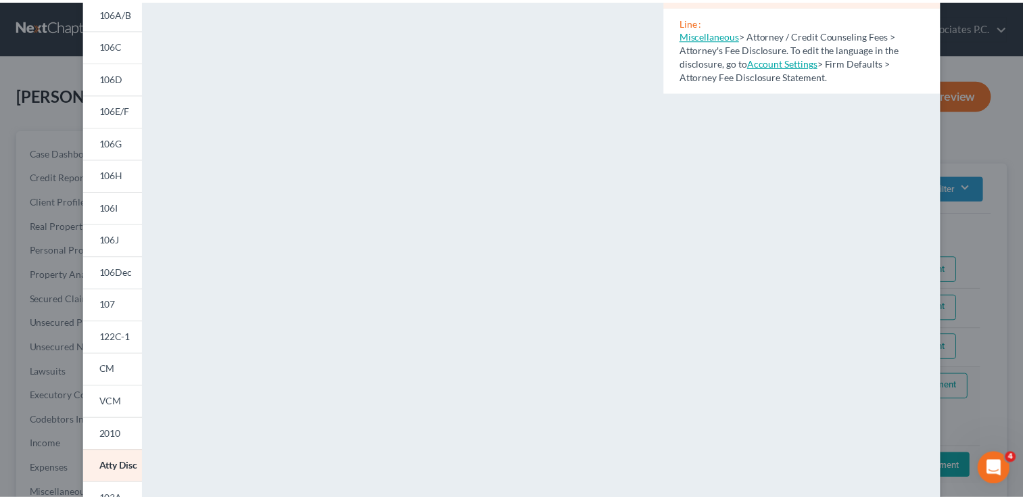
scroll to position [115, 0]
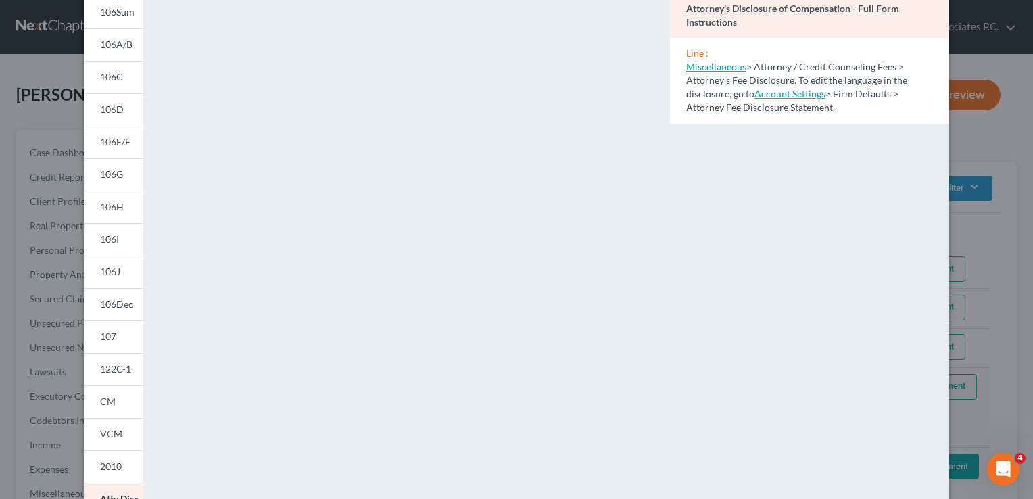
click at [708, 68] on link "Miscellaneous" at bounding box center [716, 66] width 60 height 11
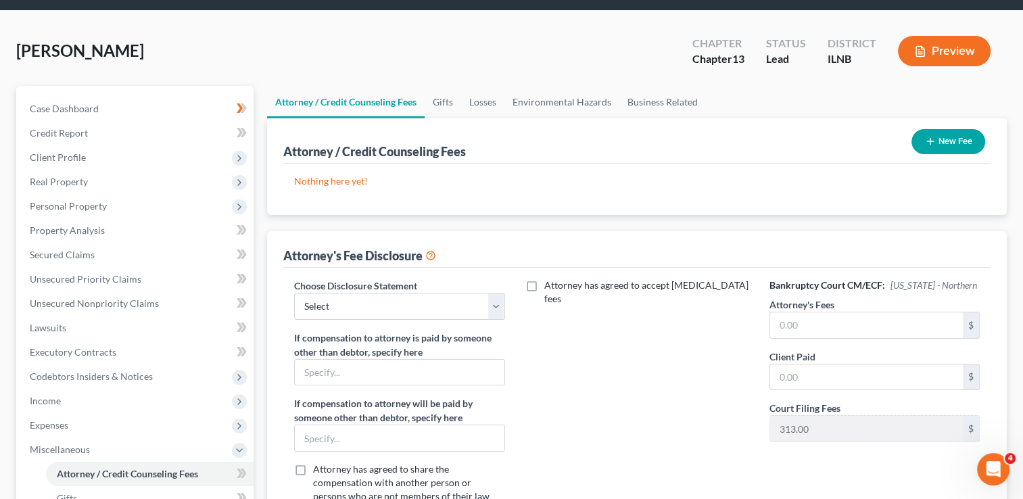
scroll to position [68, 0]
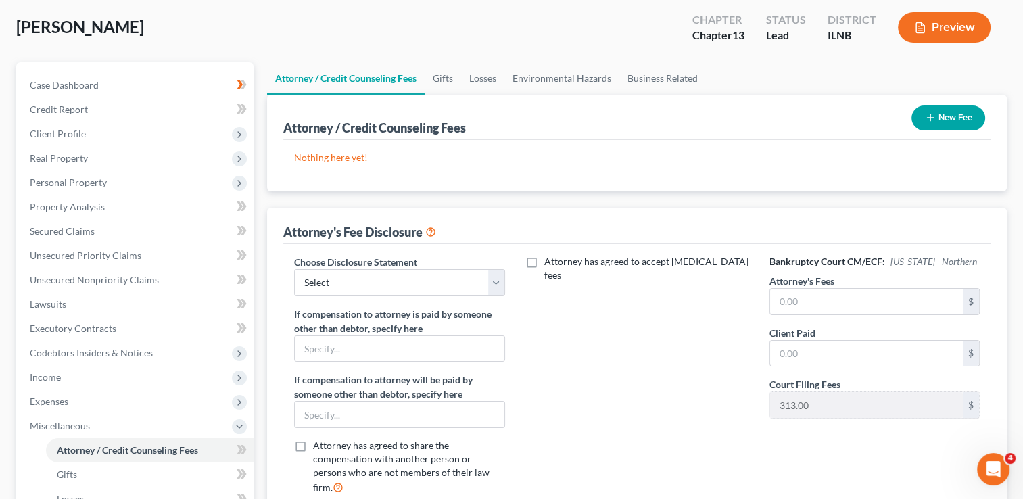
click at [941, 116] on button "New Fee" at bounding box center [948, 117] width 74 height 25
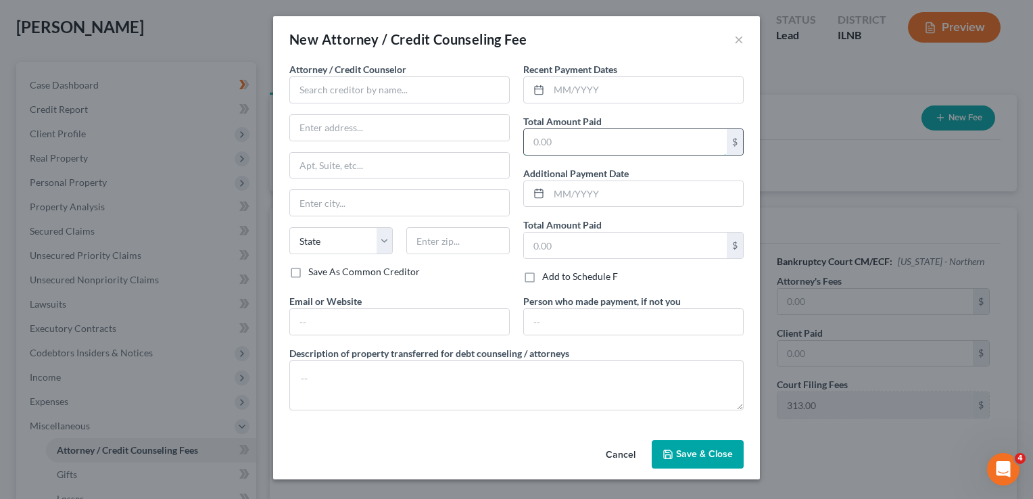
click at [538, 139] on input "text" at bounding box center [625, 142] width 203 height 26
type input "2,000"
click at [315, 95] on input "text" at bounding box center [399, 89] width 220 height 27
type input "Bruning & Associates, PC"
type input "kbringer@bruninglaw.com"
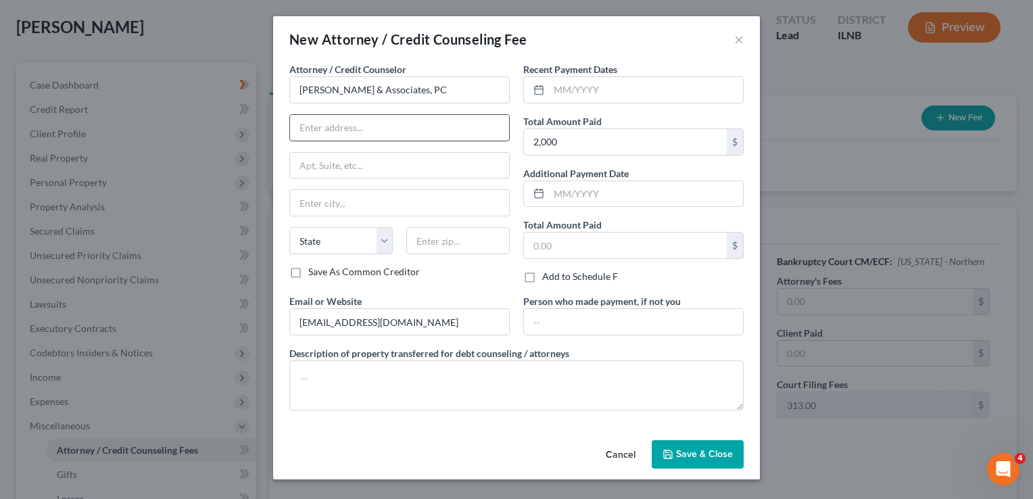
click at [324, 125] on input "text" at bounding box center [399, 128] width 219 height 26
type input "333 Commerce Dr"
click at [310, 166] on input "text" at bounding box center [399, 166] width 219 height 26
type input "900"
click at [345, 204] on input "text" at bounding box center [399, 203] width 219 height 26
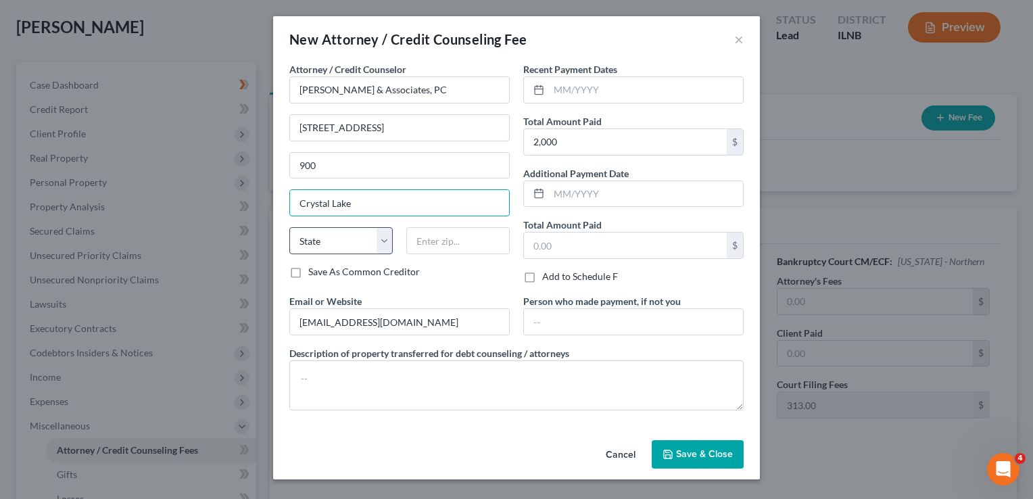
type input "Crystal Lake"
click at [333, 248] on select "State AL AK AR AZ CA CO CT DE DC FL GA GU HI ID IL IN IA KS KY LA ME MD MA MI M…" at bounding box center [340, 240] width 103 height 27
select select "14"
click at [289, 227] on select "State AL AK AR AZ CA CO CT DE DC FL GA GU HI ID IL IN IA KS KY LA ME MD MA MI M…" at bounding box center [340, 240] width 103 height 27
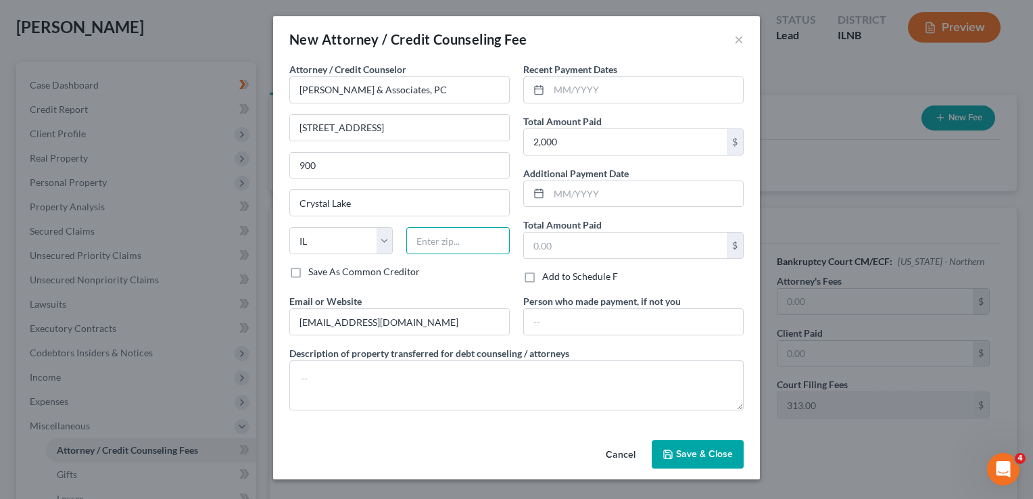
click at [434, 241] on input "text" at bounding box center [457, 240] width 103 height 27
type input "60014"
click at [538, 188] on icon at bounding box center [538, 193] width 11 height 11
click at [535, 88] on icon at bounding box center [538, 89] width 11 height 11
click at [538, 91] on icon at bounding box center [538, 89] width 11 height 11
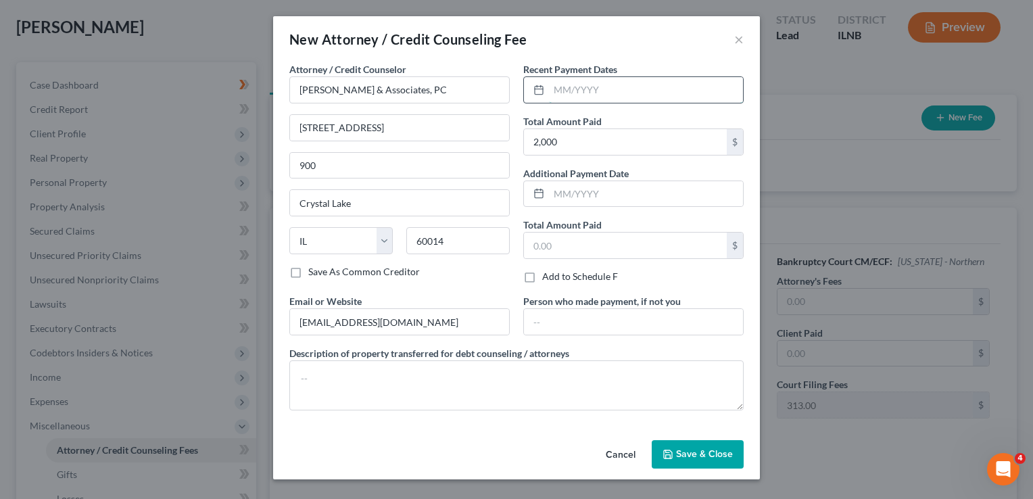
click at [557, 91] on input "text" at bounding box center [646, 90] width 194 height 26
click at [560, 191] on input "text" at bounding box center [646, 194] width 194 height 26
click at [566, 193] on input "09/2025" at bounding box center [646, 194] width 194 height 26
type input "09/30/2025"
click at [660, 243] on input "text" at bounding box center [625, 246] width 203 height 26
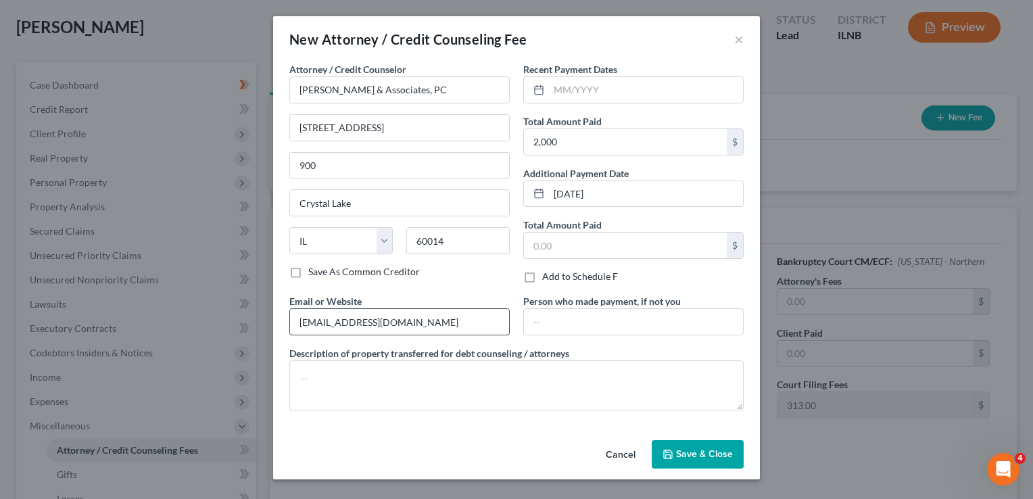
drag, startPoint x: 332, startPoint y: 319, endPoint x: 303, endPoint y: 324, distance: 28.8
click at [303, 324] on input "kbringer@bruninglaw.com" at bounding box center [399, 322] width 219 height 26
type input "[EMAIL_ADDRESS][DOMAIN_NAME]"
click at [693, 451] on span "Save & Close" at bounding box center [704, 453] width 57 height 11
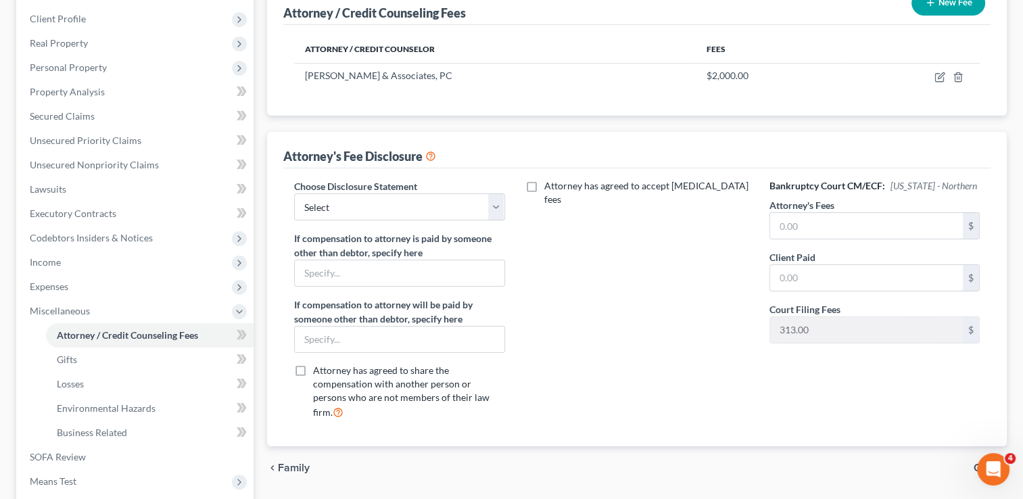
scroll to position [203, 0]
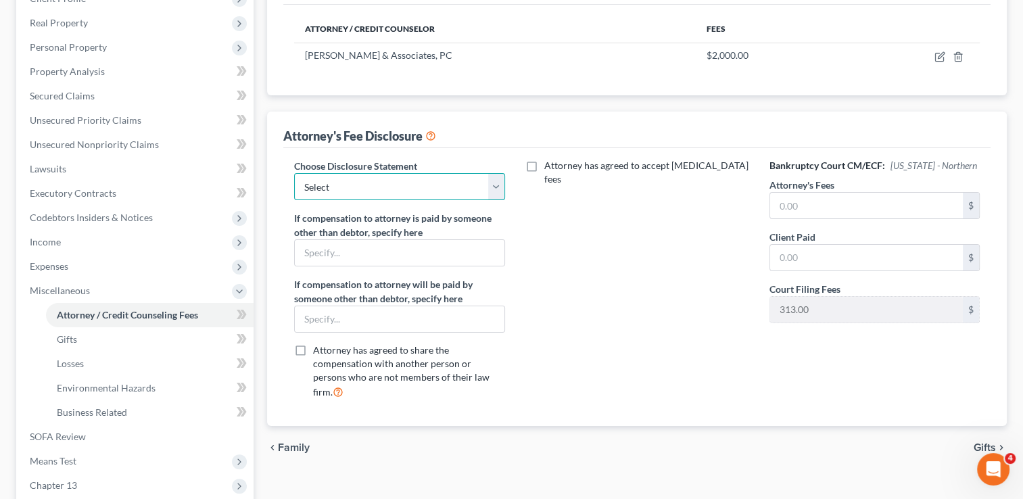
click at [494, 186] on select "Select Fee Agreement" at bounding box center [399, 186] width 210 height 27
select select "0"
click at [294, 173] on select "Select Fee Agreement" at bounding box center [399, 186] width 210 height 27
click at [777, 203] on input "text" at bounding box center [866, 206] width 193 height 26
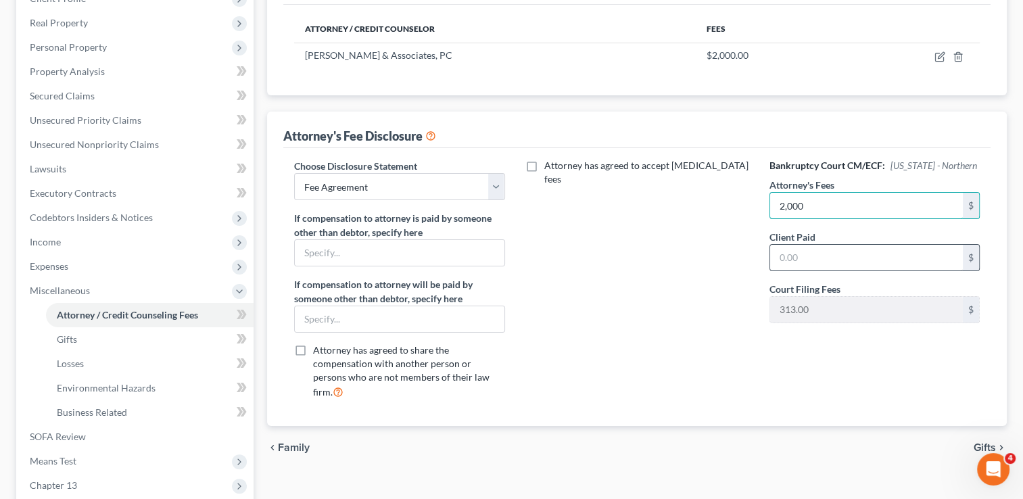
type input "2,000"
click at [780, 255] on input "text" at bounding box center [866, 258] width 193 height 26
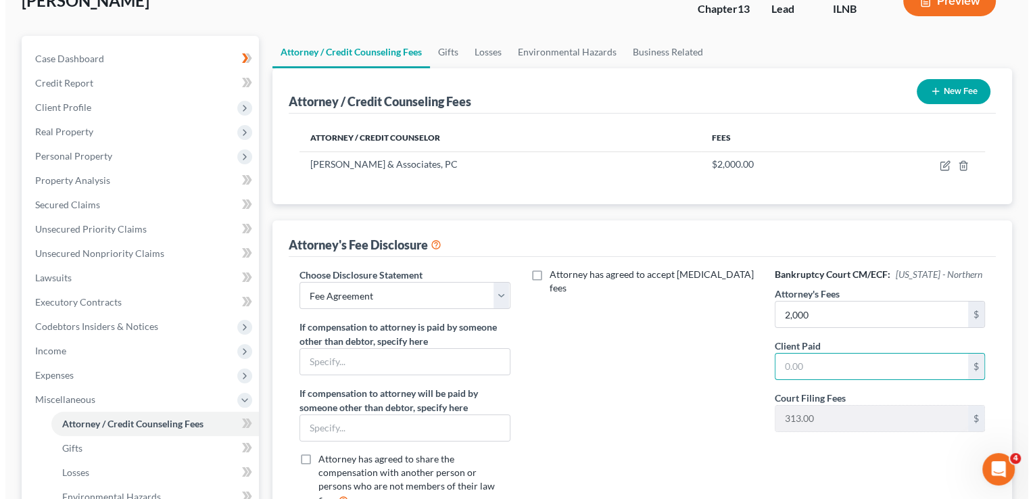
scroll to position [0, 0]
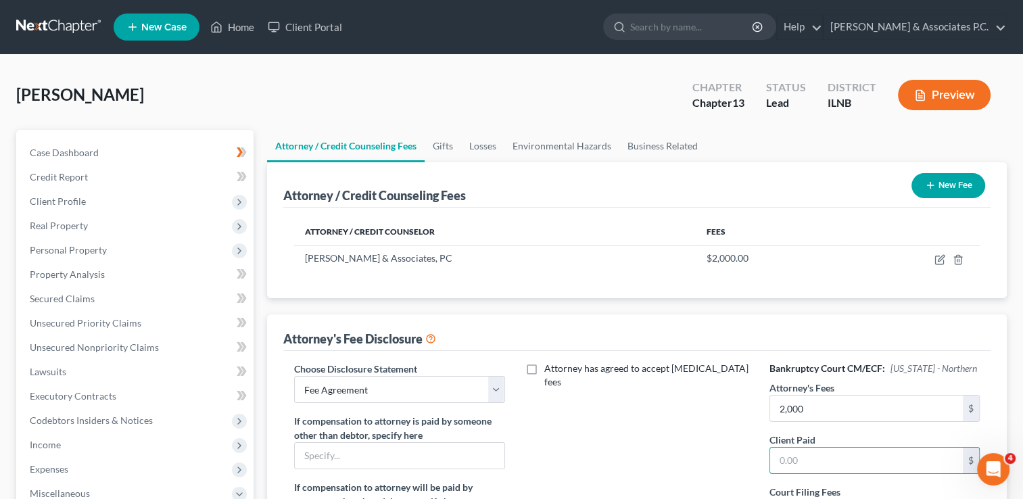
click at [952, 92] on button "Preview" at bounding box center [944, 95] width 93 height 30
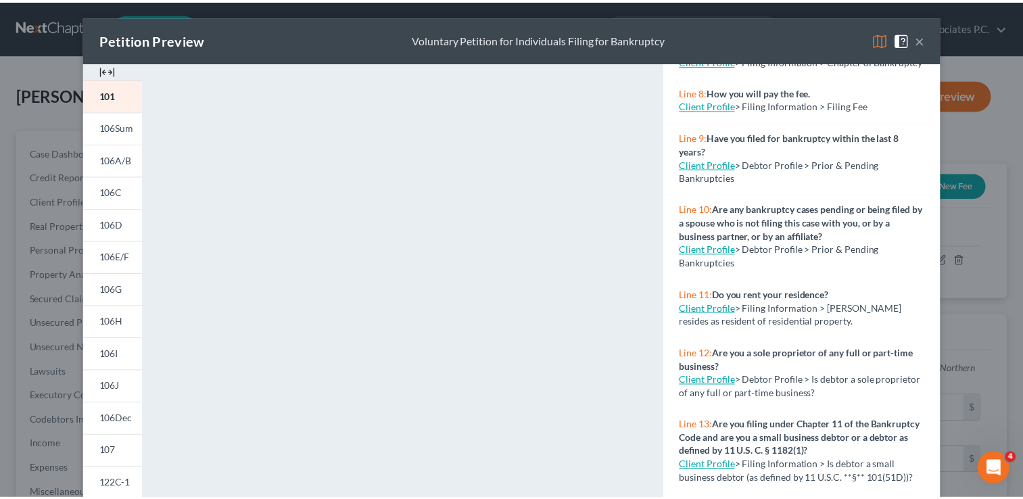
scroll to position [473, 0]
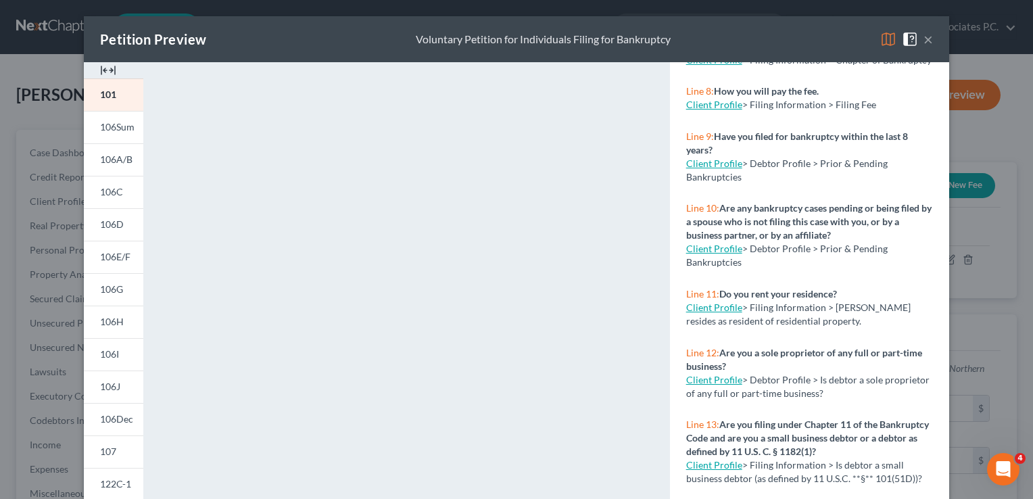
click at [923, 37] on button "×" at bounding box center [927, 39] width 9 height 16
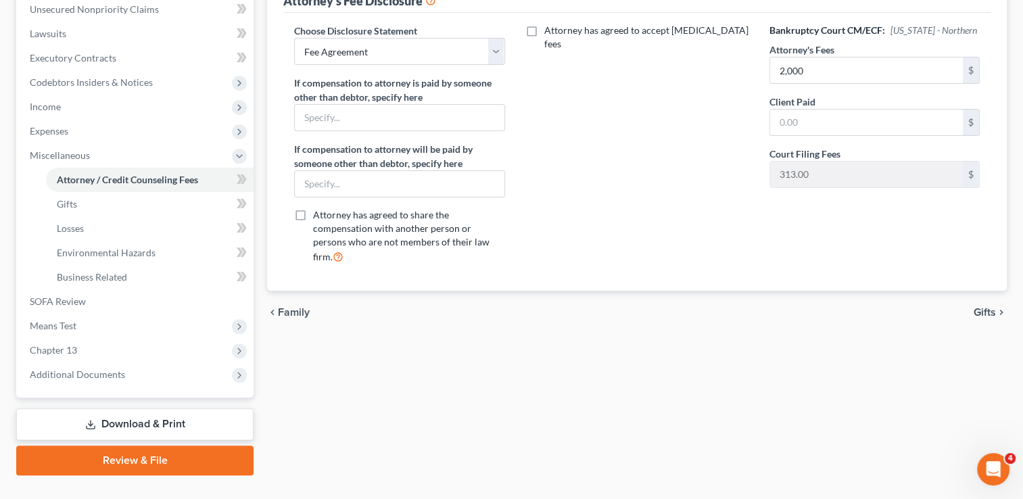
scroll to position [0, 0]
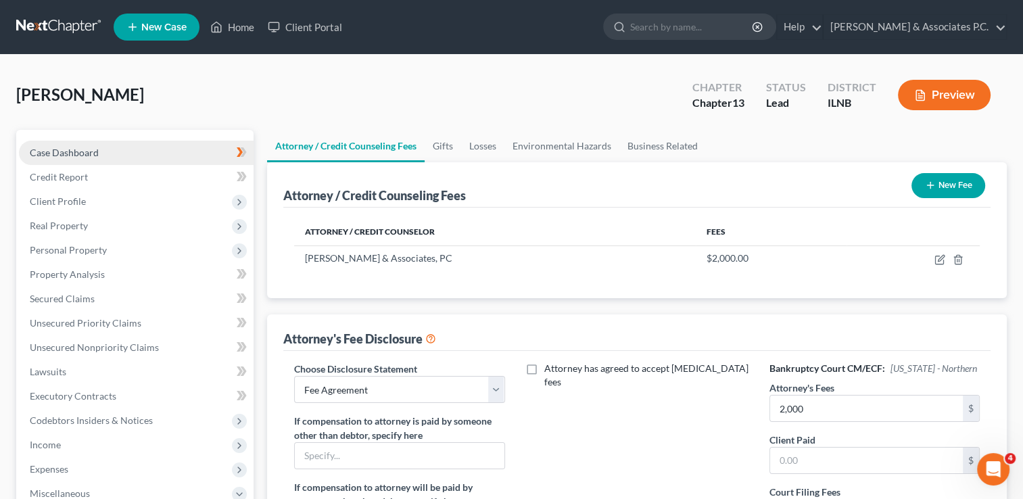
click at [112, 147] on link "Case Dashboard" at bounding box center [136, 153] width 235 height 24
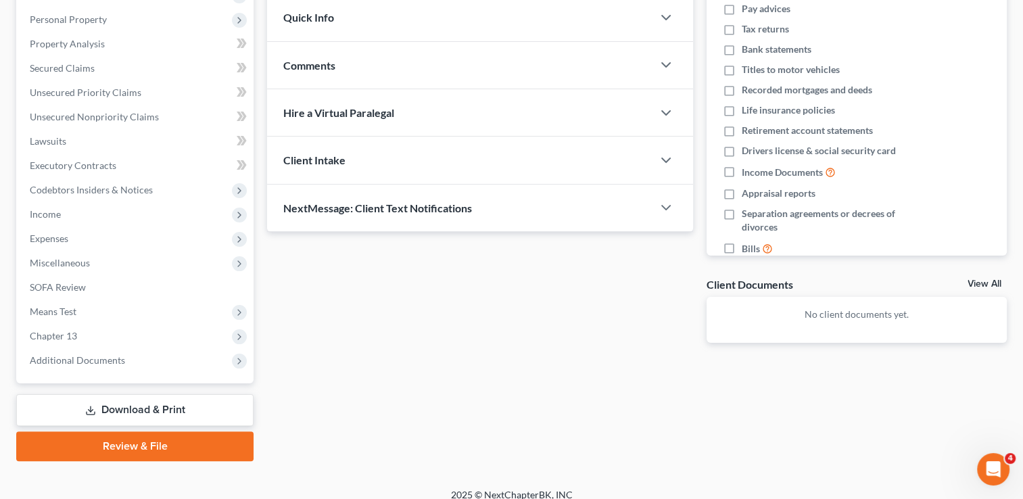
scroll to position [243, 0]
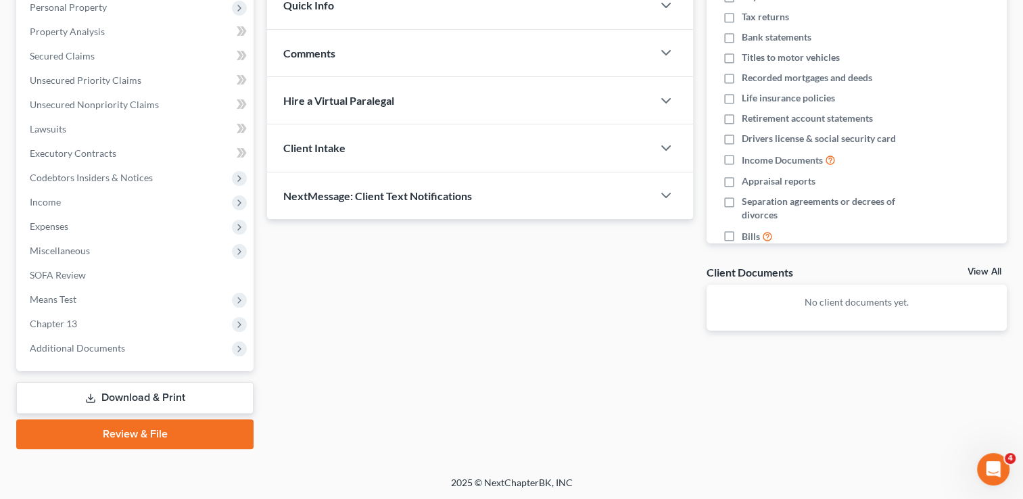
click at [120, 395] on link "Download & Print" at bounding box center [134, 398] width 237 height 32
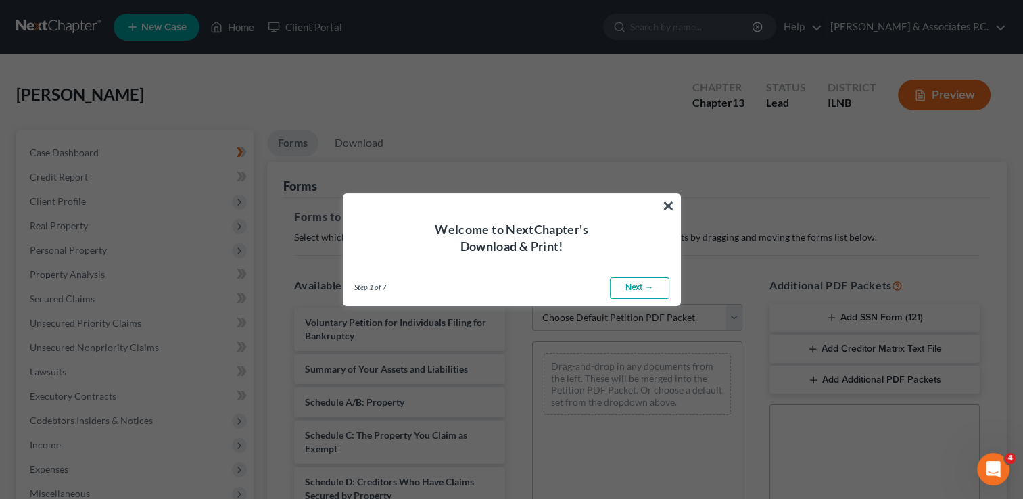
click at [641, 289] on link "Next →" at bounding box center [639, 288] width 59 height 22
select select "0"
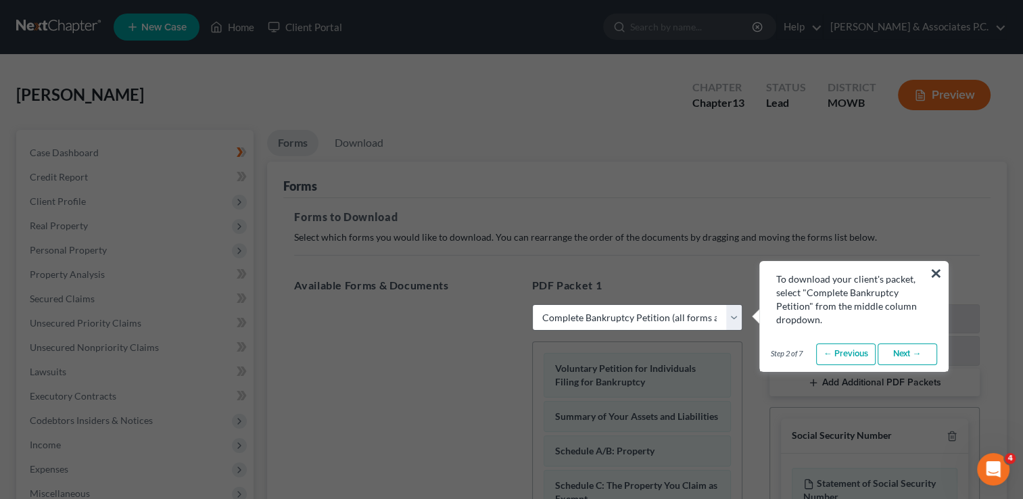
click at [911, 352] on link "Next →" at bounding box center [906, 354] width 59 height 22
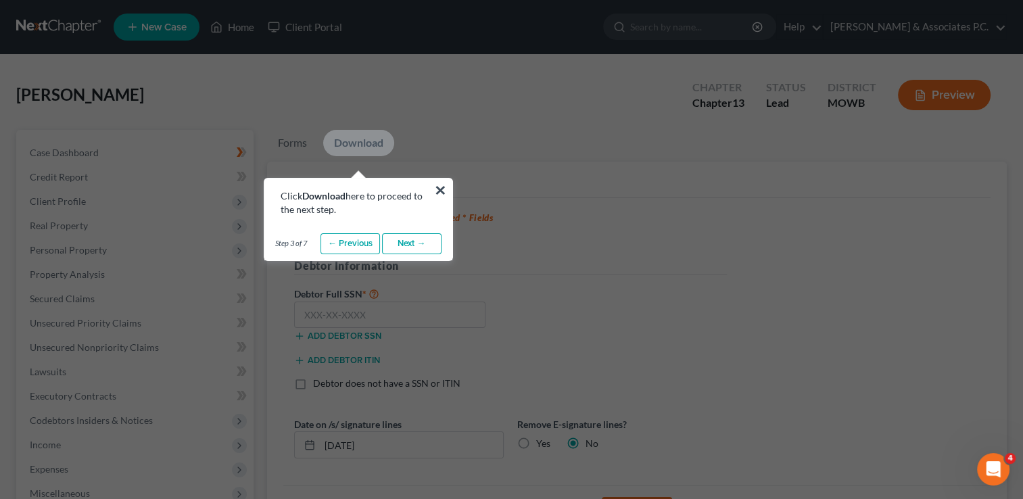
click at [407, 245] on link "Next →" at bounding box center [411, 244] width 59 height 22
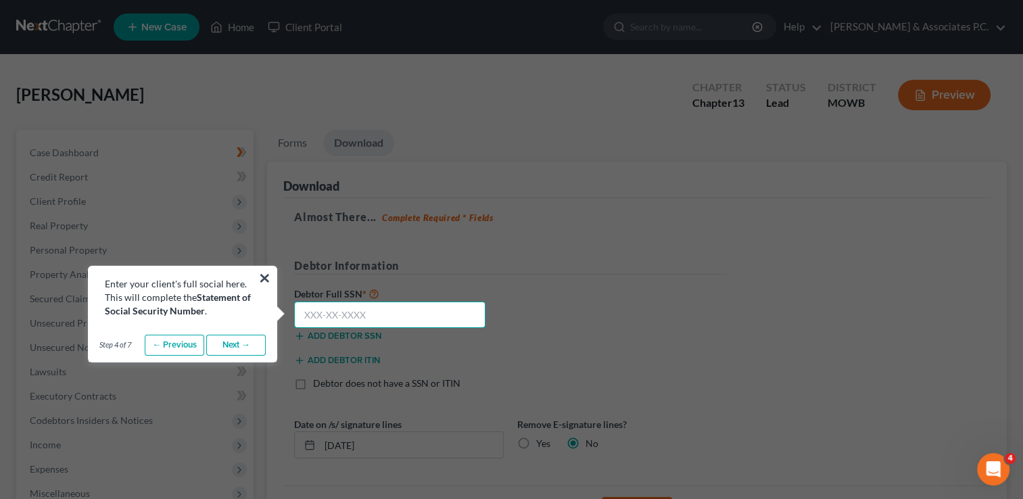
click at [309, 319] on input "text" at bounding box center [389, 314] width 191 height 27
type input "339-66-2917"
click at [233, 345] on link "Next →" at bounding box center [235, 346] width 59 height 22
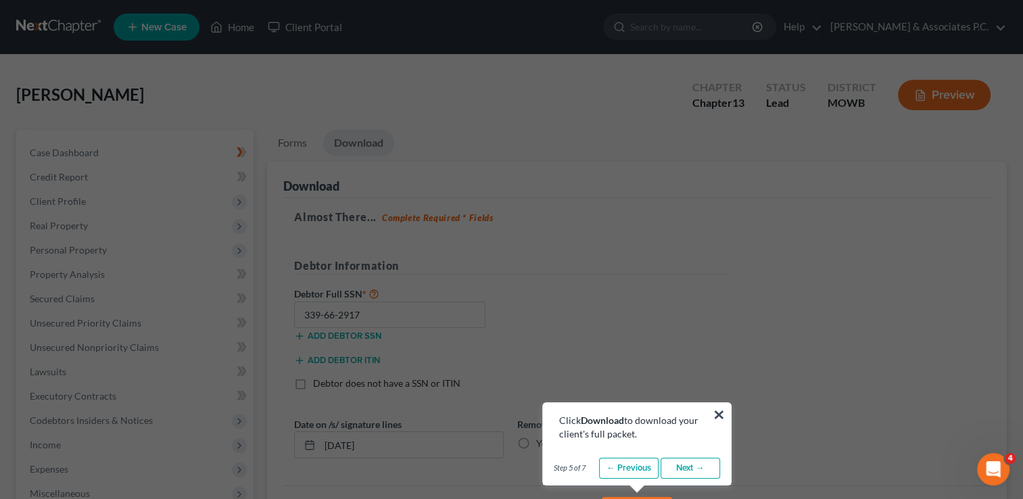
click at [689, 470] on link "Next →" at bounding box center [689, 469] width 59 height 22
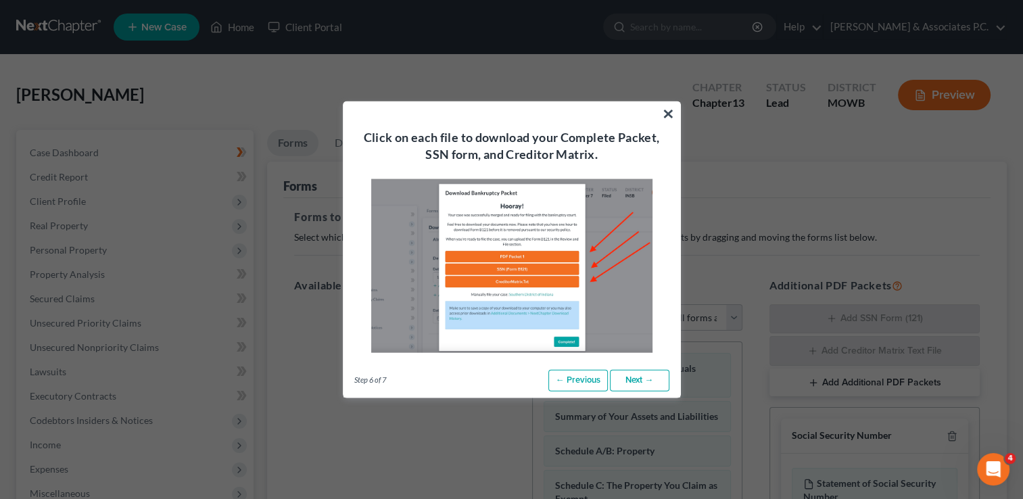
click at [638, 384] on link "Next →" at bounding box center [639, 381] width 59 height 22
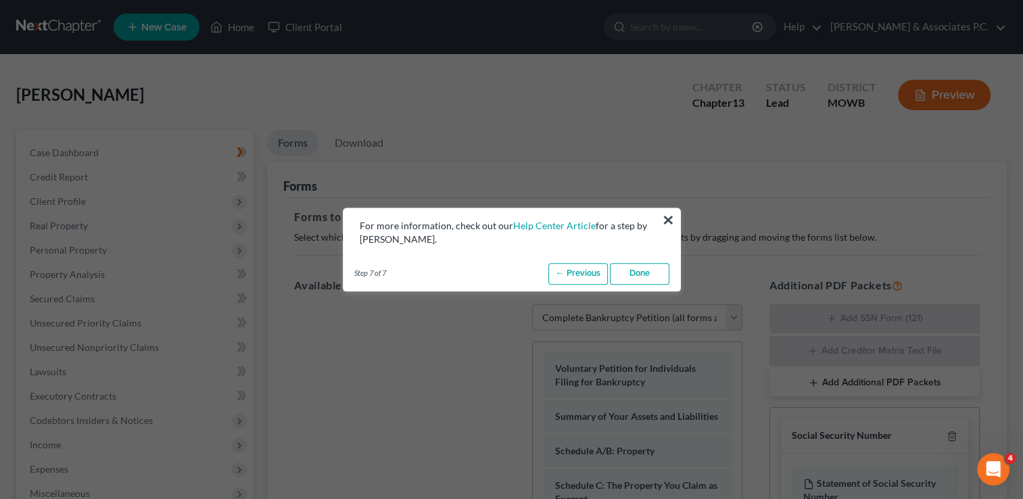
click at [640, 275] on link "Done" at bounding box center [639, 274] width 59 height 22
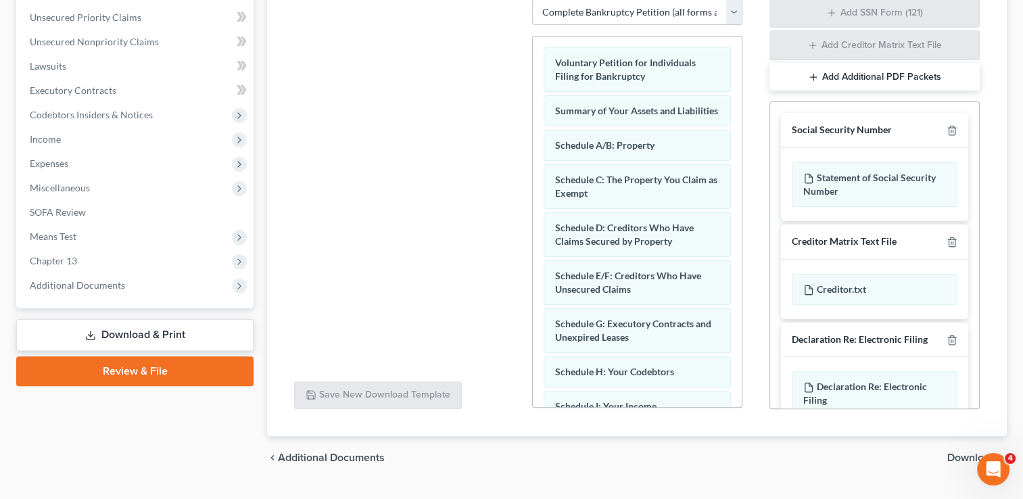
scroll to position [335, 0]
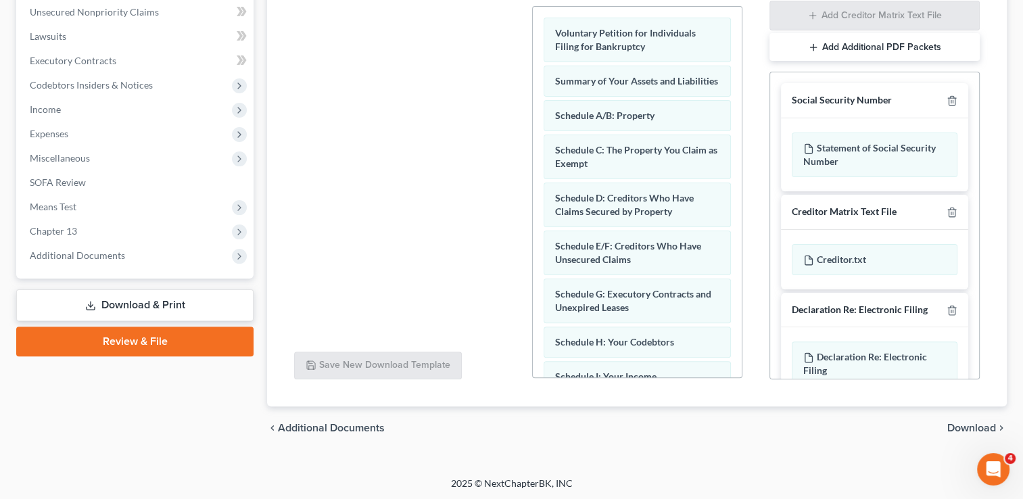
click at [160, 339] on link "Review & File" at bounding box center [134, 341] width 237 height 30
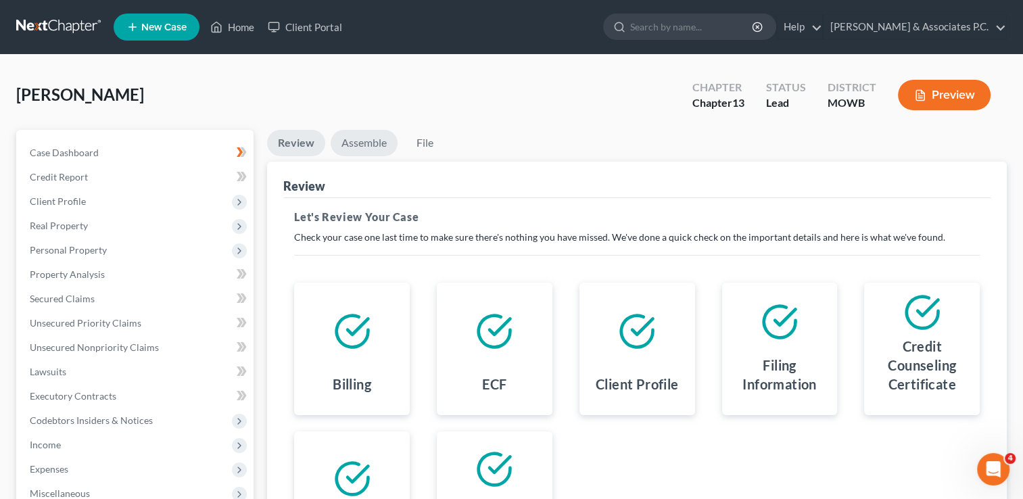
click at [372, 143] on link "Assemble" at bounding box center [364, 143] width 67 height 26
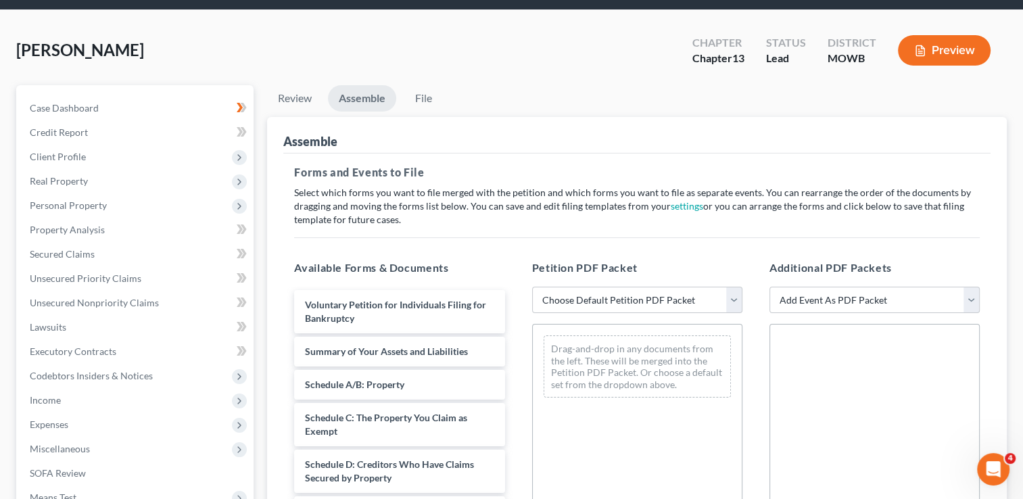
scroll to position [68, 0]
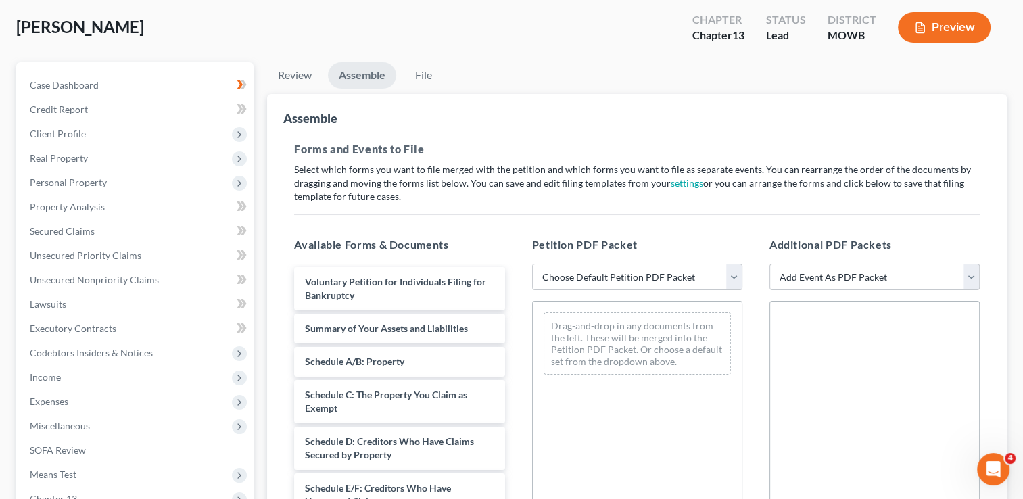
click at [735, 276] on select "Choose Default Petition PDF Packet Emergency Filing (Voluntary Petition and Cre…" at bounding box center [637, 277] width 210 height 27
select select "0"
click at [532, 264] on select "Choose Default Petition PDF Packet Emergency Filing (Voluntary Petition and Cre…" at bounding box center [637, 277] width 210 height 27
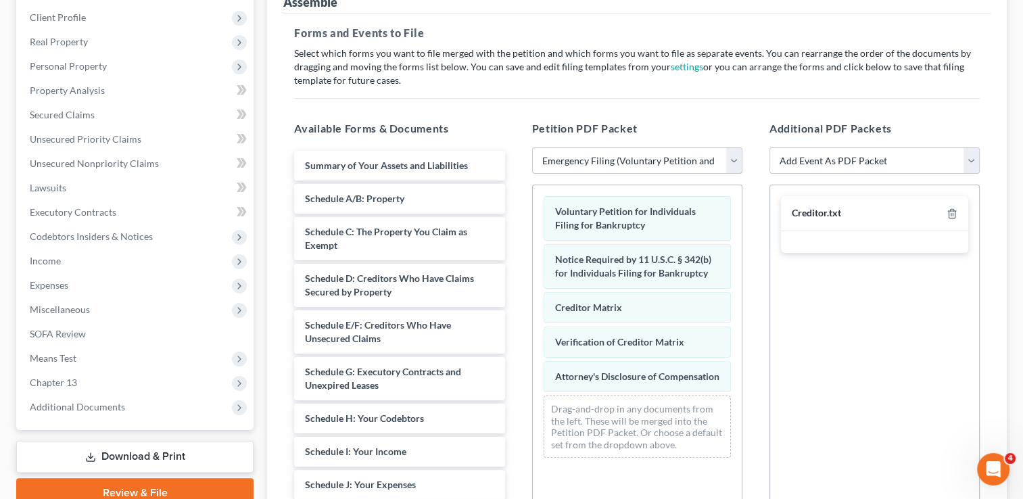
scroll to position [203, 0]
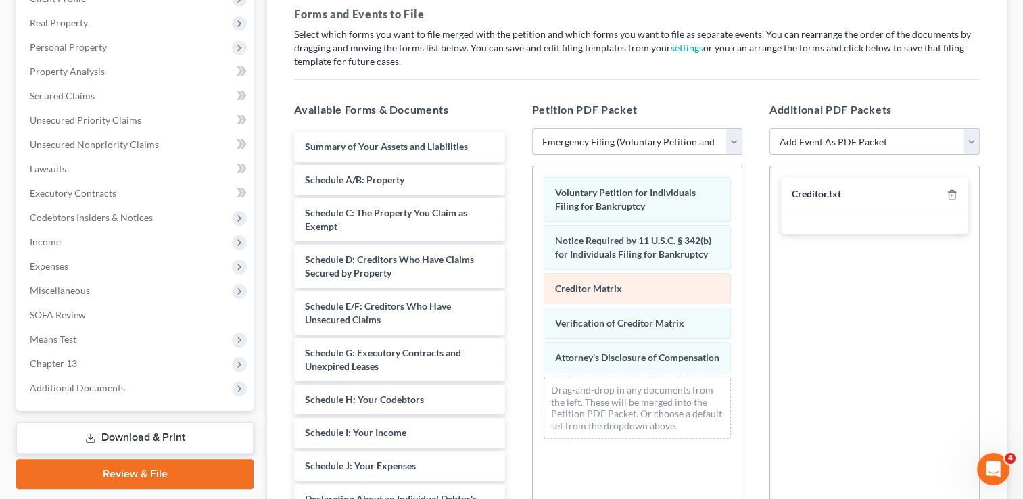
click at [574, 285] on div "Voluntary Petition for Individuals Filing for Bankruptcy Notice Required by 11 …" at bounding box center [637, 307] width 209 height 283
click at [574, 285] on span "Creditor Matrix" at bounding box center [588, 288] width 67 height 11
click at [582, 285] on div "Creditor Matrix Voluntary Petition for Individuals Filing for Bankruptcy Notice…" at bounding box center [637, 307] width 209 height 283
click at [582, 285] on span "Creditor Matrix" at bounding box center [588, 288] width 67 height 11
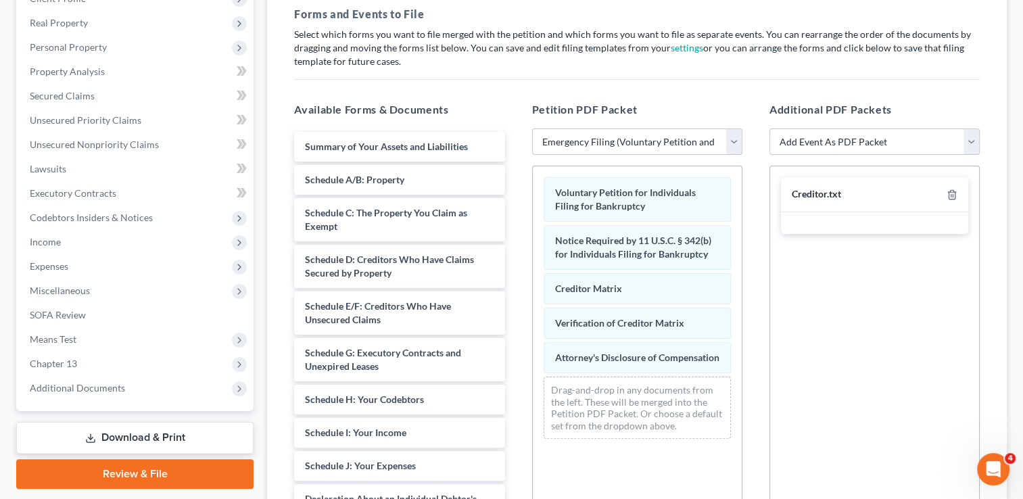
click at [582, 285] on span "Creditor Matrix" at bounding box center [588, 288] width 67 height 11
click at [606, 279] on div "Voluntary Petition for Individuals Filing for Bankruptcy Notice Required by 11 …" at bounding box center [637, 307] width 209 height 283
click at [606, 279] on div "Creditor Matrix" at bounding box center [636, 288] width 187 height 31
click at [604, 284] on span "Creditor Matrix" at bounding box center [588, 288] width 67 height 11
click at [603, 284] on div "Voluntary Petition for Individuals Filing for Bankruptcy Notice Required by 11 …" at bounding box center [637, 307] width 209 height 283
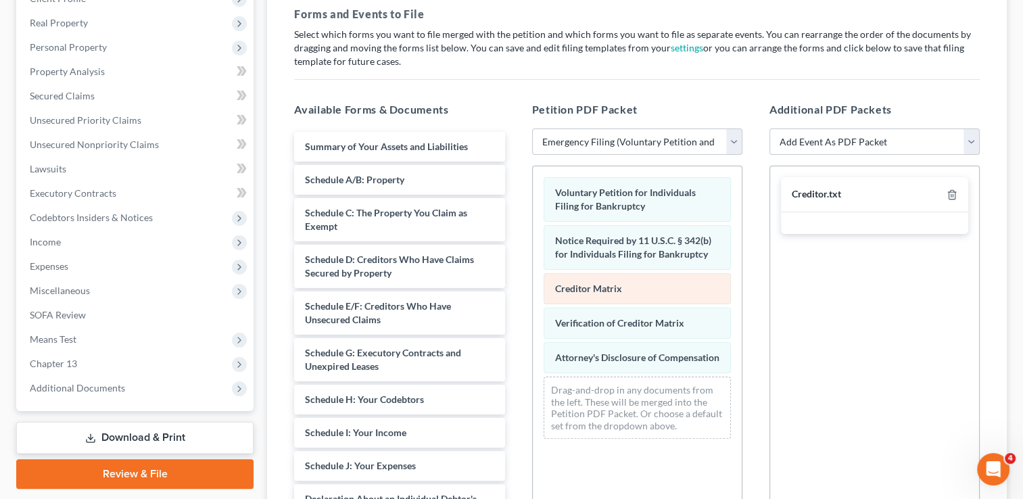
click at [603, 283] on div "Voluntary Petition for Individuals Filing for Bankruptcy Notice Required by 11 …" at bounding box center [637, 307] width 209 height 283
click at [603, 283] on span "Creditor Matrix" at bounding box center [588, 288] width 67 height 11
click at [586, 285] on span "Creditor Matrix" at bounding box center [588, 288] width 67 height 11
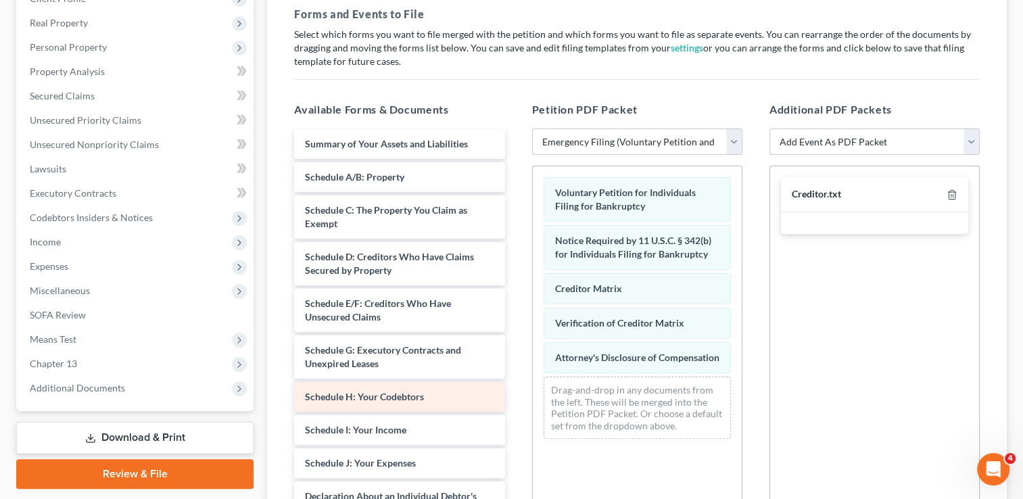
scroll to position [0, 0]
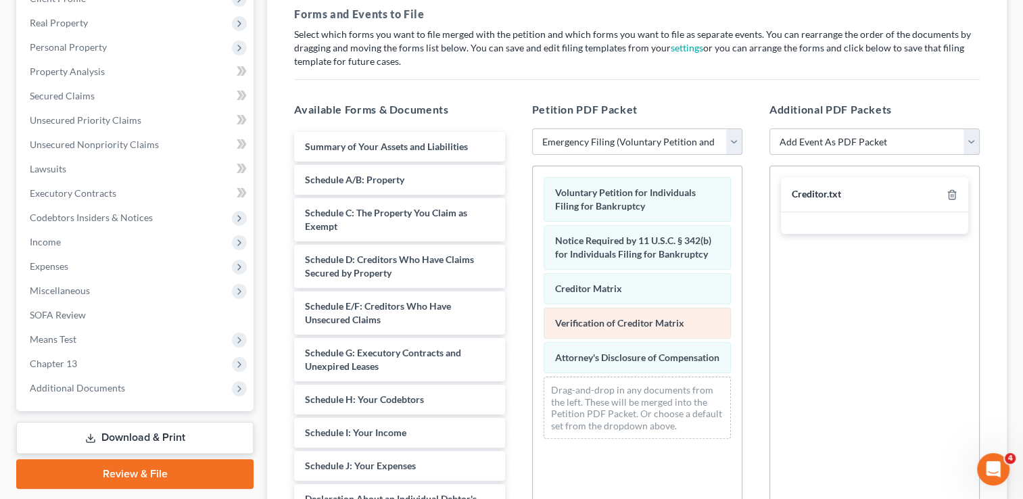
click at [623, 324] on div "Voluntary Petition for Individuals Filing for Bankruptcy Notice Required by 11 …" at bounding box center [637, 307] width 209 height 283
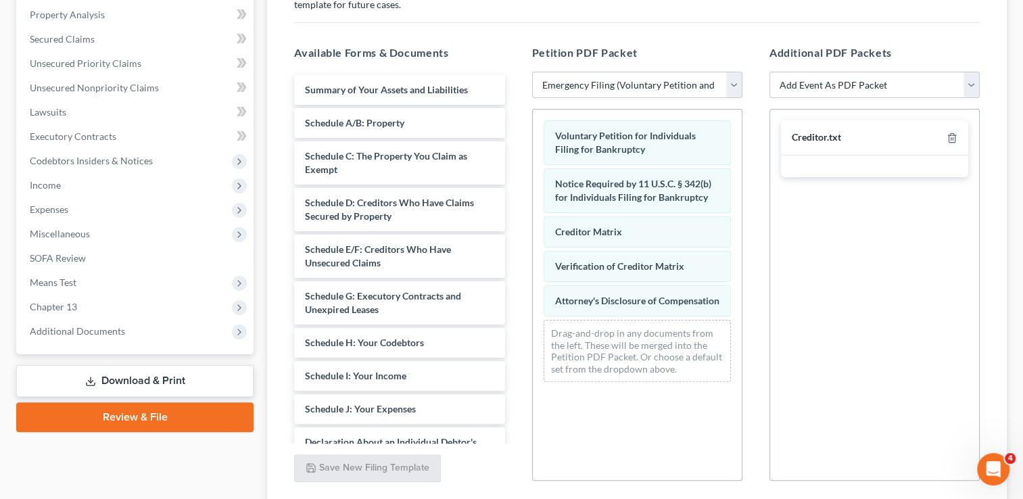
scroll to position [226, 0]
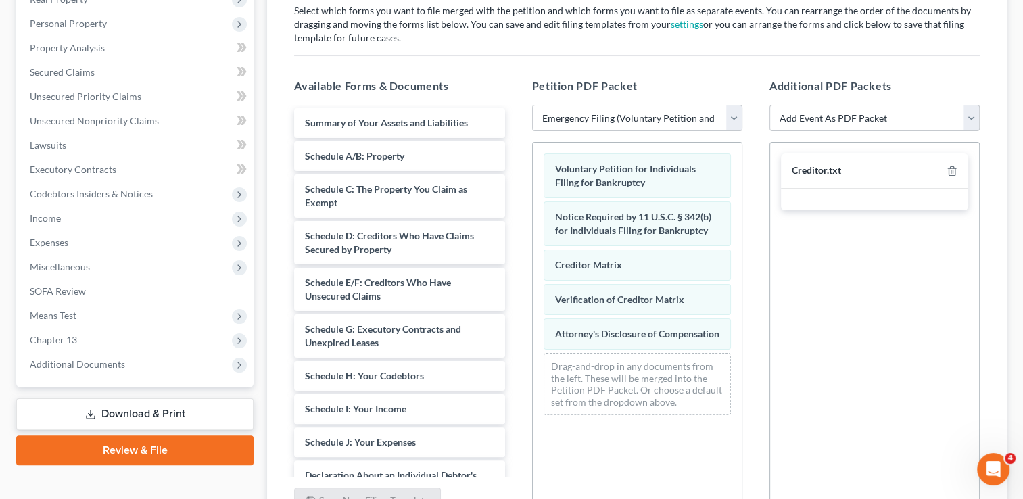
click at [968, 120] on select "Add Event As PDF Packet Affidavit re: NO Tax Returns Amended Matrix Adding Cred…" at bounding box center [874, 118] width 210 height 27
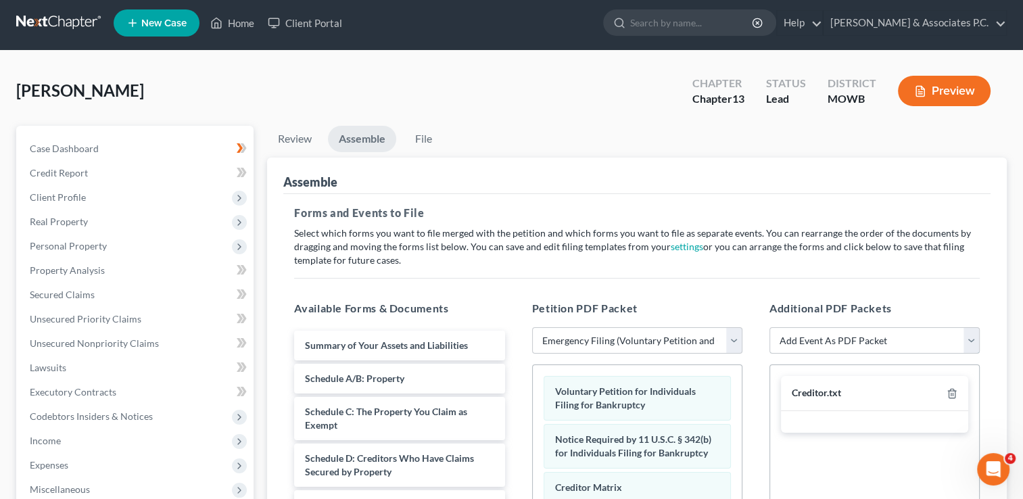
scroll to position [0, 0]
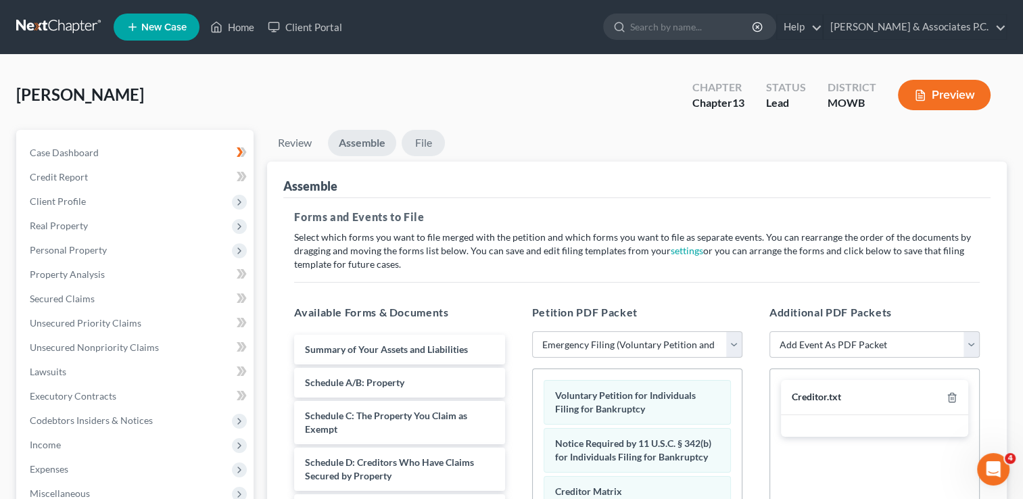
click at [424, 139] on link "File" at bounding box center [422, 143] width 43 height 26
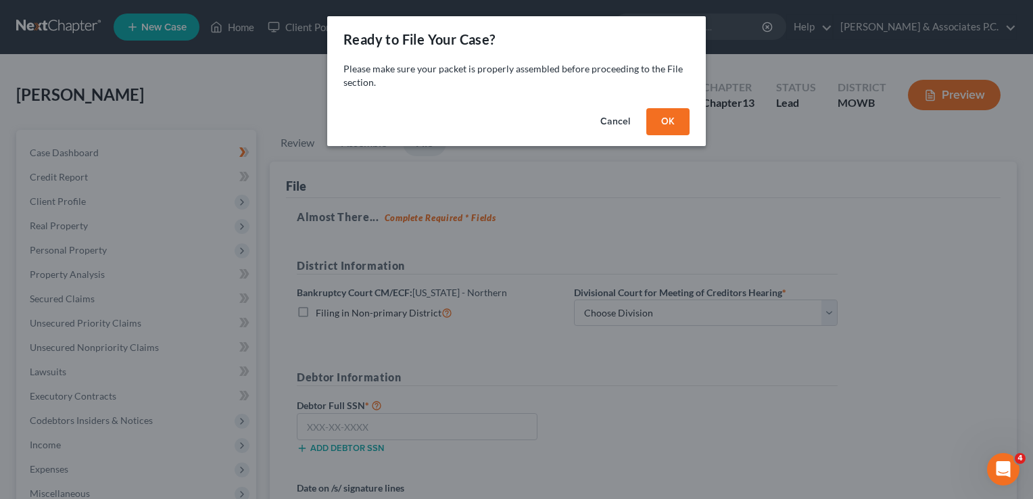
click at [612, 121] on button "Cancel" at bounding box center [614, 121] width 51 height 27
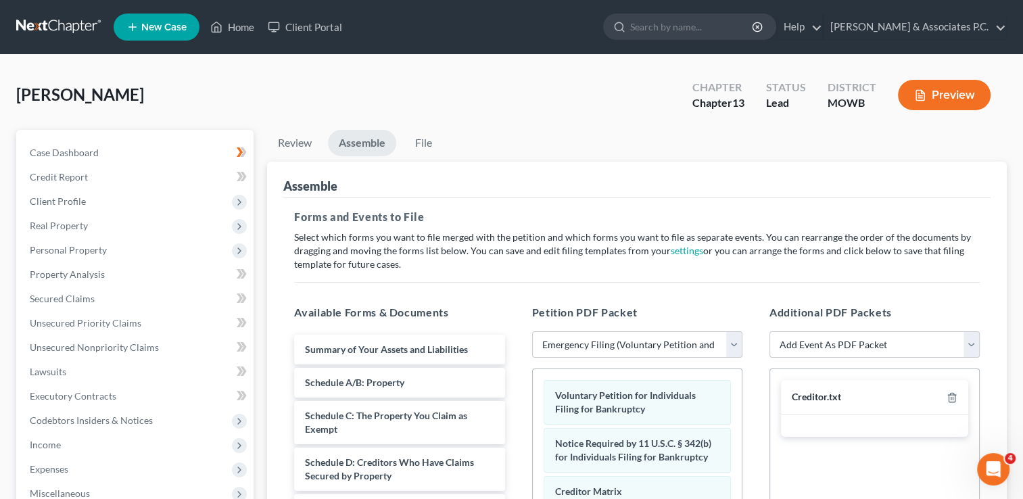
click at [929, 92] on button "Preview" at bounding box center [944, 95] width 93 height 30
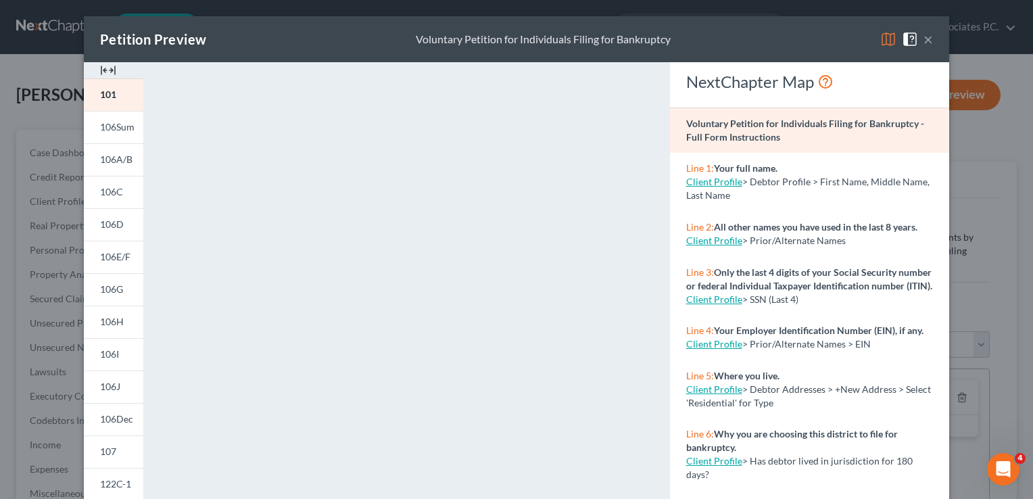
click at [923, 39] on button "×" at bounding box center [927, 39] width 9 height 16
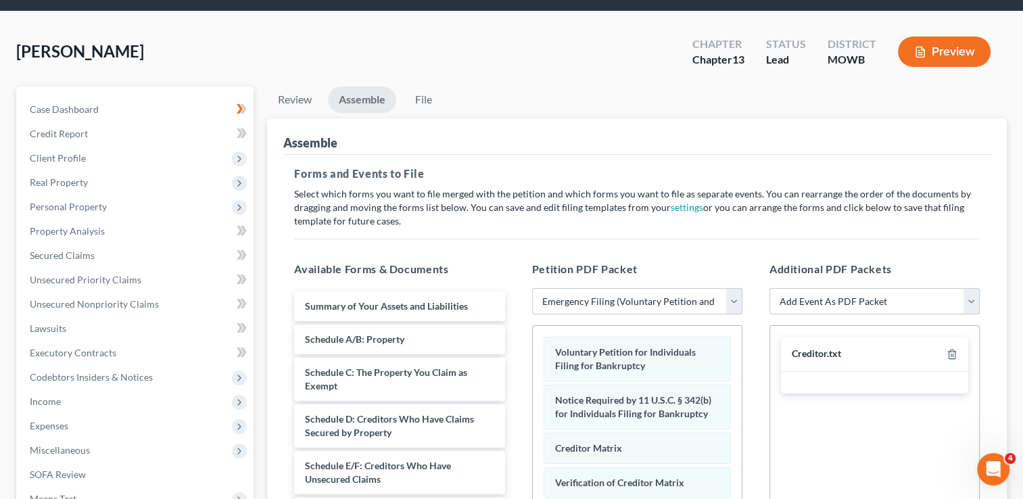
scroll to position [68, 0]
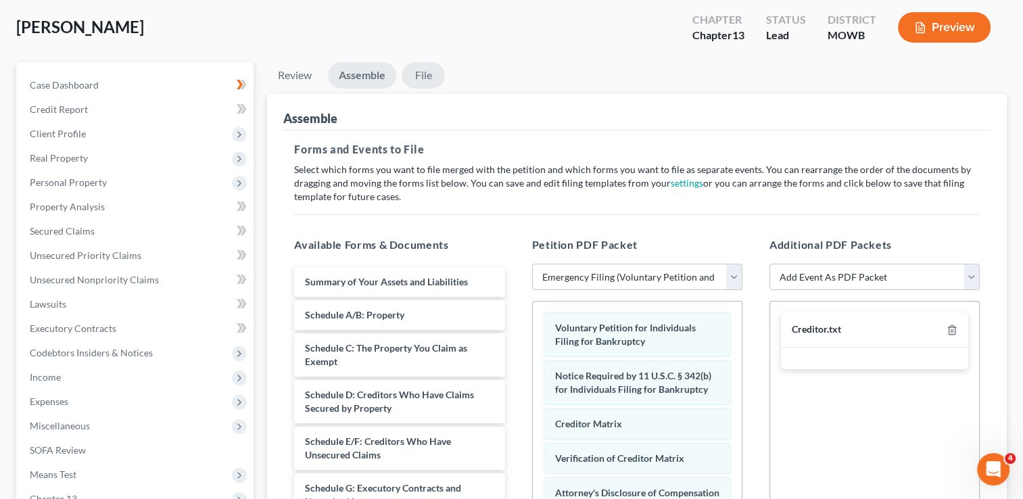
click at [431, 69] on link "File" at bounding box center [422, 75] width 43 height 26
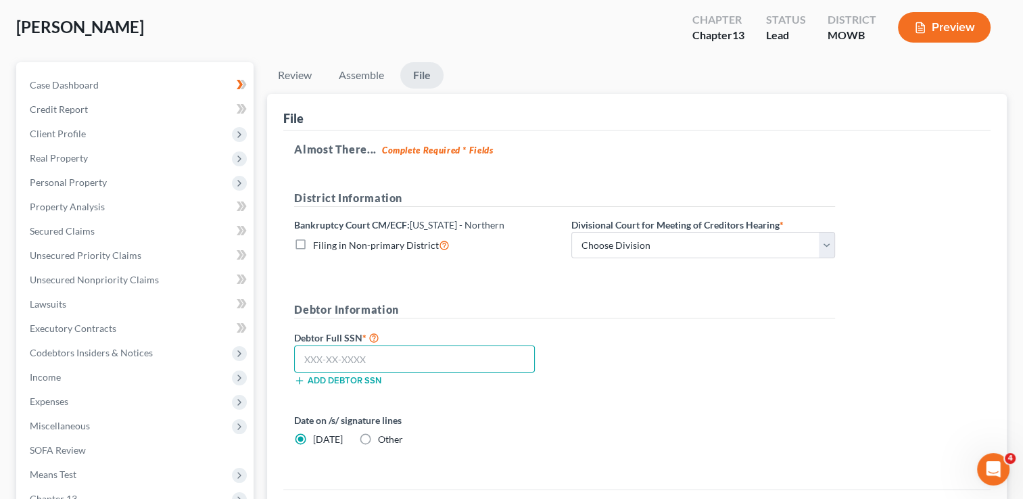
click at [305, 354] on input "text" at bounding box center [414, 358] width 241 height 27
type input "339-66-2917"
click at [821, 239] on select "Choose Division Central Southern Southwestern St. Joseph Western" at bounding box center [703, 245] width 264 height 27
click at [527, 248] on div "Filing in Non-primary District" at bounding box center [426, 245] width 264 height 16
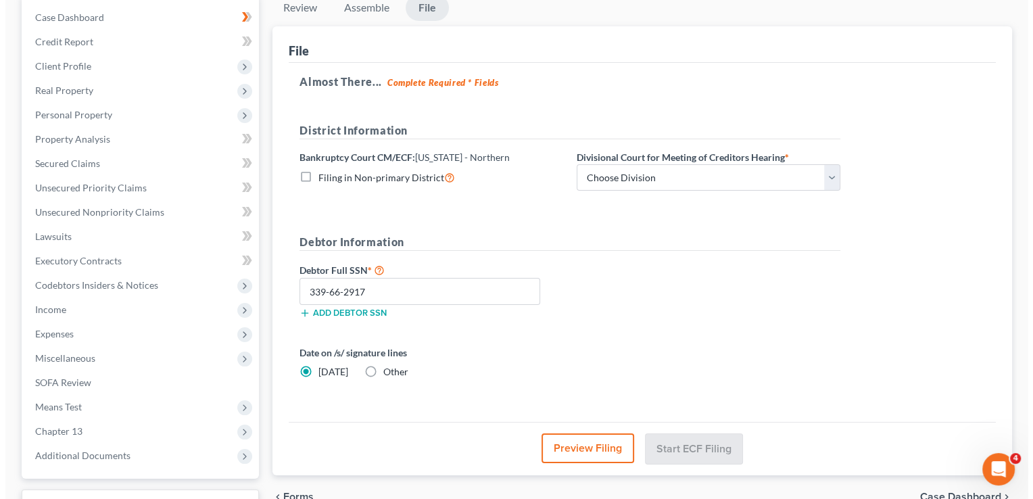
scroll to position [203, 0]
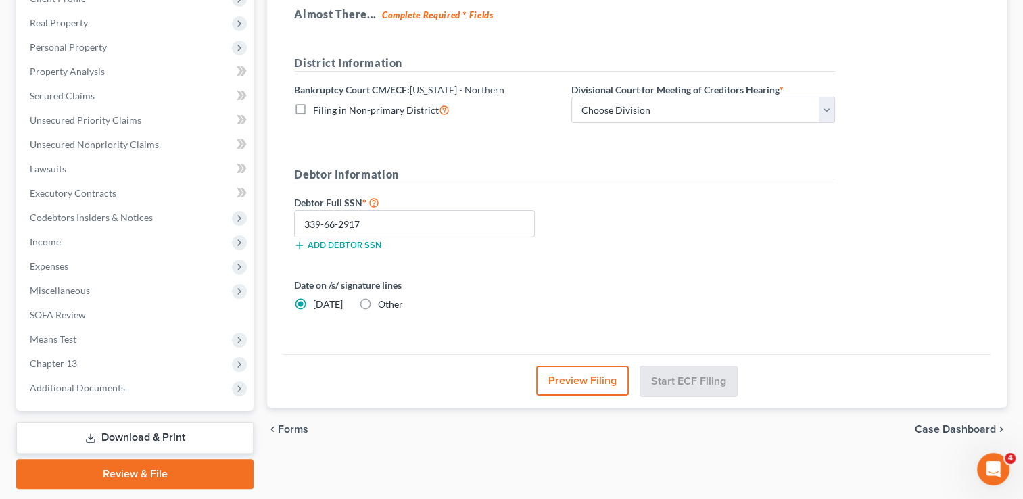
click at [593, 383] on button "Preview Filing" at bounding box center [582, 381] width 93 height 30
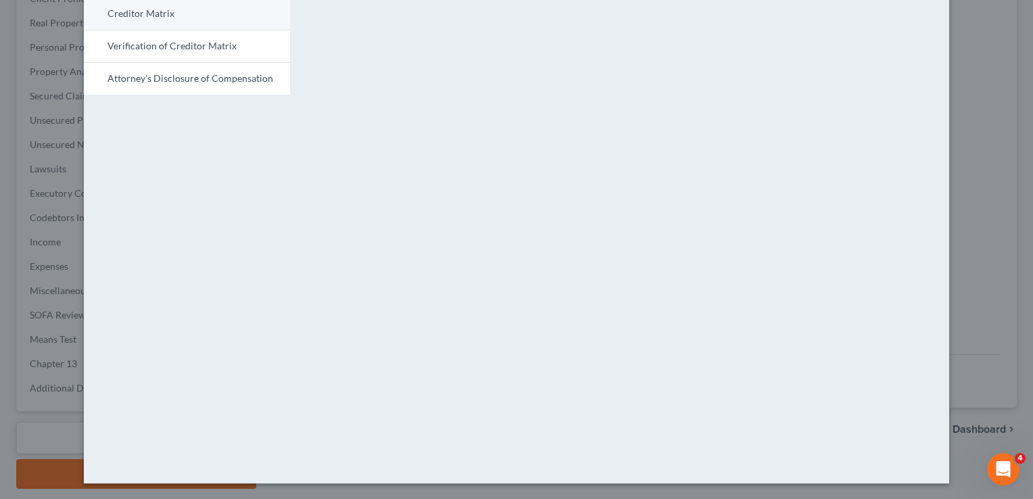
scroll to position [0, 0]
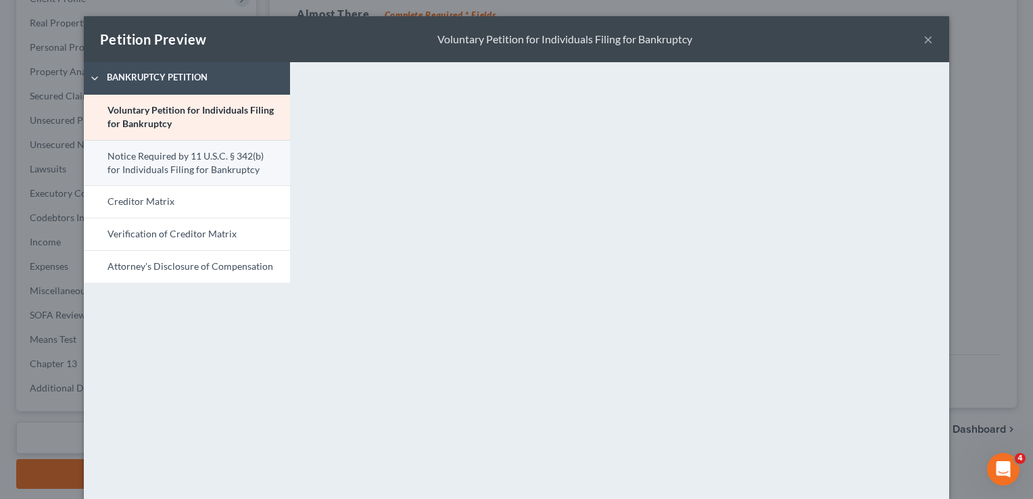
click at [212, 161] on link "Notice Required by 11 U.S.C. § 342(b) for Individuals Filing for Bankruptcy" at bounding box center [187, 163] width 206 height 46
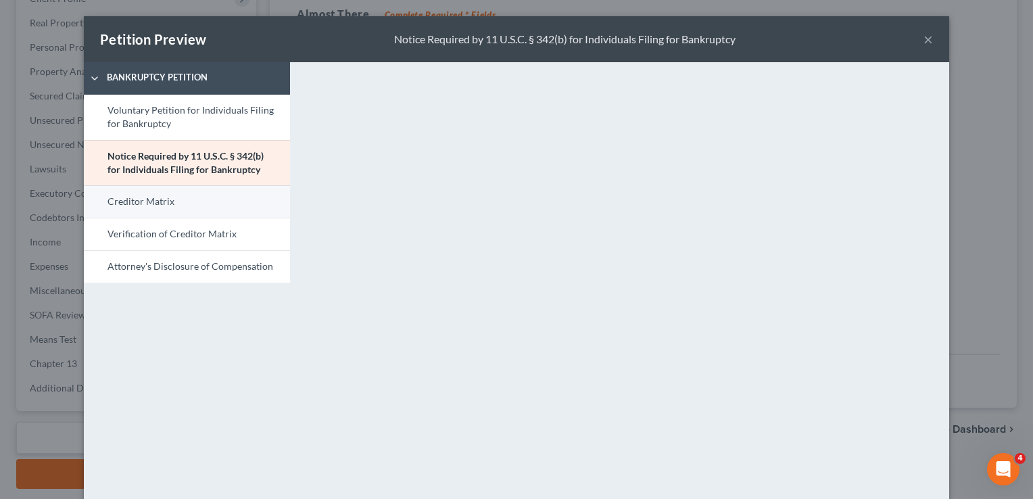
click at [137, 201] on link "Creditor Matrix" at bounding box center [187, 201] width 206 height 32
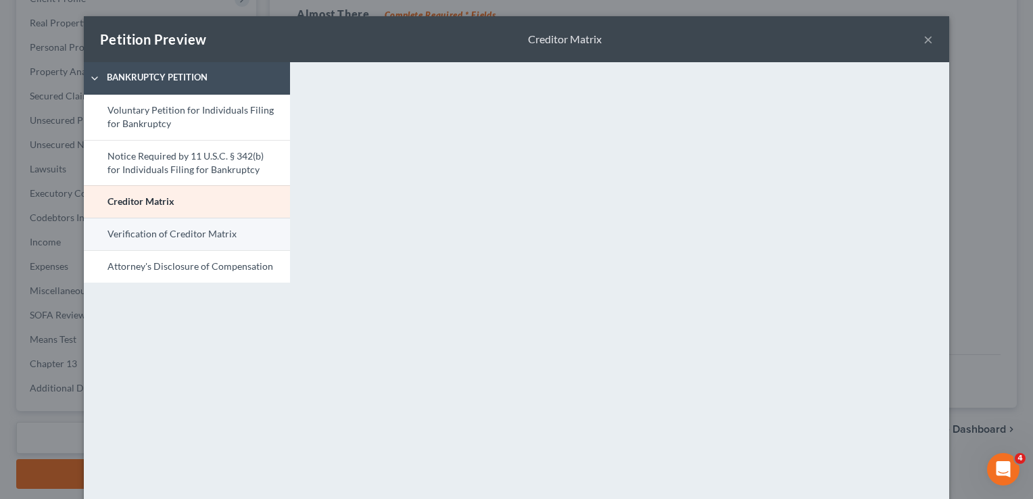
click at [181, 234] on link "Verification of Creditor Matrix" at bounding box center [187, 234] width 206 height 32
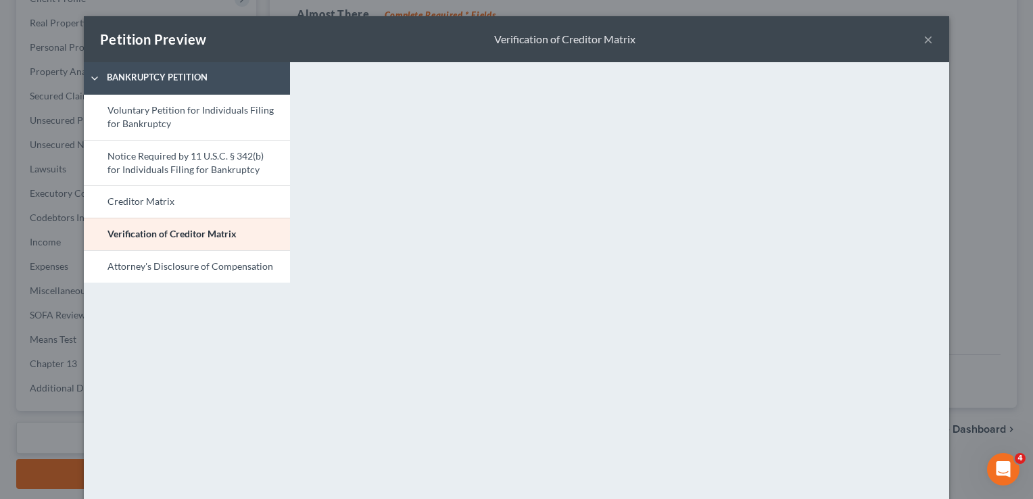
scroll to position [68, 0]
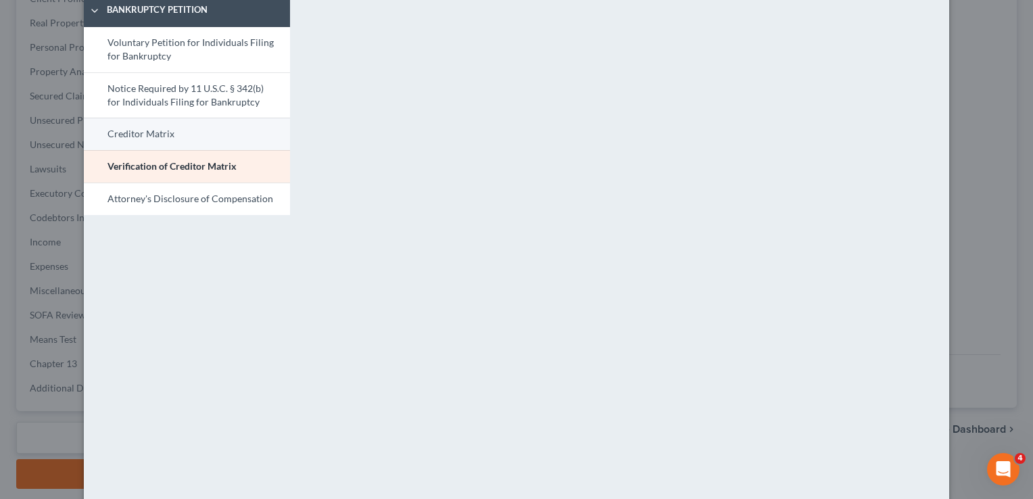
click at [191, 195] on link "Attorney's Disclosure of Compensation" at bounding box center [187, 198] width 206 height 32
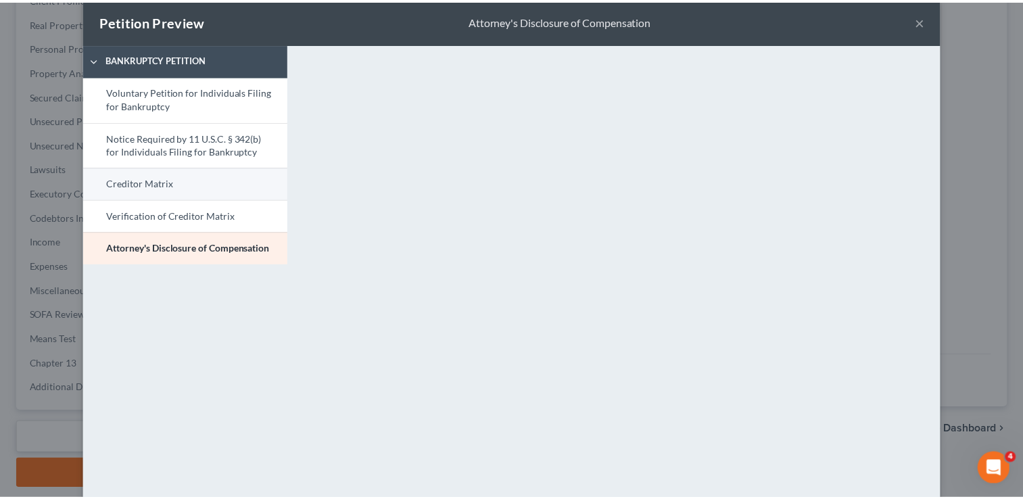
scroll to position [0, 0]
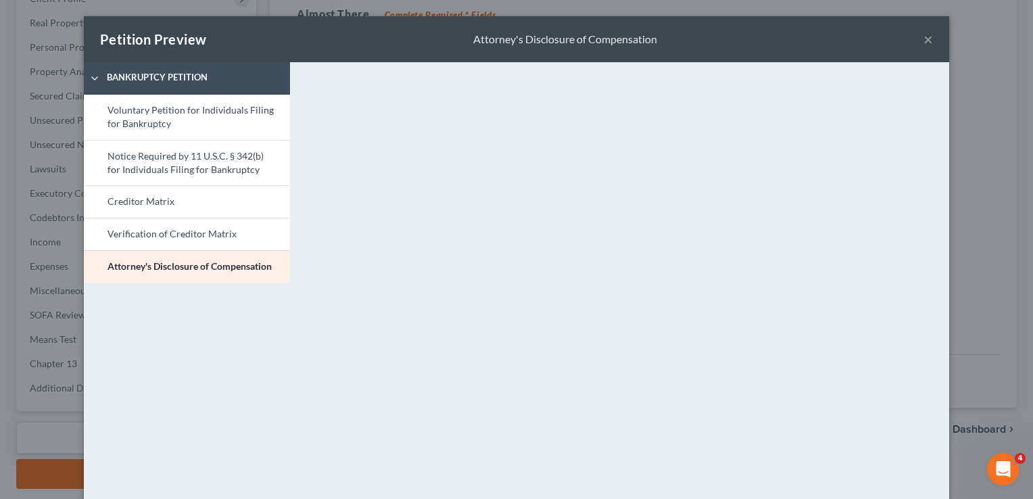
click at [923, 39] on button "×" at bounding box center [927, 39] width 9 height 16
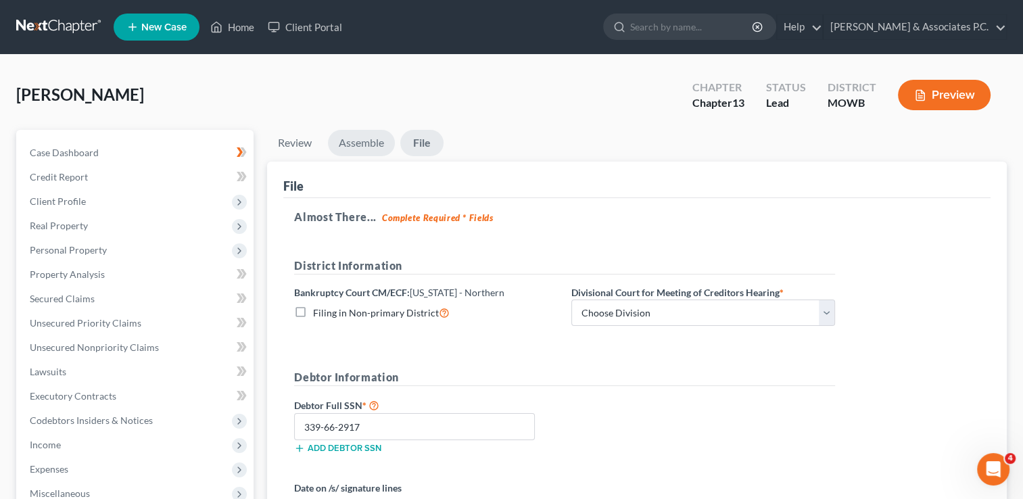
click at [351, 134] on link "Assemble" at bounding box center [361, 143] width 67 height 26
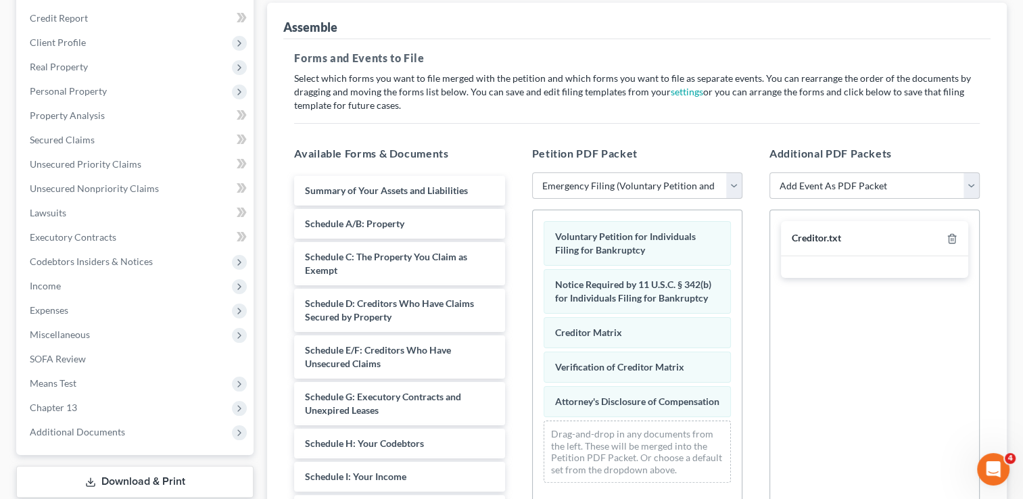
click at [824, 236] on div "Creditor.txt" at bounding box center [815, 238] width 49 height 13
click at [837, 234] on div "Creditor.txt" at bounding box center [815, 238] width 49 height 13
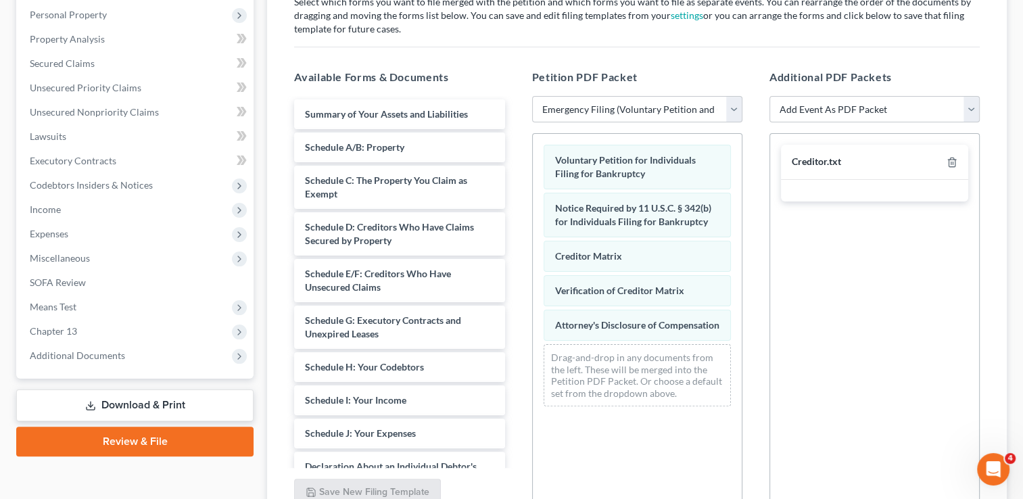
scroll to position [226, 0]
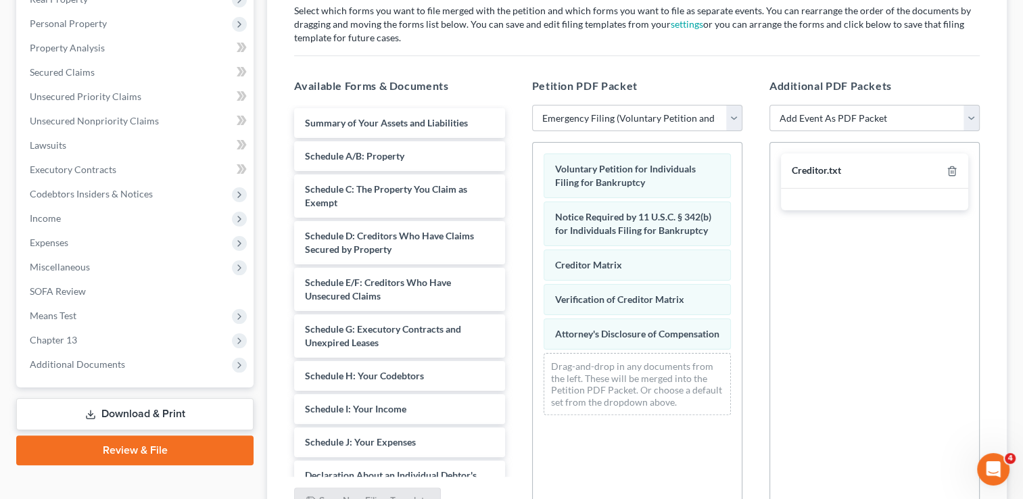
click at [814, 164] on div "Creditor.txt" at bounding box center [815, 170] width 49 height 13
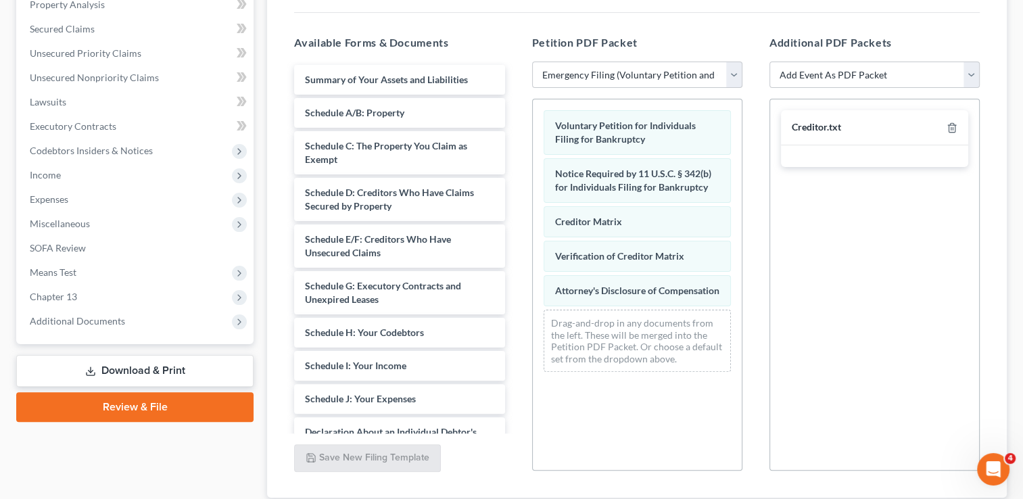
scroll to position [270, 0]
click at [132, 371] on link "Download & Print" at bounding box center [134, 370] width 237 height 32
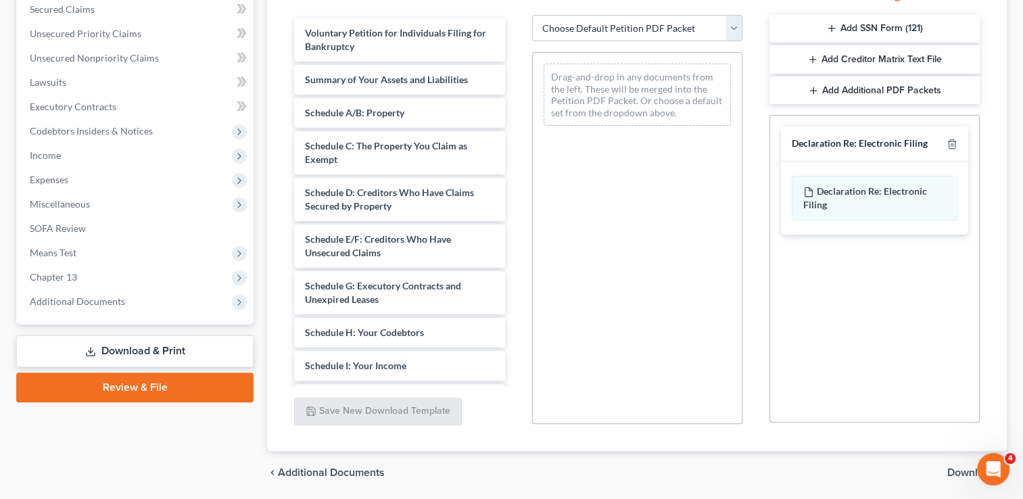
scroll to position [335, 0]
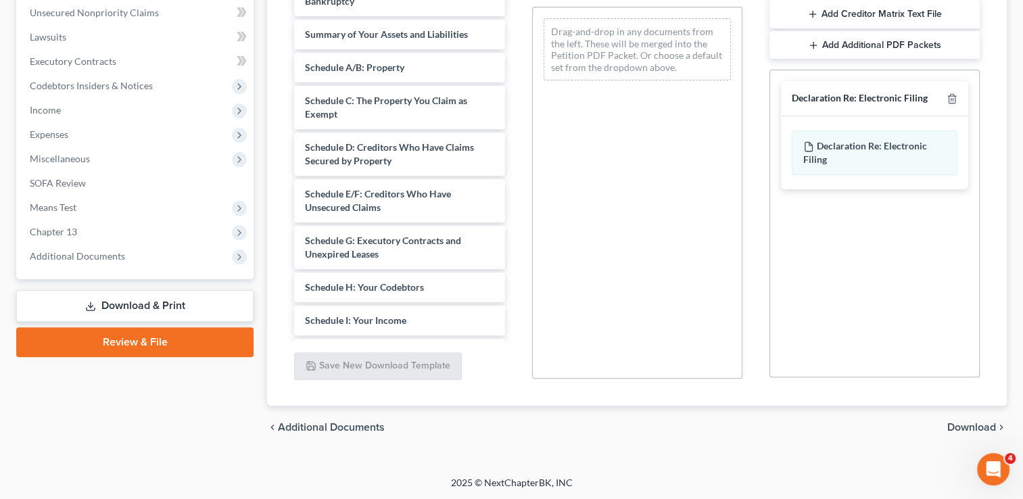
click at [162, 297] on link "Download & Print" at bounding box center [134, 306] width 237 height 32
click at [162, 301] on link "Download & Print" at bounding box center [134, 306] width 237 height 32
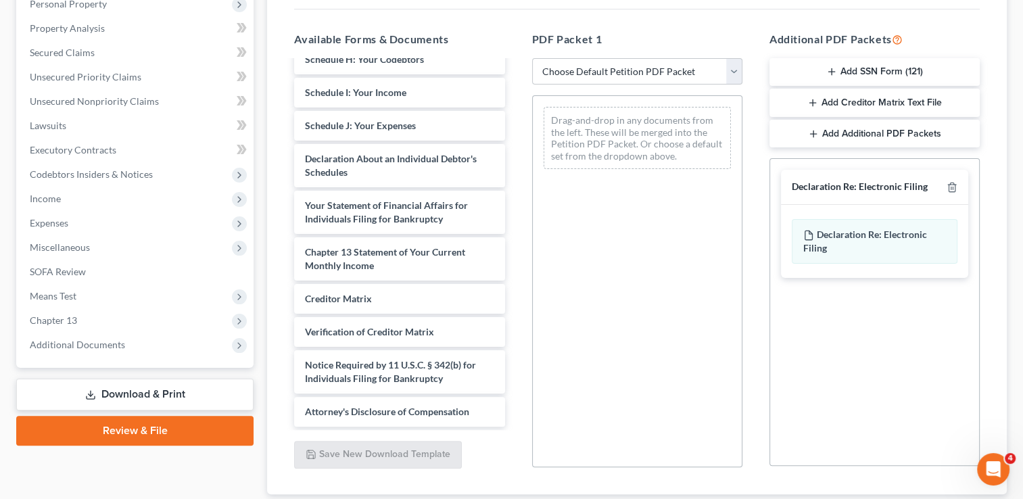
scroll to position [267, 0]
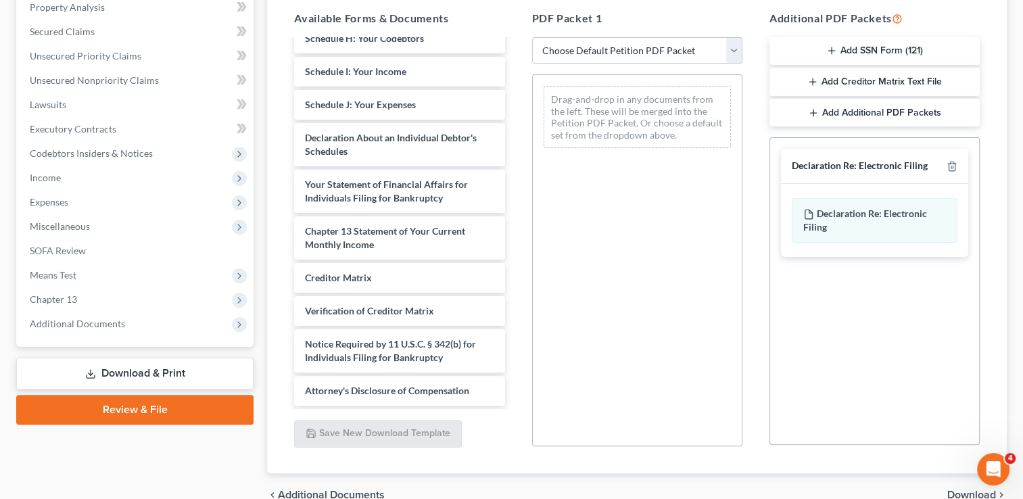
click at [157, 374] on link "Download & Print" at bounding box center [134, 374] width 237 height 32
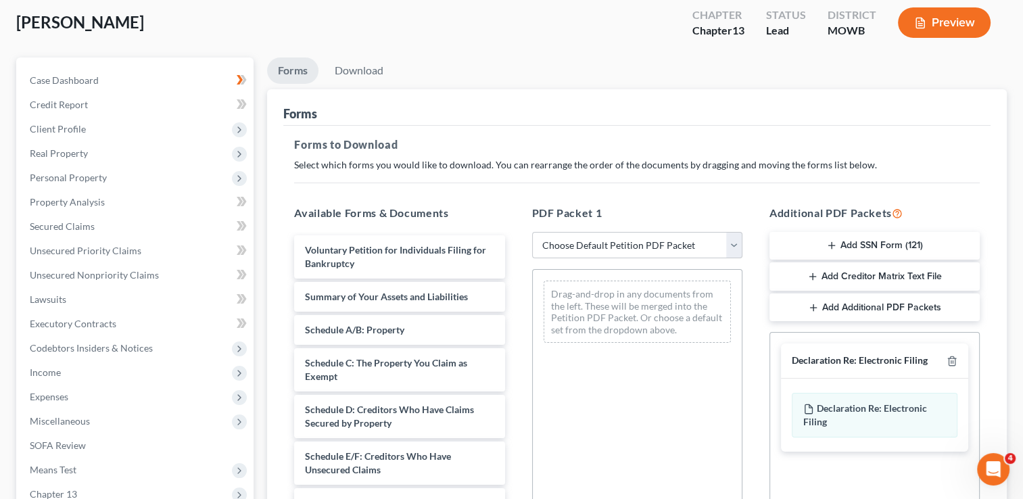
scroll to position [64, 0]
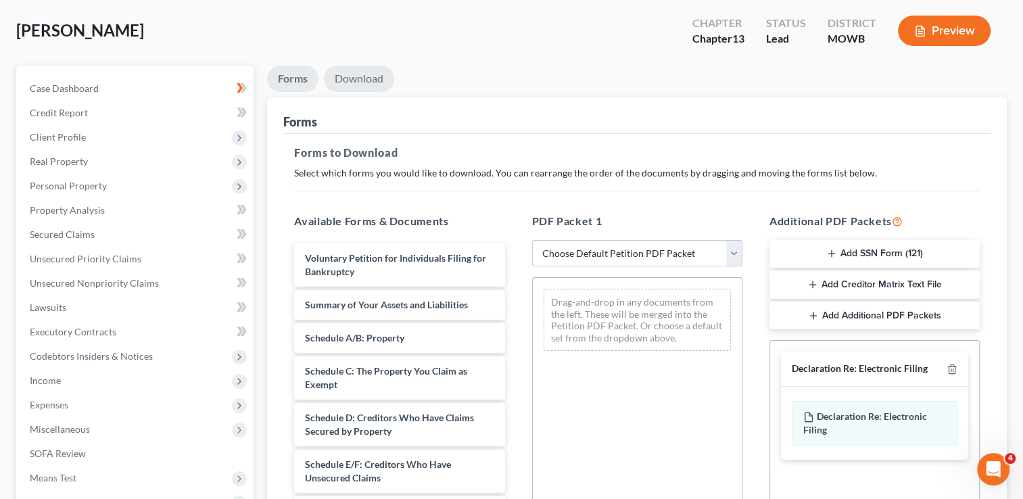
click at [358, 81] on link "Download" at bounding box center [359, 79] width 70 height 26
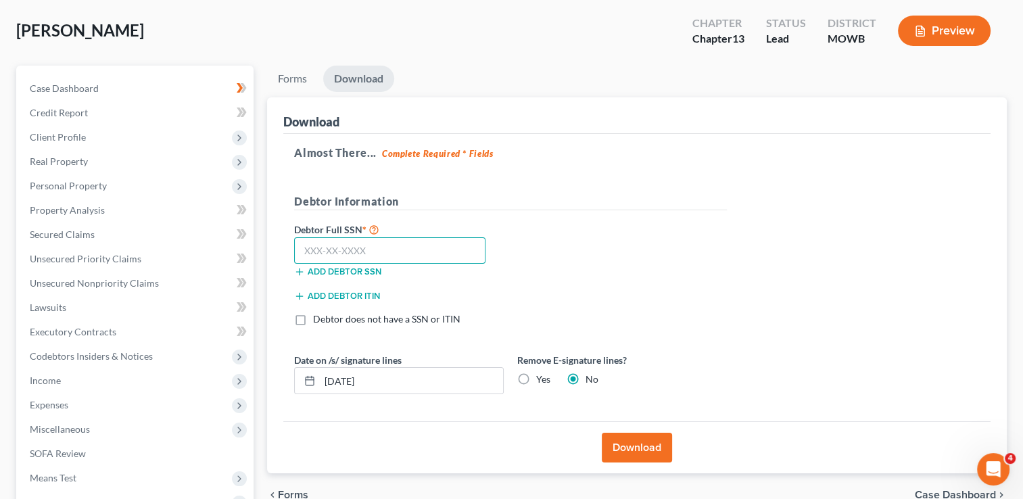
click at [301, 251] on input "text" at bounding box center [389, 250] width 191 height 27
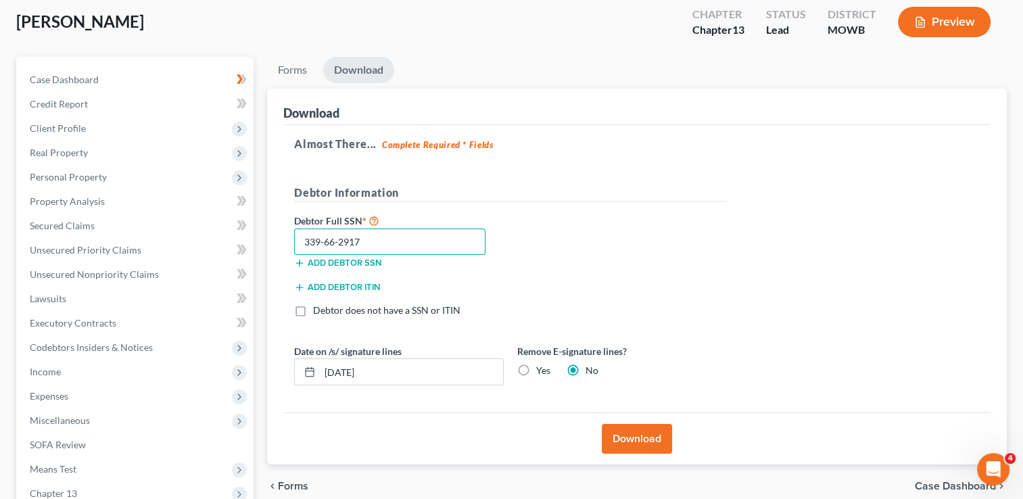
scroll to position [132, 0]
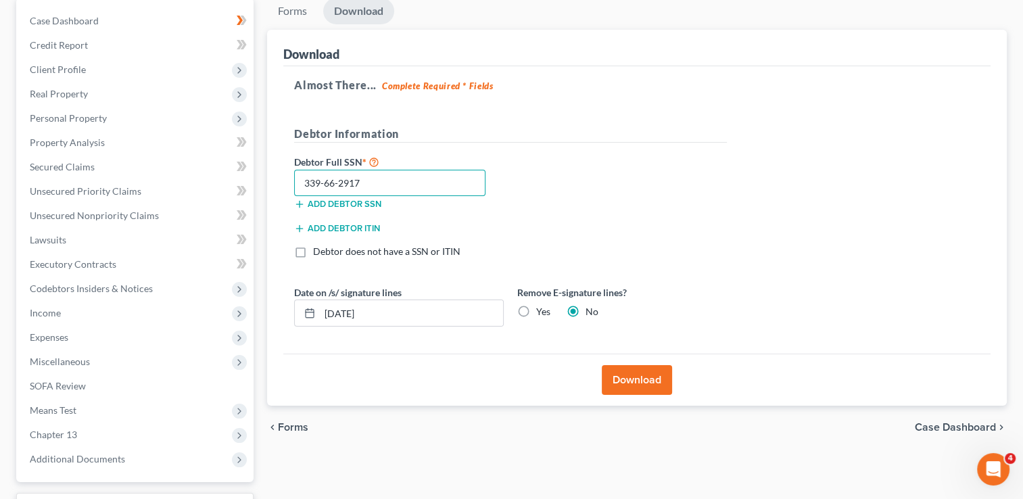
type input "339-66-2917"
click at [639, 374] on button "Download" at bounding box center [637, 380] width 70 height 30
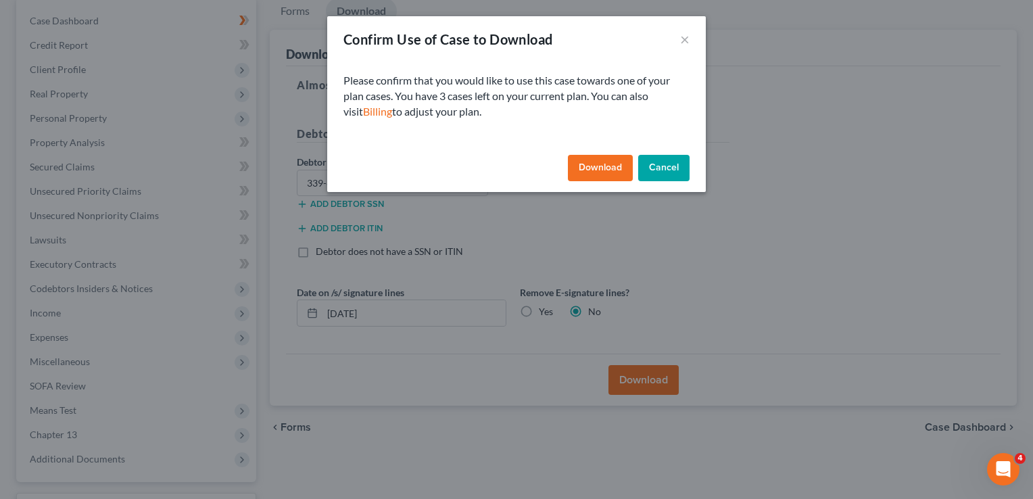
click at [593, 166] on button "Download" at bounding box center [600, 168] width 65 height 27
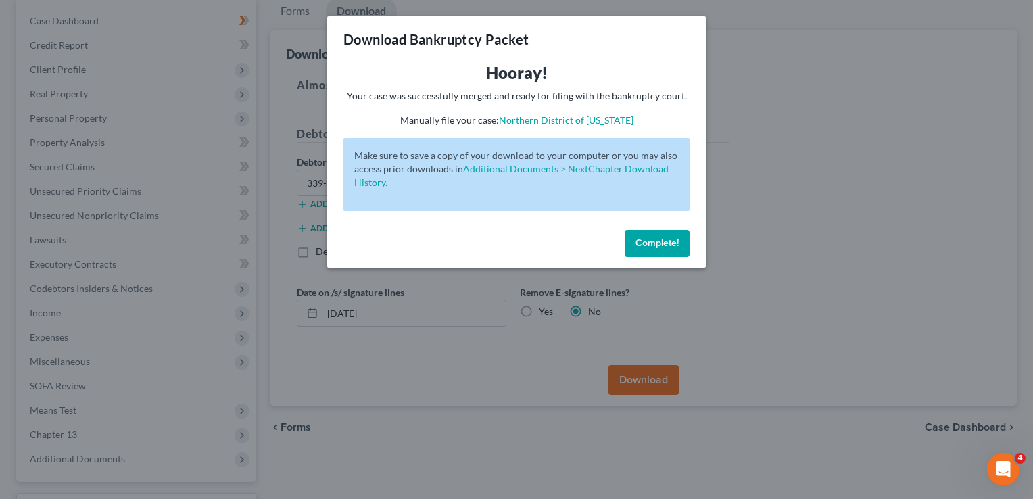
click at [662, 250] on button "Complete!" at bounding box center [657, 243] width 65 height 27
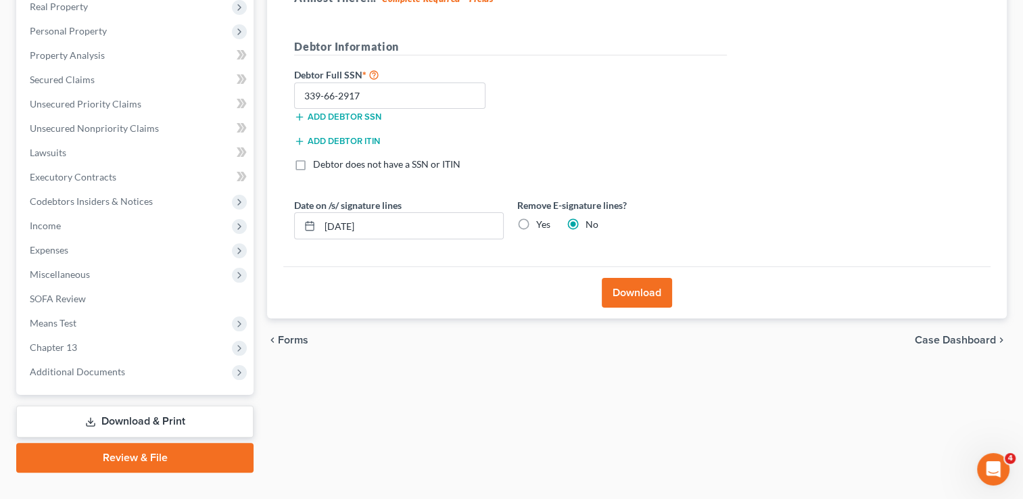
scroll to position [243, 0]
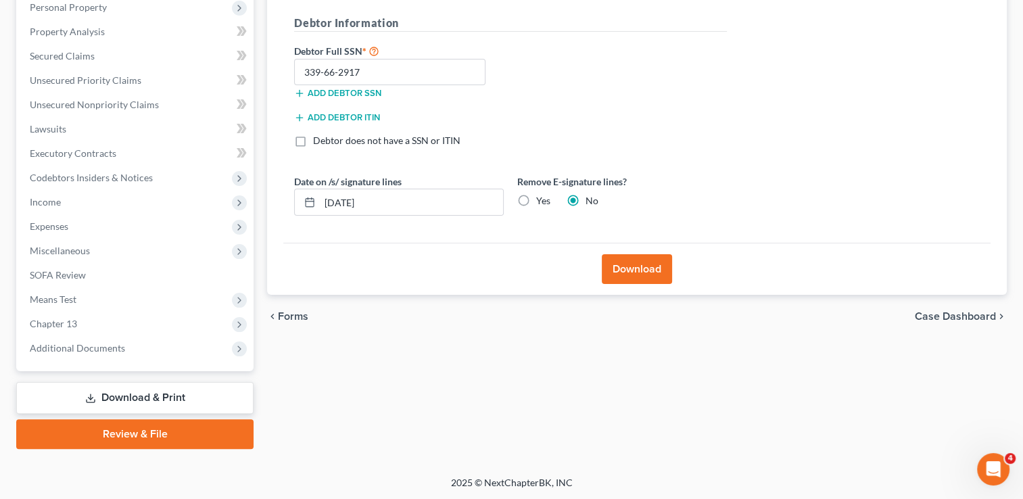
click at [154, 433] on link "Review & File" at bounding box center [134, 434] width 237 height 30
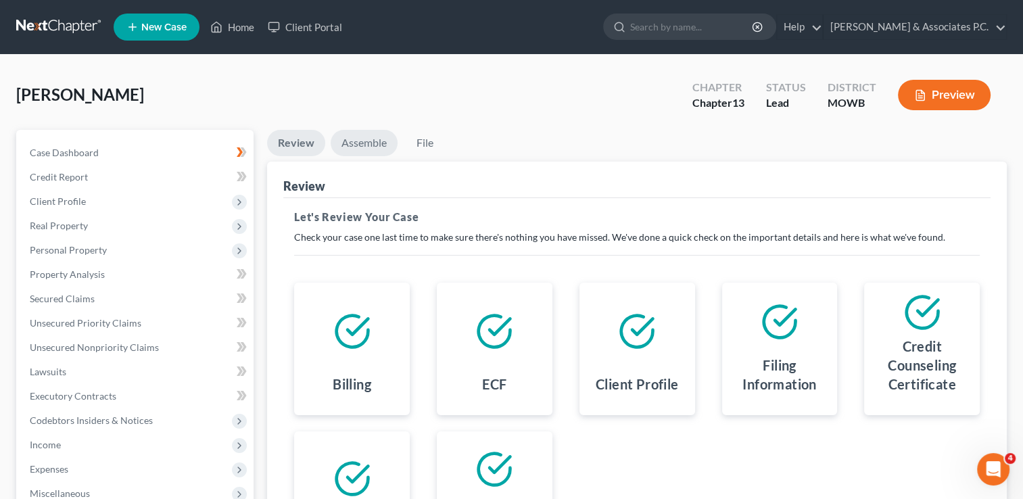
click at [356, 141] on link "Assemble" at bounding box center [364, 143] width 67 height 26
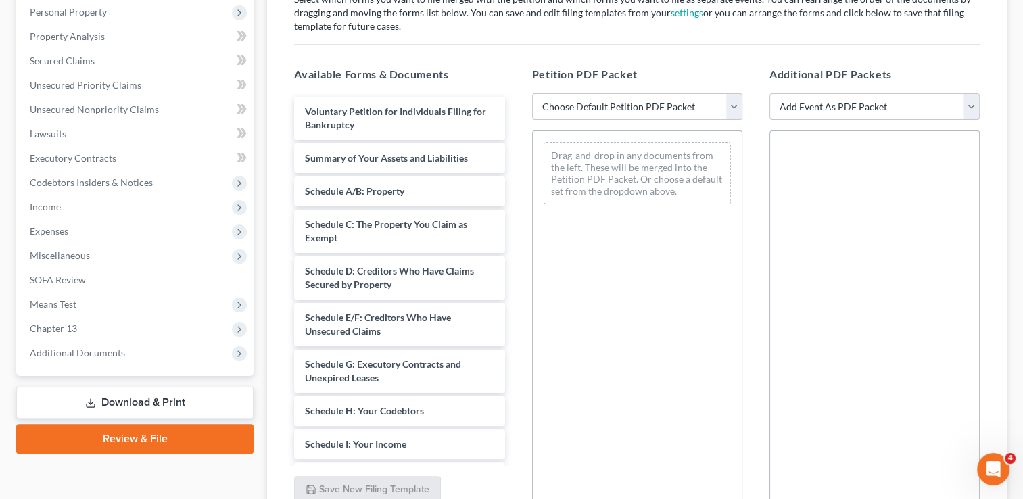
scroll to position [270, 0]
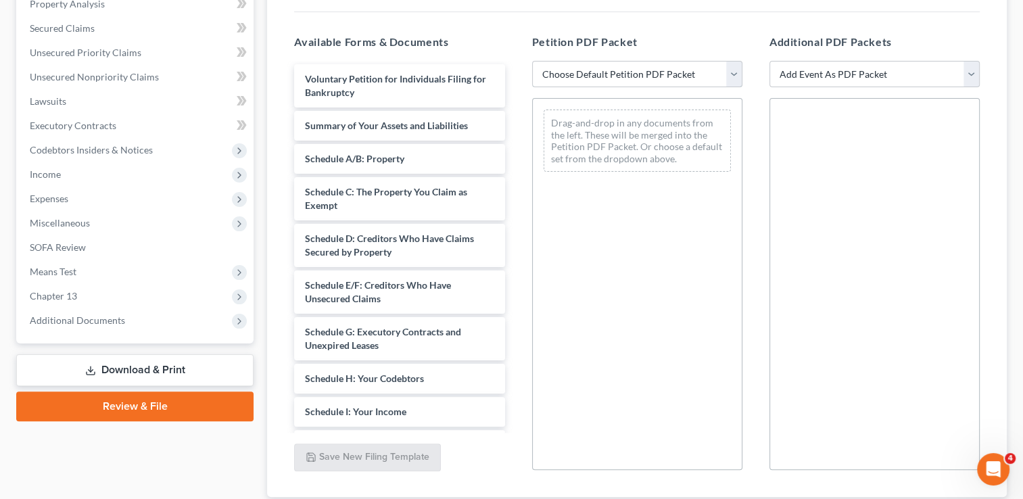
click at [664, 66] on select "Choose Default Petition PDF Packet Emergency Filing (Voluntary Petition and Cre…" at bounding box center [637, 74] width 210 height 27
select select "0"
click at [532, 61] on select "Choose Default Petition PDF Packet Emergency Filing (Voluntary Petition and Cre…" at bounding box center [637, 74] width 210 height 27
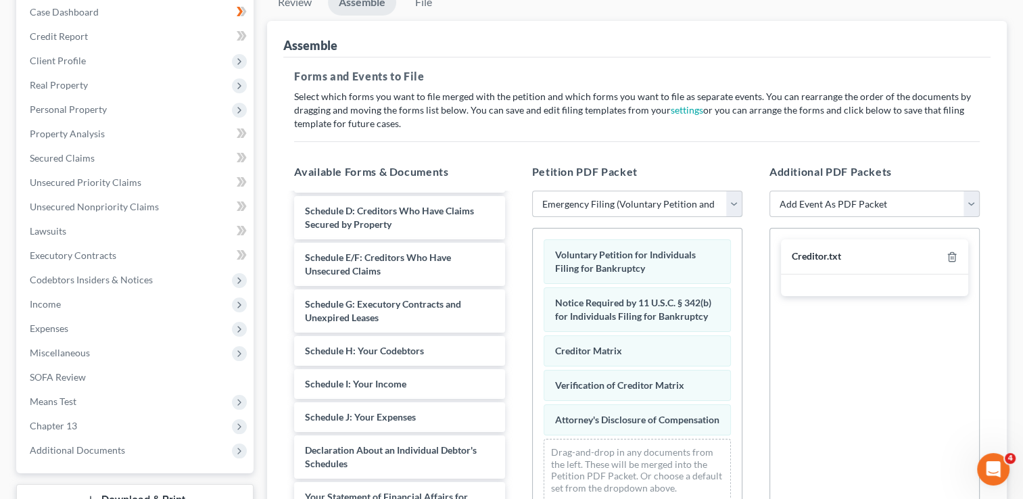
scroll to position [135, 0]
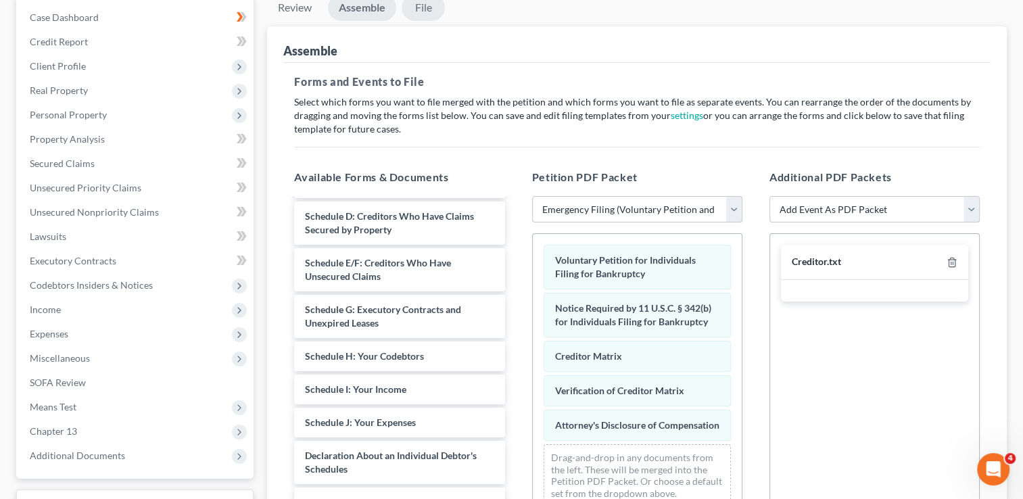
click at [422, 4] on link "File" at bounding box center [422, 8] width 43 height 26
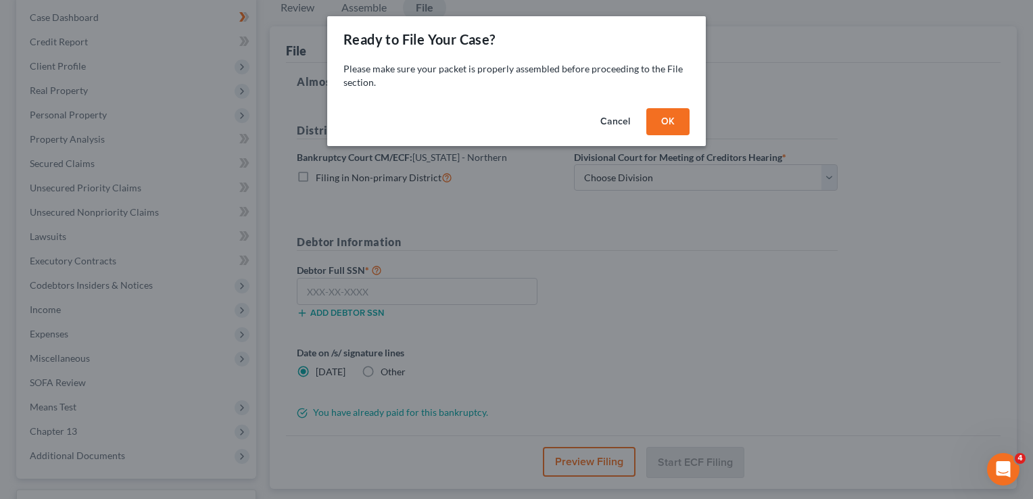
click at [660, 122] on button "OK" at bounding box center [667, 121] width 43 height 27
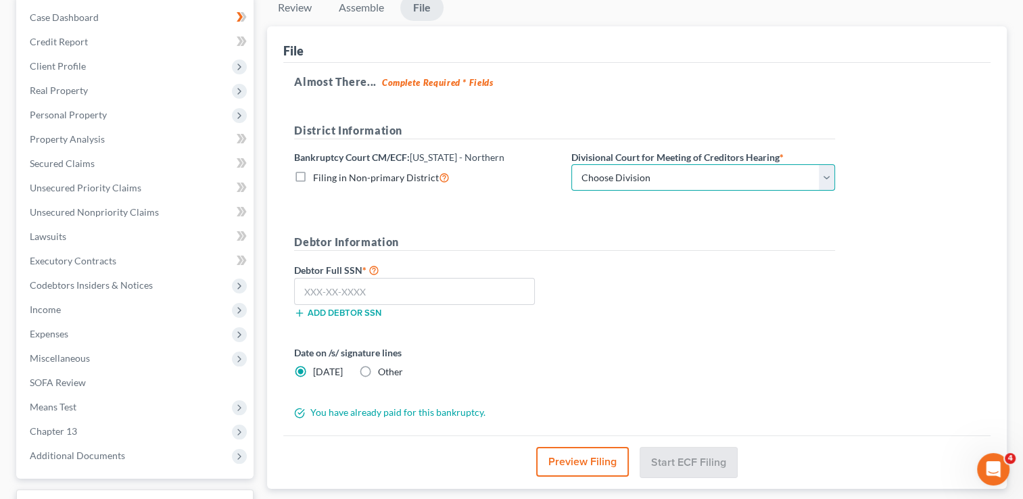
click at [810, 176] on select "Choose Division Central Southern Southwestern St. Joseph Western" at bounding box center [703, 177] width 264 height 27
click at [503, 161] on div "Bankruptcy Court CM/ECF: Illinois - Northern Filing in Non-primary District" at bounding box center [425, 170] width 277 height 41
click at [316, 291] on input "text" at bounding box center [414, 291] width 241 height 27
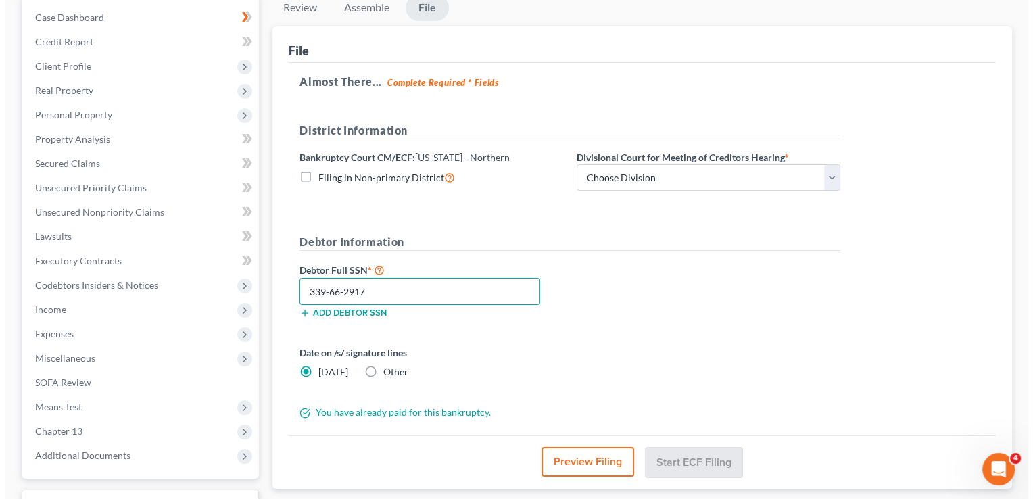
scroll to position [203, 0]
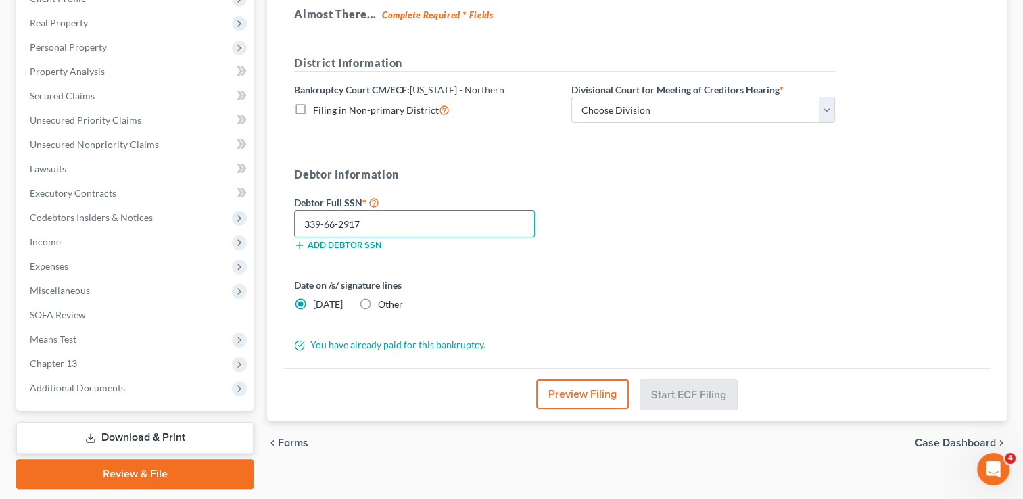
type input "339-66-2917"
click at [589, 396] on button "Preview Filing" at bounding box center [582, 394] width 93 height 30
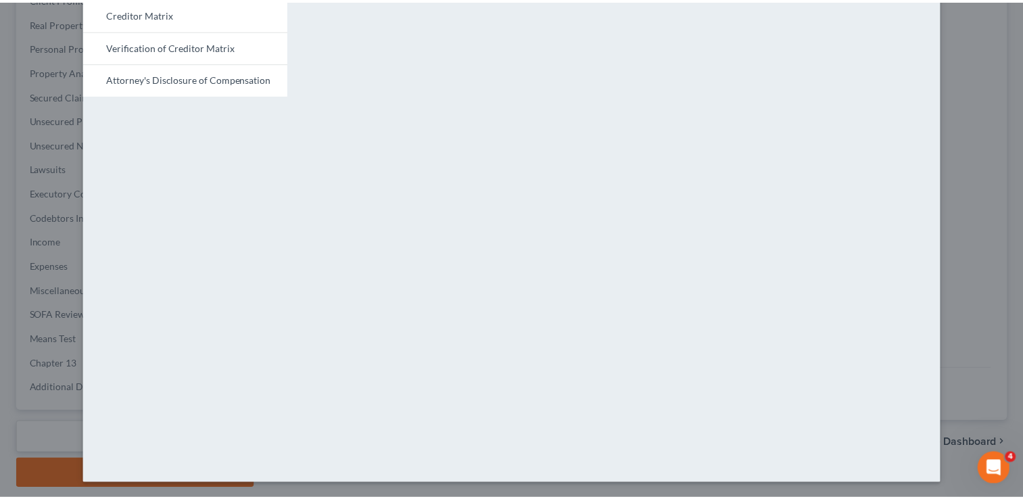
scroll to position [0, 0]
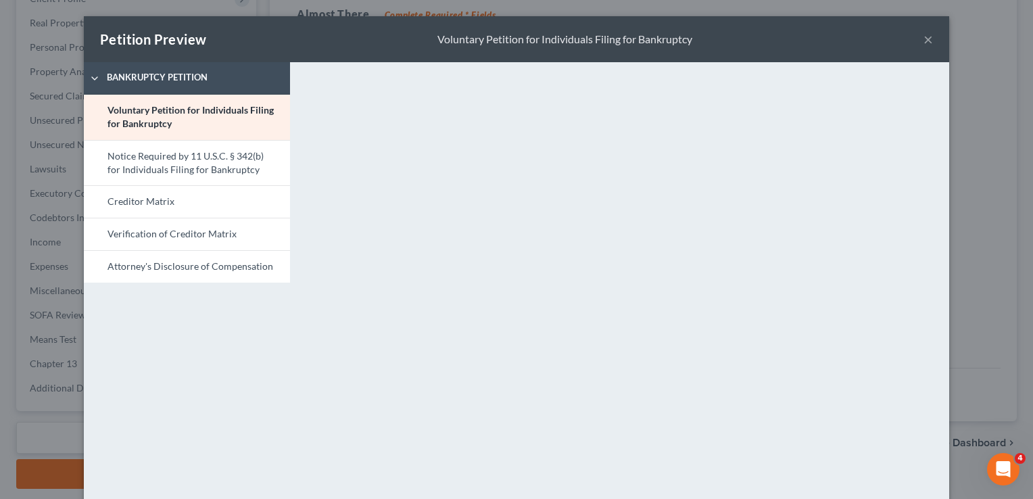
click at [923, 34] on button "×" at bounding box center [927, 39] width 9 height 16
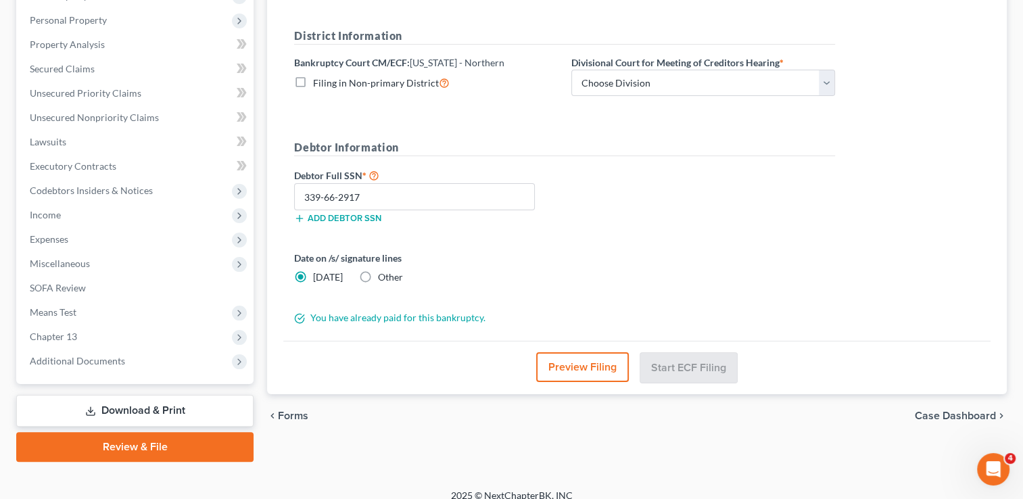
scroll to position [243, 0]
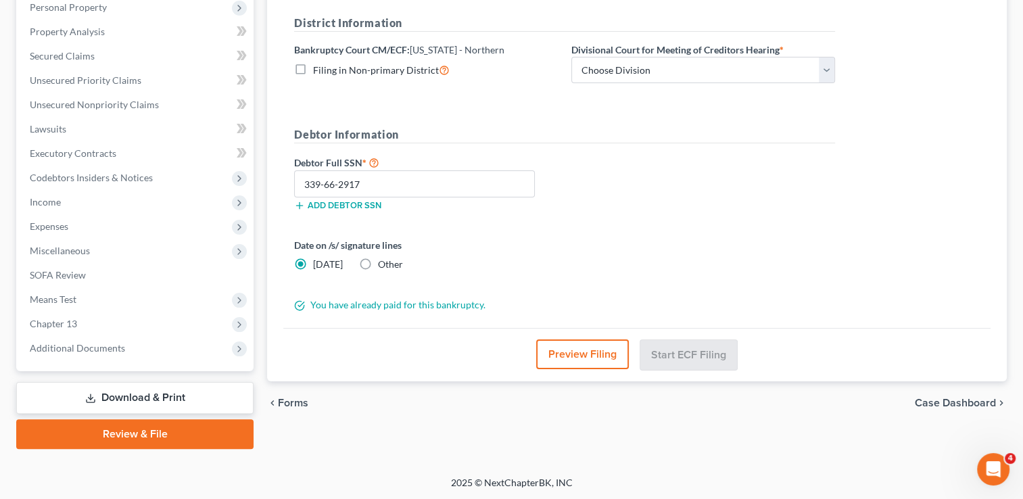
click at [952, 401] on span "Case Dashboard" at bounding box center [954, 402] width 81 height 11
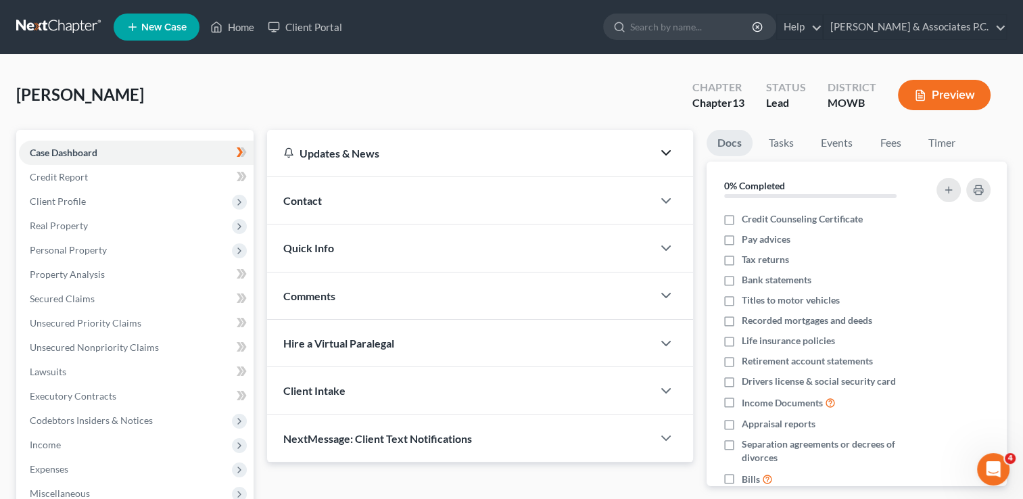
click at [667, 151] on icon "button" at bounding box center [666, 153] width 16 height 16
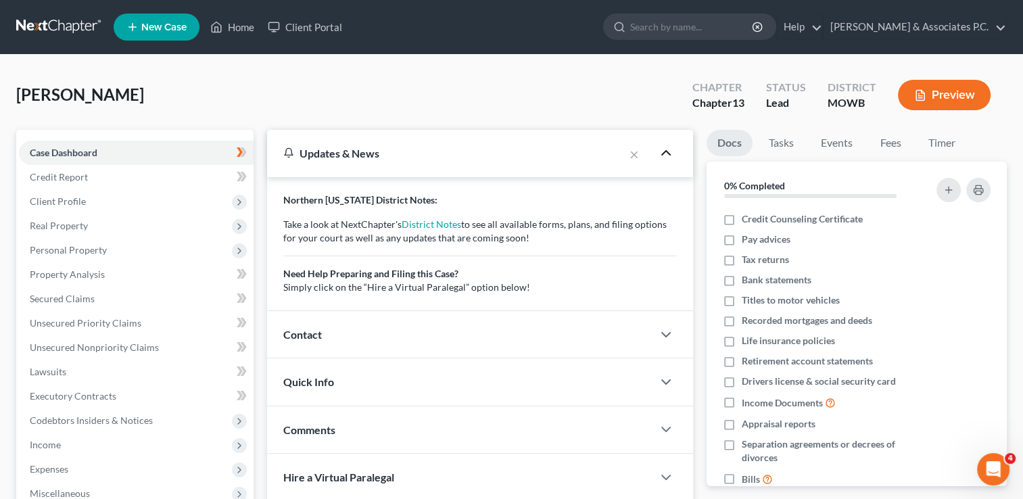
click at [667, 151] on icon "button" at bounding box center [666, 153] width 16 height 16
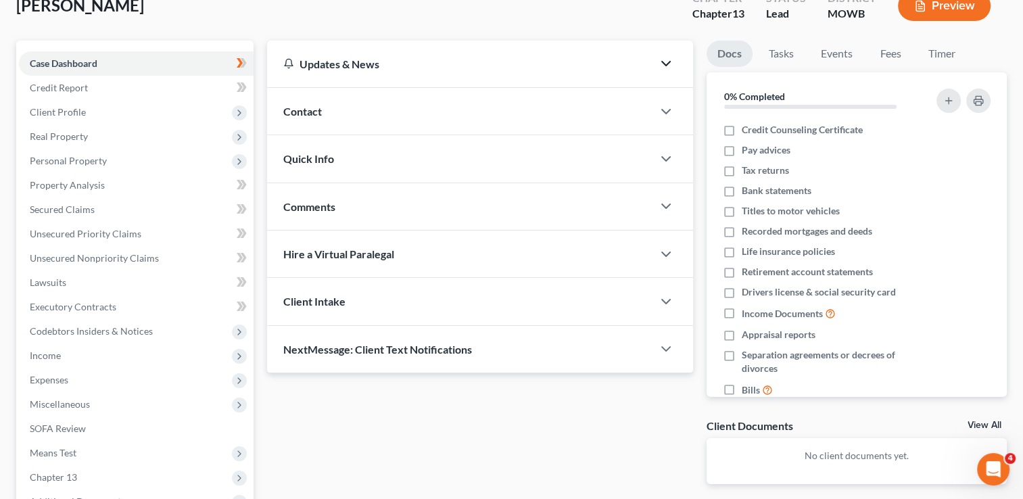
scroll to position [40, 0]
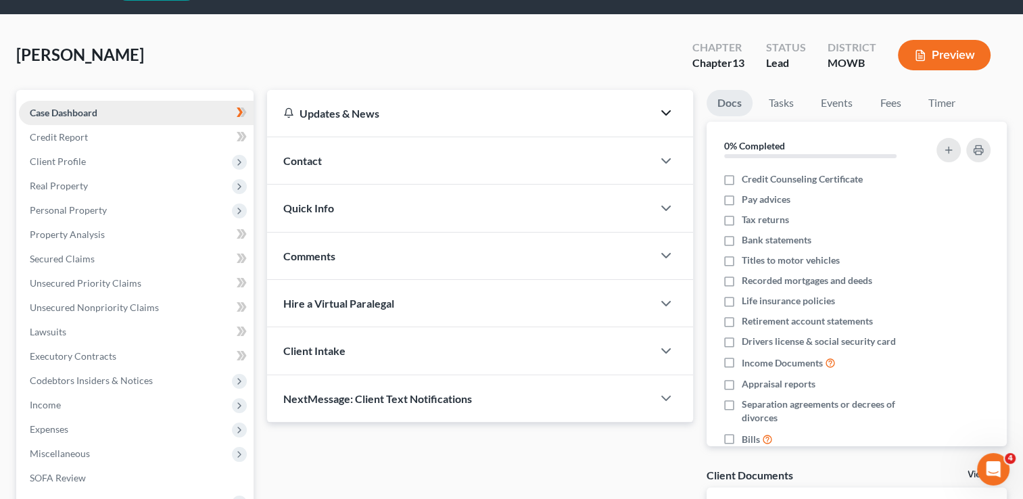
click at [190, 107] on link "Case Dashboard" at bounding box center [136, 113] width 235 height 24
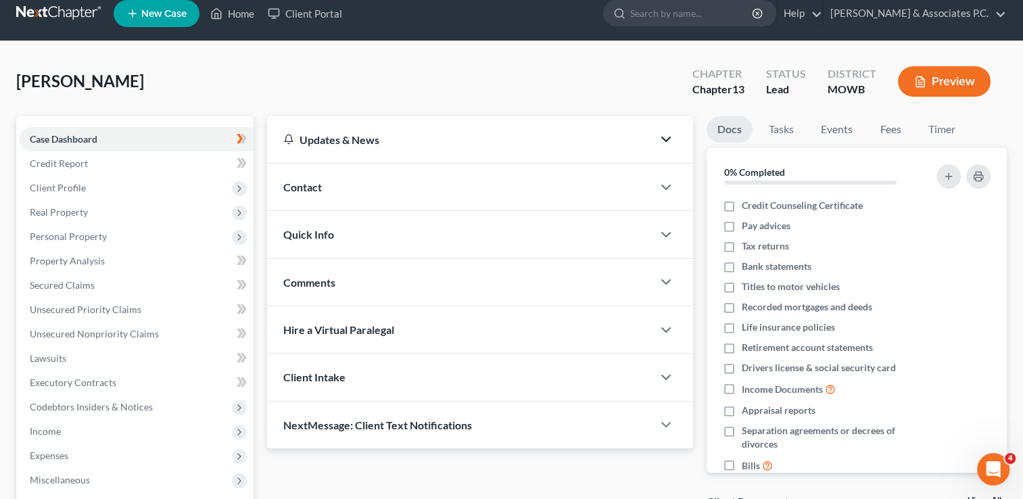
scroll to position [0, 0]
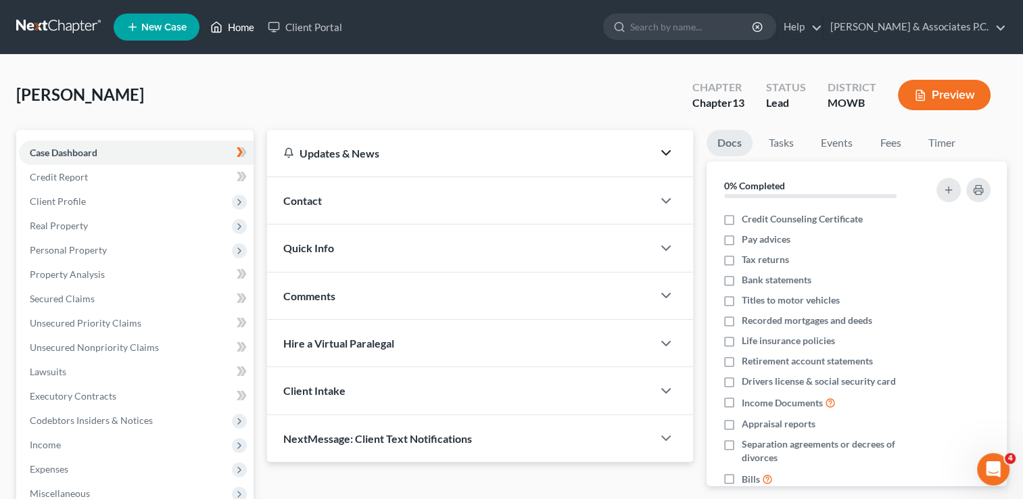
click at [233, 23] on link "Home" at bounding box center [231, 27] width 57 height 24
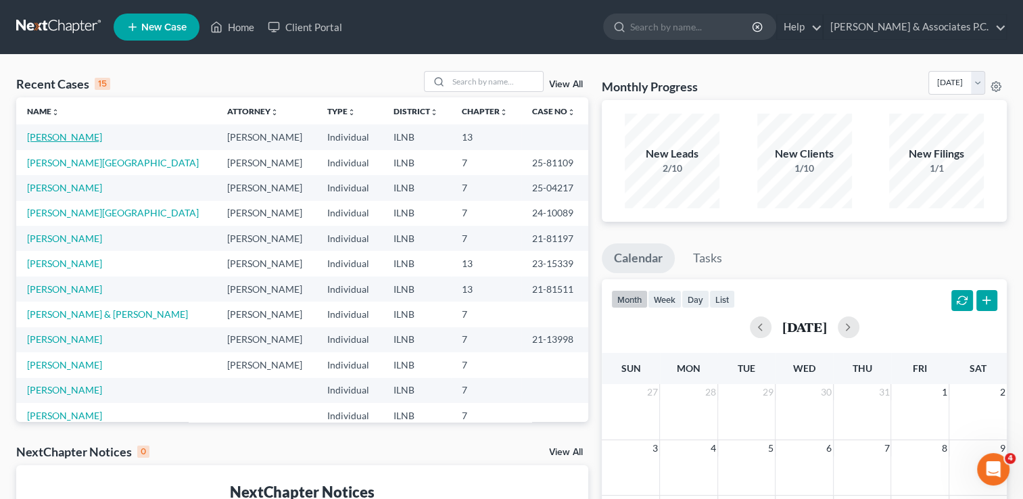
click at [56, 135] on link "Fedele, Maria" at bounding box center [64, 136] width 75 height 11
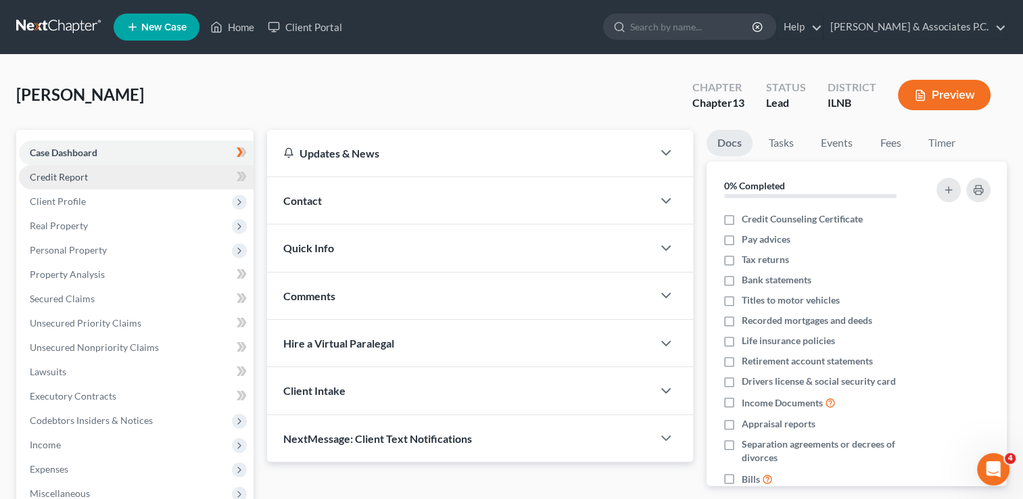
click at [86, 176] on span "Credit Report" at bounding box center [59, 176] width 58 height 11
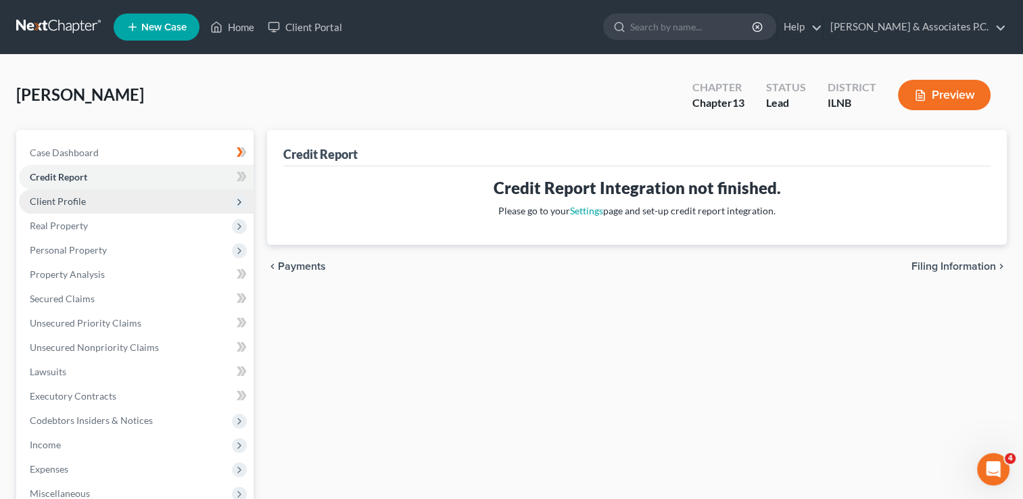
click at [95, 195] on span "Client Profile" at bounding box center [136, 201] width 235 height 24
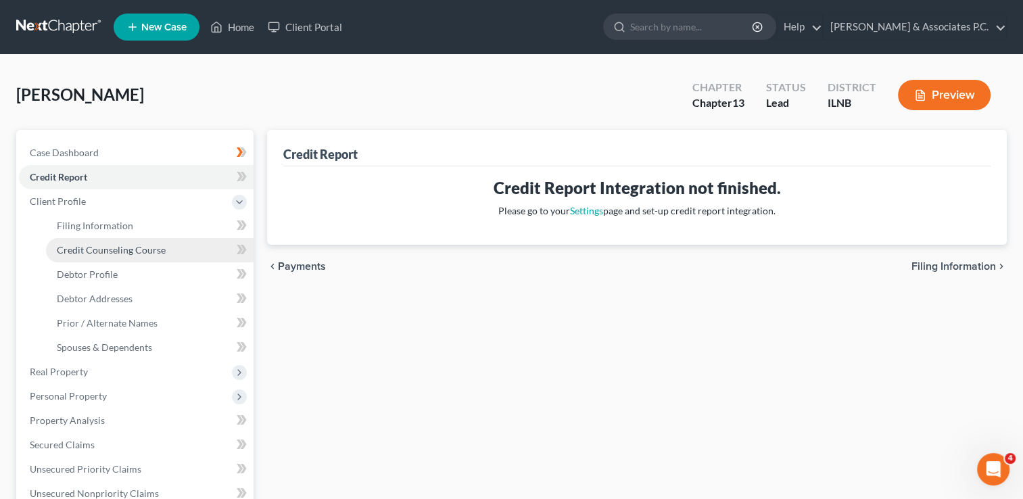
click at [140, 251] on span "Credit Counseling Course" at bounding box center [111, 249] width 109 height 11
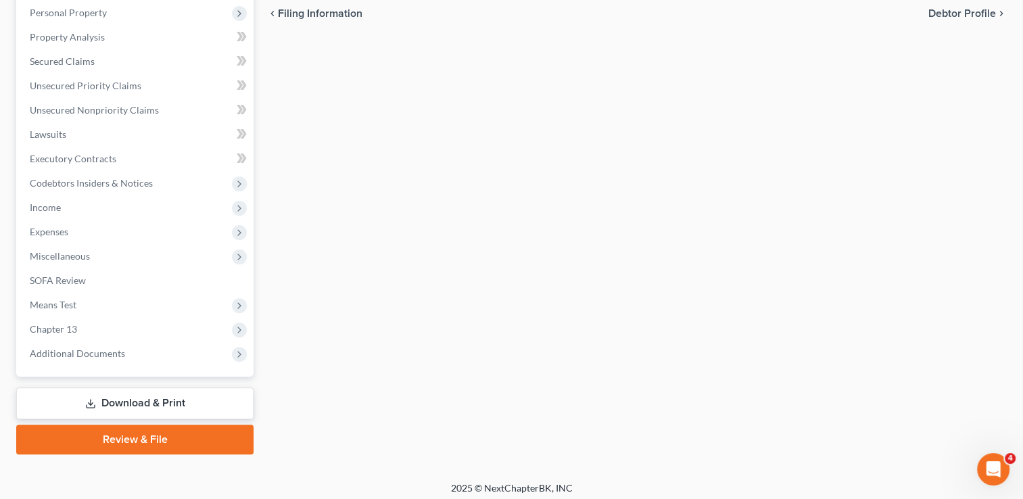
scroll to position [389, 0]
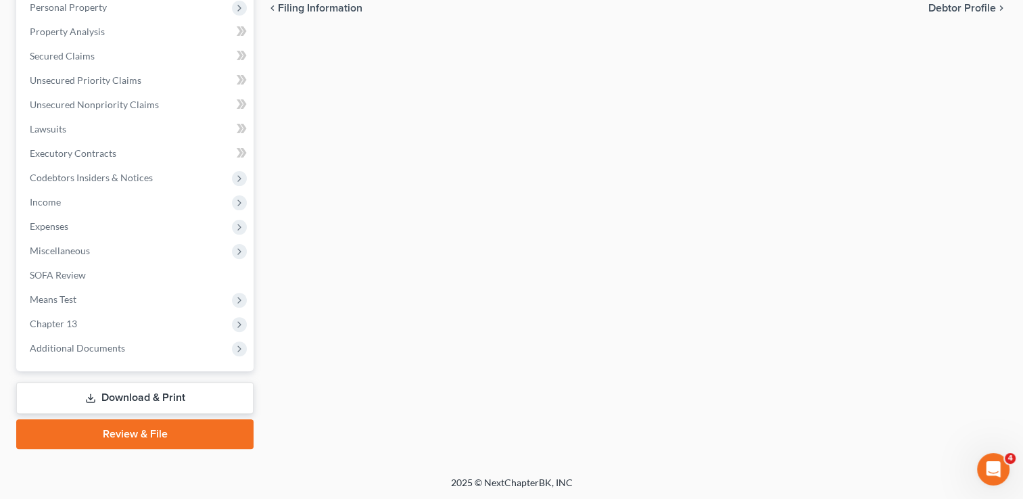
click at [153, 431] on link "Review & File" at bounding box center [134, 434] width 237 height 30
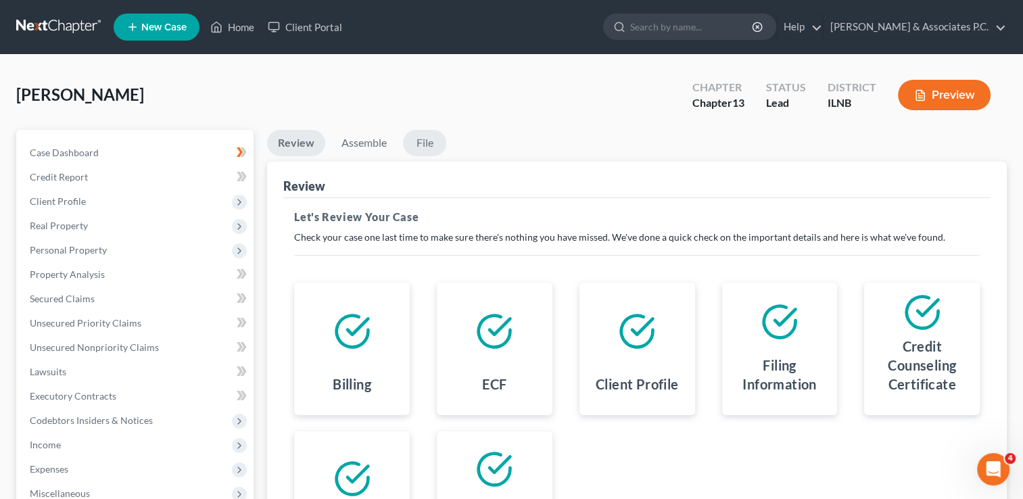
click at [418, 139] on link "File" at bounding box center [424, 143] width 43 height 26
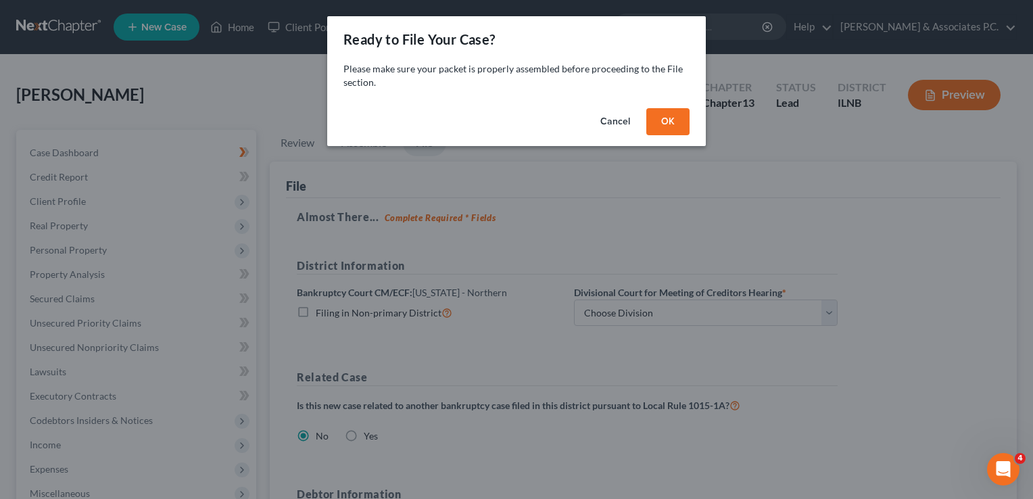
click at [670, 120] on button "OK" at bounding box center [667, 121] width 43 height 27
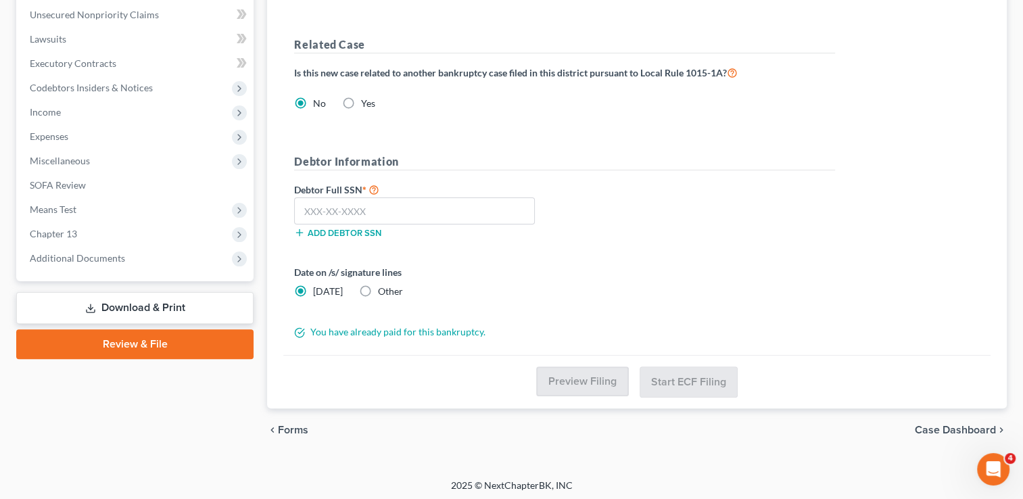
scroll to position [335, 0]
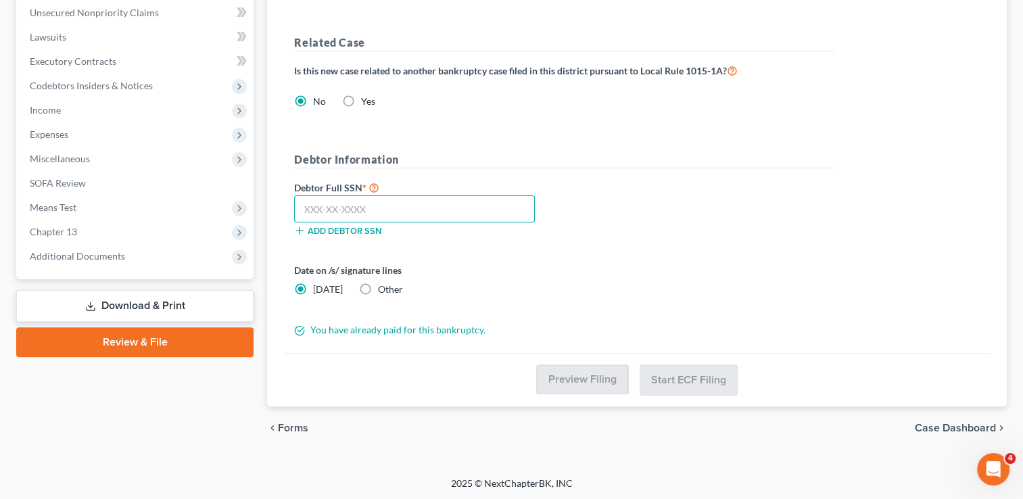
click at [314, 208] on input "text" at bounding box center [414, 208] width 241 height 27
type input "339-66-2917"
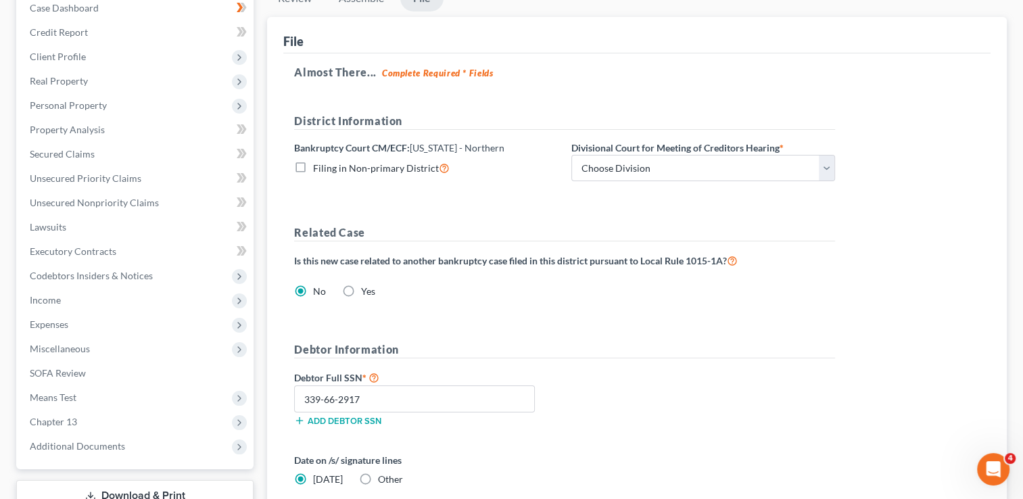
scroll to position [64, 0]
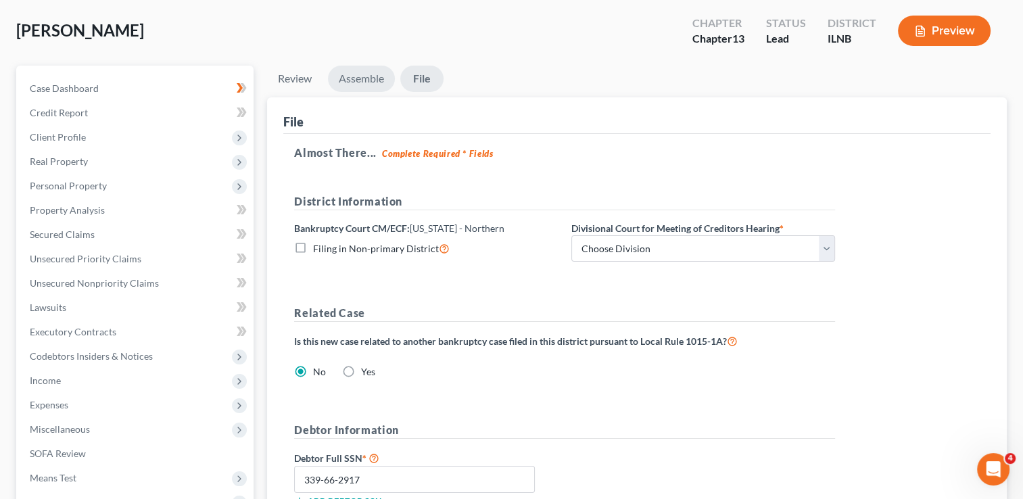
click at [359, 72] on link "Assemble" at bounding box center [361, 79] width 67 height 26
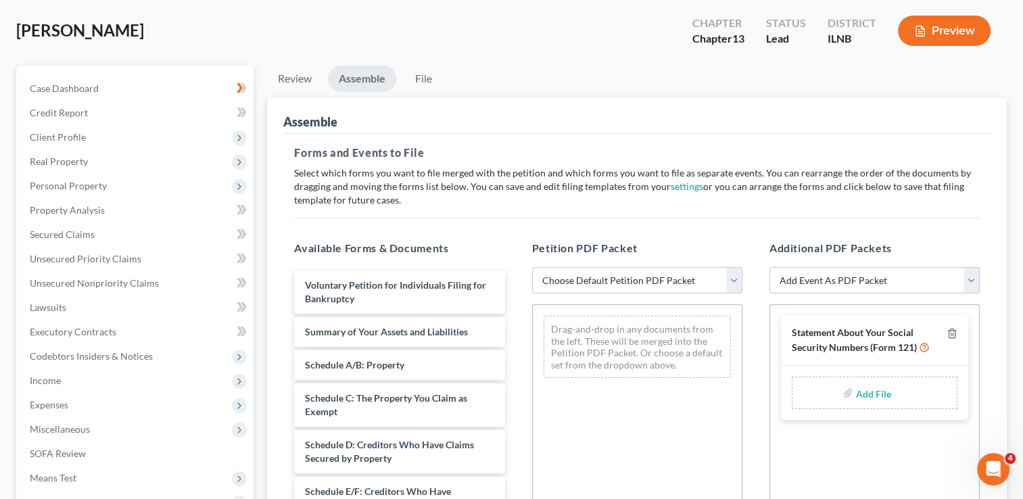
click at [653, 276] on select "Choose Default Petition PDF Packet Emergency Filing (Voluntary Petition and Cre…" at bounding box center [637, 280] width 210 height 27
select select "0"
click at [532, 267] on select "Choose Default Petition PDF Packet Emergency Filing (Voluntary Petition and Cre…" at bounding box center [637, 280] width 210 height 27
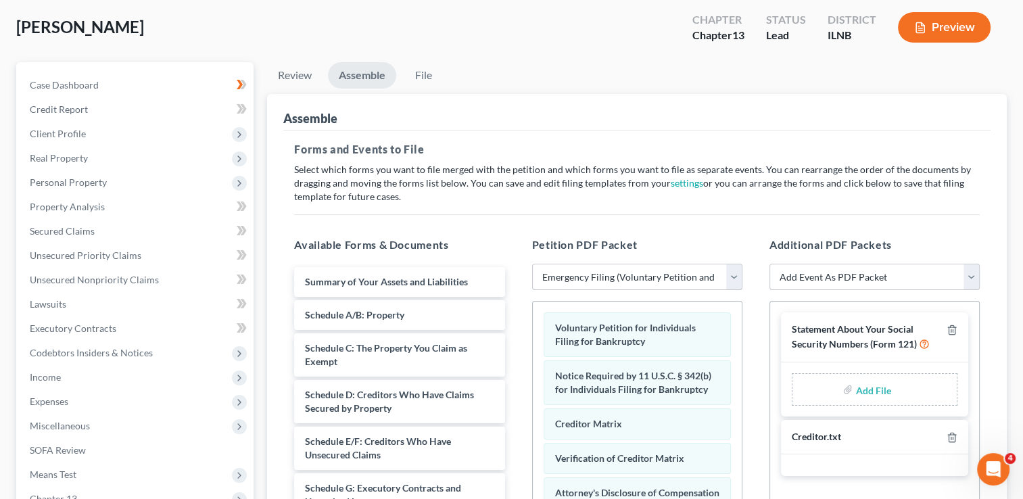
scroll to position [91, 0]
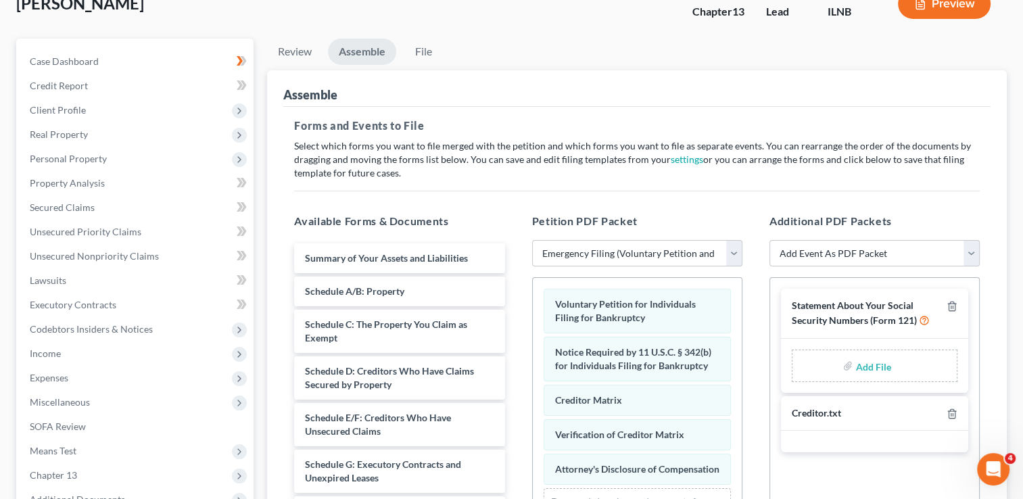
click at [865, 364] on input "file" at bounding box center [871, 365] width 32 height 24
type input "C:\fakepath\Fedele Cert.pdf"
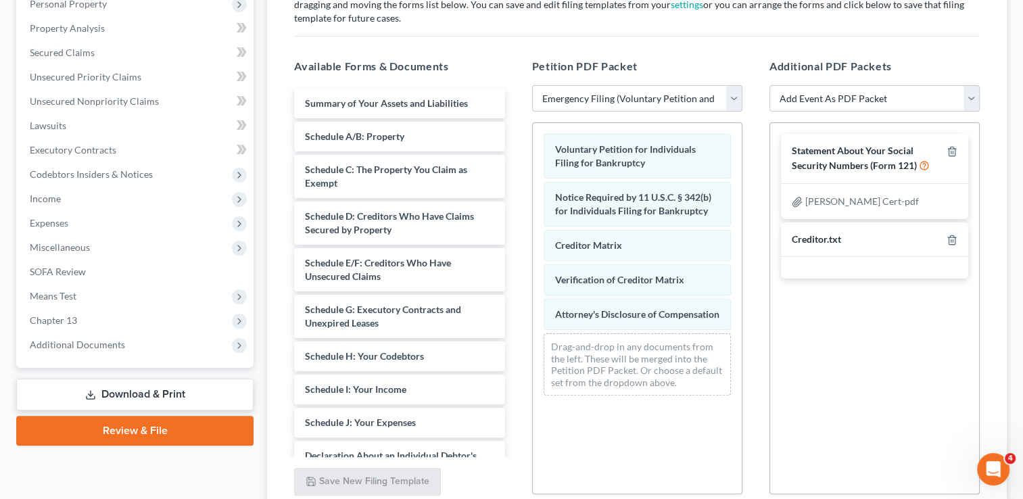
scroll to position [226, 0]
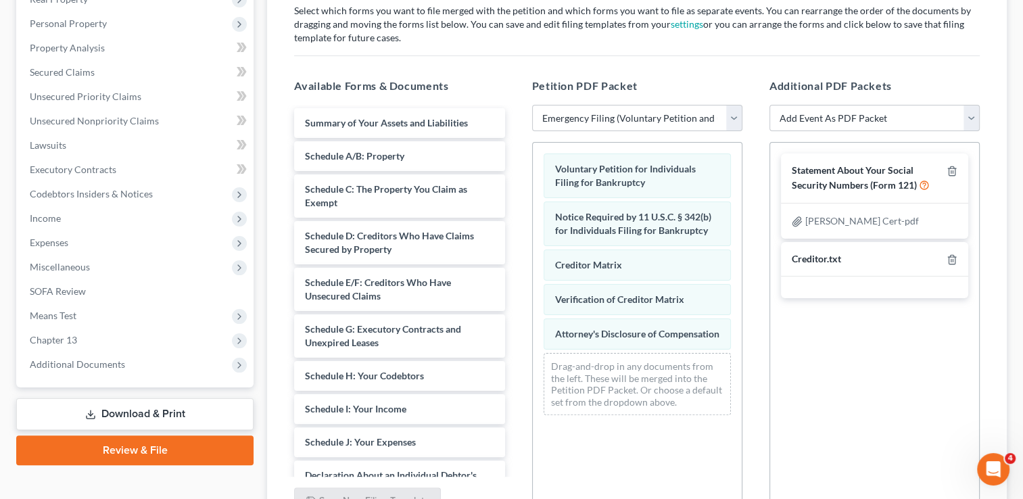
click at [816, 255] on div "Creditor.txt" at bounding box center [815, 259] width 49 height 13
click at [806, 260] on div "Creditor.txt" at bounding box center [815, 259] width 49 height 13
drag, startPoint x: 806, startPoint y: 260, endPoint x: 849, endPoint y: 258, distance: 43.3
click at [849, 258] on div "Creditor.txt" at bounding box center [874, 259] width 187 height 35
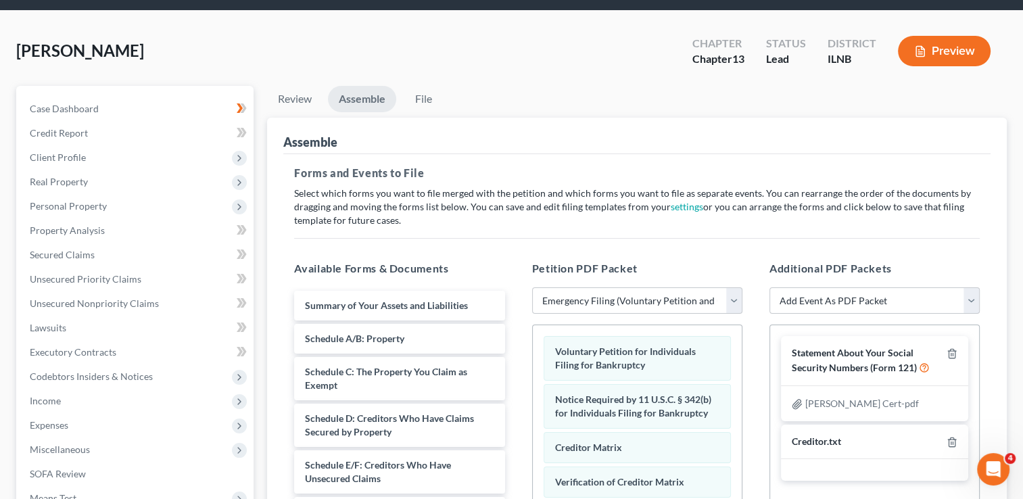
scroll to position [24, 0]
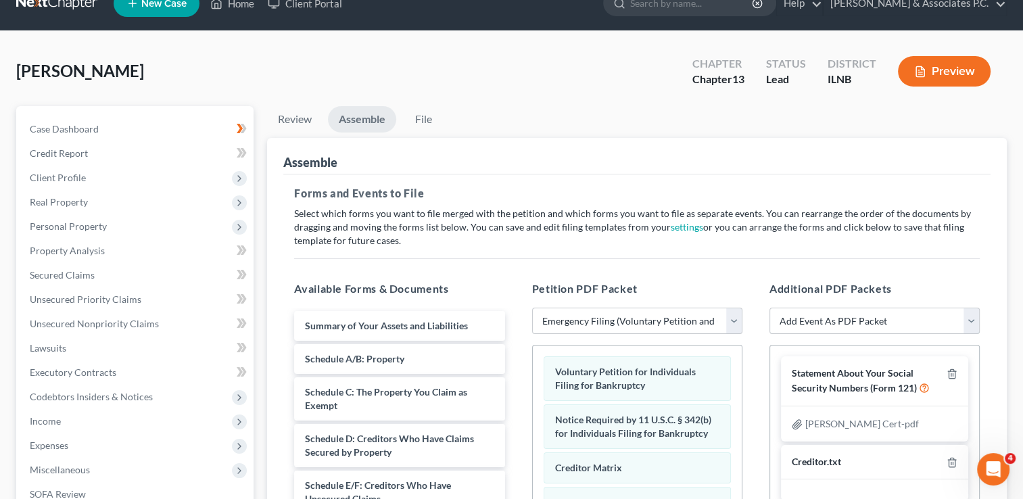
click at [973, 320] on select "Add Event As PDF Packet Certificate of Credit Counseling Chapter 13 Calculation…" at bounding box center [874, 321] width 210 height 27
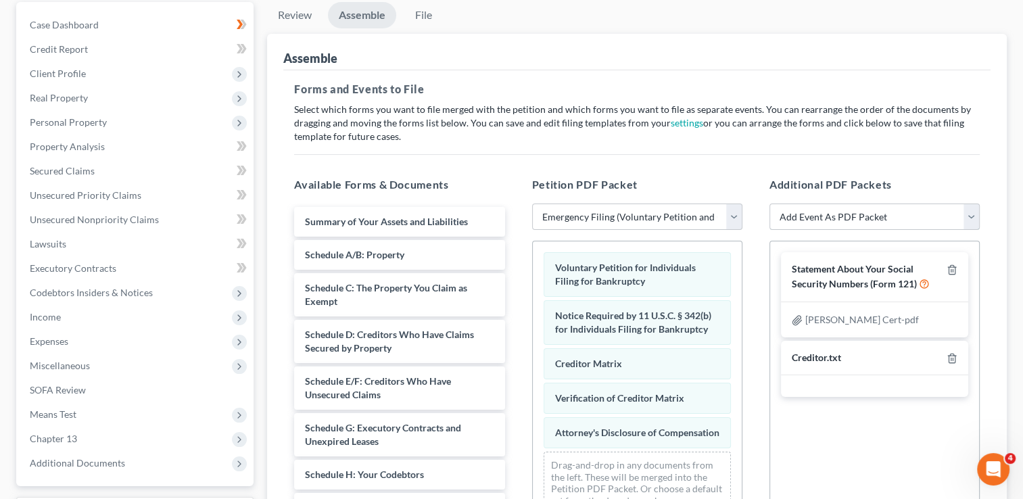
scroll to position [159, 0]
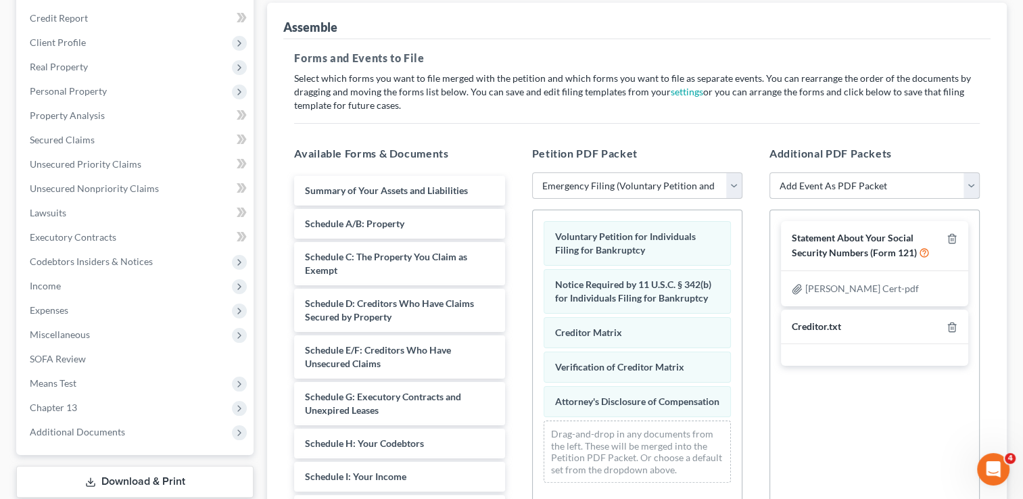
click at [974, 184] on select "Add Event As PDF Packet Certificate of Credit Counseling Chapter 13 Calculation…" at bounding box center [874, 185] width 210 height 27
select select "0"
click at [769, 199] on select "Add Event As PDF Packet Certificate of Credit Counseling Chapter 13 Calculation…" at bounding box center [874, 185] width 210 height 27
select select
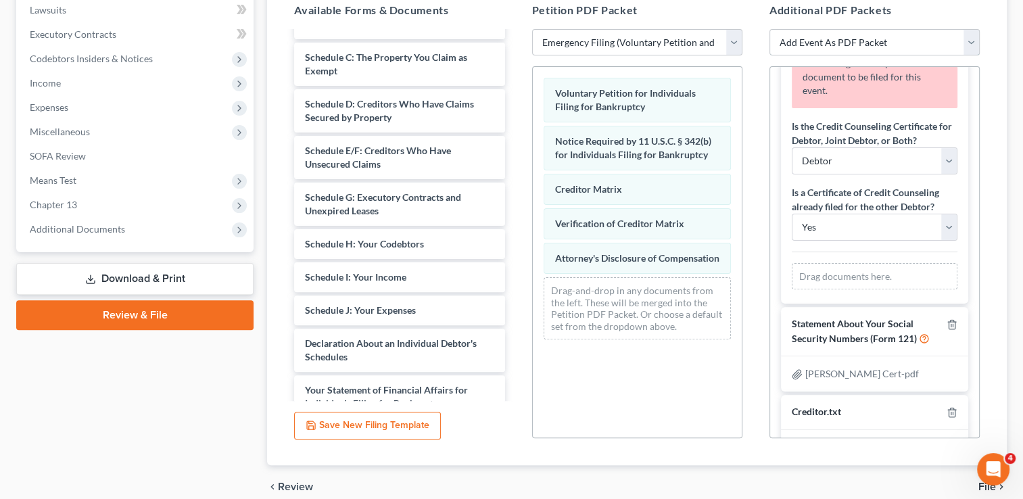
scroll to position [100, 0]
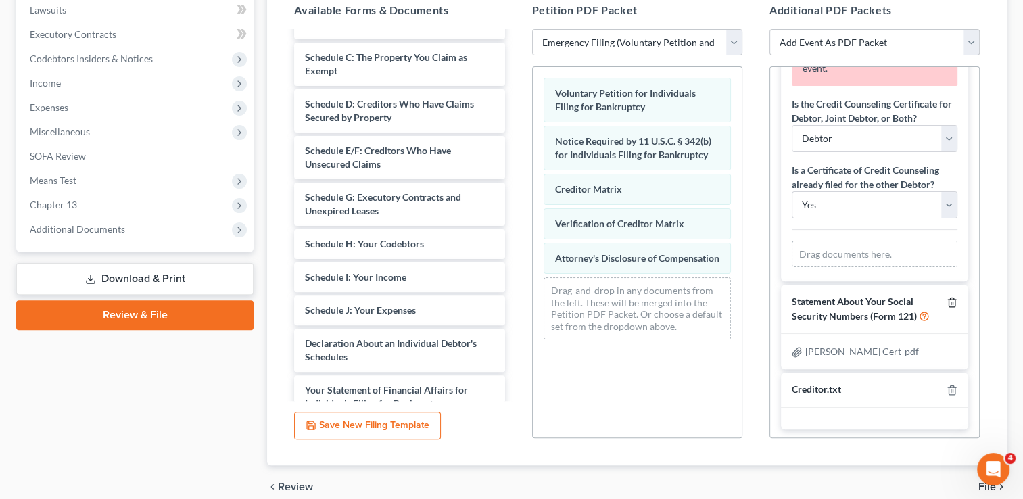
click at [946, 297] on icon "button" at bounding box center [951, 302] width 11 height 11
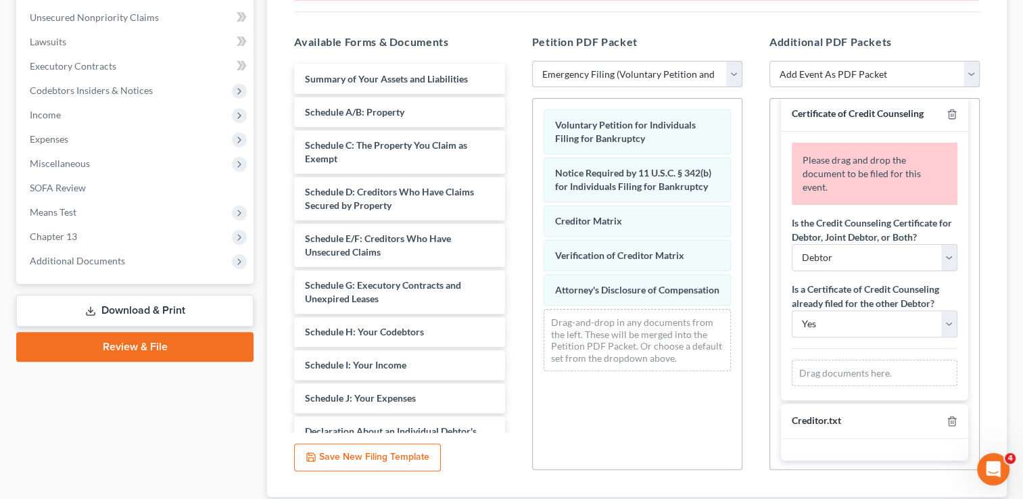
scroll to position [362, 0]
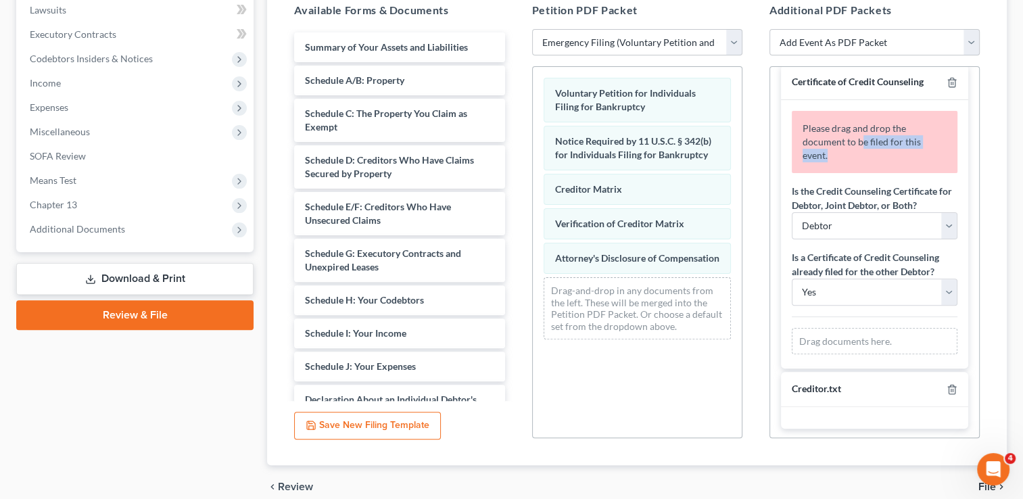
drag, startPoint x: 860, startPoint y: 144, endPoint x: 860, endPoint y: 165, distance: 21.0
click at [860, 165] on div "Please drag and drop the document to be filed for this event." at bounding box center [874, 142] width 166 height 62
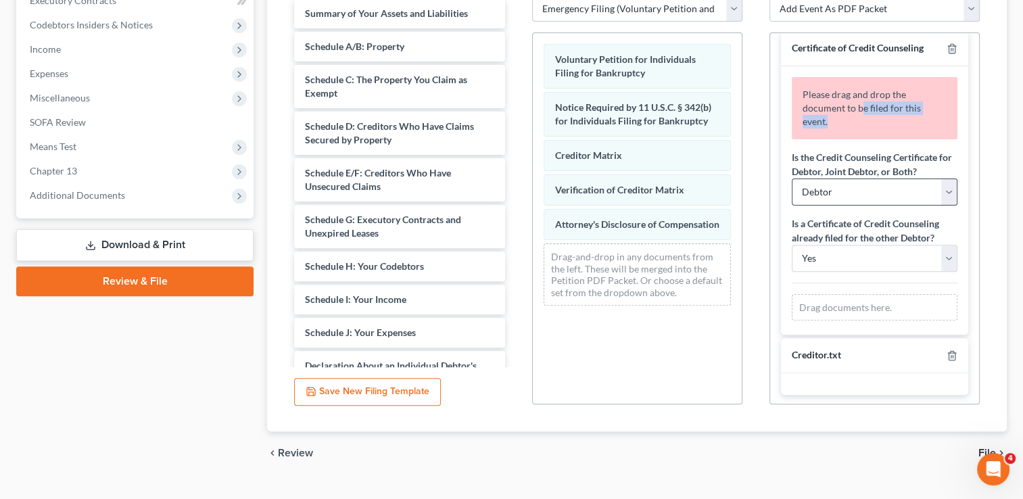
scroll to position [421, 0]
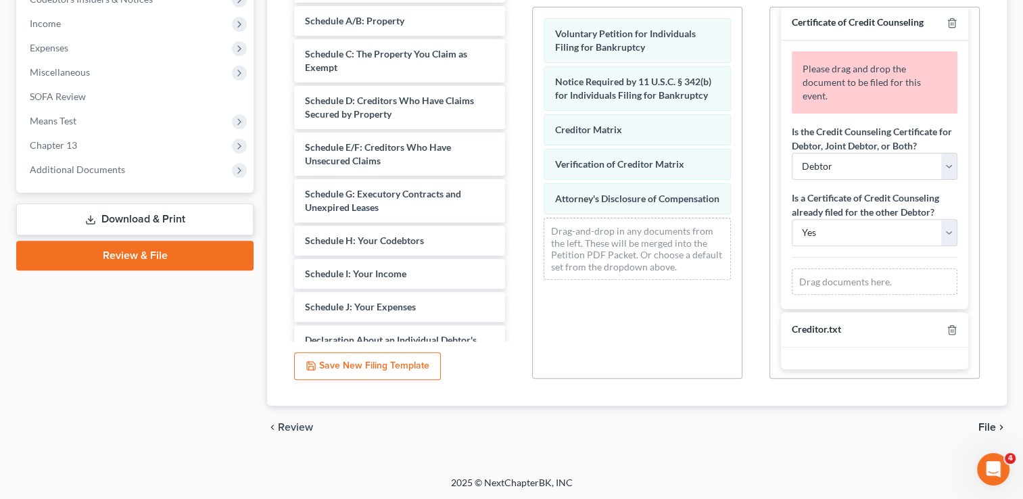
click at [860, 282] on div "Drag documents here." at bounding box center [874, 281] width 166 height 27
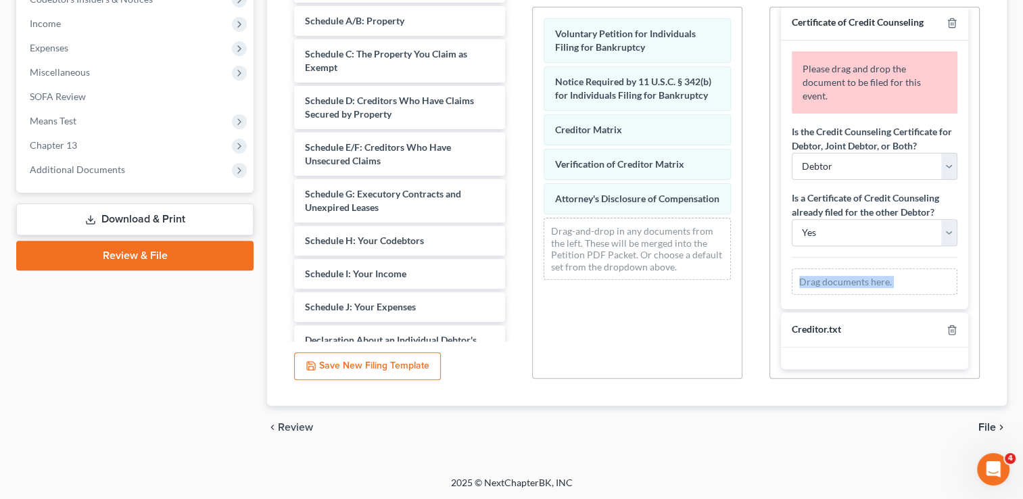
click at [860, 282] on div "Drag documents here." at bounding box center [874, 281] width 166 height 27
drag, startPoint x: 860, startPoint y: 282, endPoint x: 852, endPoint y: 280, distance: 8.4
click at [852, 280] on div "Drag documents here." at bounding box center [874, 281] width 166 height 27
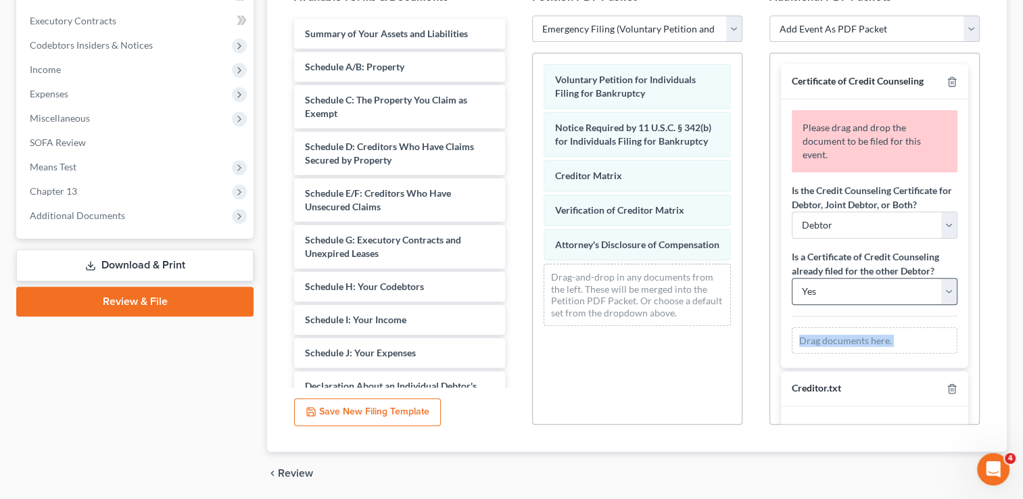
scroll to position [353, 0]
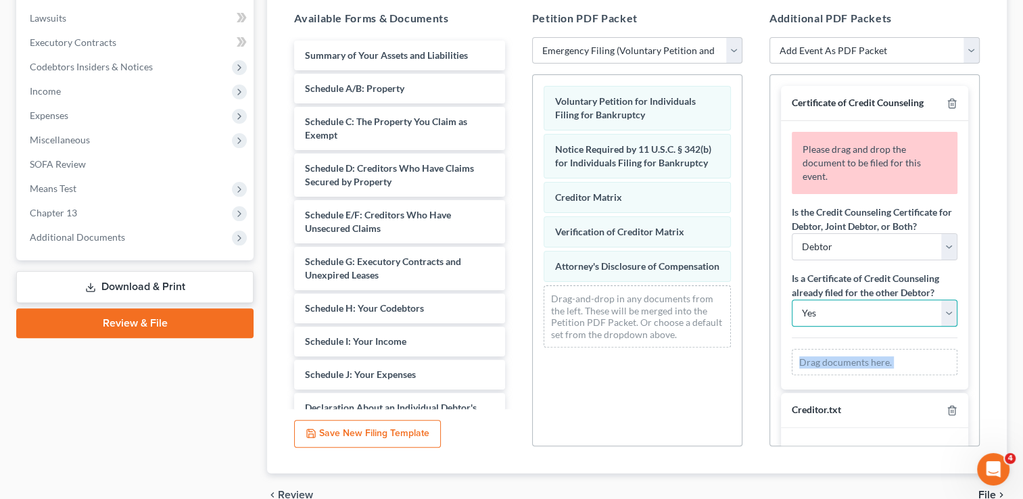
click at [942, 308] on select "Yes No" at bounding box center [874, 312] width 166 height 27
select select "1"
click at [791, 299] on select "Yes No" at bounding box center [874, 312] width 166 height 27
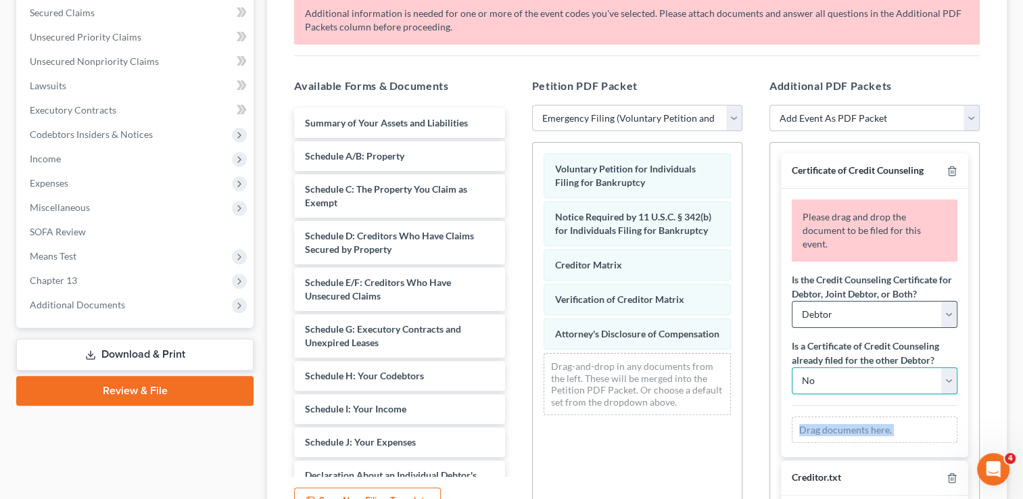
scroll to position [218, 0]
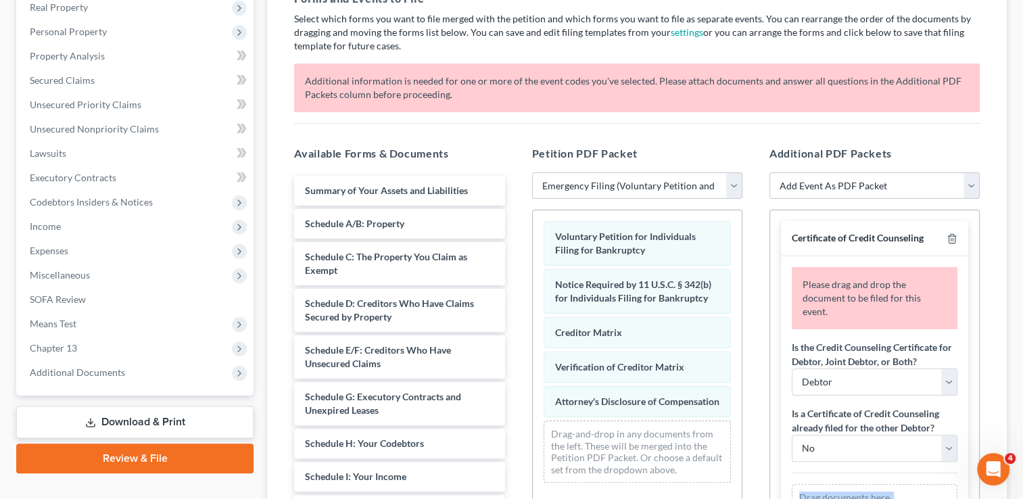
click at [846, 182] on select "Add Event As PDF Packet Certificate of Credit Counseling Chapter 13 Calculation…" at bounding box center [874, 185] width 210 height 27
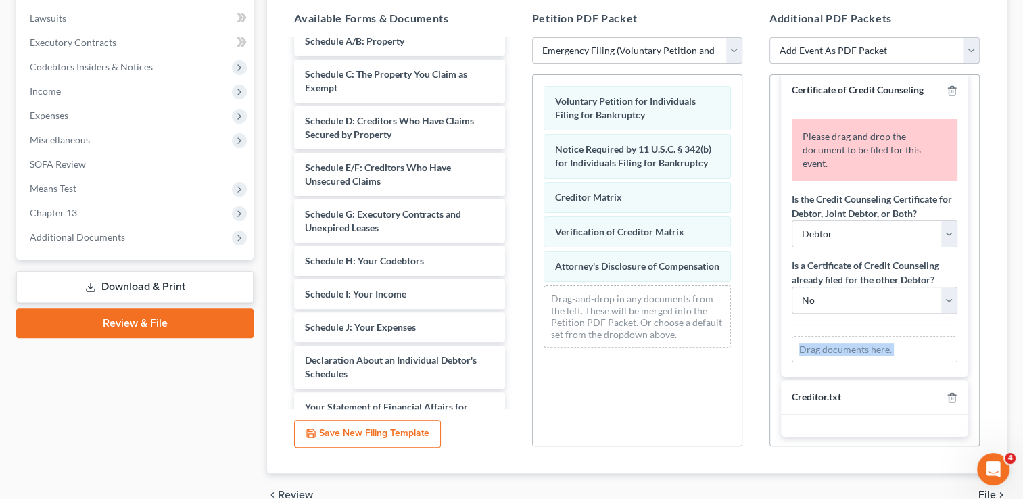
scroll to position [123, 0]
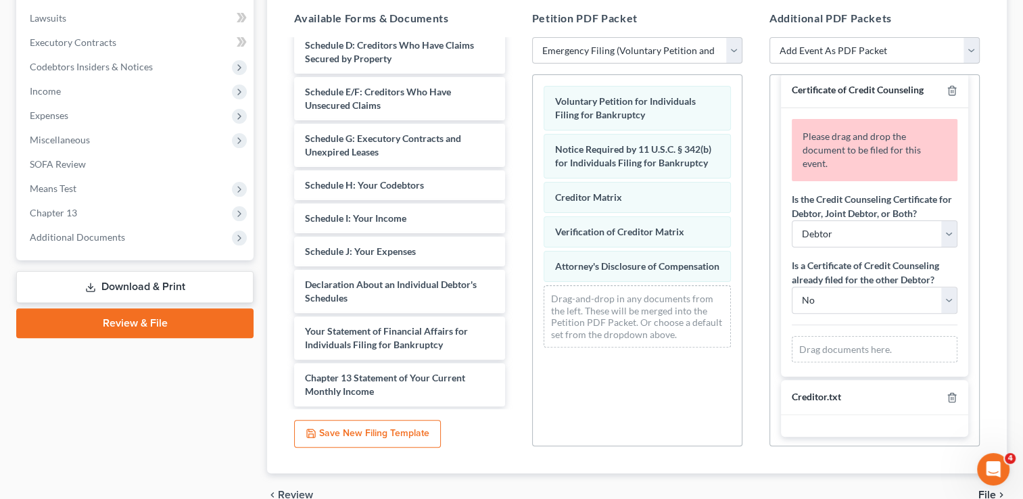
click at [896, 153] on span "Please drag and drop the document to be filed for this event." at bounding box center [861, 149] width 118 height 39
click at [892, 145] on span "Please drag and drop the document to be filed for this event." at bounding box center [861, 149] width 118 height 39
drag, startPoint x: 892, startPoint y: 145, endPoint x: 872, endPoint y: 135, distance: 22.4
click at [872, 135] on span "Please drag and drop the document to be filed for this event." at bounding box center [861, 149] width 118 height 39
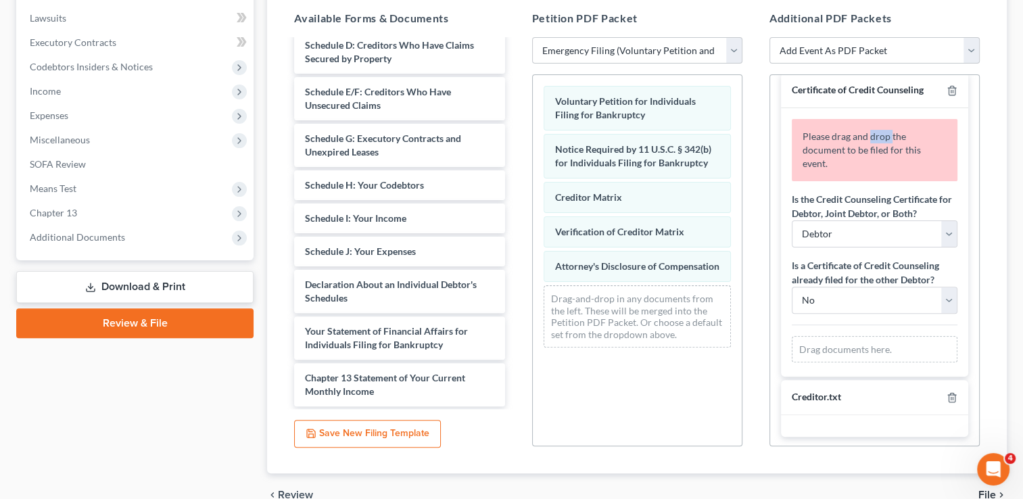
click at [872, 135] on span "Please drag and drop the document to be filed for this event." at bounding box center [861, 149] width 118 height 39
drag, startPoint x: 868, startPoint y: 135, endPoint x: 830, endPoint y: 135, distance: 37.8
click at [830, 135] on span "Please drag and drop the document to be filed for this event." at bounding box center [861, 149] width 118 height 39
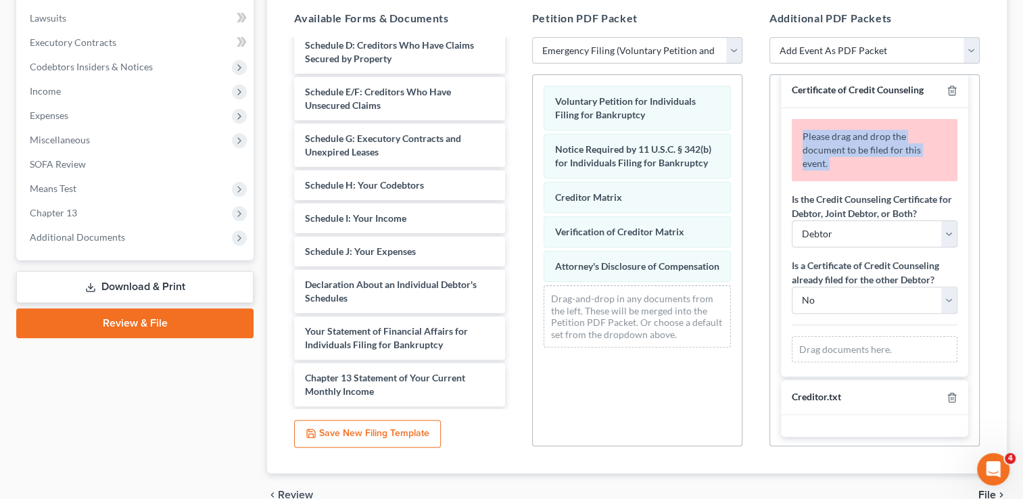
click at [830, 135] on span "Please drag and drop the document to be filed for this event." at bounding box center [861, 149] width 118 height 39
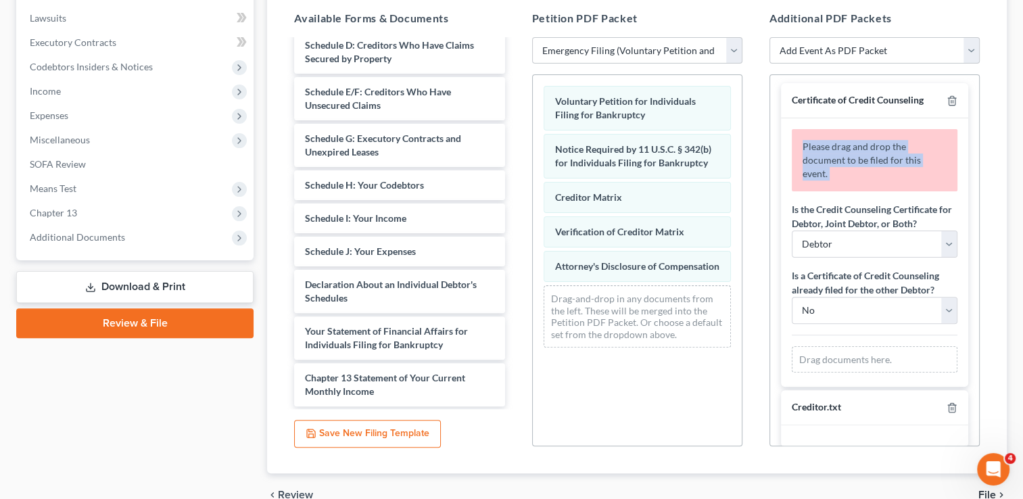
scroll to position [0, 0]
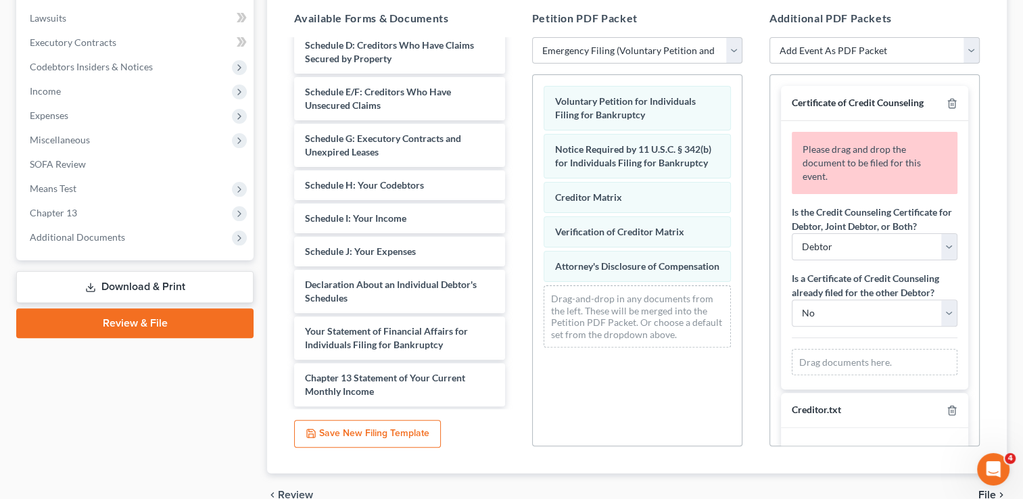
click at [875, 103] on span "Certificate of Credit Counseling" at bounding box center [857, 102] width 132 height 11
click at [873, 101] on span "Certificate of Credit Counseling" at bounding box center [857, 102] width 132 height 11
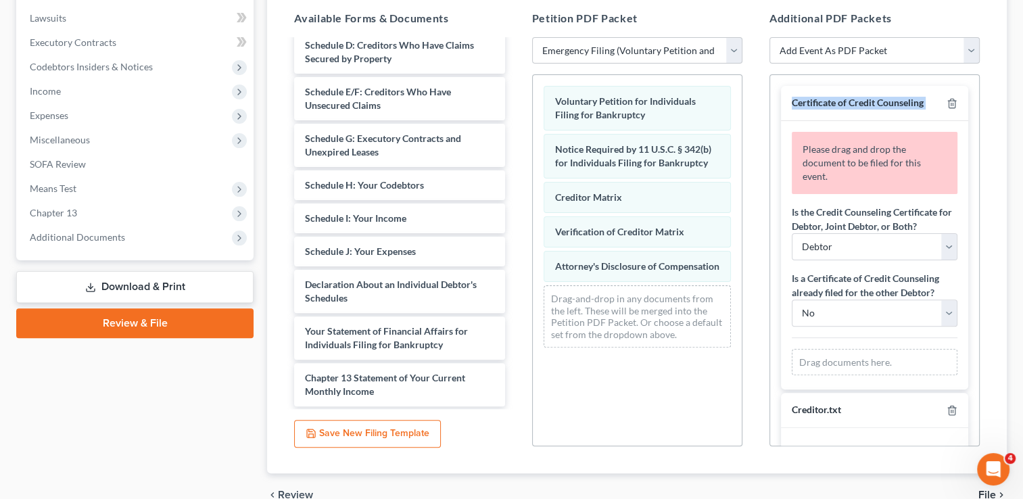
click at [873, 101] on span "Certificate of Credit Counseling" at bounding box center [857, 102] width 132 height 11
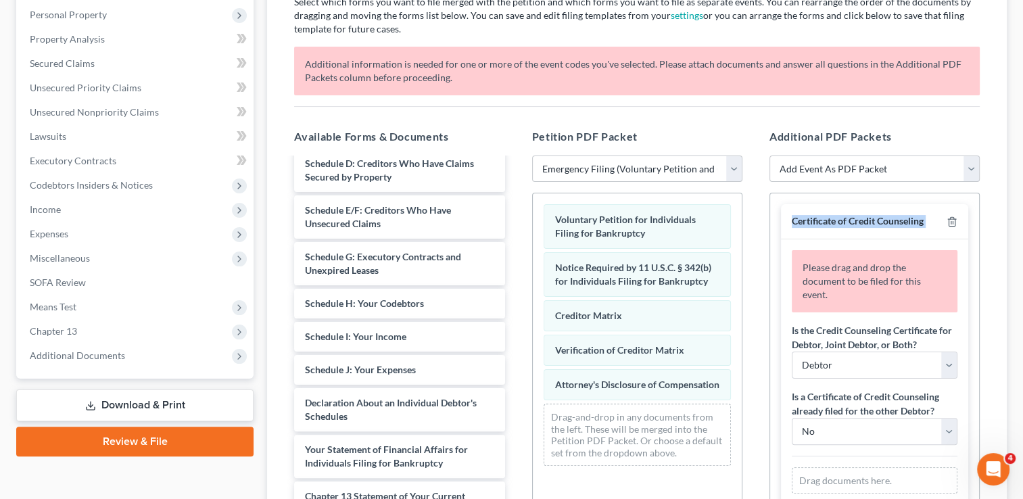
scroll to position [218, 0]
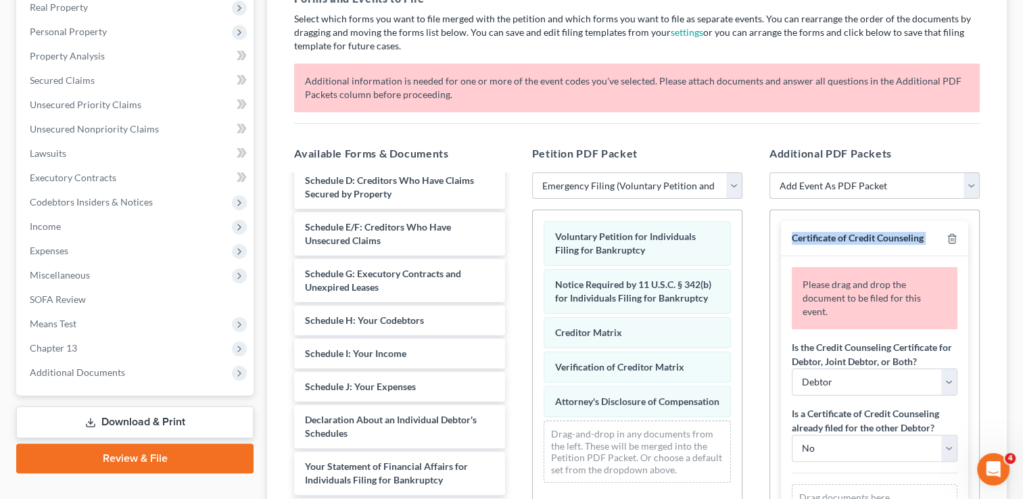
click at [857, 243] on div "Certificate of Credit Counseling" at bounding box center [874, 238] width 187 height 35
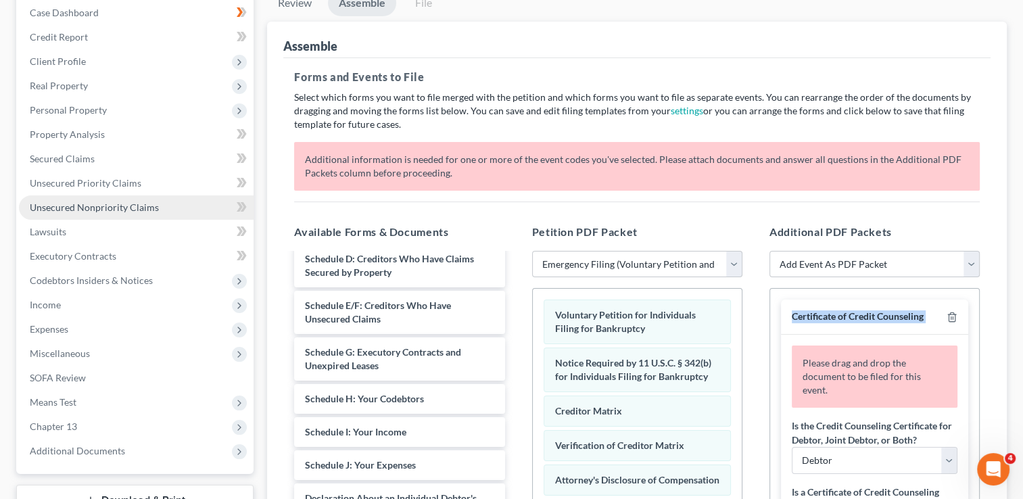
scroll to position [0, 0]
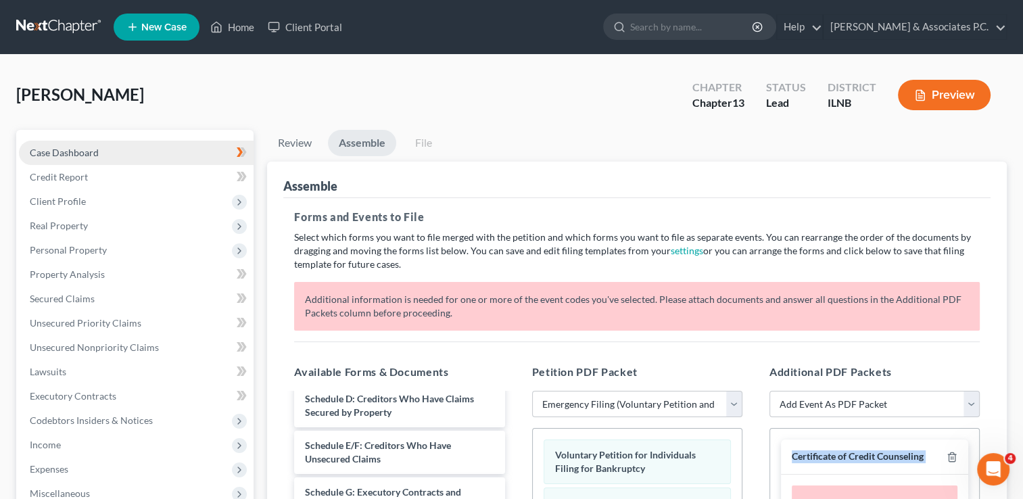
click at [76, 147] on span "Case Dashboard" at bounding box center [64, 152] width 69 height 11
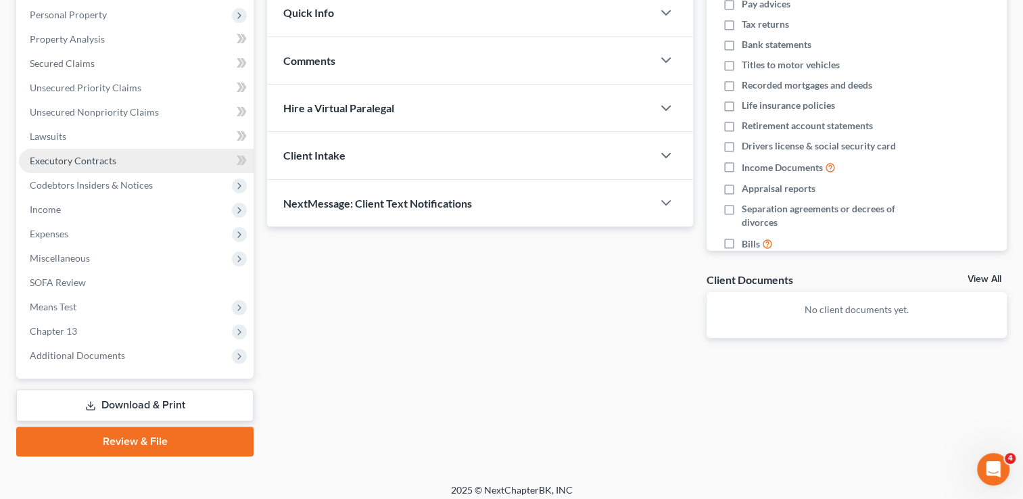
scroll to position [243, 0]
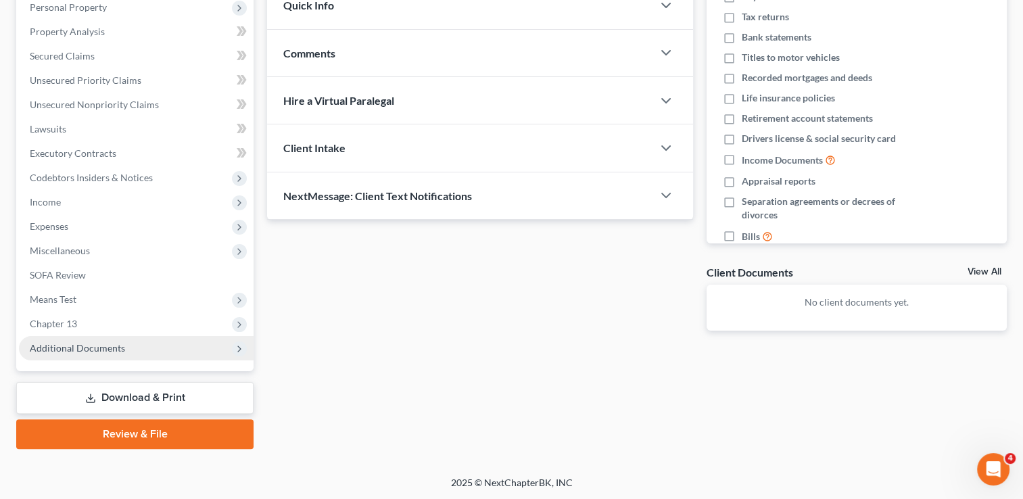
click at [92, 346] on span "Additional Documents" at bounding box center [77, 347] width 95 height 11
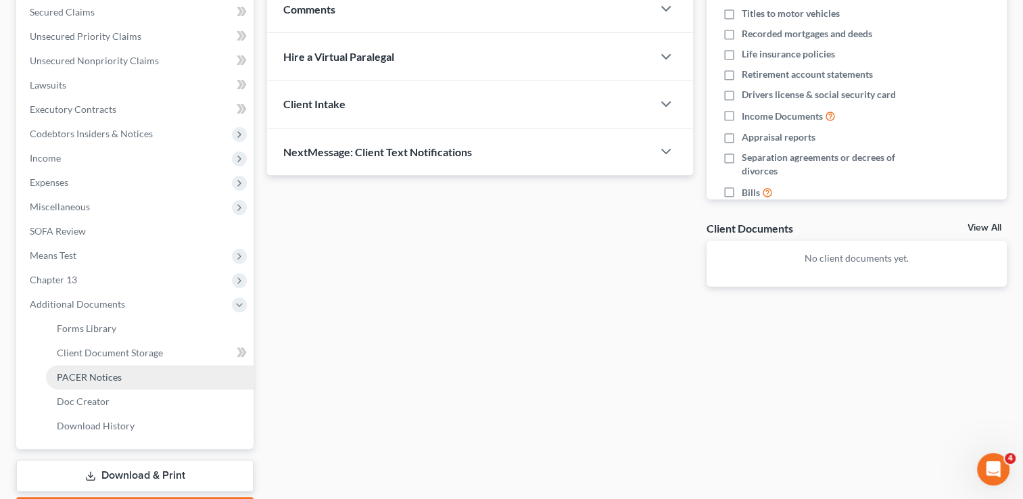
scroll to position [310, 0]
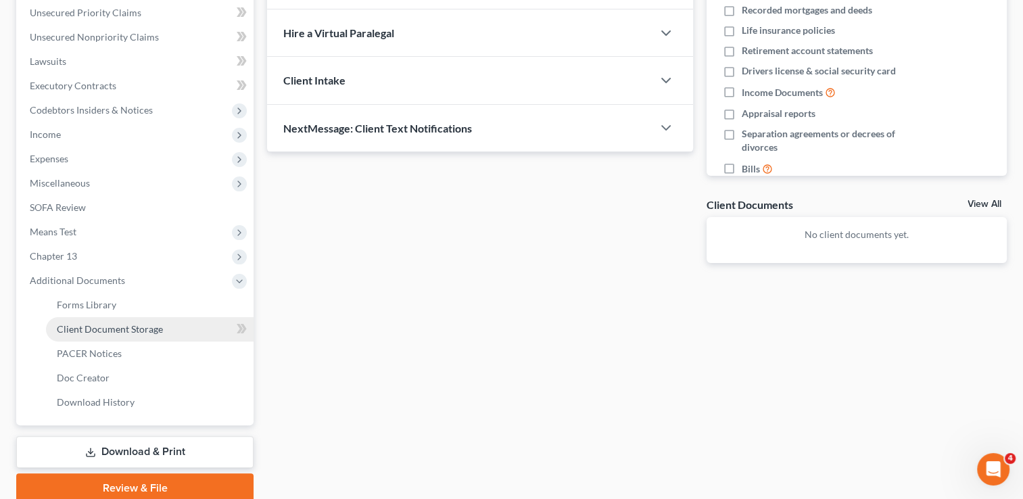
click at [144, 330] on span "Client Document Storage" at bounding box center [110, 328] width 106 height 11
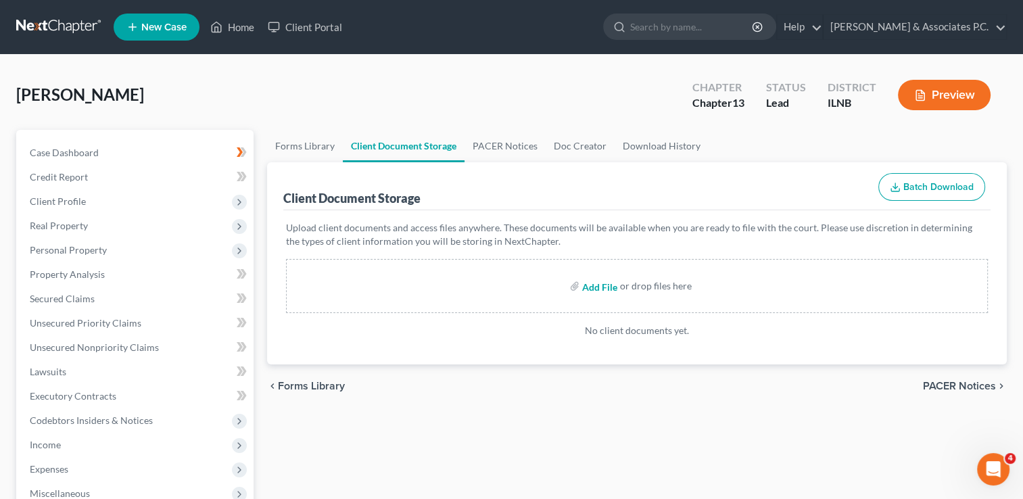
click at [595, 284] on input "file" at bounding box center [598, 286] width 32 height 24
type input "C:\fakepath\Fedele Cert.pdf"
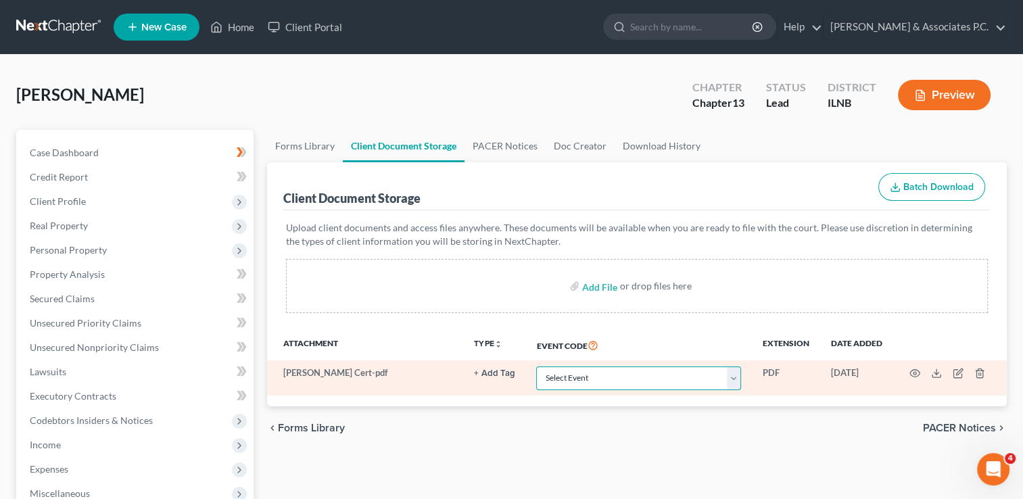
click at [617, 387] on select "Select Event Certificate of Credit Counseling Chapter 13 Calculation of Your Di…" at bounding box center [638, 378] width 205 height 24
select select "0"
click at [536, 366] on select "Select Event Certificate of Credit Counseling Chapter 13 Calculation of Your Di…" at bounding box center [638, 378] width 205 height 24
click at [936, 372] on icon at bounding box center [936, 373] width 11 height 11
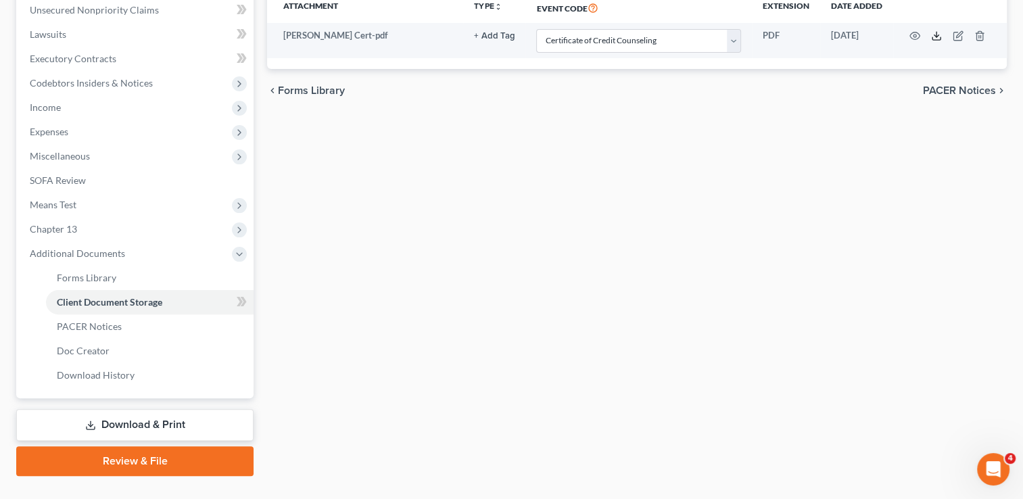
scroll to position [338, 0]
click at [124, 457] on link "Review & File" at bounding box center [134, 460] width 237 height 30
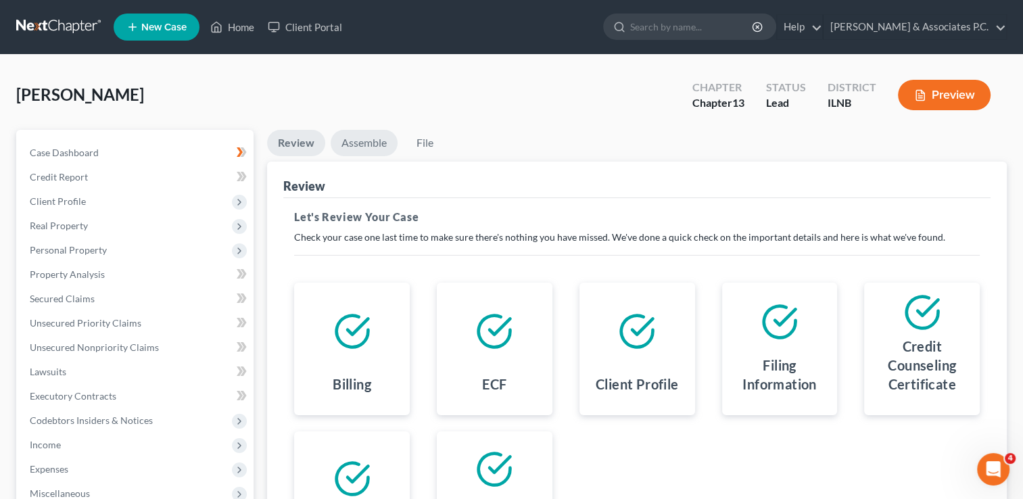
click at [362, 139] on link "Assemble" at bounding box center [364, 143] width 67 height 26
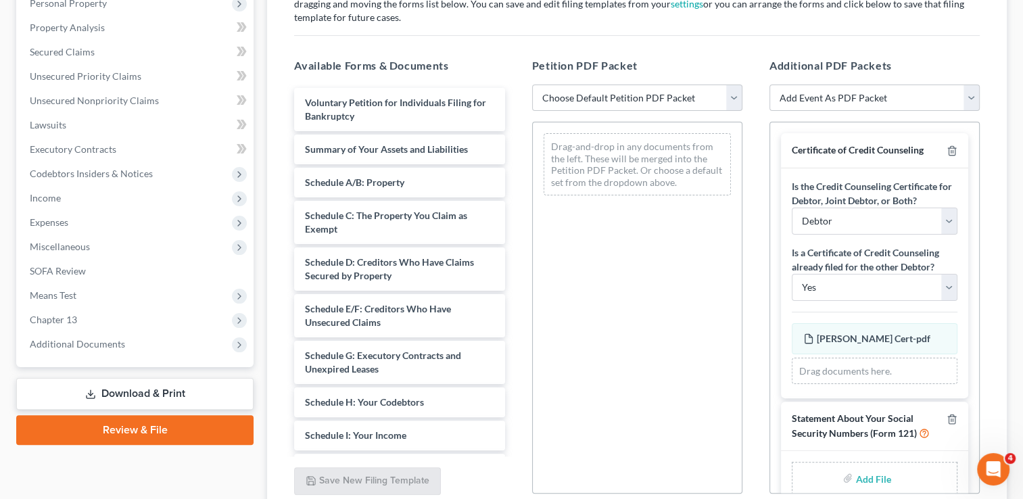
scroll to position [270, 0]
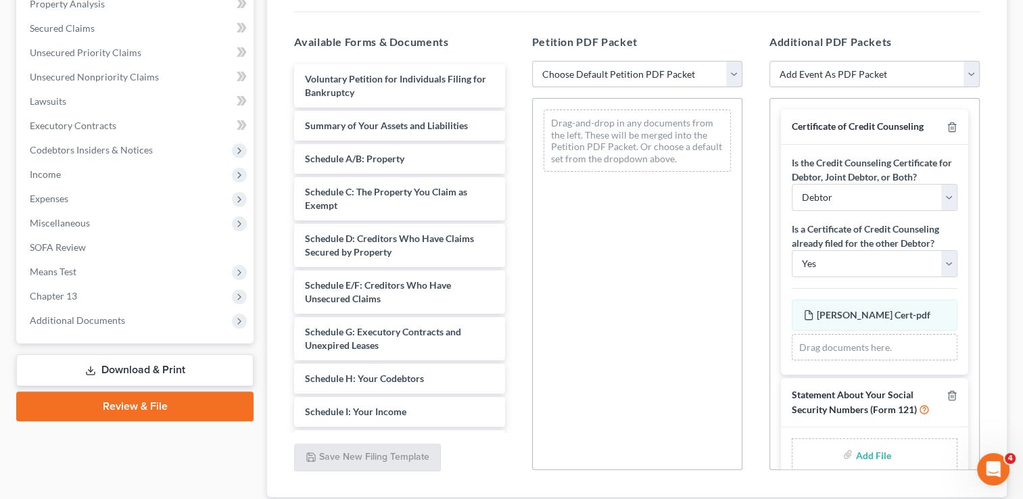
click at [603, 74] on select "Choose Default Petition PDF Packet Emergency Filing (Voluntary Petition and Cre…" at bounding box center [637, 74] width 210 height 27
select select "0"
click at [532, 61] on select "Choose Default Petition PDF Packet Emergency Filing (Voluntary Petition and Cre…" at bounding box center [637, 74] width 210 height 27
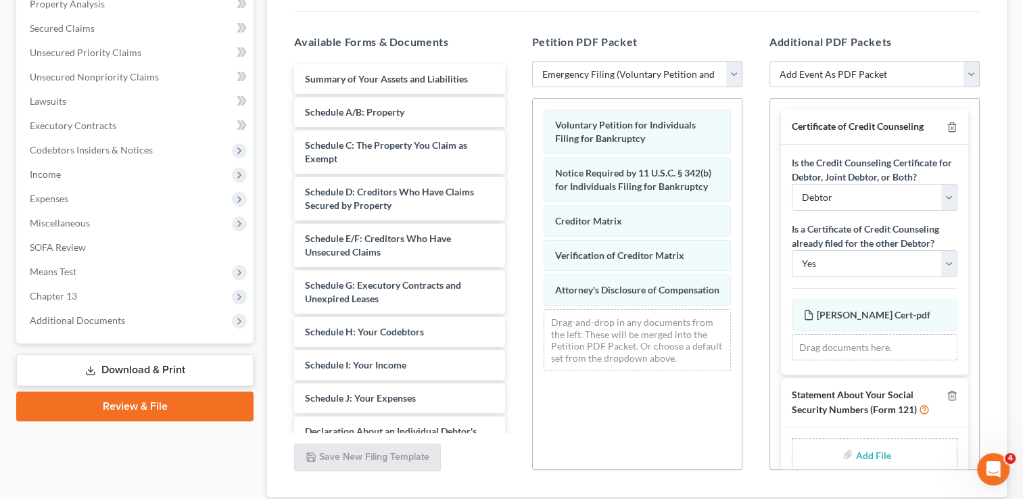
click at [168, 367] on link "Download & Print" at bounding box center [134, 370] width 237 height 32
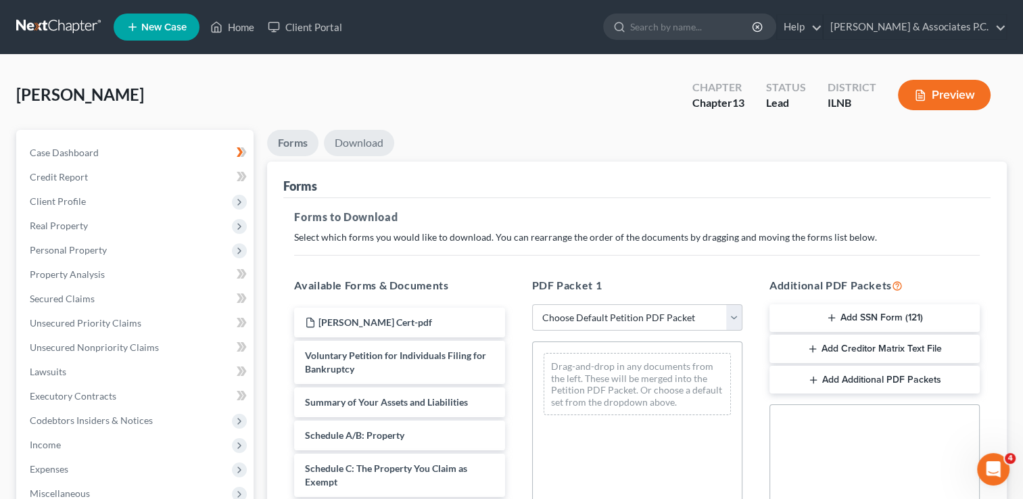
click at [362, 143] on link "Download" at bounding box center [359, 143] width 70 height 26
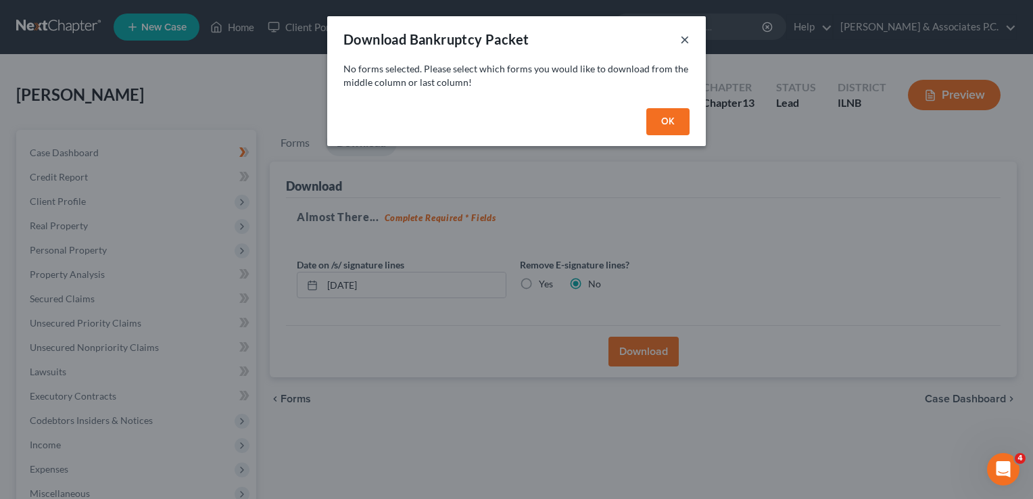
click at [682, 36] on button "×" at bounding box center [684, 39] width 9 height 16
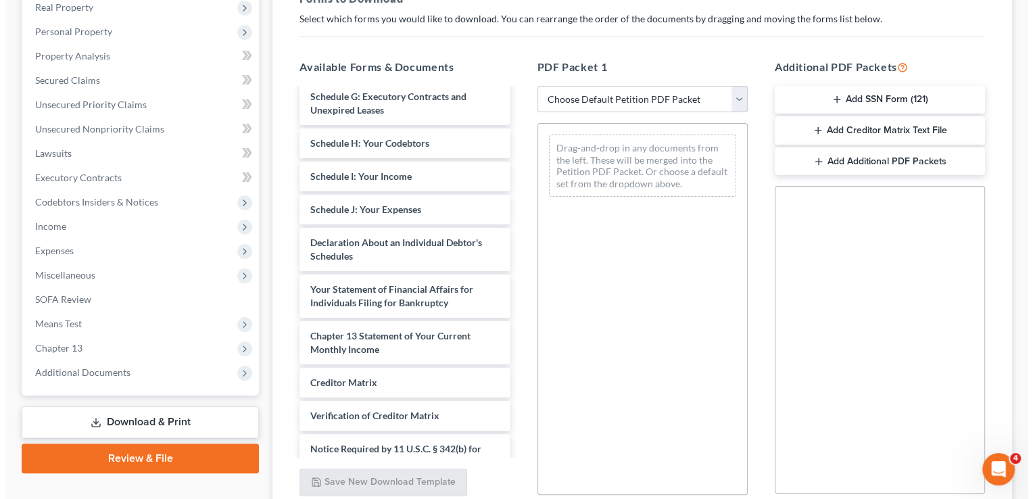
scroll to position [135, 0]
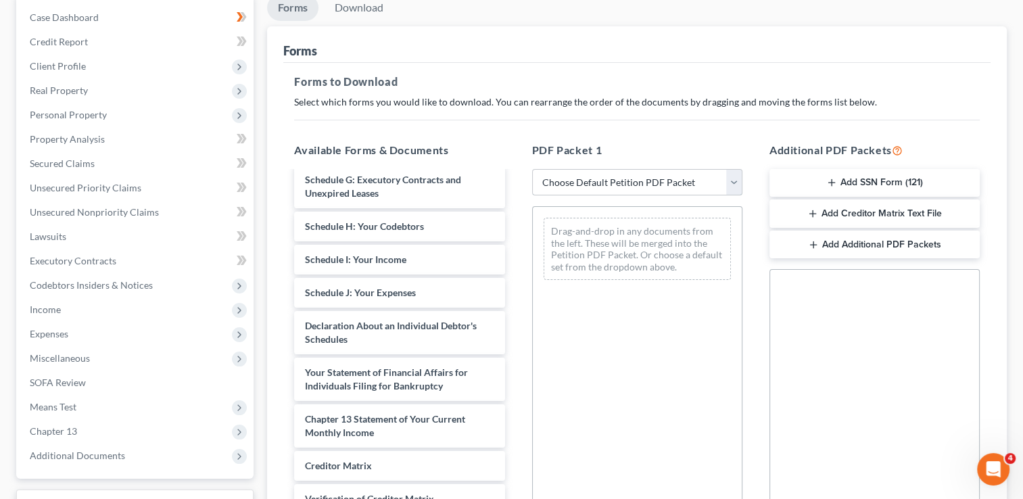
click at [638, 180] on select "Choose Default Petition PDF Packet Complete Bankruptcy Petition (all forms and …" at bounding box center [637, 182] width 210 height 27
select select "1"
click at [537, 169] on select "Choose Default Petition PDF Packet Complete Bankruptcy Petition (all forms and …" at bounding box center [637, 182] width 210 height 27
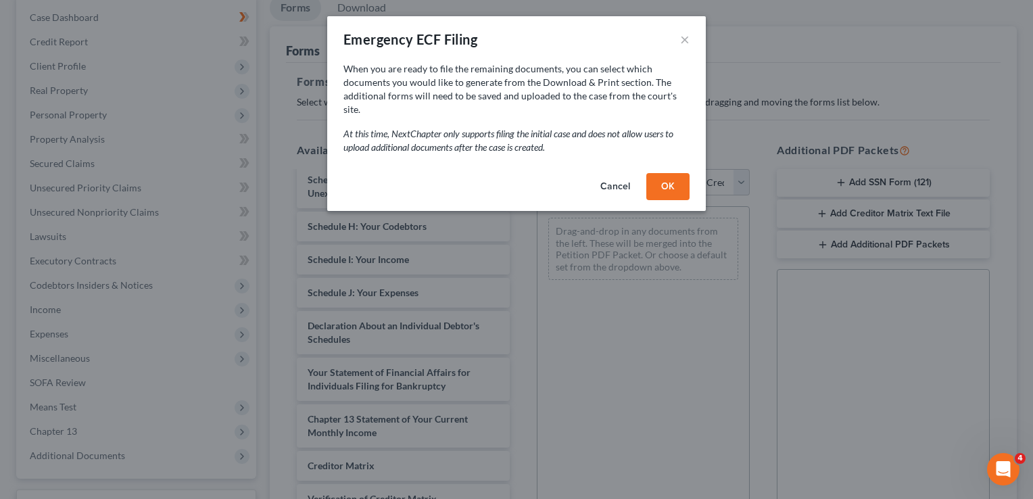
click at [662, 177] on button "OK" at bounding box center [667, 186] width 43 height 27
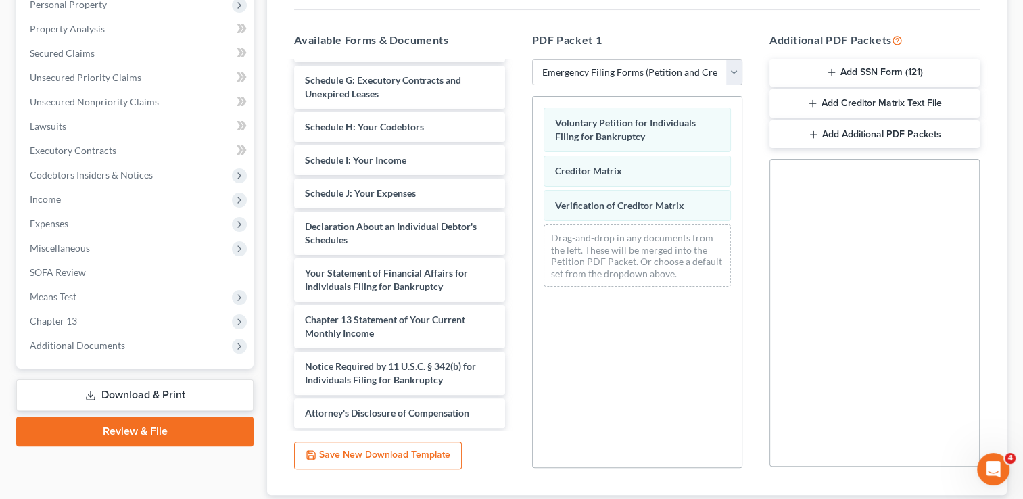
scroll to position [203, 0]
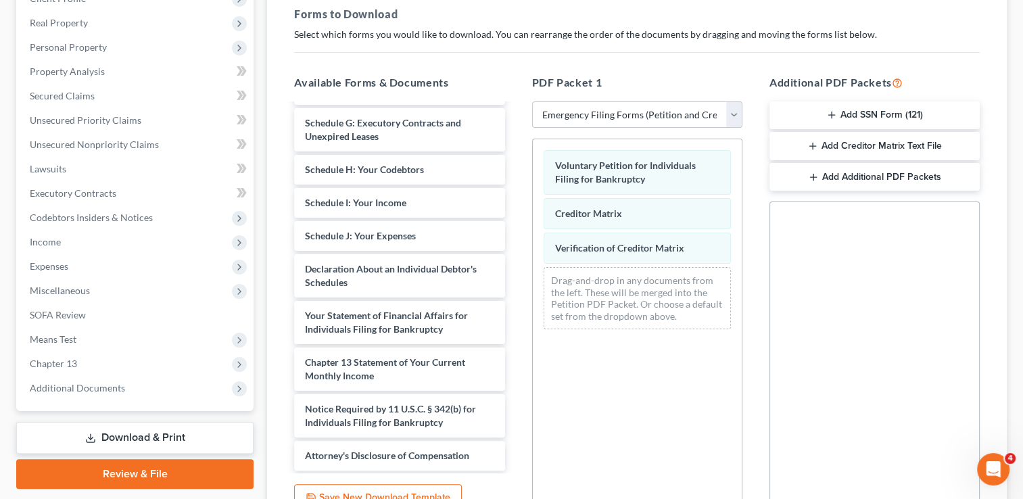
click at [839, 110] on button "Add SSN Form (121)" at bounding box center [874, 115] width 210 height 28
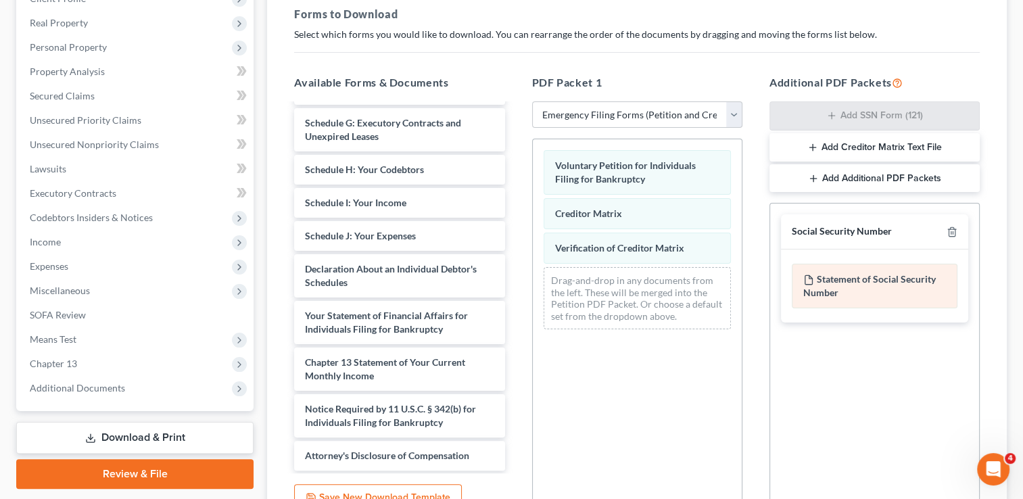
click at [852, 283] on div "Statement of Social Security Number" at bounding box center [874, 286] width 166 height 45
click at [811, 144] on icon "button" at bounding box center [812, 147] width 11 height 11
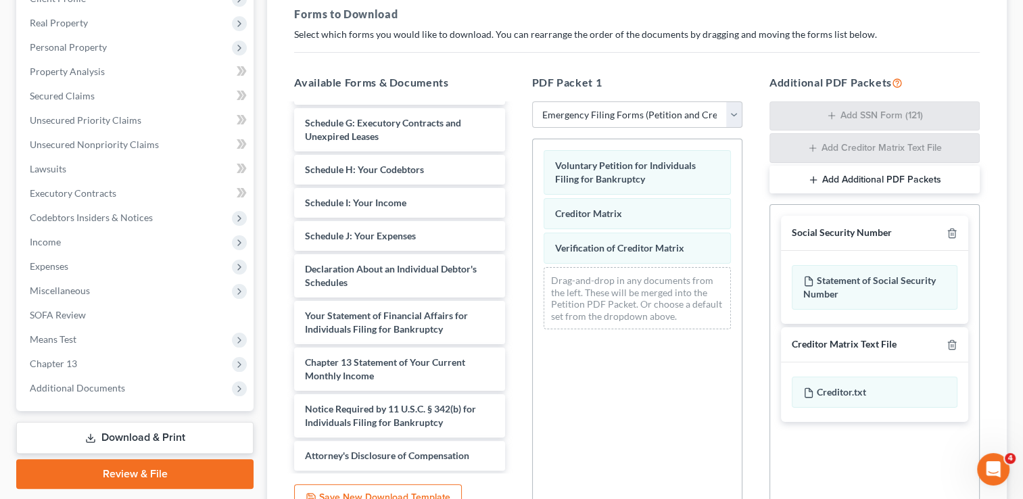
click at [812, 177] on icon "button" at bounding box center [813, 179] width 11 height 11
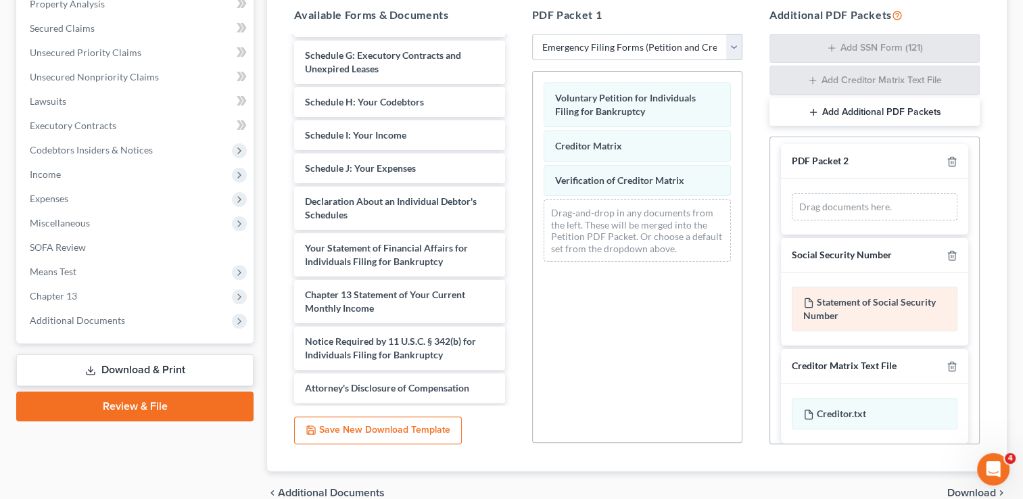
scroll to position [0, 0]
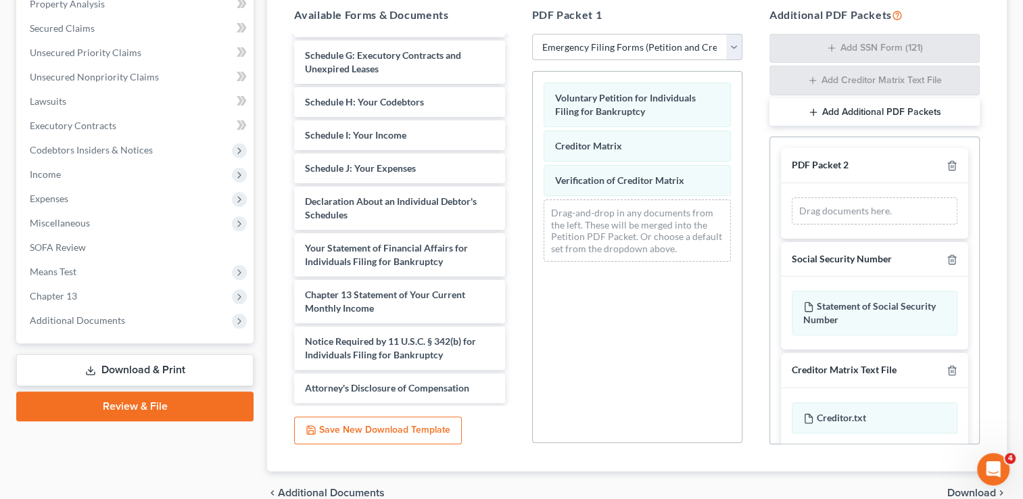
click at [849, 209] on div "Drag documents here." at bounding box center [874, 210] width 166 height 27
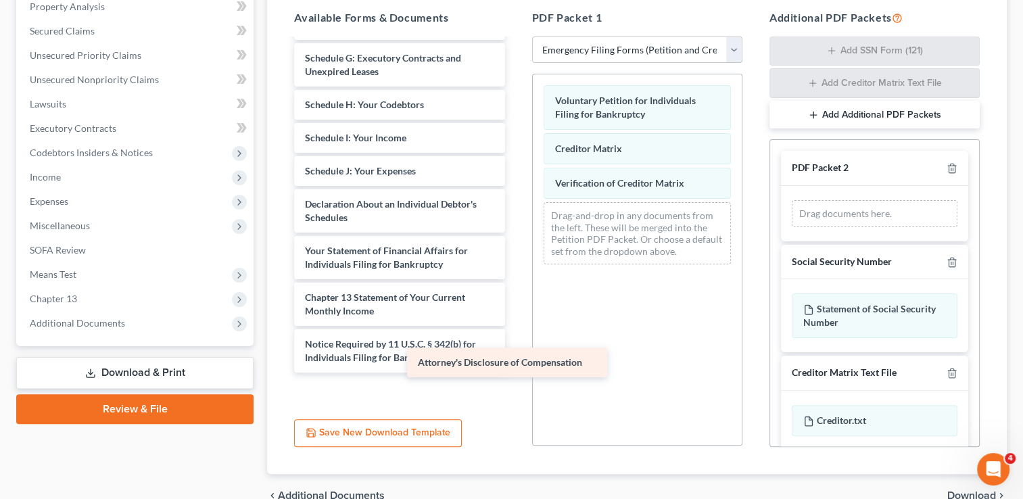
scroll to position [203, 0]
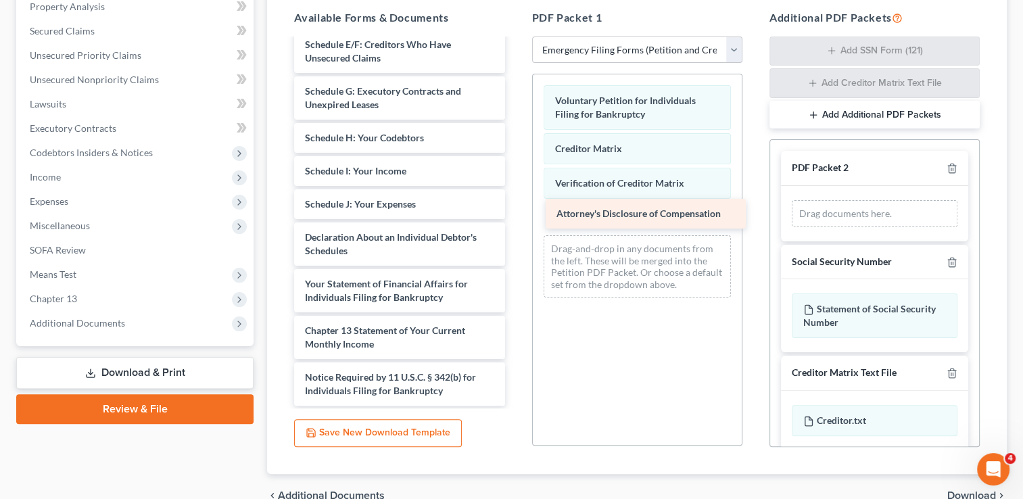
drag, startPoint x: 419, startPoint y: 391, endPoint x: 670, endPoint y: 216, distance: 306.4
click at [515, 216] on div "Attorney's Disclosure of Compensation Fedele Cert-pdf Summary of Your Assets an…" at bounding box center [399, 121] width 232 height 568
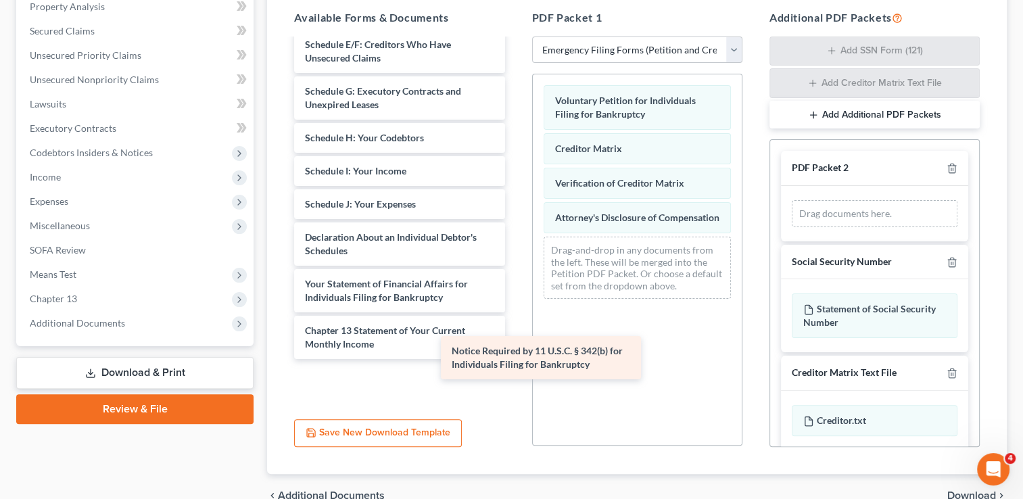
scroll to position [157, 0]
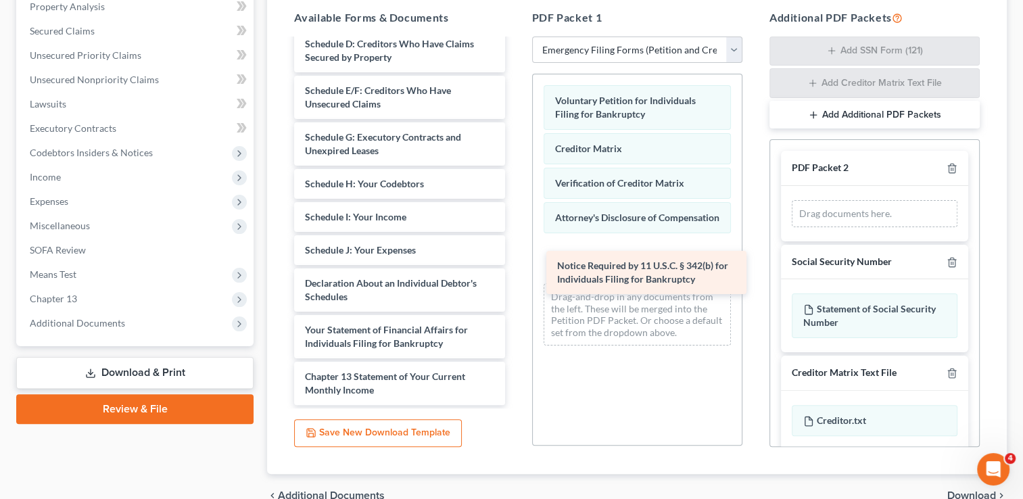
drag, startPoint x: 375, startPoint y: 380, endPoint x: 627, endPoint y: 269, distance: 275.4
click at [515, 269] on div "Notice Required by 11 U.S.C. § 342(b) for Individuals Filing for Bankruptcy Fed…" at bounding box center [399, 144] width 232 height 522
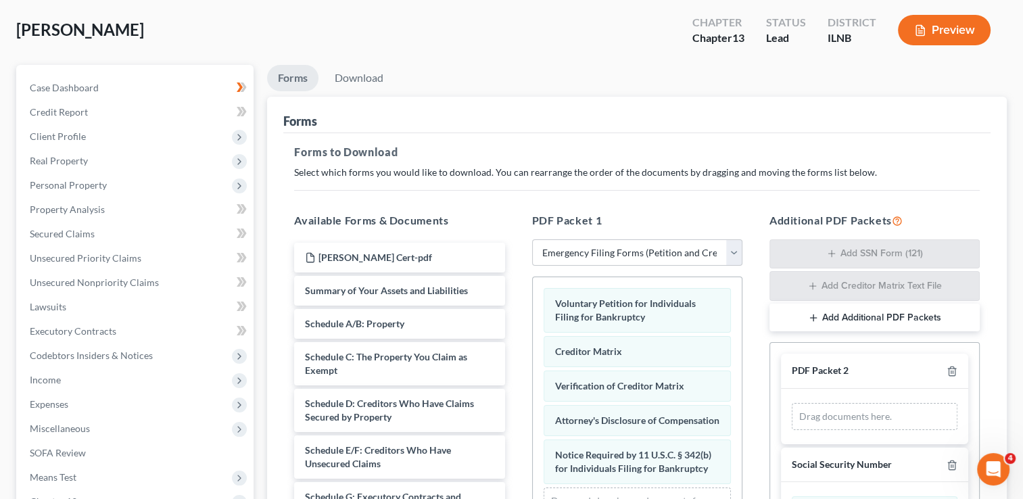
scroll to position [0, 0]
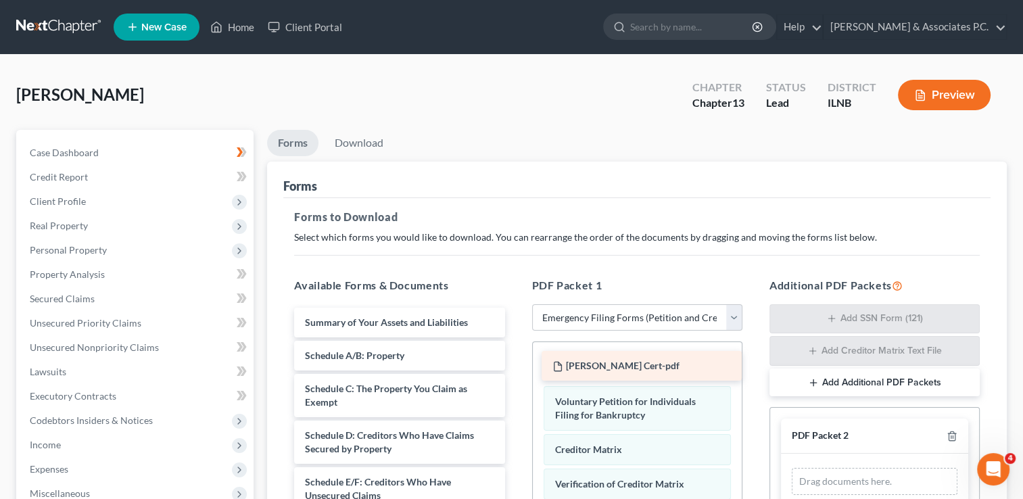
drag, startPoint x: 420, startPoint y: 316, endPoint x: 668, endPoint y: 361, distance: 251.4
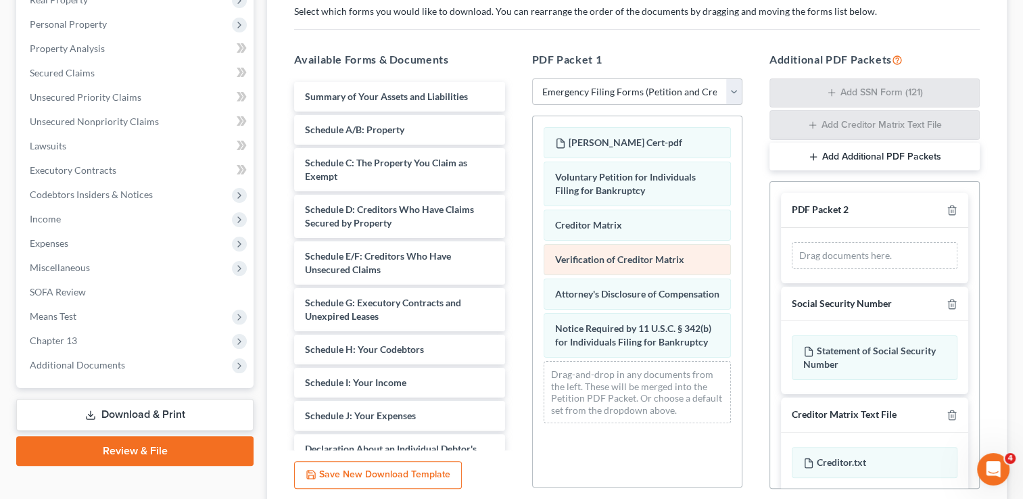
scroll to position [203, 0]
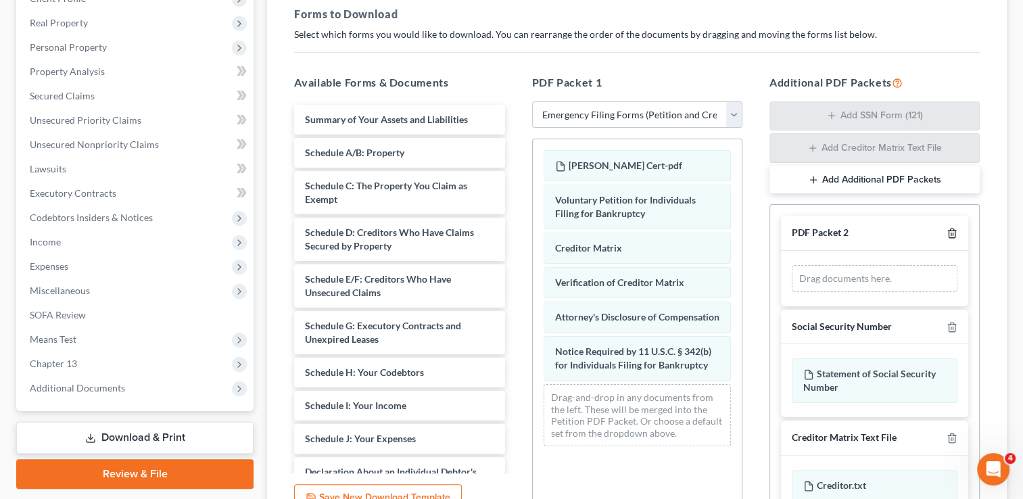
click at [946, 230] on icon "button" at bounding box center [951, 233] width 11 height 11
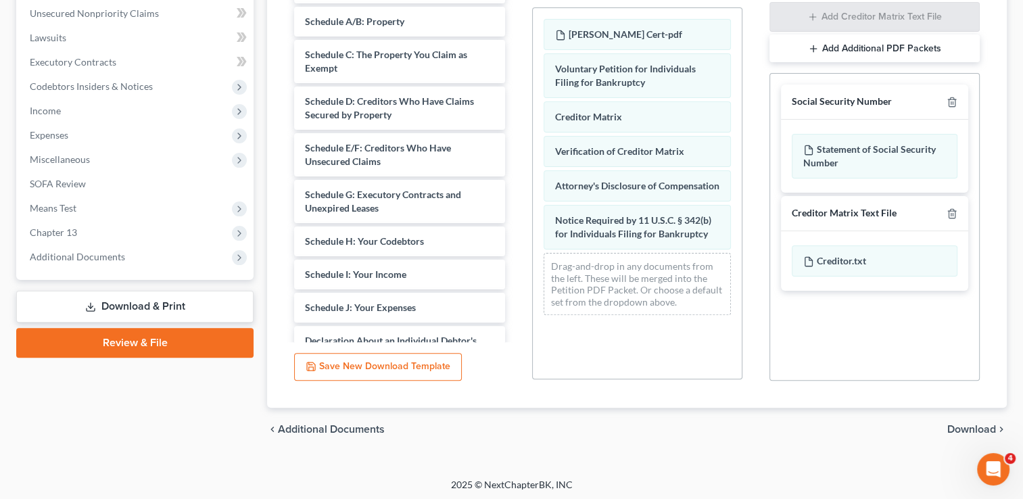
scroll to position [335, 0]
click at [395, 370] on button "Save New Download Template" at bounding box center [378, 365] width 168 height 28
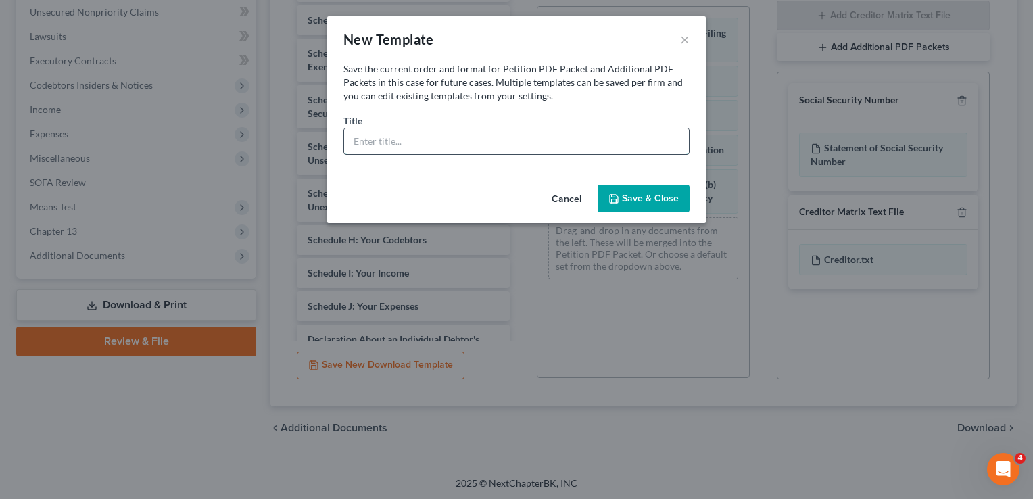
click at [406, 143] on input "text" at bounding box center [516, 141] width 345 height 26
click at [473, 142] on input "Fedle Emergency Filing" at bounding box center [516, 141] width 345 height 26
type input "Fedle Emergency Filing 2025-08-18"
click at [641, 200] on button "Save & Close" at bounding box center [643, 199] width 92 height 28
select select "7"
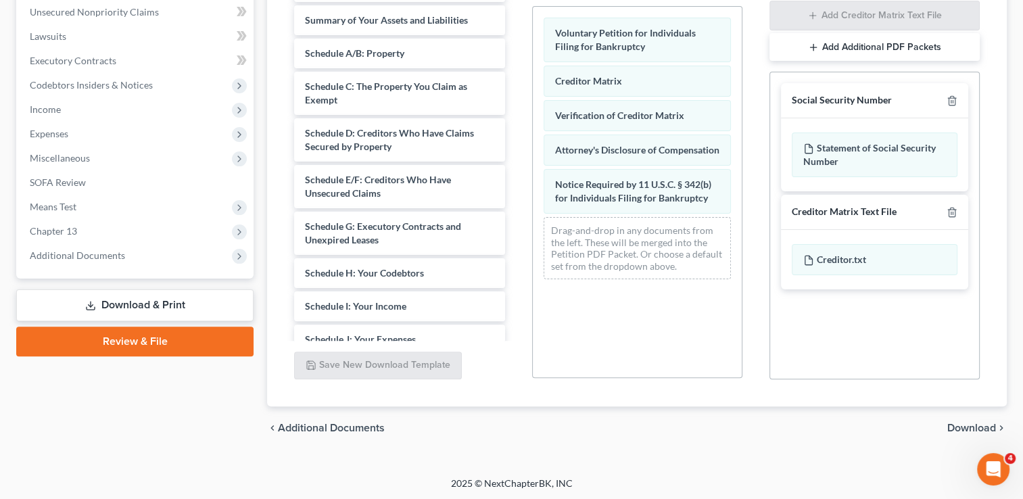
click at [968, 426] on span "Download" at bounding box center [971, 427] width 49 height 11
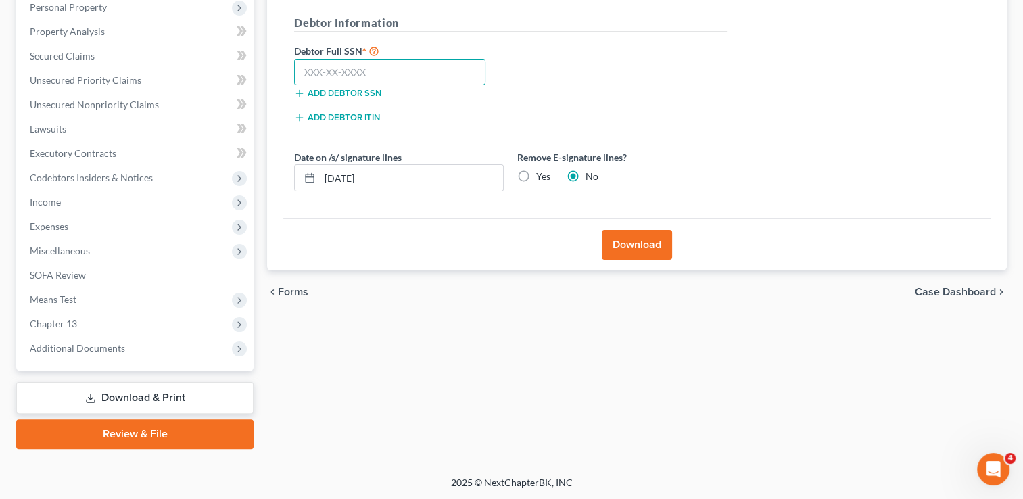
click at [311, 70] on input "text" at bounding box center [389, 72] width 191 height 27
type input "339-66-2917"
click at [633, 241] on button "Download" at bounding box center [637, 245] width 70 height 30
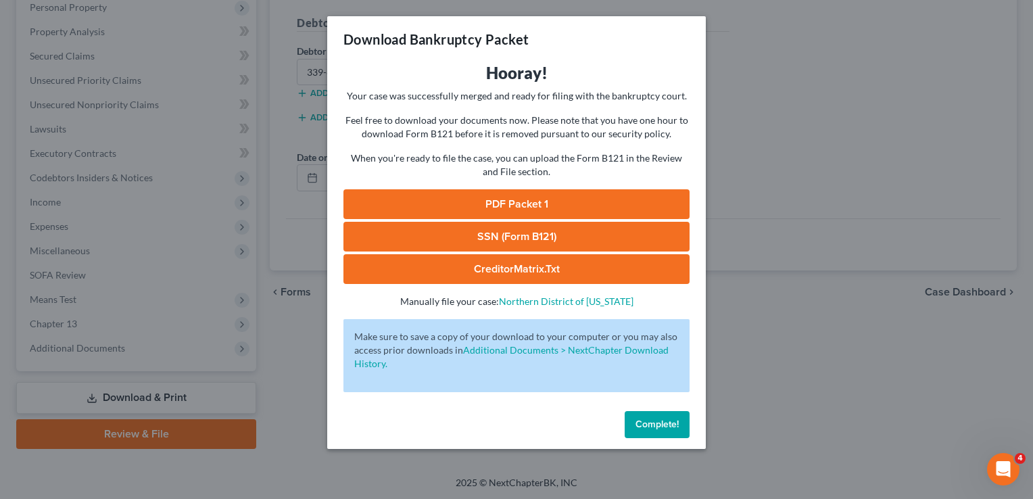
click at [665, 422] on span "Complete!" at bounding box center [656, 423] width 43 height 11
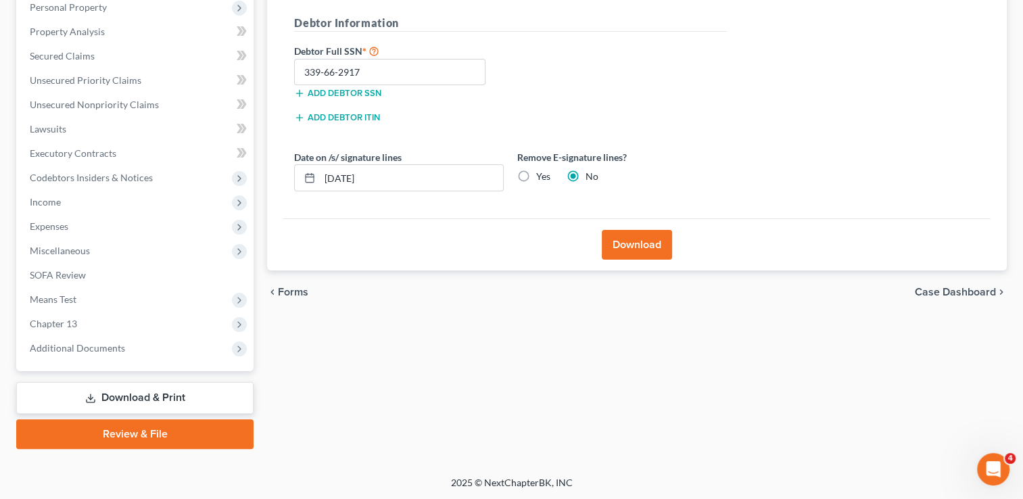
click at [630, 244] on button "Download" at bounding box center [637, 245] width 70 height 30
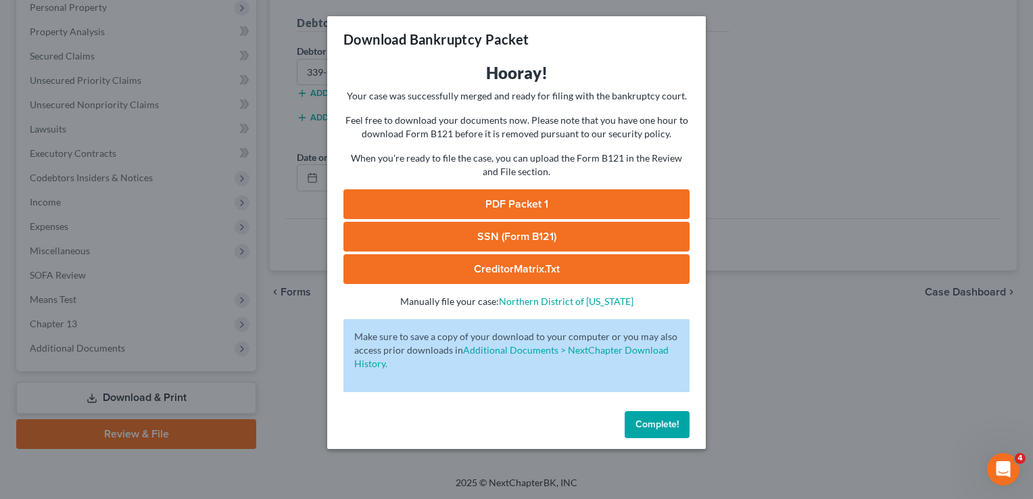
click at [652, 424] on span "Complete!" at bounding box center [656, 423] width 43 height 11
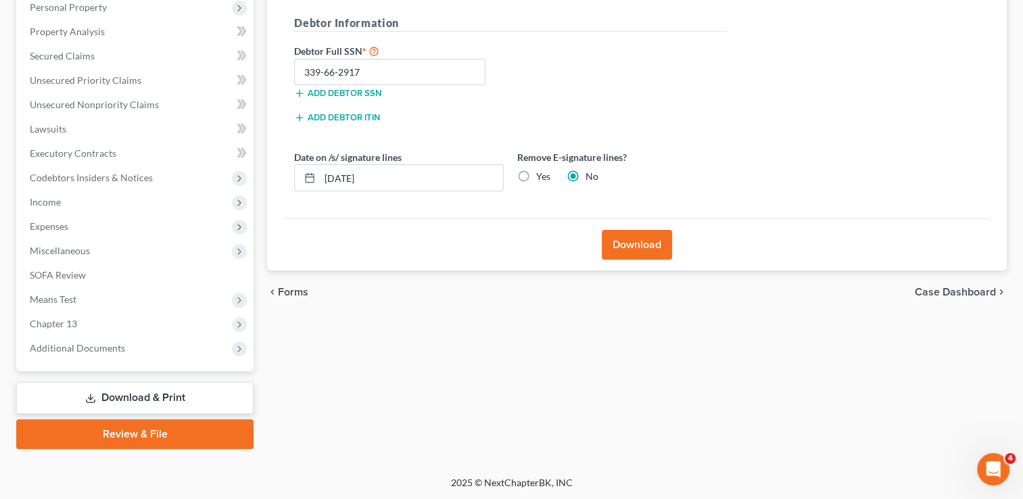
click at [146, 435] on link "Review & File" at bounding box center [134, 434] width 237 height 30
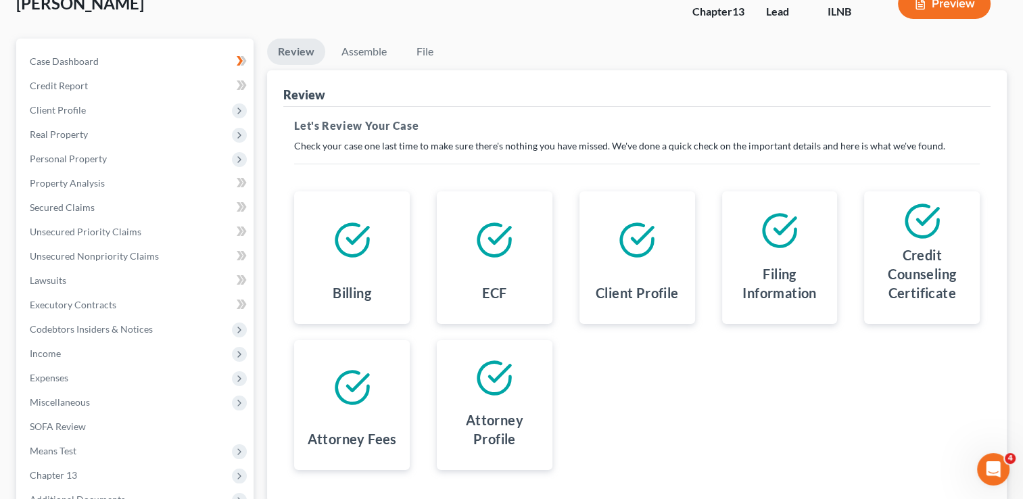
scroll to position [68, 0]
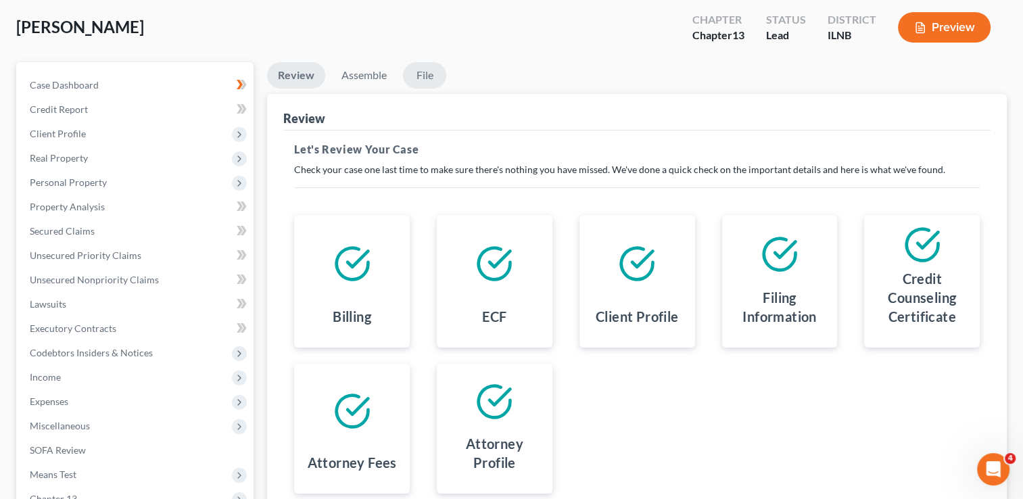
click at [420, 74] on link "File" at bounding box center [424, 75] width 43 height 26
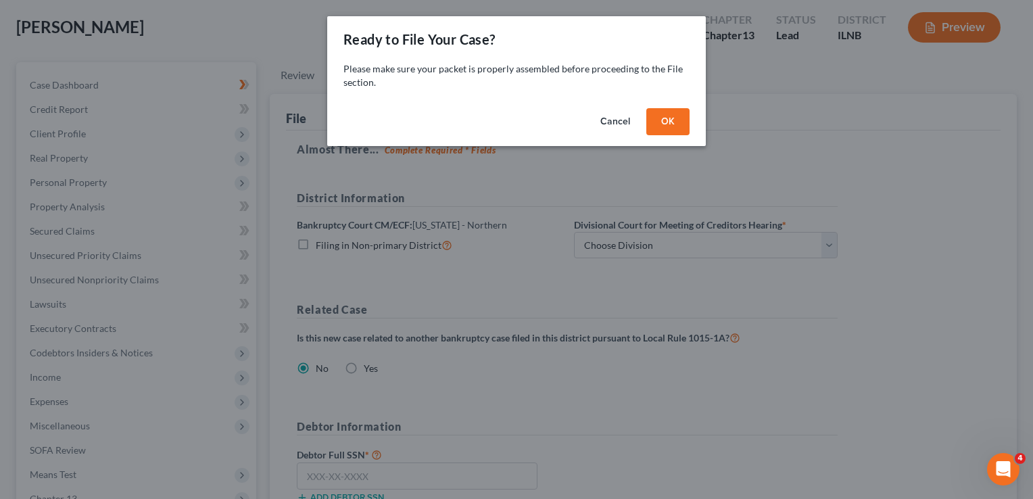
click at [662, 125] on button "OK" at bounding box center [667, 121] width 43 height 27
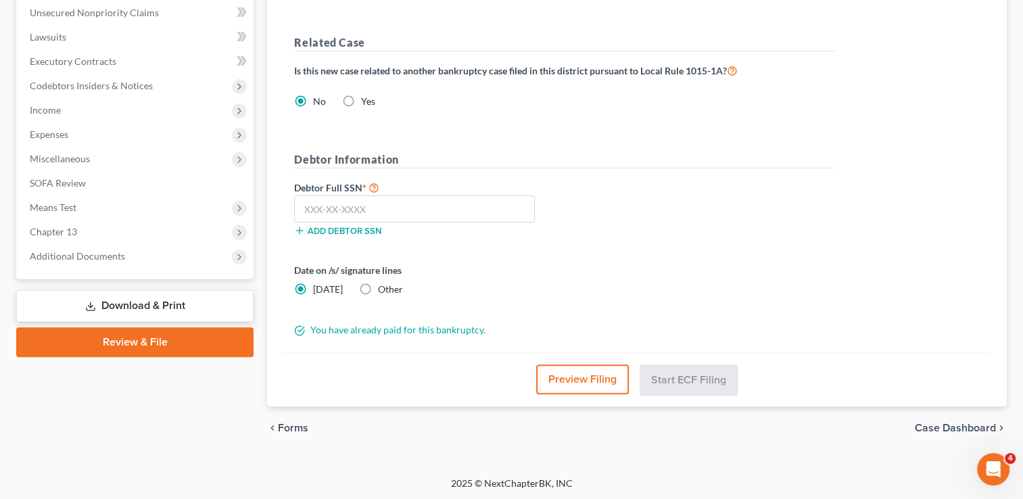
scroll to position [267, 0]
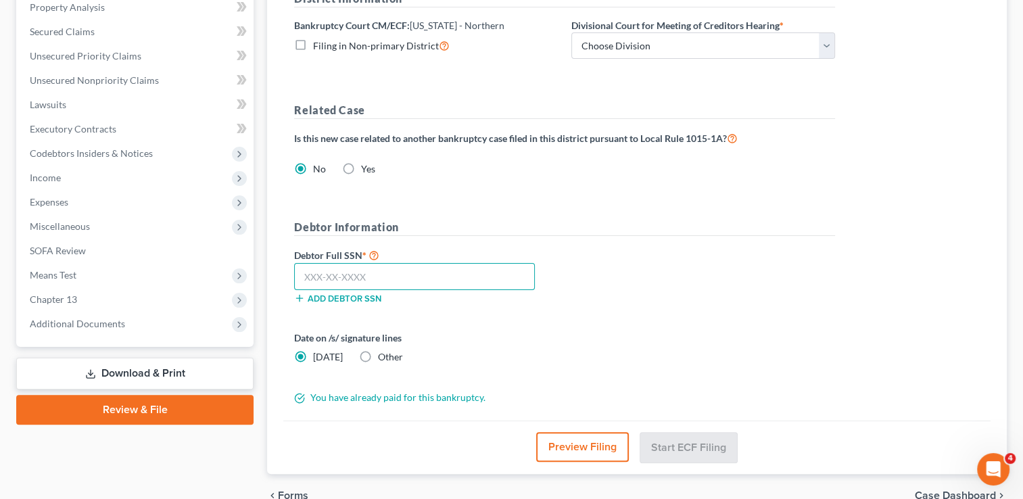
click at [315, 280] on input "text" at bounding box center [414, 276] width 241 height 27
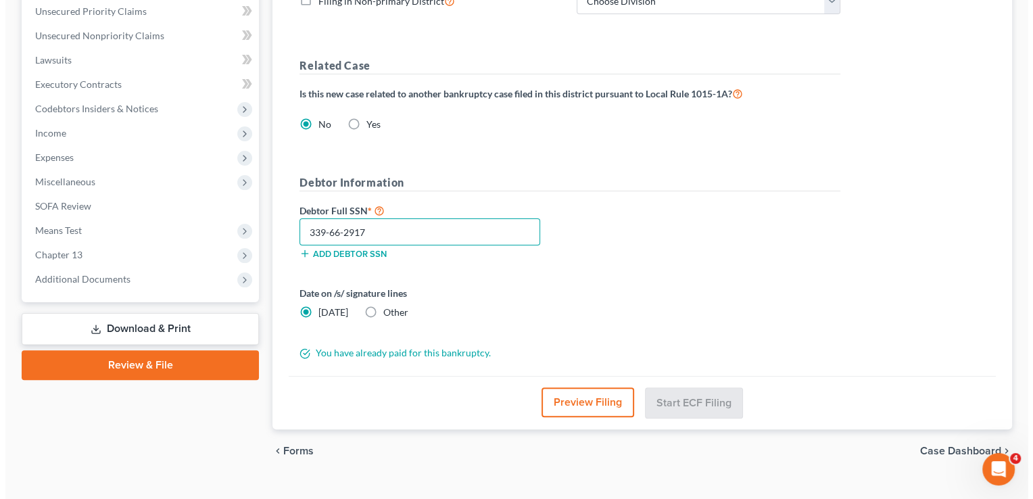
scroll to position [335, 0]
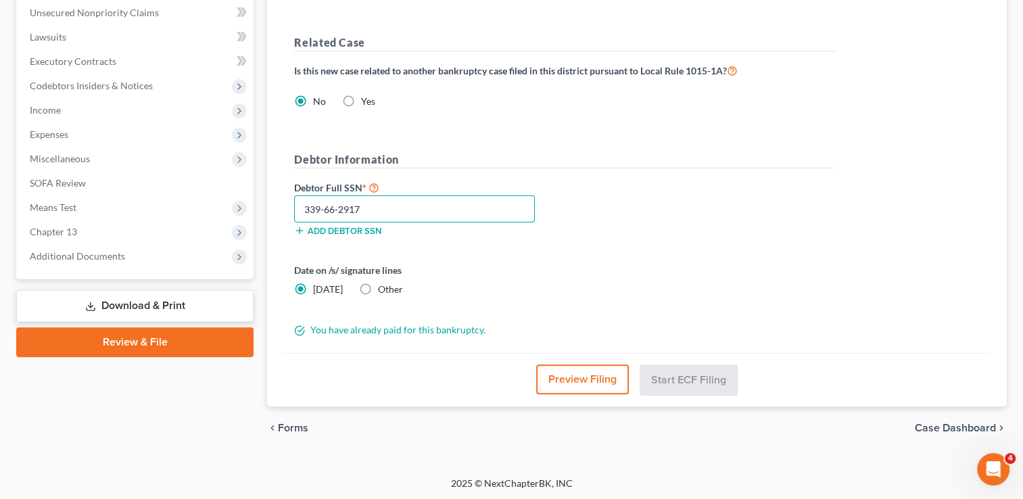
type input "339-66-2917"
click at [583, 382] on button "Preview Filing" at bounding box center [582, 379] width 93 height 30
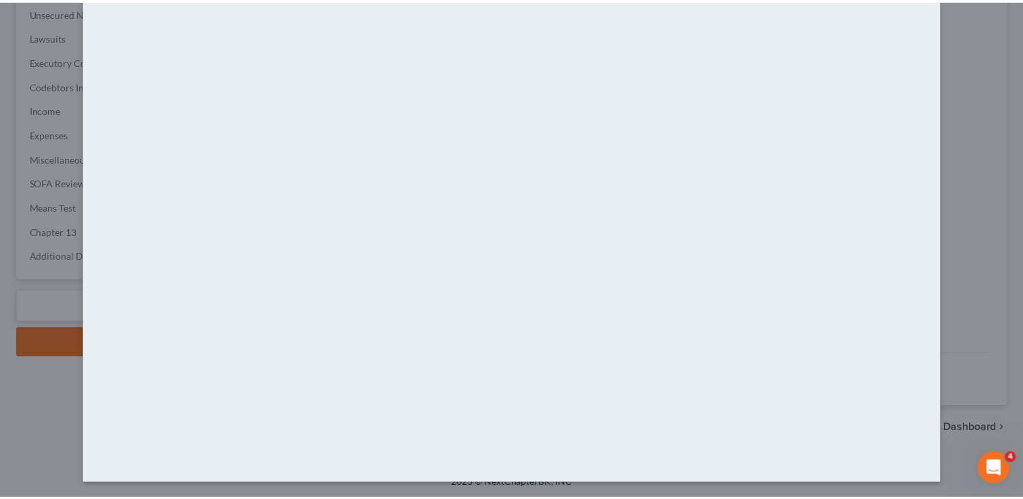
scroll to position [0, 0]
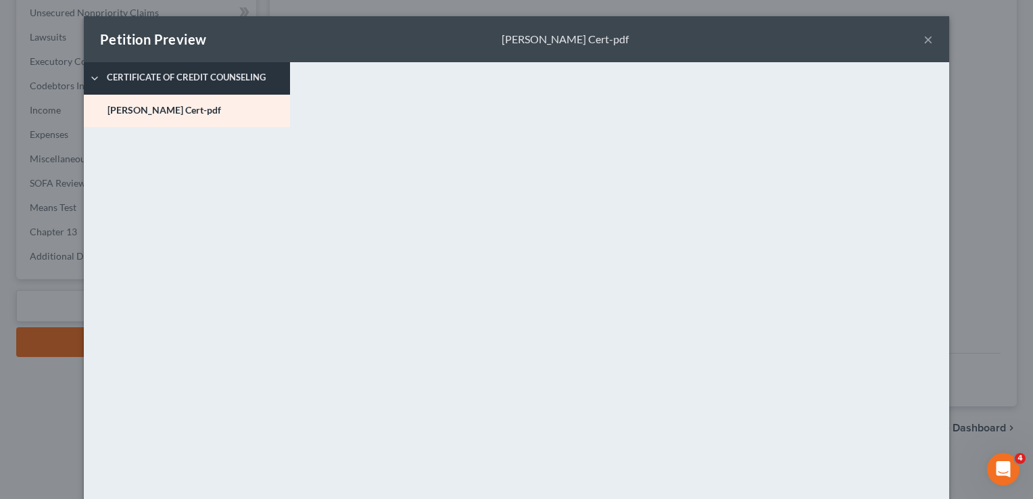
click at [164, 76] on span "Certificate of Credit Counseling" at bounding box center [195, 78] width 191 height 14
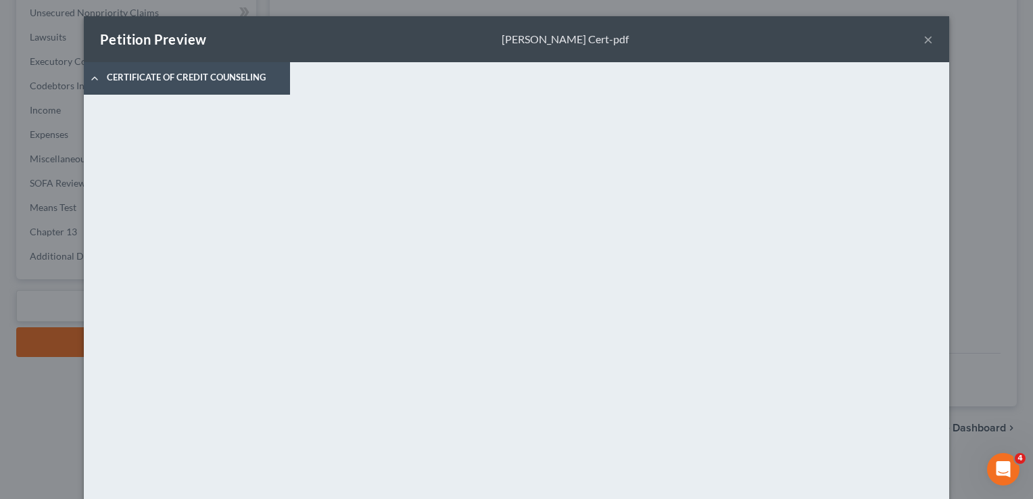
click at [923, 36] on button "×" at bounding box center [927, 39] width 9 height 16
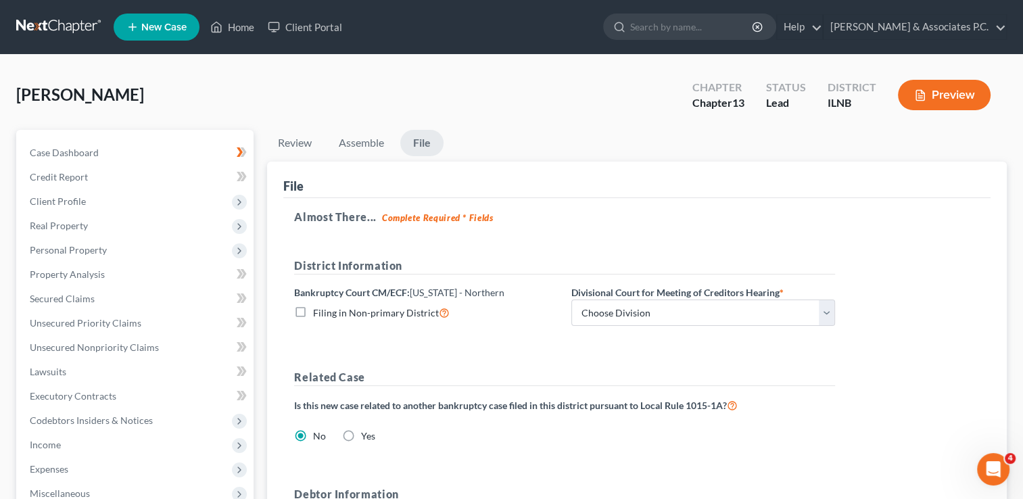
click at [937, 94] on button "Preview" at bounding box center [944, 95] width 93 height 30
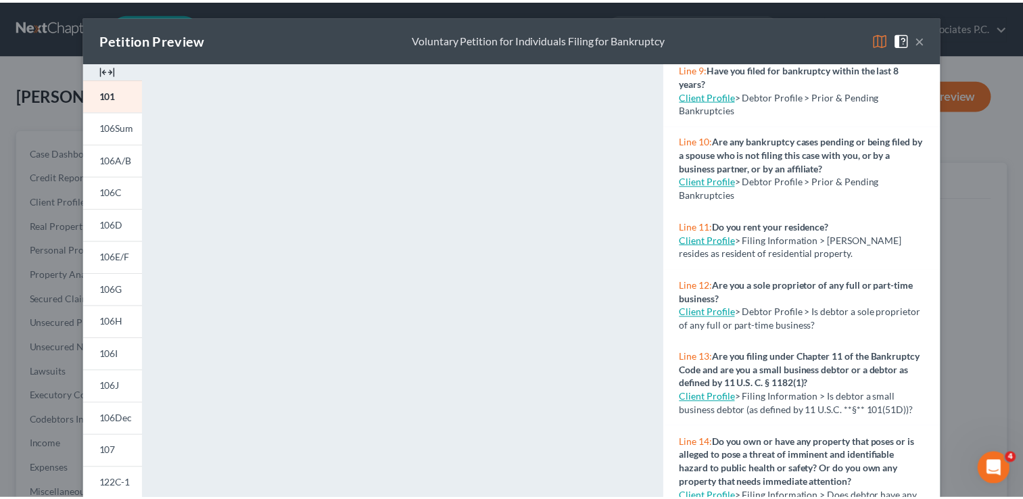
scroll to position [792, 0]
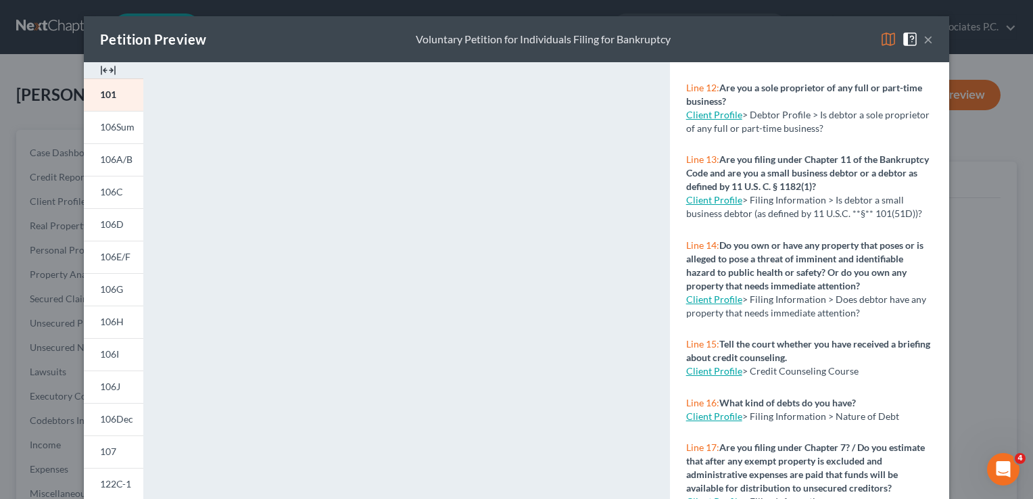
click at [923, 36] on button "×" at bounding box center [927, 39] width 9 height 16
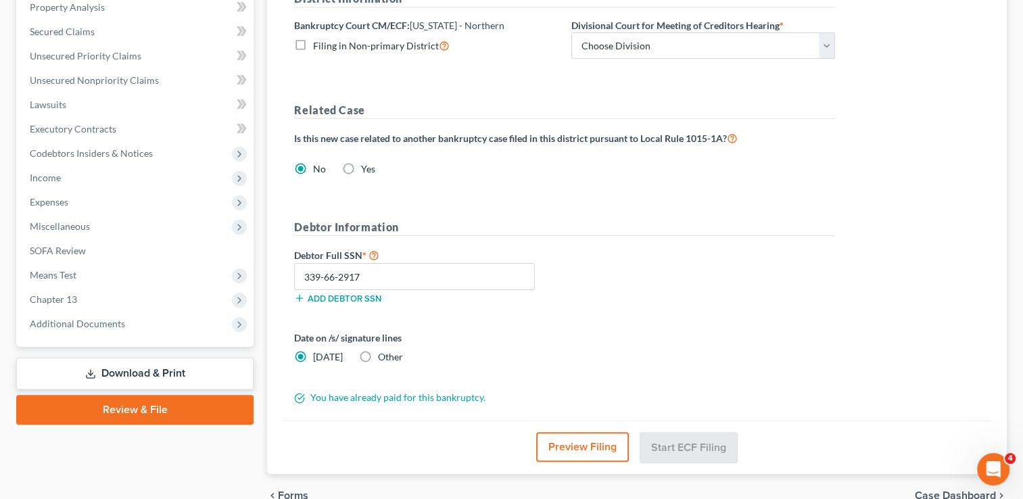
scroll to position [335, 0]
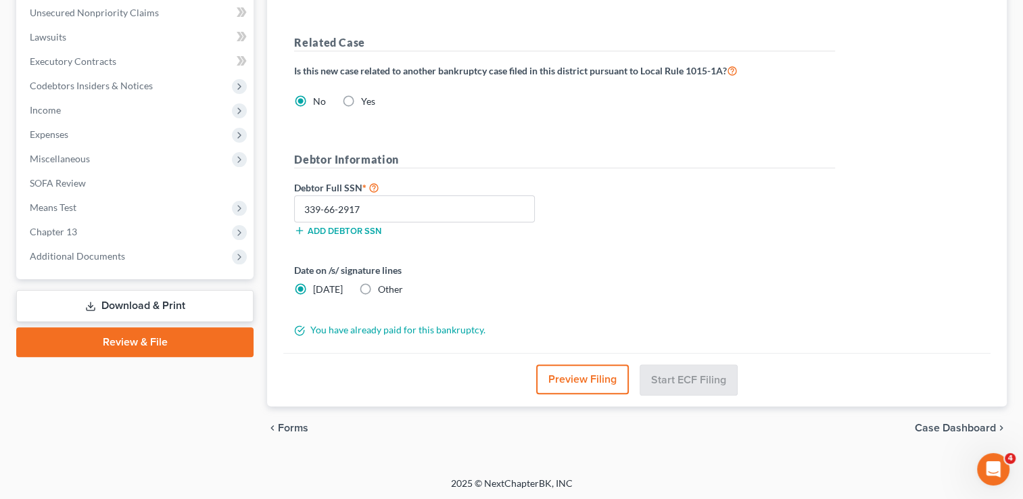
click at [939, 426] on span "Case Dashboard" at bounding box center [954, 427] width 81 height 11
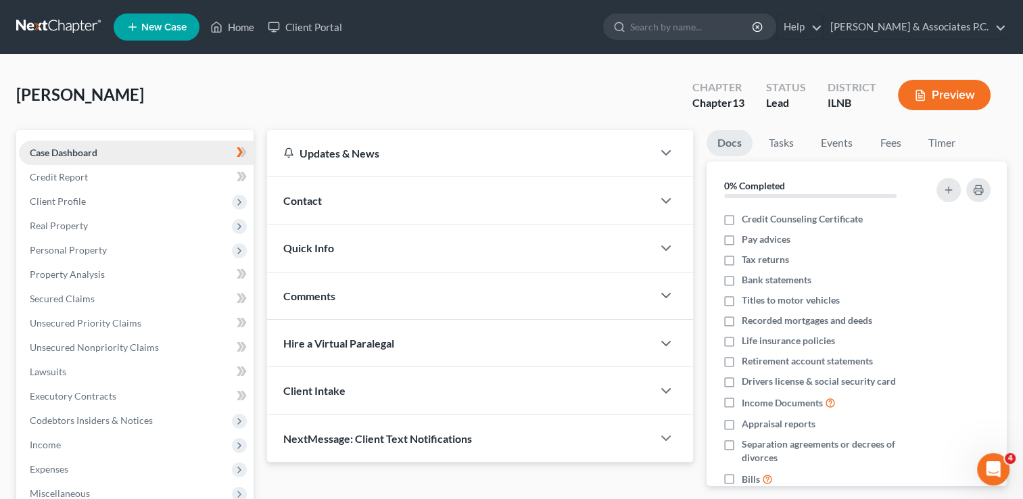
click at [105, 153] on link "Case Dashboard" at bounding box center [136, 153] width 235 height 24
click at [233, 24] on link "Home" at bounding box center [231, 27] width 57 height 24
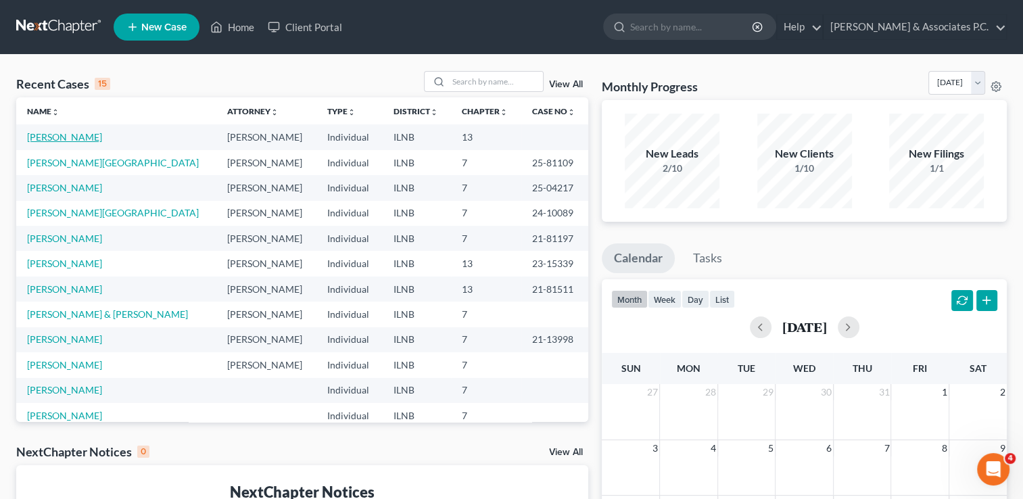
click at [51, 135] on link "Fedele, Maria" at bounding box center [64, 136] width 75 height 11
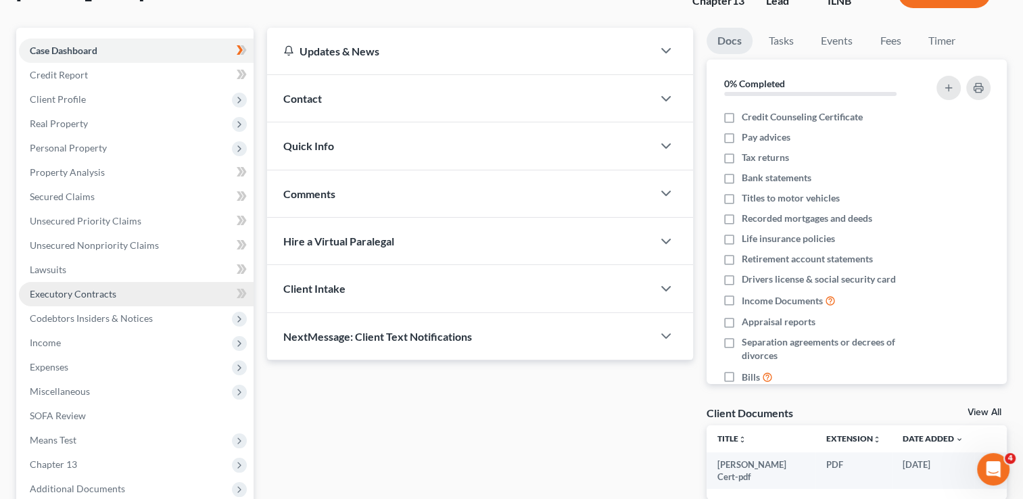
scroll to position [203, 0]
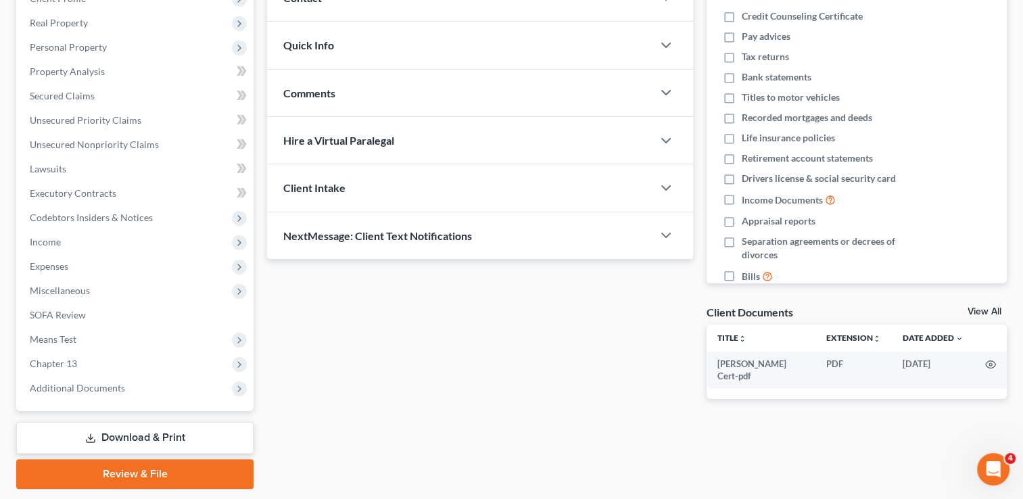
click at [153, 470] on link "Review & File" at bounding box center [134, 474] width 237 height 30
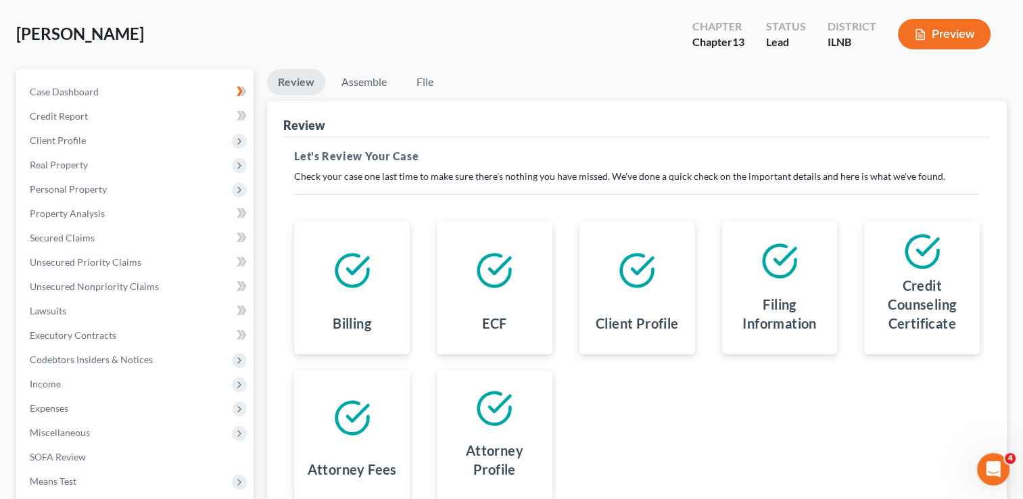
scroll to position [40, 0]
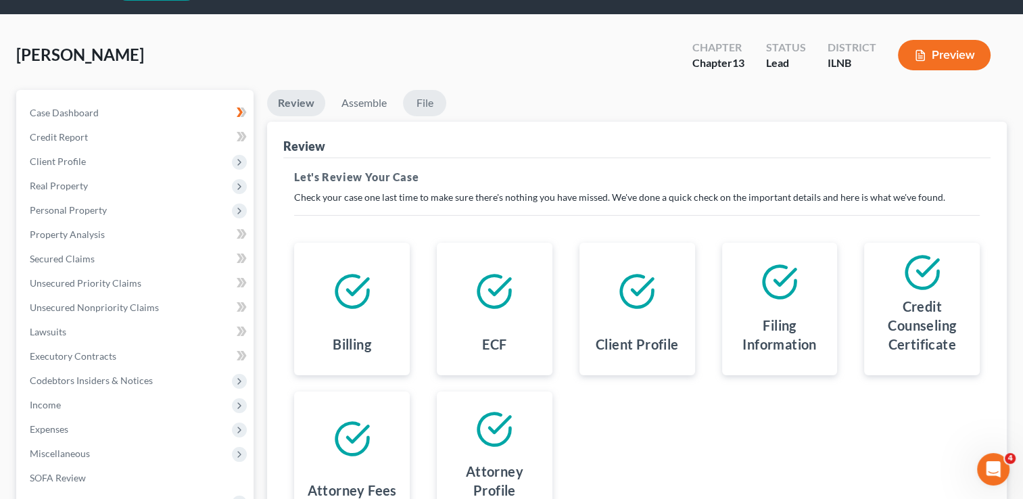
click at [419, 102] on link "File" at bounding box center [424, 103] width 43 height 26
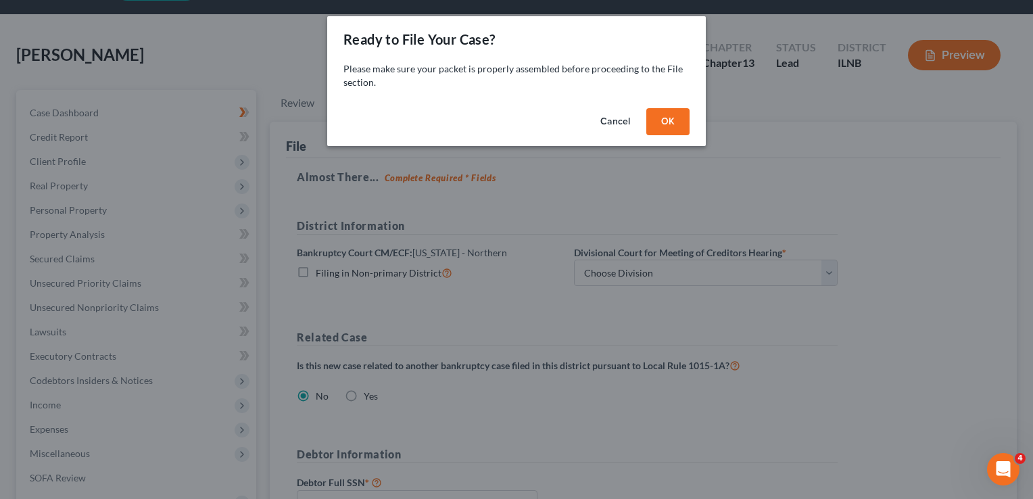
click at [652, 115] on button "OK" at bounding box center [667, 121] width 43 height 27
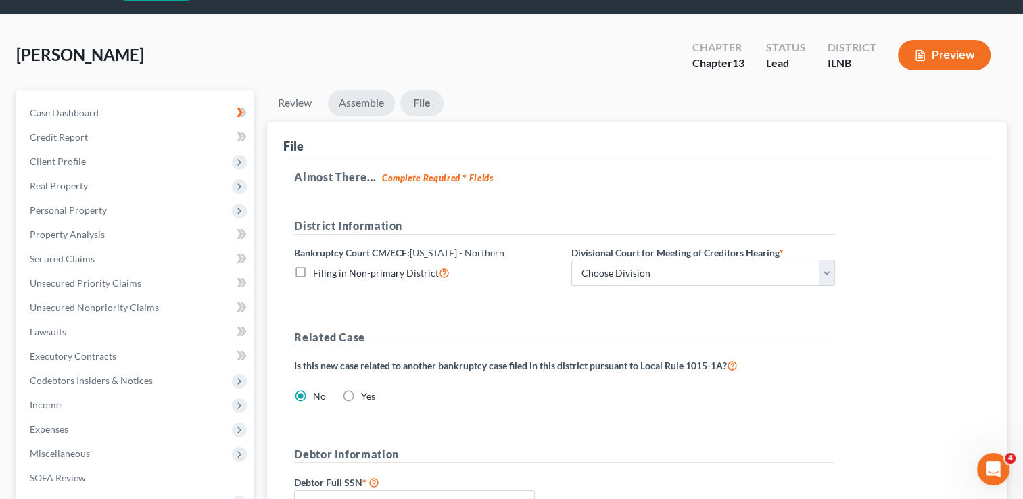
click at [359, 102] on link "Assemble" at bounding box center [361, 103] width 67 height 26
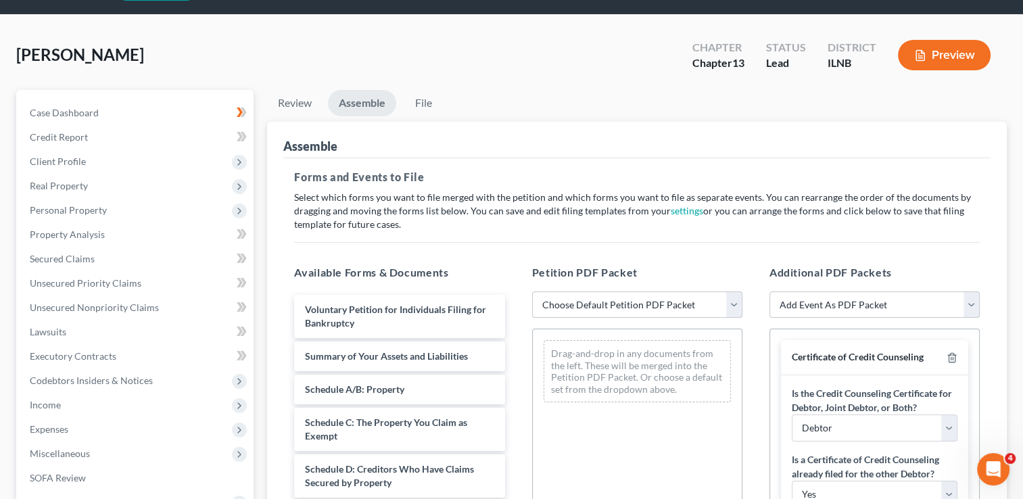
click at [596, 301] on select "Choose Default Petition PDF Packet Emergency Filing (Voluntary Petition and Cre…" at bounding box center [637, 304] width 210 height 27
select select "0"
click at [532, 291] on select "Choose Default Petition PDF Packet Emergency Filing (Voluntary Petition and Cre…" at bounding box center [637, 304] width 210 height 27
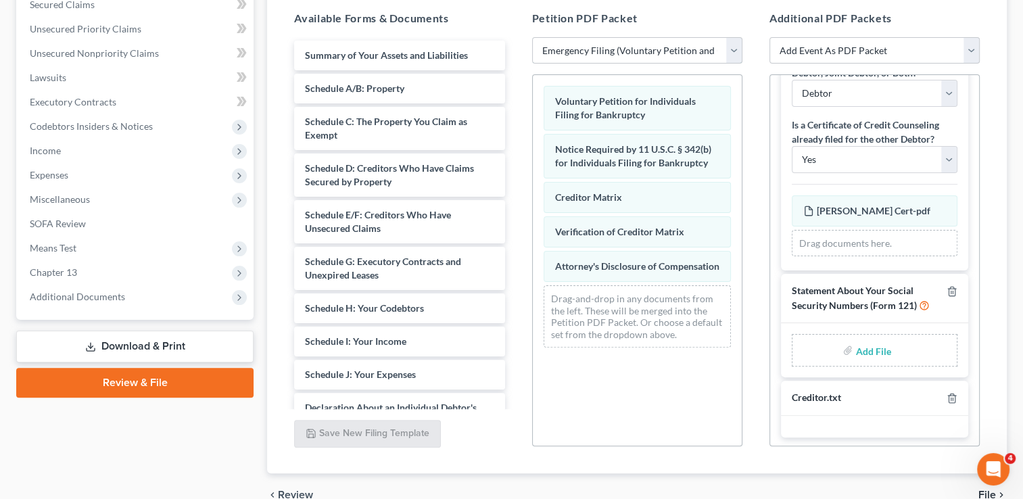
scroll to position [362, 0]
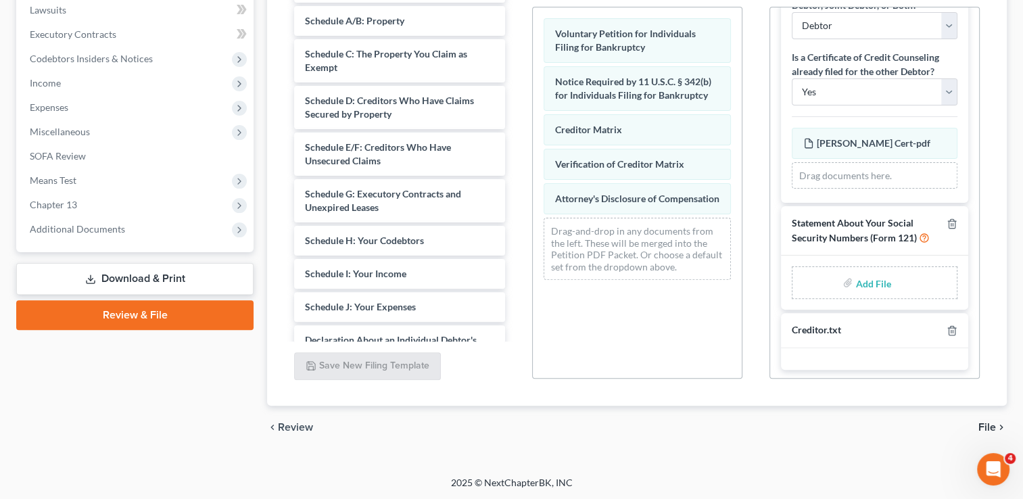
click at [985, 427] on span "File" at bounding box center [987, 427] width 18 height 11
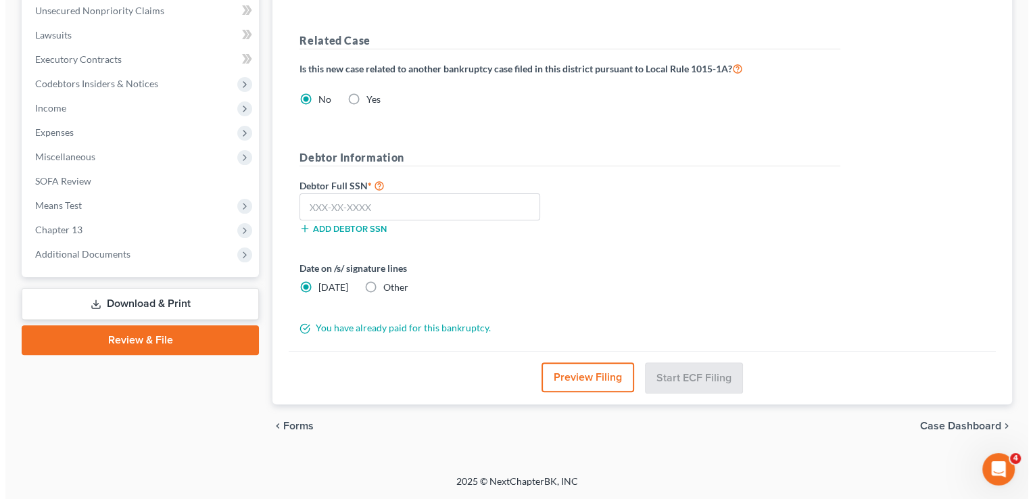
scroll to position [335, 0]
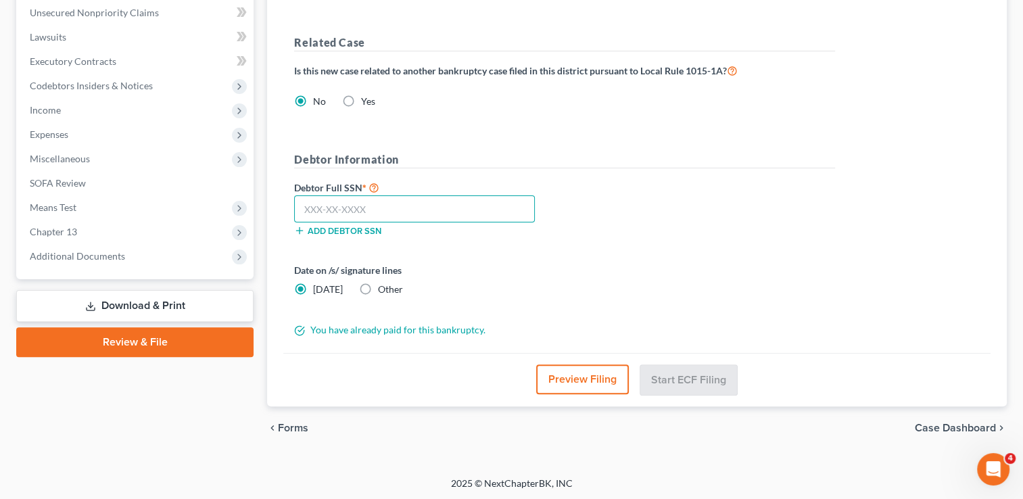
click at [319, 208] on input "text" at bounding box center [414, 208] width 241 height 27
type input "339-66-2917"
click at [600, 377] on button "Preview Filing" at bounding box center [582, 379] width 93 height 30
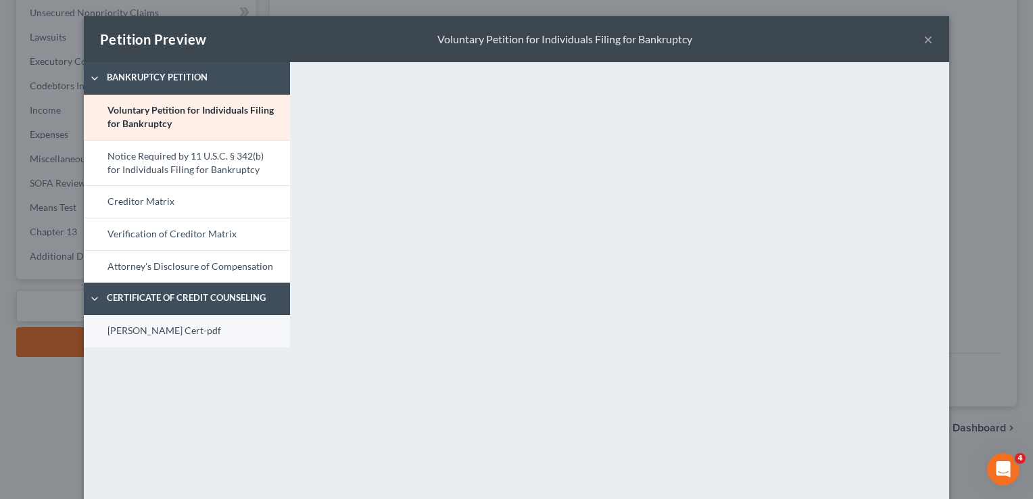
click at [157, 331] on link "Fedele Cert-pdf" at bounding box center [187, 331] width 206 height 32
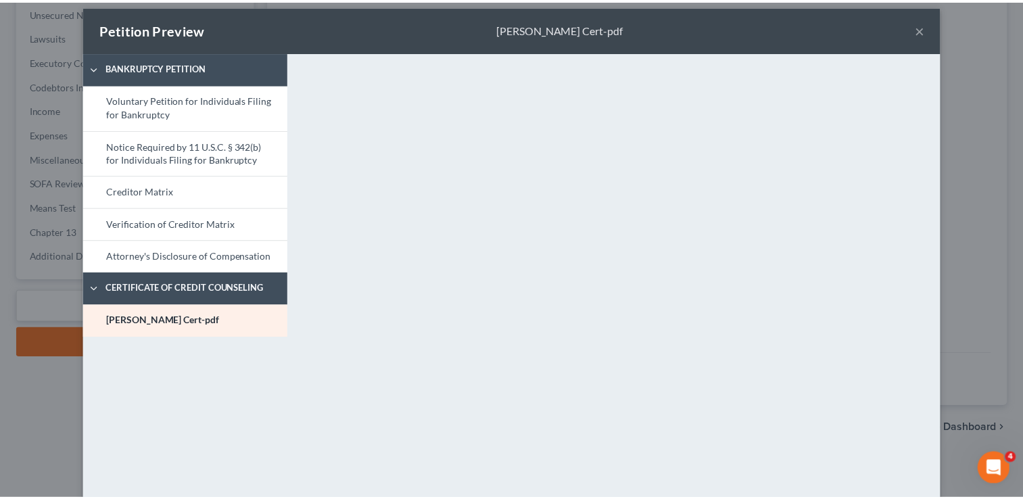
scroll to position [0, 0]
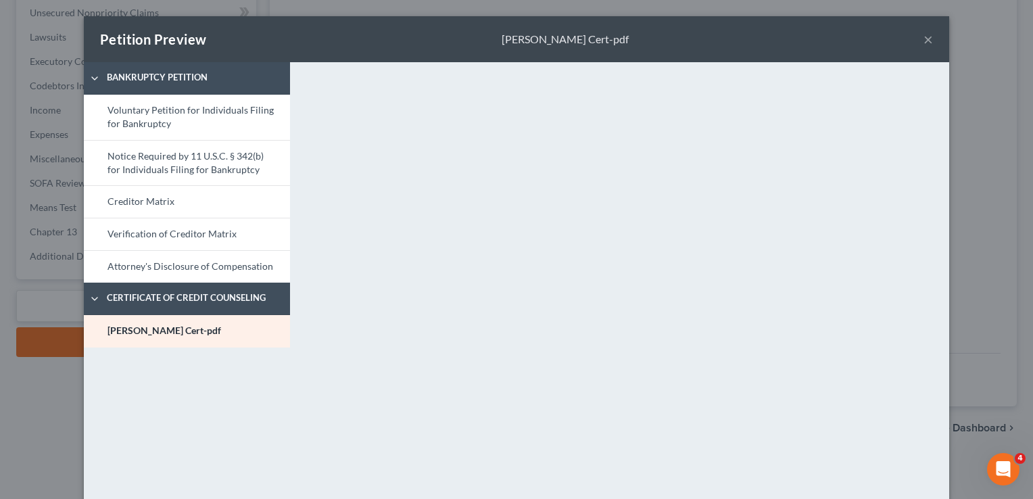
click at [923, 37] on button "×" at bounding box center [927, 39] width 9 height 16
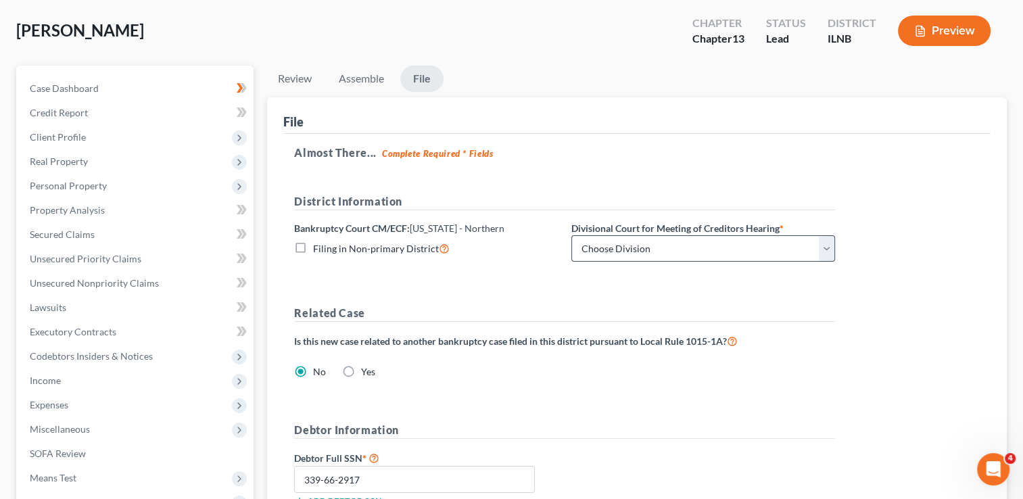
scroll to position [335, 0]
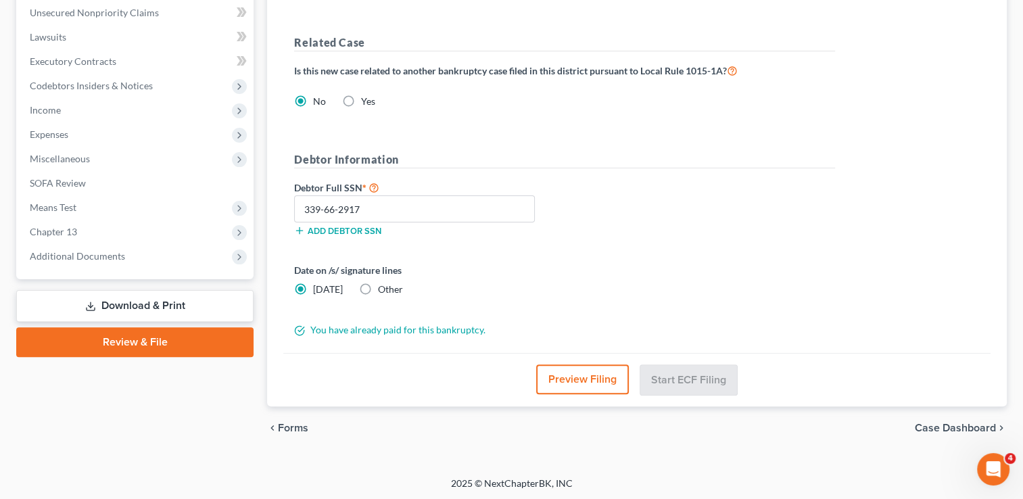
click at [115, 345] on link "Review & File" at bounding box center [134, 342] width 237 height 30
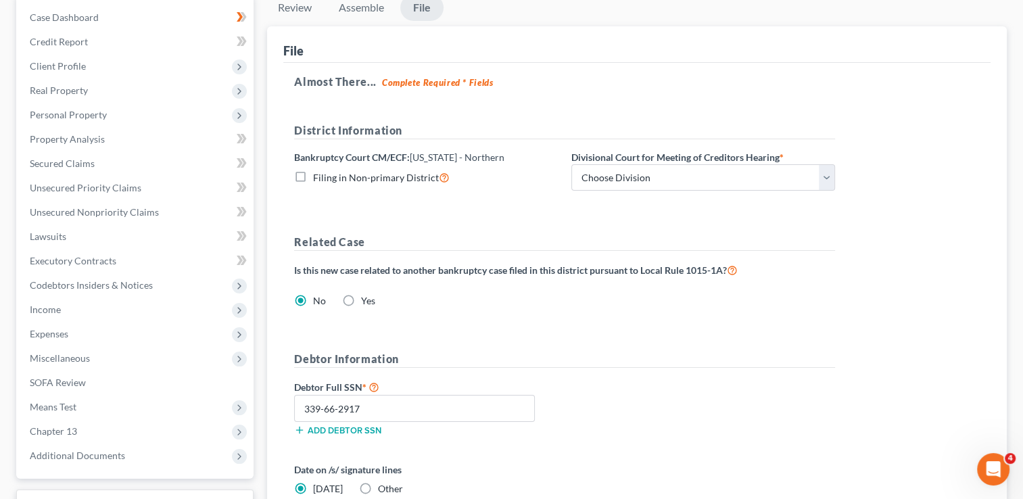
scroll to position [203, 0]
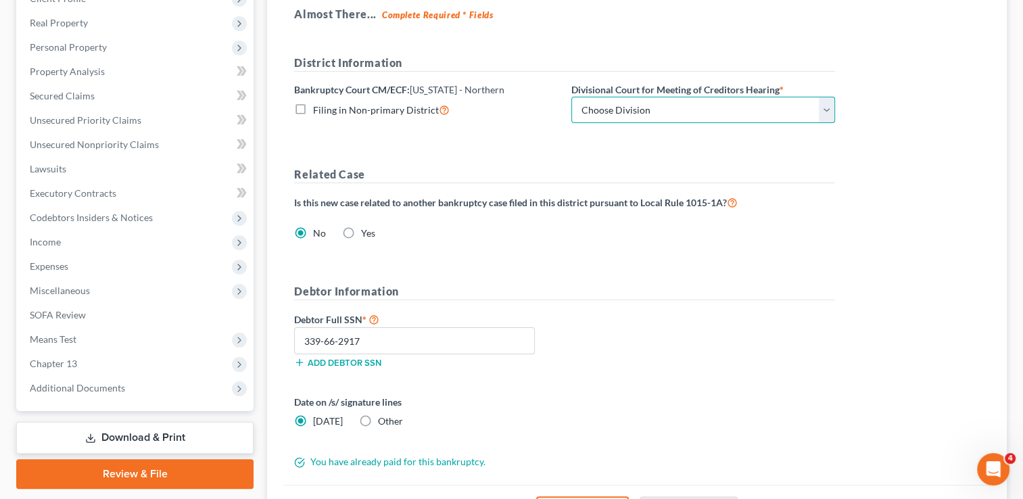
click at [653, 107] on select "Choose Division Chicago Rockford" at bounding box center [703, 110] width 264 height 27
select select "0"
click at [571, 97] on select "Choose Division Chicago Rockford" at bounding box center [703, 110] width 264 height 27
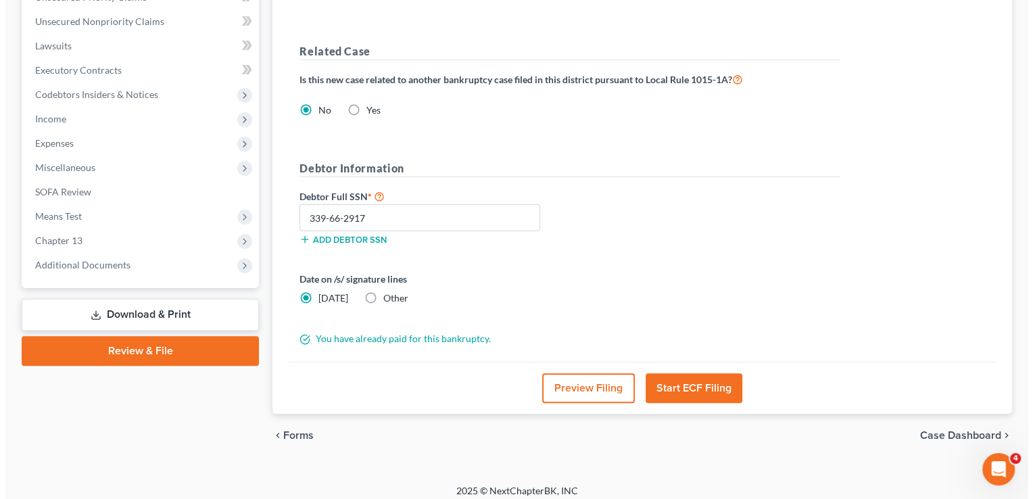
scroll to position [333, 0]
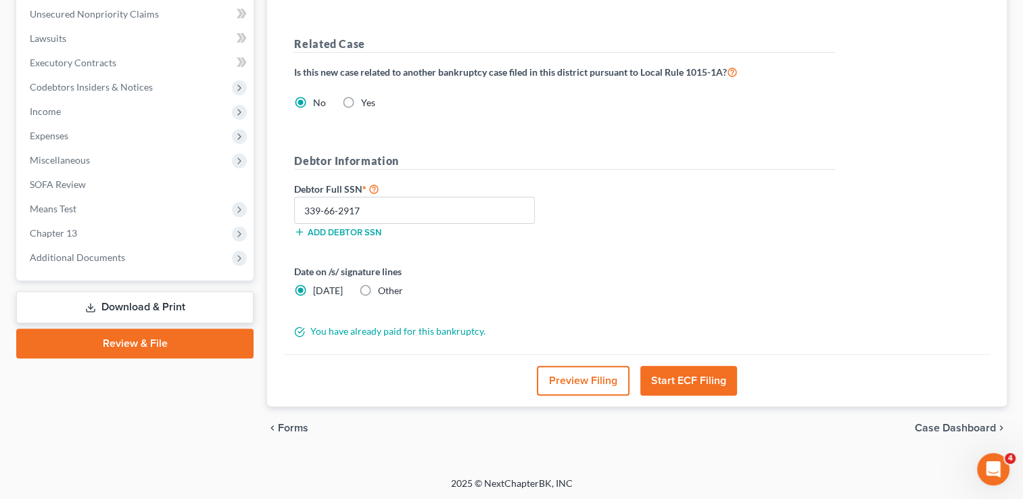
click at [683, 377] on button "Start ECF Filing" at bounding box center [688, 381] width 97 height 30
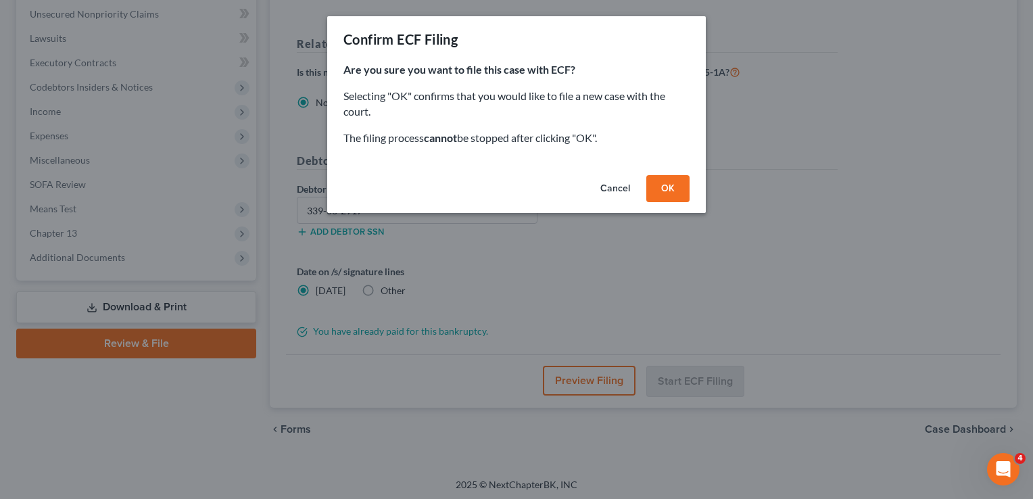
click at [673, 184] on button "OK" at bounding box center [667, 188] width 43 height 27
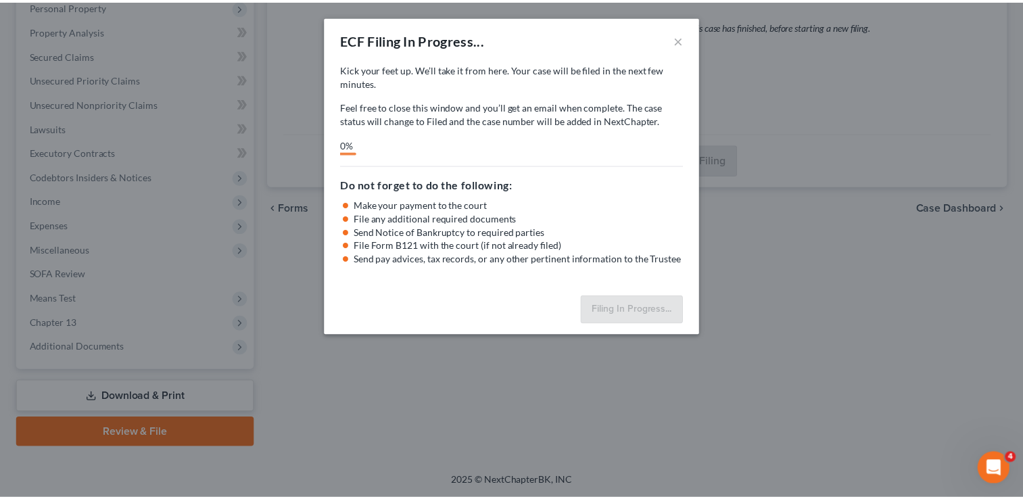
scroll to position [243, 0]
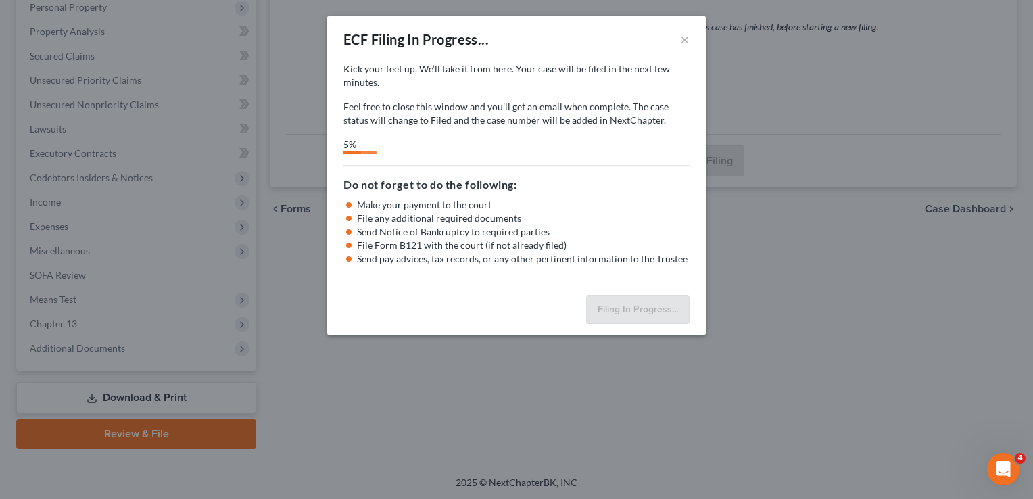
select select "0"
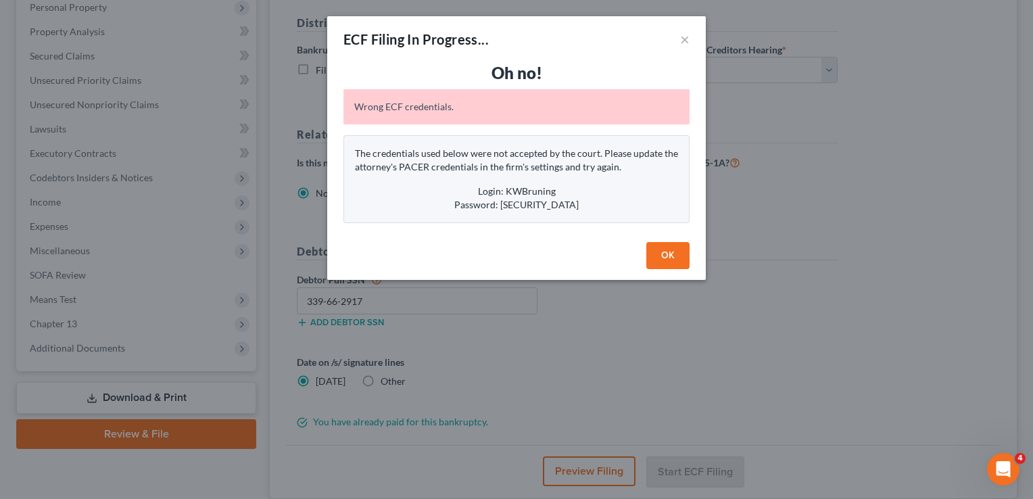
click at [672, 254] on button "OK" at bounding box center [667, 255] width 43 height 27
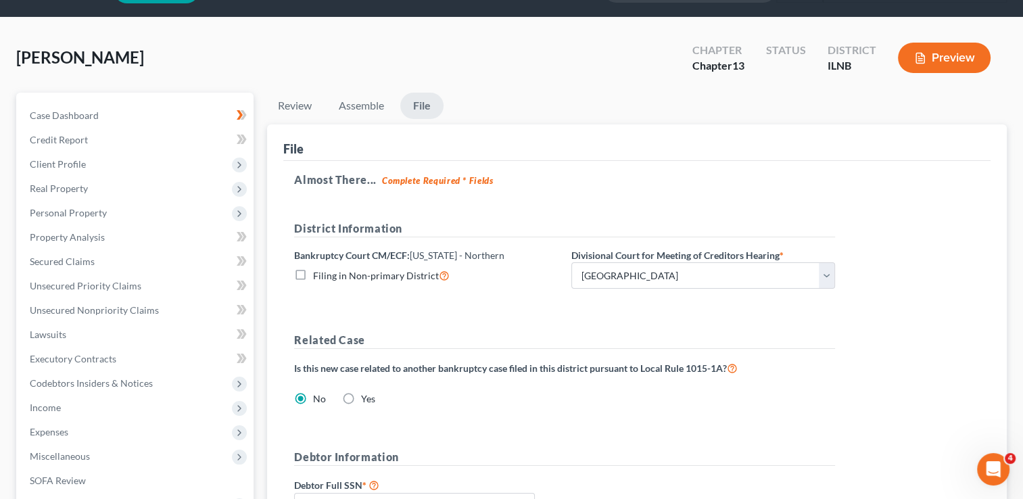
scroll to position [0, 0]
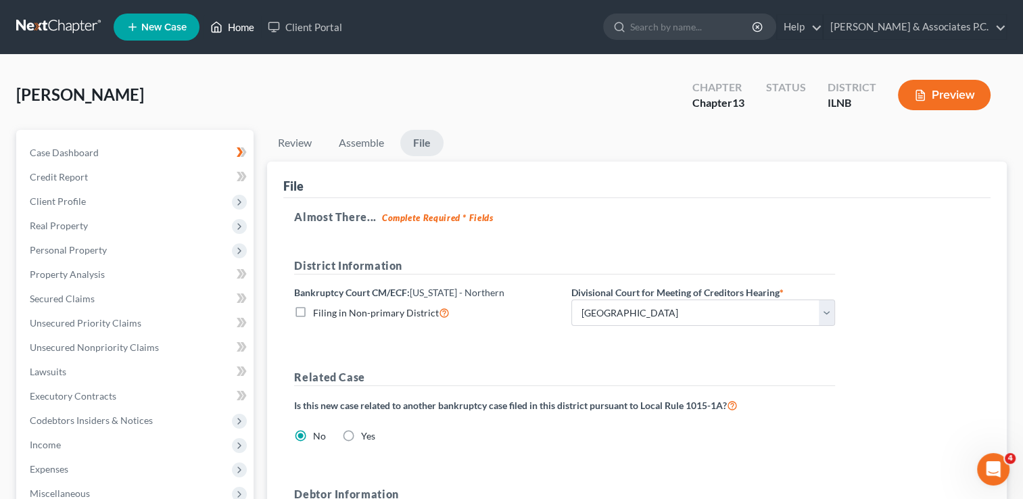
click at [233, 24] on link "Home" at bounding box center [231, 27] width 57 height 24
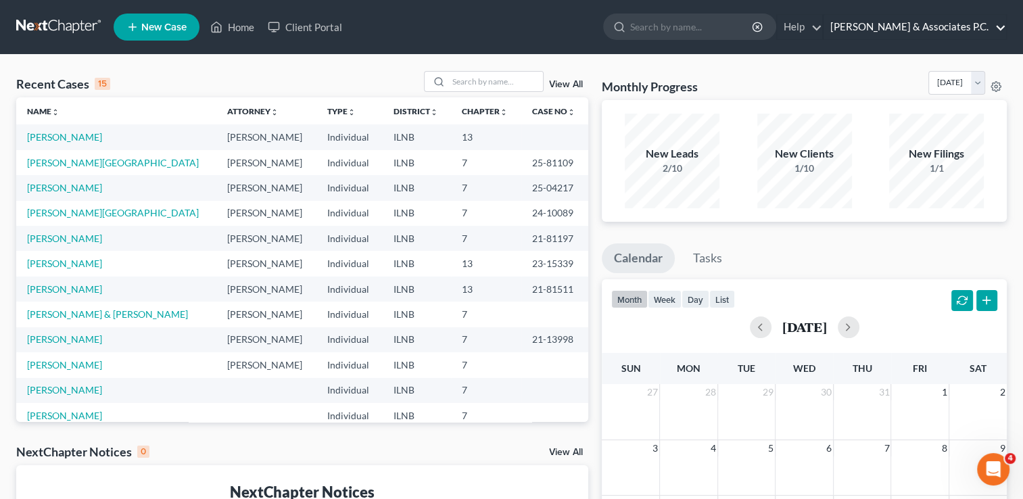
click at [1002, 22] on link "[PERSON_NAME] & Associates P.C." at bounding box center [914, 27] width 182 height 24
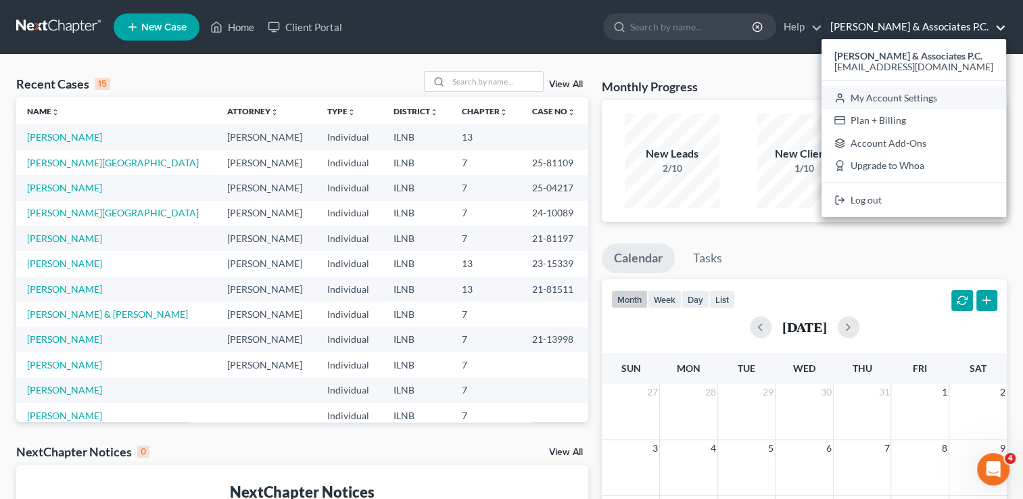
click at [942, 94] on link "My Account Settings" at bounding box center [913, 98] width 185 height 23
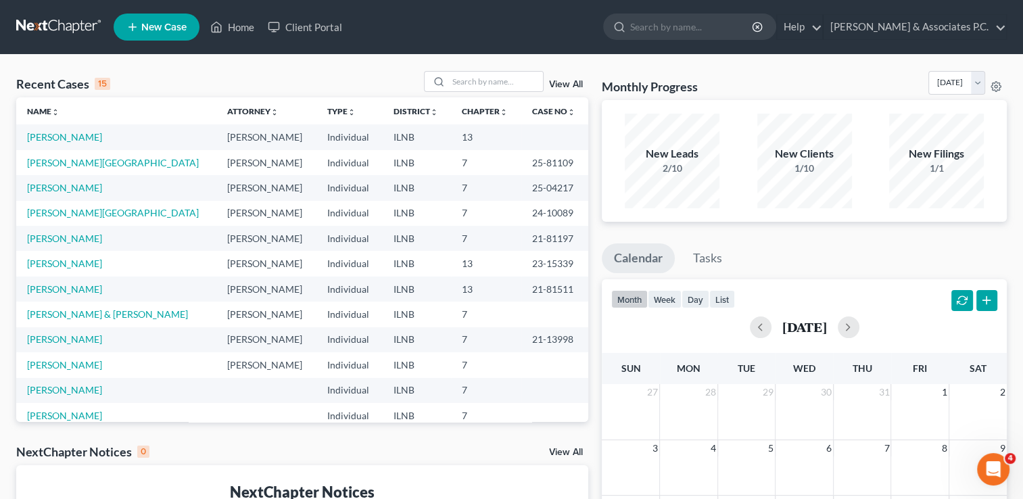
select select "23"
select select "14"
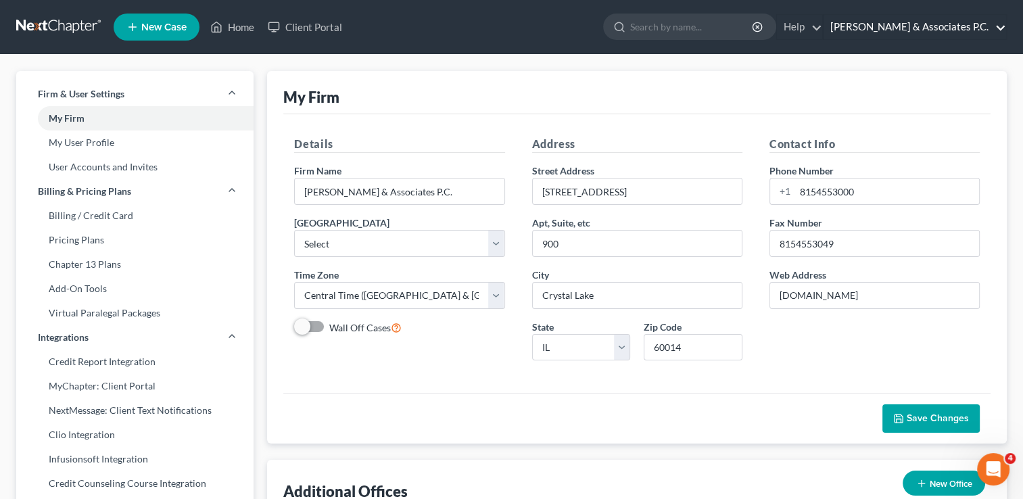
click at [941, 26] on link "[PERSON_NAME] & Associates P.C." at bounding box center [914, 27] width 182 height 24
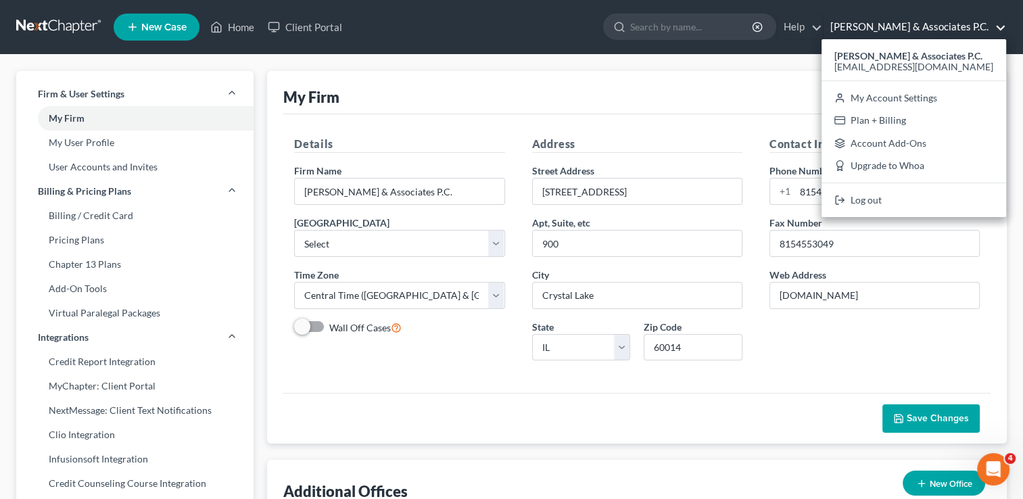
click at [791, 85] on div "My Firm" at bounding box center [636, 92] width 707 height 43
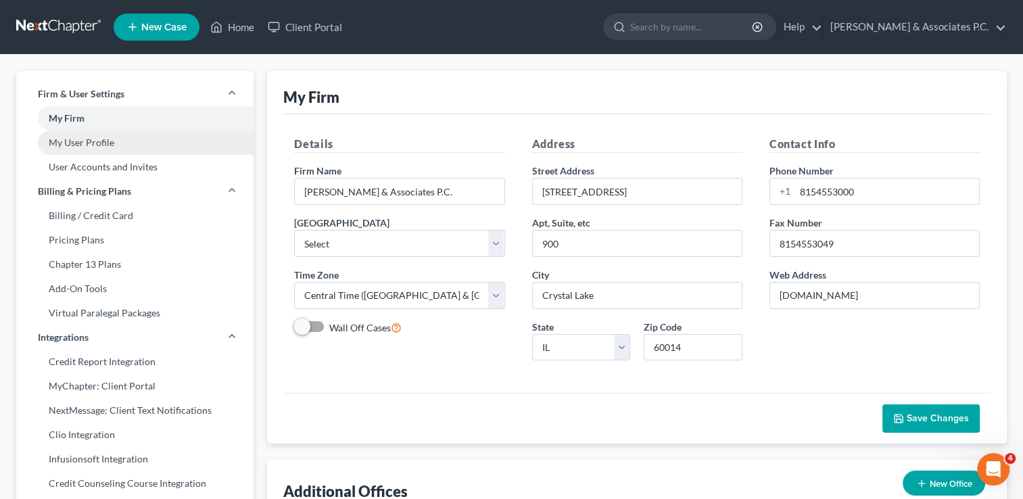
click at [112, 145] on link "My User Profile" at bounding box center [134, 142] width 237 height 24
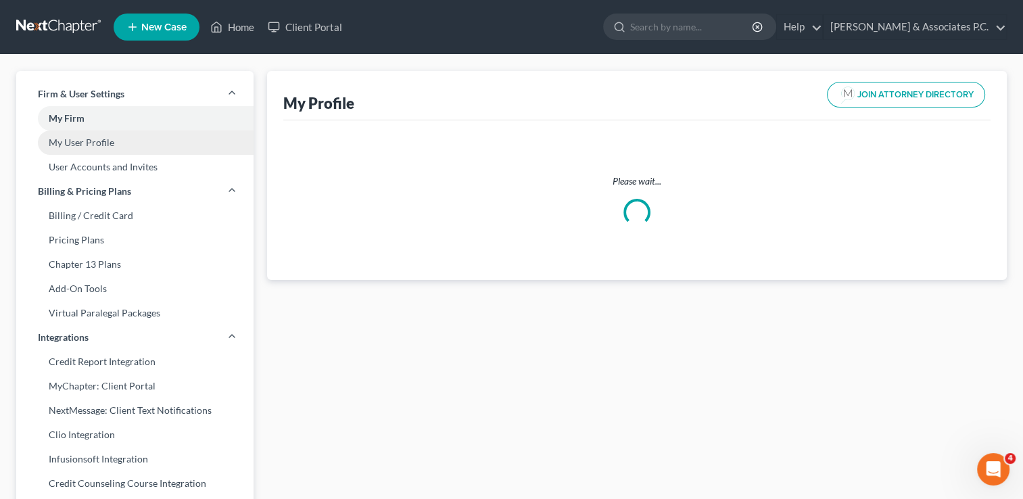
select select "14"
select select "25"
select select "attorney"
select select "0"
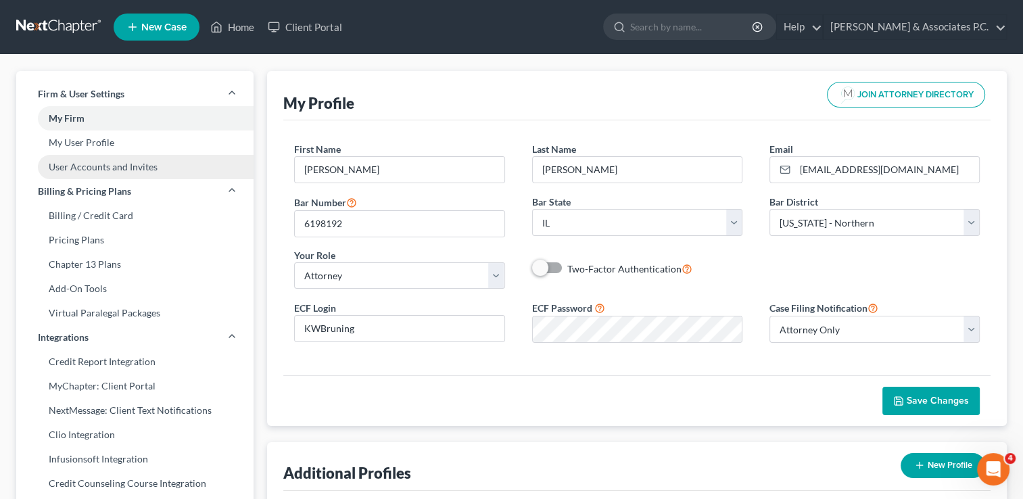
click at [110, 166] on link "User Accounts and Invites" at bounding box center [134, 167] width 237 height 24
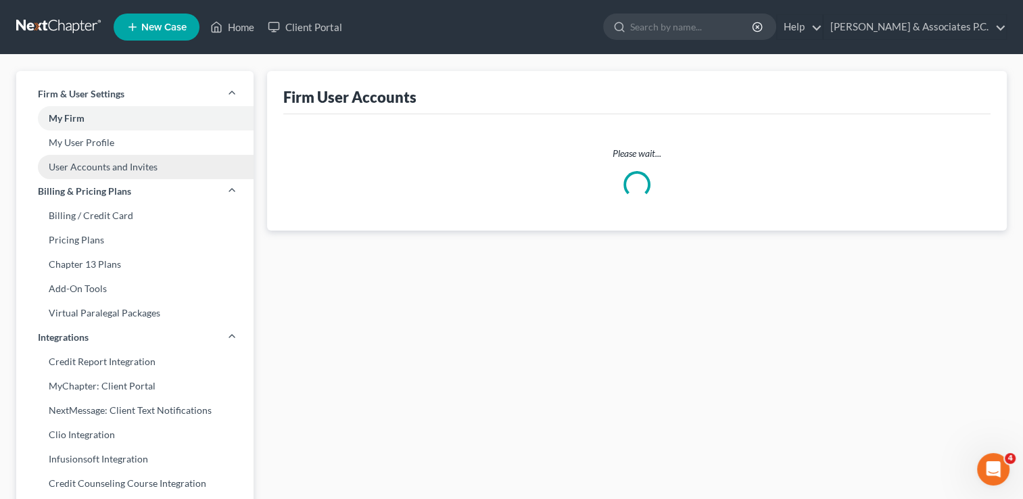
select select "0"
select select "1"
select select "0"
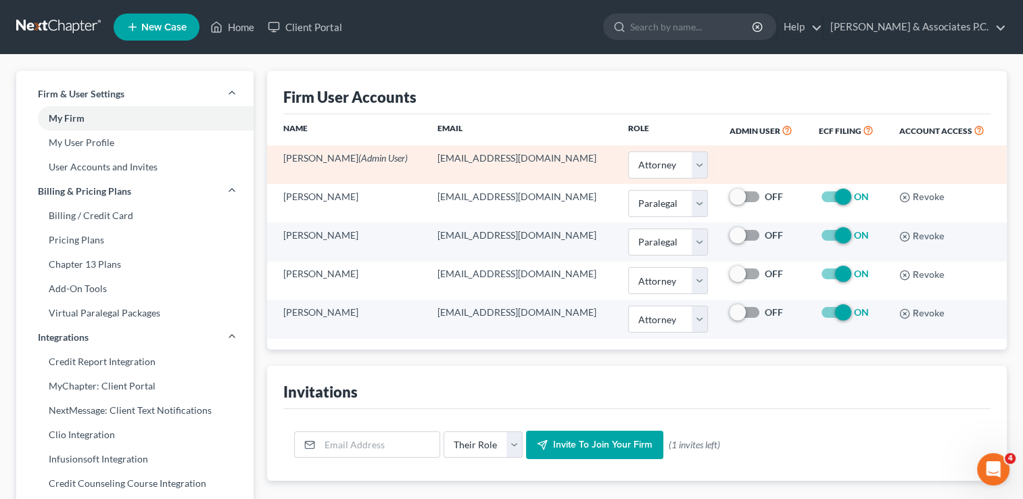
click at [381, 162] on span "(Admin User)" at bounding box center [382, 157] width 49 height 11
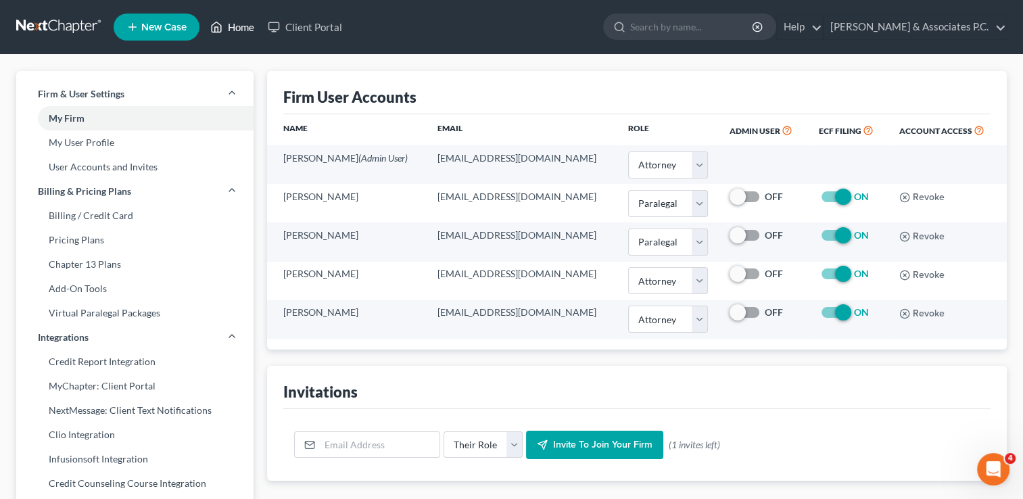
click at [227, 26] on link "Home" at bounding box center [231, 27] width 57 height 24
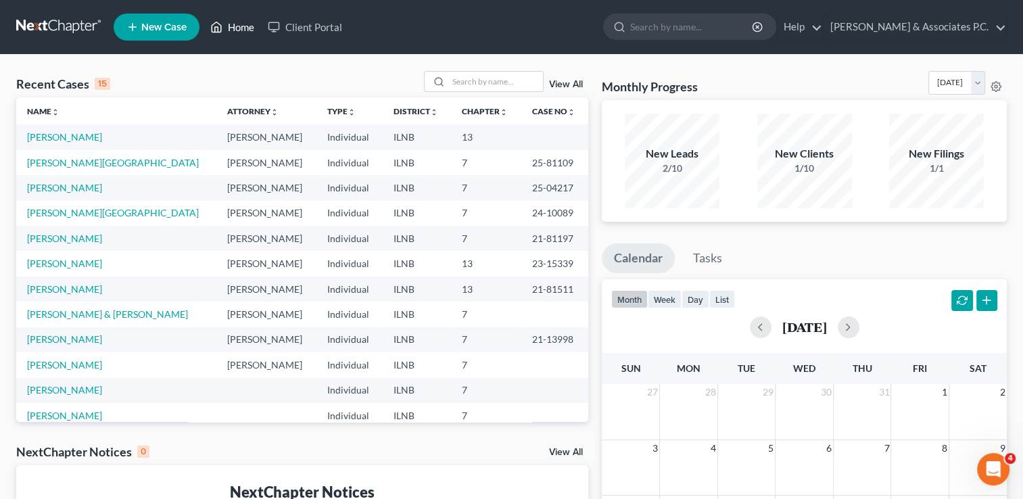
click at [227, 25] on link "Home" at bounding box center [231, 27] width 57 height 24
click at [55, 26] on link at bounding box center [59, 27] width 87 height 24
click at [931, 23] on link "[PERSON_NAME] & Associates P.C." at bounding box center [914, 27] width 182 height 24
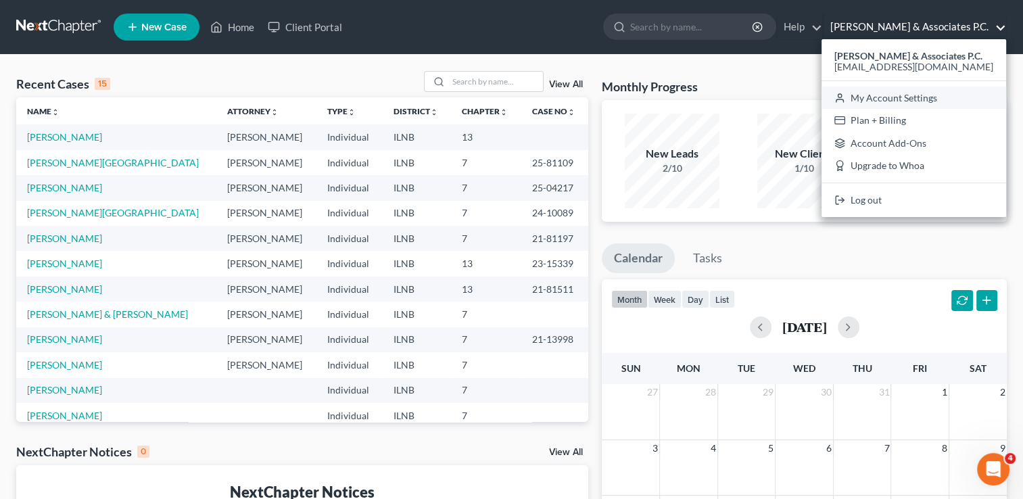
click at [935, 95] on link "My Account Settings" at bounding box center [913, 98] width 185 height 23
select select "23"
select select "14"
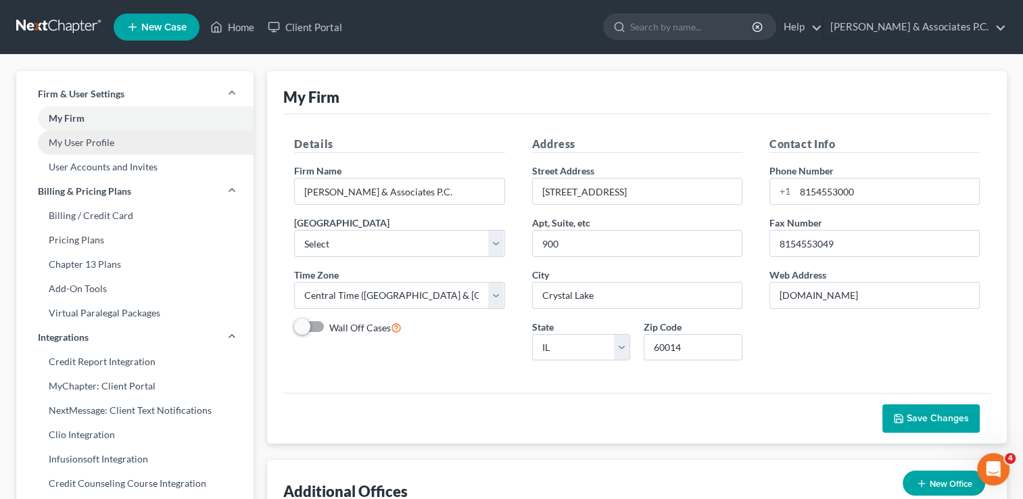
click at [132, 145] on link "My User Profile" at bounding box center [134, 142] width 237 height 24
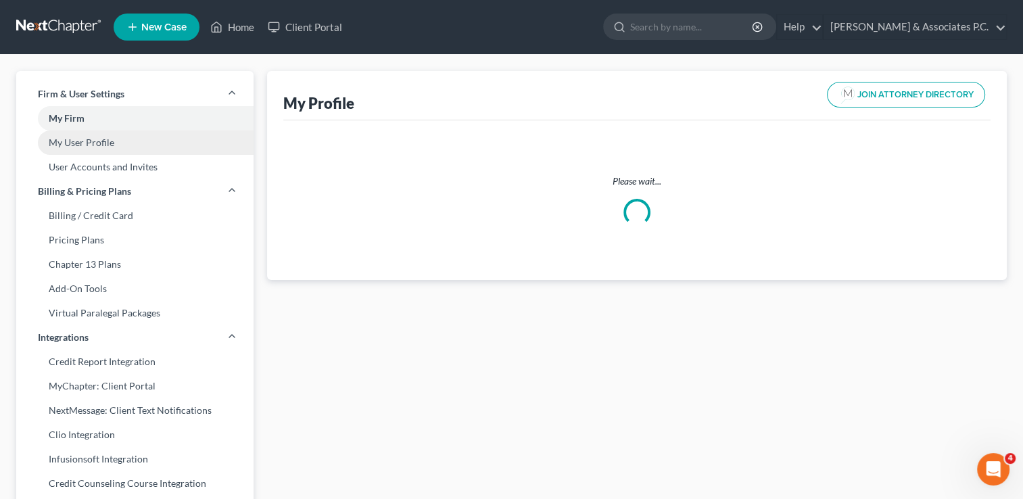
select select "14"
select select "25"
select select "attorney"
select select "0"
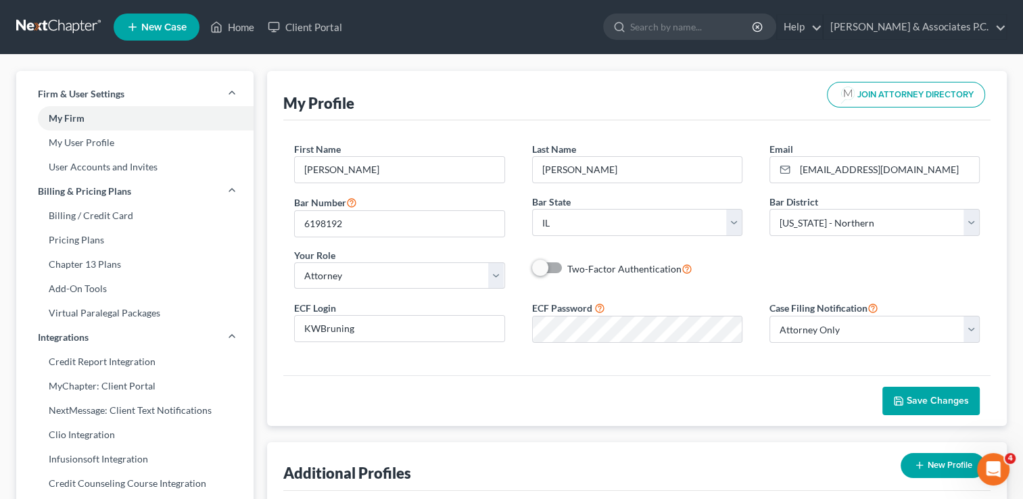
click at [931, 397] on span "Save Changes" at bounding box center [937, 400] width 62 height 11
click at [235, 26] on link "Home" at bounding box center [231, 27] width 57 height 24
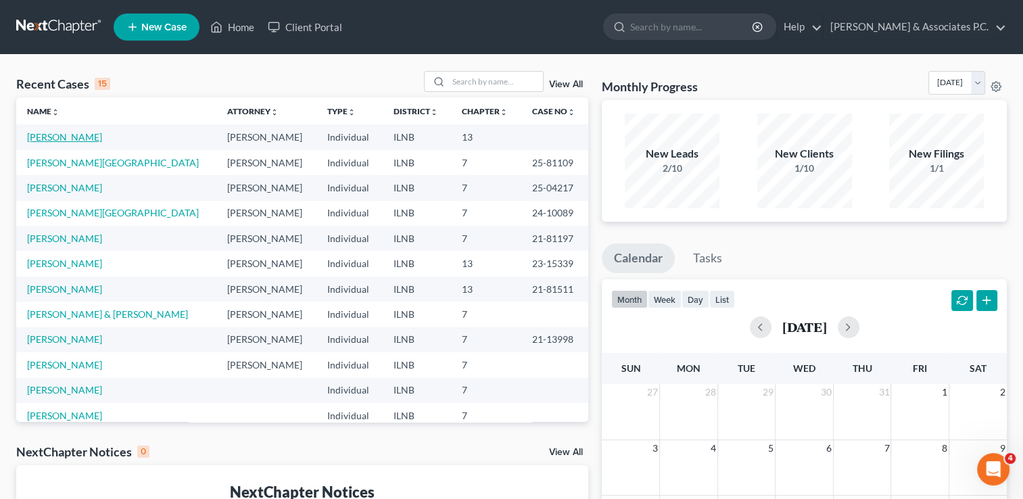
click at [65, 135] on link "[PERSON_NAME]" at bounding box center [64, 136] width 75 height 11
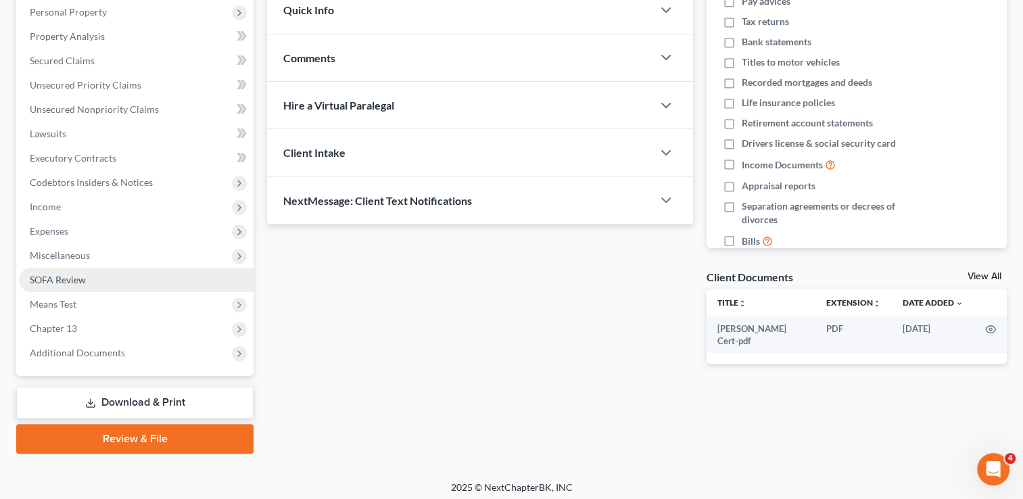
scroll to position [243, 0]
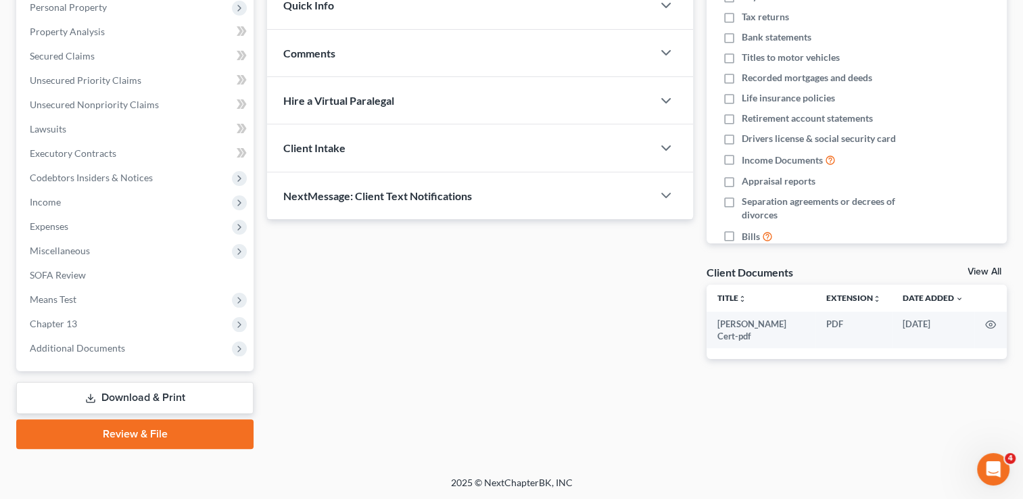
click at [130, 432] on link "Review & File" at bounding box center [134, 434] width 237 height 30
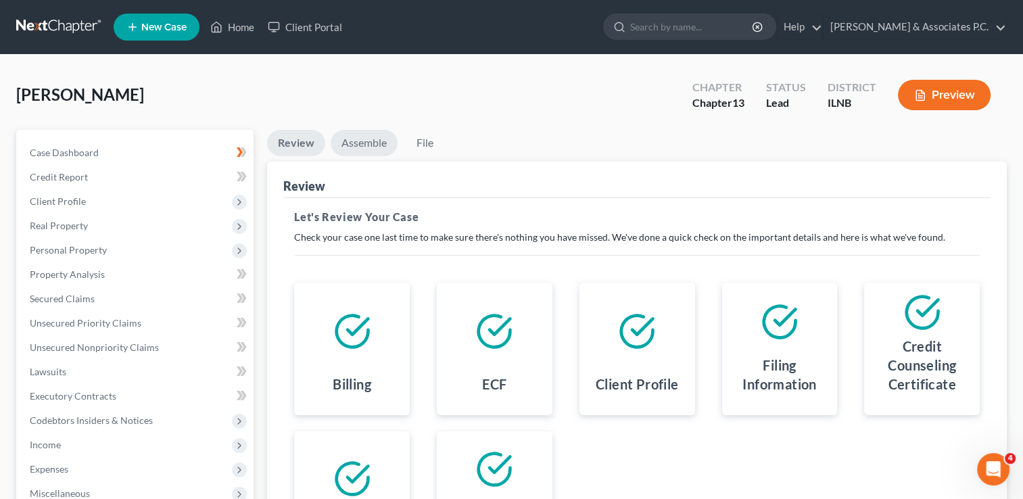
click at [355, 139] on link "Assemble" at bounding box center [364, 143] width 67 height 26
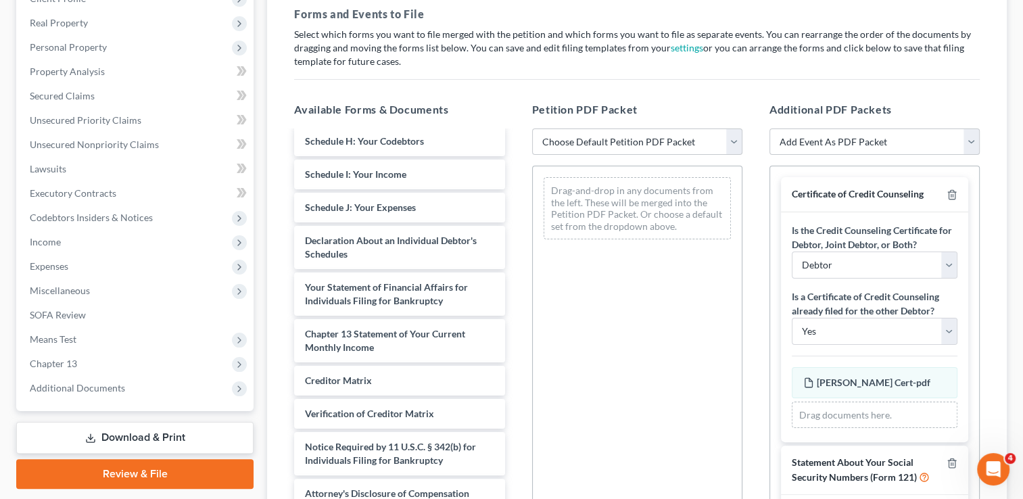
scroll to position [316, 0]
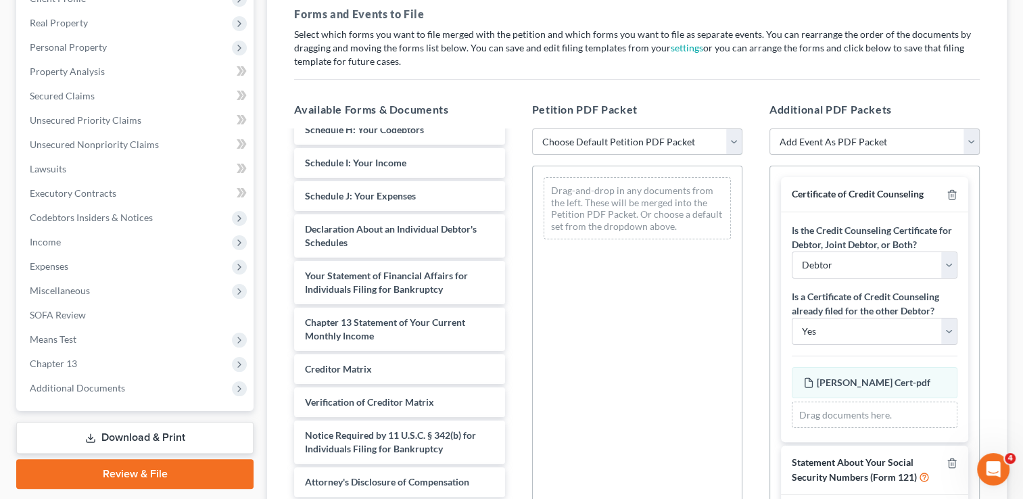
click at [653, 132] on select "Choose Default Petition PDF Packet Emergency Filing (Voluntary Petition and Cre…" at bounding box center [637, 141] width 210 height 27
select select "0"
click at [532, 128] on select "Choose Default Petition PDF Packet Emergency Filing (Voluntary Petition and Cre…" at bounding box center [637, 141] width 210 height 27
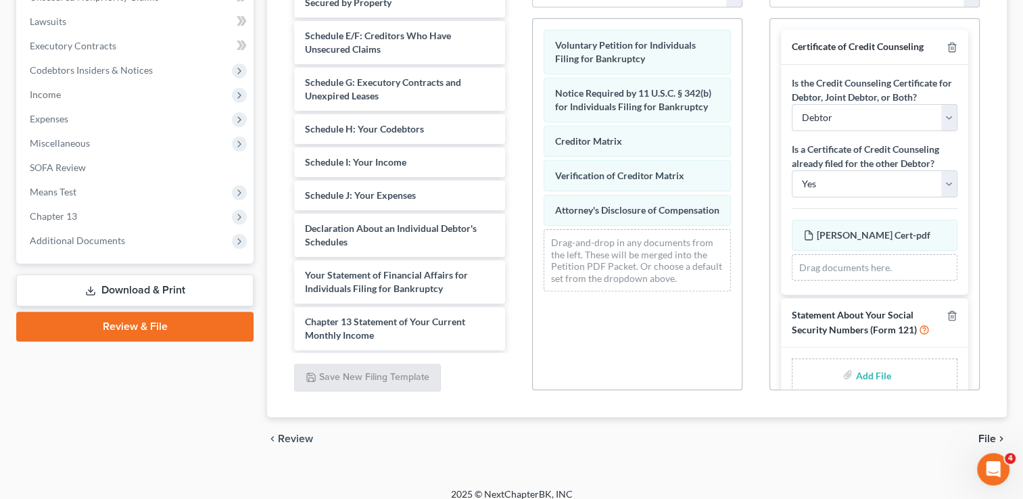
scroll to position [362, 0]
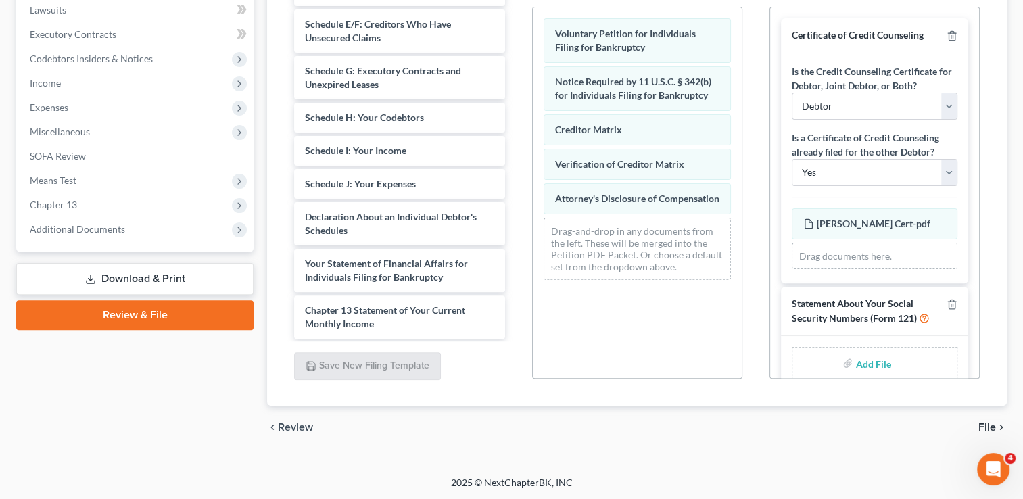
click at [987, 424] on span "File" at bounding box center [987, 427] width 18 height 11
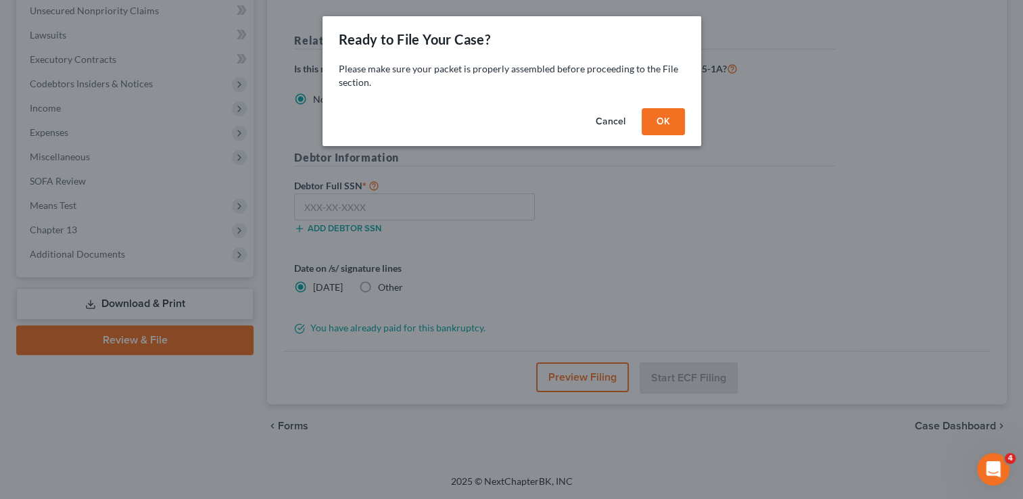
scroll to position [335, 0]
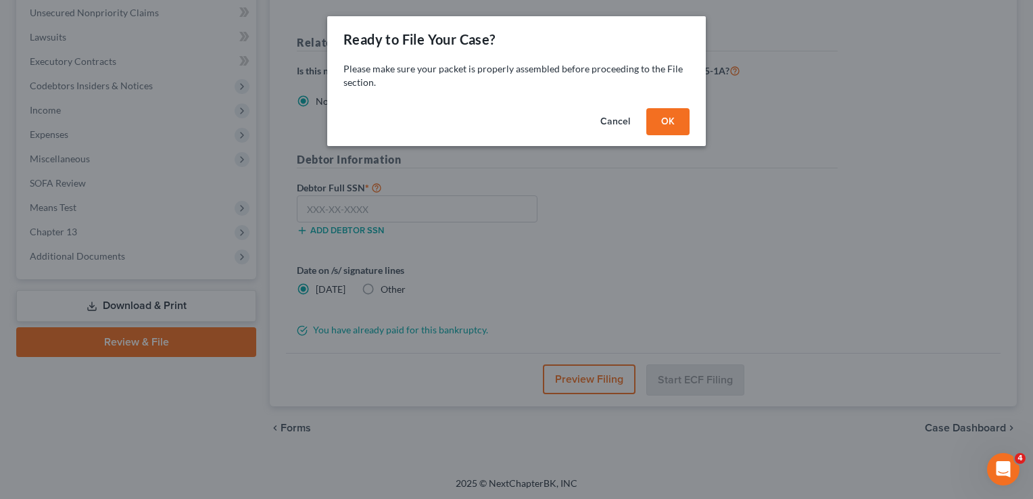
click at [664, 120] on button "OK" at bounding box center [667, 121] width 43 height 27
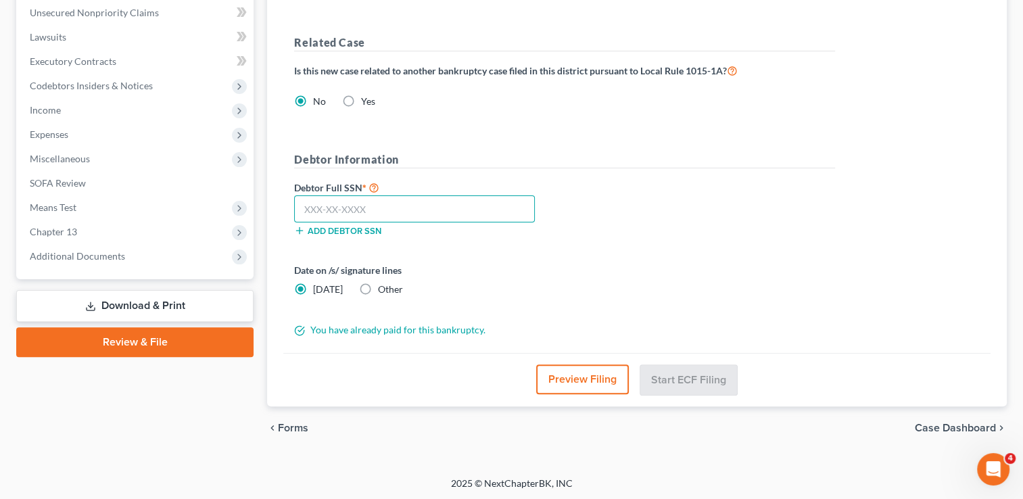
click at [314, 207] on input "text" at bounding box center [414, 208] width 241 height 27
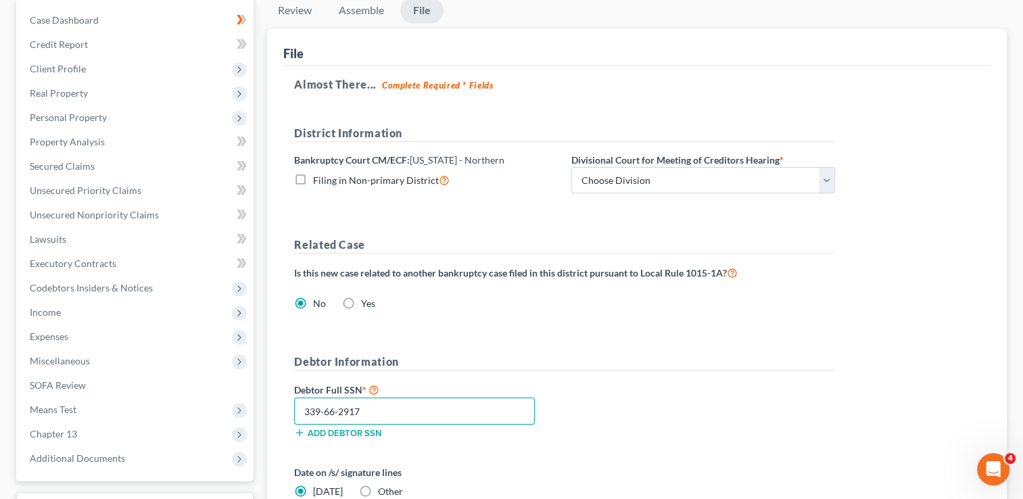
scroll to position [132, 0]
type input "339-66-2917"
click at [702, 180] on select "Choose Division Chicago Rockford" at bounding box center [703, 181] width 264 height 27
select select "0"
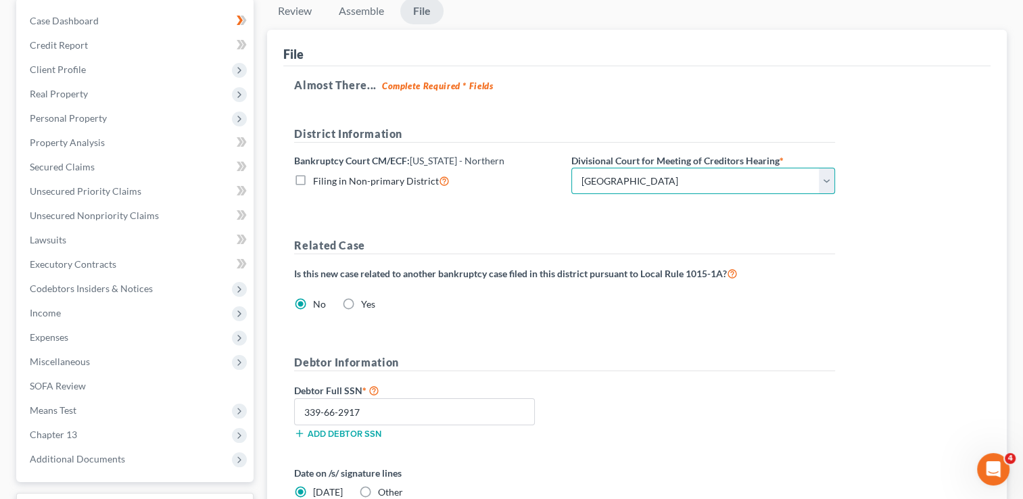
click at [571, 168] on select "Choose Division Chicago Rockford" at bounding box center [703, 181] width 264 height 27
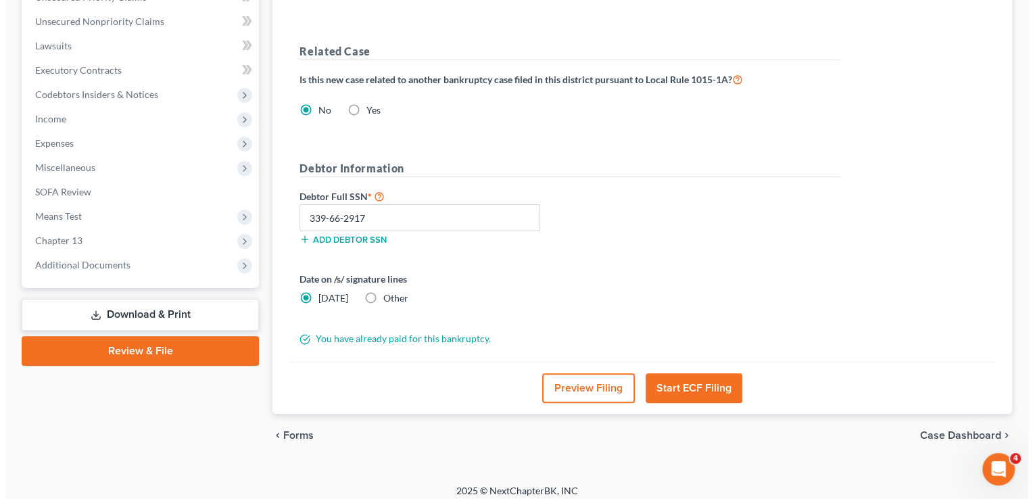
scroll to position [333, 0]
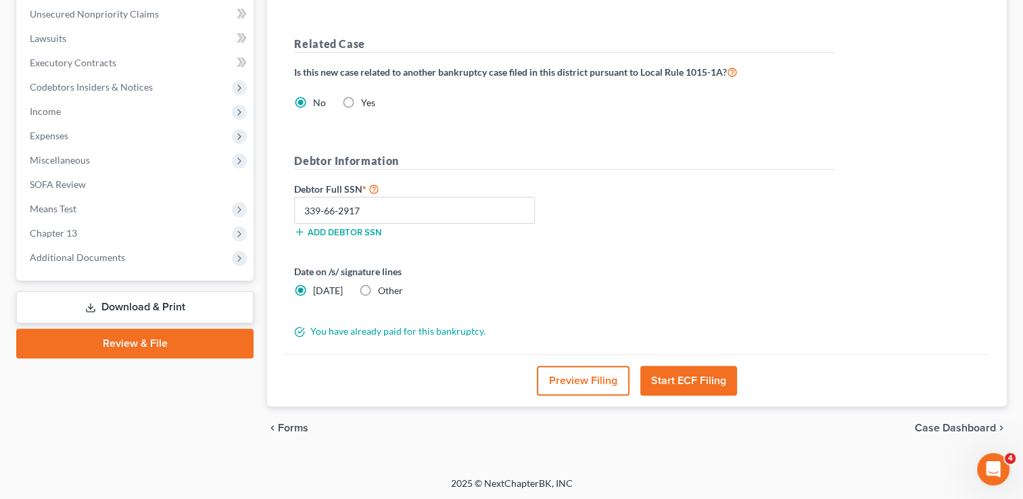
click at [700, 382] on button "Start ECF Filing" at bounding box center [688, 381] width 97 height 30
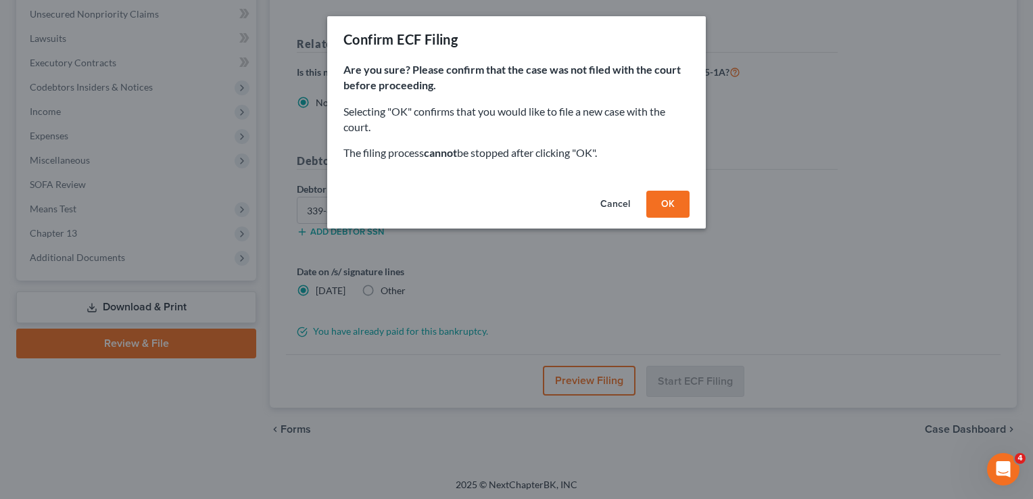
click at [664, 203] on button "OK" at bounding box center [667, 204] width 43 height 27
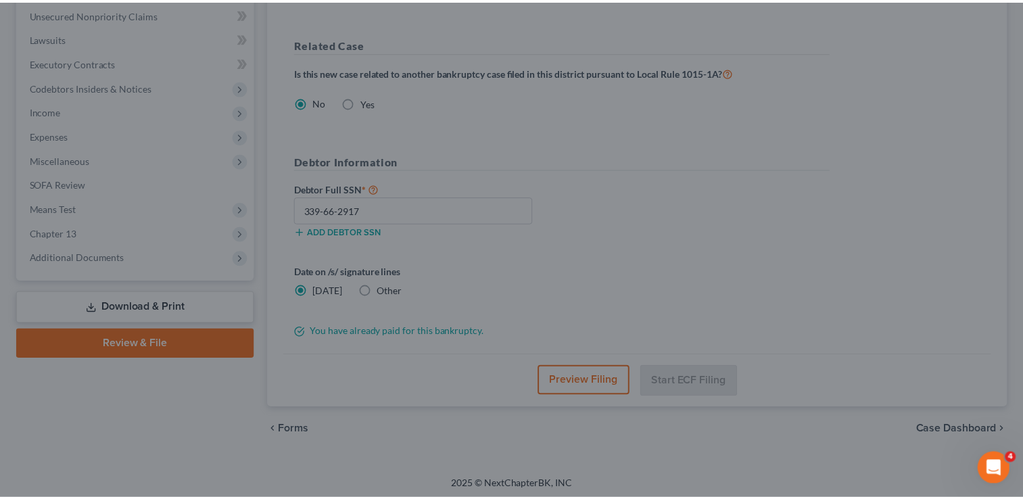
scroll to position [243, 0]
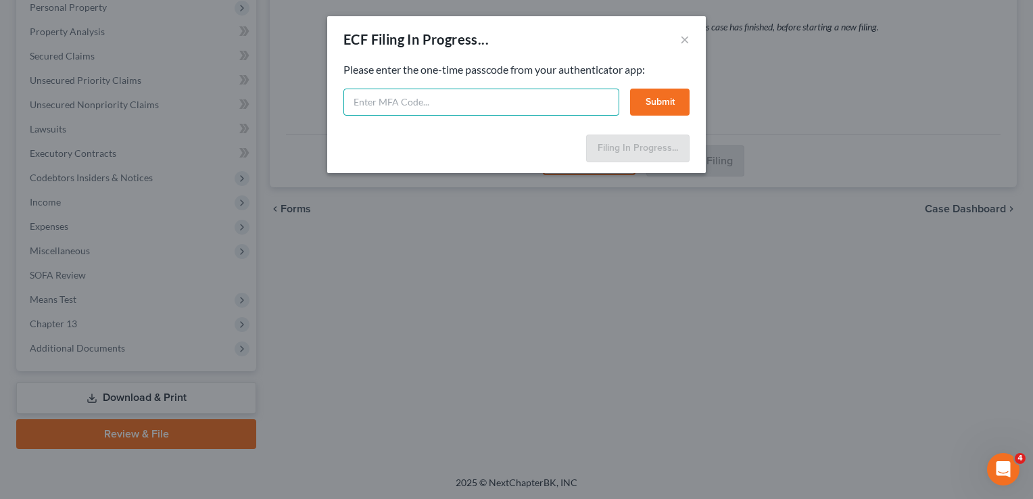
click at [359, 104] on input "text" at bounding box center [481, 102] width 276 height 27
type input "519476"
click at [657, 102] on button "Submit" at bounding box center [659, 102] width 59 height 27
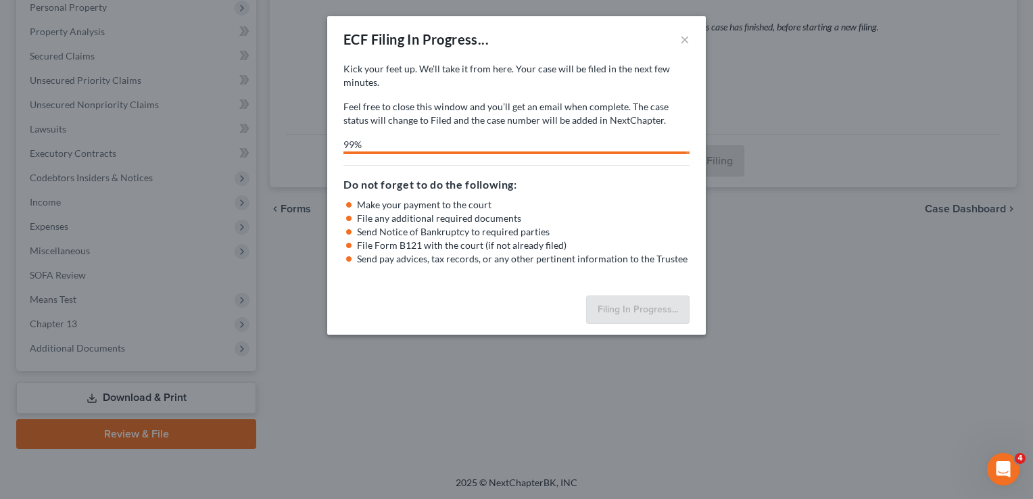
drag, startPoint x: 568, startPoint y: 39, endPoint x: 581, endPoint y: 35, distance: 12.8
click at [581, 35] on div "ECF Filing In Progress... ×" at bounding box center [516, 39] width 378 height 46
drag, startPoint x: 557, startPoint y: 34, endPoint x: 570, endPoint y: 39, distance: 13.7
click at [572, 42] on div "ECF Filing In Progress... ×" at bounding box center [516, 39] width 378 height 46
click at [684, 39] on button "×" at bounding box center [684, 39] width 9 height 16
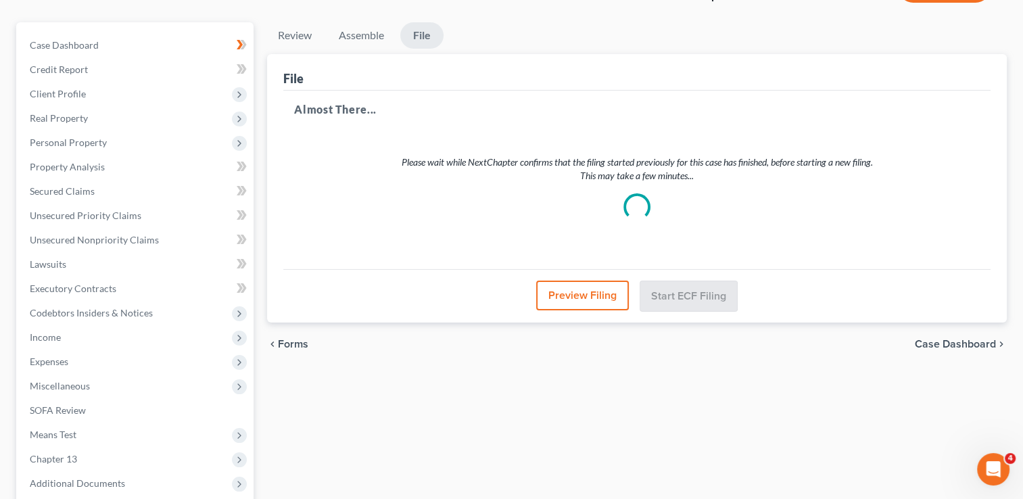
scroll to position [40, 0]
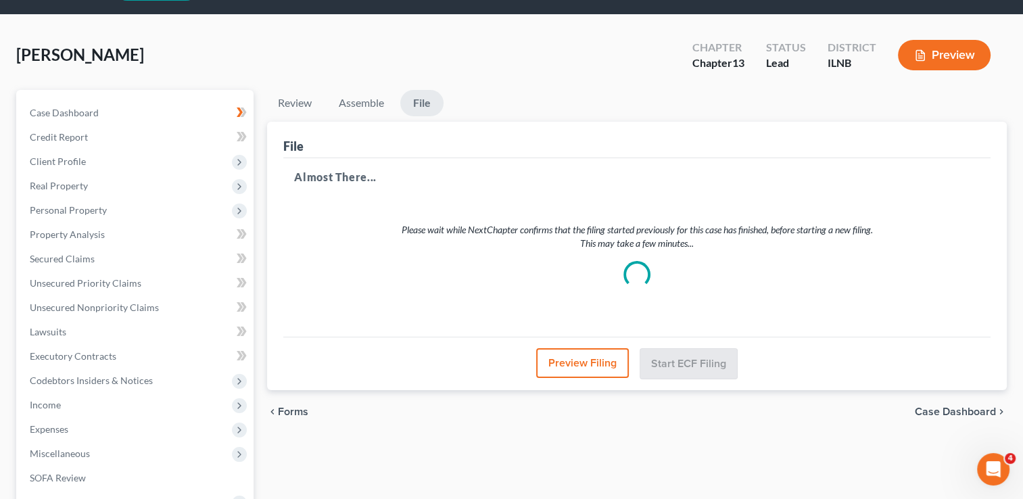
select select "0"
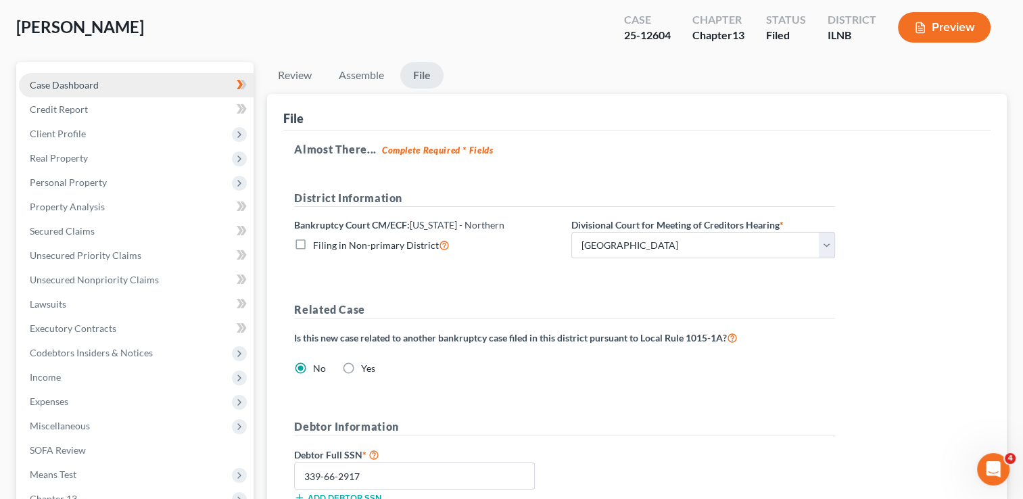
scroll to position [0, 0]
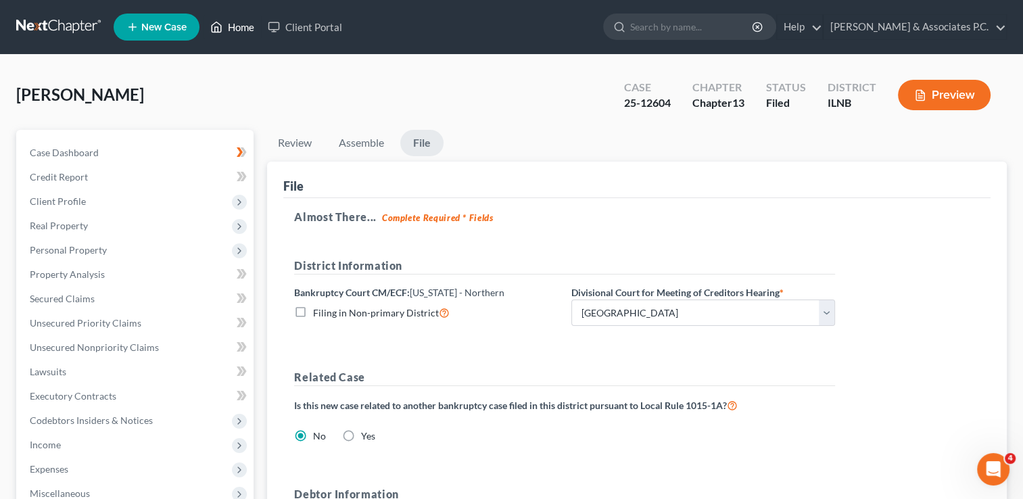
click at [235, 25] on link "Home" at bounding box center [231, 27] width 57 height 24
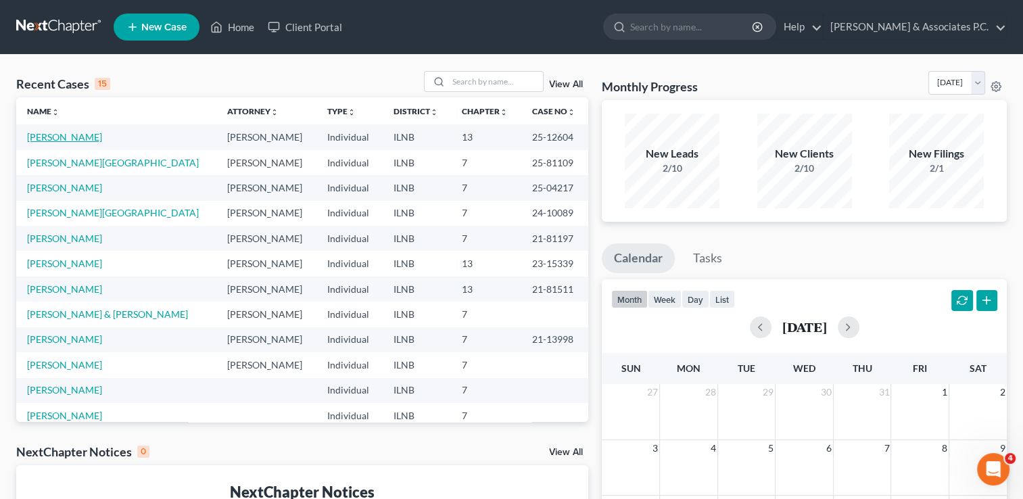
click at [55, 132] on link "Fedele, Maria" at bounding box center [64, 136] width 75 height 11
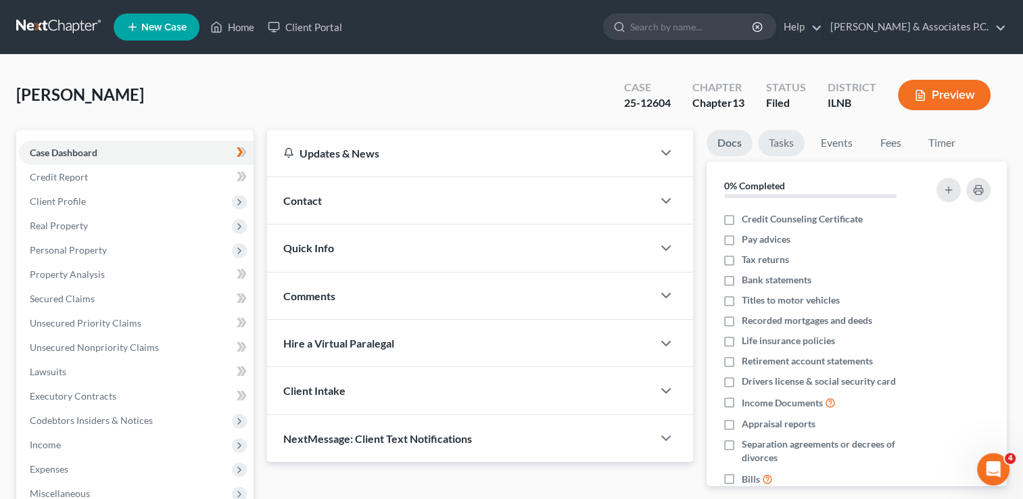
click at [789, 139] on link "Tasks" at bounding box center [781, 143] width 47 height 26
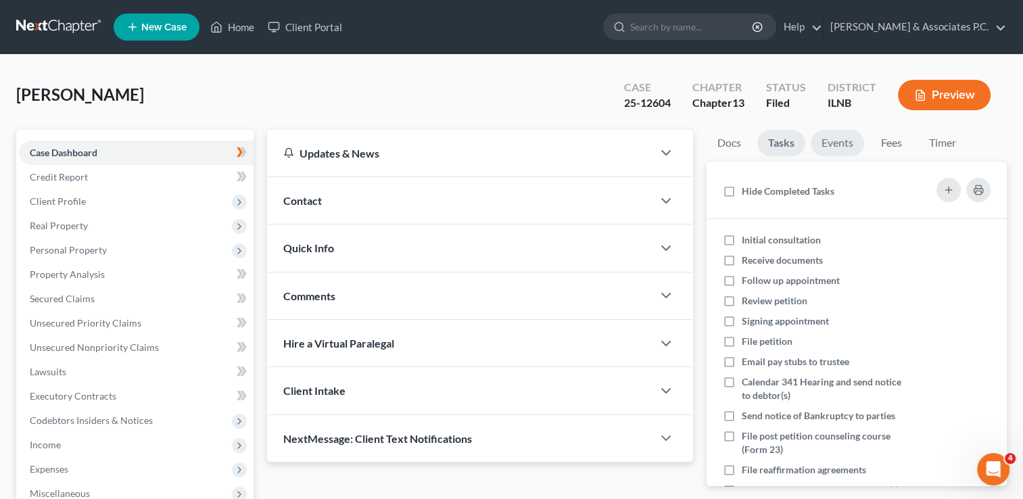
click at [845, 143] on link "Events" at bounding box center [836, 143] width 53 height 26
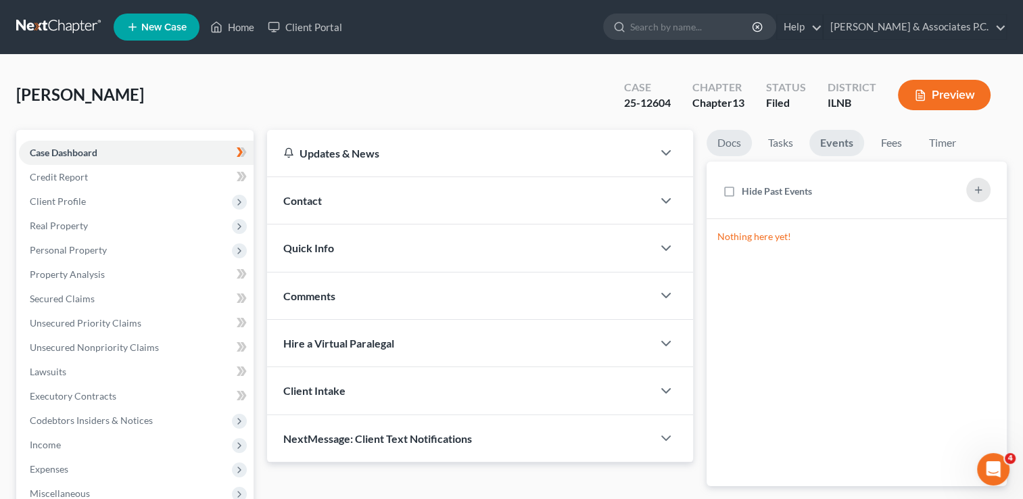
click at [736, 143] on link "Docs" at bounding box center [728, 143] width 45 height 26
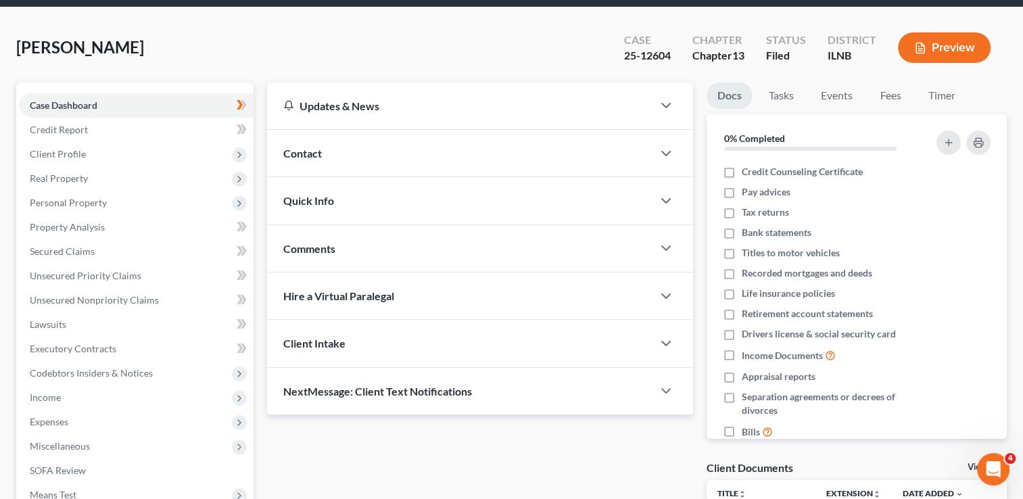
scroll to position [68, 0]
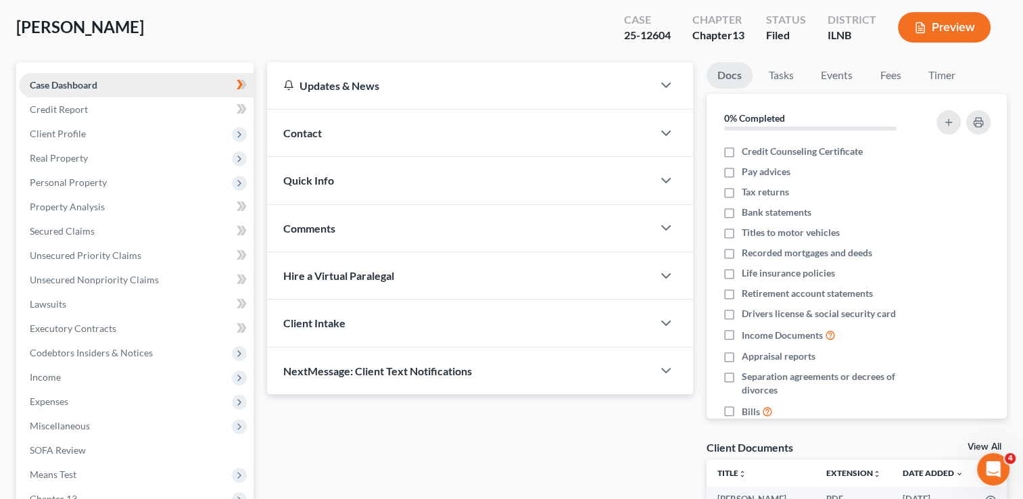
click at [180, 82] on link "Case Dashboard" at bounding box center [136, 85] width 235 height 24
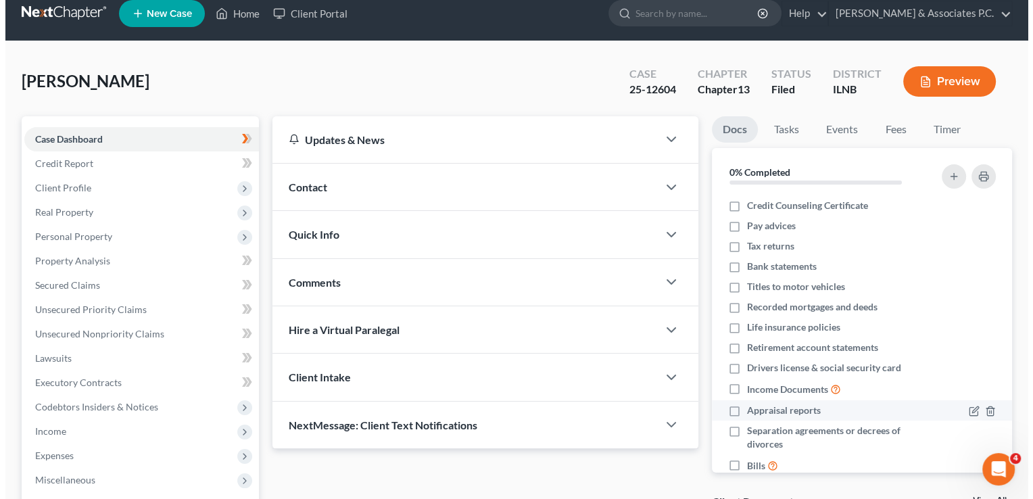
scroll to position [0, 0]
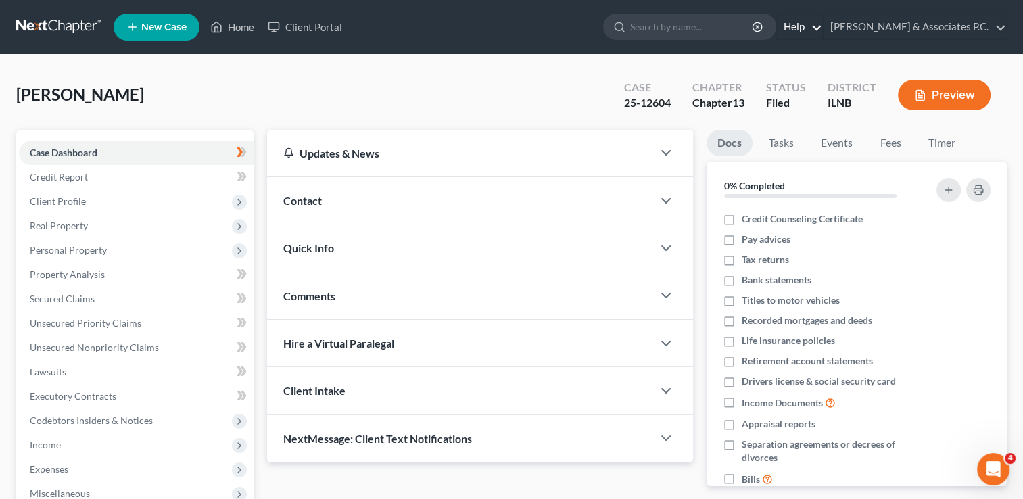
click at [822, 24] on link "Help" at bounding box center [799, 27] width 45 height 24
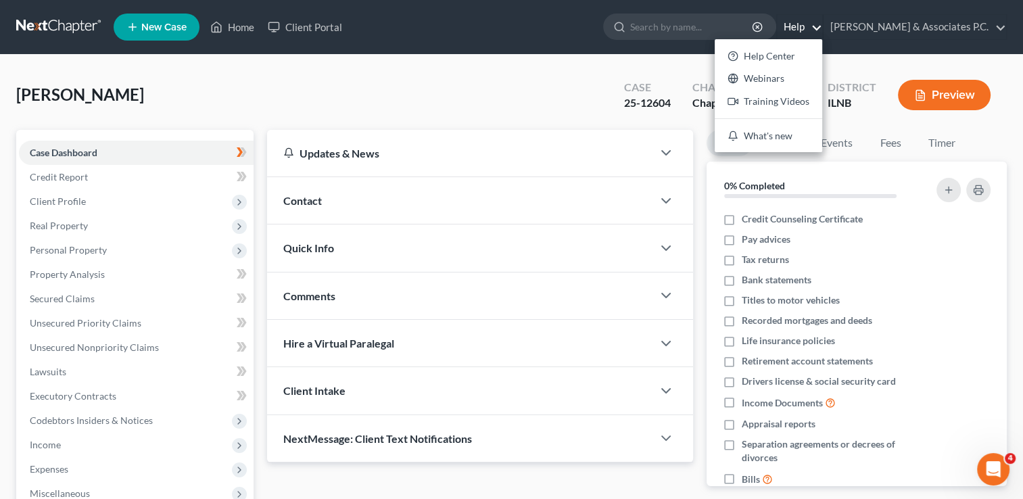
click at [556, 80] on div "Fedele, Maria Upgraded Case 25-12604 Chapter Chapter 13 Status Filed District I…" at bounding box center [511, 100] width 990 height 59
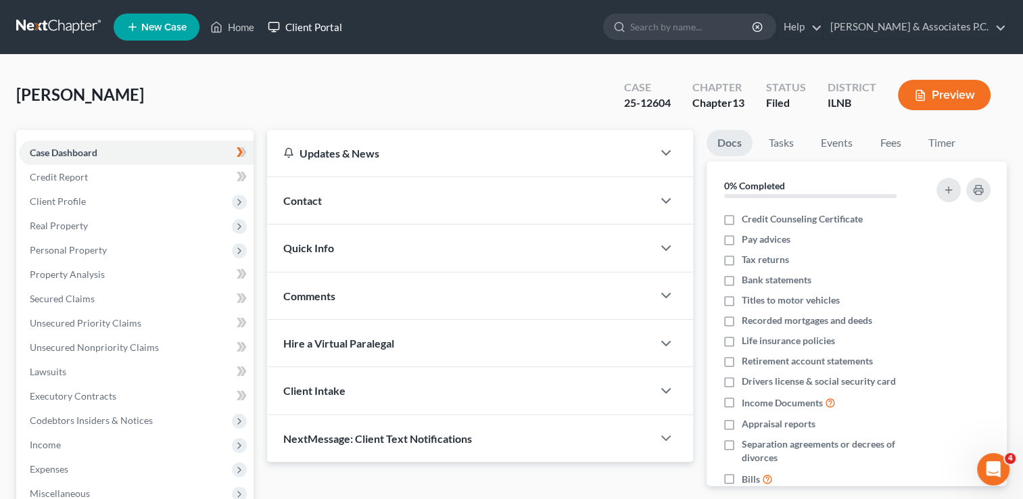
click at [319, 27] on link "Client Portal" at bounding box center [305, 27] width 88 height 24
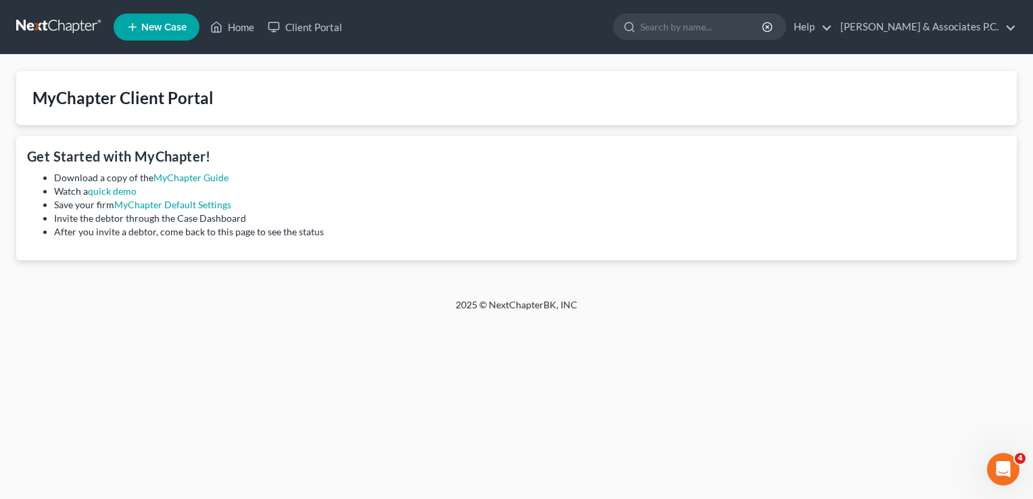
click at [57, 20] on link at bounding box center [59, 27] width 87 height 24
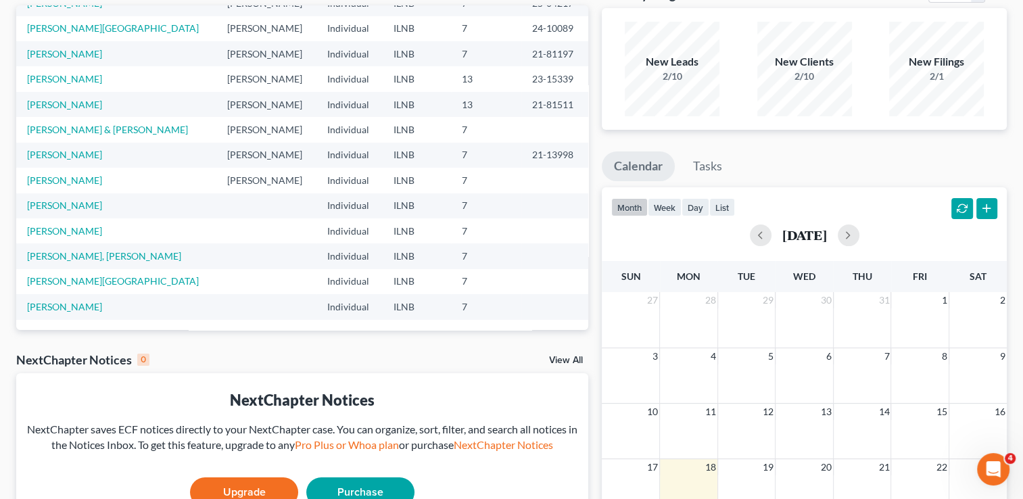
scroll to position [78, 0]
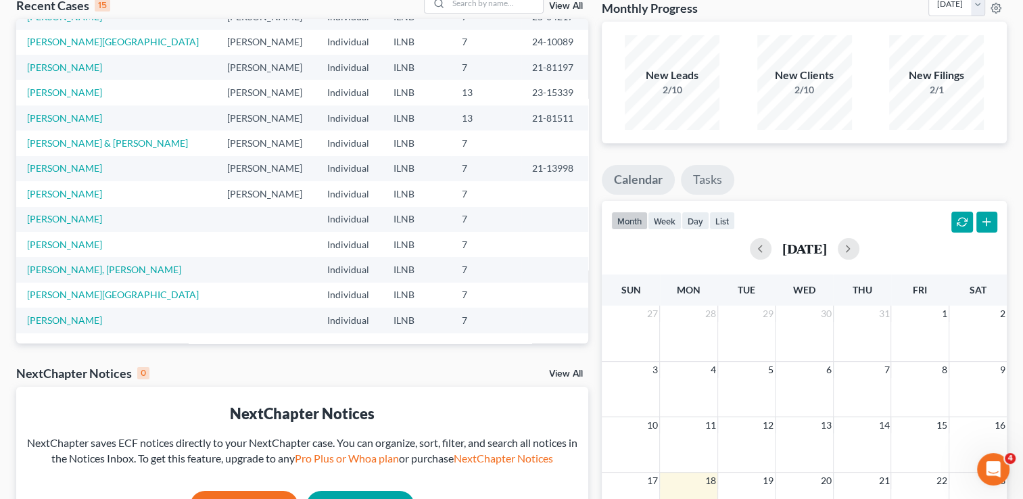
click at [710, 182] on link "Tasks" at bounding box center [707, 180] width 53 height 30
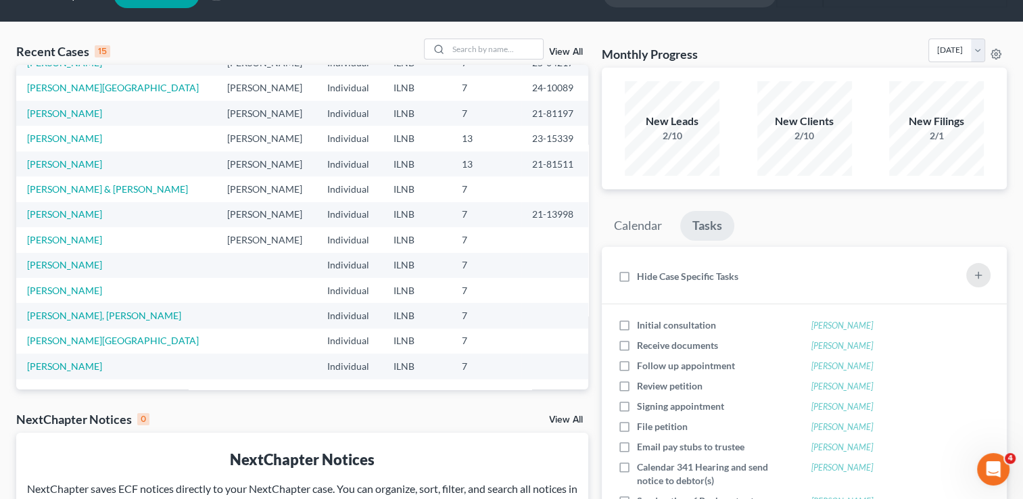
scroll to position [0, 0]
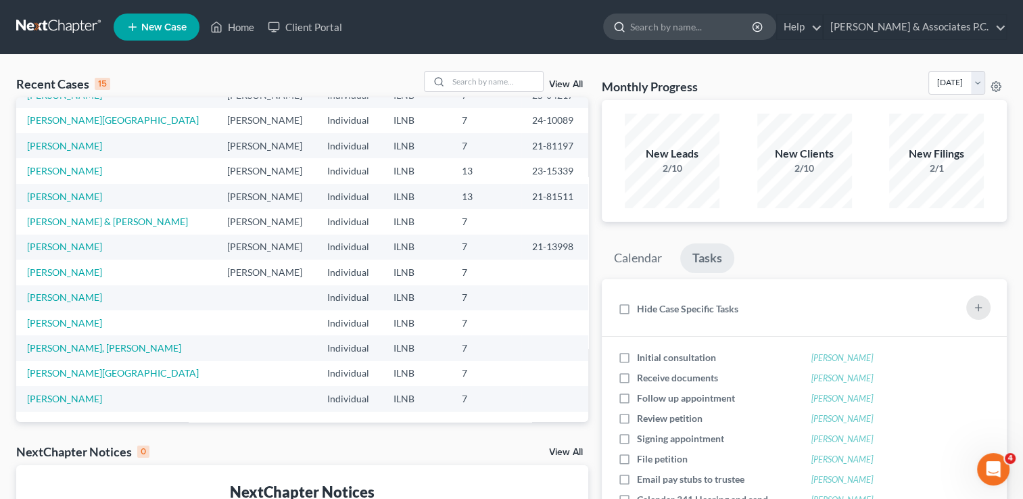
click at [684, 25] on input "search" at bounding box center [692, 26] width 124 height 25
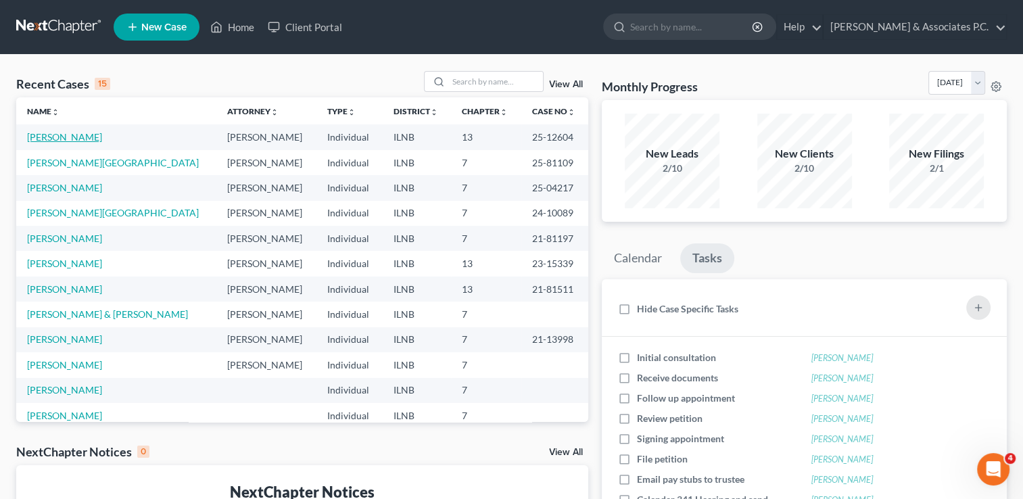
click at [55, 141] on link "[PERSON_NAME]" at bounding box center [64, 136] width 75 height 11
